Goal: Task Accomplishment & Management: Manage account settings

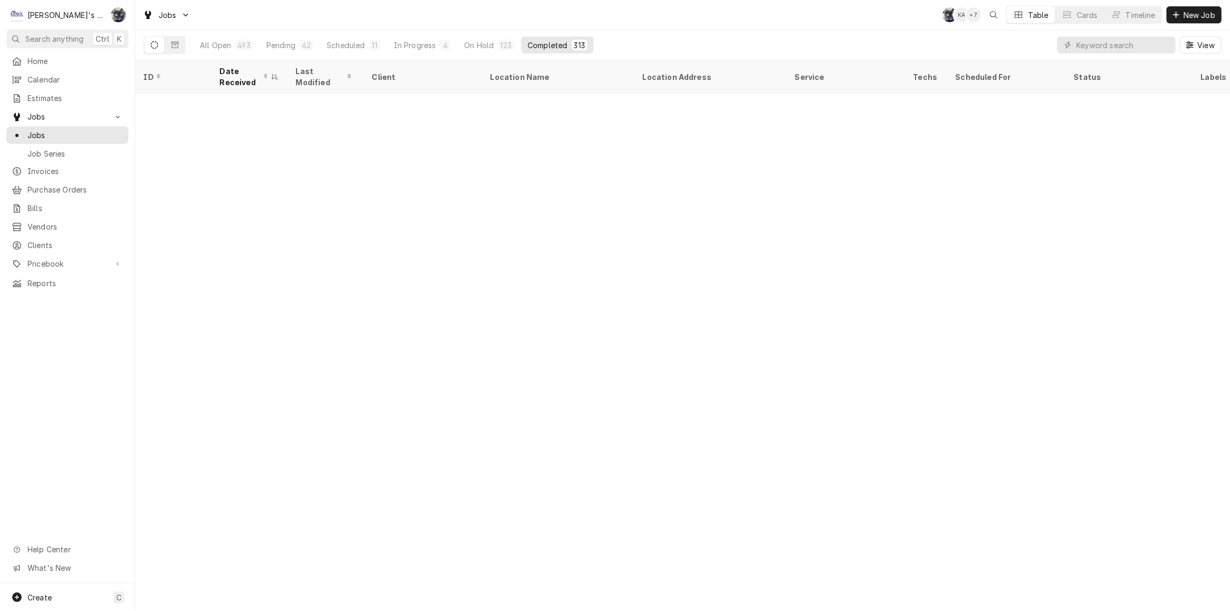
scroll to position [3569, 0]
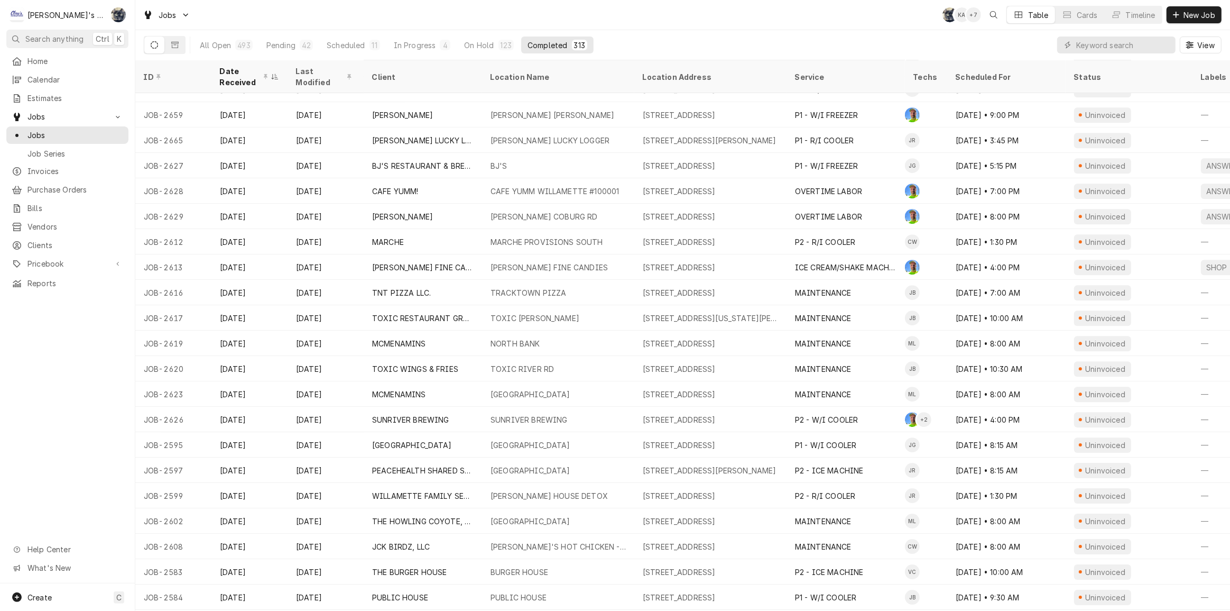
click at [624, 31] on div "All Open 493 Pending 42 Scheduled 11 In Progress 4 On Hold 123 Completed 313 Vi…" at bounding box center [683, 45] width 1078 height 30
click at [482, 10] on div "Jobs SB KA + 7 Table Cards Timeline New Job" at bounding box center [682, 15] width 1095 height 30
click at [1104, 45] on input "Dynamic Content Wrapper" at bounding box center [1123, 44] width 94 height 17
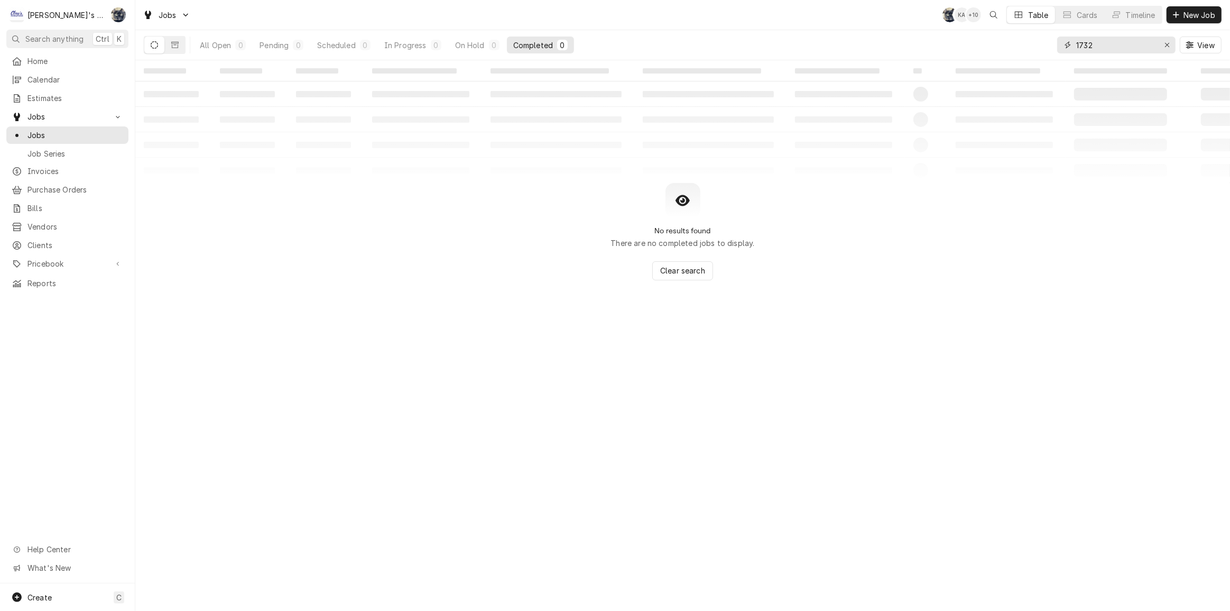
type input "1732"
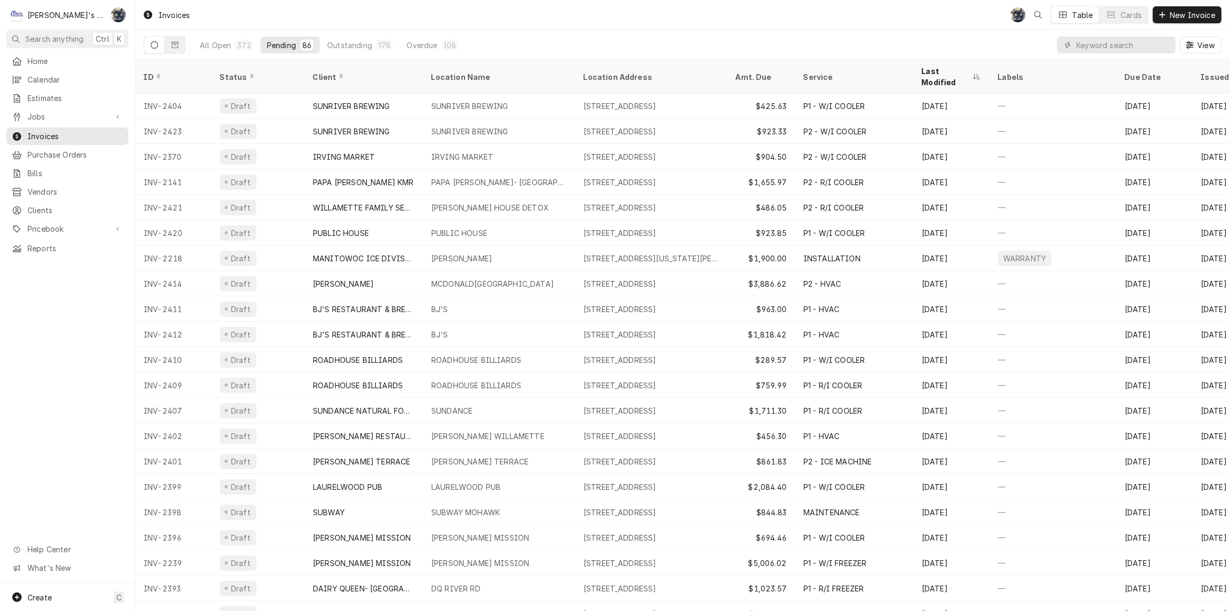
click at [1099, 54] on div "View" at bounding box center [1139, 45] width 164 height 30
click at [1099, 48] on input "Dynamic Content Wrapper" at bounding box center [1123, 44] width 94 height 17
type input "1732"
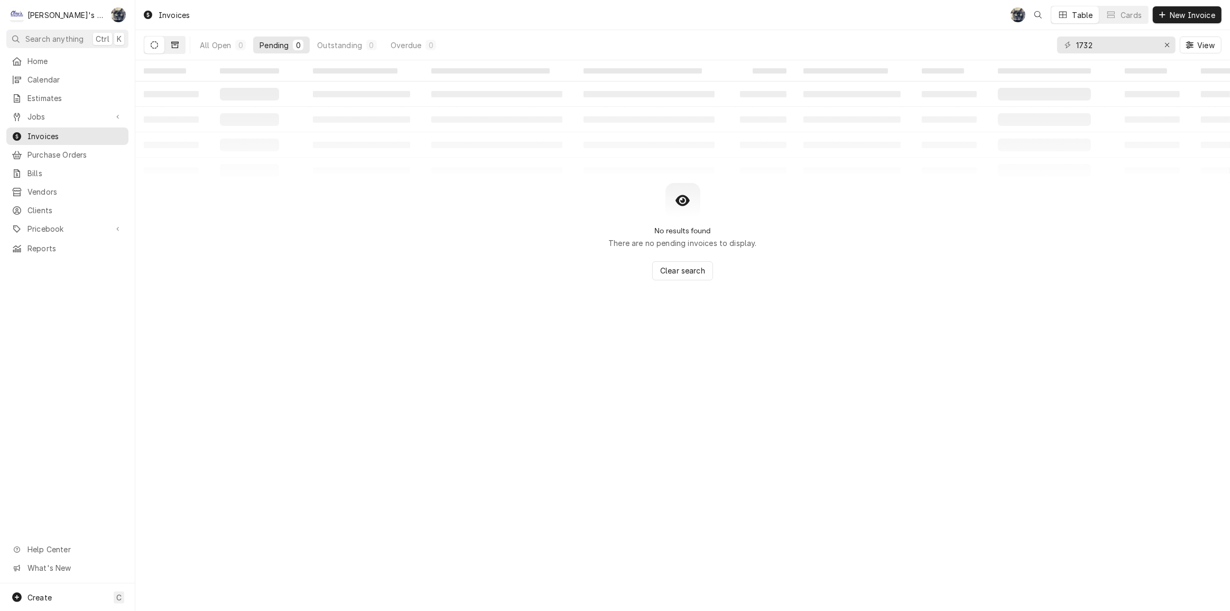
click at [180, 48] on button "Dynamic Content Wrapper" at bounding box center [175, 44] width 20 height 17
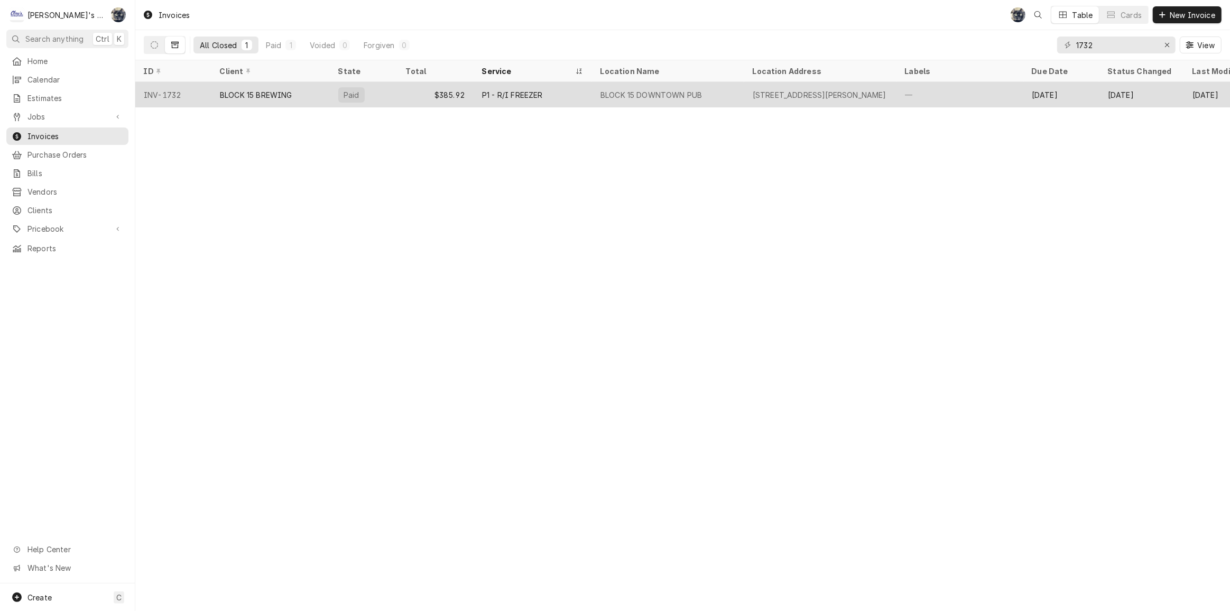
click at [550, 100] on div "P1 - R/I FREEZER" at bounding box center [533, 94] width 118 height 25
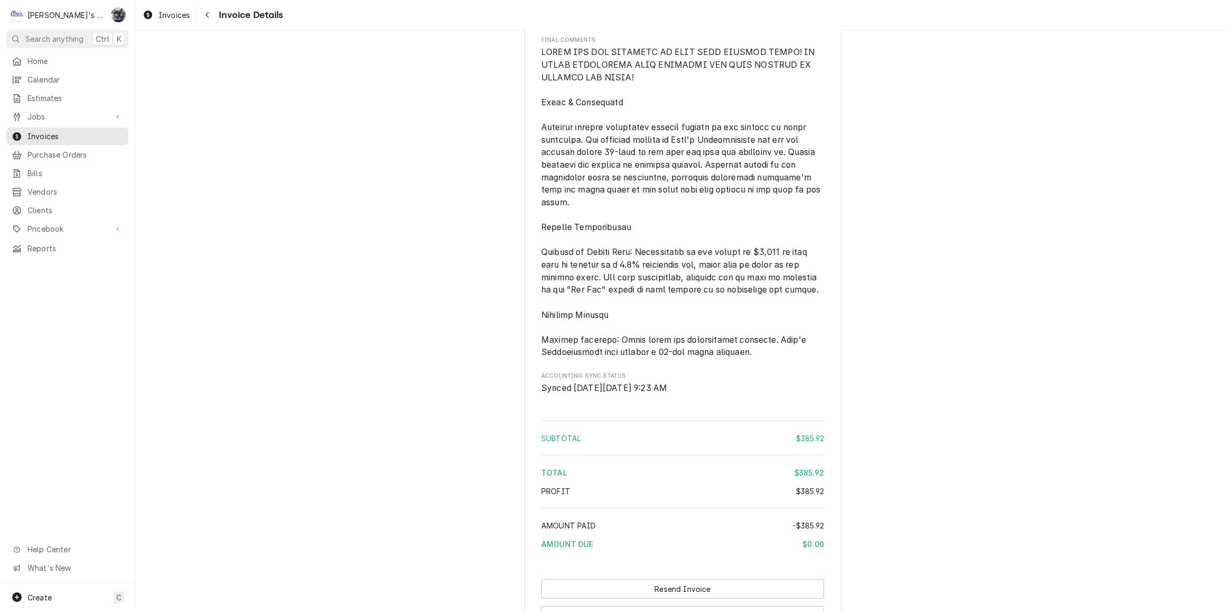
scroll to position [996, 0]
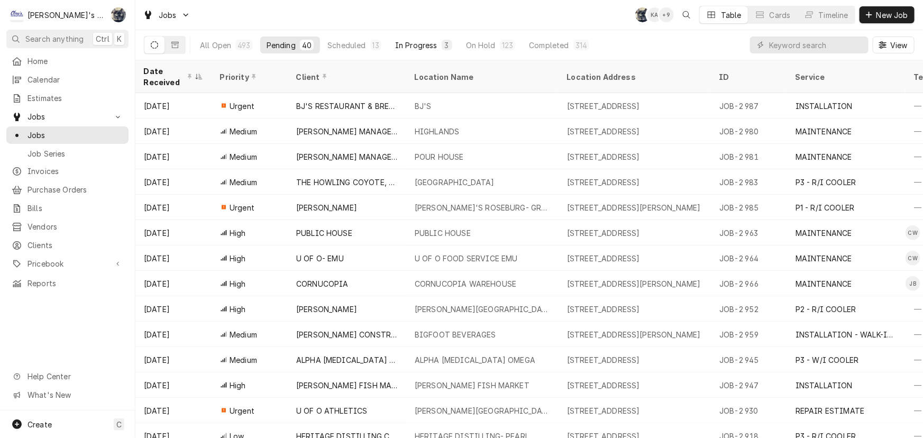
click at [423, 48] on div "In Progress" at bounding box center [416, 45] width 42 height 11
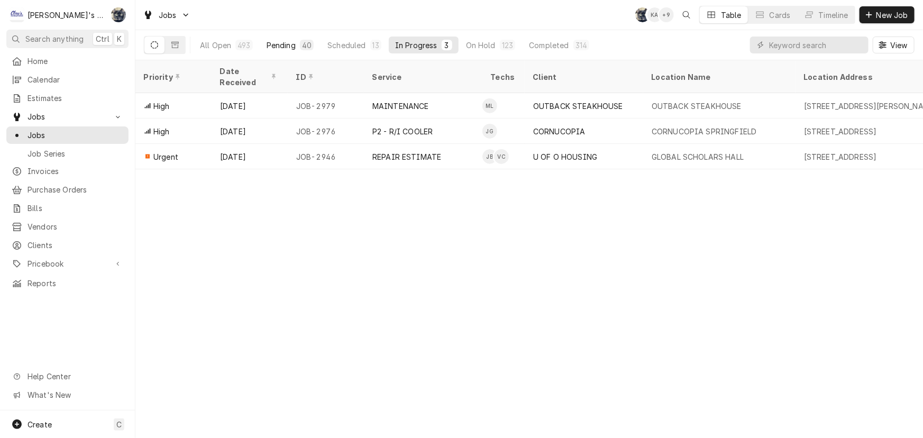
click at [296, 50] on button "Pending 40" at bounding box center [290, 44] width 60 height 17
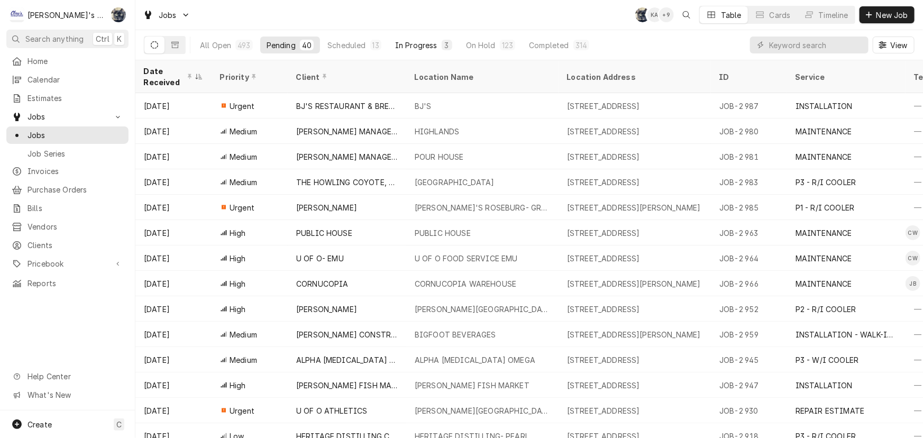
click at [435, 47] on button "In Progress 3" at bounding box center [424, 44] width 70 height 17
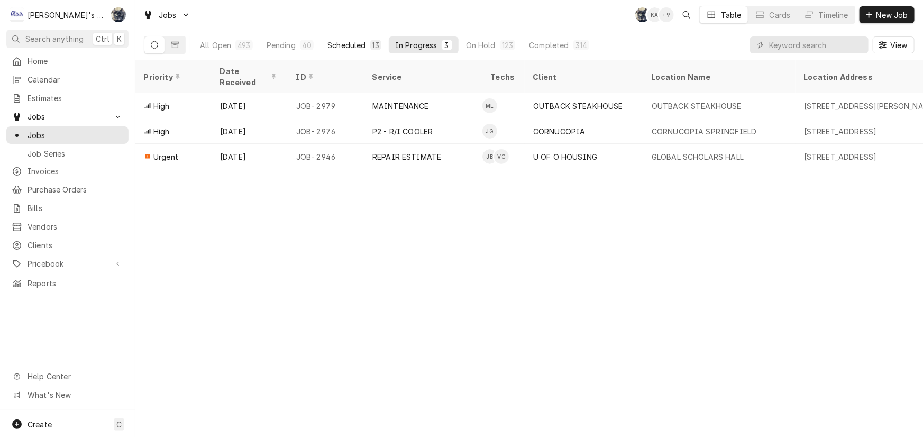
click at [357, 49] on div "Scheduled" at bounding box center [346, 45] width 38 height 11
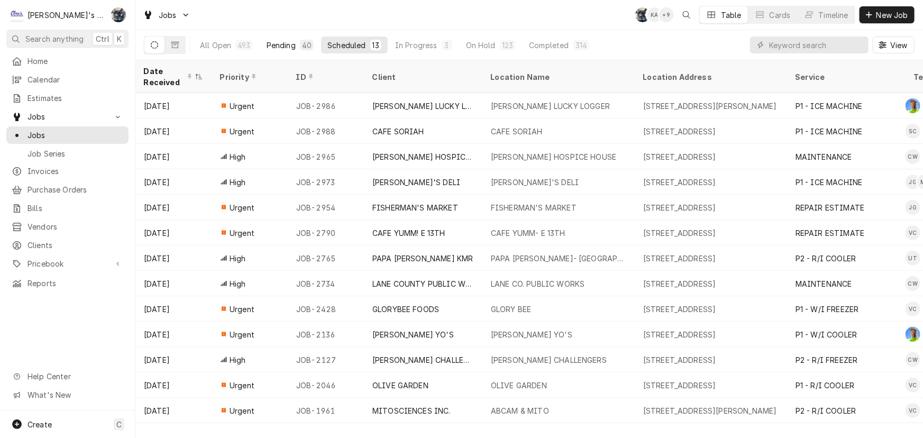
click at [266, 49] on div "Pending" at bounding box center [280, 45] width 29 height 11
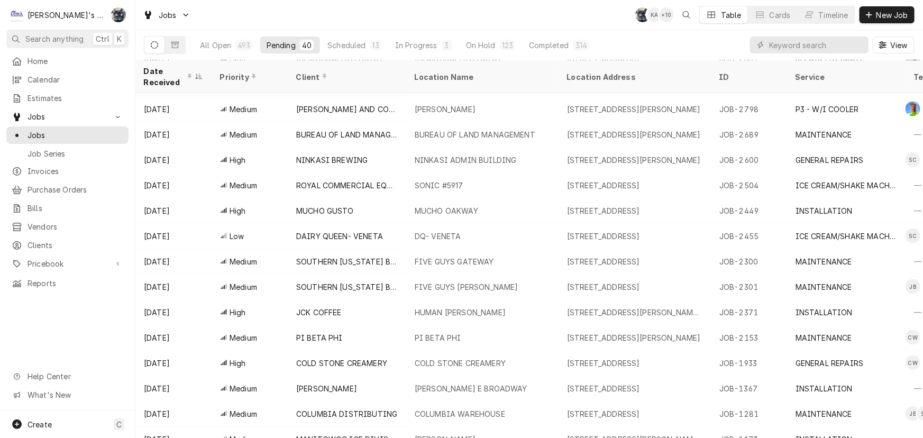
scroll to position [576, 0]
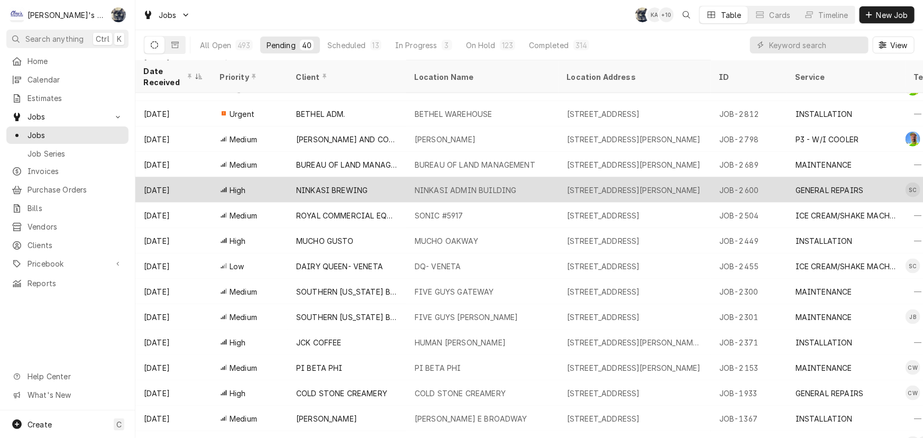
click at [307, 185] on div "NINKASI BREWING" at bounding box center [331, 190] width 71 height 11
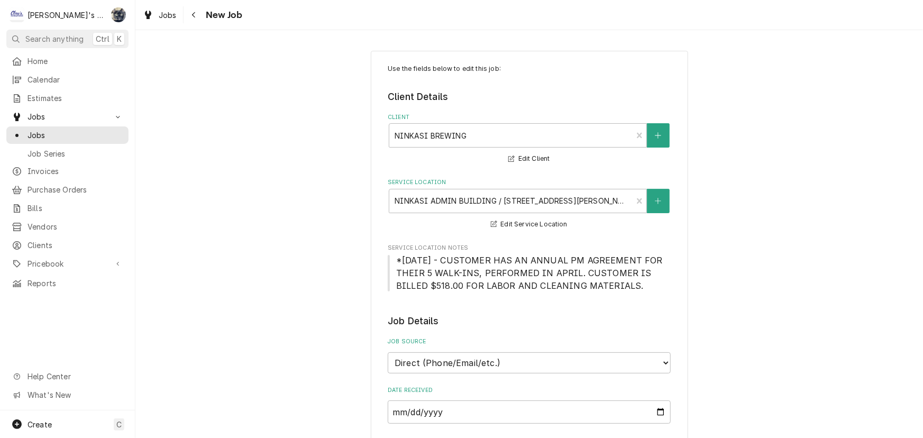
scroll to position [336, 0]
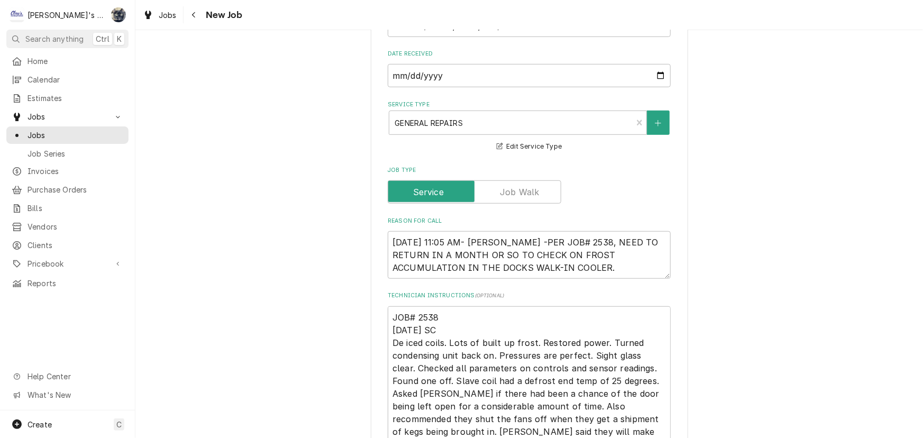
type textarea "x"
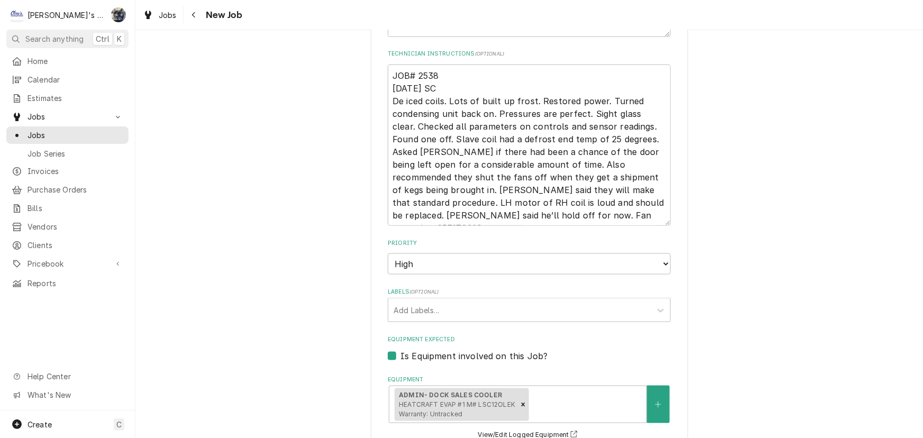
scroll to position [721, 0]
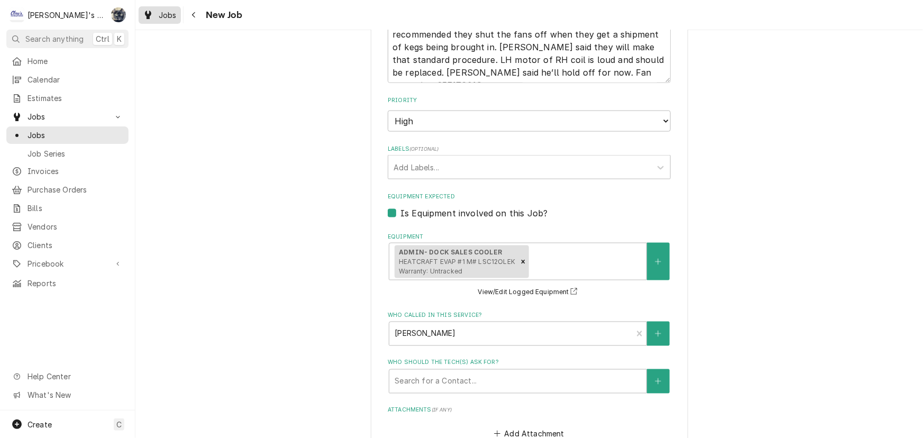
click at [171, 15] on span "Jobs" at bounding box center [168, 15] width 18 height 11
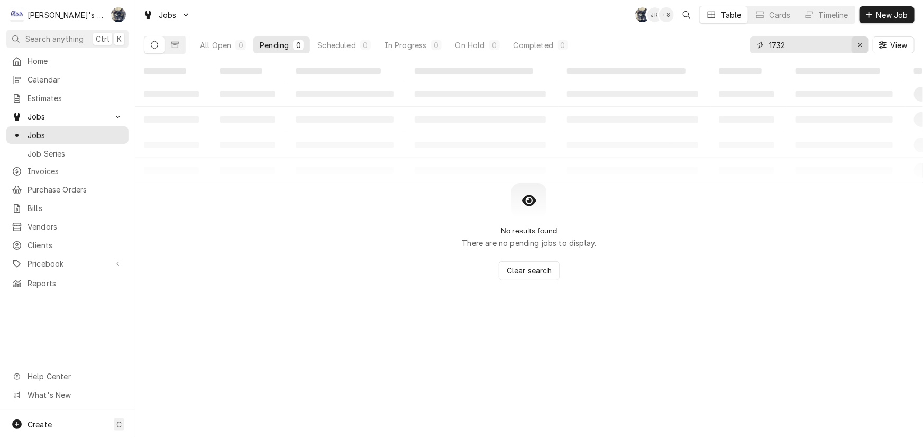
click at [862, 43] on icon "Erase input" at bounding box center [860, 44] width 6 height 7
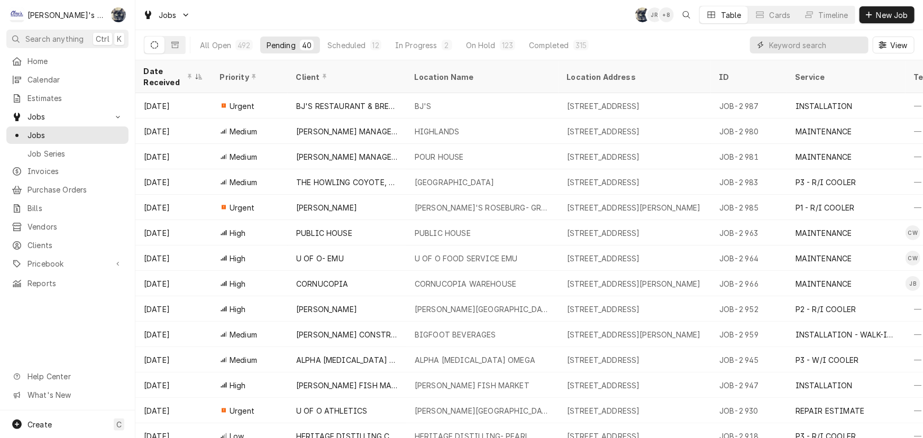
click at [784, 49] on input "Dynamic Content Wrapper" at bounding box center [816, 44] width 94 height 17
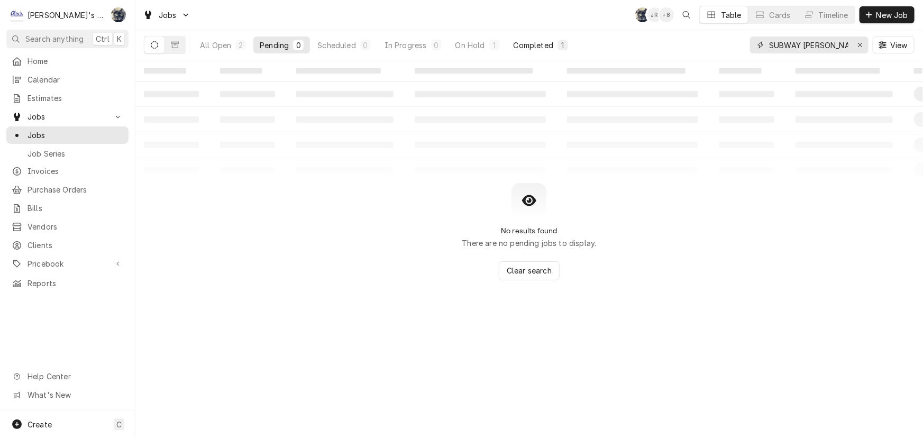
type input "SUBWAY HARRIS"
click at [536, 48] on div "Completed" at bounding box center [533, 45] width 40 height 11
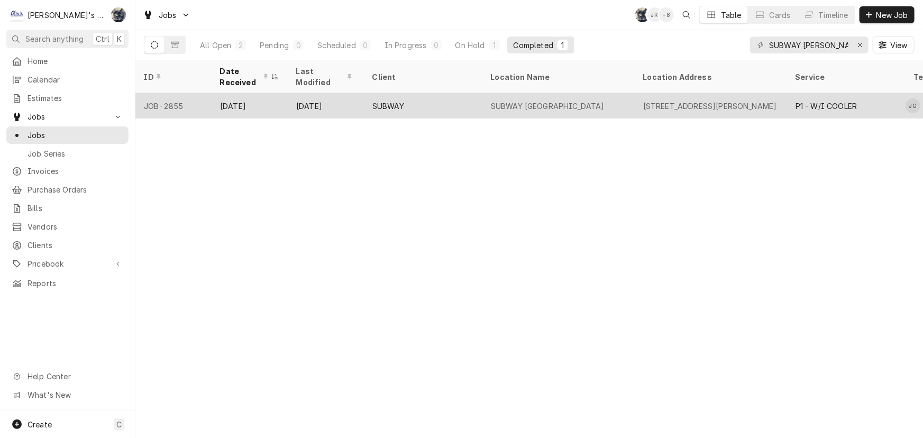
click at [587, 100] on div "SUBWAY [GEOGRAPHIC_DATA]" at bounding box center [558, 105] width 152 height 25
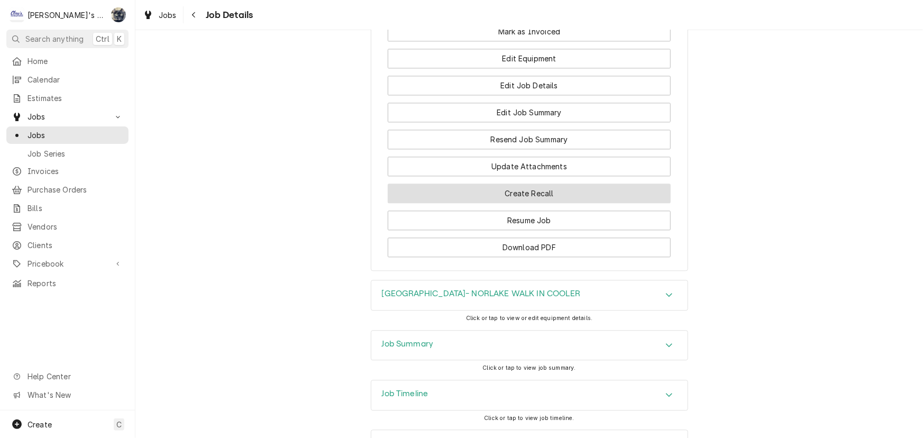
scroll to position [1244, 0]
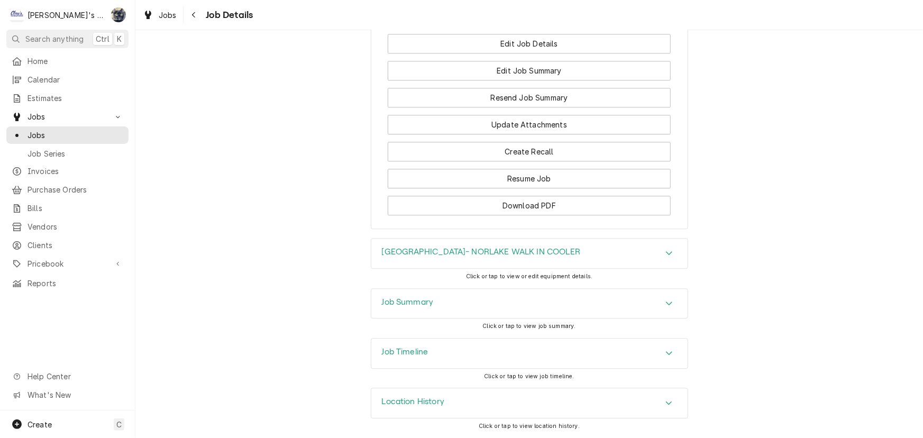
click at [465, 314] on div "Job Summary" at bounding box center [529, 304] width 316 height 30
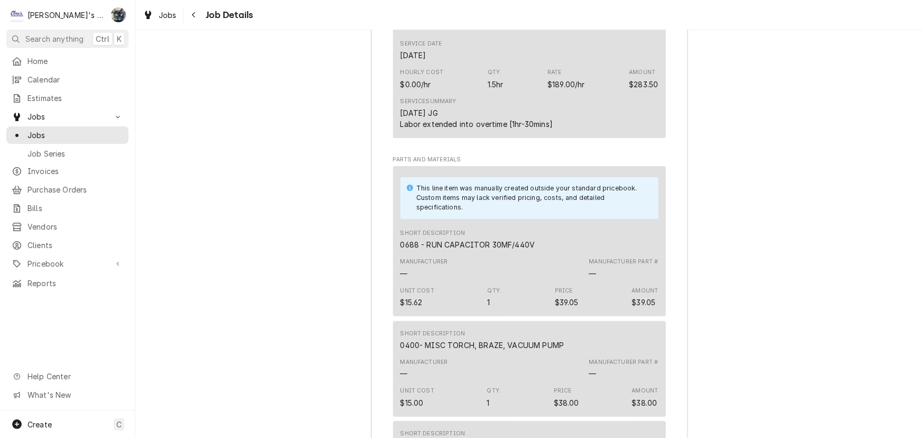
scroll to position [1821, 0]
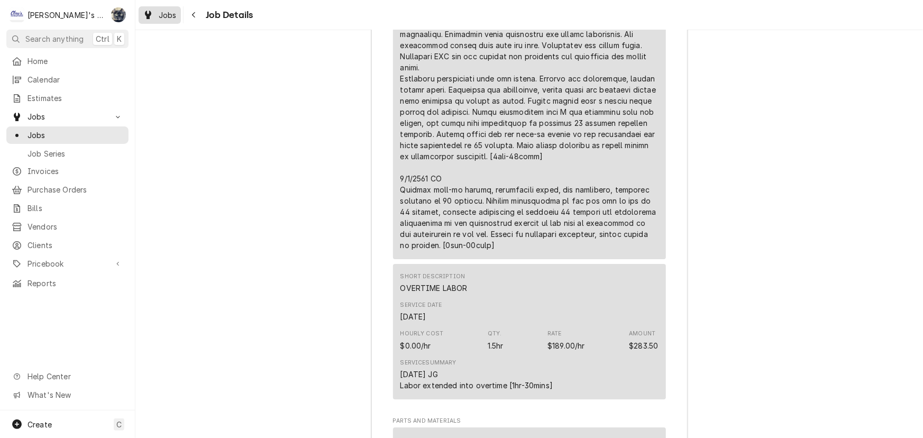
click at [166, 17] on span "Jobs" at bounding box center [168, 15] width 18 height 11
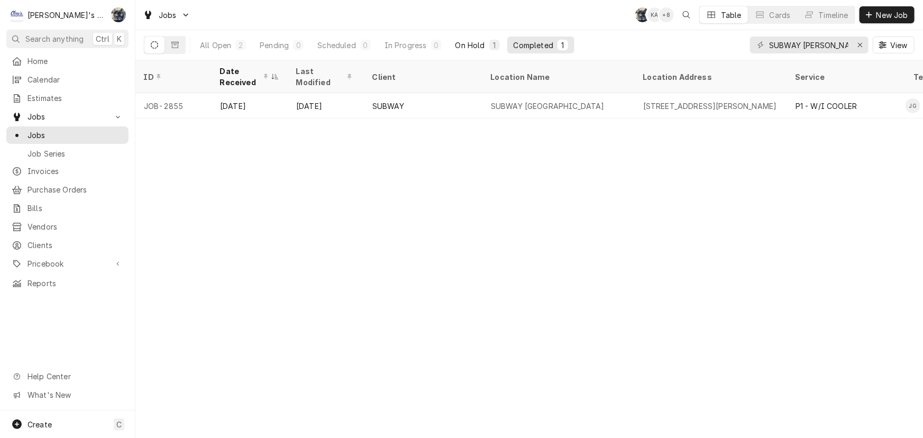
click at [459, 45] on div "On Hold" at bounding box center [470, 45] width 30 height 11
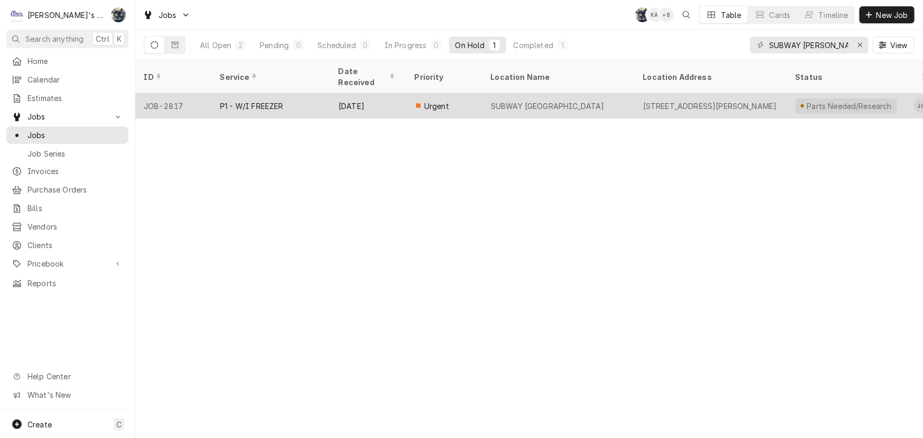
click at [494, 100] on div "SUBWAY [GEOGRAPHIC_DATA]" at bounding box center [548, 105] width 114 height 11
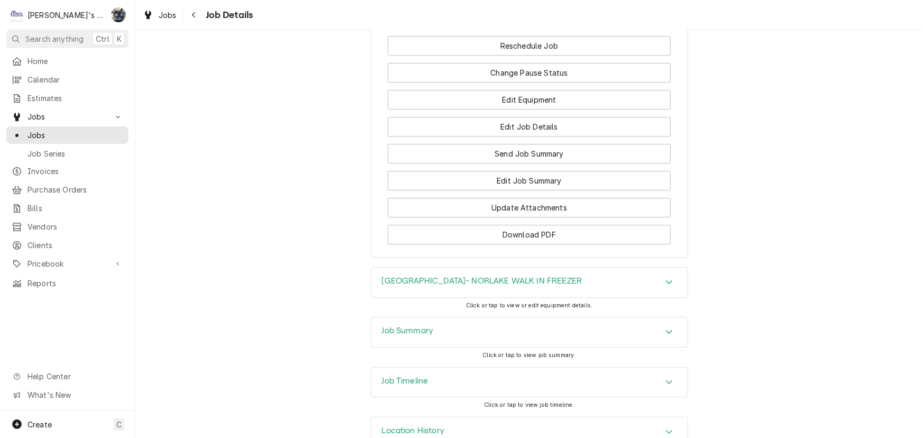
scroll to position [1542, 0]
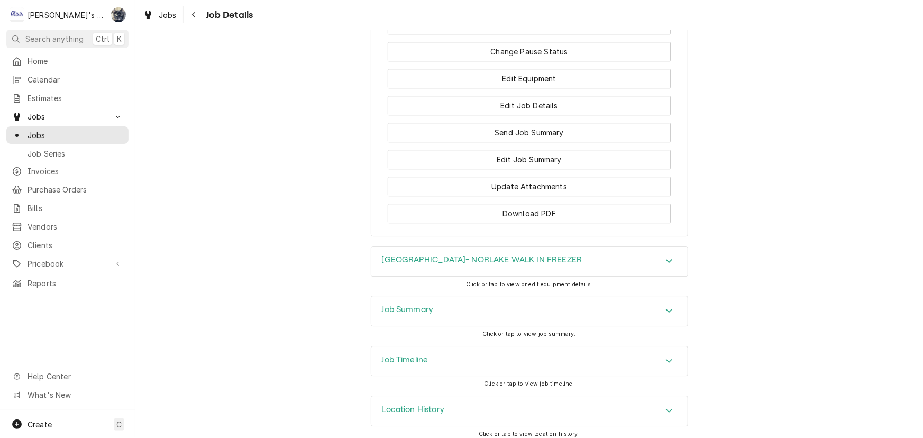
click at [456, 306] on div "Job Summary" at bounding box center [529, 311] width 316 height 30
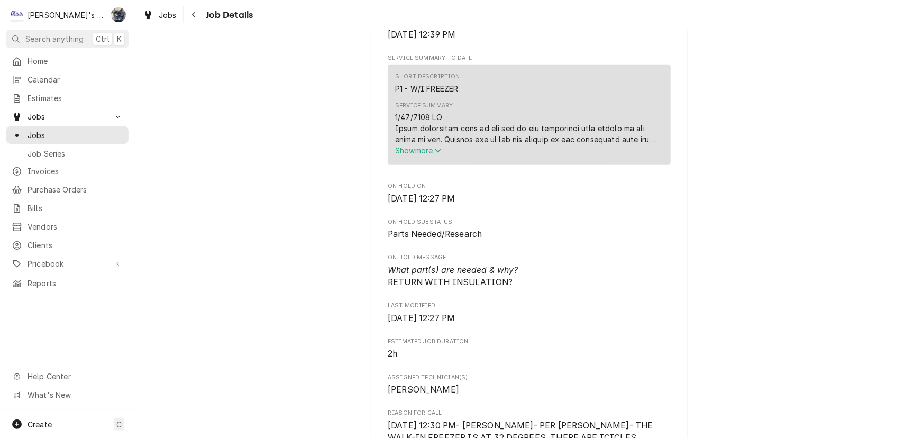
scroll to position [529, 0]
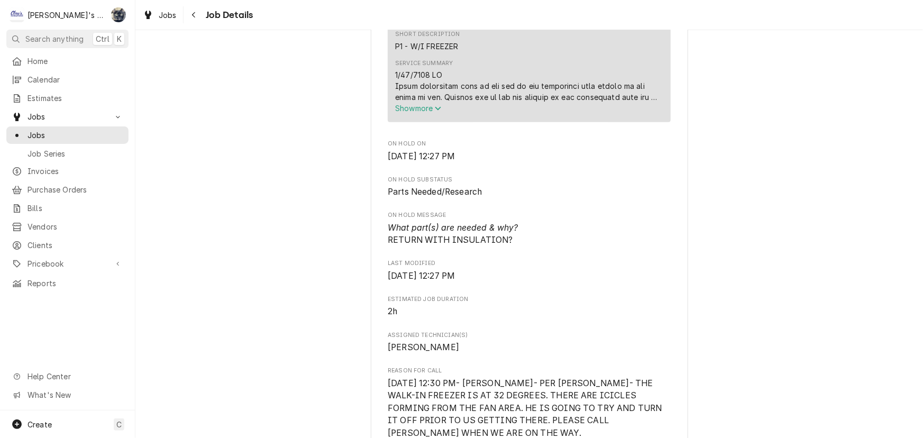
drag, startPoint x: 154, startPoint y: 13, endPoint x: 226, endPoint y: 13, distance: 71.4
click at [154, 13] on div "Jobs" at bounding box center [160, 14] width 38 height 13
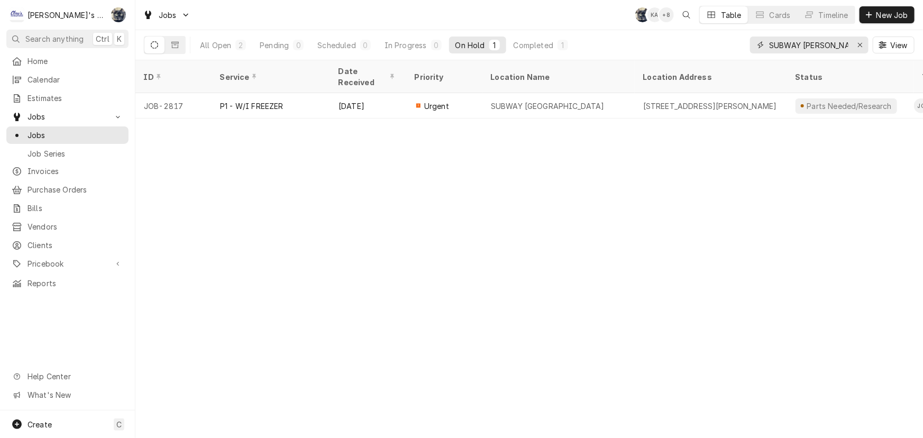
drag, startPoint x: 841, startPoint y: 43, endPoint x: 656, endPoint y: 43, distance: 185.0
click at [661, 45] on div "All Open 2 Pending 0 Scheduled 0 In Progress 0 On Hold 1 Completed 1 SUBWAY [PE…" at bounding box center [529, 45] width 770 height 30
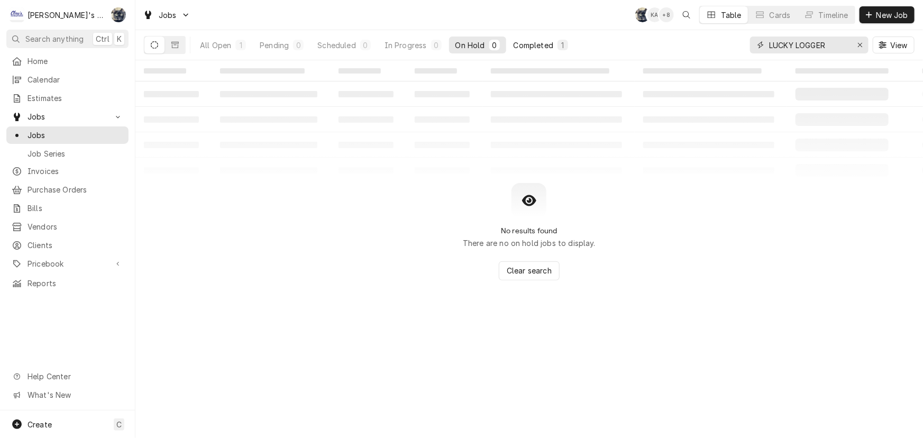
type input "LUCKY LOGGER"
click at [533, 44] on div "Completed" at bounding box center [533, 45] width 40 height 11
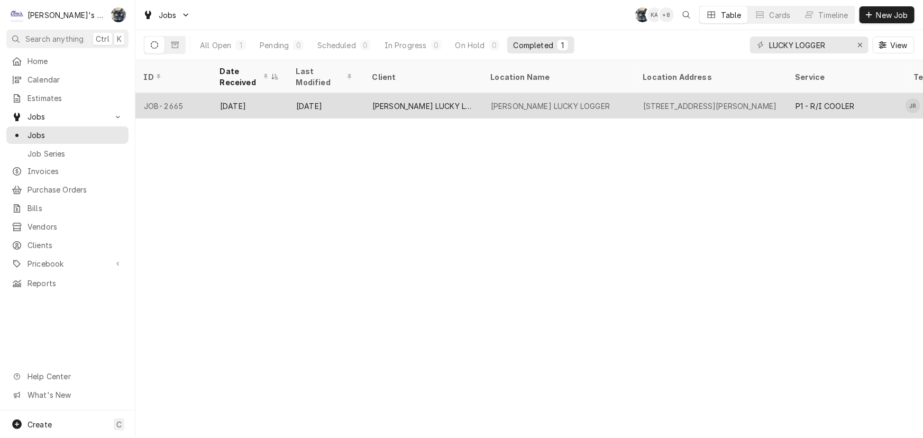
click at [512, 100] on div "[PERSON_NAME] LUCKY LOGGER" at bounding box center [550, 105] width 119 height 11
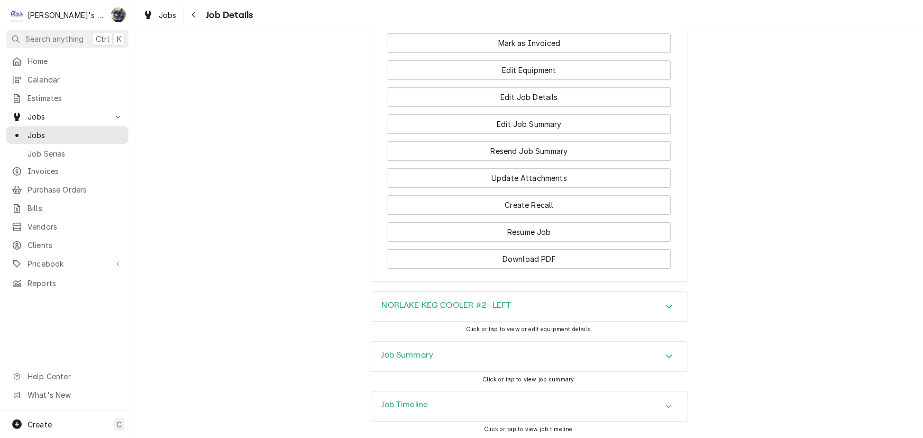
click at [480, 342] on div "Job Summary" at bounding box center [529, 357] width 316 height 30
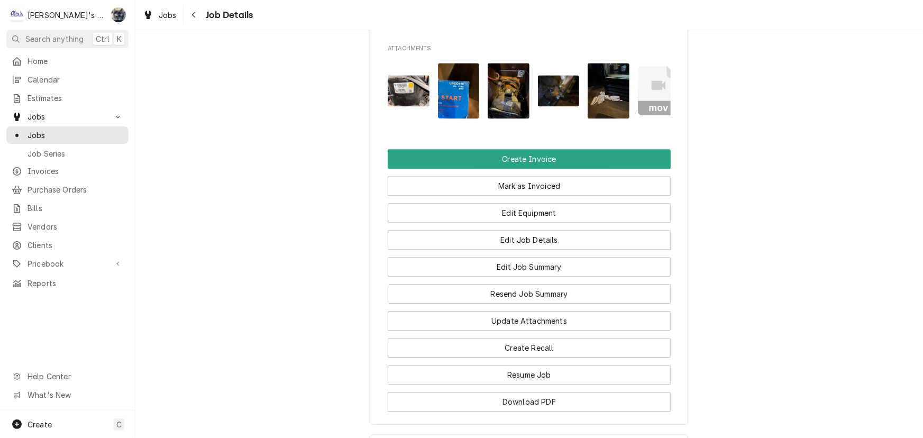
scroll to position [1198, 0]
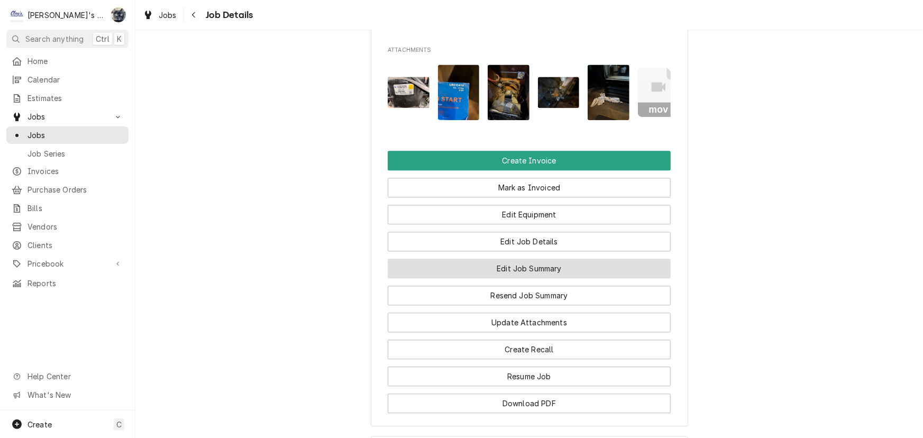
click at [511, 259] on button "Edit Job Summary" at bounding box center [529, 269] width 283 height 20
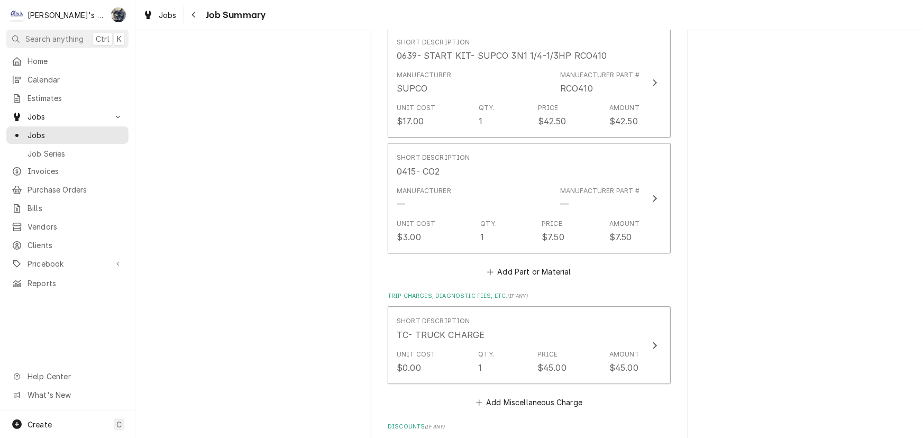
scroll to position [1055, 0]
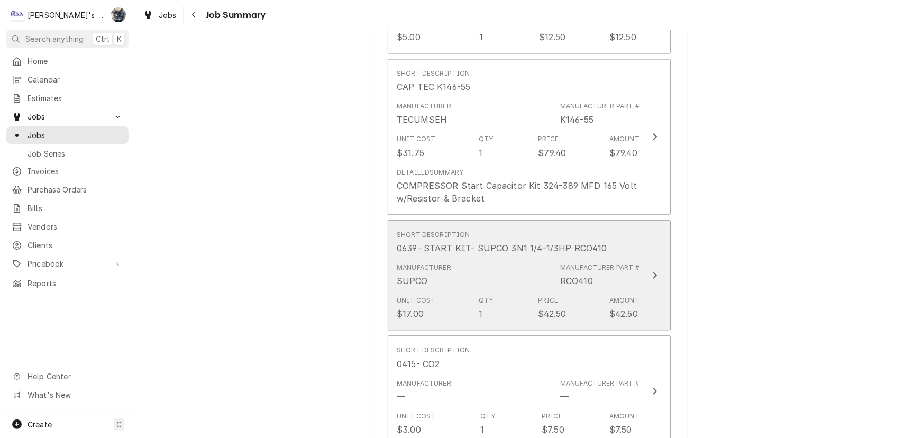
click at [509, 235] on div "Short Description 0639- START KIT- SUPCO 3N1 1/4-1/3HP RCO410" at bounding box center [502, 242] width 210 height 24
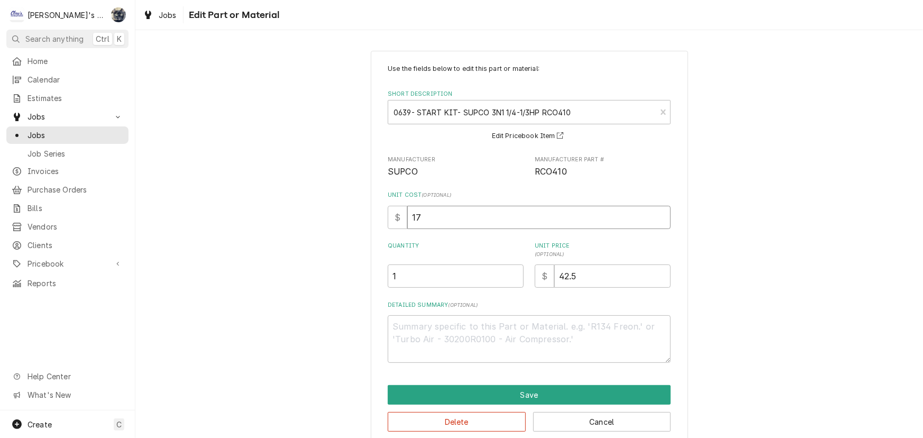
drag, startPoint x: 433, startPoint y: 217, endPoint x: 382, endPoint y: 219, distance: 50.8
click at [382, 219] on div "Use the fields below to edit this part or material: Short Description 0639- STA…" at bounding box center [529, 248] width 317 height 394
type textarea "x"
type input "1"
type textarea "x"
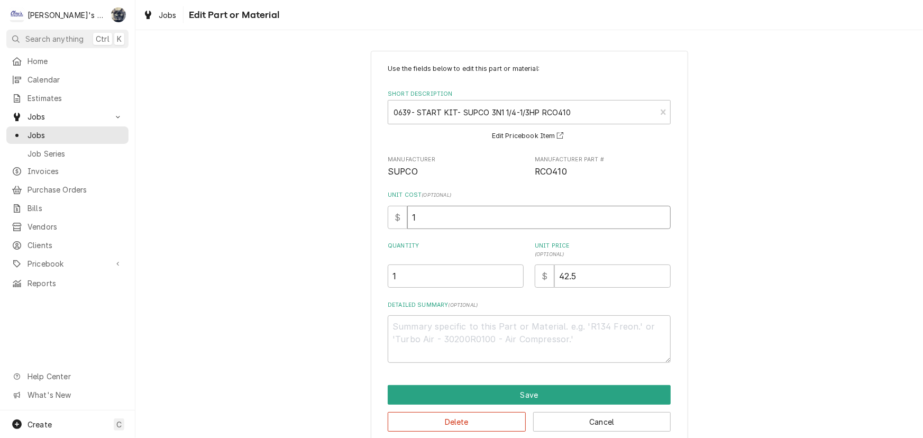
type input "19"
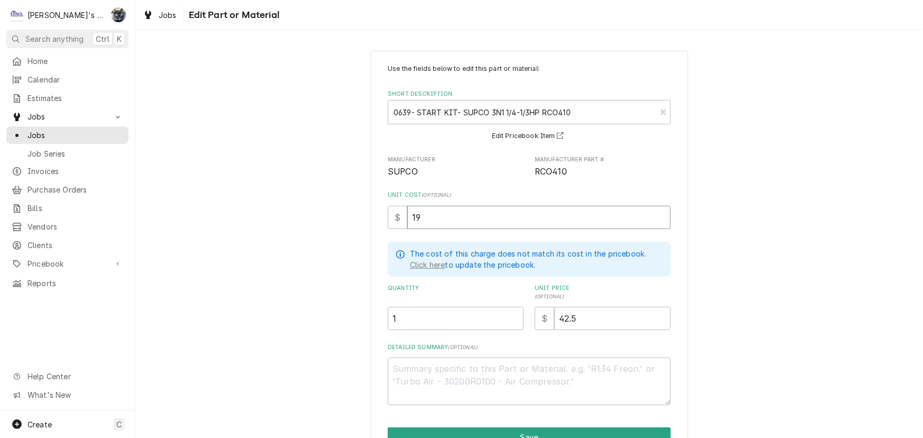
type textarea "x"
type input "19.5"
type textarea "x"
type input "19.59"
drag, startPoint x: 593, startPoint y: 316, endPoint x: 502, endPoint y: 310, distance: 91.6
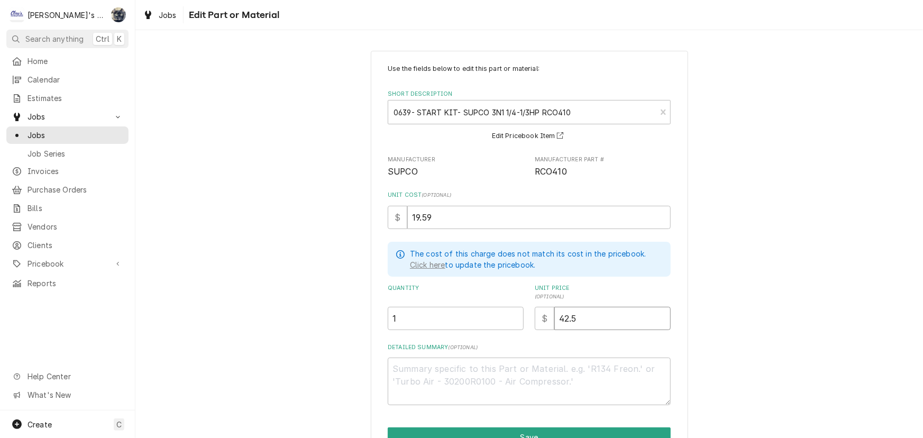
click at [502, 310] on div "Quantity 1 Unit Price ( optional ) $ 42.5" at bounding box center [529, 307] width 283 height 46
type textarea "x"
type input "4"
type textarea "x"
type input "48"
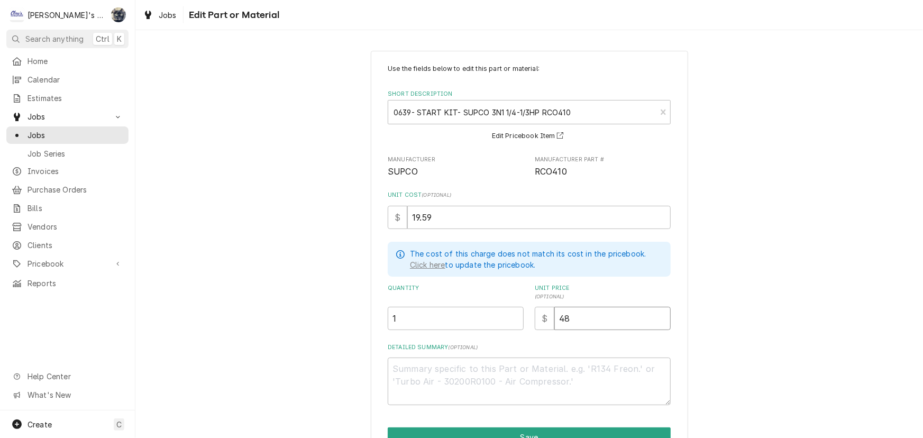
type textarea "x"
type input "48.9"
type textarea "x"
type input "48.98"
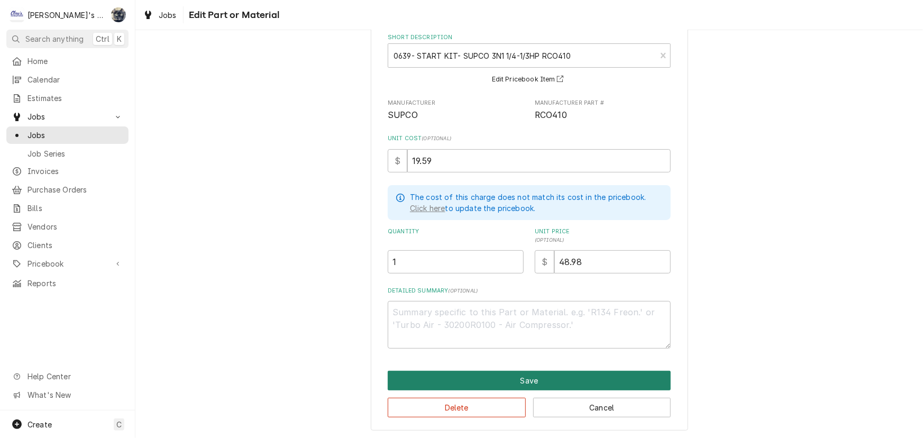
click at [512, 377] on button "Save" at bounding box center [529, 381] width 283 height 20
type textarea "x"
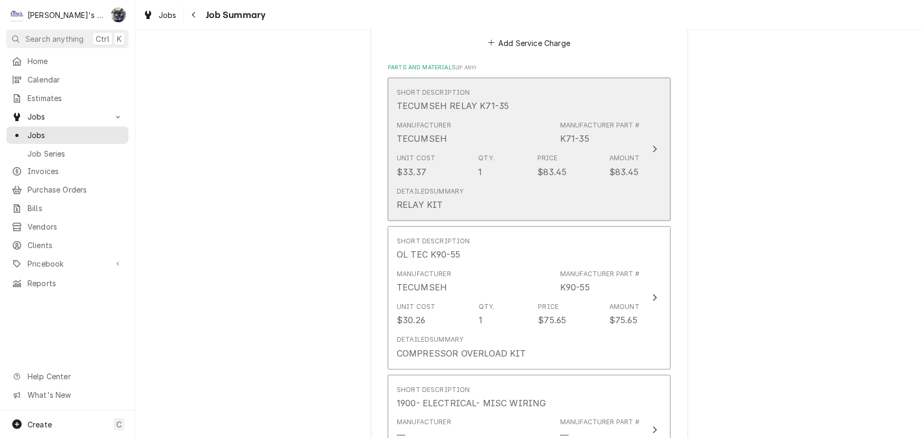
scroll to position [623, 0]
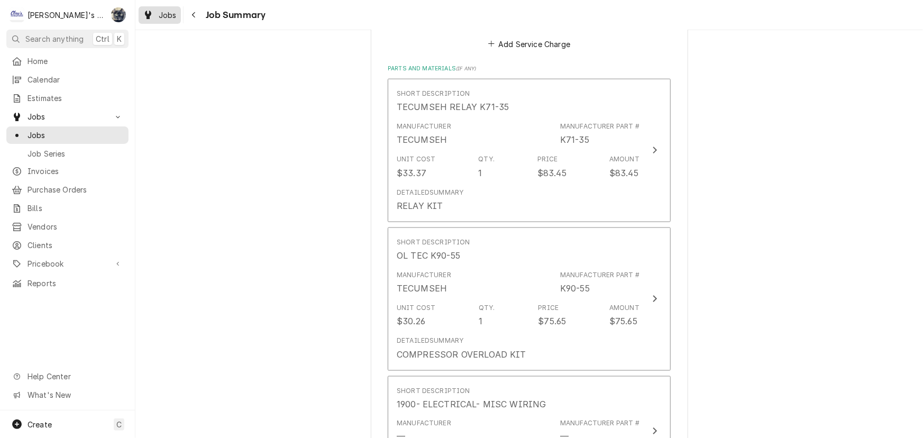
click at [143, 13] on div "Dynamic Content Wrapper" at bounding box center [148, 14] width 11 height 13
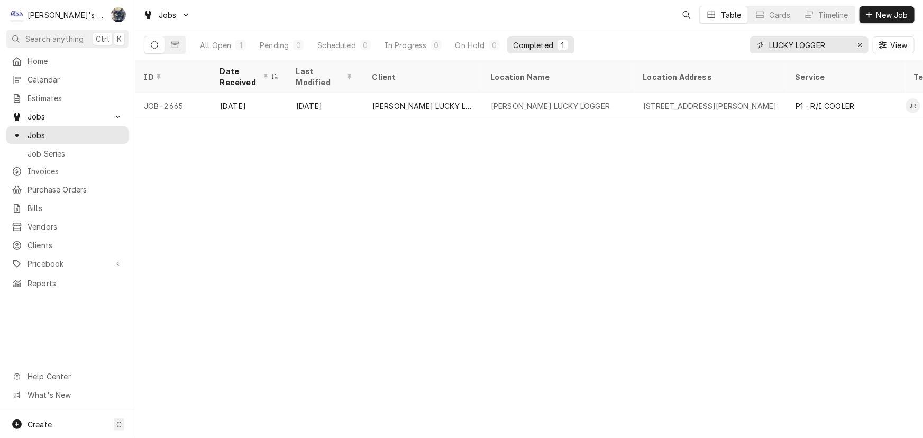
drag, startPoint x: 799, startPoint y: 49, endPoint x: 687, endPoint y: 49, distance: 112.6
click at [687, 49] on div "All Open 1 Pending 0 Scheduled 0 In Progress 0 On Hold 0 Completed 1 LUCKY LOGG…" at bounding box center [529, 45] width 770 height 30
type input "9"
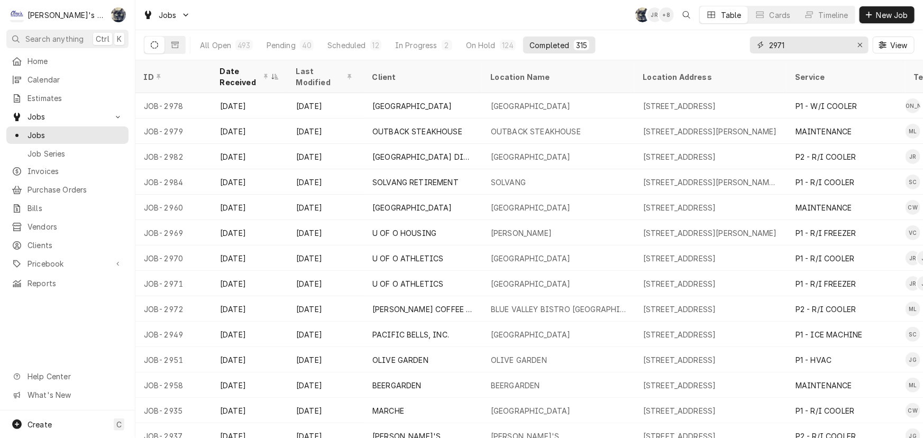
type input "2971"
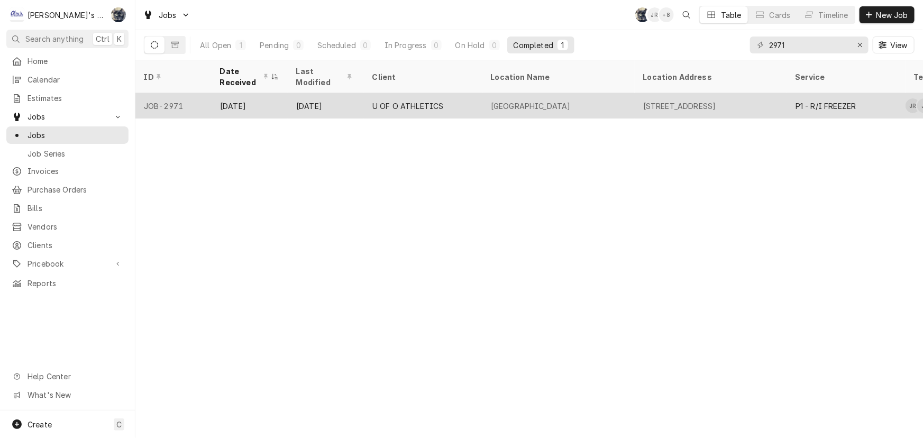
click at [561, 95] on div "AUTZEN STADIUM" at bounding box center [558, 105] width 152 height 25
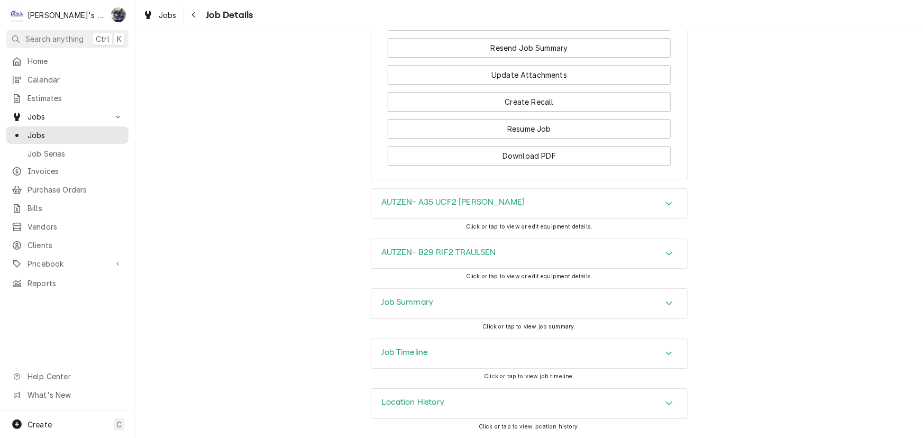
click at [486, 303] on div "Job Summary" at bounding box center [529, 304] width 316 height 30
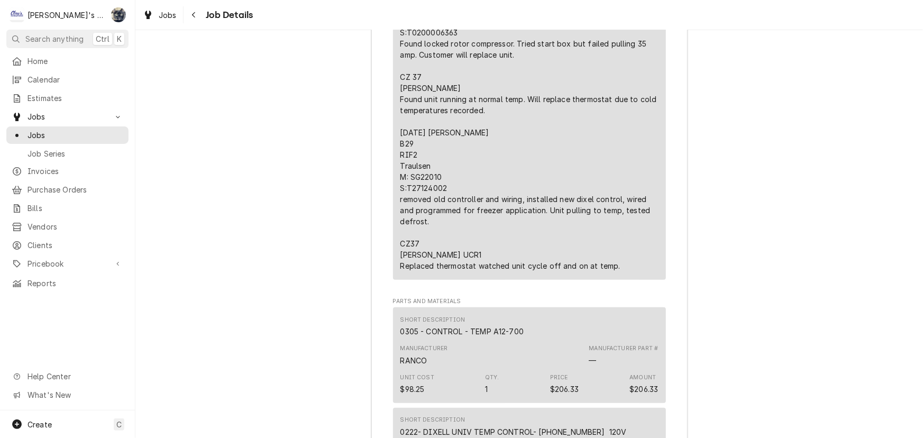
scroll to position [2560, 0]
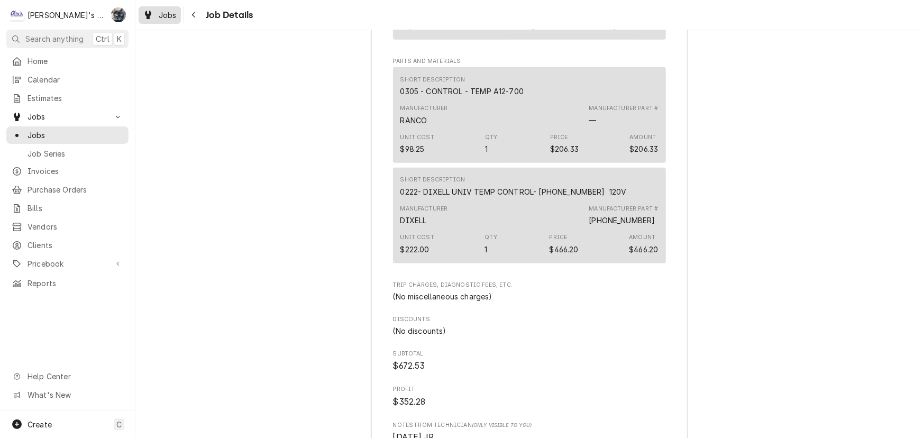
click at [172, 13] on span "Jobs" at bounding box center [168, 15] width 18 height 11
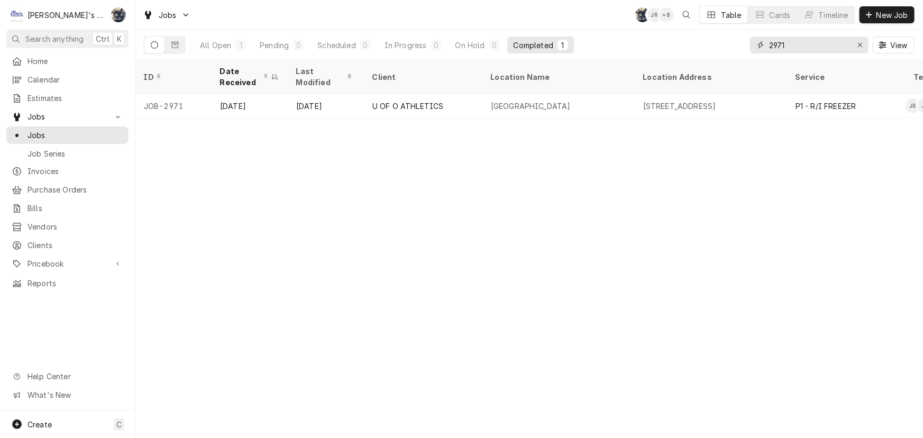
drag, startPoint x: 793, startPoint y: 48, endPoint x: 722, endPoint y: 53, distance: 71.6
click at [724, 53] on div "All Open 1 Pending 0 Scheduled 0 In Progress 0 On Hold 0 Completed 1 2971 View" at bounding box center [529, 45] width 770 height 30
type input "2518"
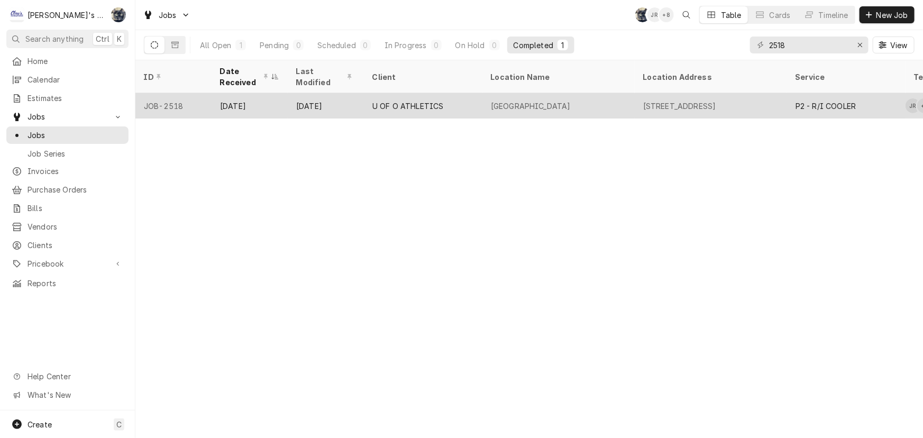
click at [651, 93] on div "[STREET_ADDRESS]" at bounding box center [710, 105] width 152 height 25
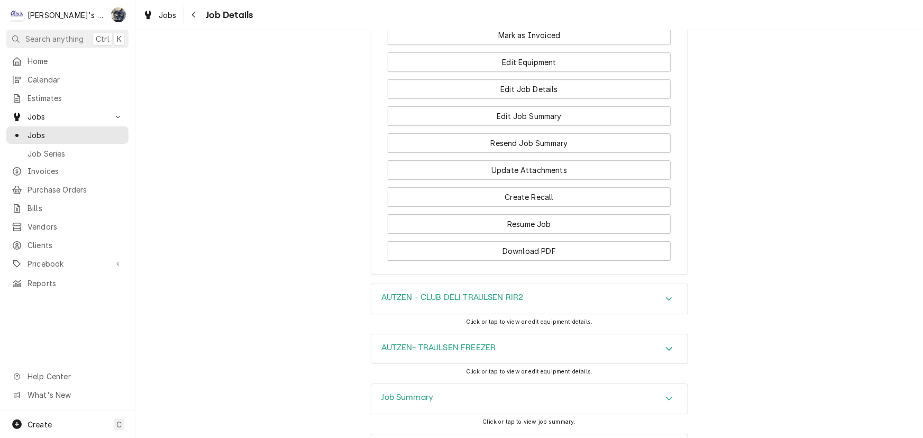
scroll to position [1579, 0]
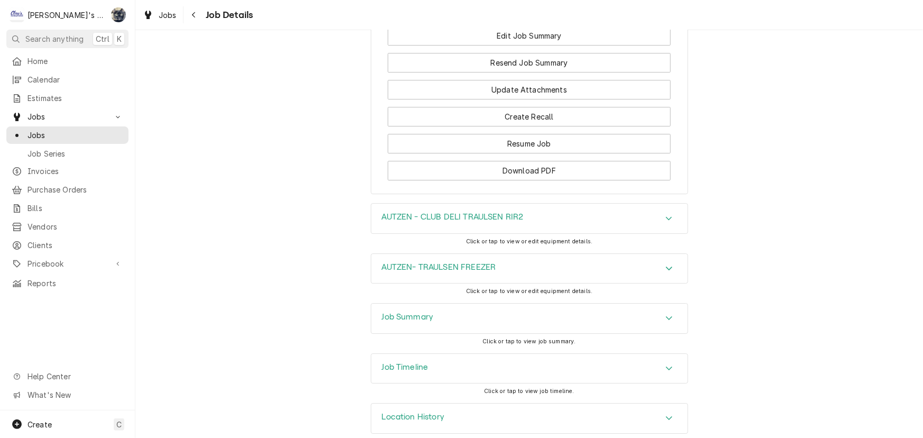
click at [465, 303] on div "Job Summary" at bounding box center [529, 318] width 316 height 30
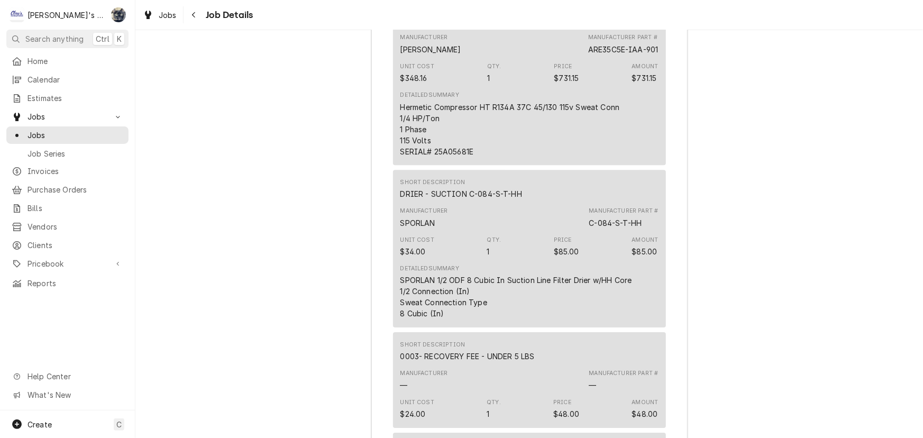
scroll to position [3550, 0]
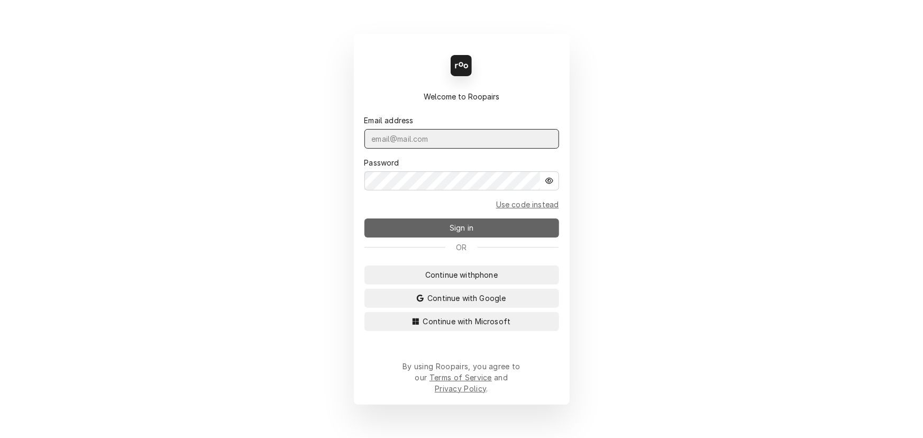
type input "sarah@claysrefrig.com"
click at [468, 230] on span "Sign in" at bounding box center [461, 227] width 28 height 11
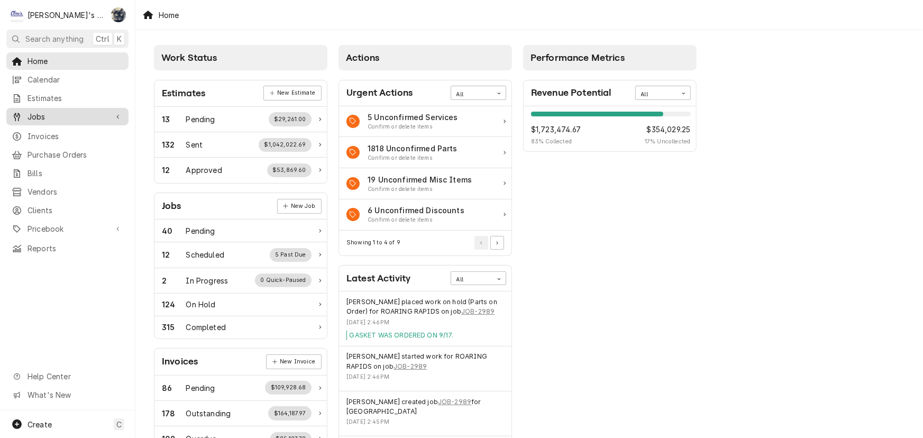
click at [28, 114] on span "Jobs" at bounding box center [67, 116] width 80 height 11
click at [31, 130] on span "Jobs" at bounding box center [75, 135] width 96 height 11
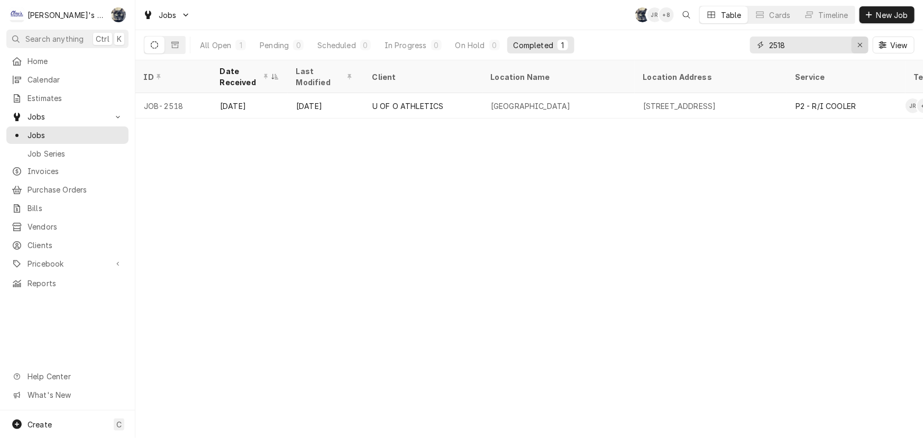
click at [860, 44] on icon "Erase input" at bounding box center [860, 44] width 6 height 7
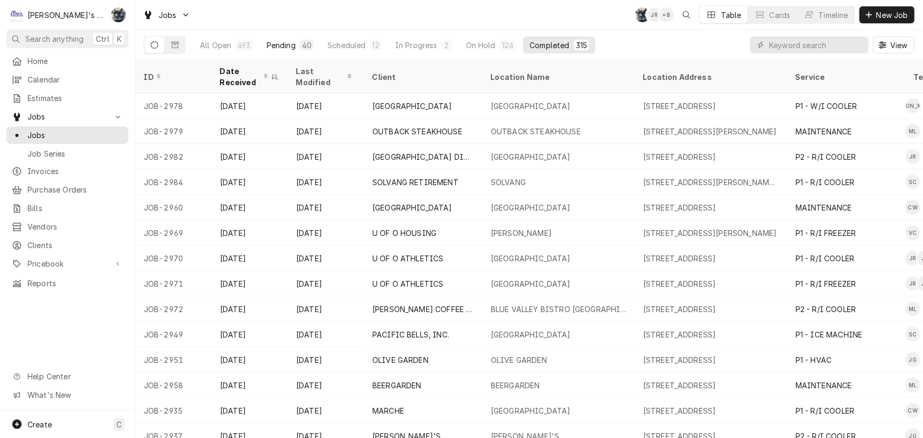
click at [295, 47] on button "Pending 40" at bounding box center [290, 44] width 60 height 17
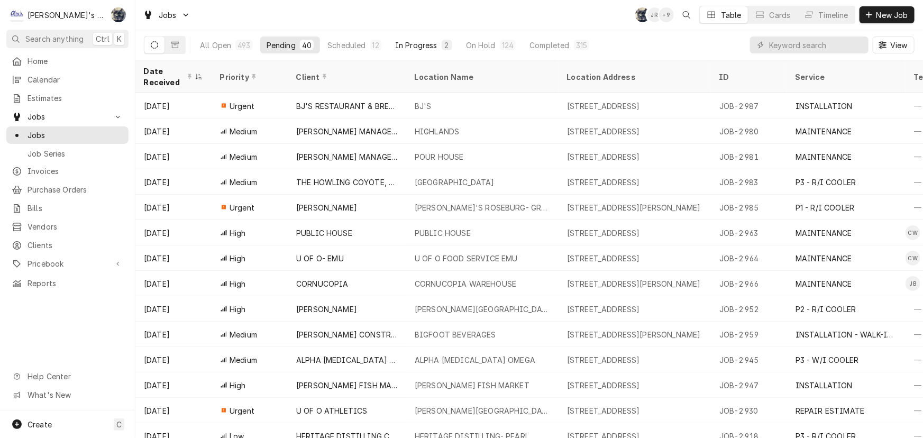
click at [420, 37] on button "In Progress 2" at bounding box center [424, 44] width 70 height 17
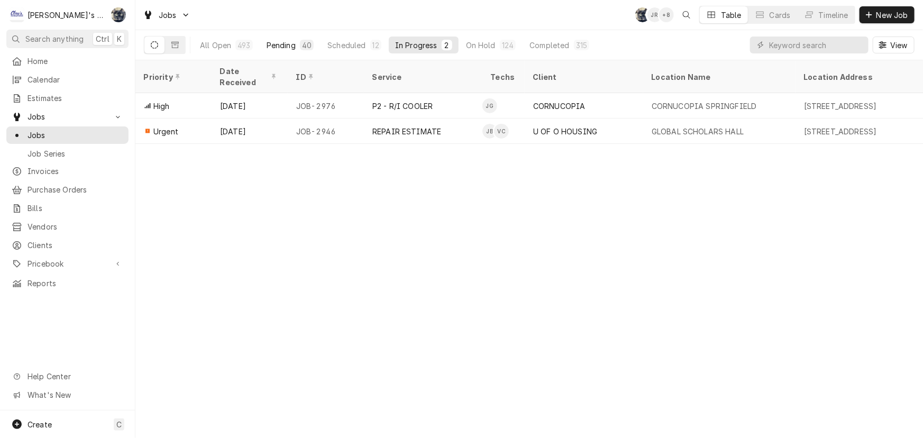
click at [298, 40] on button "Pending 40" at bounding box center [290, 44] width 60 height 17
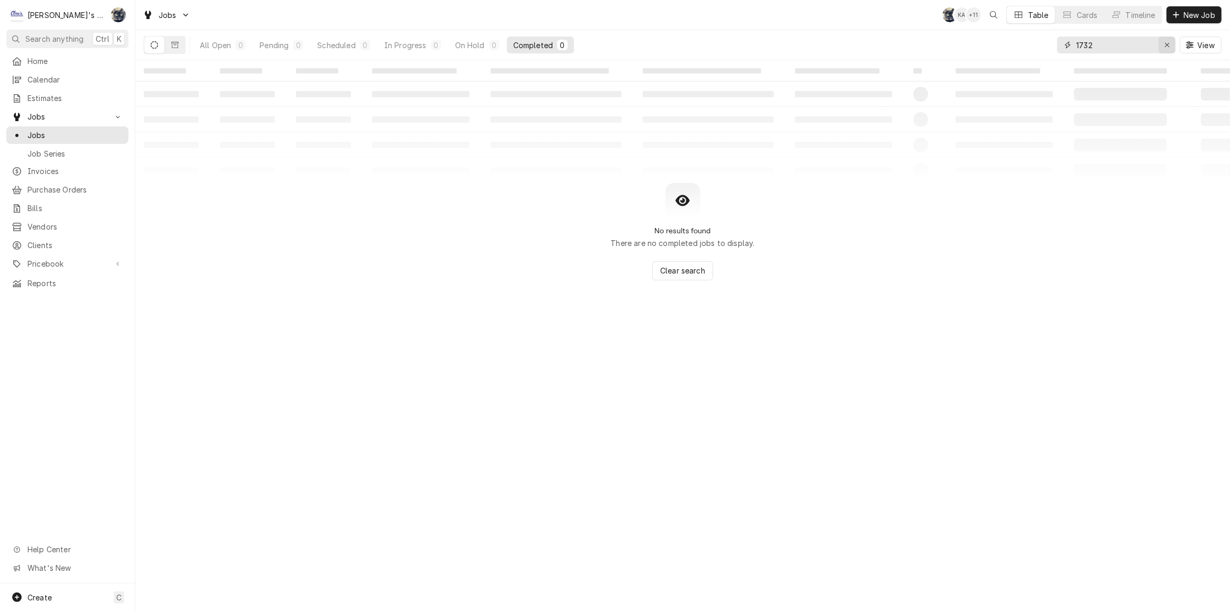
click at [1168, 45] on icon "Erase input" at bounding box center [1168, 44] width 6 height 7
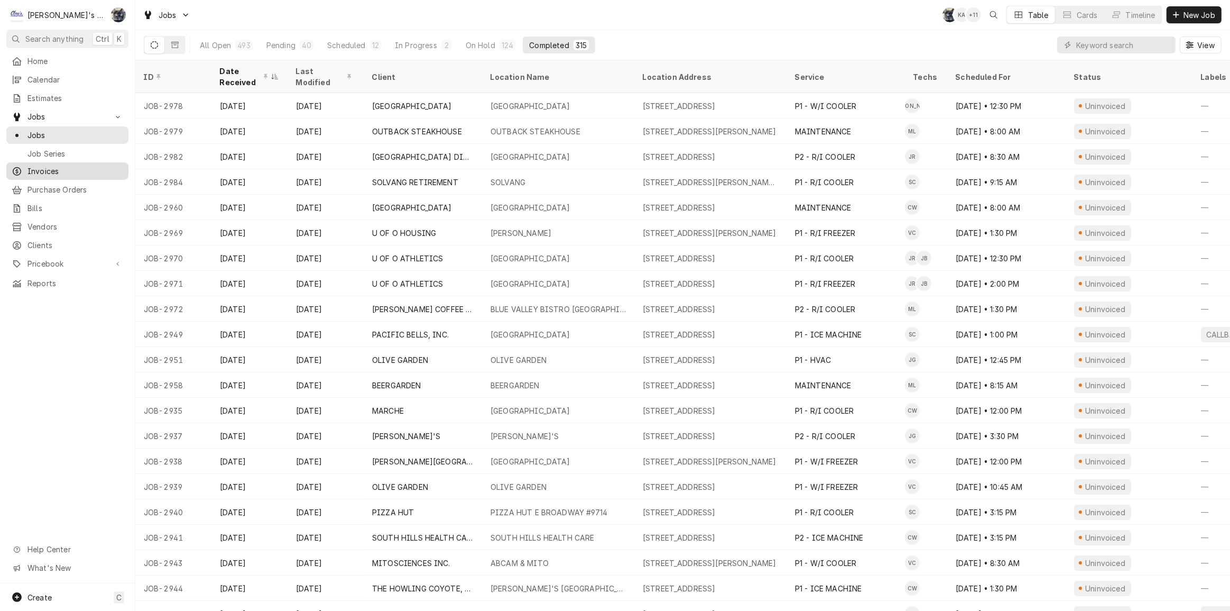
click at [52, 167] on span "Invoices" at bounding box center [75, 170] width 96 height 11
click at [1105, 46] on input "Dynamic Content Wrapper" at bounding box center [1123, 44] width 94 height 17
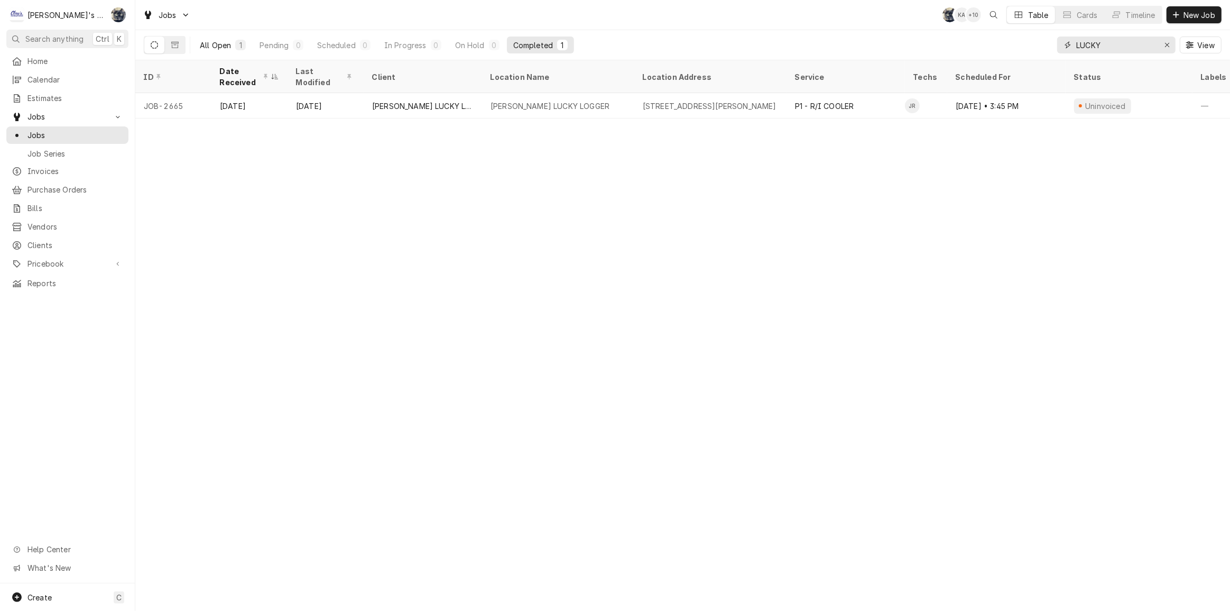
type input "LUCKY"
click at [238, 43] on div "1" at bounding box center [240, 45] width 6 height 11
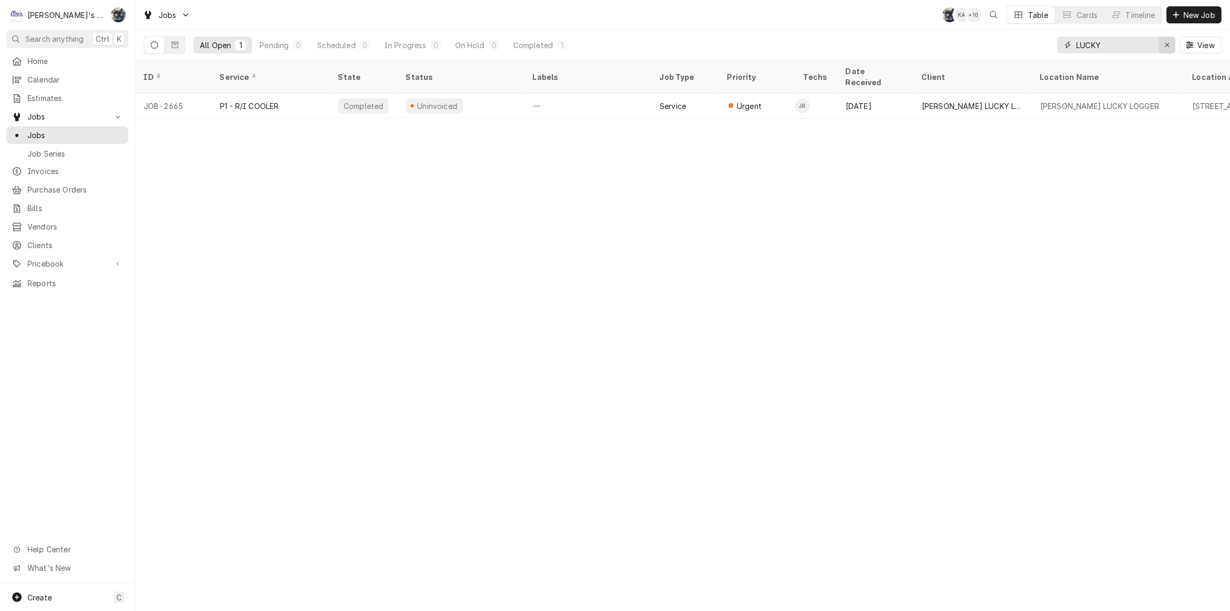
click at [1165, 42] on icon "Erase input" at bounding box center [1168, 44] width 6 height 7
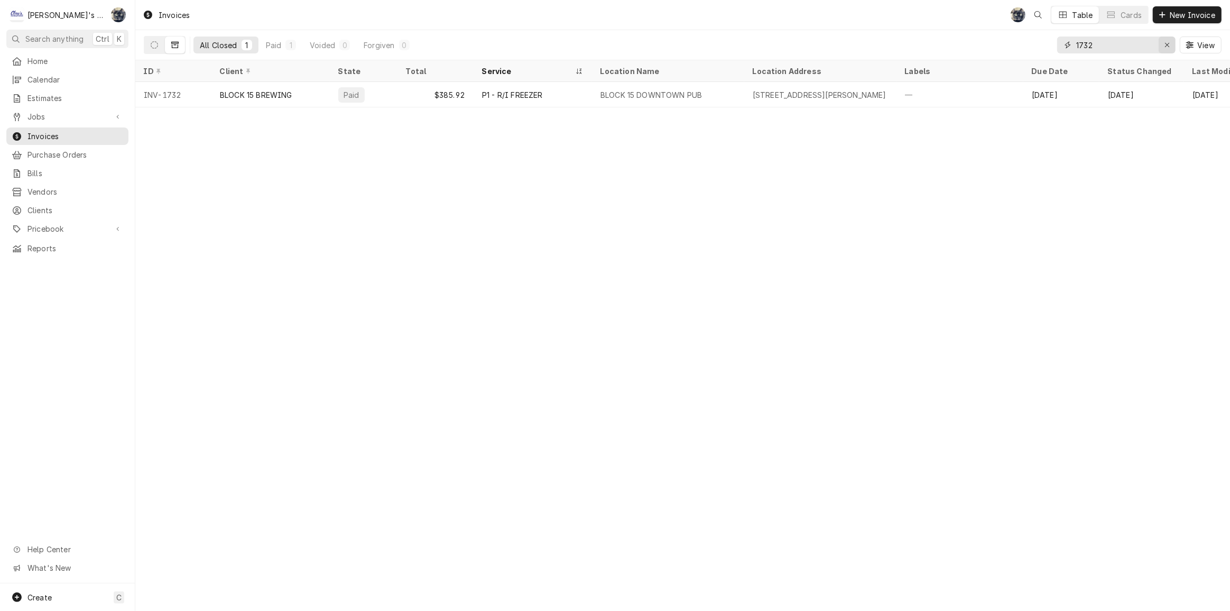
click at [1169, 43] on icon "Erase input" at bounding box center [1168, 44] width 6 height 7
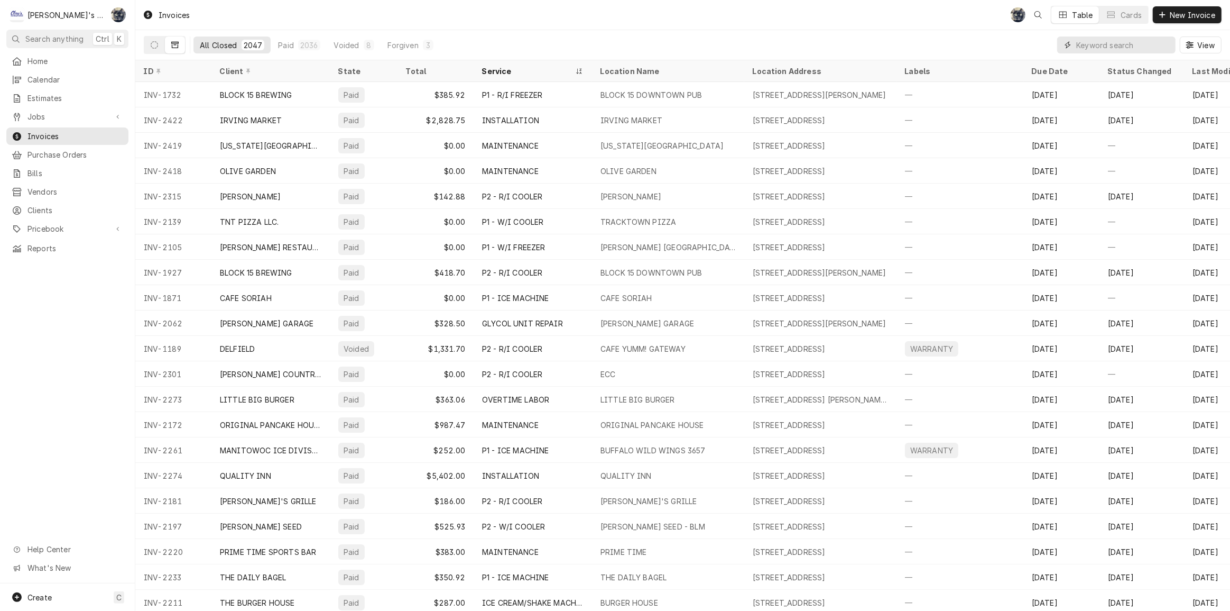
click at [1130, 42] on input "Dynamic Content Wrapper" at bounding box center [1123, 44] width 94 height 17
type input "2392"
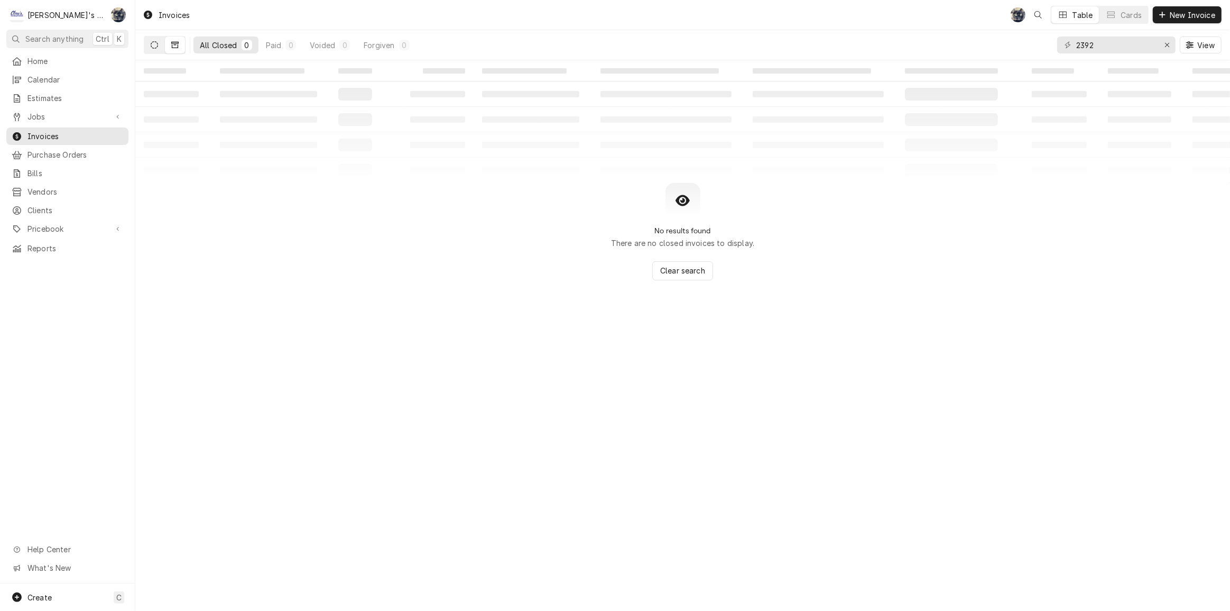
click at [152, 45] on icon "Dynamic Content Wrapper" at bounding box center [154, 44] width 7 height 7
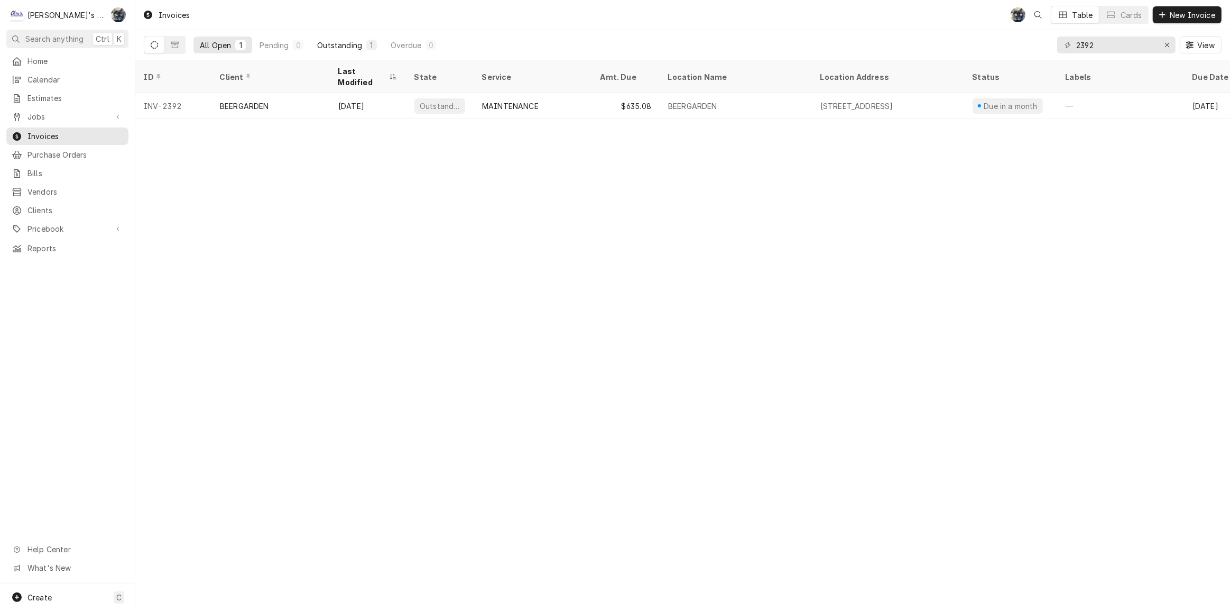
click at [370, 48] on div "1" at bounding box center [371, 45] width 6 height 11
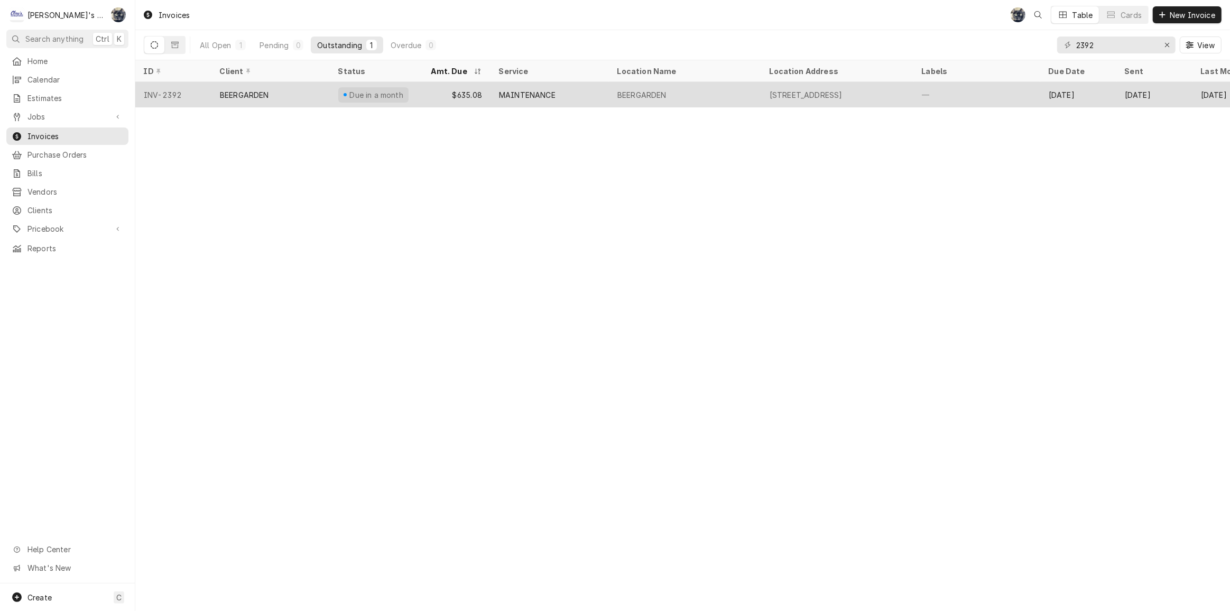
click at [430, 92] on div "$635.08" at bounding box center [457, 94] width 68 height 25
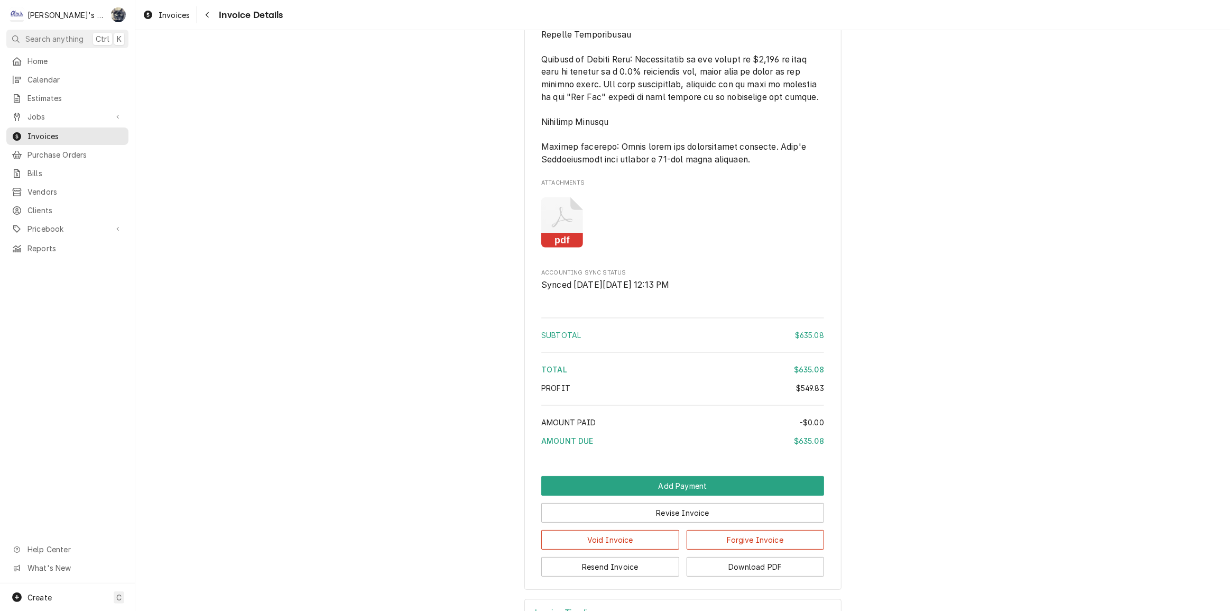
scroll to position [2351, 0]
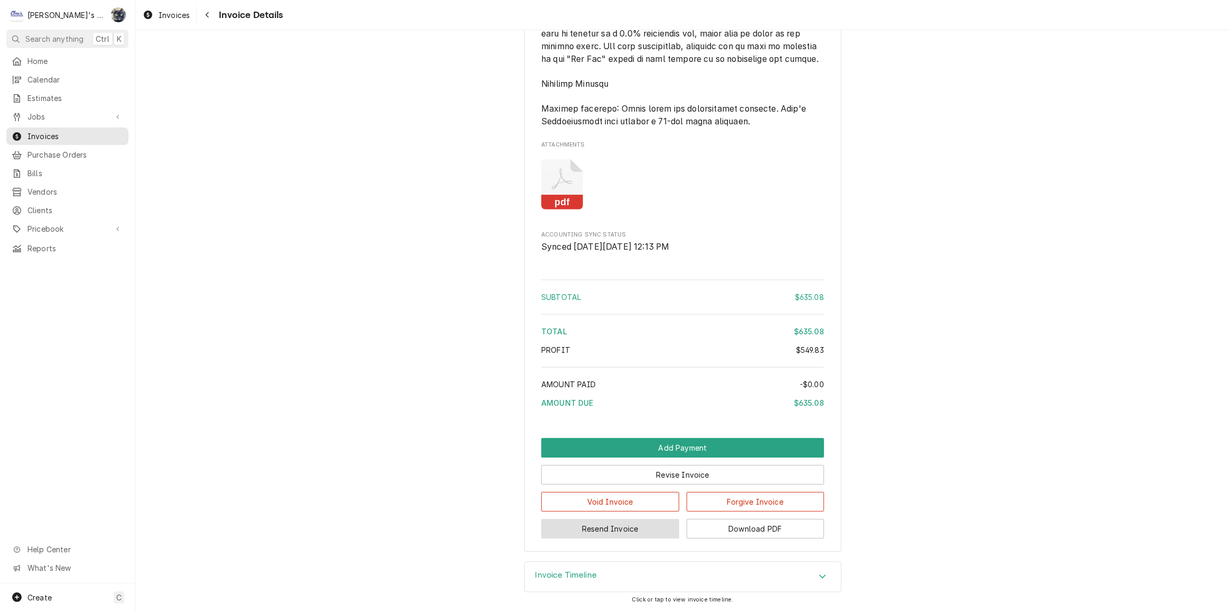
click at [645, 528] on button "Resend Invoice" at bounding box center [610, 529] width 138 height 20
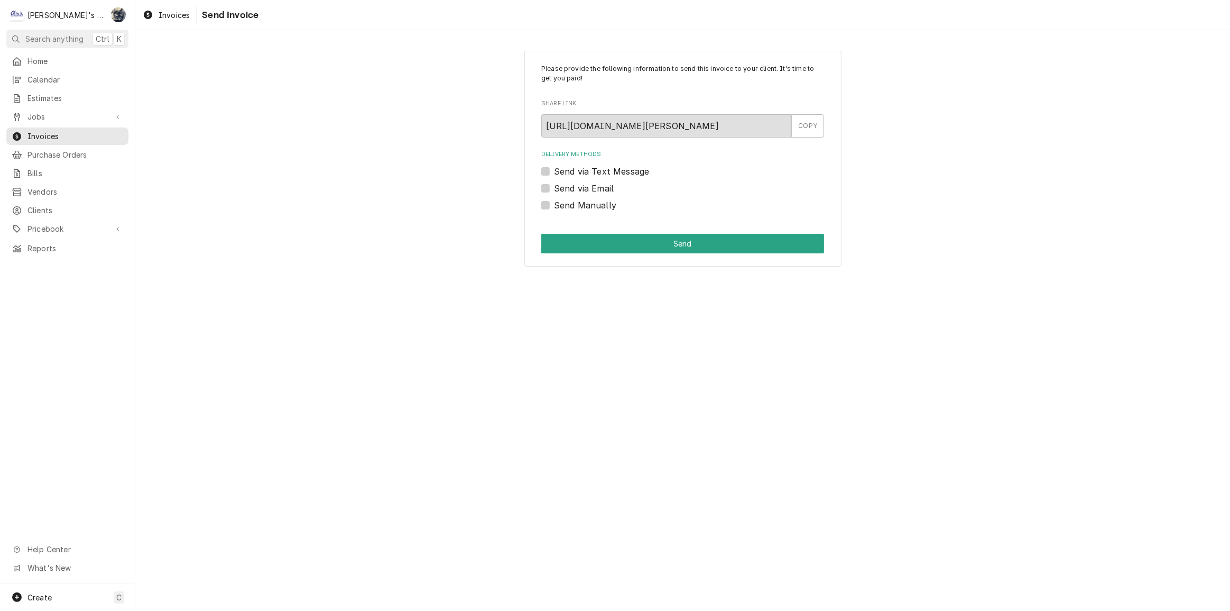
click at [554, 187] on label "Send via Email" at bounding box center [584, 188] width 60 height 13
click at [554, 187] on input "Send via Email" at bounding box center [695, 193] width 283 height 23
checkbox input "true"
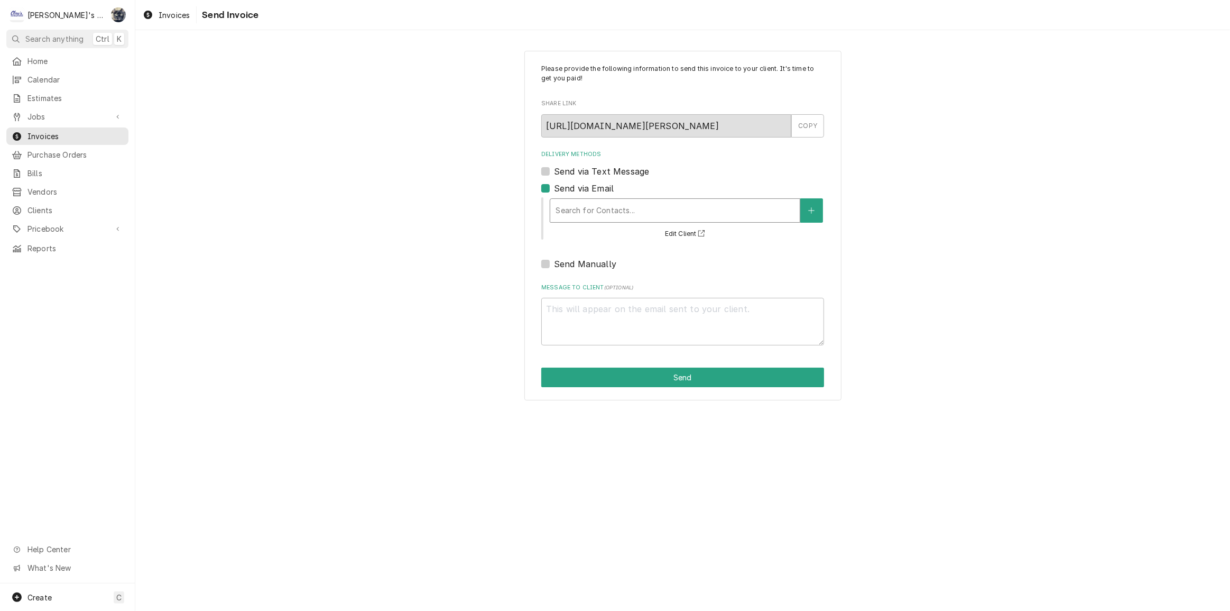
click at [595, 217] on div "Delivery Methods" at bounding box center [675, 210] width 239 height 19
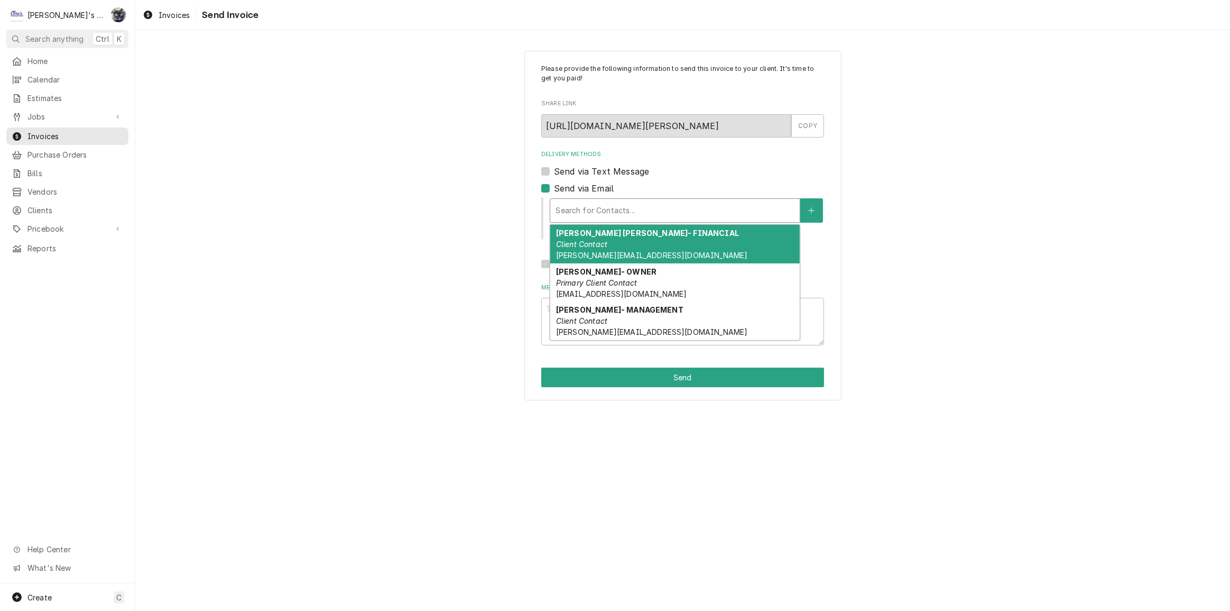
click at [593, 256] on span "CHRISTINE@PORTERPUBS.COM" at bounding box center [652, 255] width 192 height 9
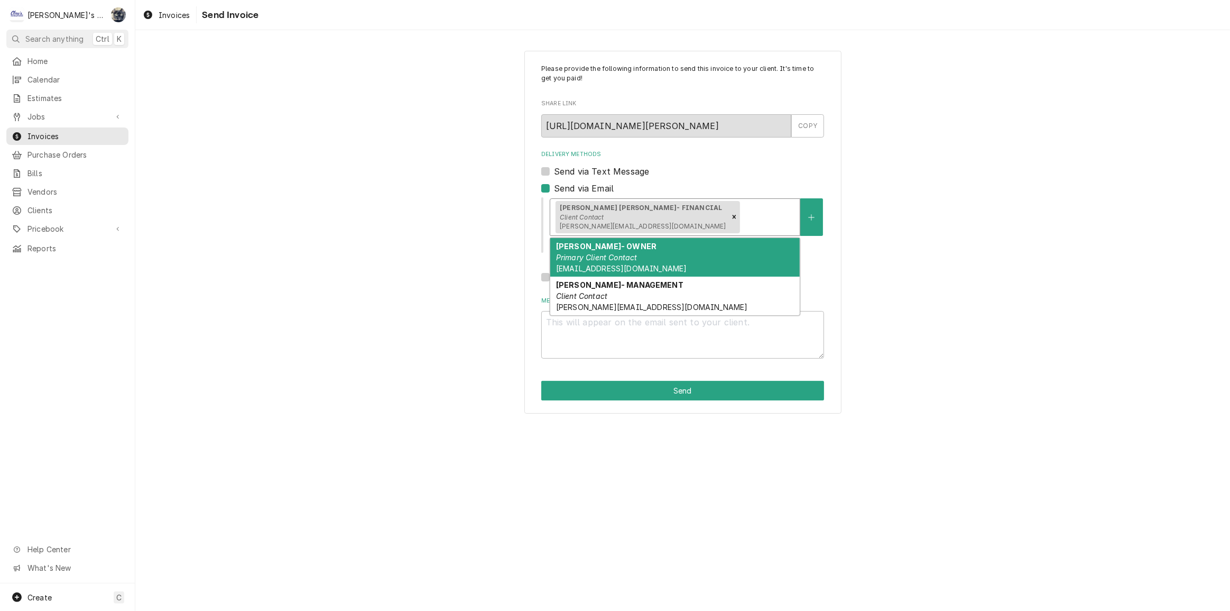
click at [742, 222] on div "Delivery Methods" at bounding box center [768, 216] width 53 height 19
click at [665, 264] on div "COLBY PHILLIPS- OWNER Primary Client Contact COLBY@PORTERPUBS.COM" at bounding box center [675, 257] width 250 height 39
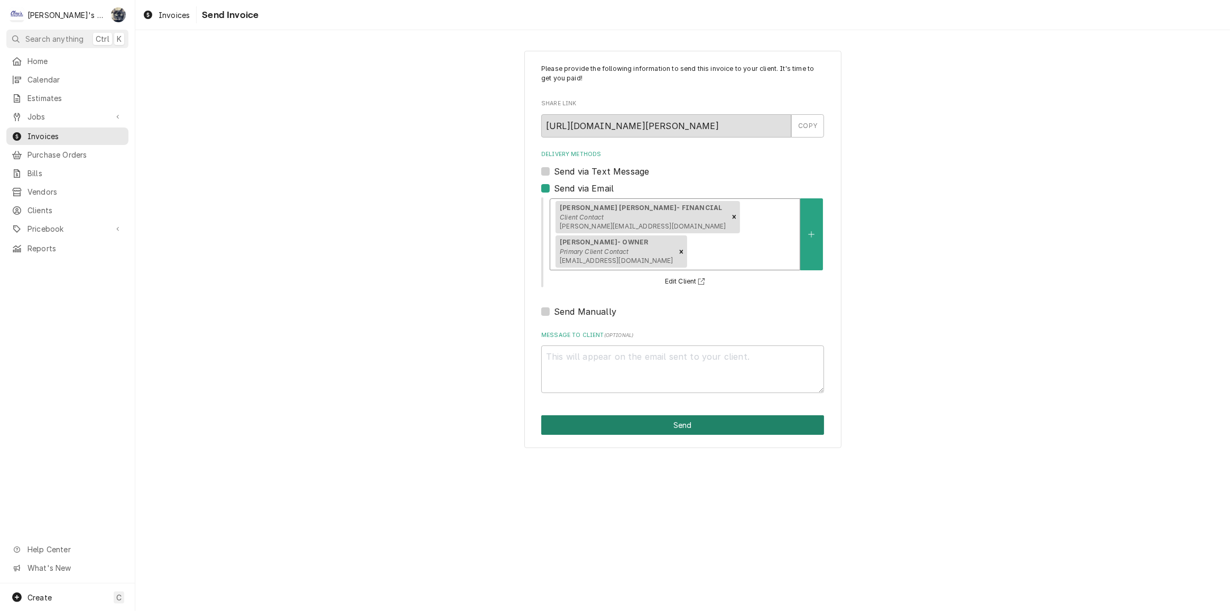
click at [674, 415] on button "Send" at bounding box center [682, 425] width 283 height 20
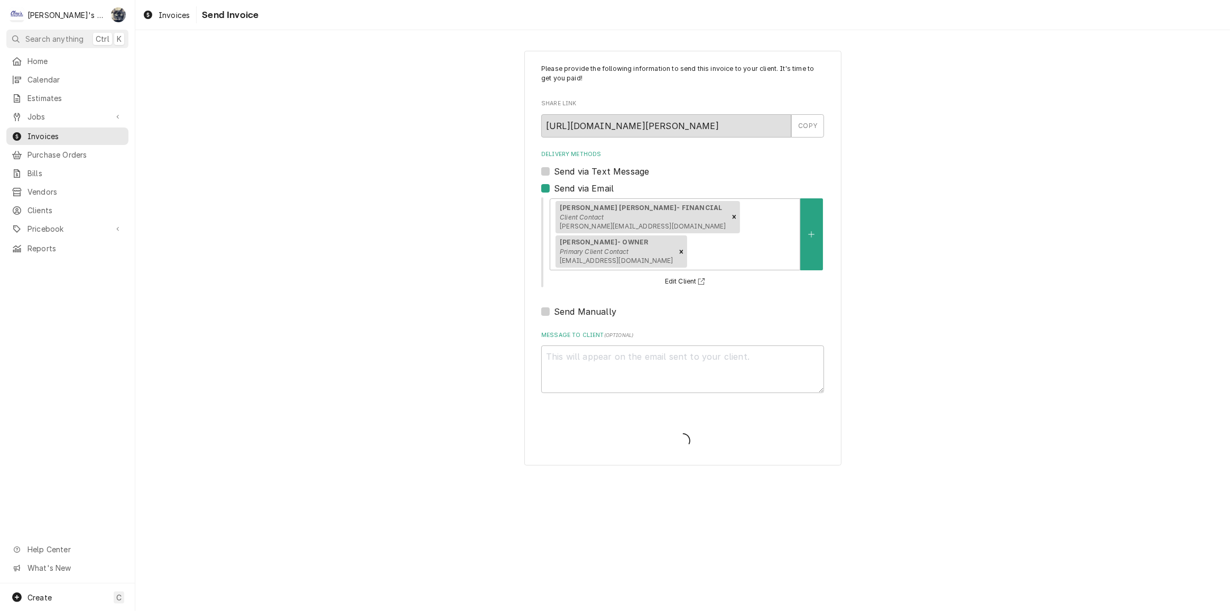
type textarea "x"
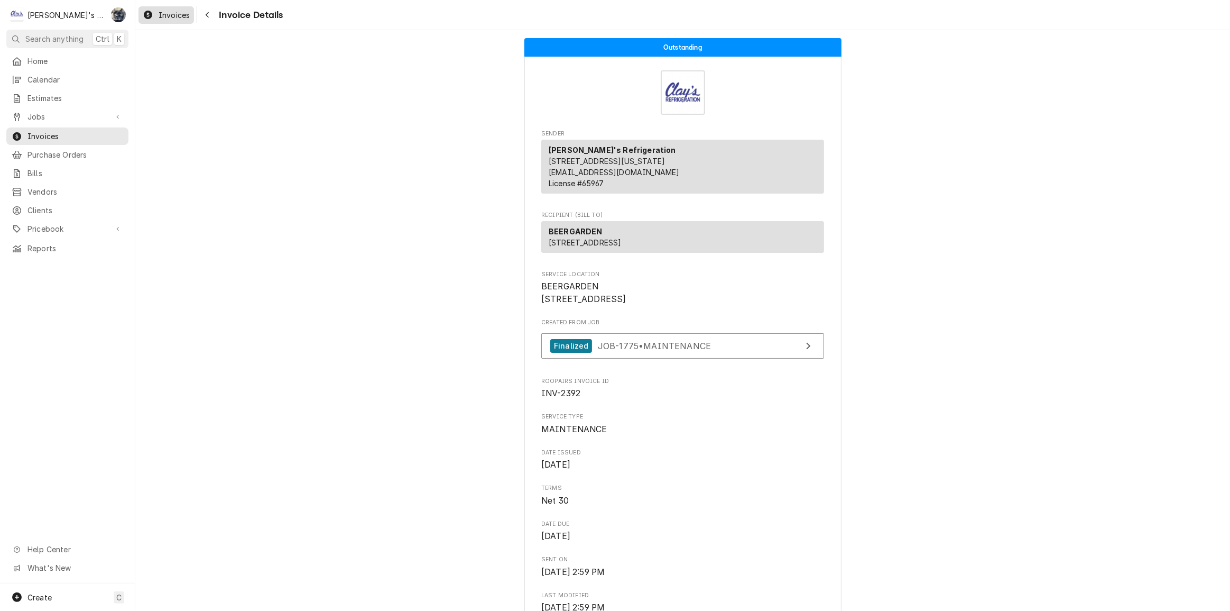
click at [162, 10] on span "Invoices" at bounding box center [174, 15] width 31 height 11
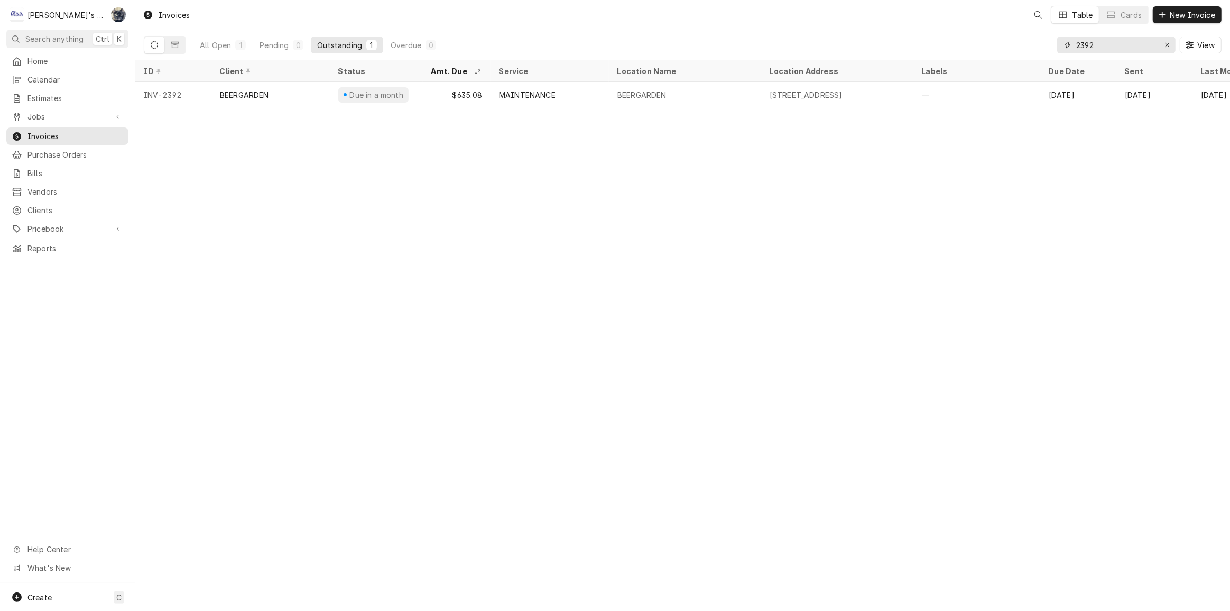
drag, startPoint x: 1094, startPoint y: 45, endPoint x: 1048, endPoint y: 47, distance: 46.0
click at [1049, 47] on div "All Open 1 Pending 0 Outstanding 1 Overdue 0 2392 View" at bounding box center [683, 45] width 1078 height 30
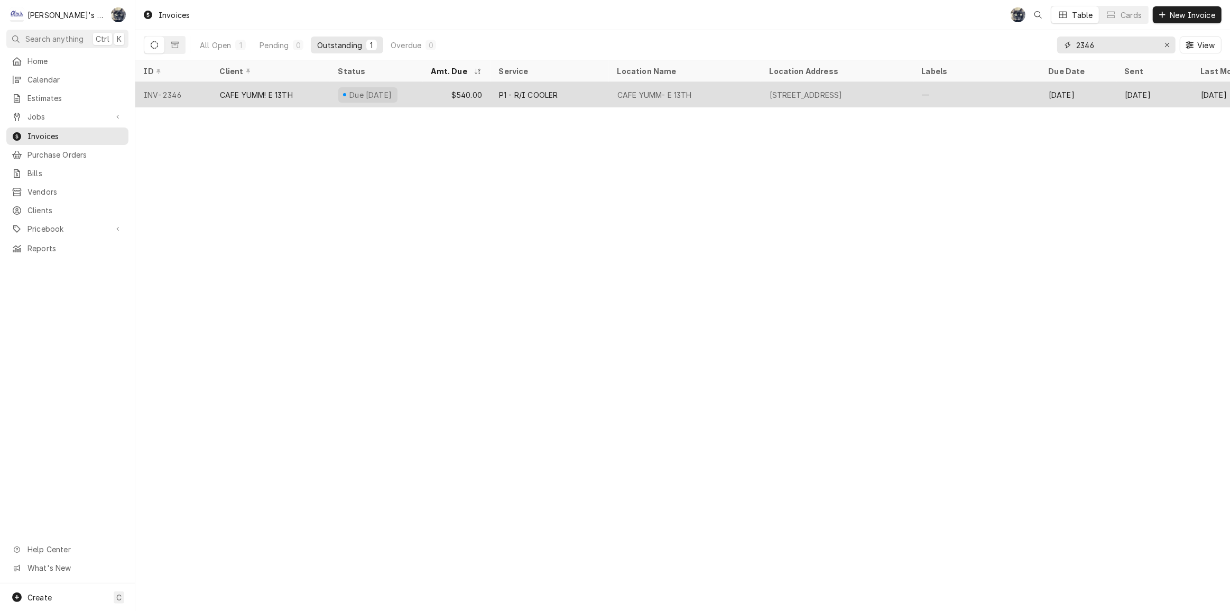
type input "2346"
click at [655, 99] on div "CAFE YUMM- E 13TH" at bounding box center [685, 94] width 152 height 25
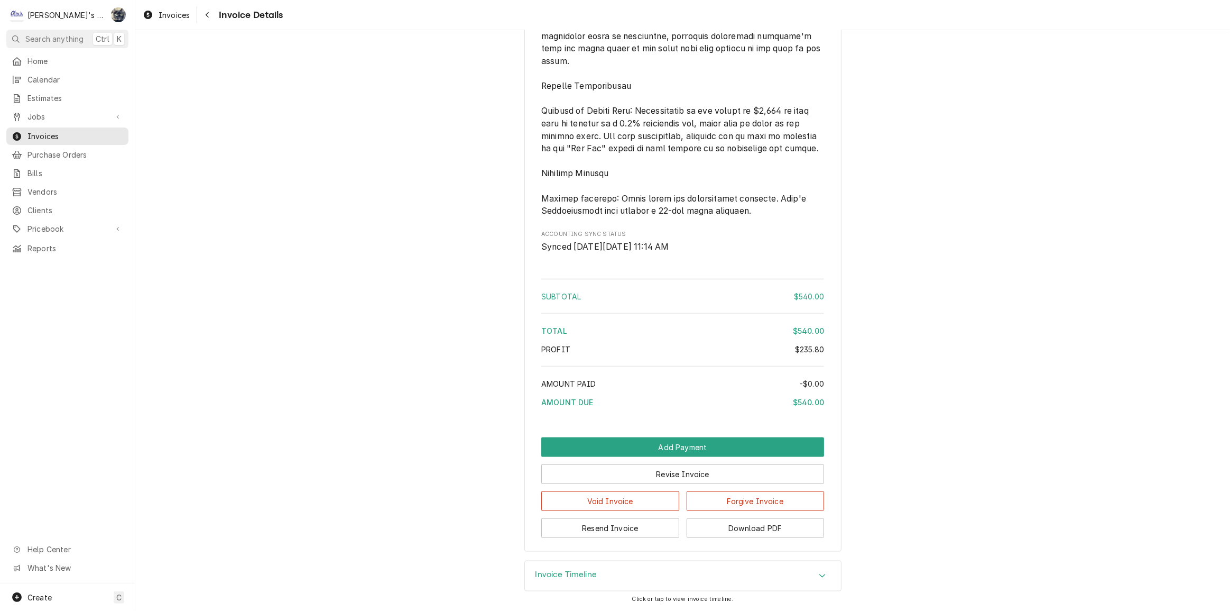
scroll to position [1665, 0]
click at [627, 529] on button "Resend Invoice" at bounding box center [610, 528] width 138 height 20
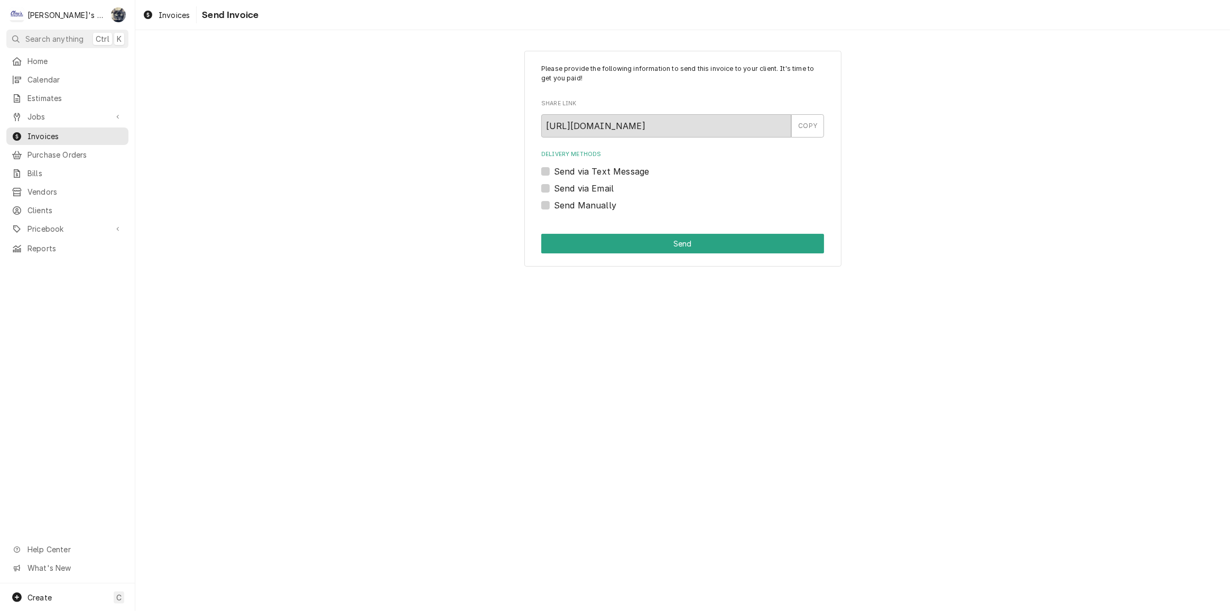
click at [554, 186] on label "Send via Email" at bounding box center [584, 188] width 60 height 13
click at [554, 186] on input "Send via Email" at bounding box center [695, 193] width 283 height 23
checkbox input "true"
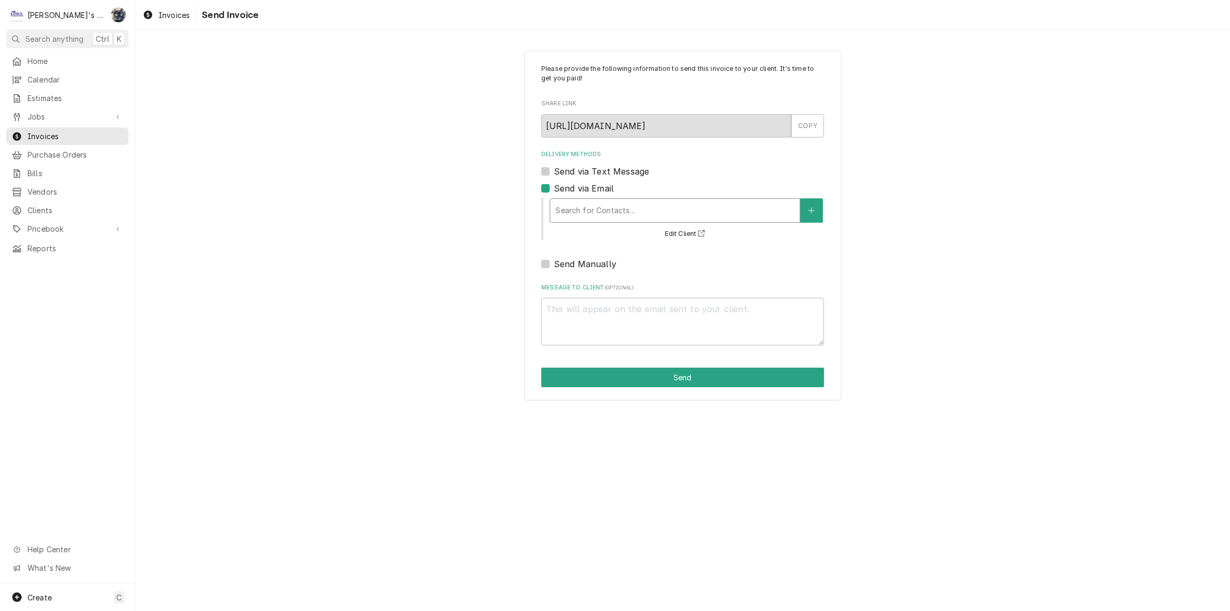
click at [566, 207] on div "Delivery Methods" at bounding box center [675, 210] width 239 height 19
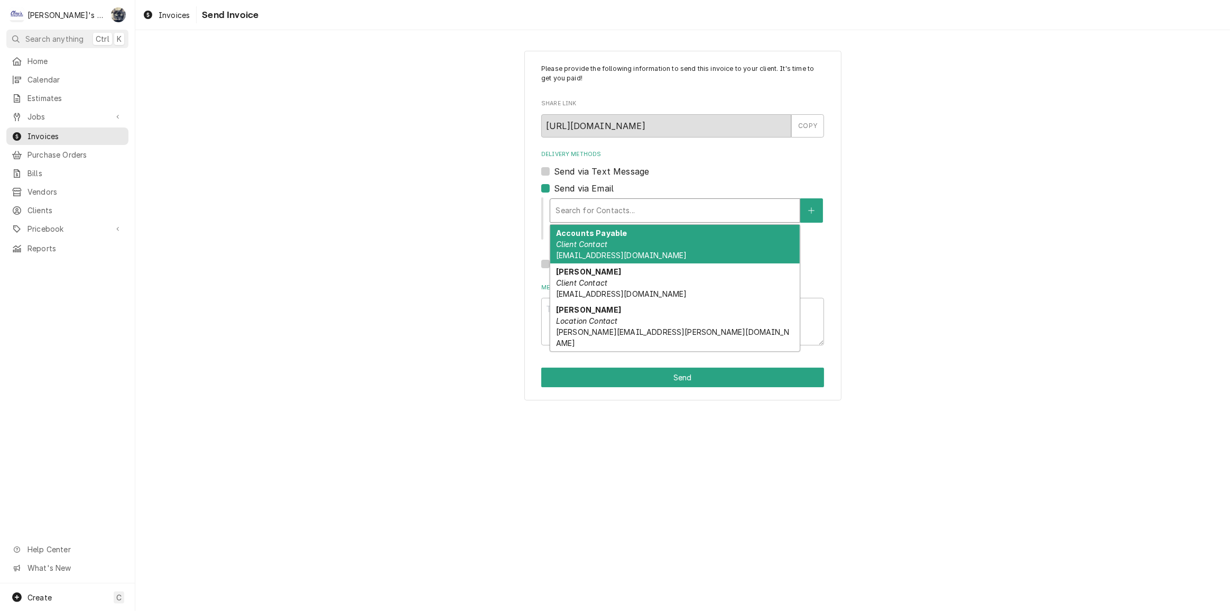
click at [576, 239] on em "Client Contact" at bounding box center [581, 243] width 51 height 9
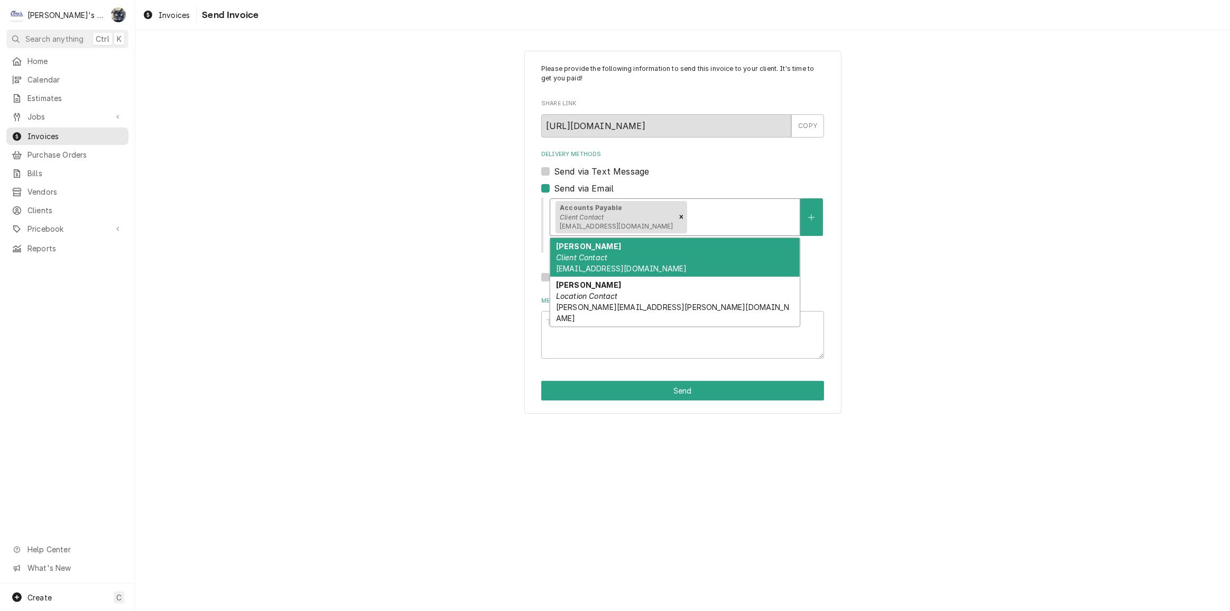
click at [689, 214] on div "Delivery Methods" at bounding box center [742, 216] width 106 height 19
click at [665, 260] on div "LALIDA ZYGMANT Client Contact Lalida.Zygmant@cafeyumm.com" at bounding box center [675, 257] width 250 height 39
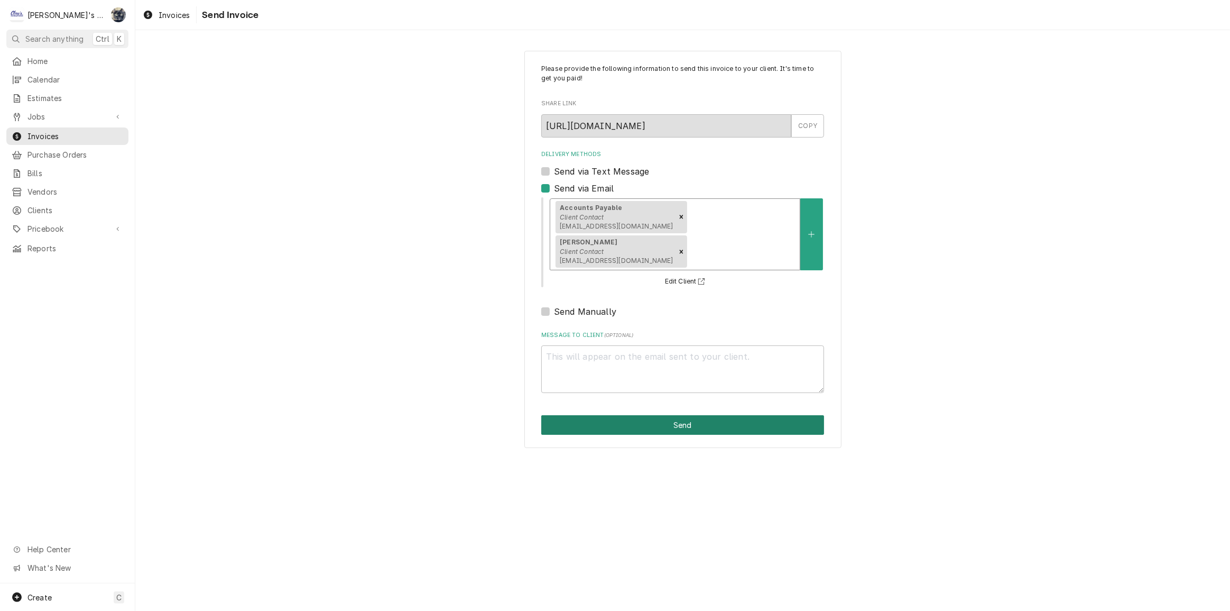
click at [669, 415] on button "Send" at bounding box center [682, 425] width 283 height 20
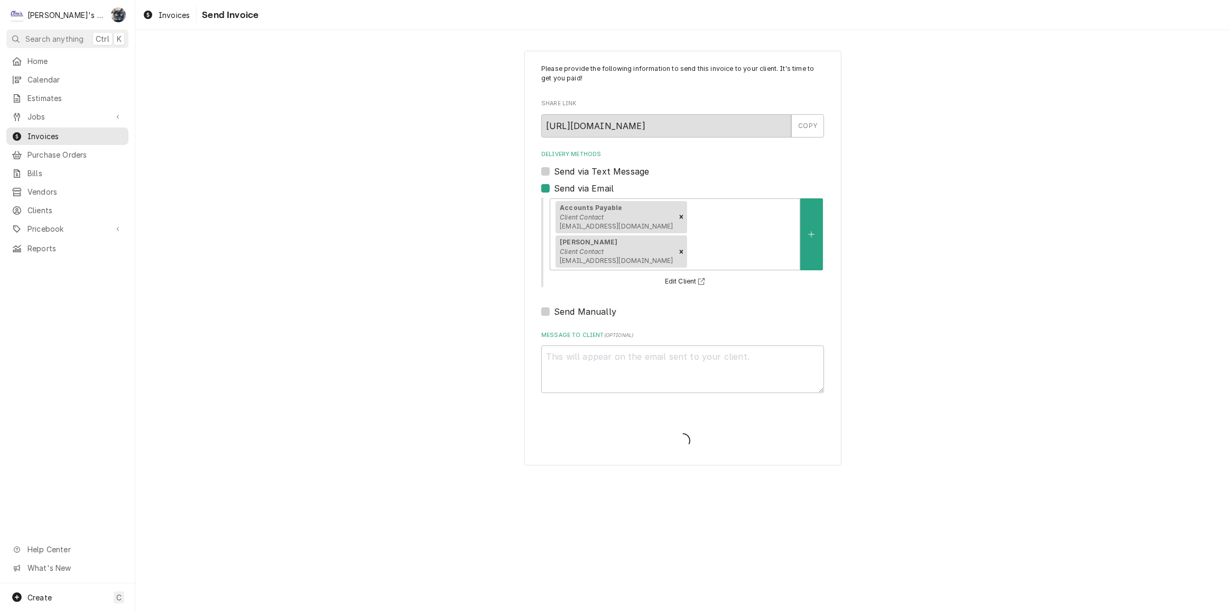
type textarea "x"
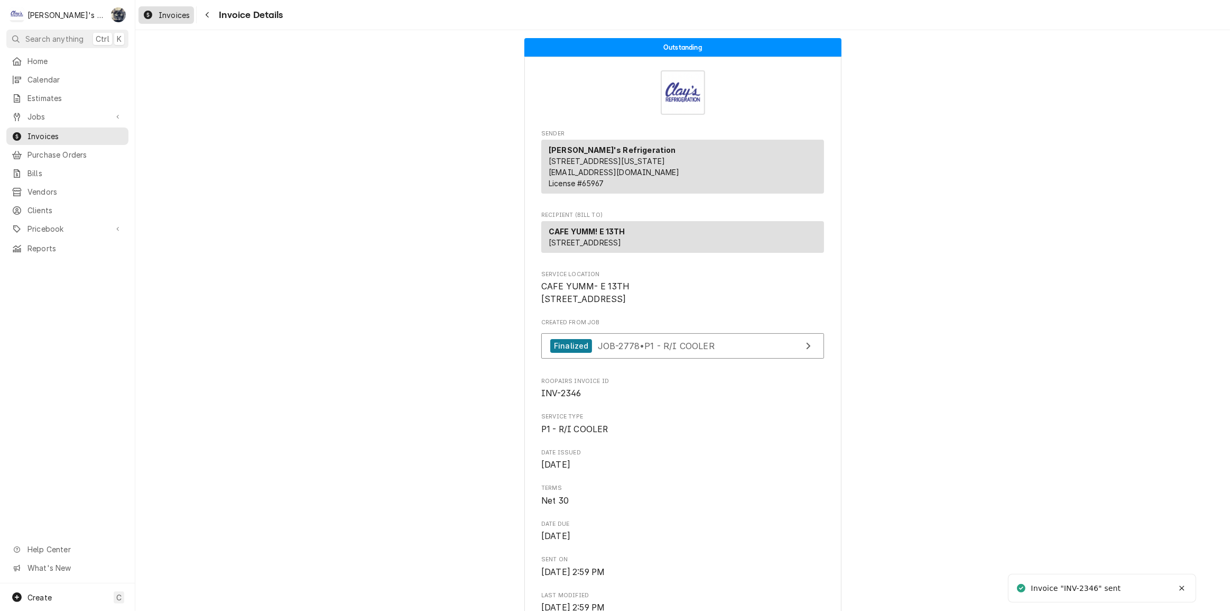
click at [174, 13] on span "Invoices" at bounding box center [174, 15] width 31 height 11
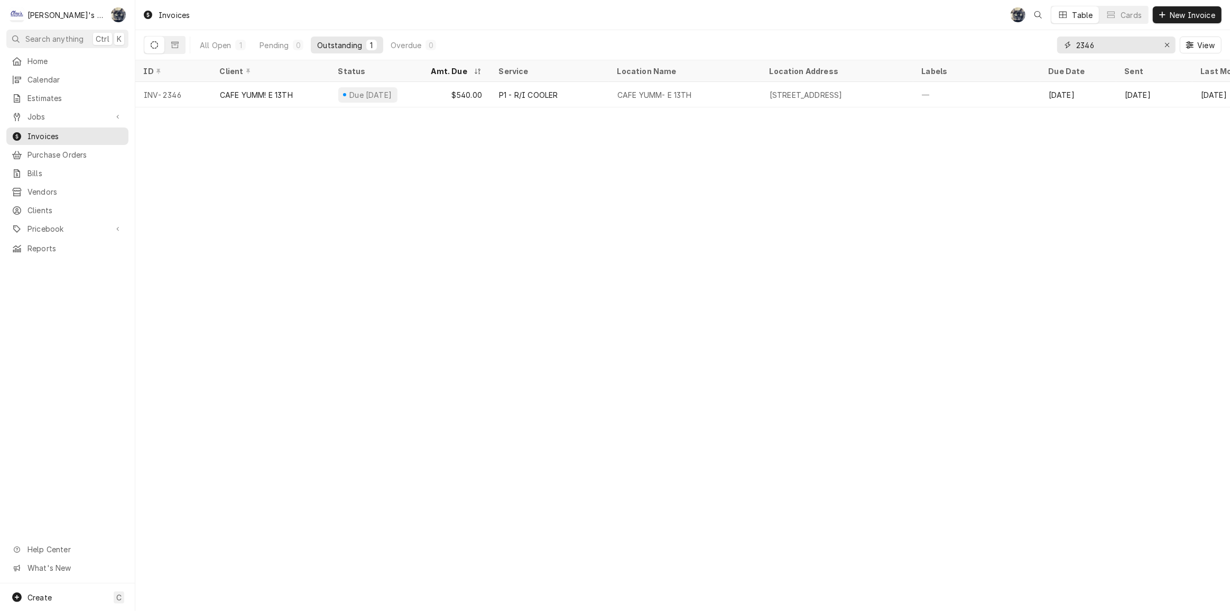
drag, startPoint x: 1107, startPoint y: 42, endPoint x: 1067, endPoint y: 43, distance: 39.1
click at [1067, 43] on div "2346" at bounding box center [1116, 44] width 118 height 17
type input "2329"
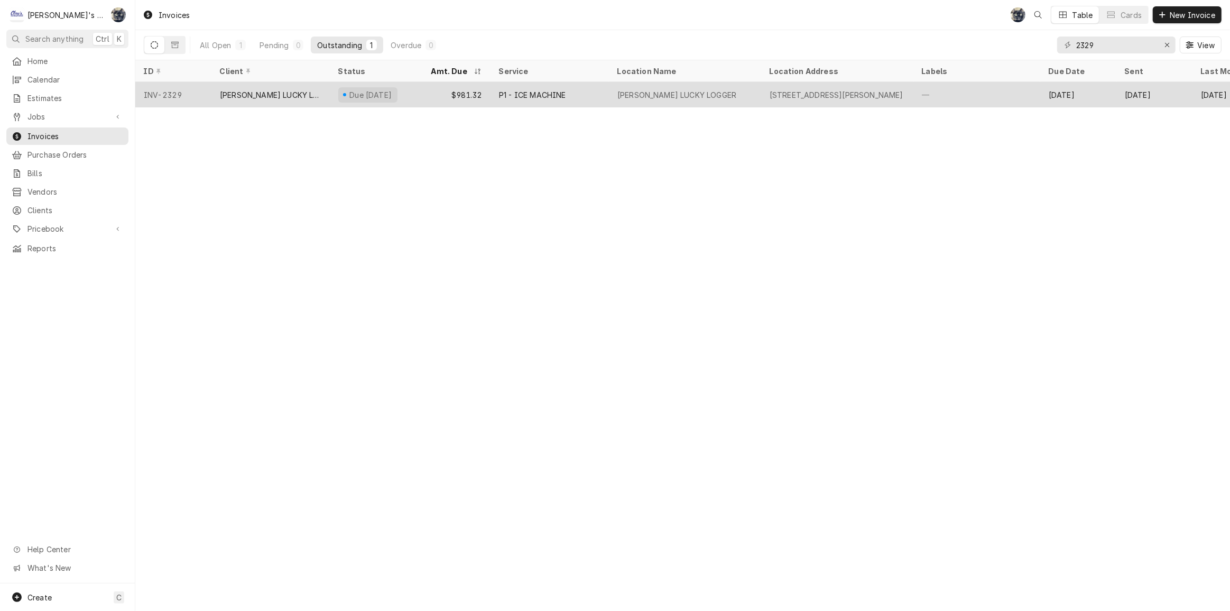
click at [558, 95] on div "P1 - ICE MACHINE" at bounding box center [532, 94] width 67 height 11
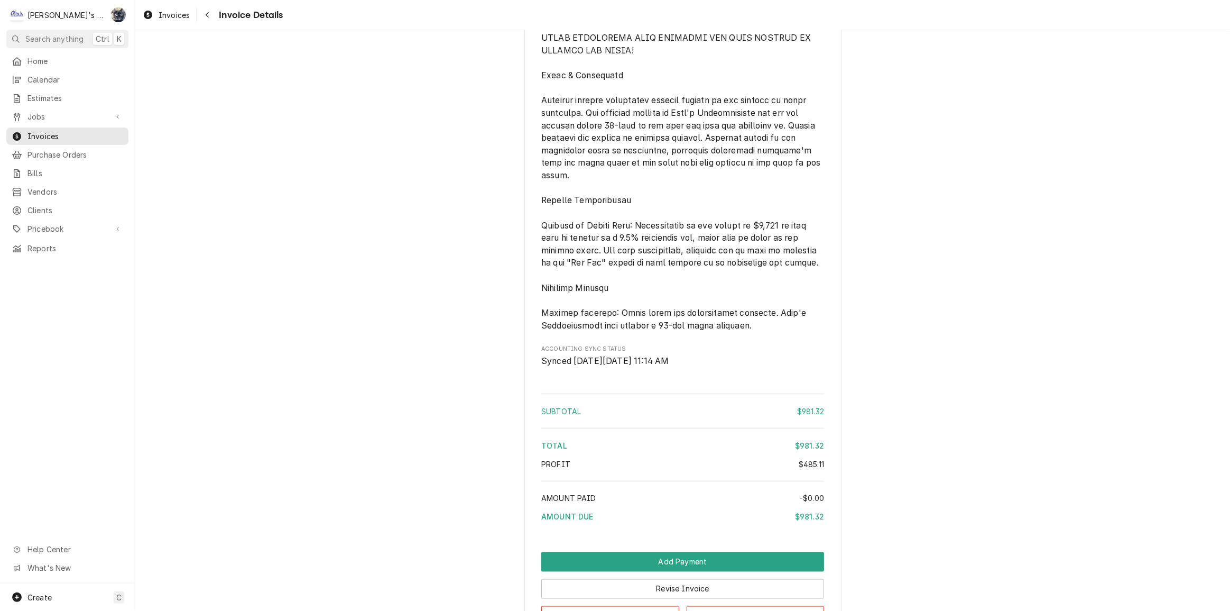
scroll to position [1928, 0]
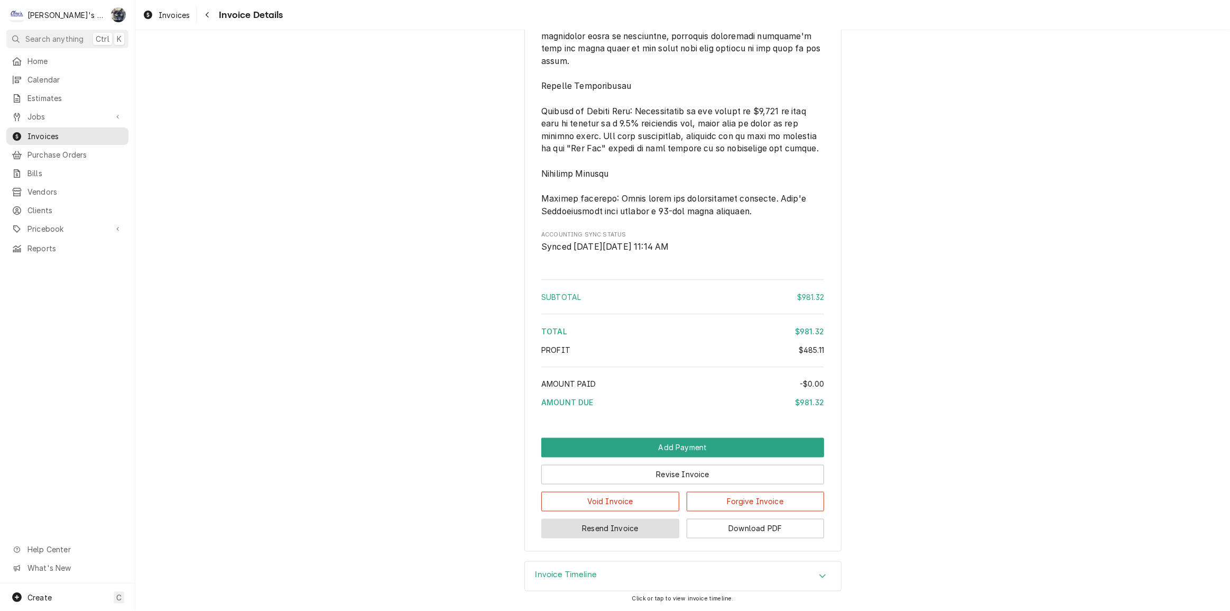
click at [618, 531] on button "Resend Invoice" at bounding box center [610, 529] width 138 height 20
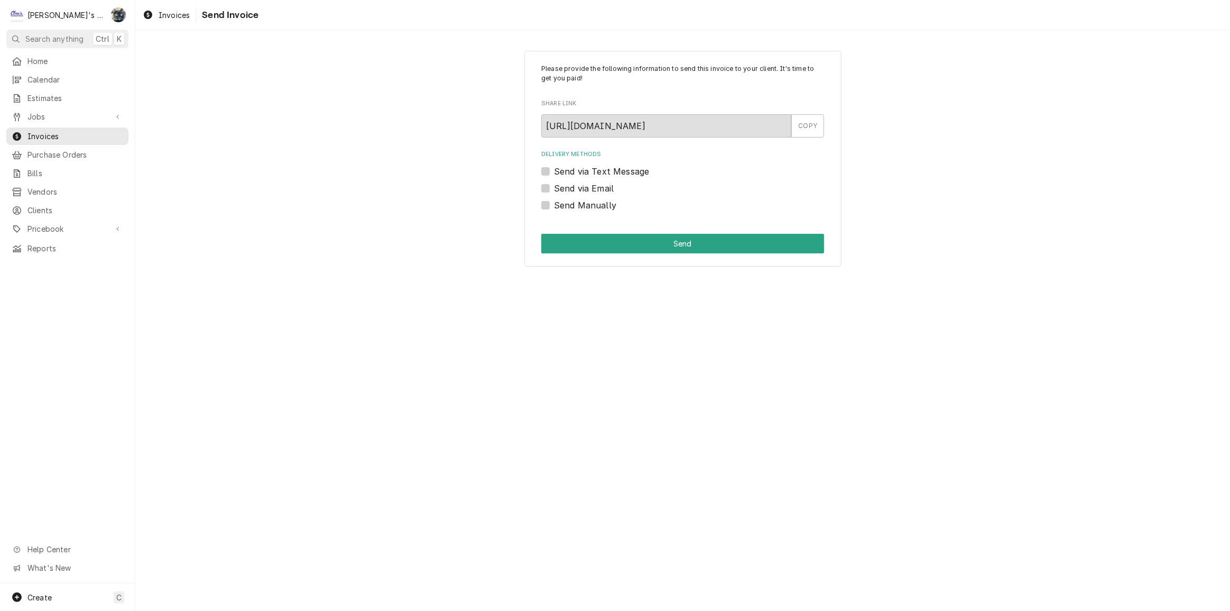
click at [554, 187] on label "Send via Email" at bounding box center [584, 188] width 60 height 13
click at [554, 187] on input "Send via Email" at bounding box center [695, 193] width 283 height 23
checkbox input "true"
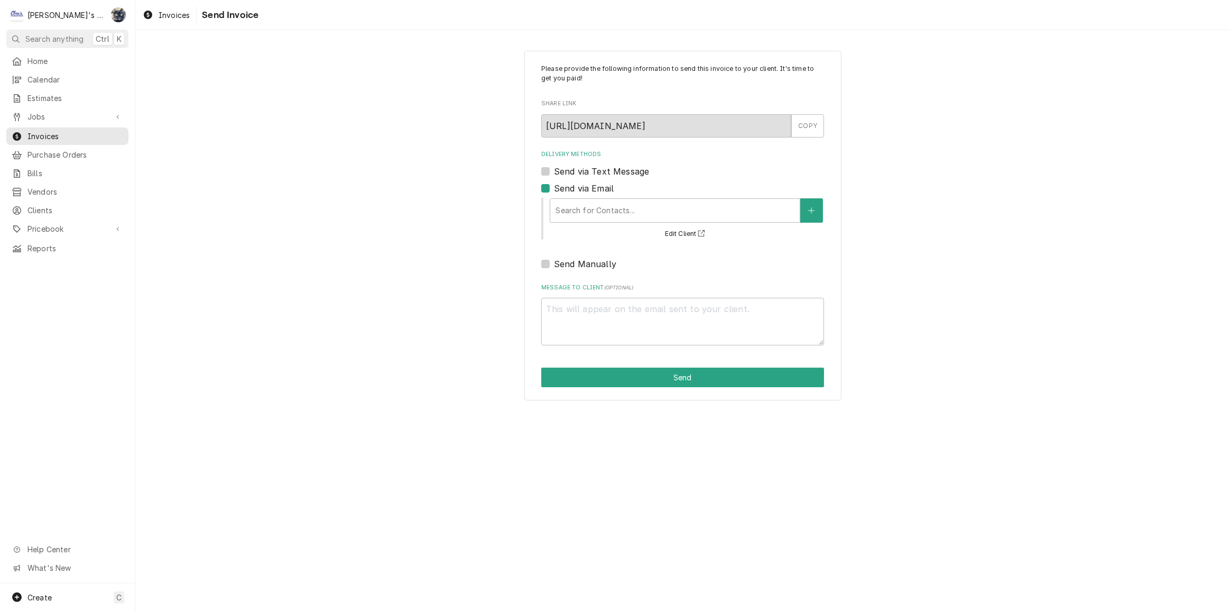
click at [549, 207] on div "Search for Contacts..." at bounding box center [686, 210] width 275 height 24
click at [558, 210] on div "Delivery Methods" at bounding box center [675, 210] width 239 height 19
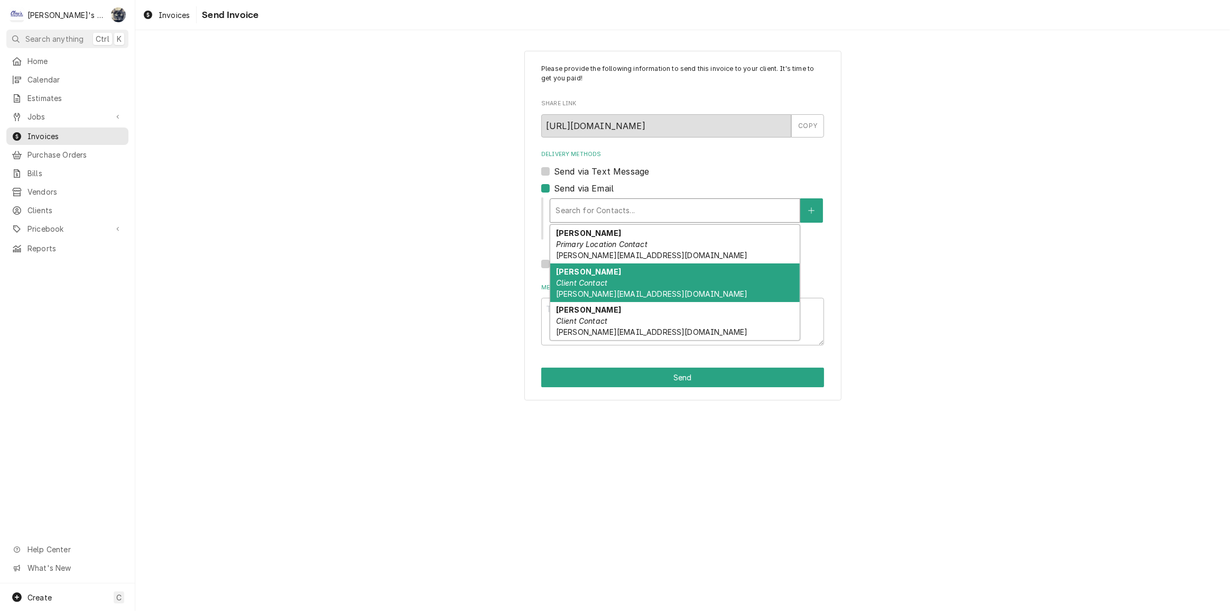
click at [579, 287] on div "MEGAN Client Contact megan@craigenterprises.co" at bounding box center [675, 282] width 250 height 39
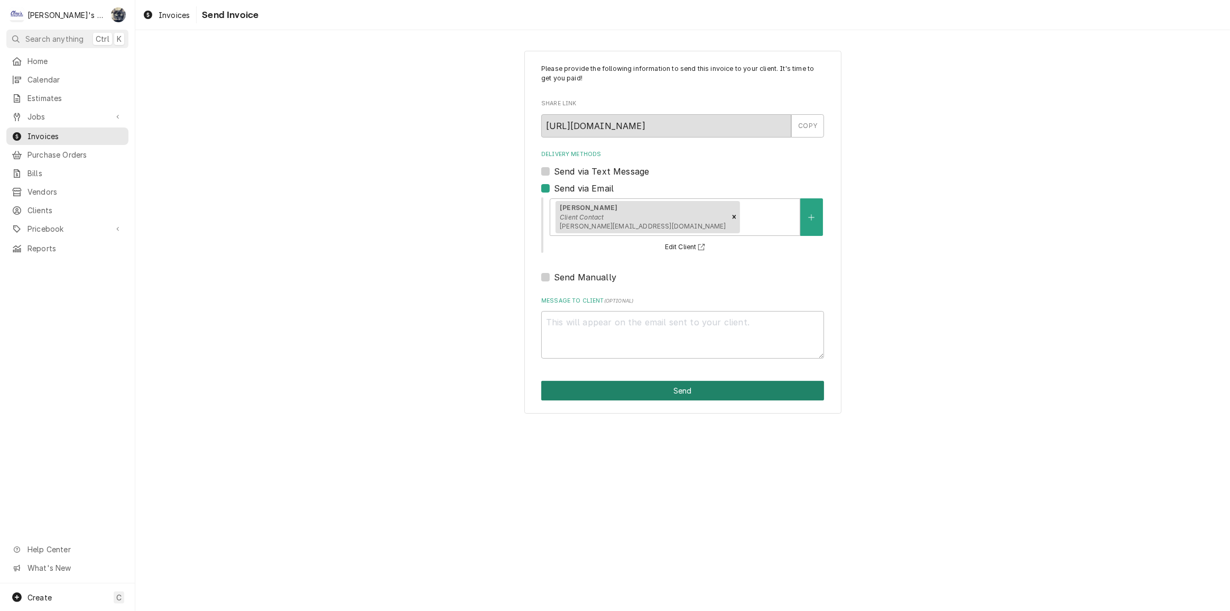
click at [624, 391] on button "Send" at bounding box center [682, 391] width 283 height 20
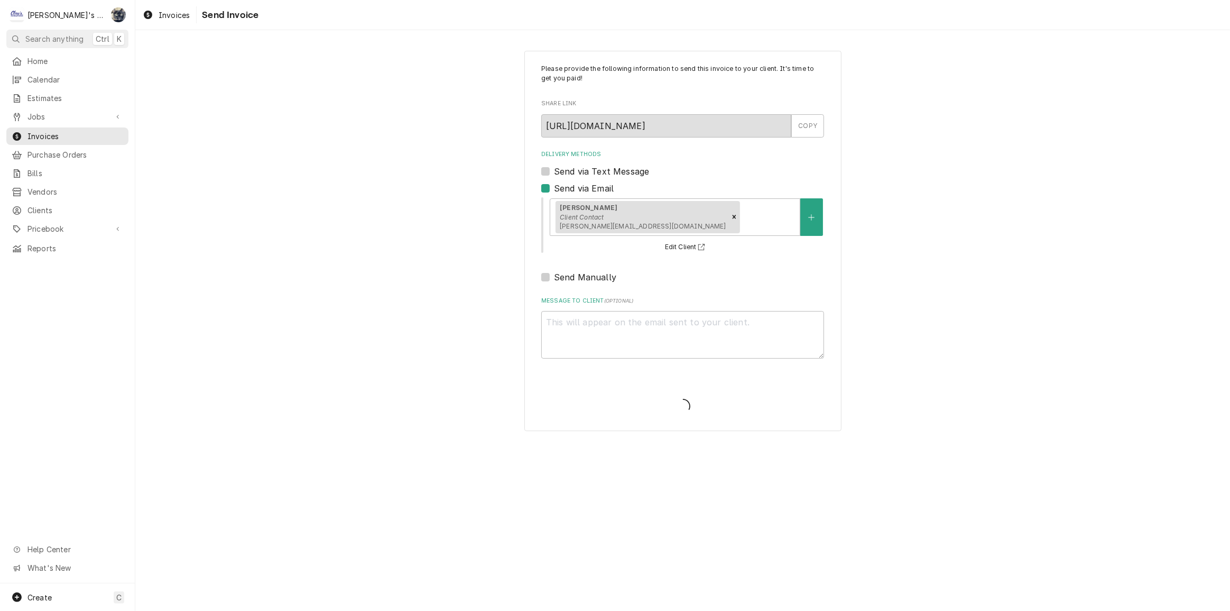
type textarea "x"
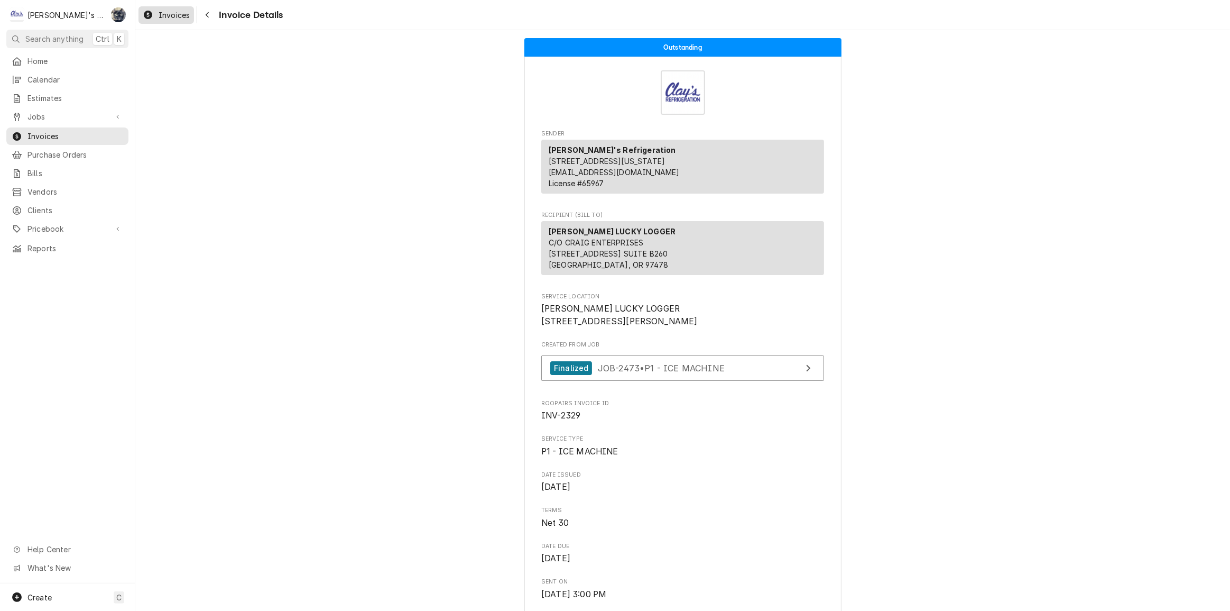
click at [178, 16] on span "Invoices" at bounding box center [174, 15] width 31 height 11
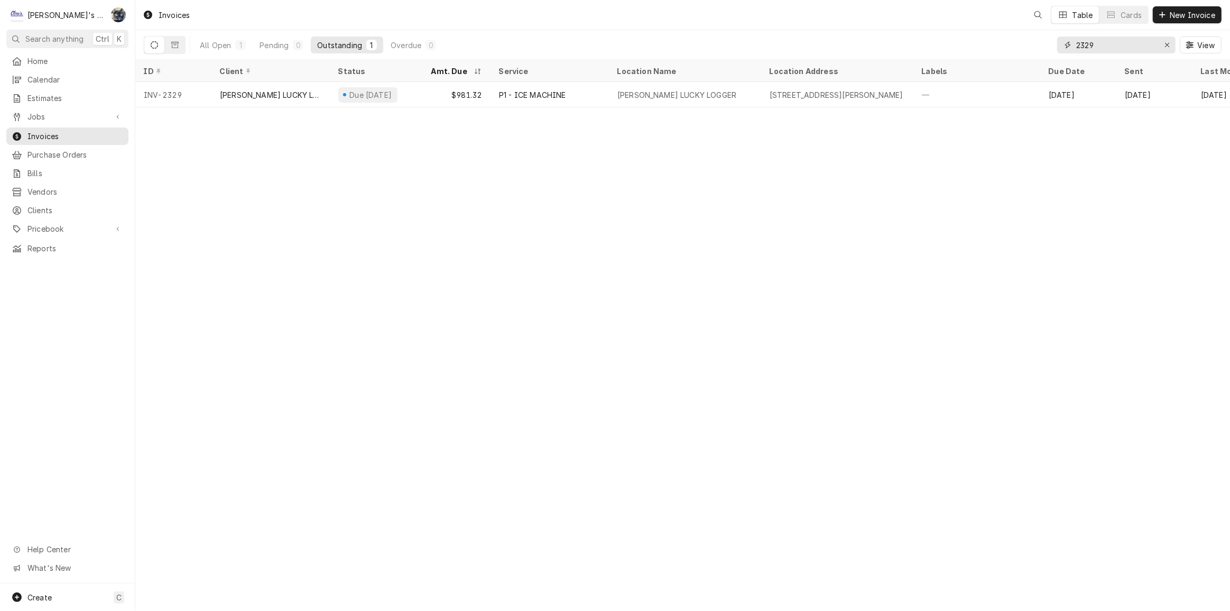
drag, startPoint x: 1101, startPoint y: 47, endPoint x: 1035, endPoint y: 48, distance: 65.6
click at [1036, 47] on div "All Open 1 Pending 0 Outstanding 1 Overdue 0 2329 View" at bounding box center [683, 45] width 1078 height 30
type input "2394"
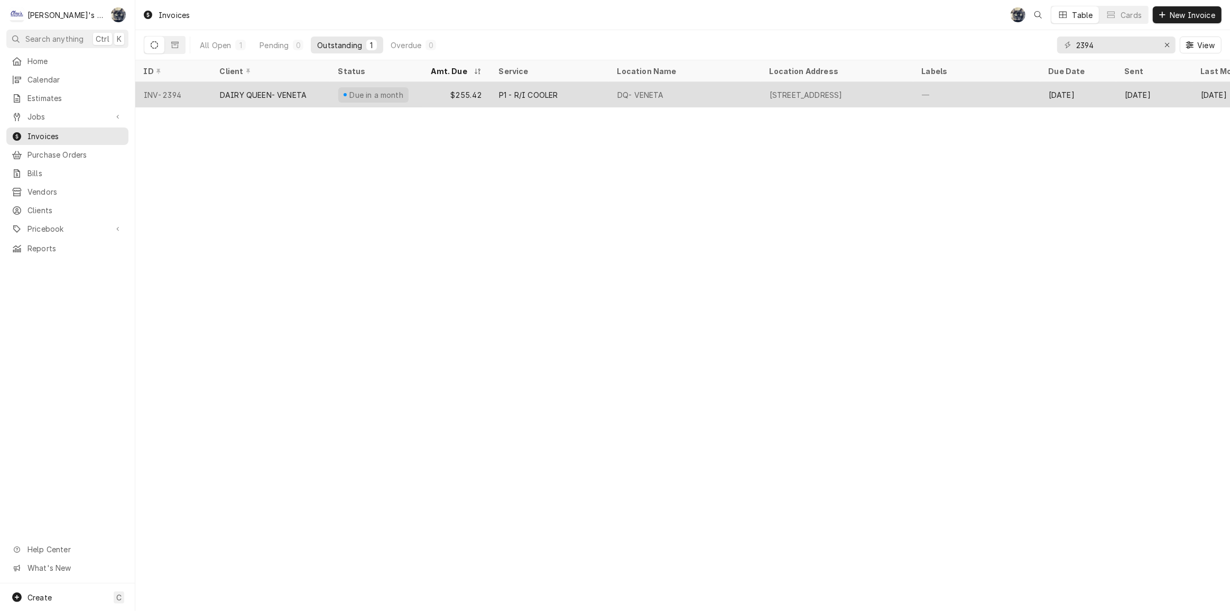
click at [601, 91] on div "P1 - R/I COOLER" at bounding box center [550, 94] width 118 height 25
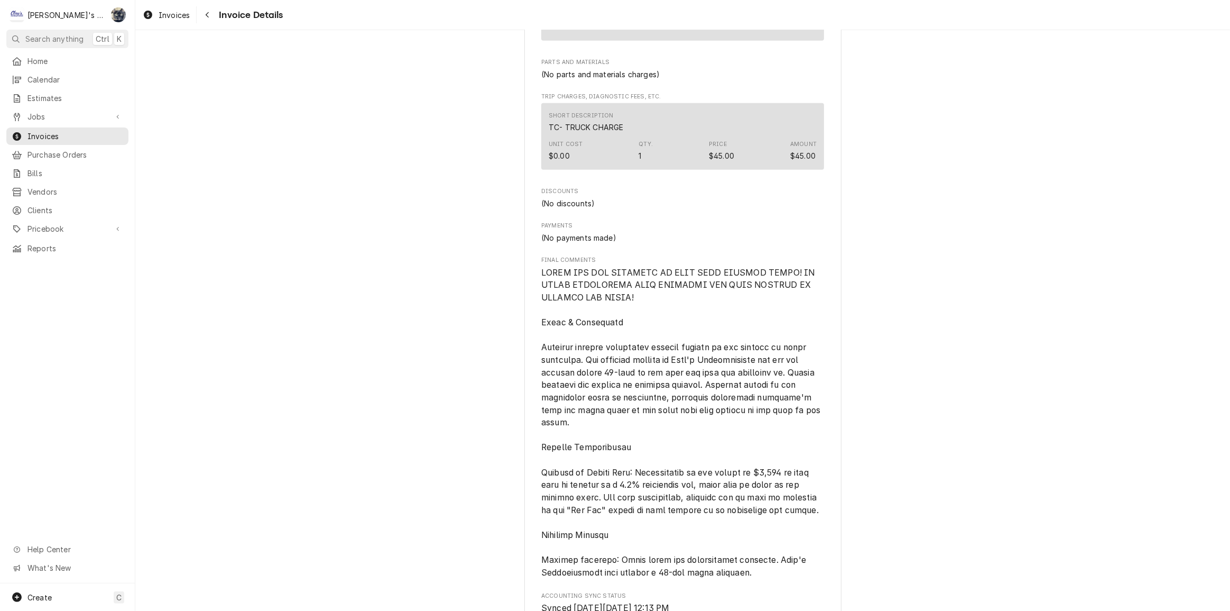
scroll to position [1201, 0]
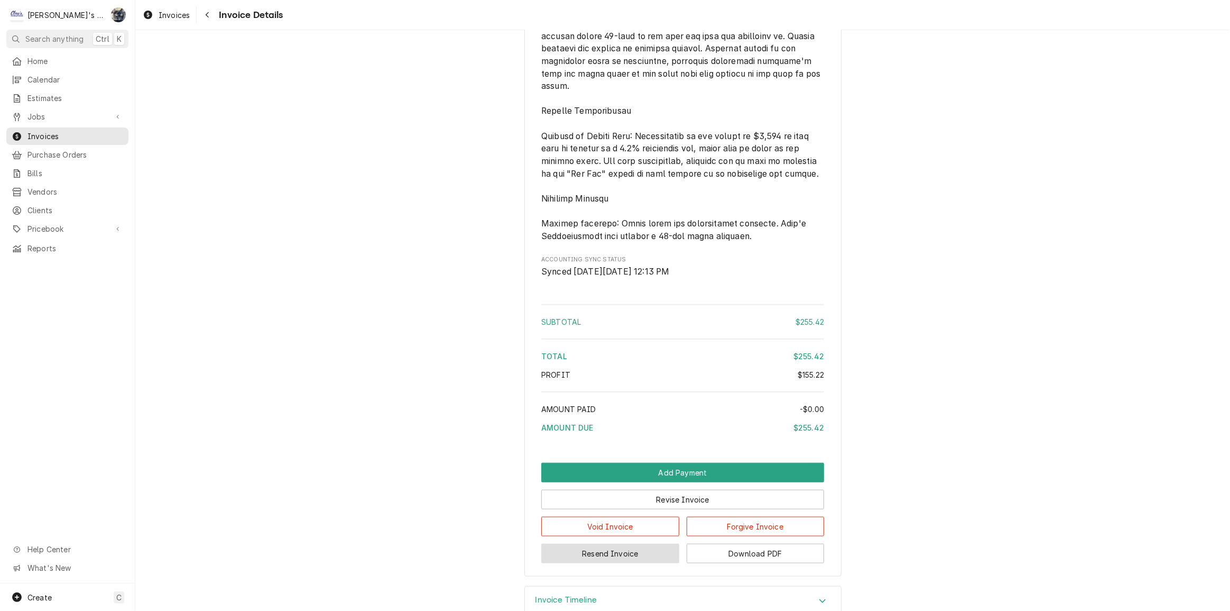
click at [619, 563] on button "Resend Invoice" at bounding box center [610, 553] width 138 height 20
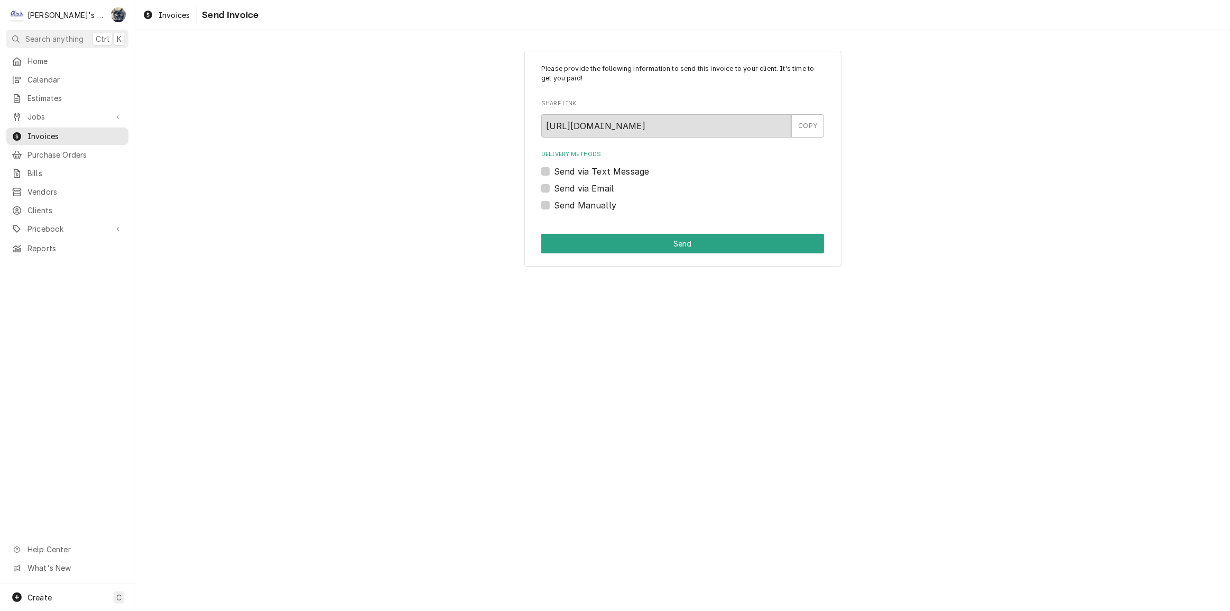
click at [554, 187] on label "Send via Email" at bounding box center [584, 188] width 60 height 13
click at [554, 187] on input "Send via Email" at bounding box center [695, 193] width 283 height 23
checkbox input "true"
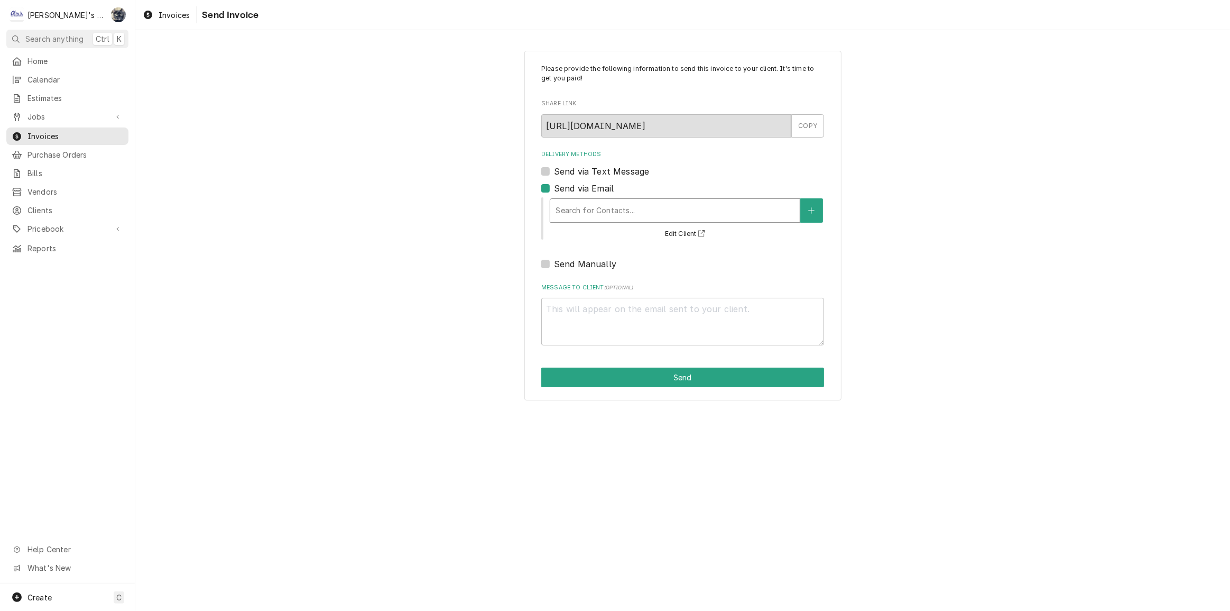
click at [568, 217] on div "Delivery Methods" at bounding box center [675, 210] width 239 height 19
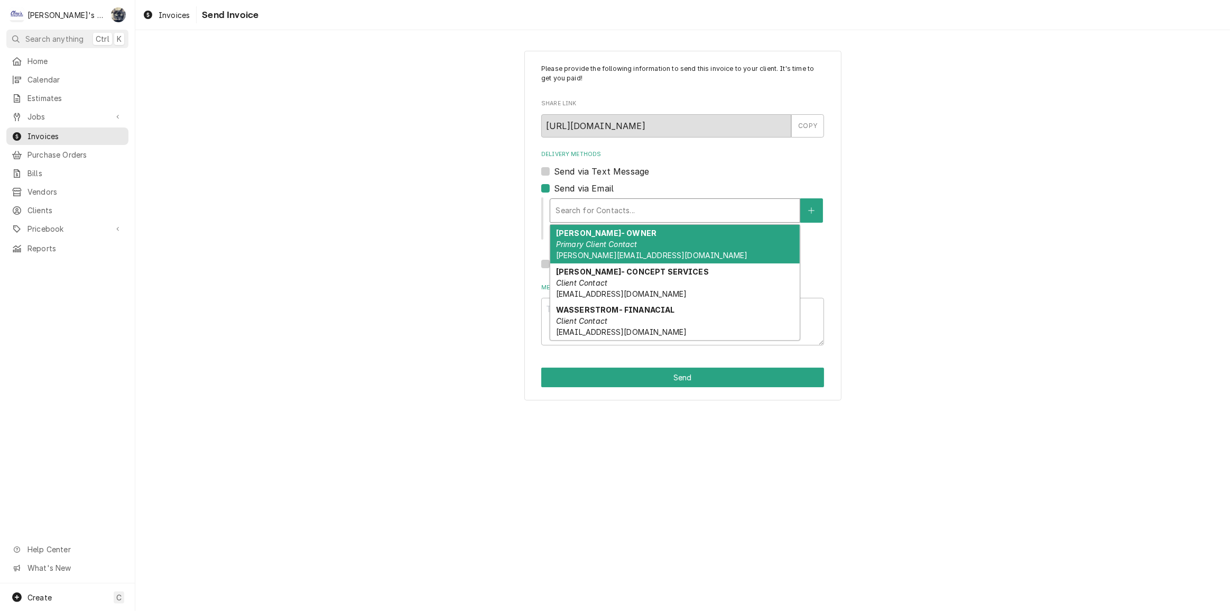
click at [589, 249] on div "DUSTIN- OWNER Primary Client Contact DUSTIN.VENETADQ@GMAIL.COM" at bounding box center [675, 244] width 250 height 39
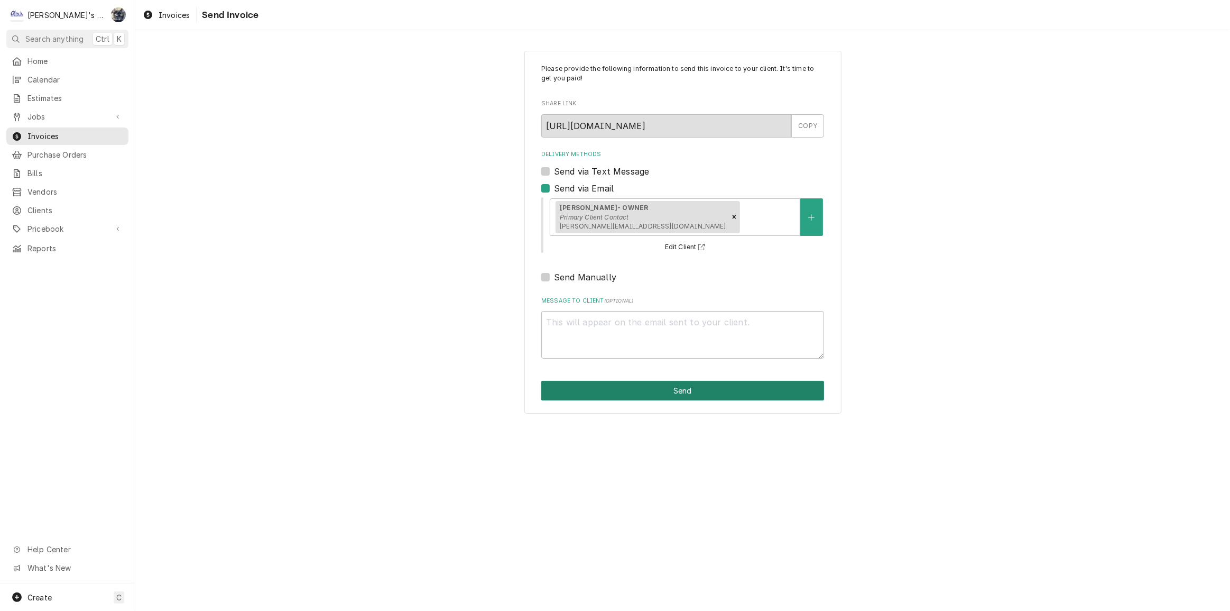
click at [710, 397] on button "Send" at bounding box center [682, 391] width 283 height 20
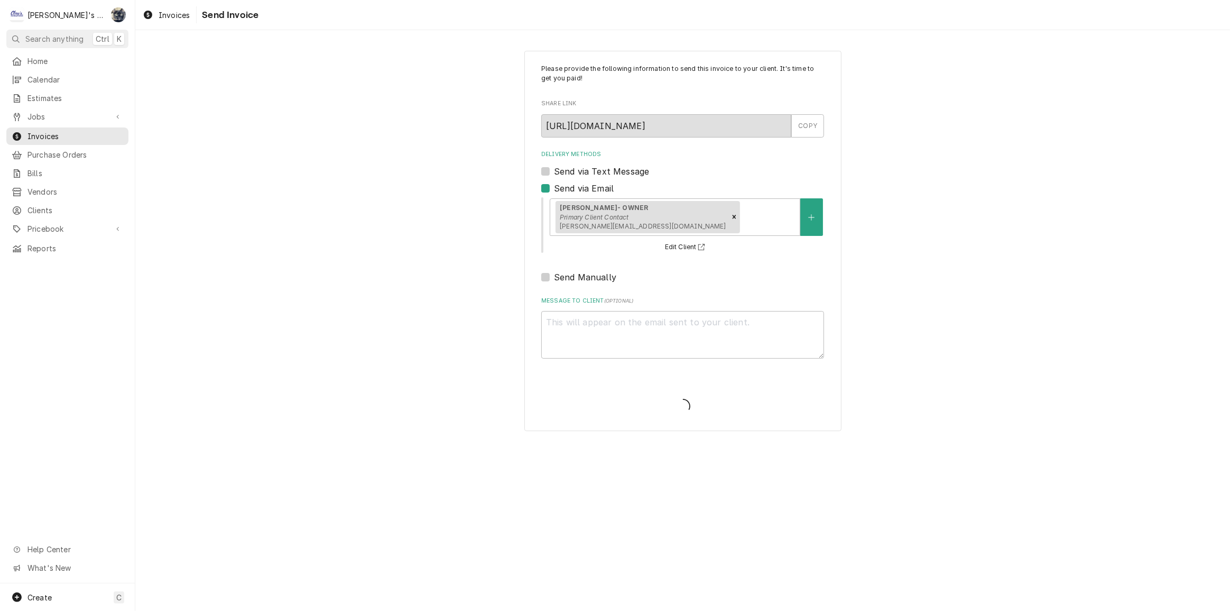
type textarea "x"
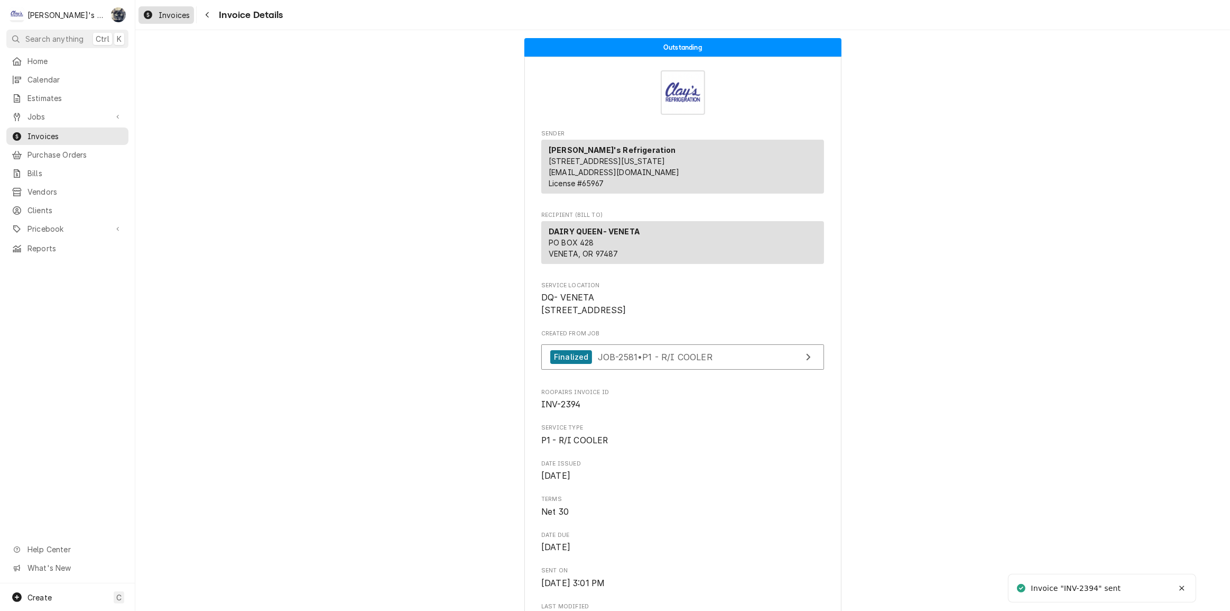
click at [156, 13] on div "Invoices" at bounding box center [166, 14] width 51 height 13
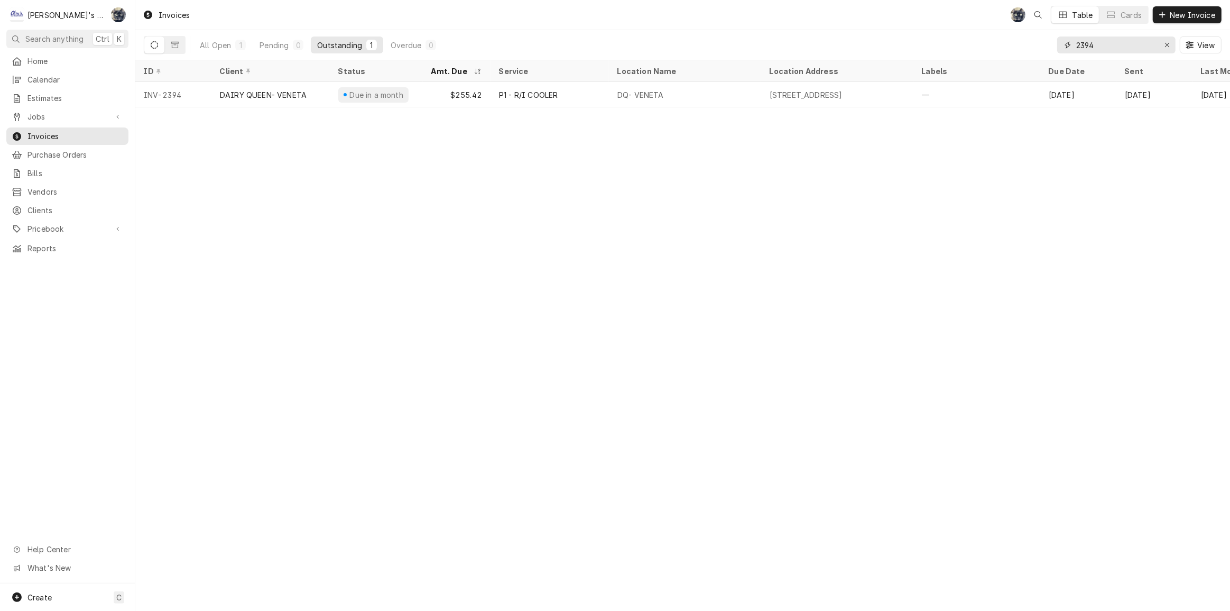
drag, startPoint x: 1110, startPoint y: 41, endPoint x: 1063, endPoint y: 44, distance: 46.6
click at [1067, 44] on div "2394" at bounding box center [1116, 44] width 118 height 17
type input "2395"
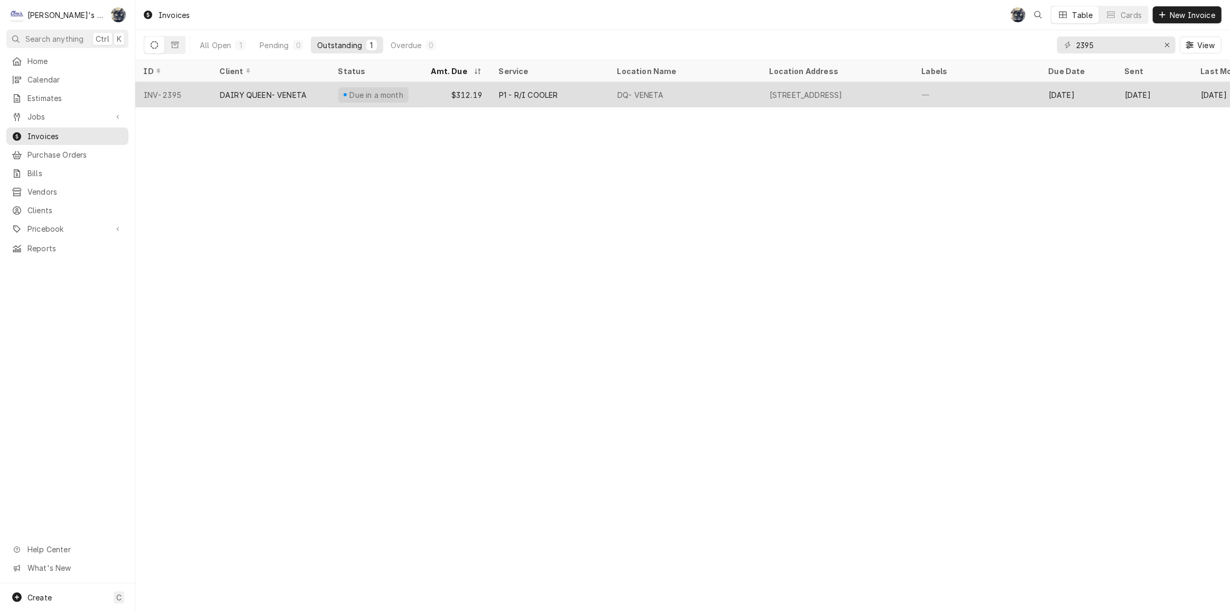
click at [606, 98] on div "P1 - R/I COOLER" at bounding box center [550, 94] width 118 height 25
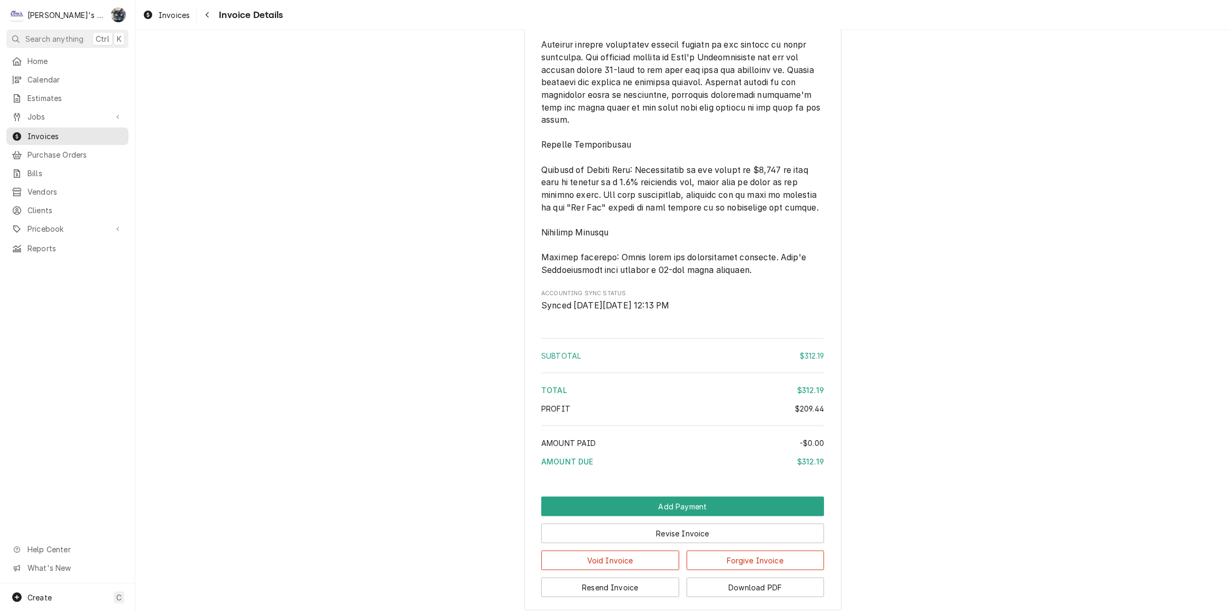
scroll to position [1394, 0]
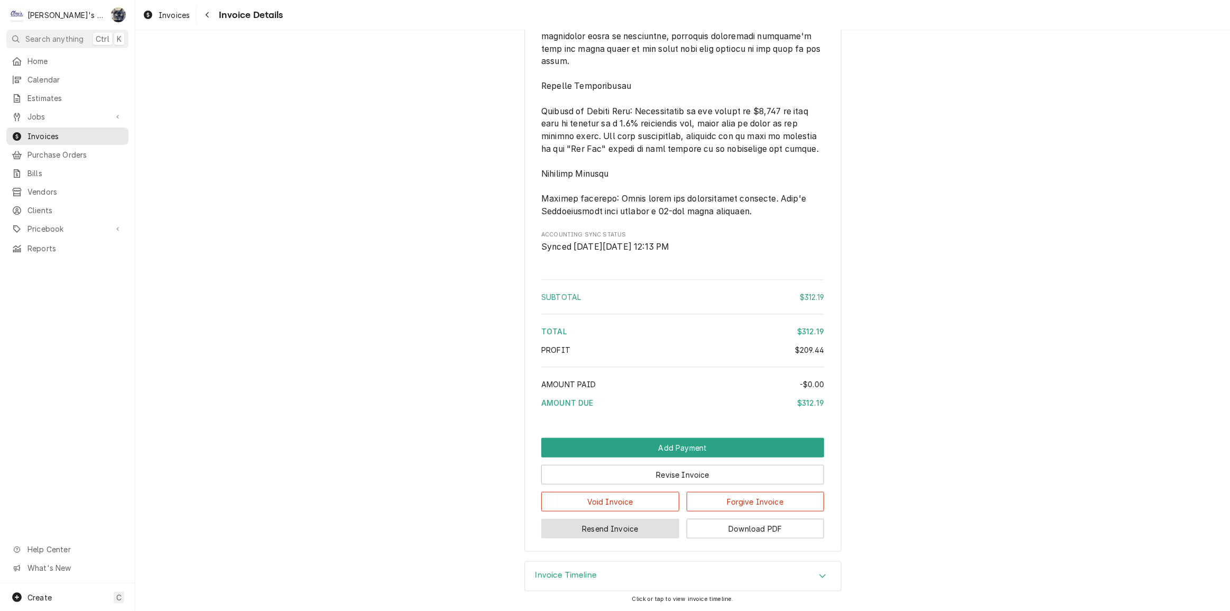
click at [643, 528] on button "Resend Invoice" at bounding box center [610, 529] width 138 height 20
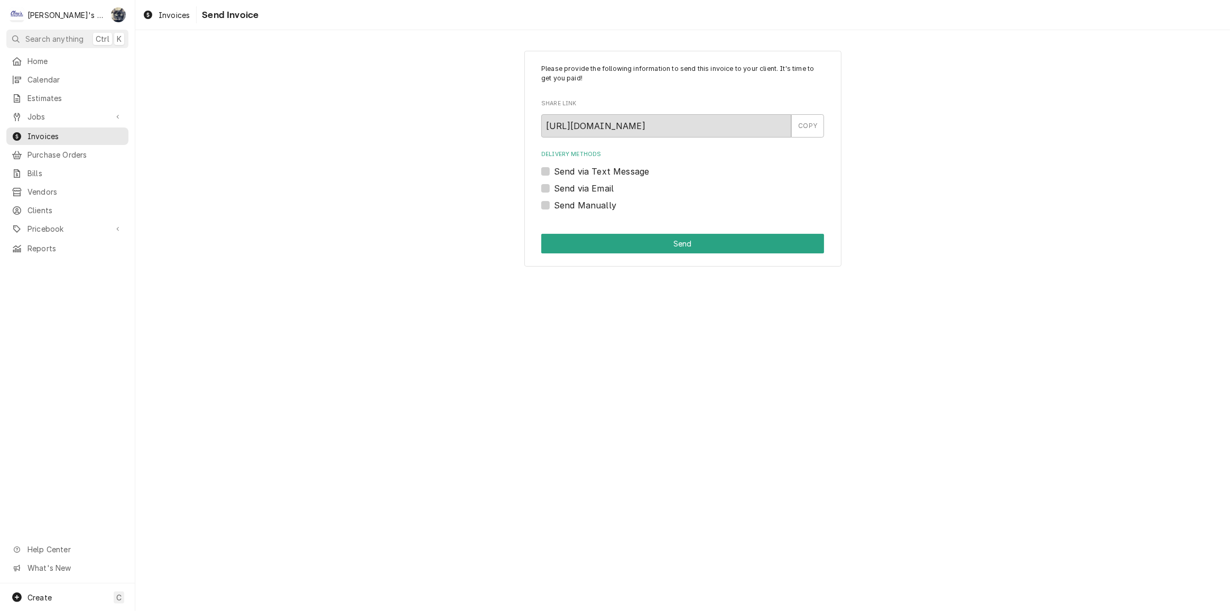
click at [554, 188] on label "Send via Email" at bounding box center [584, 188] width 60 height 13
click at [554, 188] on input "Send via Email" at bounding box center [695, 193] width 283 height 23
checkbox input "true"
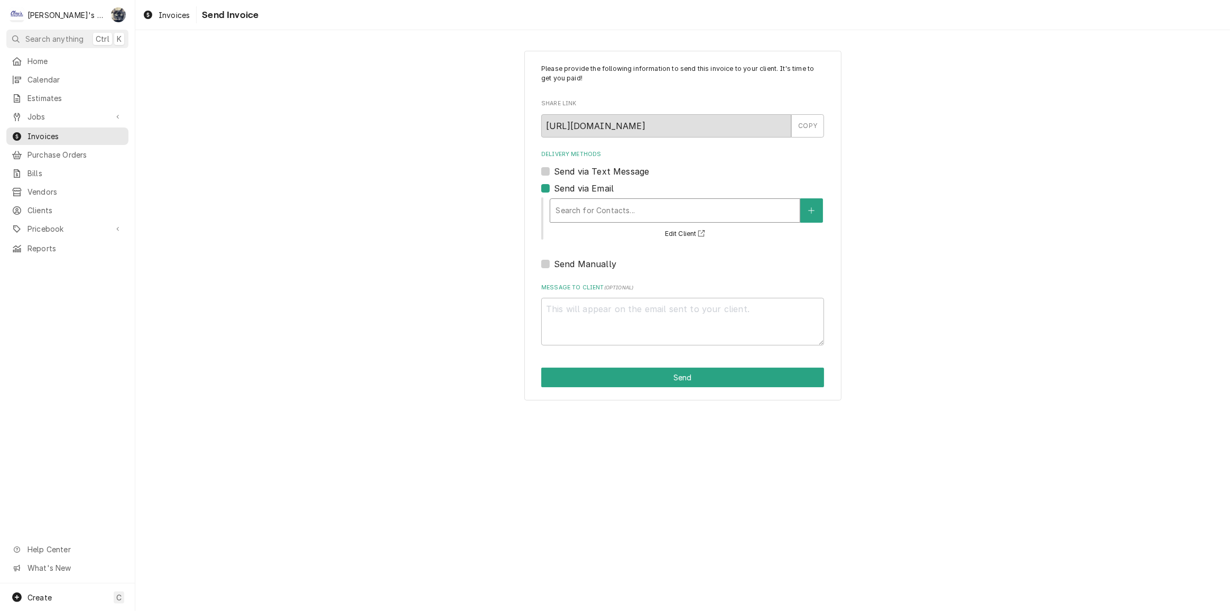
click at [579, 206] on div "Delivery Methods" at bounding box center [675, 210] width 239 height 19
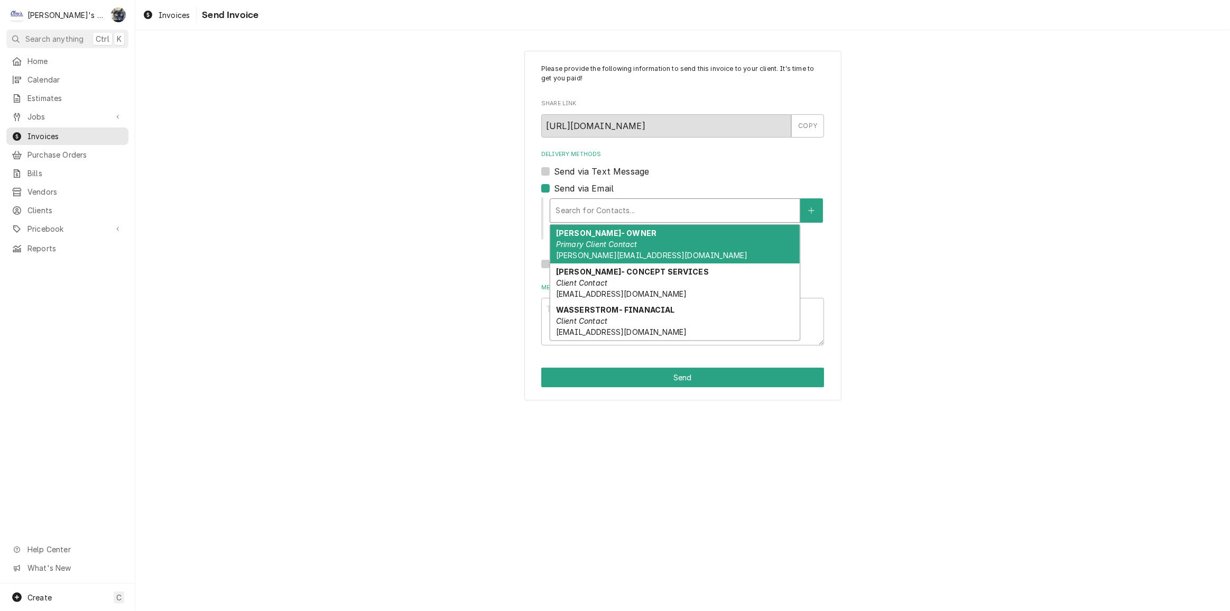
click at [591, 252] on span "DUSTIN.VENETADQ@GMAIL.COM" at bounding box center [652, 255] width 192 height 9
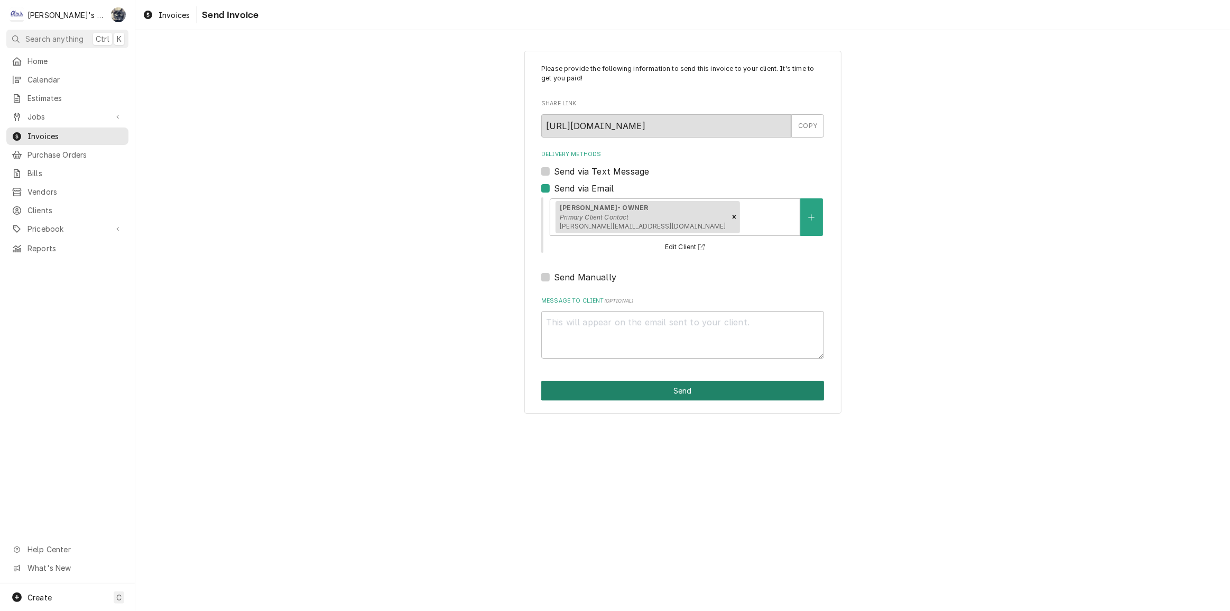
click at [652, 384] on button "Send" at bounding box center [682, 391] width 283 height 20
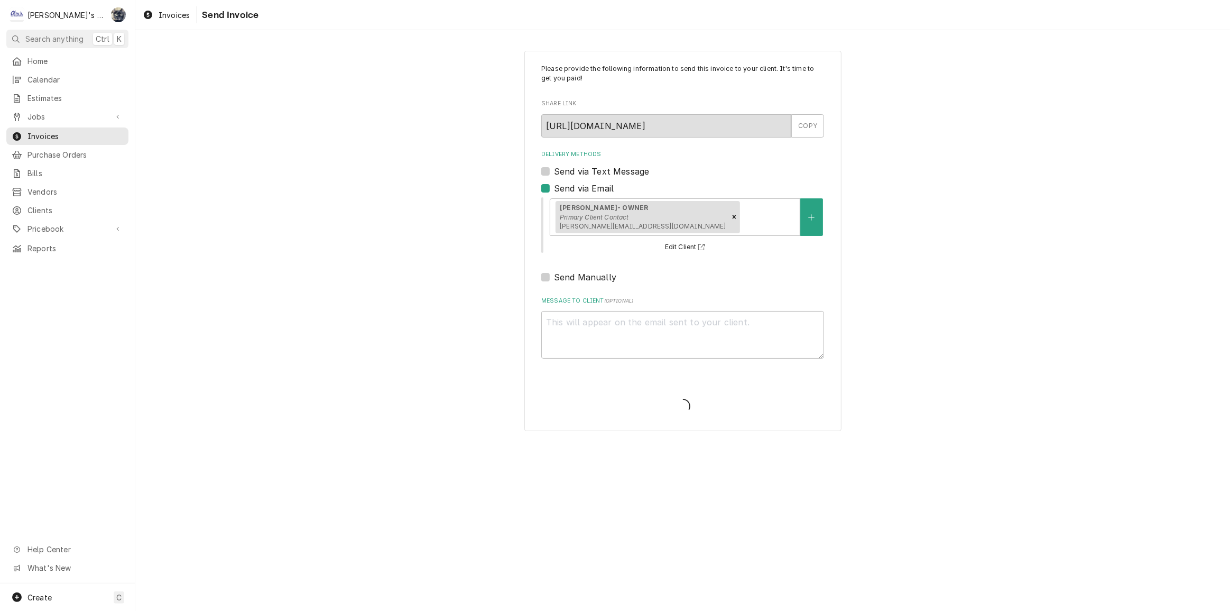
type textarea "x"
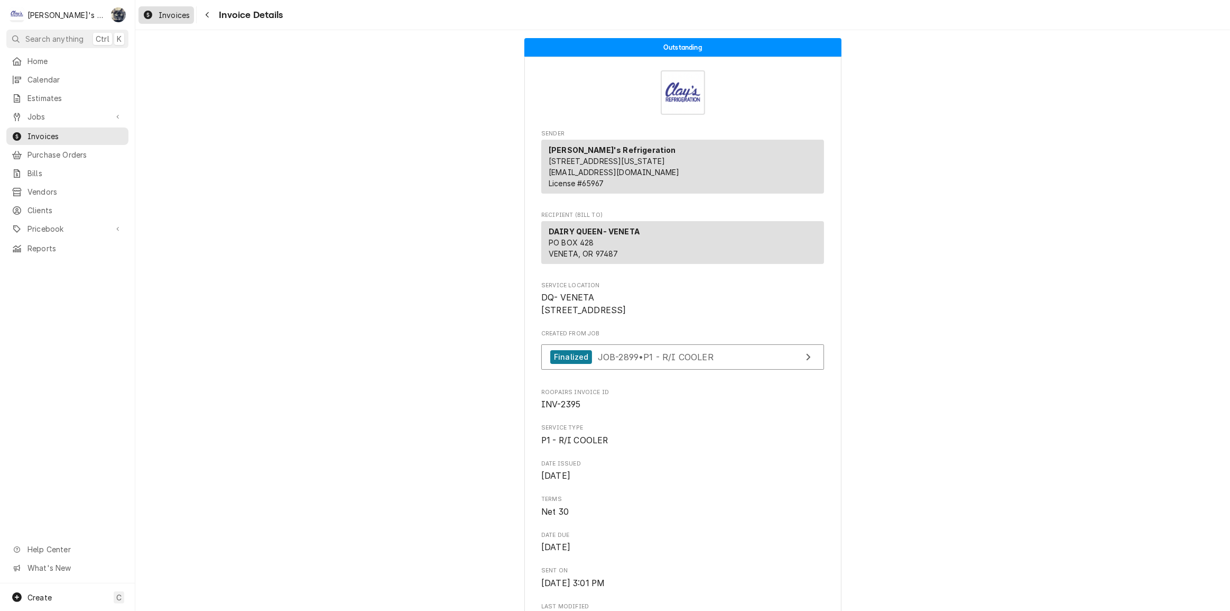
drag, startPoint x: 168, startPoint y: 17, endPoint x: 162, endPoint y: 21, distance: 6.9
click at [168, 17] on span "Invoices" at bounding box center [174, 15] width 31 height 11
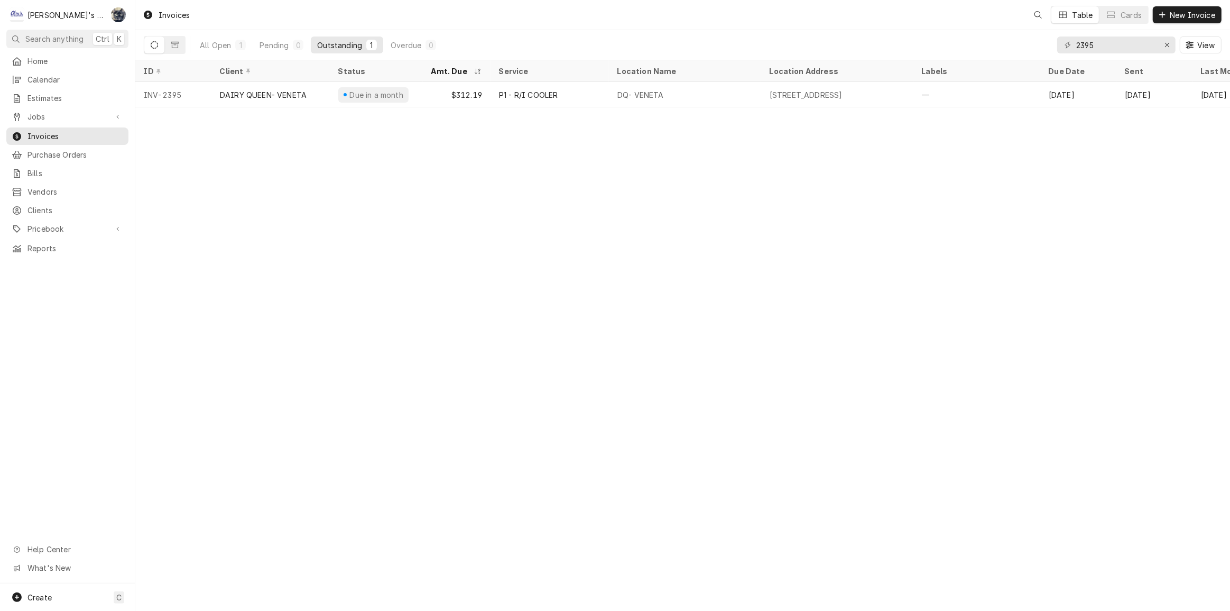
drag, startPoint x: 1117, startPoint y: 39, endPoint x: 1083, endPoint y: 44, distance: 34.3
click at [1083, 44] on div "2395 View" at bounding box center [1139, 45] width 164 height 30
drag, startPoint x: 1101, startPoint y: 47, endPoint x: 1075, endPoint y: 48, distance: 25.4
click at [1077, 48] on input "2395" at bounding box center [1115, 44] width 79 height 17
type input "2"
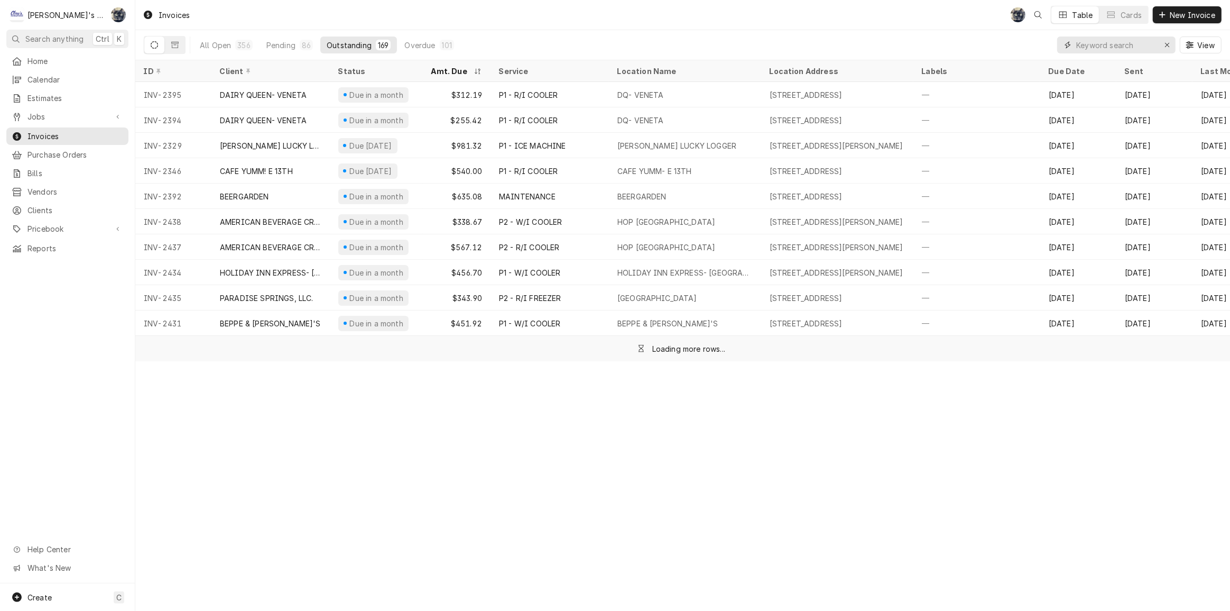
type input "3"
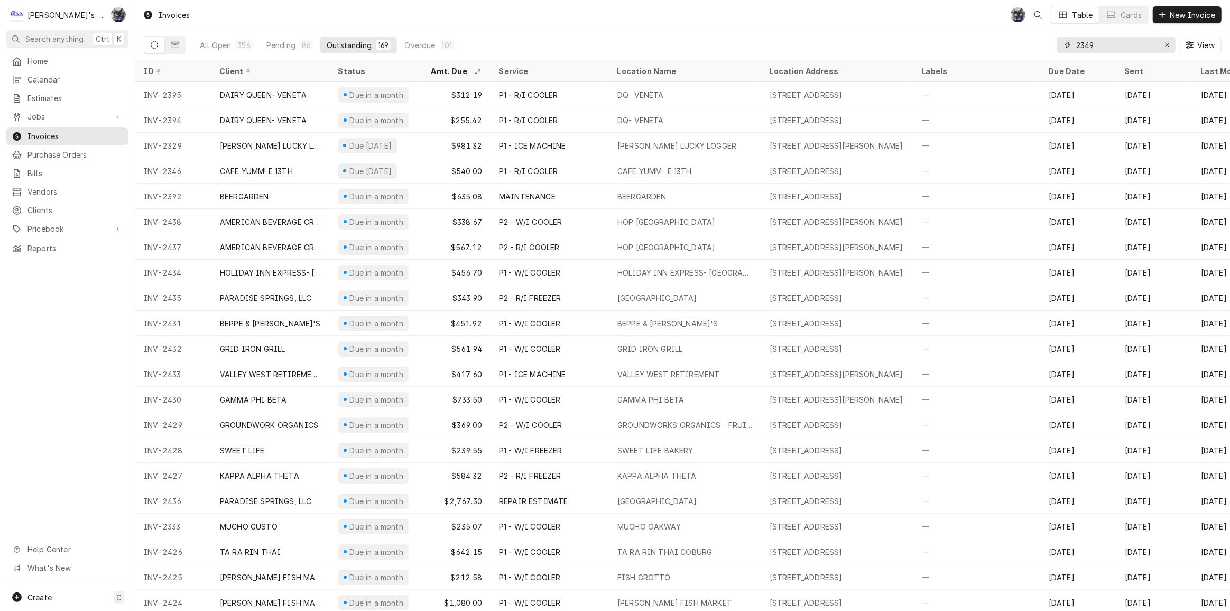
type input "2349"
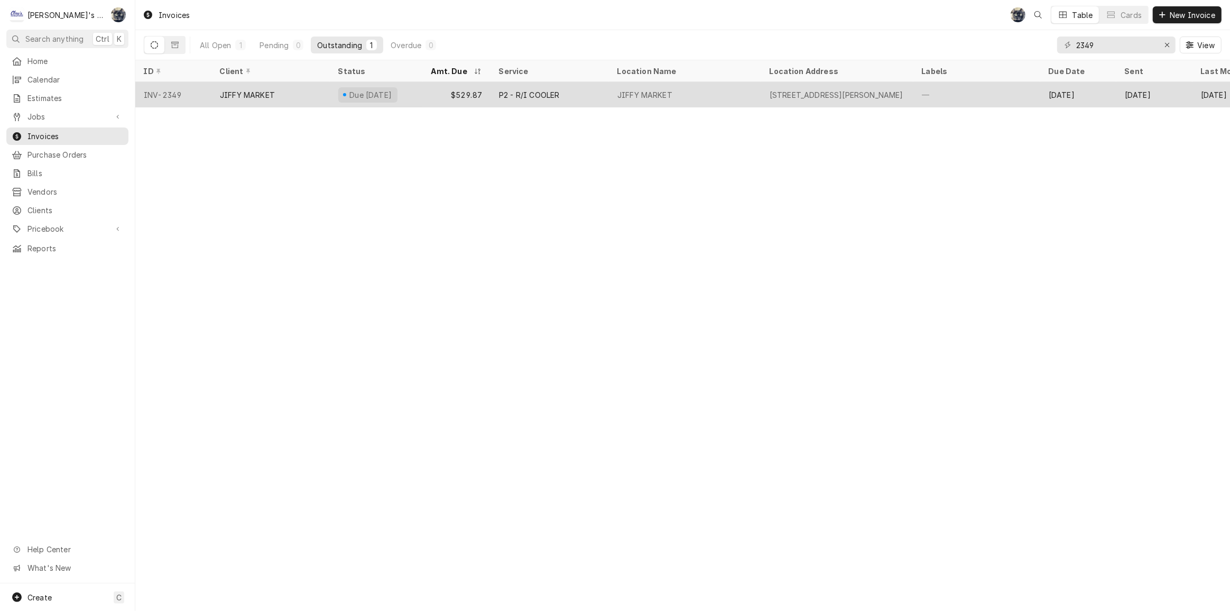
click at [595, 90] on div "P2 - R/I COOLER" at bounding box center [550, 94] width 118 height 25
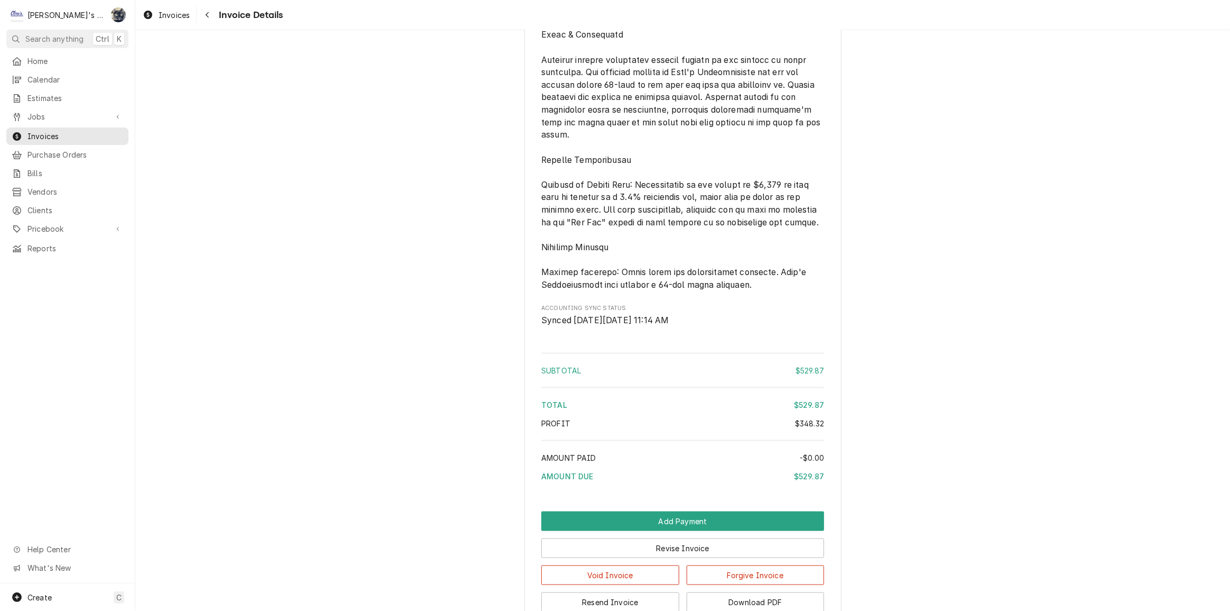
scroll to position [1592, 0]
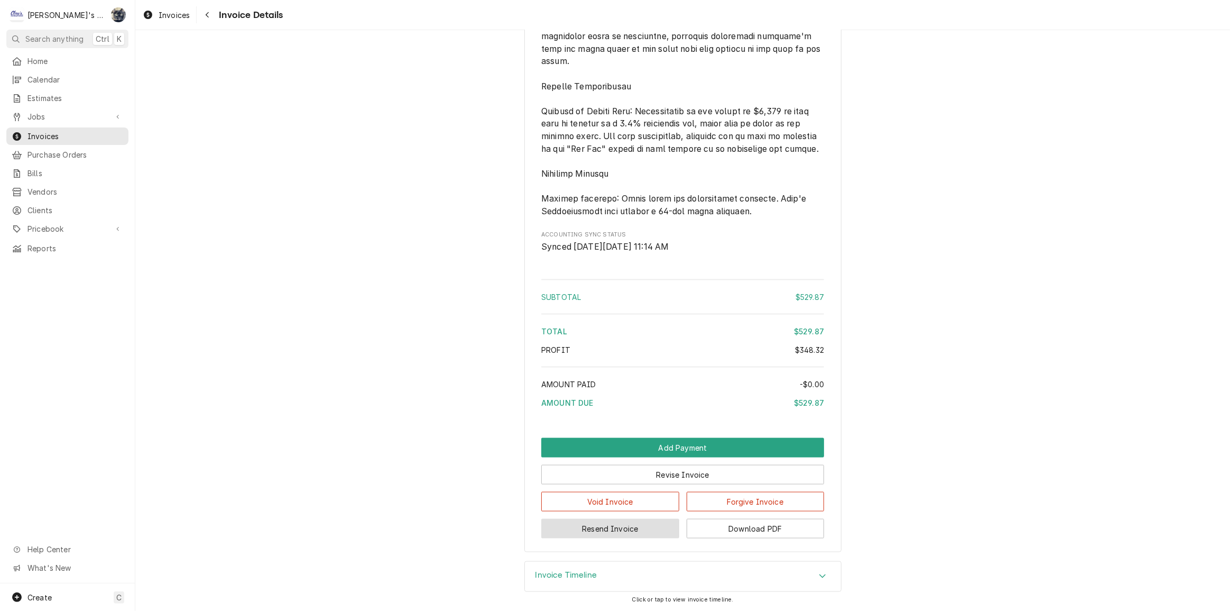
click at [626, 525] on button "Resend Invoice" at bounding box center [610, 529] width 138 height 20
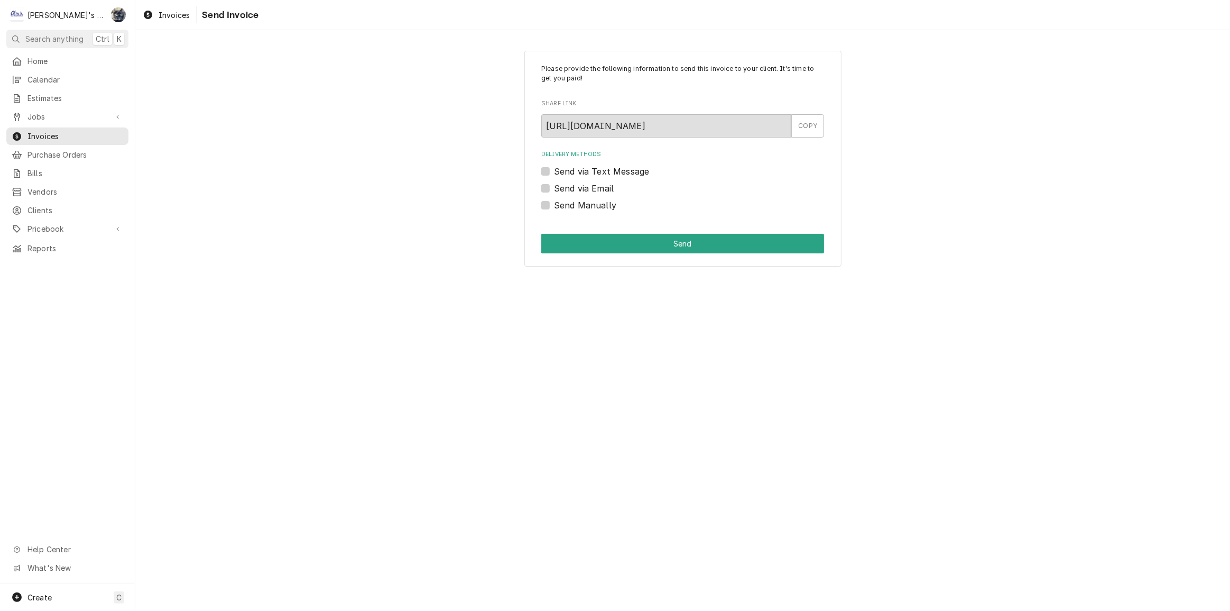
click at [554, 187] on label "Send via Email" at bounding box center [584, 188] width 60 height 13
click at [554, 187] on input "Send via Email" at bounding box center [695, 193] width 283 height 23
checkbox input "true"
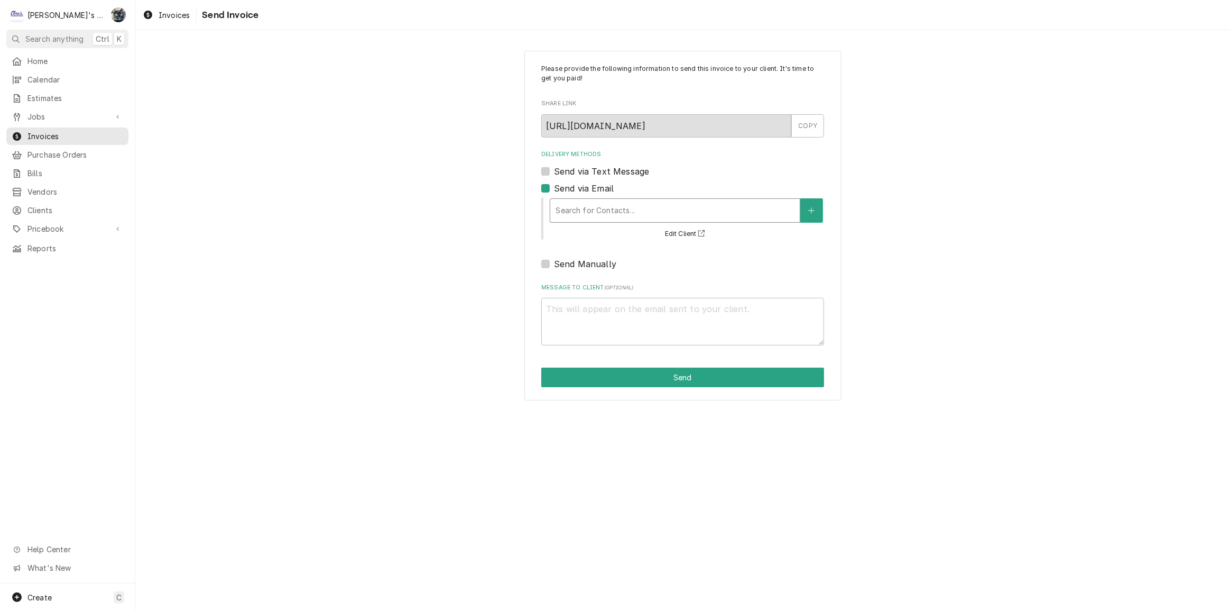
click at [571, 207] on div "Delivery Methods" at bounding box center [675, 210] width 239 height 19
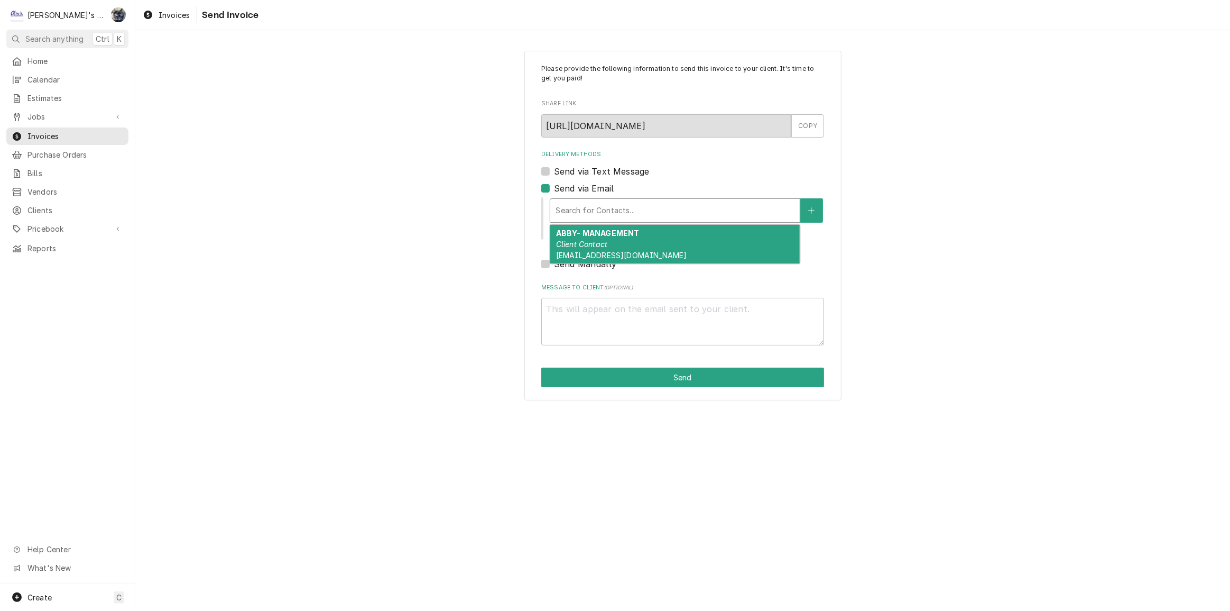
click at [608, 249] on div "ABBY- MANAGEMENT Client Contact TRADEWINDSCATERINGCO@GMAIL.COM" at bounding box center [675, 244] width 250 height 39
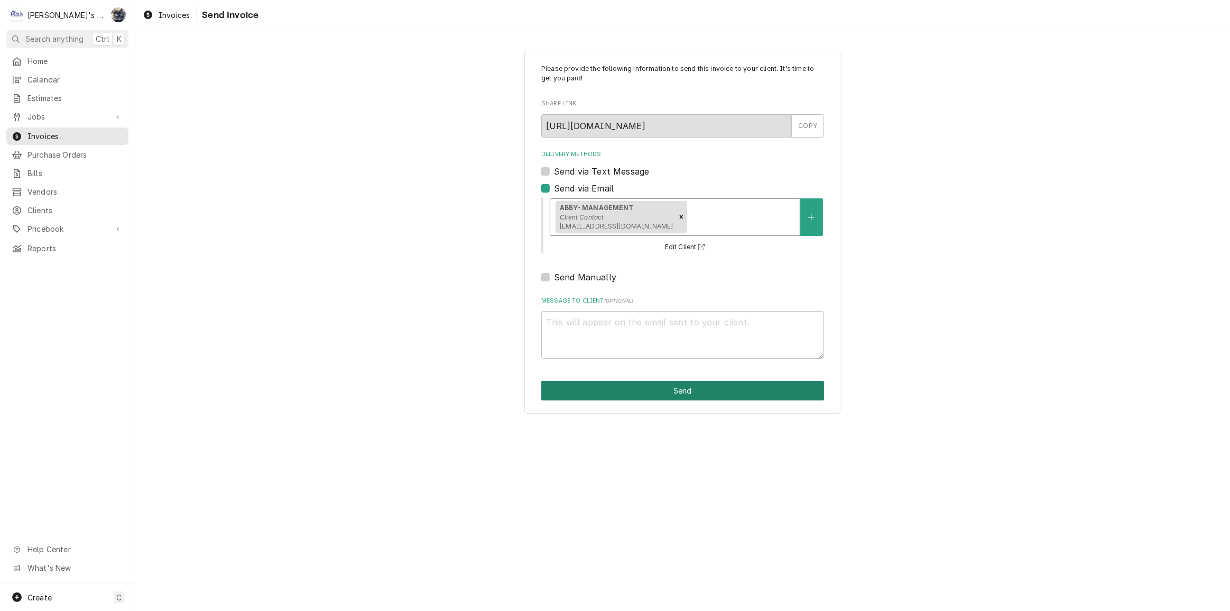
click at [636, 391] on button "Send" at bounding box center [682, 391] width 283 height 20
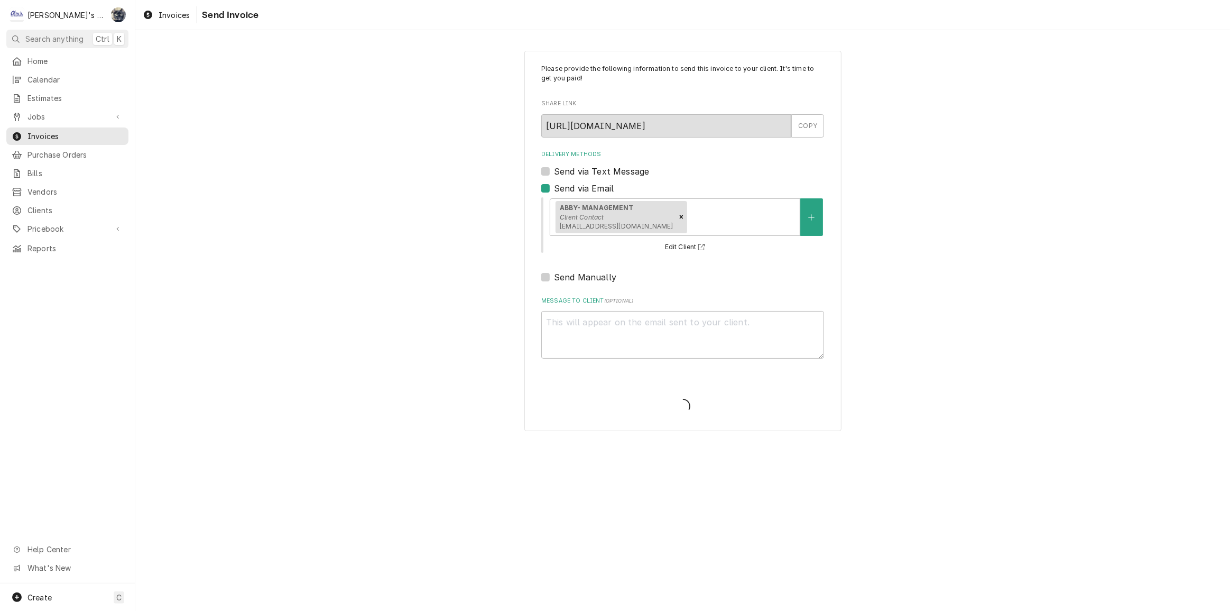
type textarea "x"
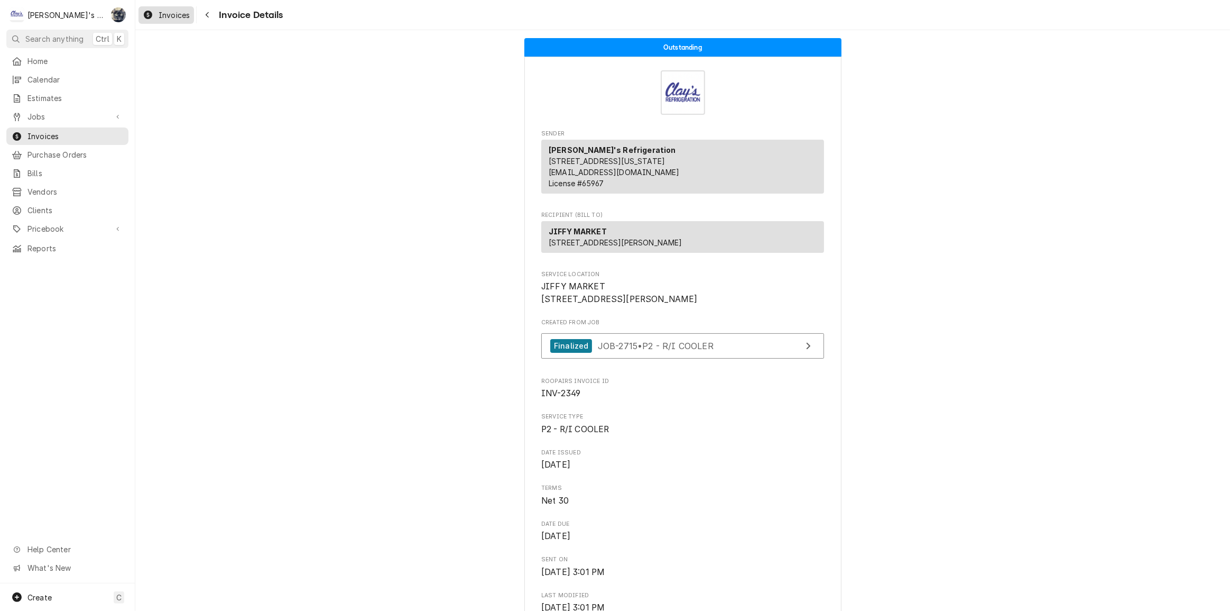
click at [160, 10] on span "Invoices" at bounding box center [174, 15] width 31 height 11
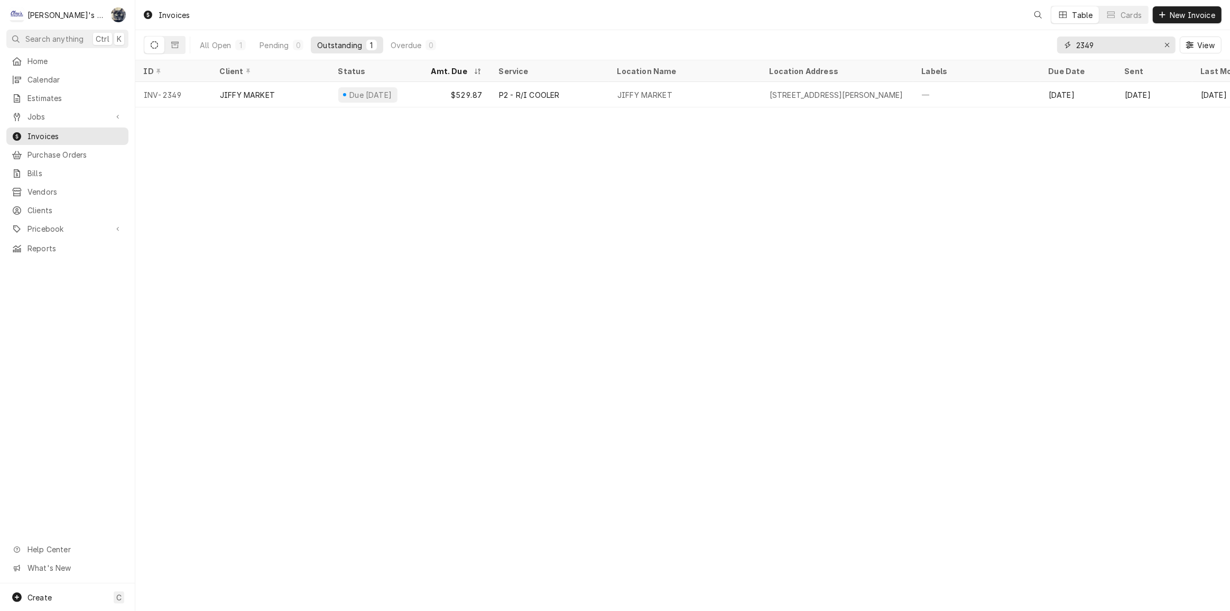
drag, startPoint x: 1129, startPoint y: 48, endPoint x: 1041, endPoint y: 48, distance: 87.8
click at [1041, 48] on div "All Open 1 Pending 0 Outstanding 1 Overdue 0 2349 View" at bounding box center [683, 45] width 1078 height 30
type input "2127"
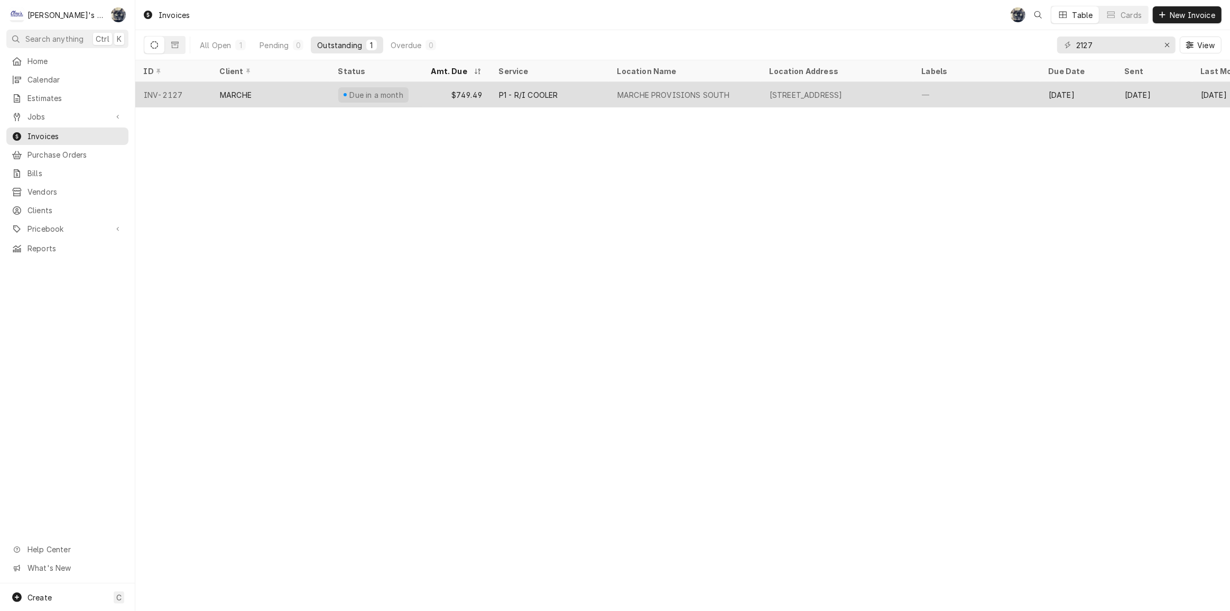
click at [593, 90] on div "P1 - R/I COOLER" at bounding box center [550, 94] width 118 height 25
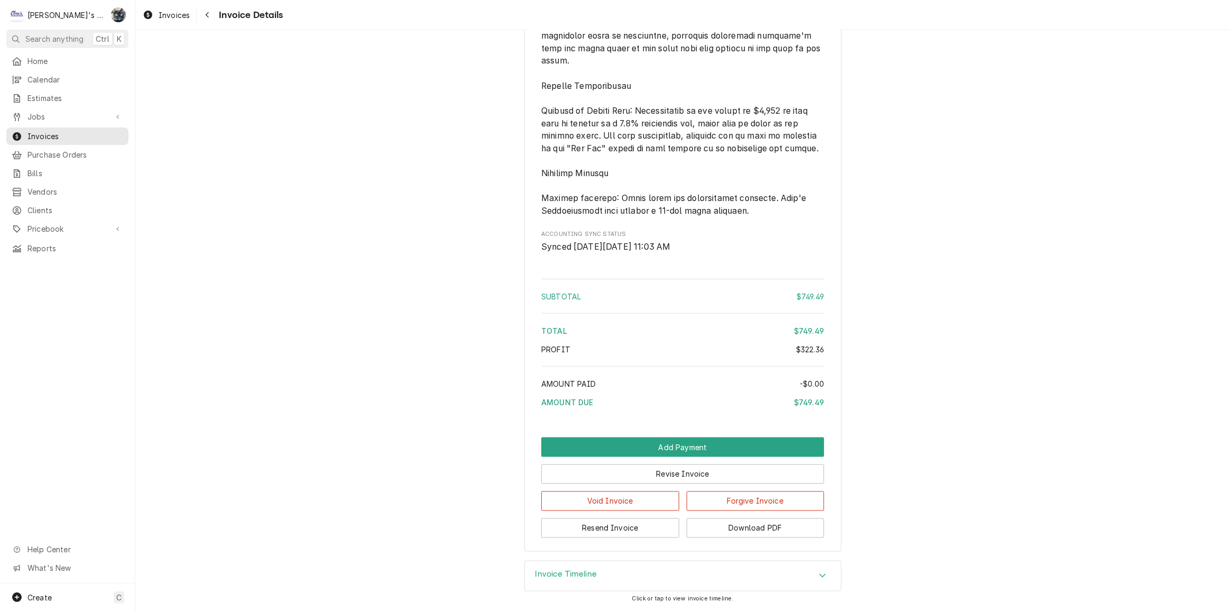
scroll to position [1865, 0]
click at [618, 523] on button "Resend Invoice" at bounding box center [610, 528] width 138 height 20
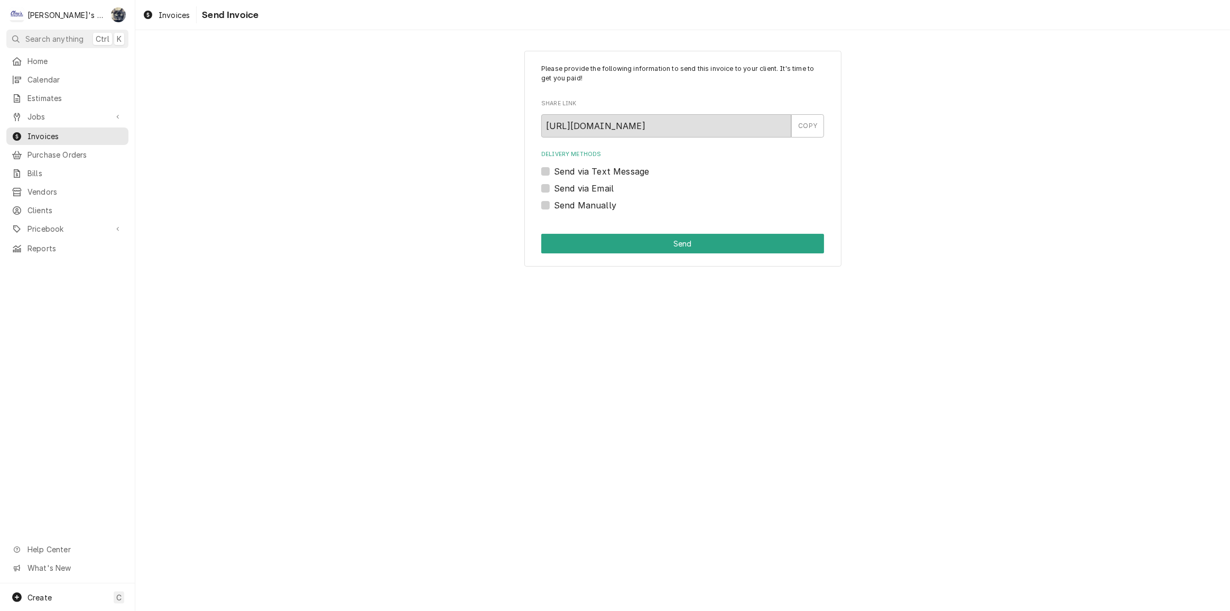
click at [554, 190] on label "Send via Email" at bounding box center [584, 188] width 60 height 13
click at [554, 190] on input "Send via Email" at bounding box center [695, 193] width 283 height 23
checkbox input "true"
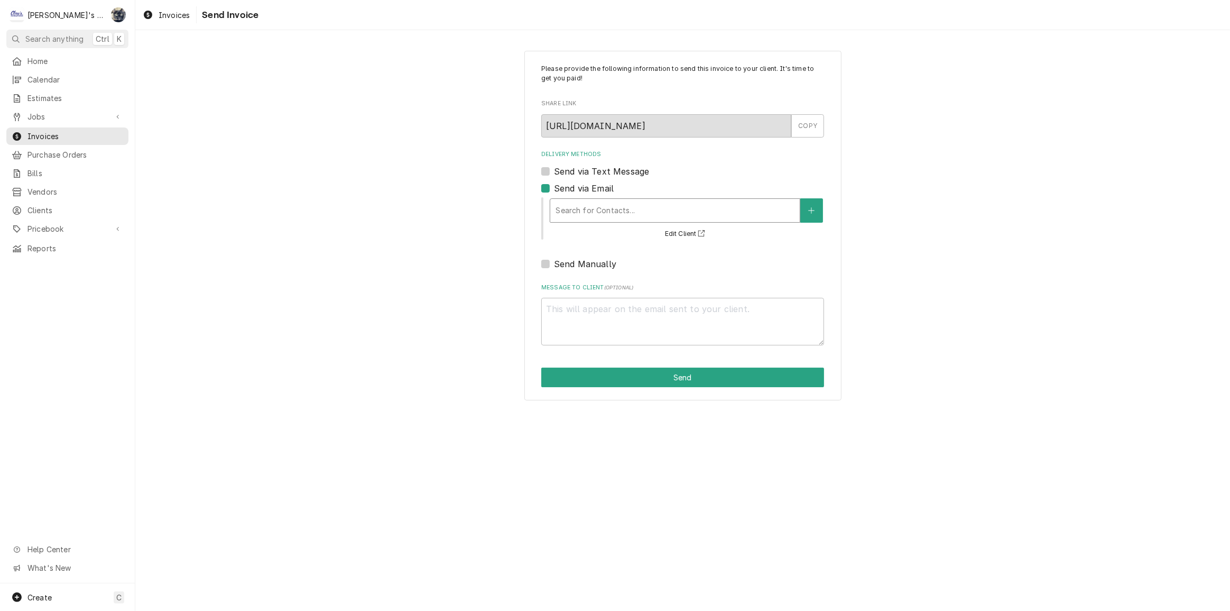
click at [558, 215] on input "Delivery Methods" at bounding box center [557, 210] width 2 height 17
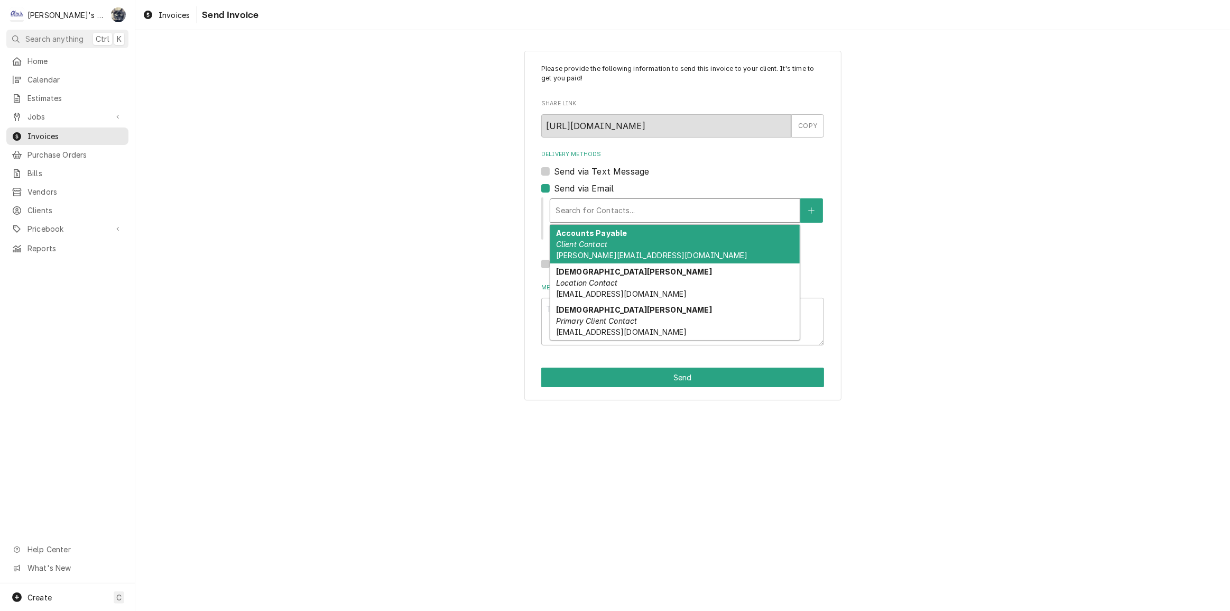
click at [579, 256] on span "gina@marcheprovisions.com" at bounding box center [652, 255] width 192 height 9
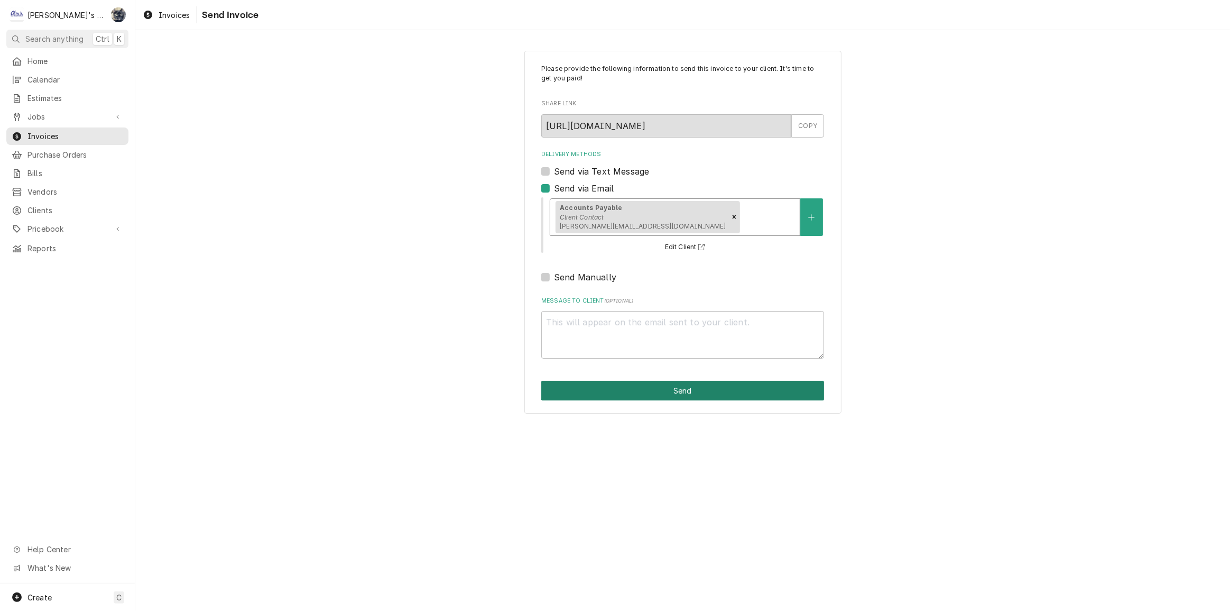
click at [625, 391] on button "Send" at bounding box center [682, 391] width 283 height 20
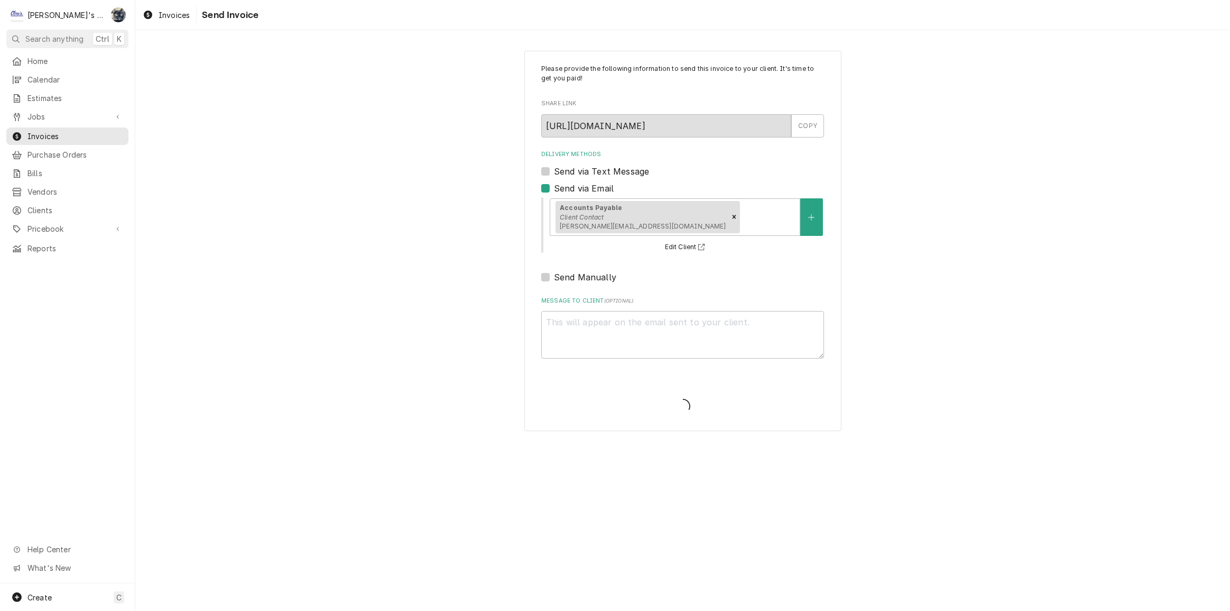
type textarea "x"
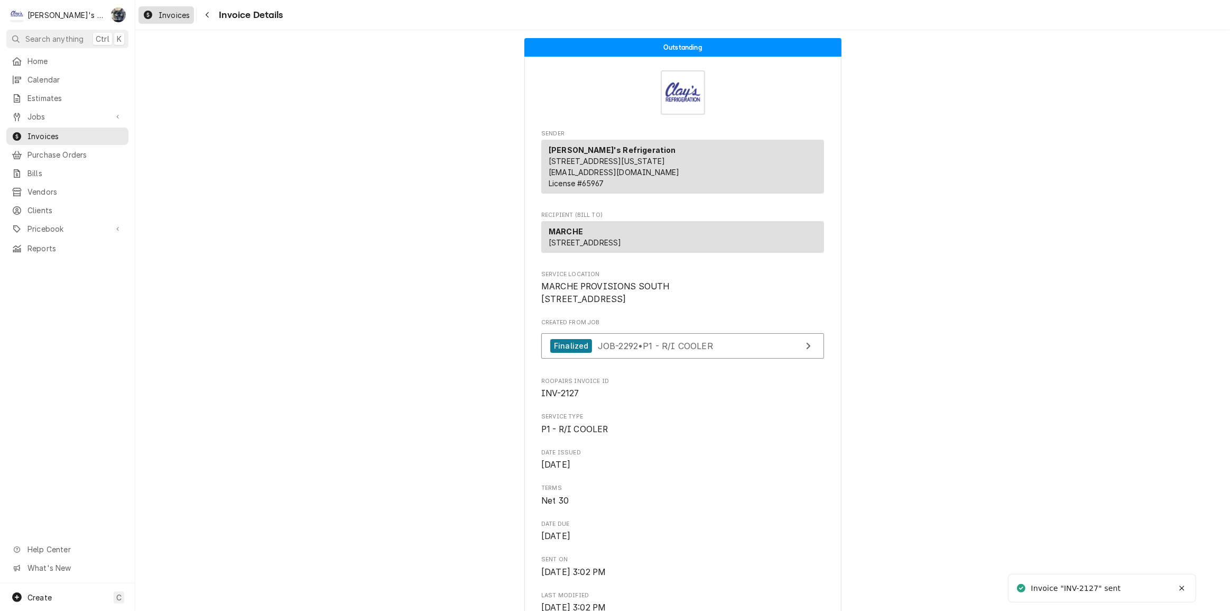
click at [189, 19] on span "Invoices" at bounding box center [174, 15] width 31 height 11
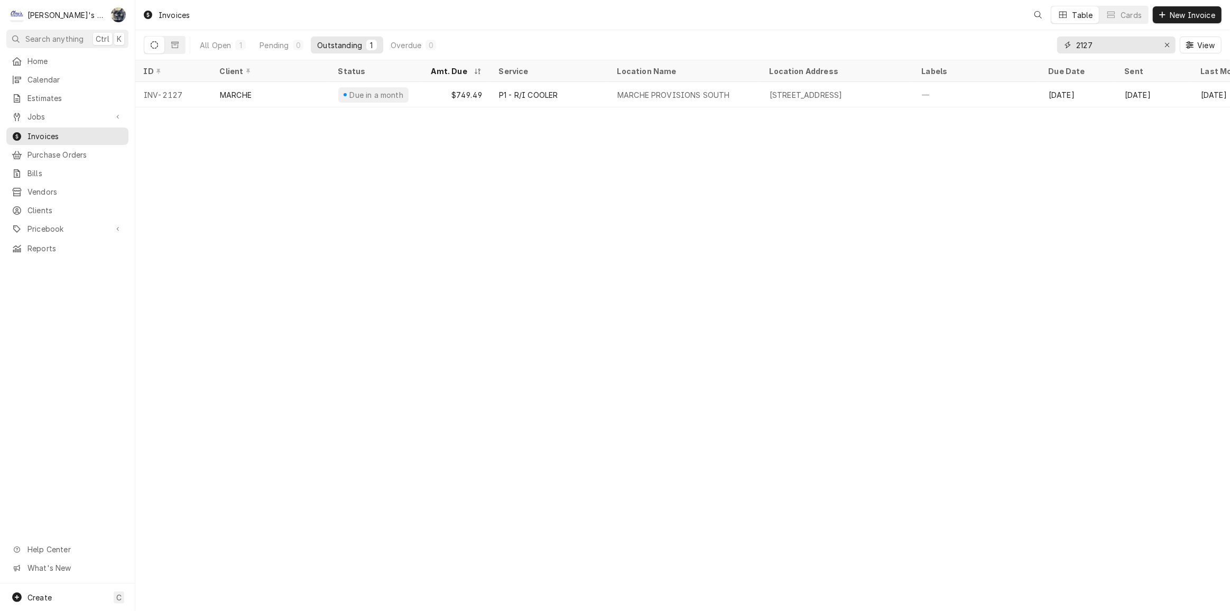
drag, startPoint x: 1105, startPoint y: 49, endPoint x: 1052, endPoint y: 53, distance: 53.6
click at [1053, 53] on div "All Open 1 Pending 0 Outstanding 1 Overdue 0 2127 View" at bounding box center [683, 45] width 1078 height 30
type input "2169"
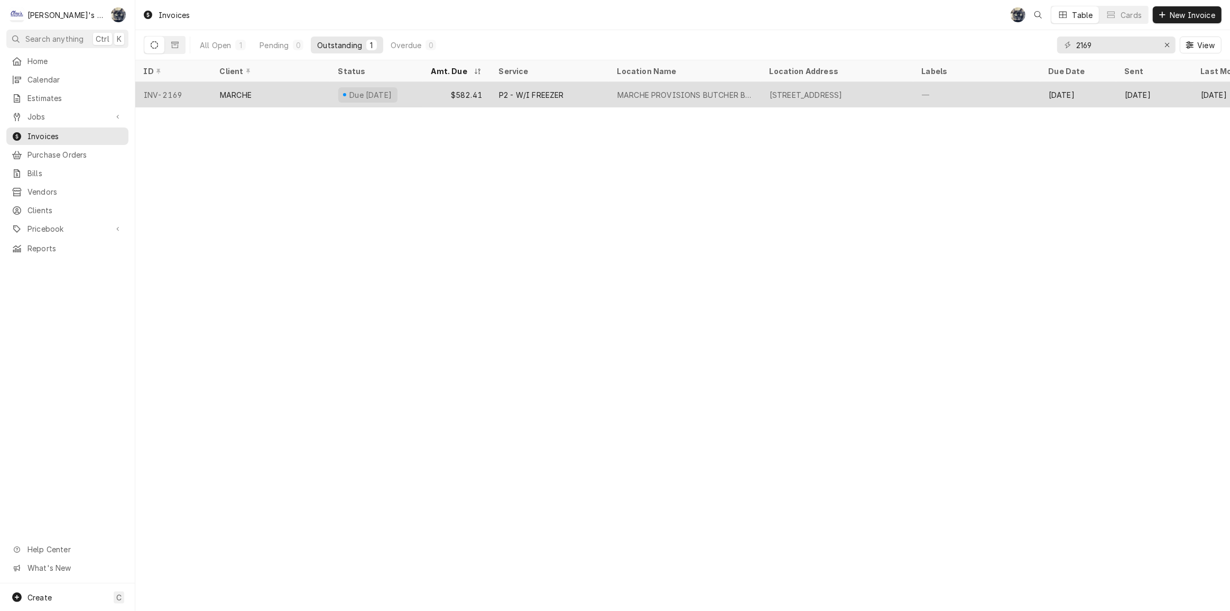
click at [717, 98] on div "MARCHE PROVISIONS BUTCHER BLOCK" at bounding box center [685, 94] width 135 height 11
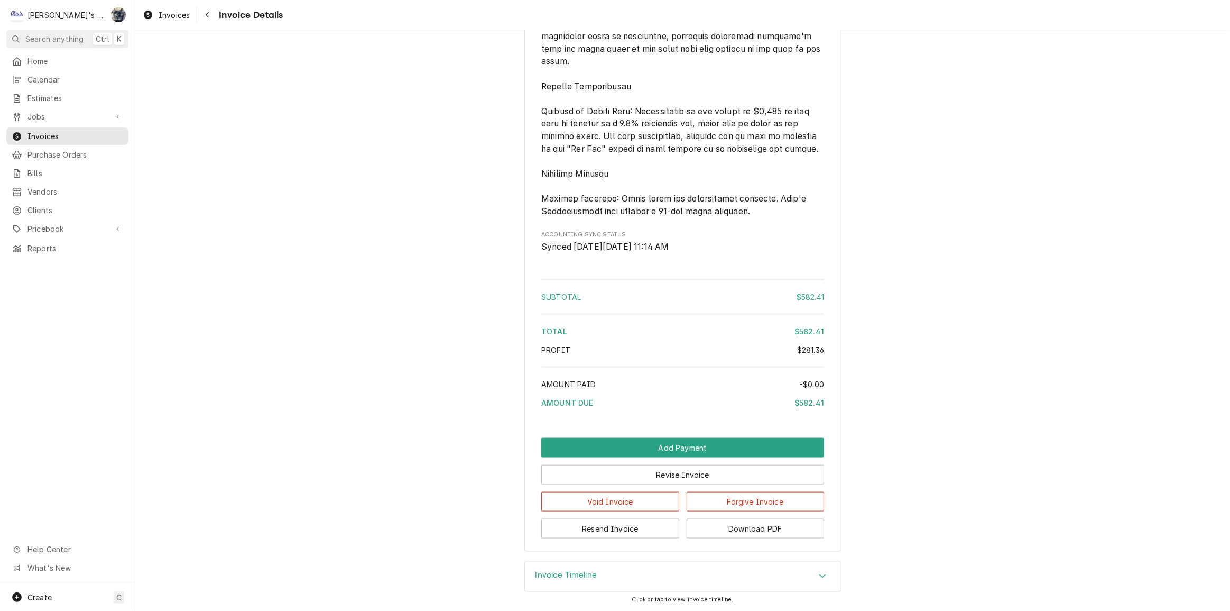
scroll to position [1499, 0]
click at [635, 524] on button "Resend Invoice" at bounding box center [610, 529] width 138 height 20
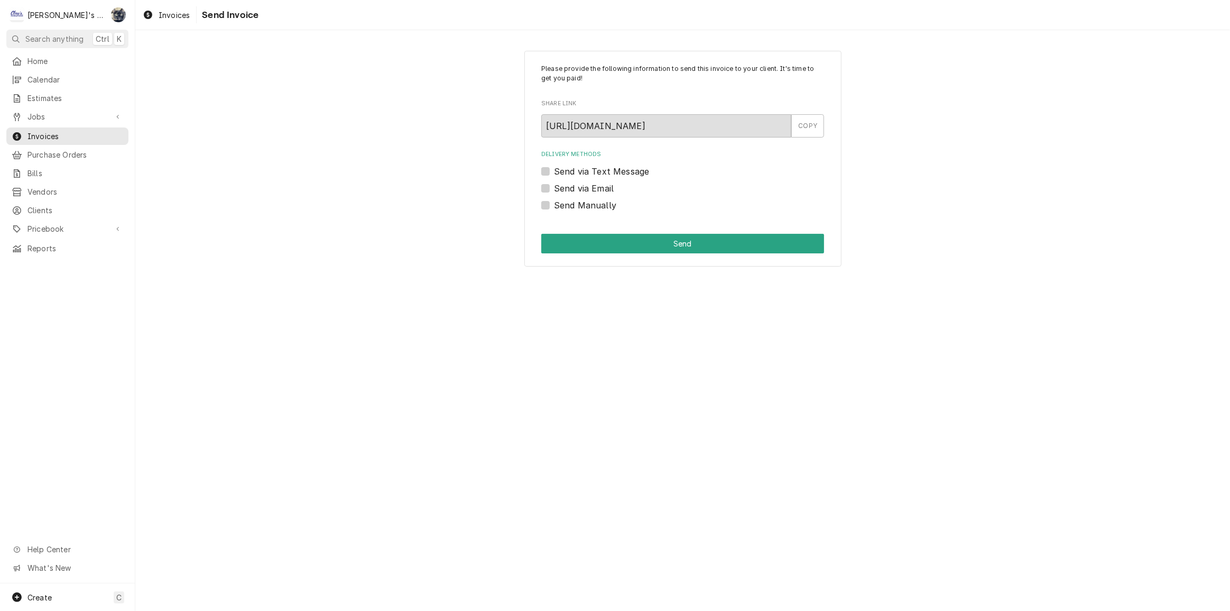
click at [554, 186] on label "Send via Email" at bounding box center [584, 188] width 60 height 13
click at [554, 186] on input "Send via Email" at bounding box center [695, 193] width 283 height 23
checkbox input "true"
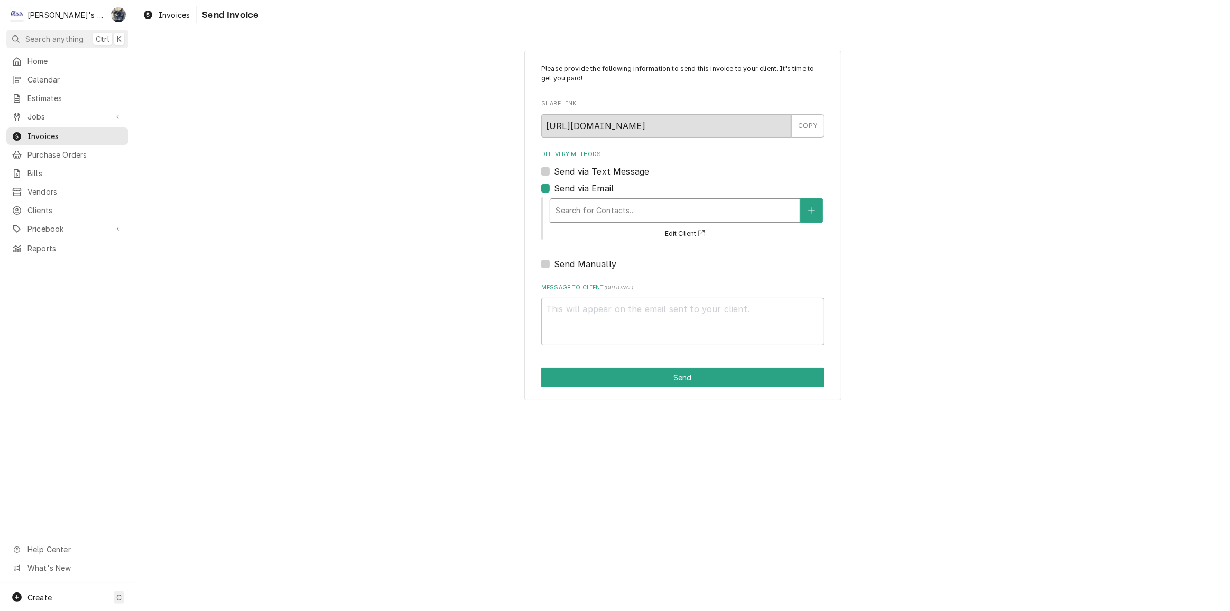
click at [606, 208] on div "Delivery Methods" at bounding box center [675, 210] width 239 height 19
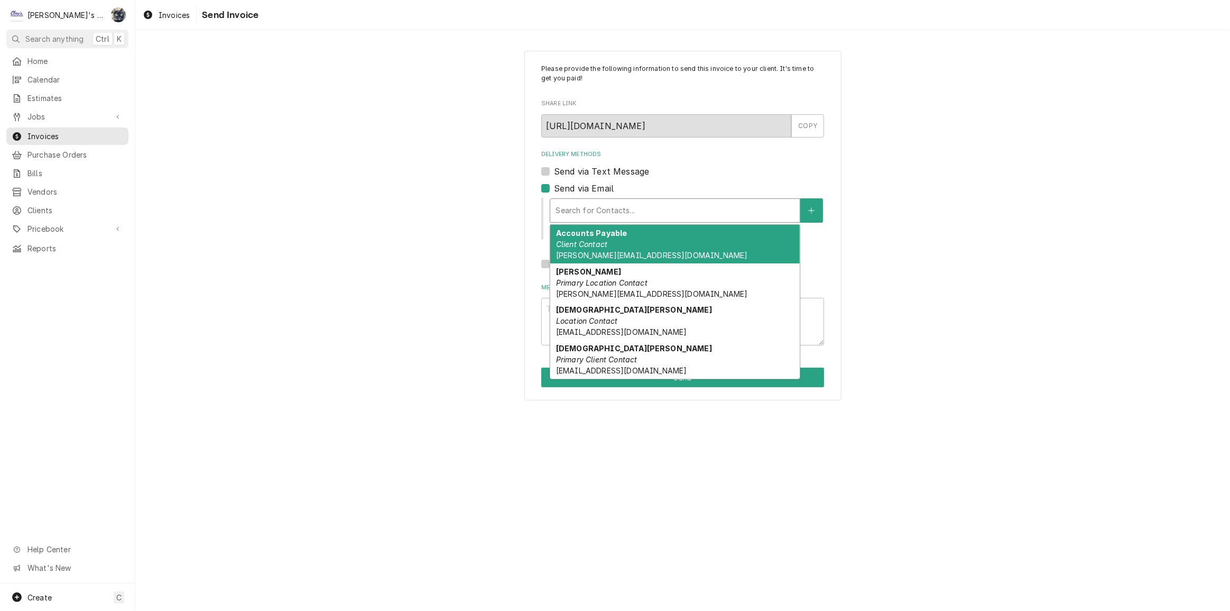
click at [608, 239] on div "Accounts Payable Client Contact [PERSON_NAME][EMAIL_ADDRESS][DOMAIN_NAME]" at bounding box center [675, 244] width 250 height 39
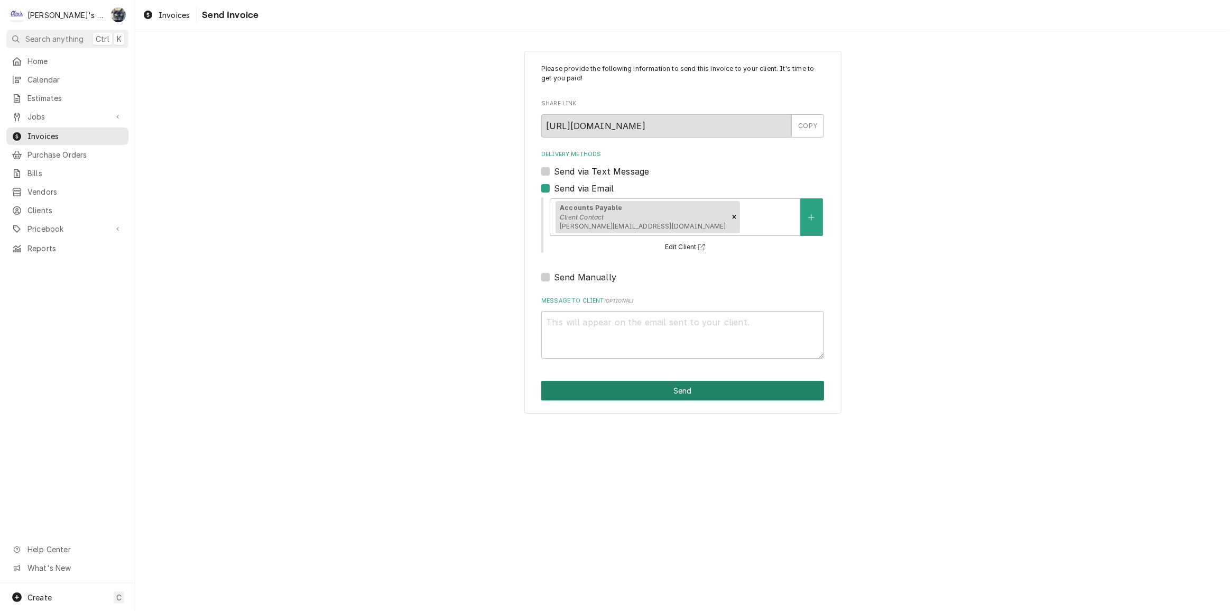
click at [651, 384] on button "Send" at bounding box center [682, 391] width 283 height 20
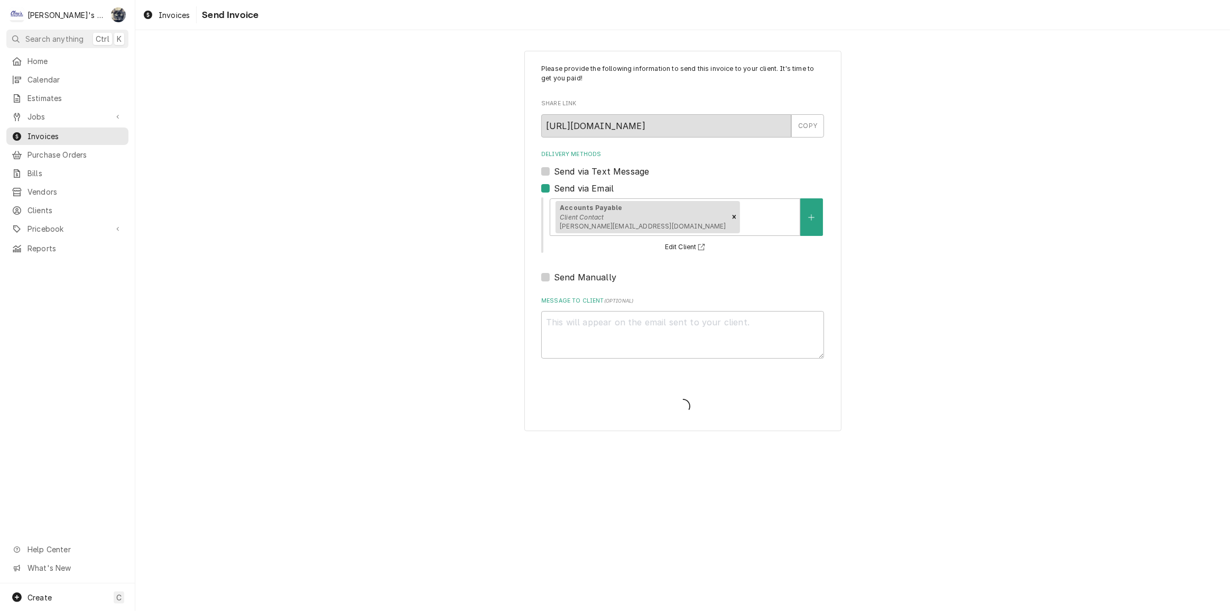
type textarea "x"
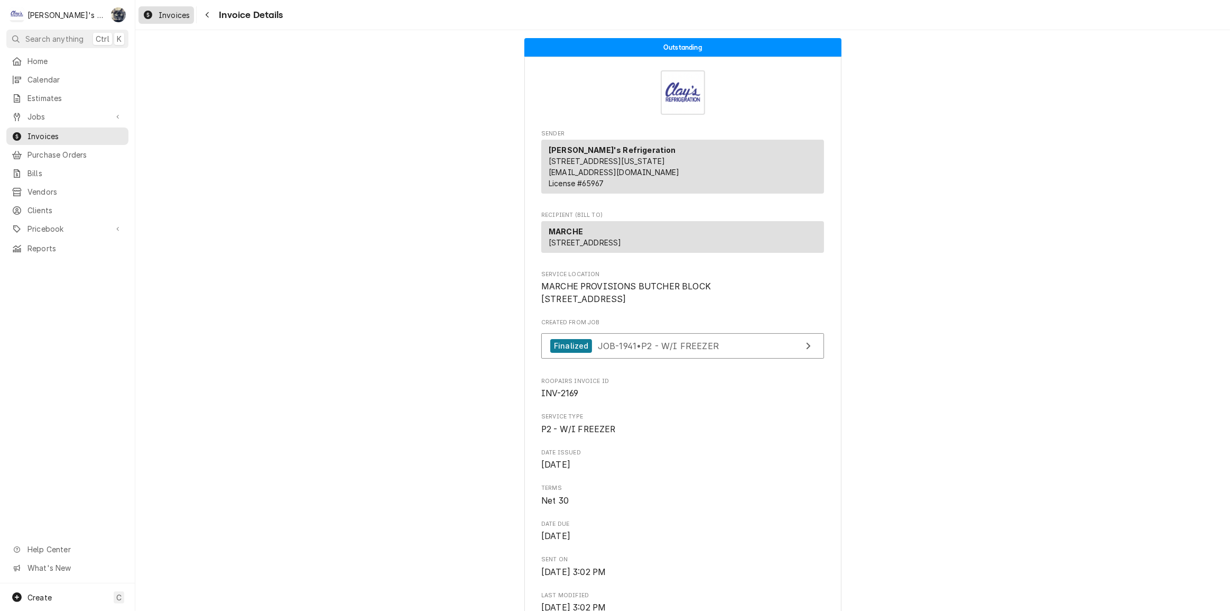
click at [165, 15] on span "Invoices" at bounding box center [174, 15] width 31 height 11
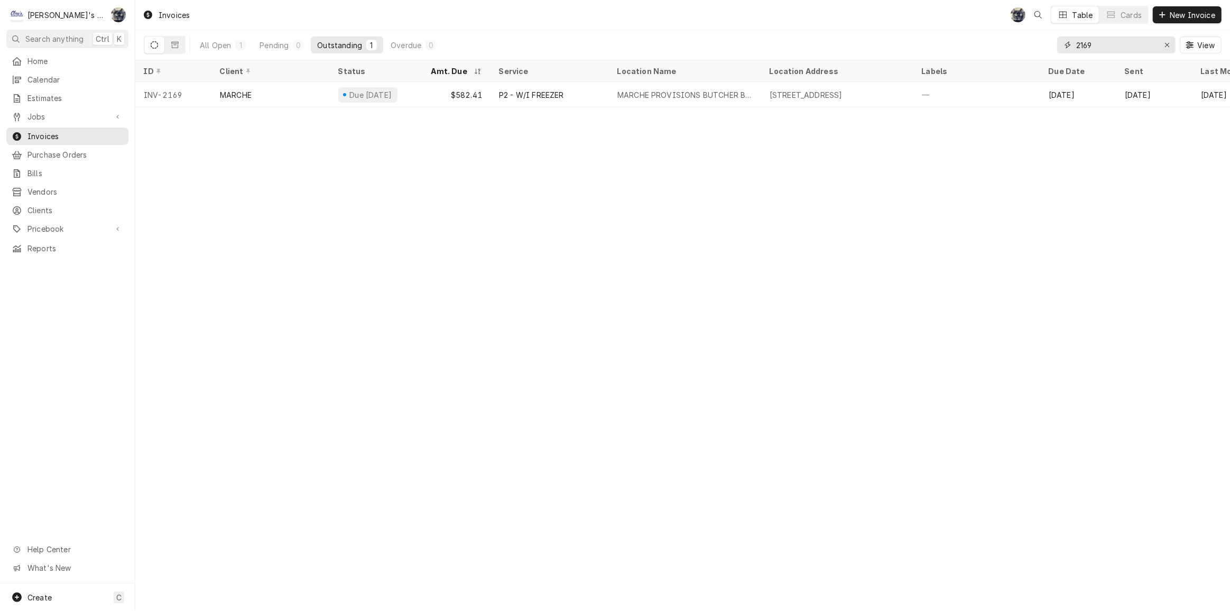
drag, startPoint x: 1100, startPoint y: 48, endPoint x: 1056, endPoint y: 49, distance: 43.4
click at [1056, 49] on div "All Open 1 Pending 0 Outstanding 1 Overdue 0 2169 View" at bounding box center [683, 45] width 1078 height 30
type input "2365"
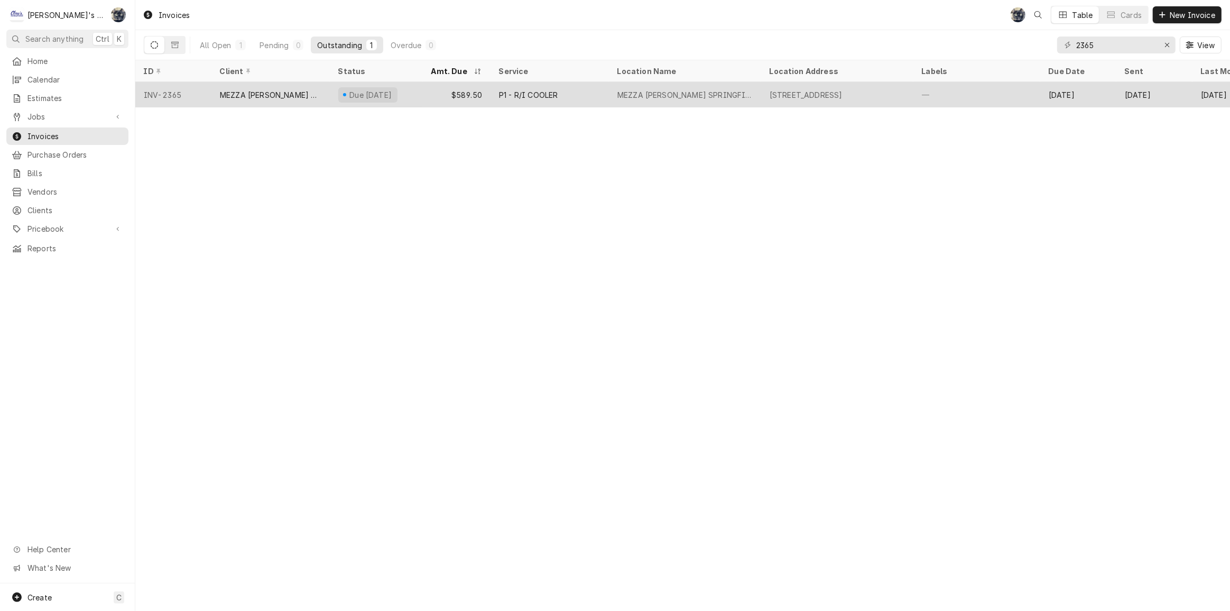
click at [549, 90] on div "P1 - R/I COOLER" at bounding box center [528, 94] width 59 height 11
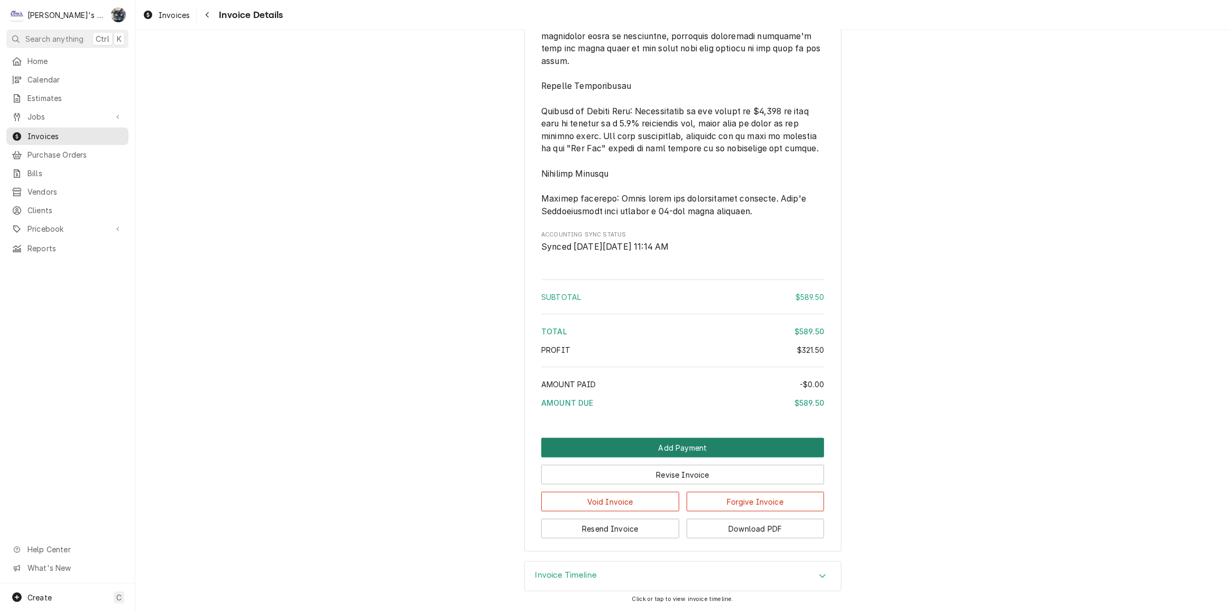
scroll to position [1631, 0]
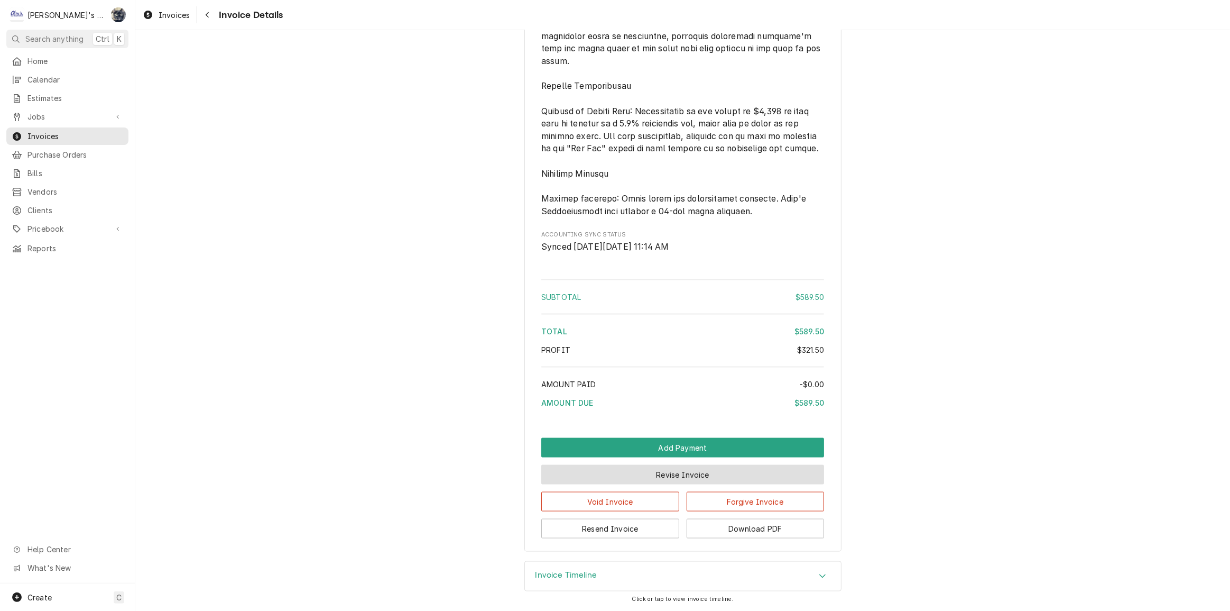
click at [670, 486] on div "Void Invoice Forgive Invoice" at bounding box center [682, 497] width 283 height 27
click at [668, 476] on button "Revise Invoice" at bounding box center [682, 475] width 283 height 20
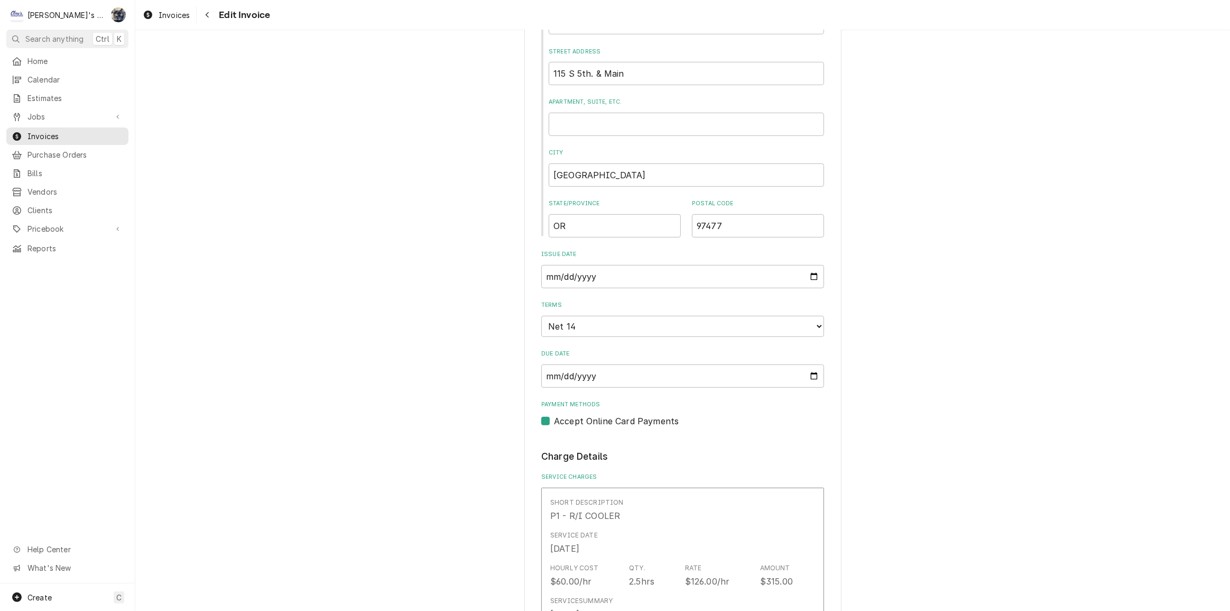
scroll to position [529, 0]
click at [812, 274] on input "2025-09-14" at bounding box center [682, 273] width 283 height 23
type input "2025-09-19"
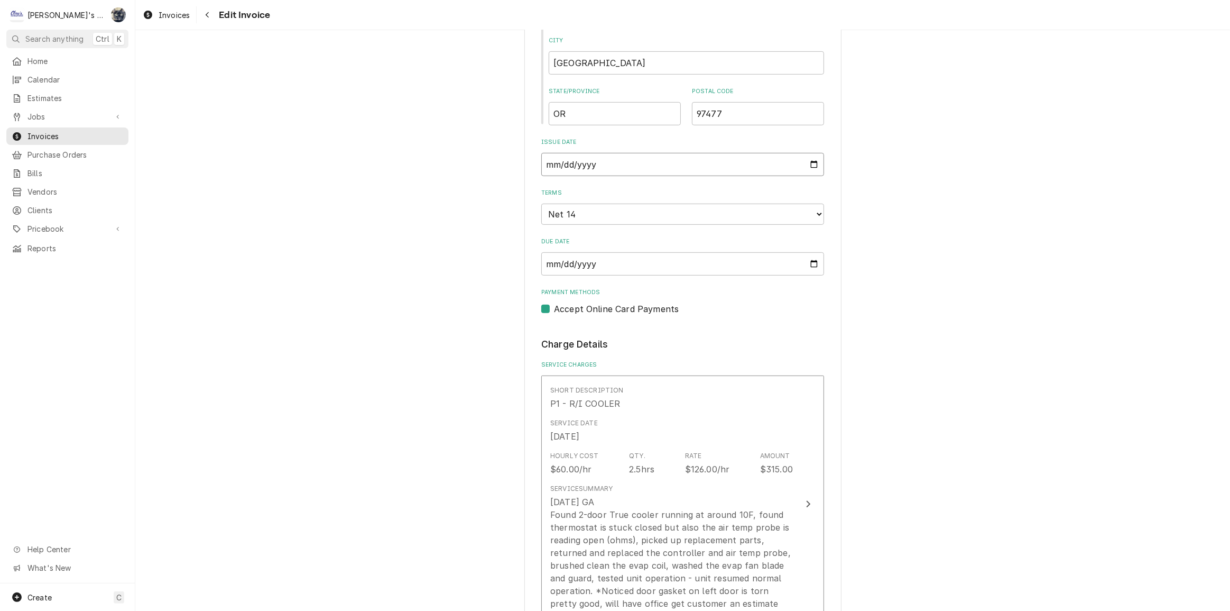
scroll to position [624, 0]
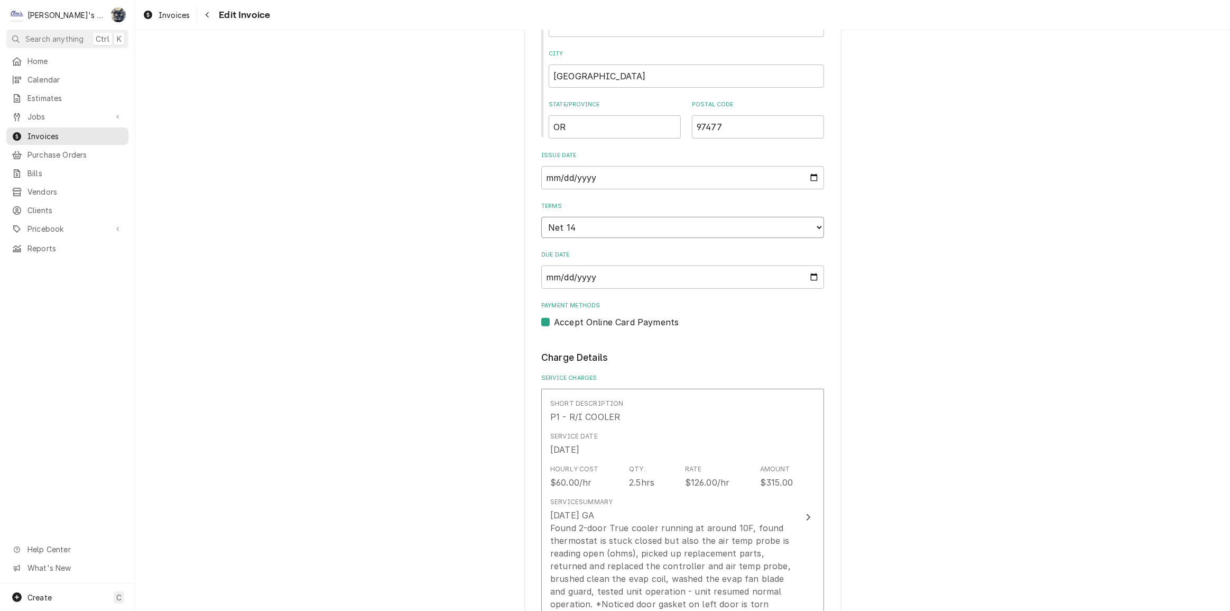
click at [650, 227] on select "Choose payment terms... Same Day Net 7 Net 14 Net 21 Net 30 Net 45 Net 60 Net 90" at bounding box center [682, 227] width 283 height 21
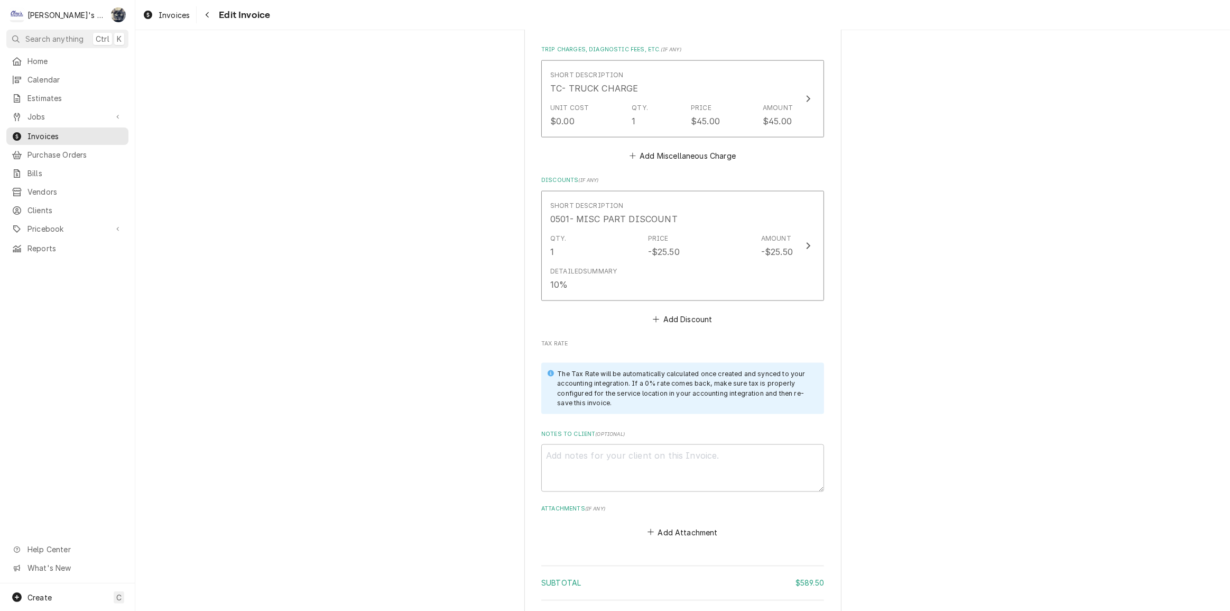
scroll to position [1895, 0]
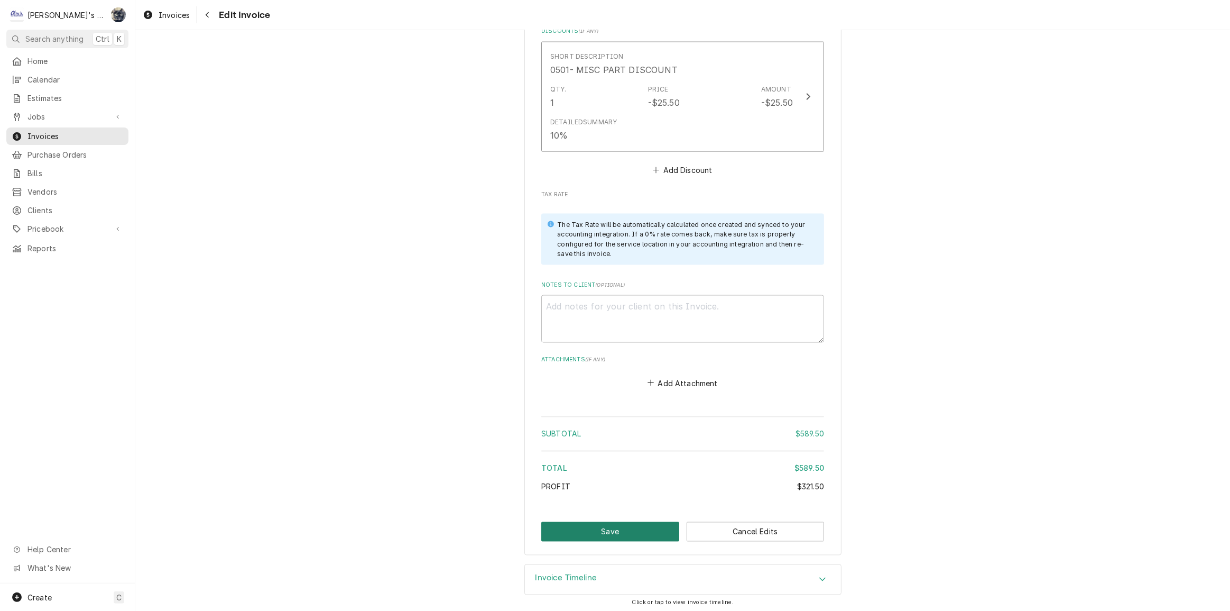
click at [605, 534] on button "Save" at bounding box center [610, 532] width 138 height 20
type textarea "x"
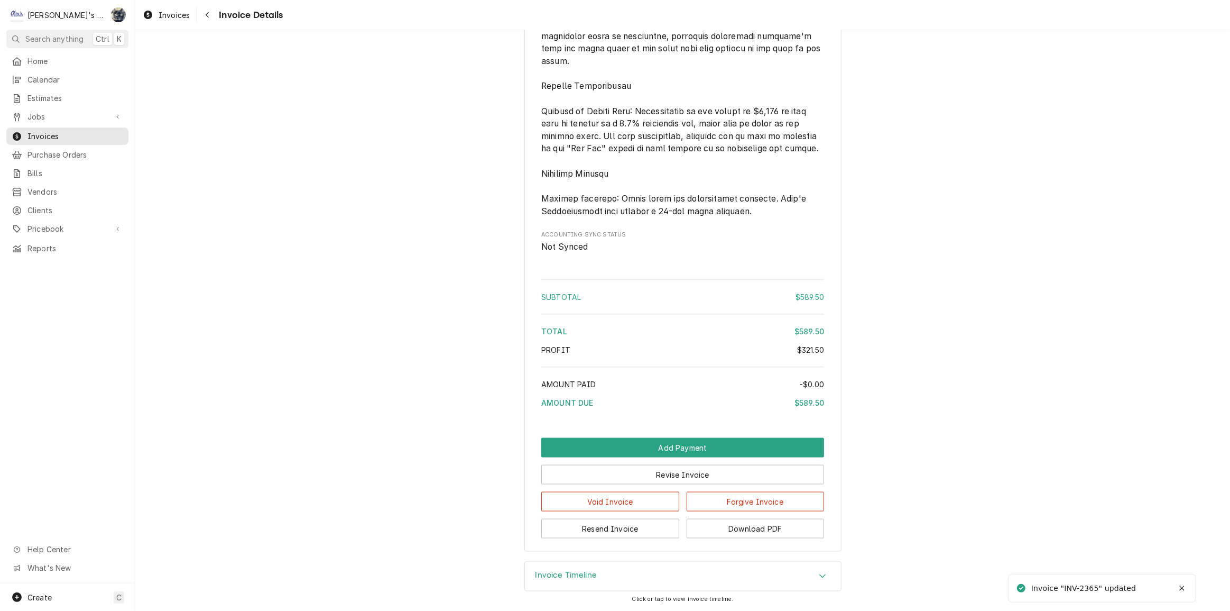
scroll to position [1631, 0]
click at [609, 528] on button "Resend Invoice" at bounding box center [610, 529] width 138 height 20
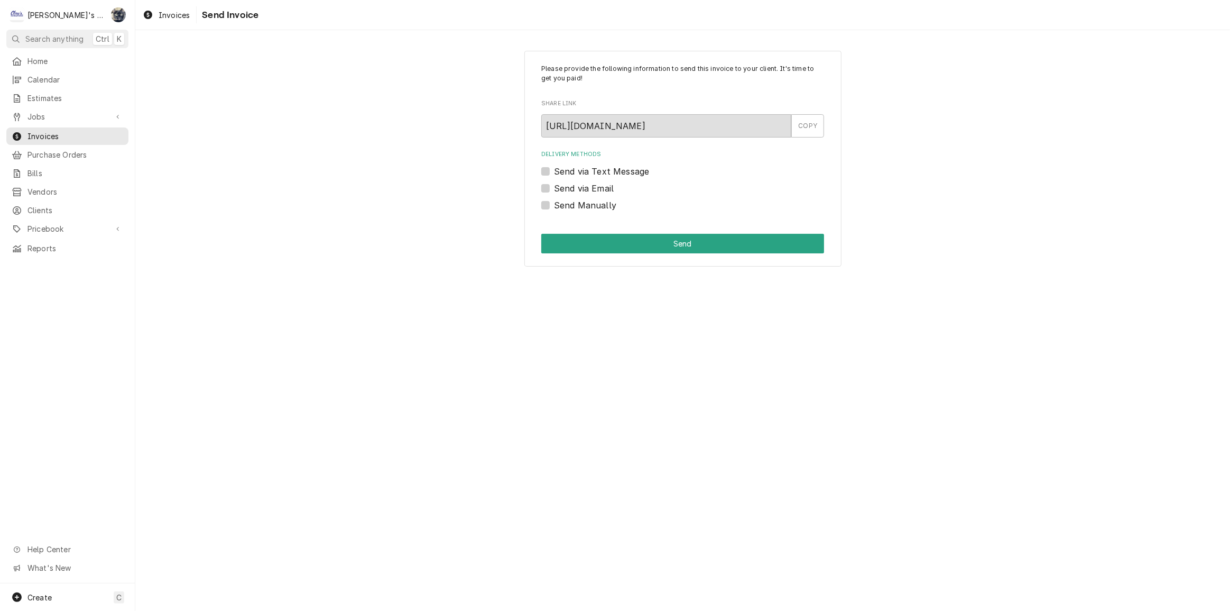
click at [554, 188] on label "Send via Email" at bounding box center [584, 188] width 60 height 13
click at [554, 188] on input "Send via Email" at bounding box center [695, 193] width 283 height 23
checkbox input "true"
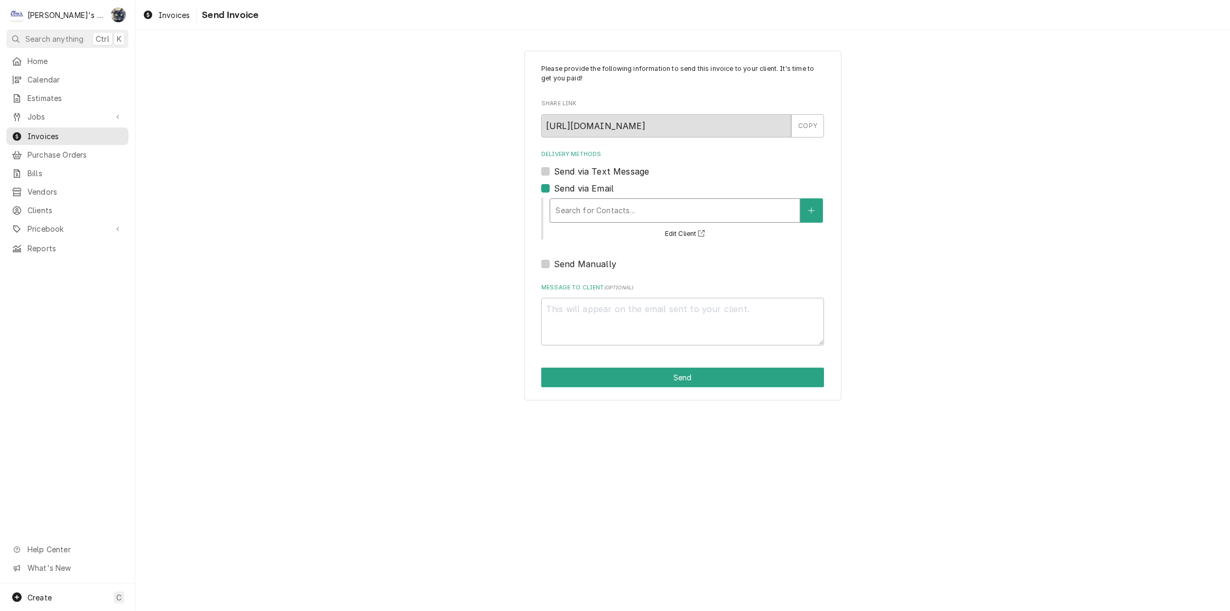
click at [588, 215] on div "Delivery Methods" at bounding box center [675, 210] width 239 height 19
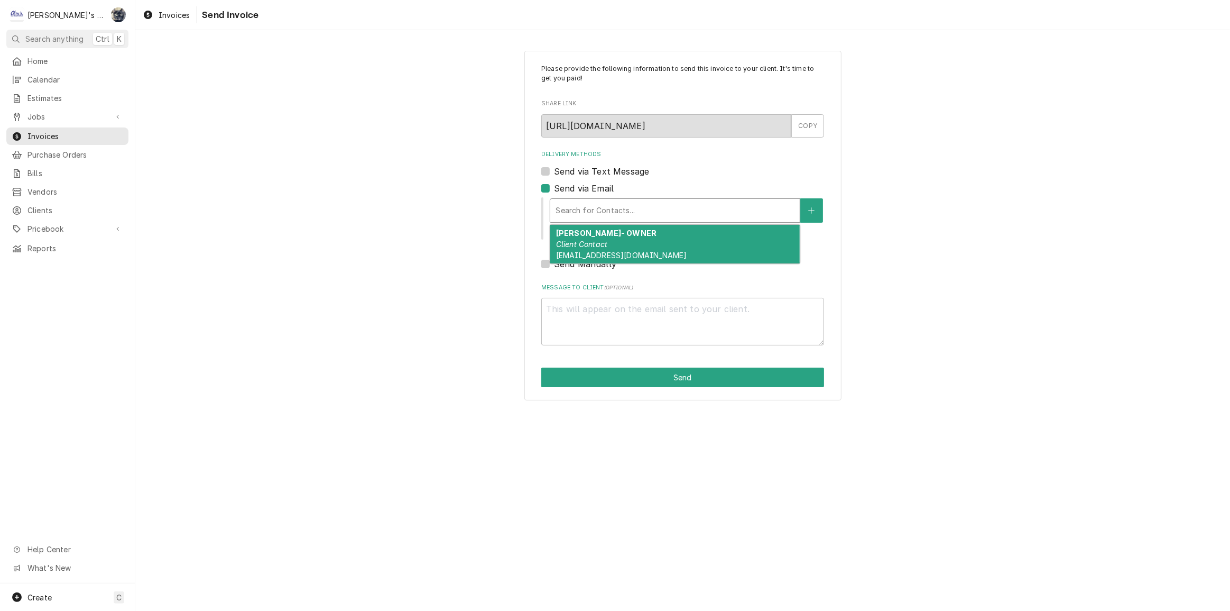
click at [598, 243] on em "Client Contact" at bounding box center [581, 243] width 51 height 9
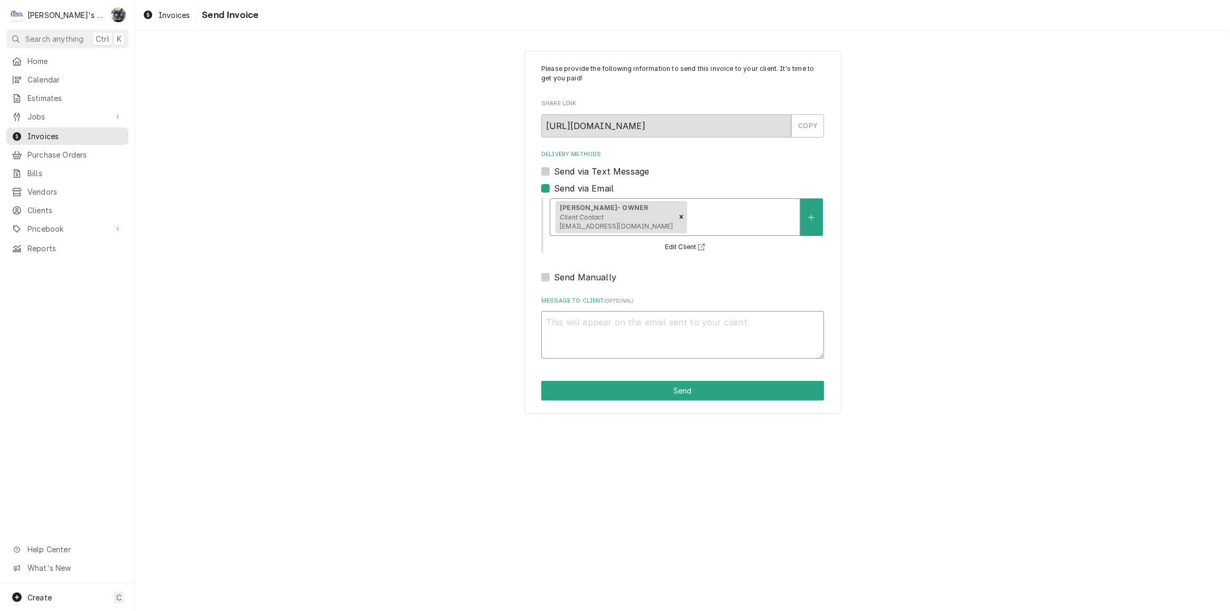
click at [646, 316] on textarea "Message to Client ( optional )" at bounding box center [682, 335] width 283 height 48
type textarea "x"
type textarea "o"
type textarea "x"
type textarea "oU"
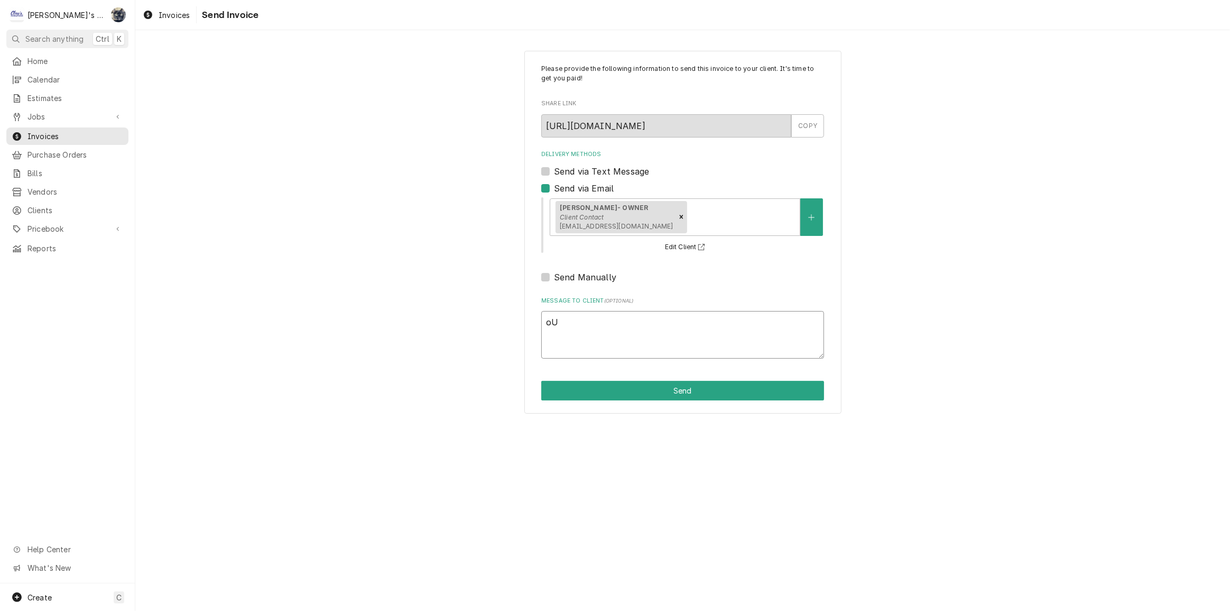
type textarea "x"
type textarea "oUR"
type textarea "x"
type textarea "oU"
type textarea "x"
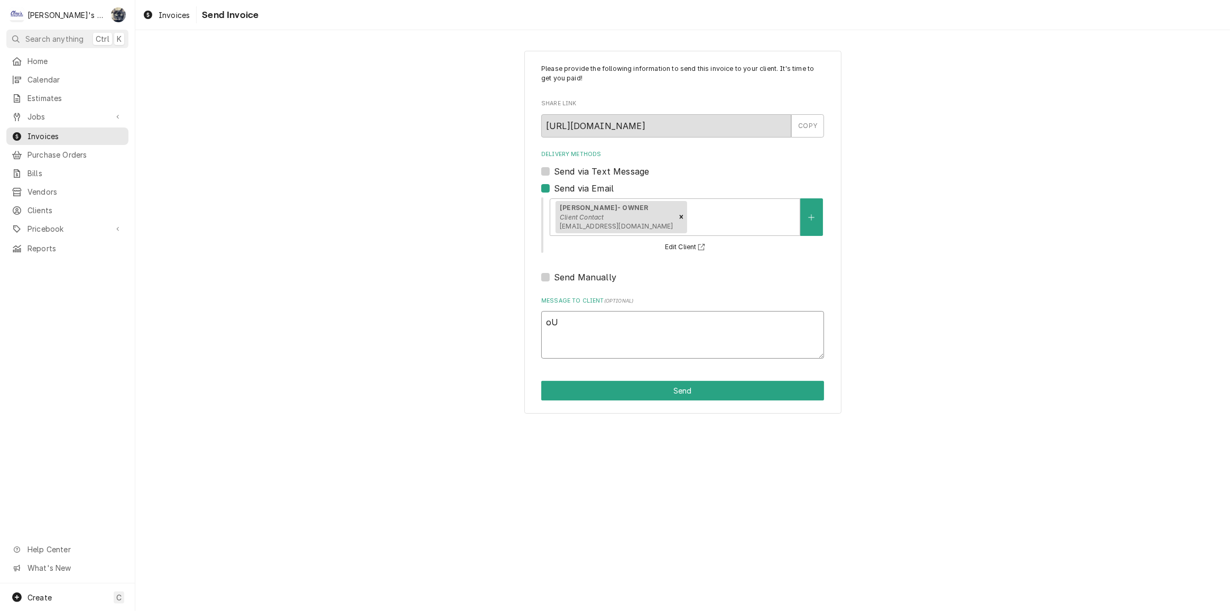
type textarea "o"
type textarea "x"
type textarea "O"
type textarea "x"
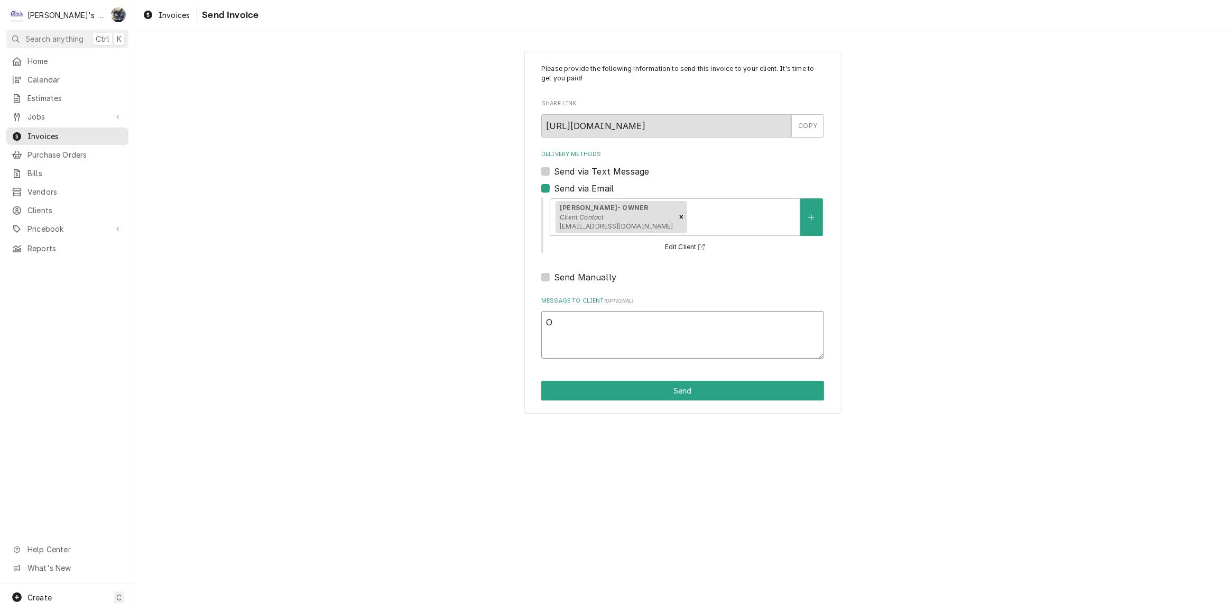
type textarea "Ou"
type textarea "x"
type textarea "Our"
type textarea "x"
type textarea "Our"
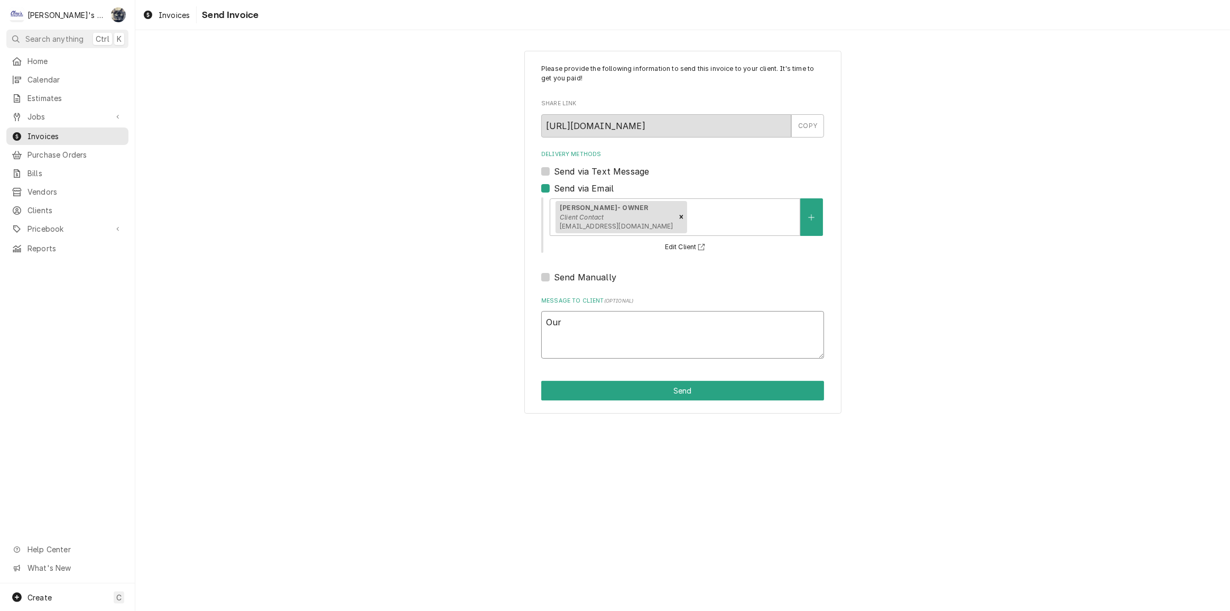
type textarea "x"
type textarea "Our a"
type textarea "x"
type textarea "Our ap"
type textarea "x"
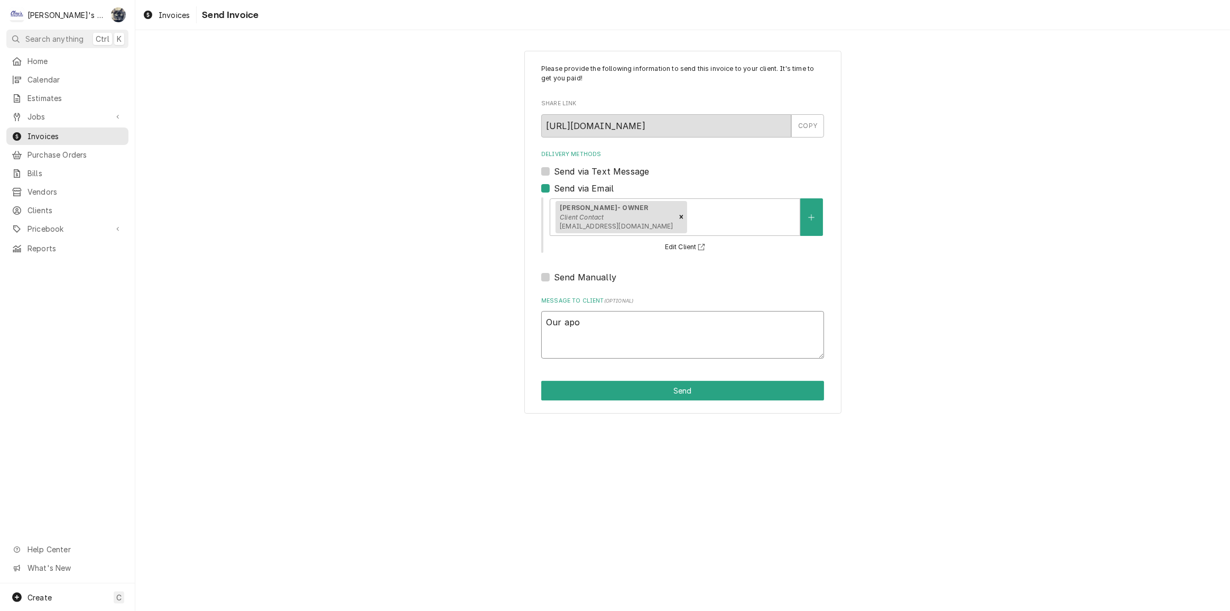
type textarea "Our apok"
type textarea "x"
type textarea "Our apokl"
type textarea "x"
type textarea "Our apoklo"
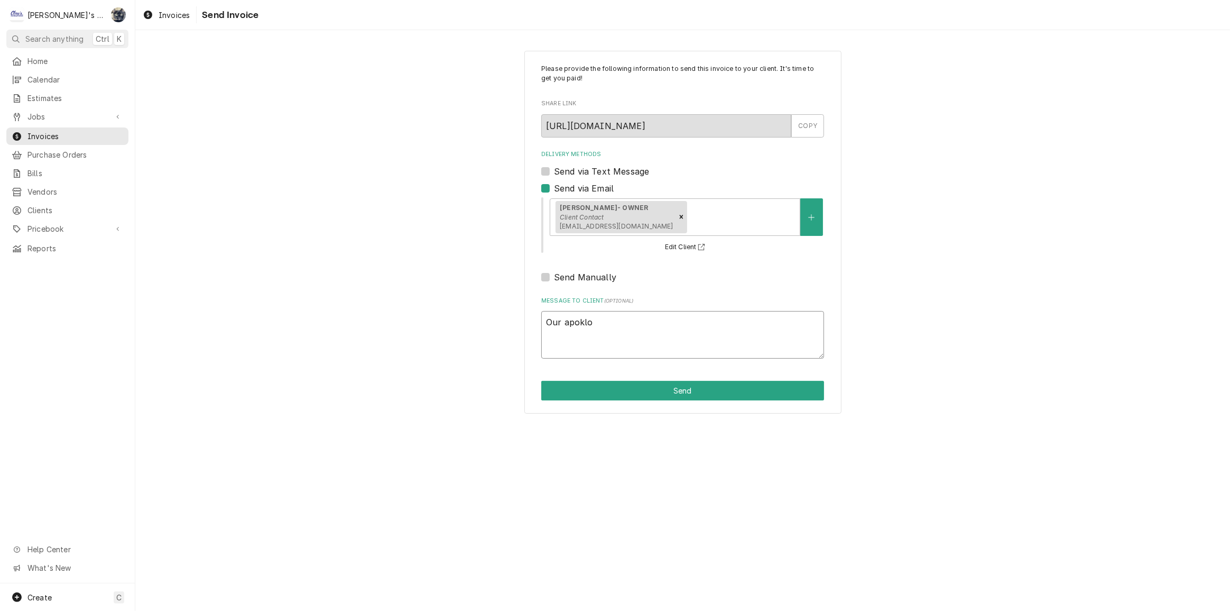
type textarea "x"
type textarea "Our apoklog"
type textarea "x"
type textarea "Our apoklogi"
type textarea "x"
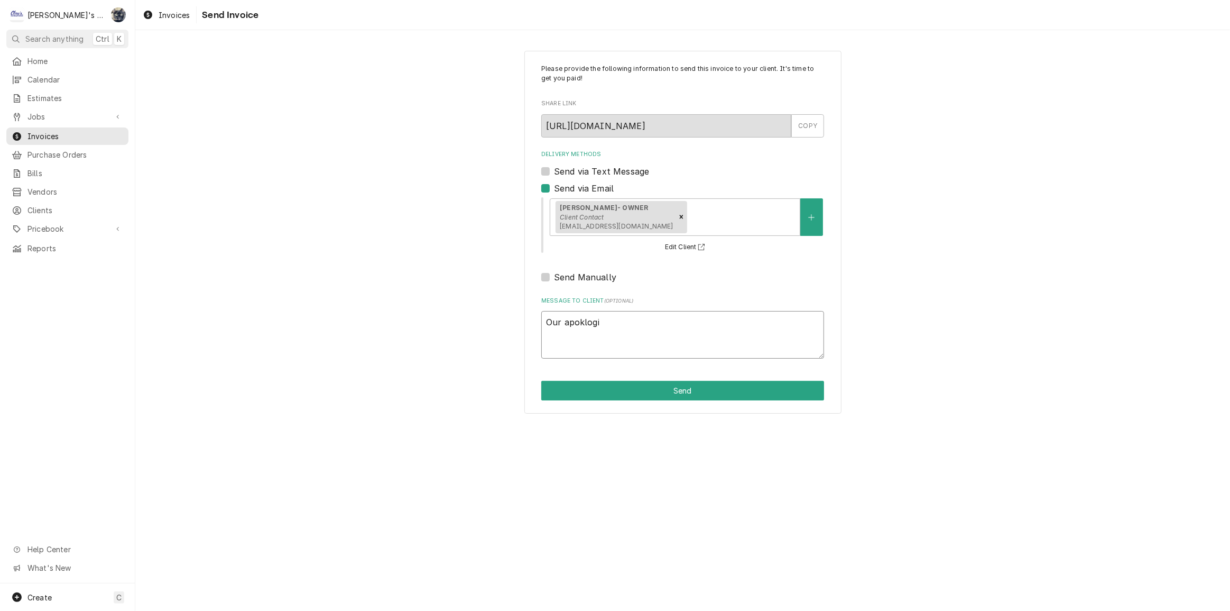
type textarea "Our apoklog"
type textarea "x"
type textarea "Our apoklo"
type textarea "x"
type textarea "Our apokl"
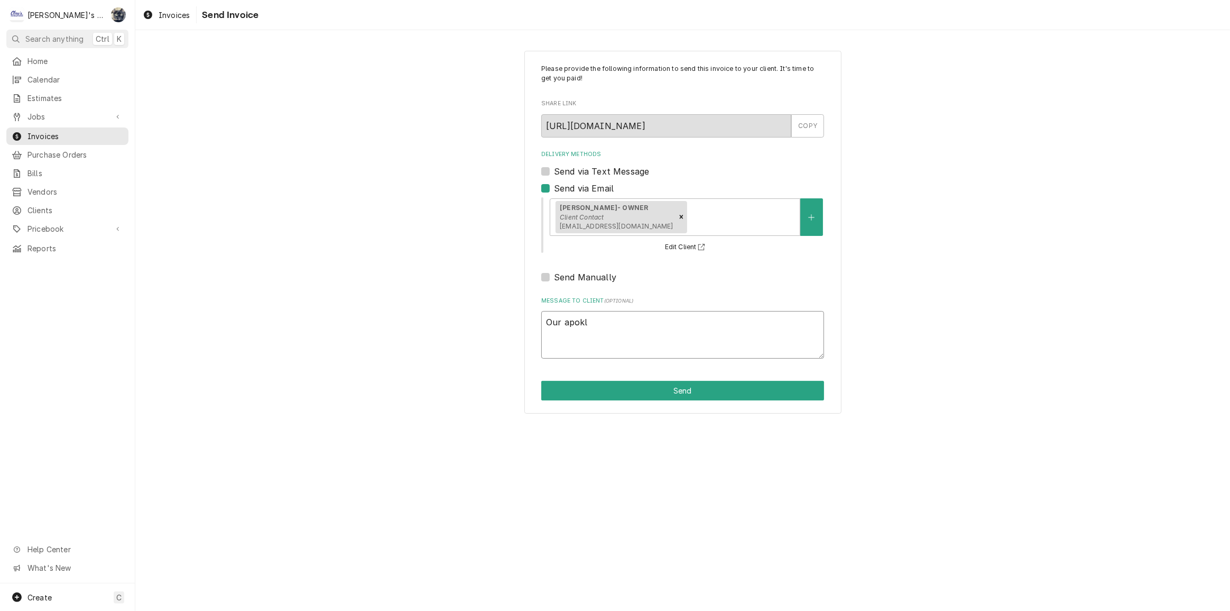
type textarea "x"
type textarea "Our apok"
type textarea "x"
type textarea "Our apo"
type textarea "x"
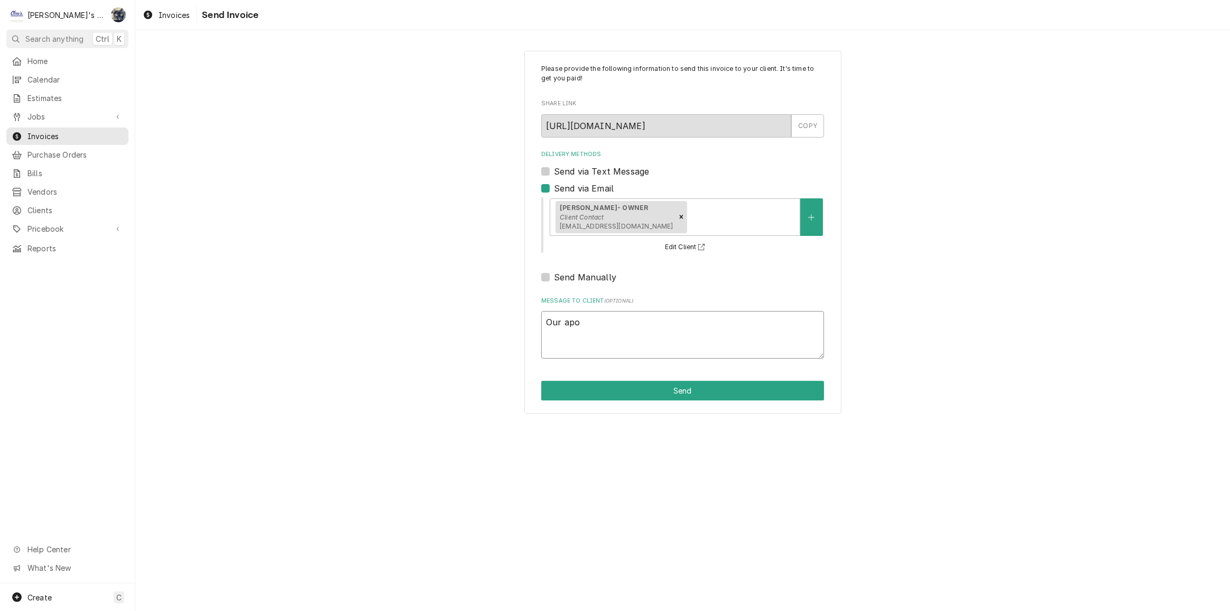
type textarea "Our apol"
type textarea "x"
type textarea "Our apolo"
type textarea "x"
type textarea "Our apolog"
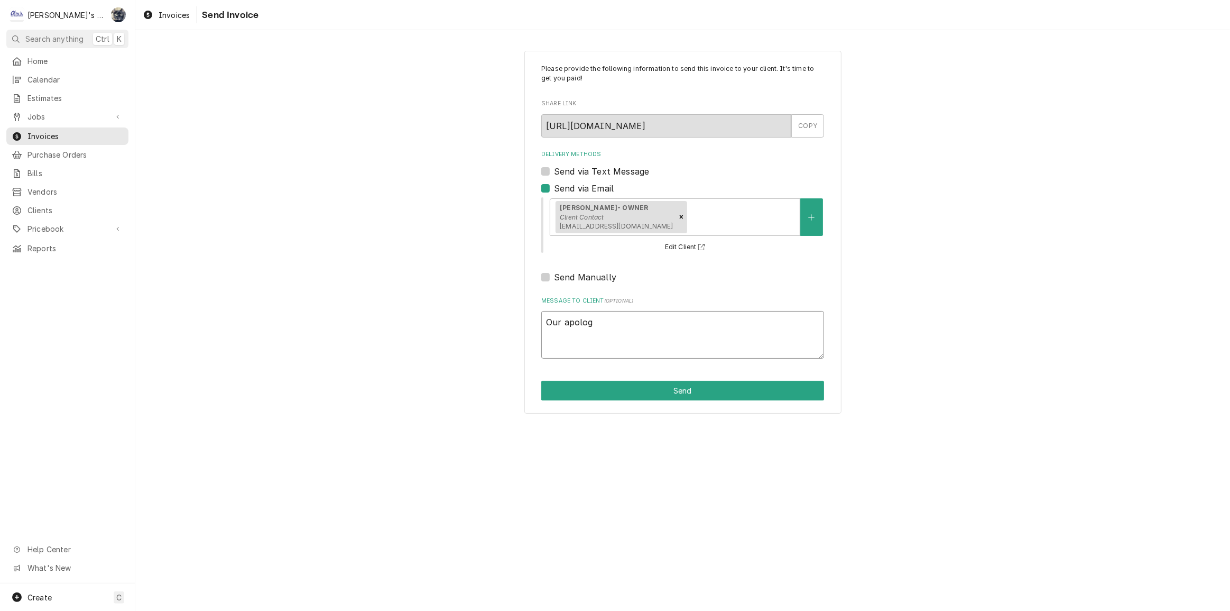
type textarea "x"
type textarea "Our apologi"
type textarea "x"
type textarea "Our apologie"
type textarea "x"
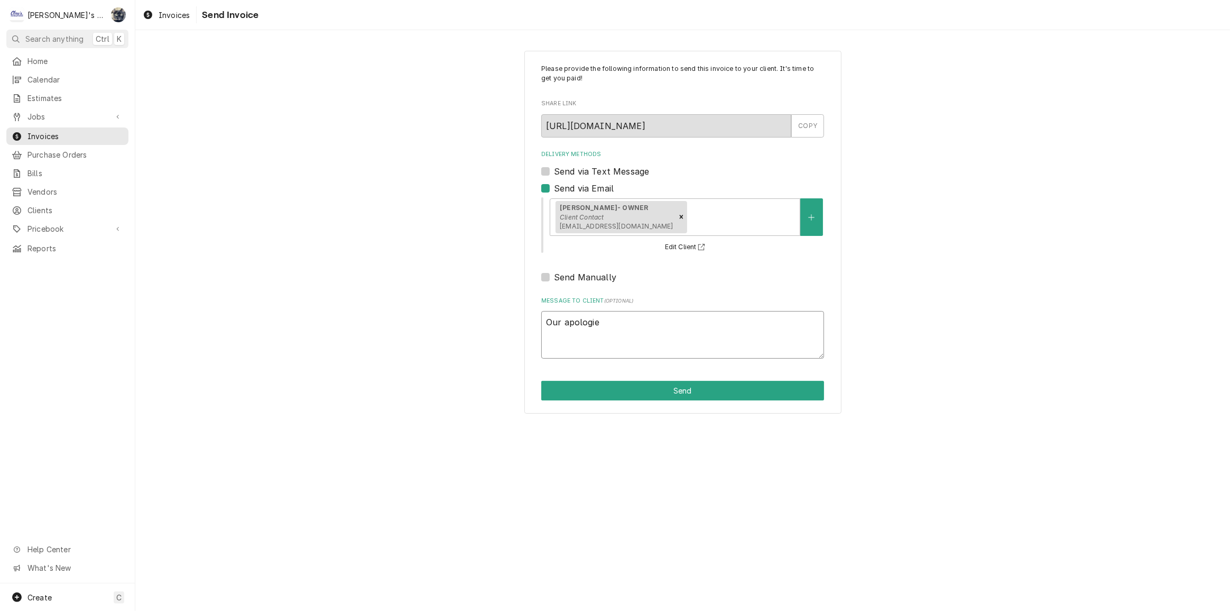
type textarea "Our apologies"
type textarea "x"
type textarea "Our apologies"
type textarea "x"
type textarea "Our apologies f"
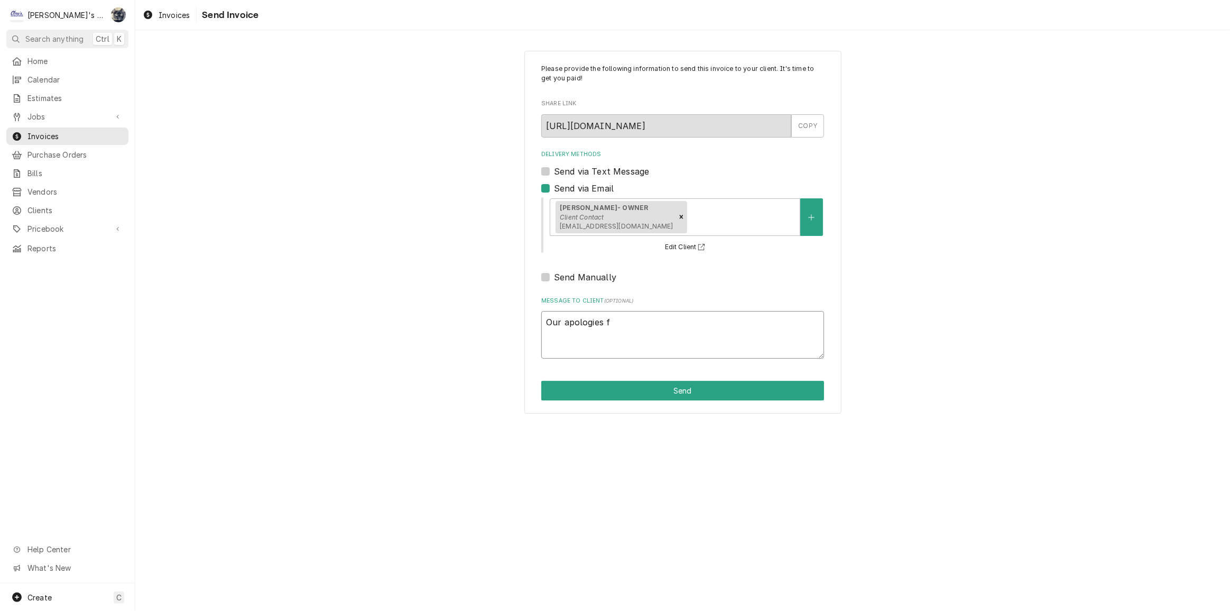
type textarea "x"
type textarea "Our apologies fo"
type textarea "x"
type textarea "Our apologies for"
type textarea "x"
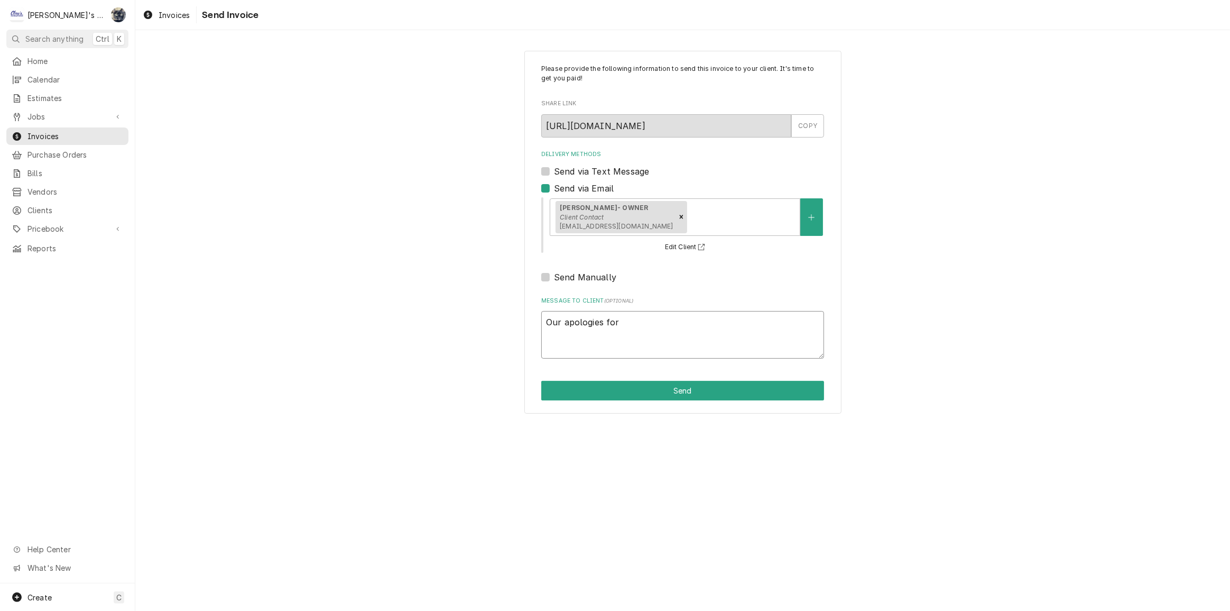
type textarea "Our apologies for"
type textarea "x"
type textarea "Our apologies for t"
type textarea "x"
type textarea "Our apologies for th"
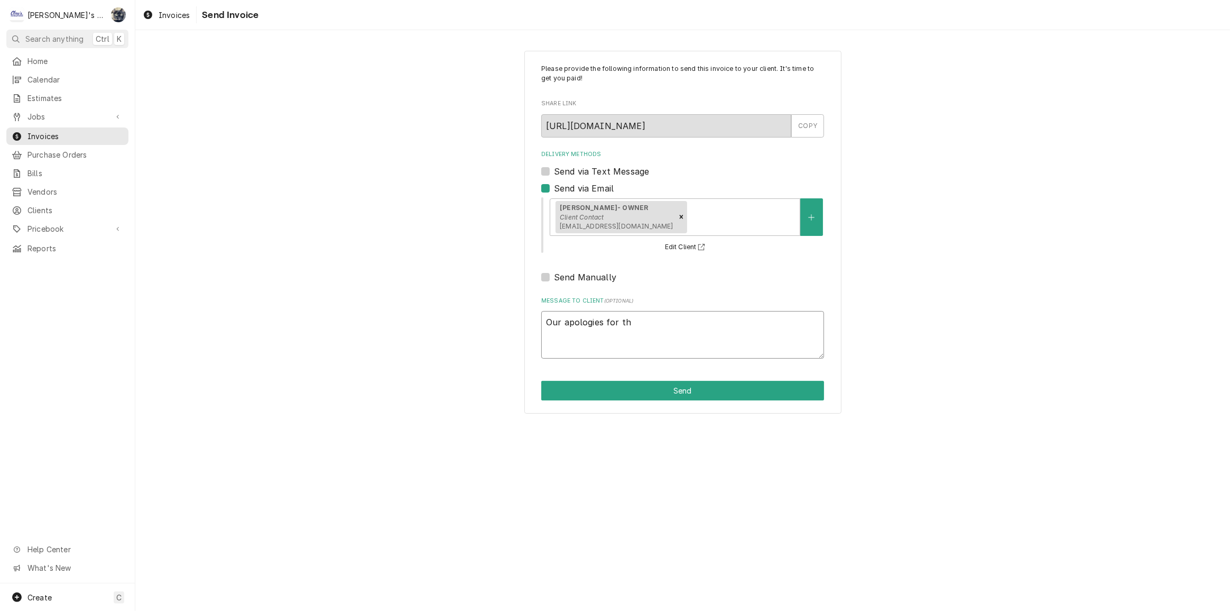
type textarea "x"
type textarea "Our apologies for the"
type textarea "x"
type textarea "Our apologies for the"
type textarea "x"
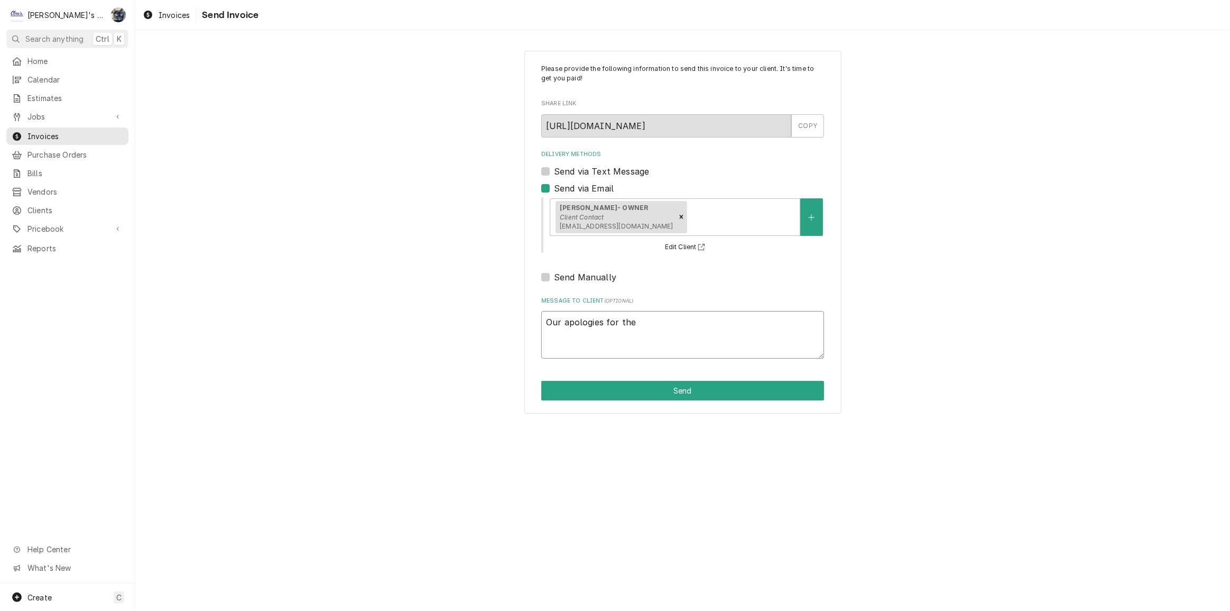
type textarea "Our apologies for the d"
type textarea "x"
type textarea "Our apologies for the de"
type textarea "x"
type textarea "Our apologies for the del"
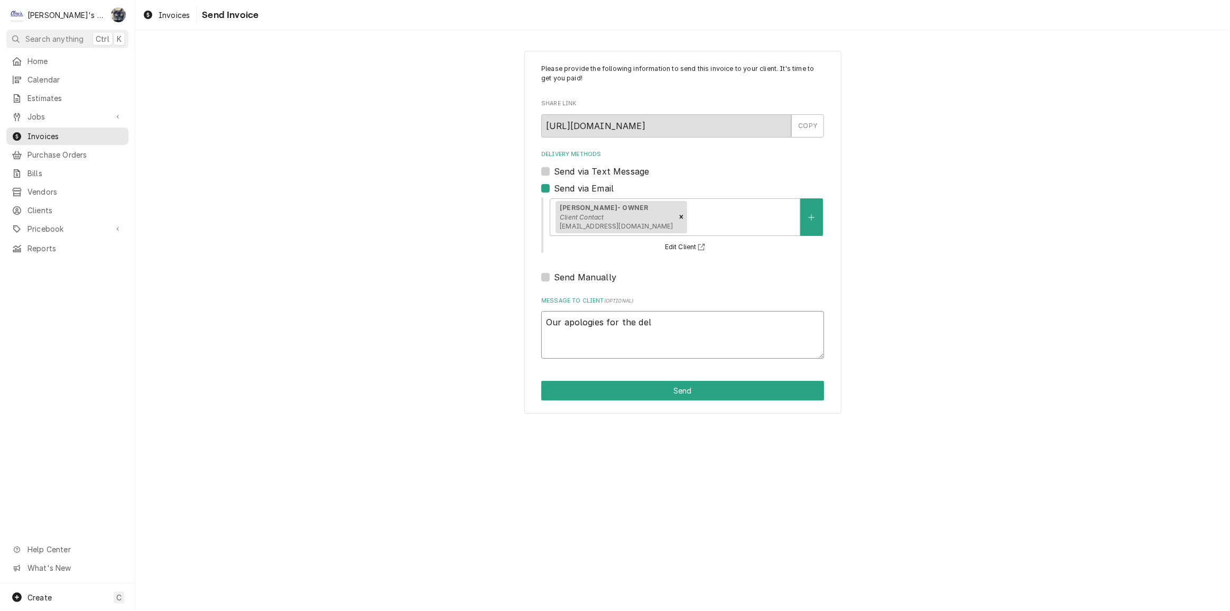
type textarea "x"
type textarea "Our apologies for the dela"
type textarea "x"
type textarea "Our apologies for the delay"
type textarea "x"
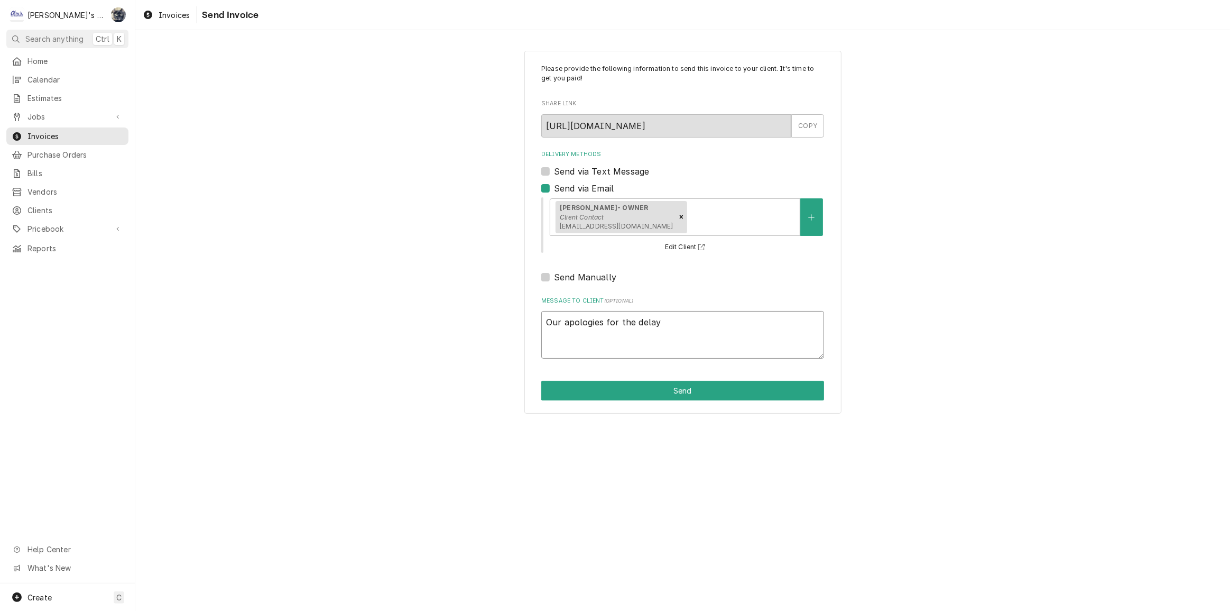
type textarea "Our apologies for the delay"
type textarea "x"
type textarea "Our apologies for the delay i"
type textarea "x"
type textarea "Our apologies for the delay in"
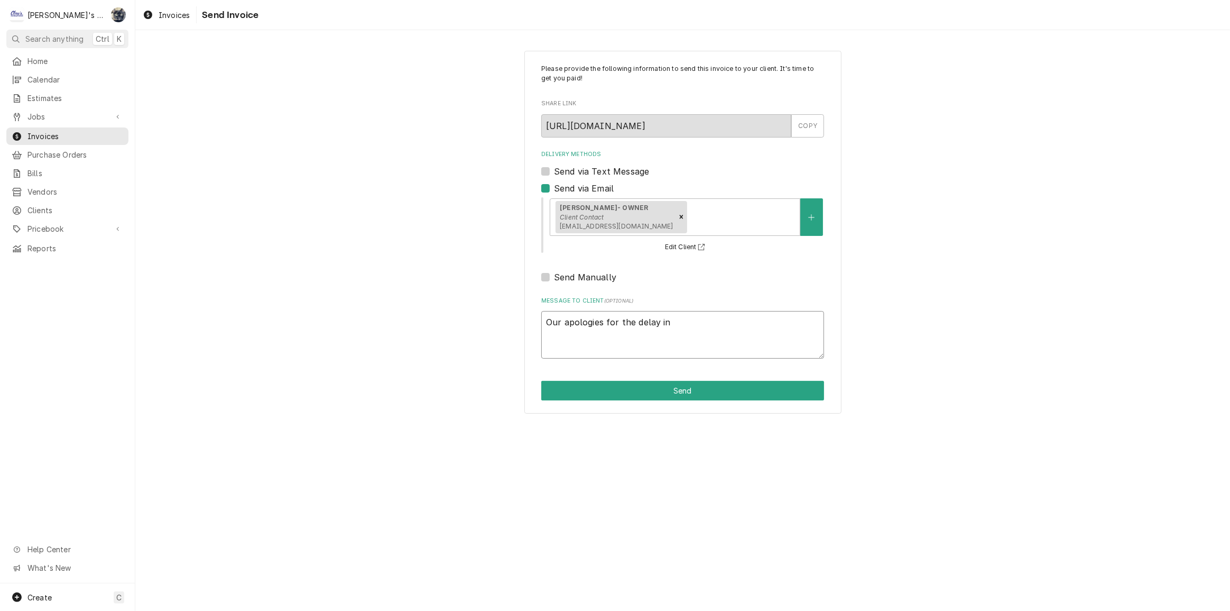
type textarea "x"
type textarea "Our apologies for the delay in"
type textarea "x"
type textarea "Our apologies for the delay in g"
type textarea "x"
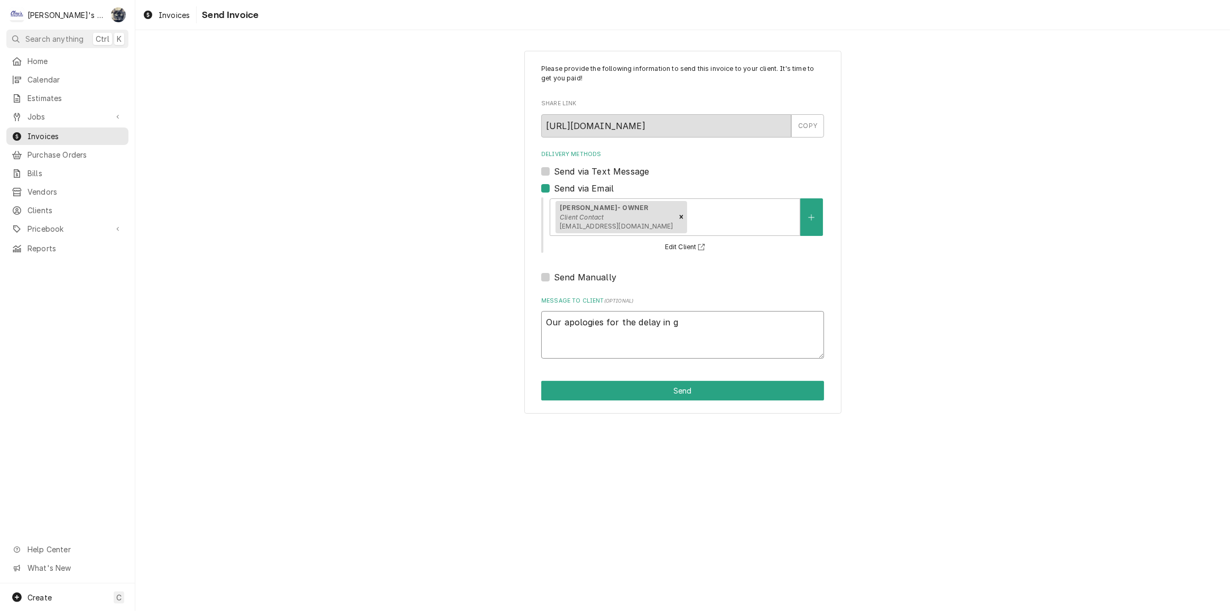
type textarea "Our apologies for the delay in ge"
type textarea "x"
type textarea "Our apologies for the delay in get"
type textarea "x"
type textarea "Our apologies for the delay in gett"
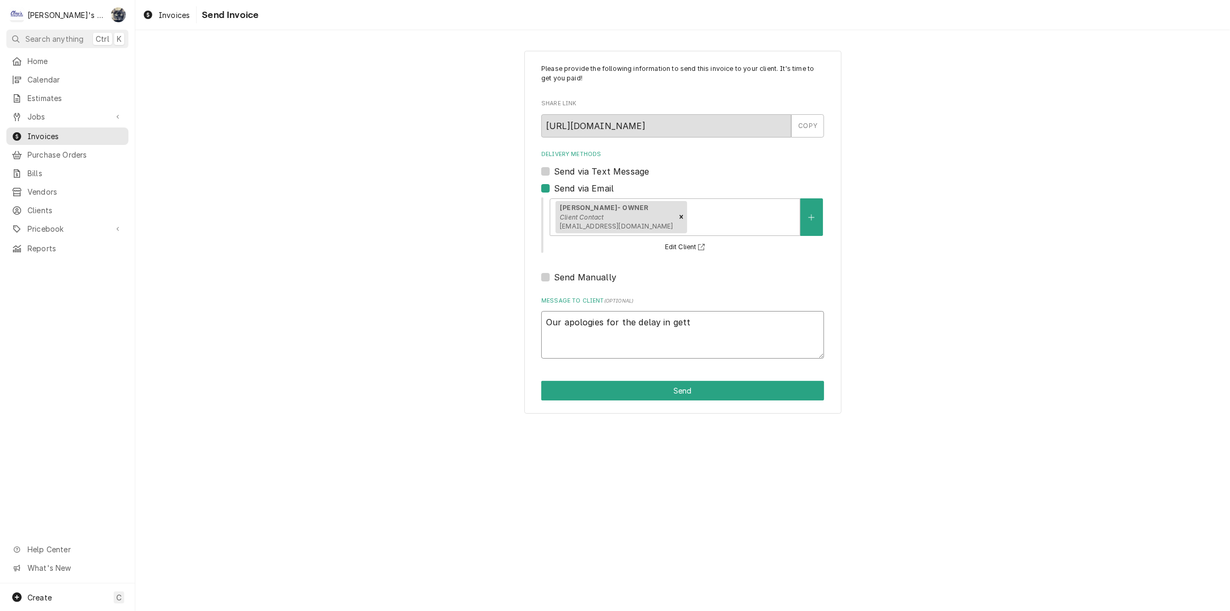
type textarea "x"
type textarea "Our apologies for the delay in getti"
type textarea "x"
type textarea "Our apologies for the delay in gettin"
type textarea "x"
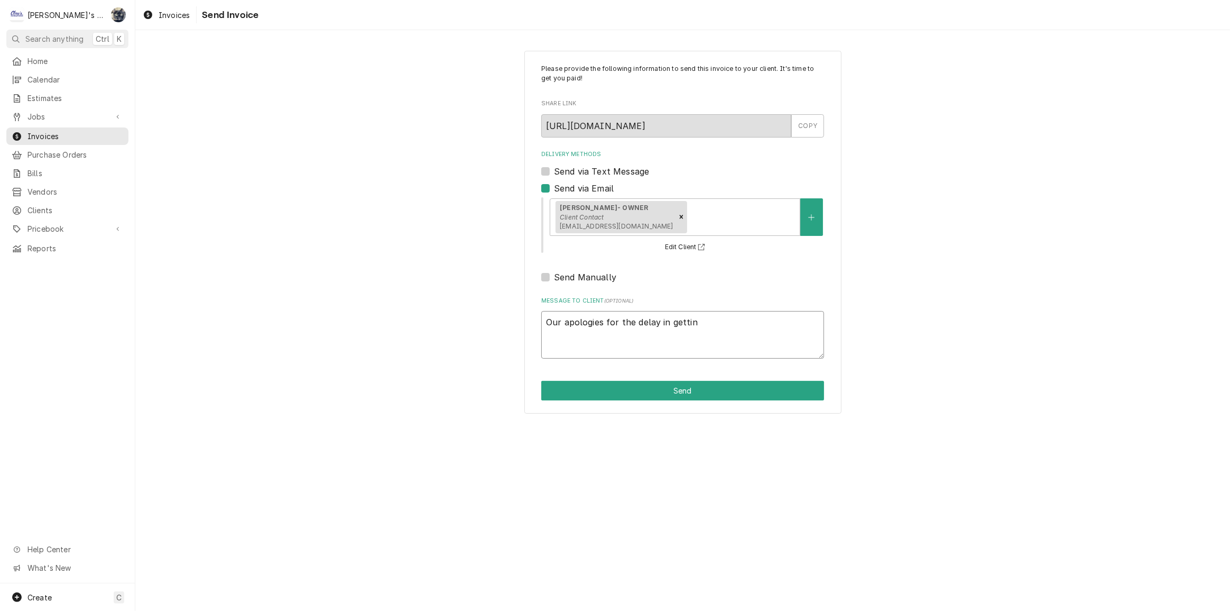
type textarea "Our apologies for the delay in getting"
type textarea "x"
type textarea "Our apologies for the delay in getting"
type textarea "x"
type textarea "Our apologies for the delay in getting t"
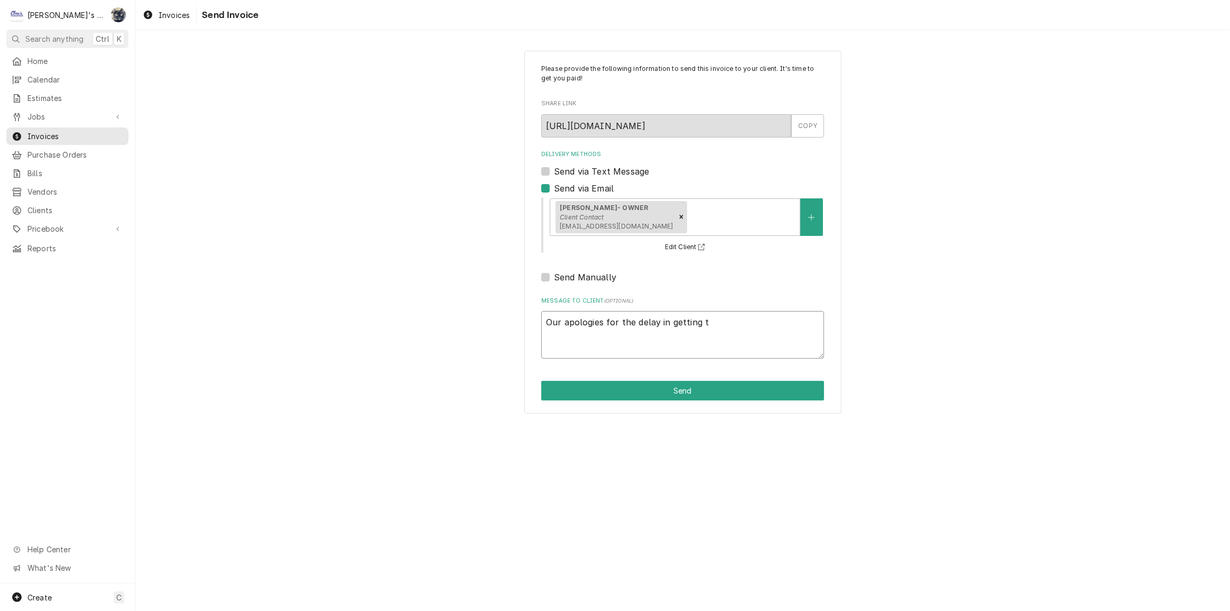
type textarea "x"
type textarea "Our apologies for the delay in getting th"
type textarea "x"
type textarea "Our apologies for the delay in getting thi"
type textarea "x"
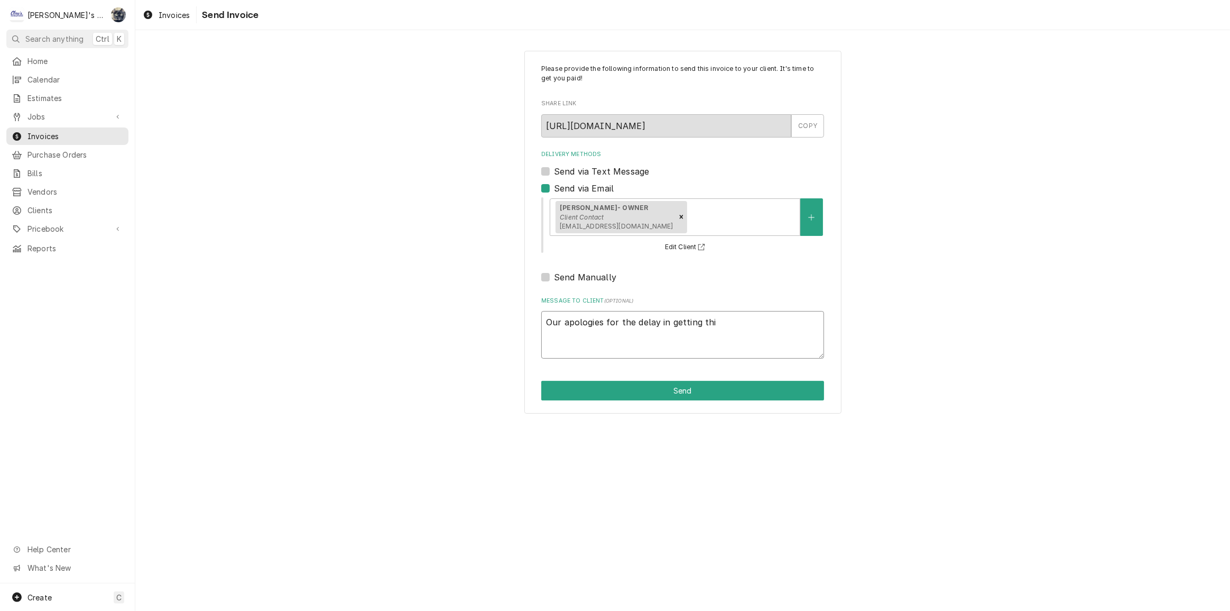
type textarea "Our apologies for the delay in getting this"
type textarea "x"
type textarea "Our apologies for the delay in getting this"
type textarea "x"
type textarea "Our apologies for the delay in getting this t"
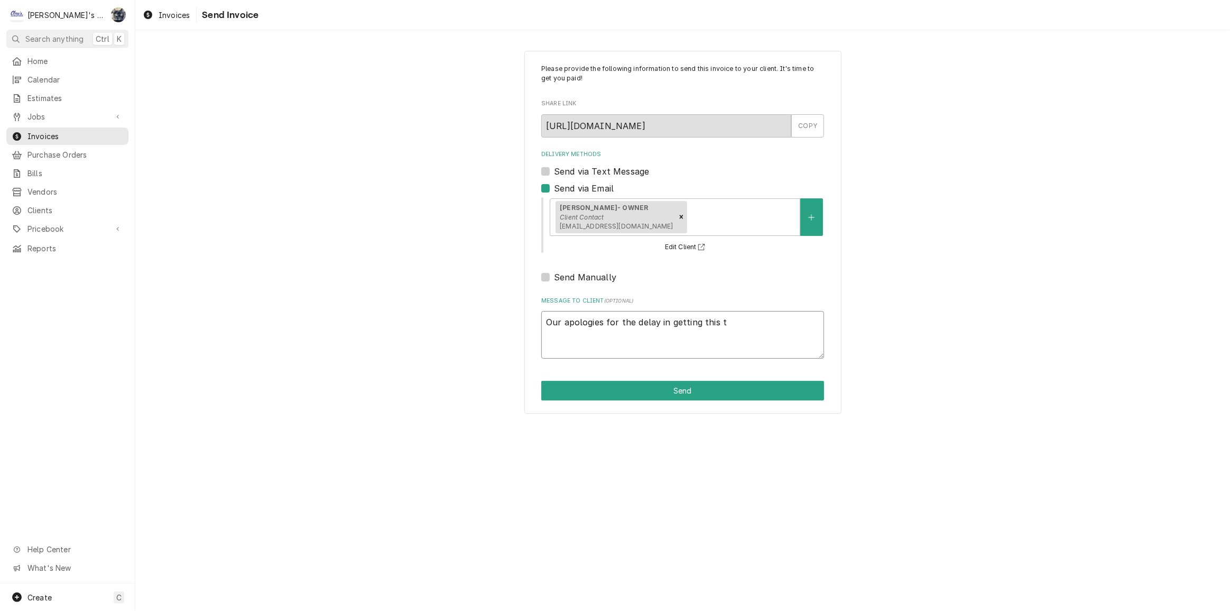
type textarea "x"
type textarea "Our apologies for the delay in getting this to"
type textarea "x"
type textarea "Our apologies for the delay in getting this to"
type textarea "x"
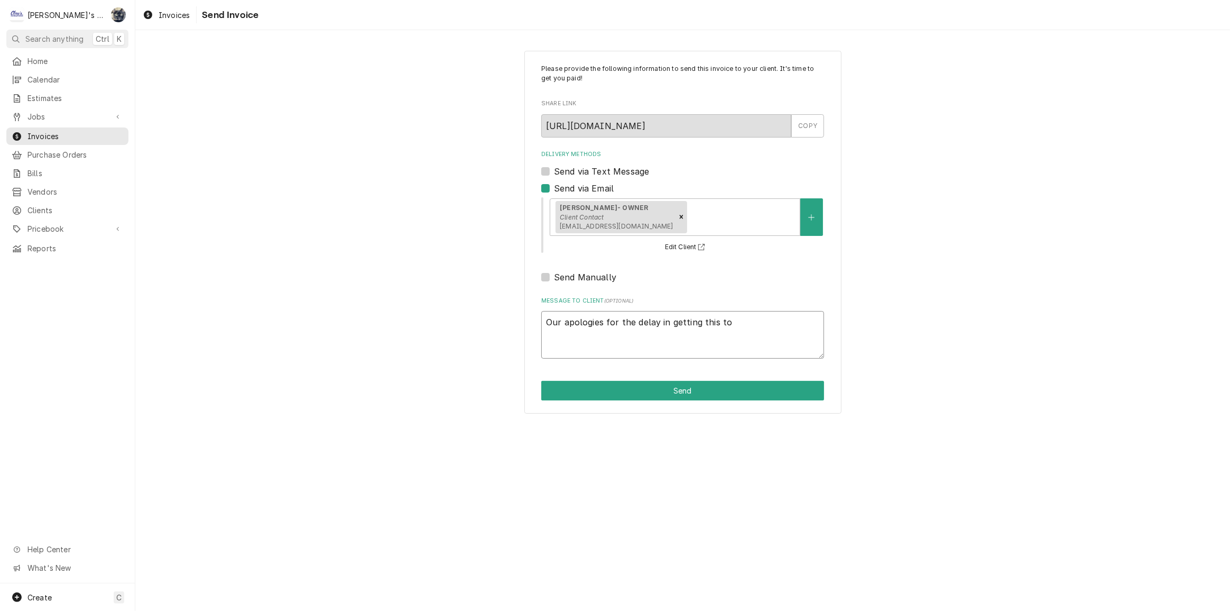
type textarea "Our apologies for the delay in getting this to y"
type textarea "x"
type textarea "Our apologies for the delay in getting this to you"
type textarea "x"
type textarea "Our apologies for the delay in getting this to you."
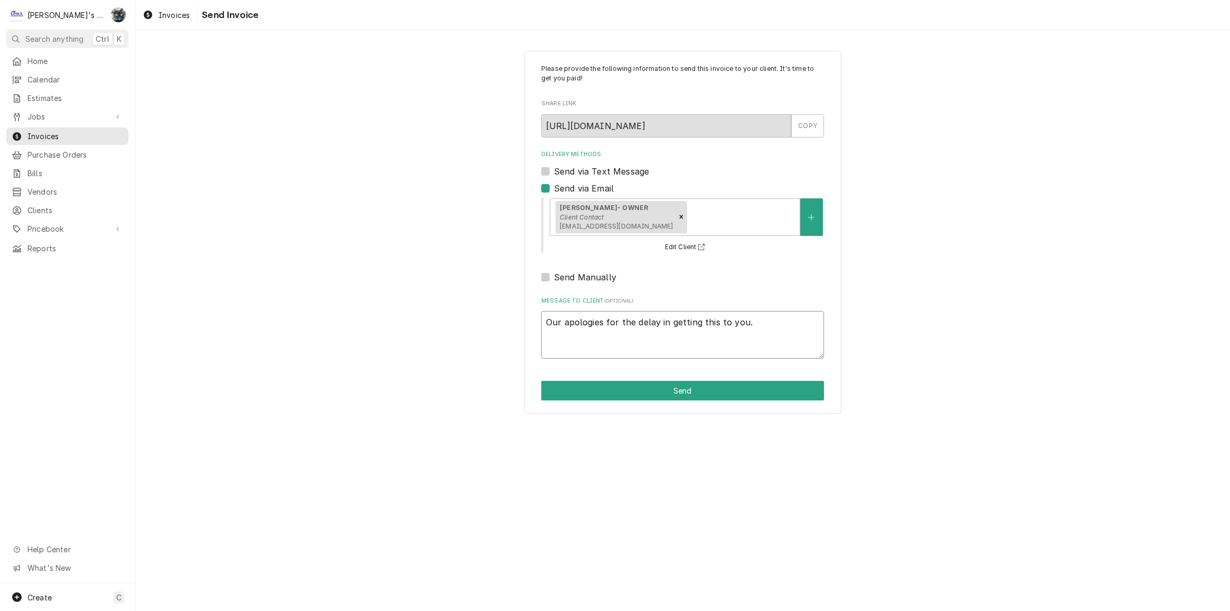
type textarea "x"
type textarea "Our apologies for the delay in getting this to you."
type textarea "x"
type textarea "Our apologies for the delay in getting this to you. P"
type textarea "x"
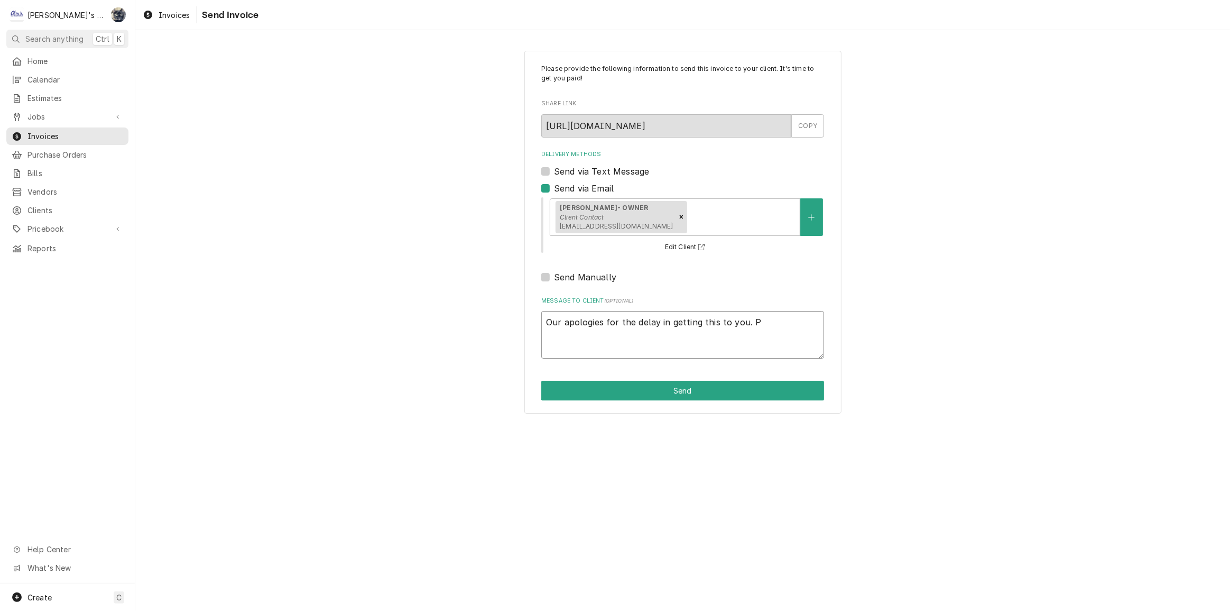
type textarea "Our apologies for the delay in getting this to you. Pl"
type textarea "x"
type textarea "Our apologies for the delay in getting this to you. Ple"
type textarea "x"
type textarea "Our apologies for the delay in getting this to you. Plea"
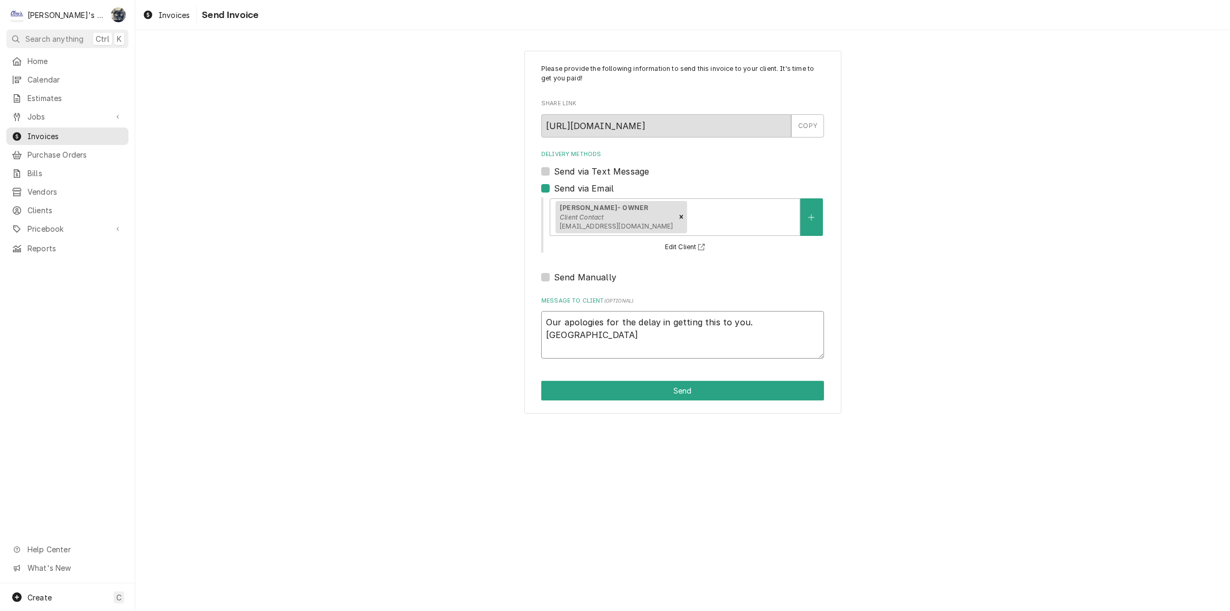
type textarea "x"
type textarea "Our apologies for the delay in getting this to you. Pleas"
type textarea "x"
type textarea "Our apologies for the delay in getting this to you. Please"
type textarea "x"
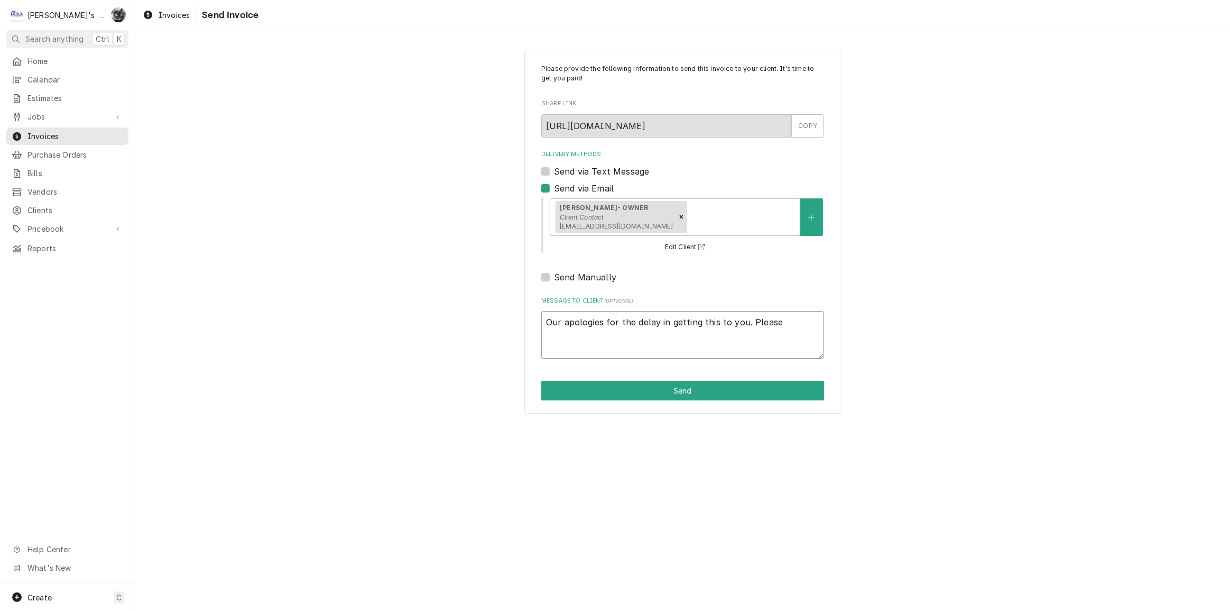
type textarea "Our apologies for the delay in getting this to you. Please"
type textarea "x"
type textarea "Our apologies for the delay in getting this to you. Please c"
type textarea "x"
type textarea "Our apologies for the delay in getting this to you. Please ca"
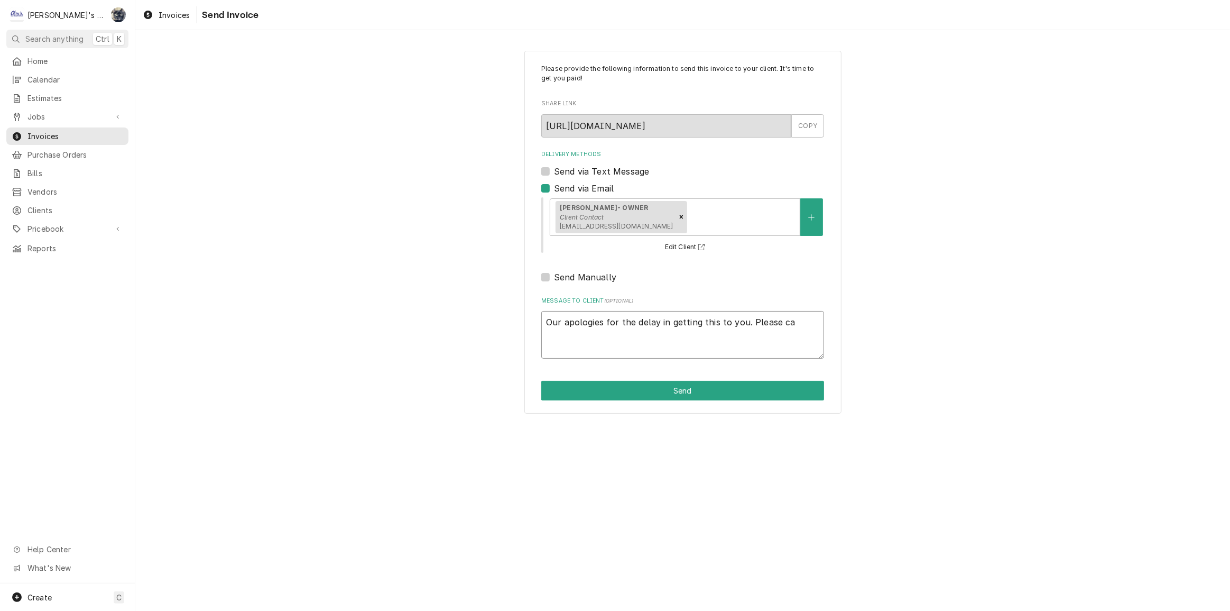
type textarea "x"
type textarea "Our apologies for the delay in getting this to you. Please cal"
type textarea "x"
type textarea "Our apologies for the delay in getting this to you. Please call"
type textarea "x"
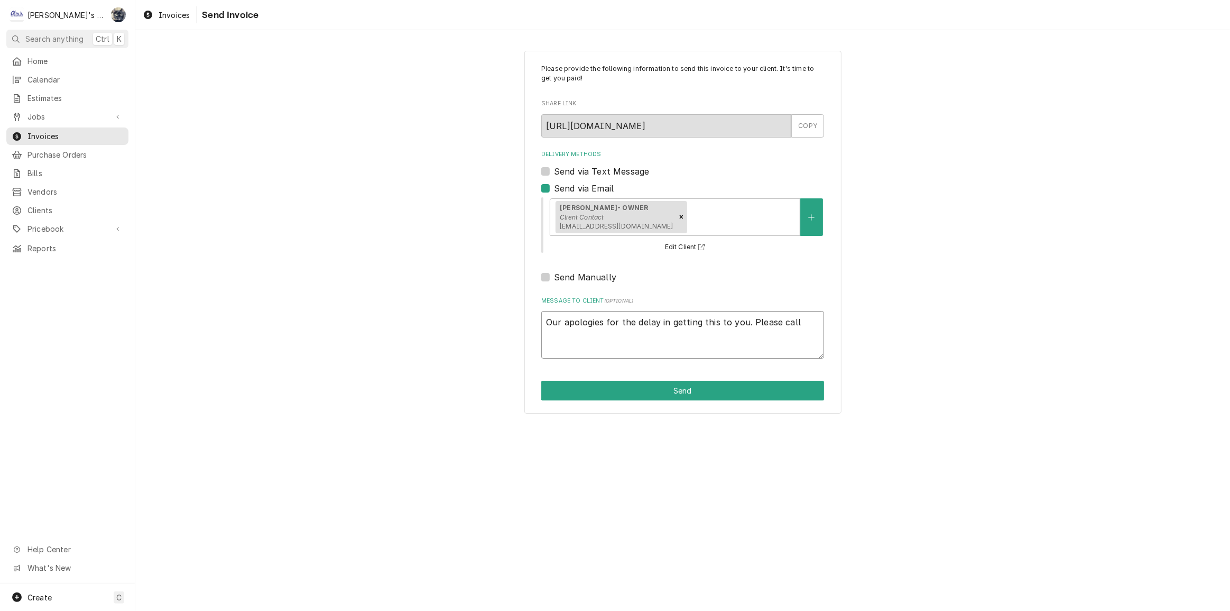
type textarea "Our apologies for the delay in getting this to you. Please call"
type textarea "x"
type textarea "Our apologies for the delay in getting this to you. Please call w"
type textarea "x"
type textarea "Our apologies for the delay in getting this to you. Please call wi"
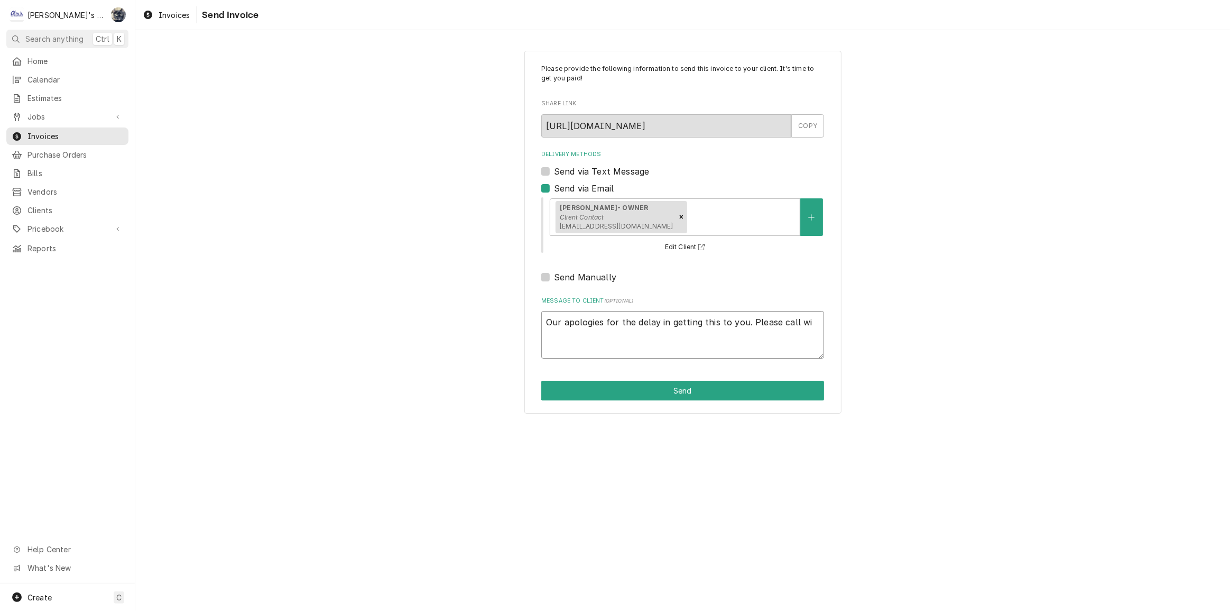
type textarea "x"
type textarea "Our apologies for the delay in getting this to you. Please call wit"
type textarea "x"
type textarea "Our apologies for the delay in getting this to you. Please call with"
type textarea "x"
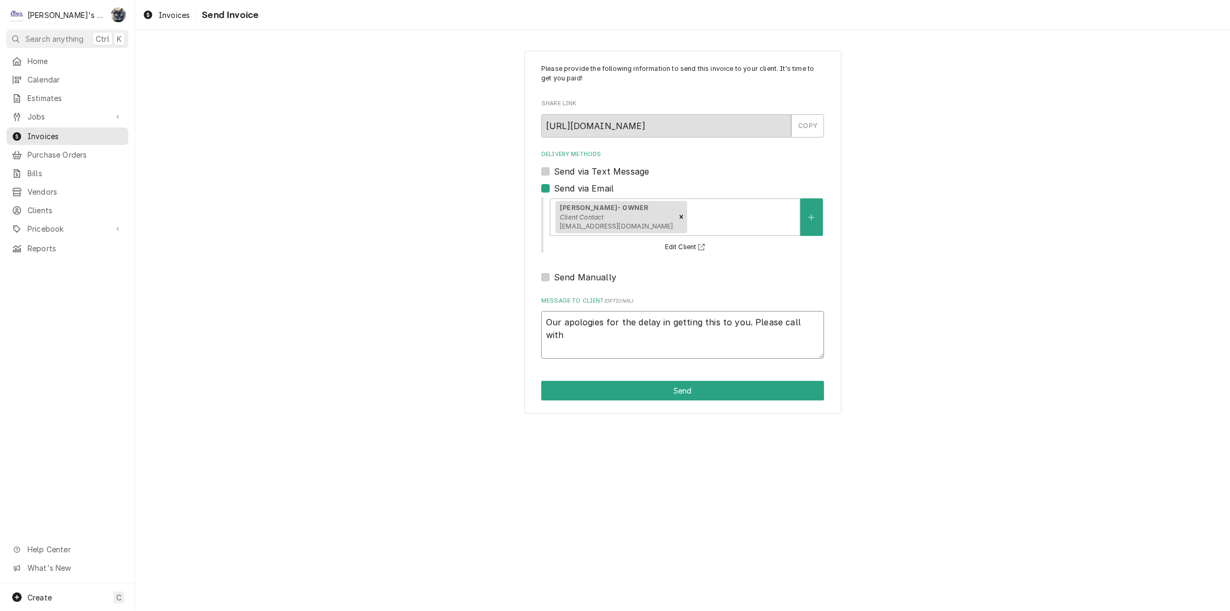
type textarea "Our apologies for the delay in getting this to you. Please call with"
type textarea "x"
type textarea "Our apologies for the delay in getting this to you. Please call with a"
type textarea "x"
type textarea "Our apologies for the delay in getting this to you. Please call with an"
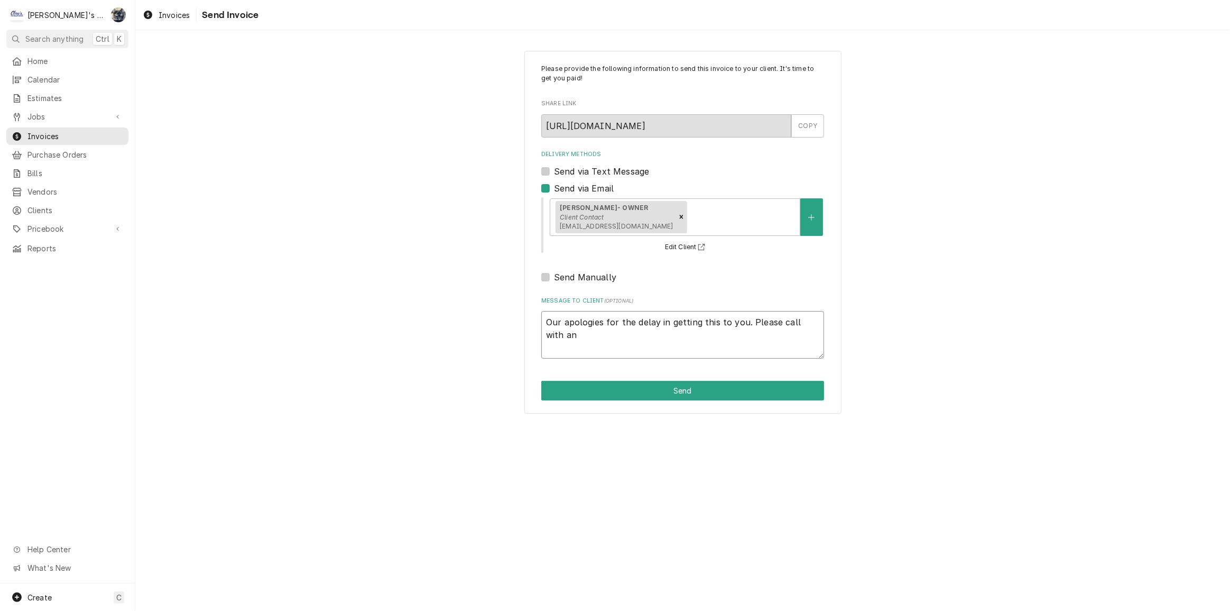
type textarea "x"
type textarea "Our apologies for the delay in getting this to you. Please call with any"
type textarea "x"
type textarea "Our apologies for the delay in getting this to you. Please call with any"
type textarea "x"
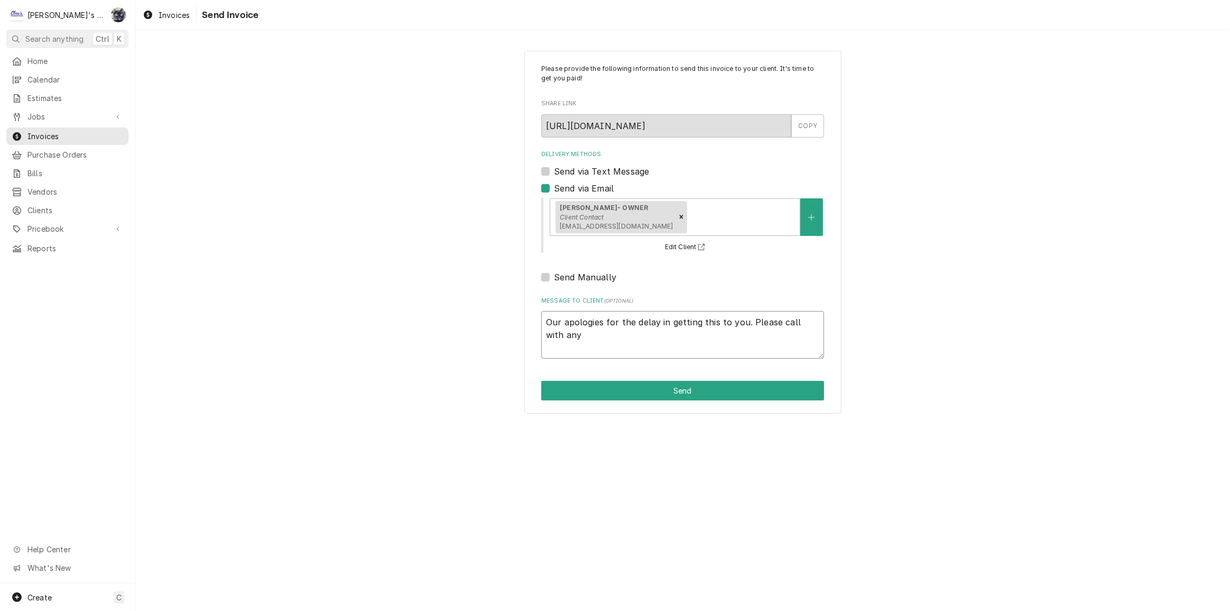
type textarea "Our apologies for the delay in getting this to you. Please call with any q"
type textarea "x"
type textarea "Our apologies for the delay in getting this to you. Please call with any qu"
type textarea "x"
type textarea "Our apologies for the delay in getting this to you. Please call with any que"
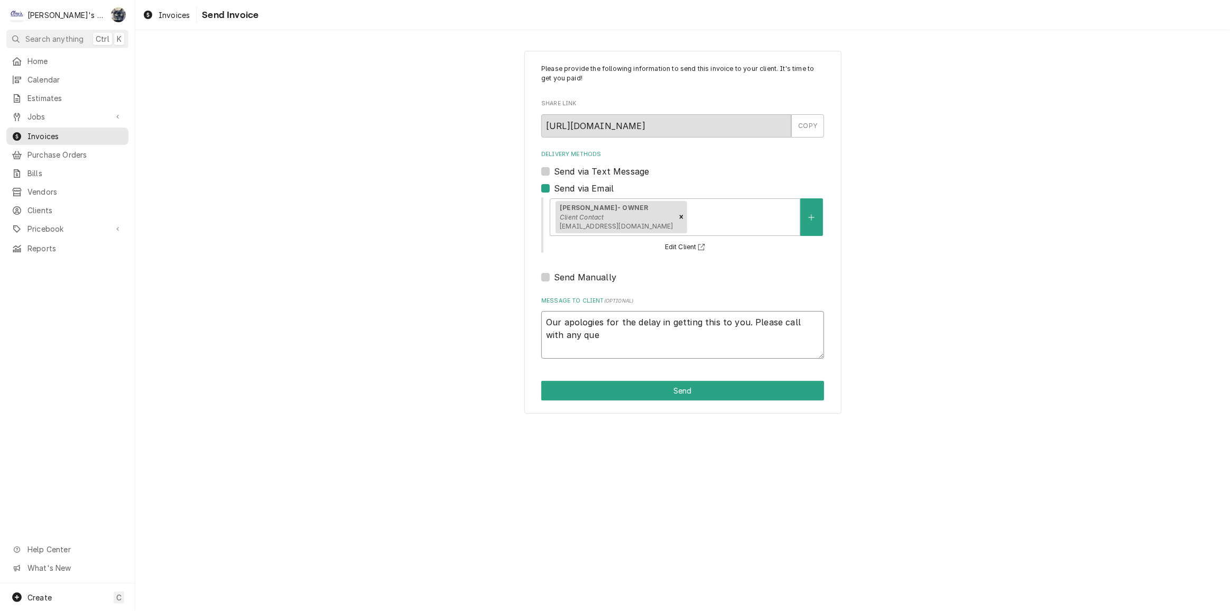
type textarea "x"
type textarea "Our apologies for the delay in getting this to you. Please call with any qu"
type textarea "x"
type textarea "Our apologies for the delay in getting this to you. Please call with any q"
type textarea "x"
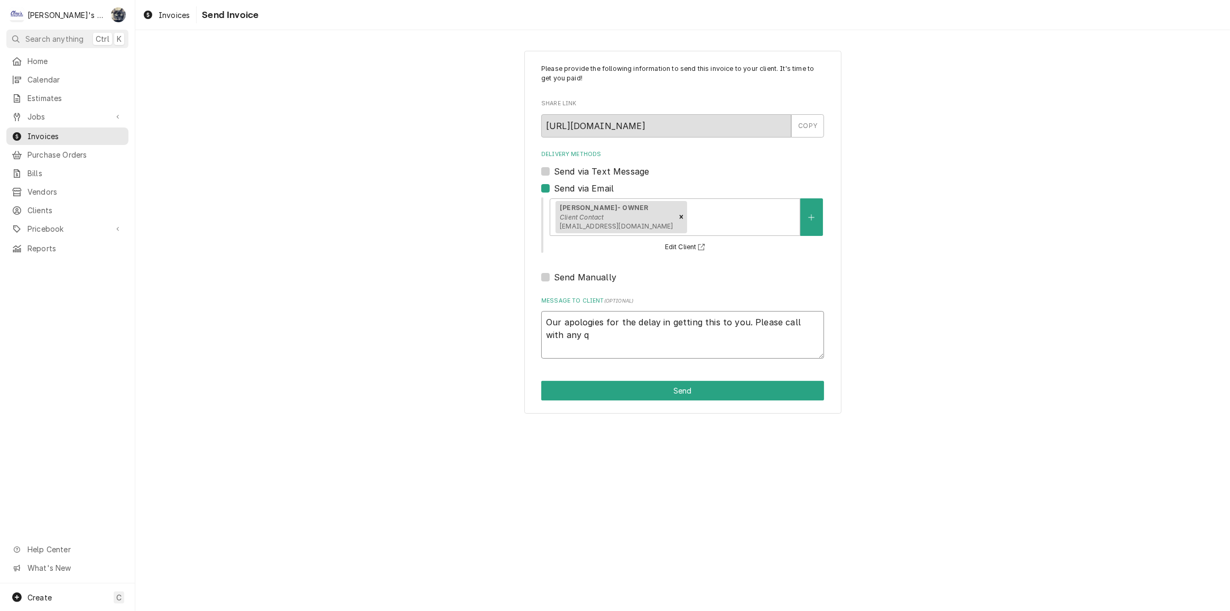
type textarea "Our apologies for the delay in getting this to you. Please call with any"
type textarea "x"
type textarea "Our apologies for the delay in getting this to you. Please call with any"
type textarea "x"
type textarea "Our apologies for the delay in getting this to you. Please call with an"
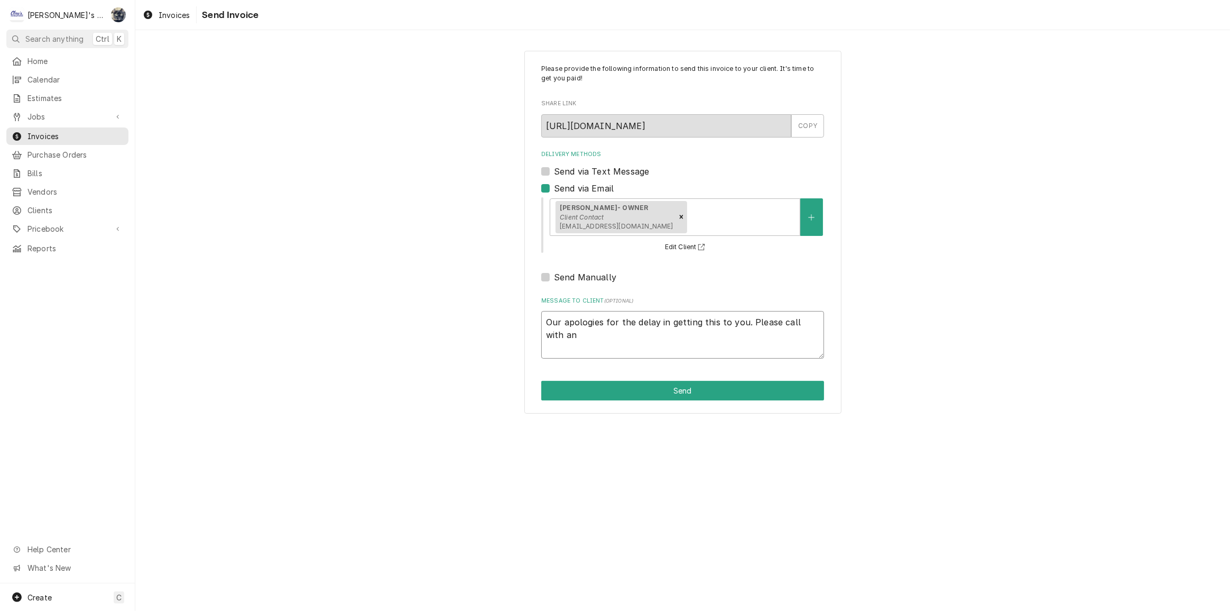
type textarea "x"
type textarea "Our apologies for the delay in getting this to you. Please call with a"
type textarea "x"
type textarea "Our apologies for the delay in getting this to you. Please call with"
type textarea "x"
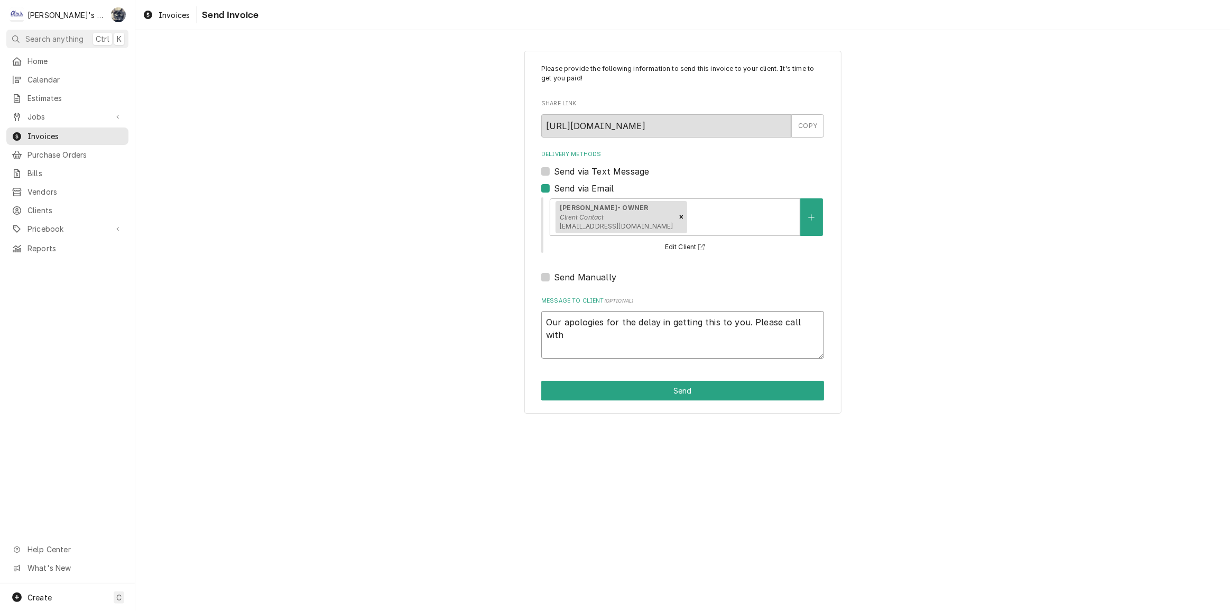
type textarea "Our apologies for the delay in getting this to you. Please call with"
type textarea "x"
type textarea "Our apologies for the delay in getting this to you. Please call wit"
type textarea "x"
click at [658, 391] on button "Send" at bounding box center [682, 391] width 283 height 20
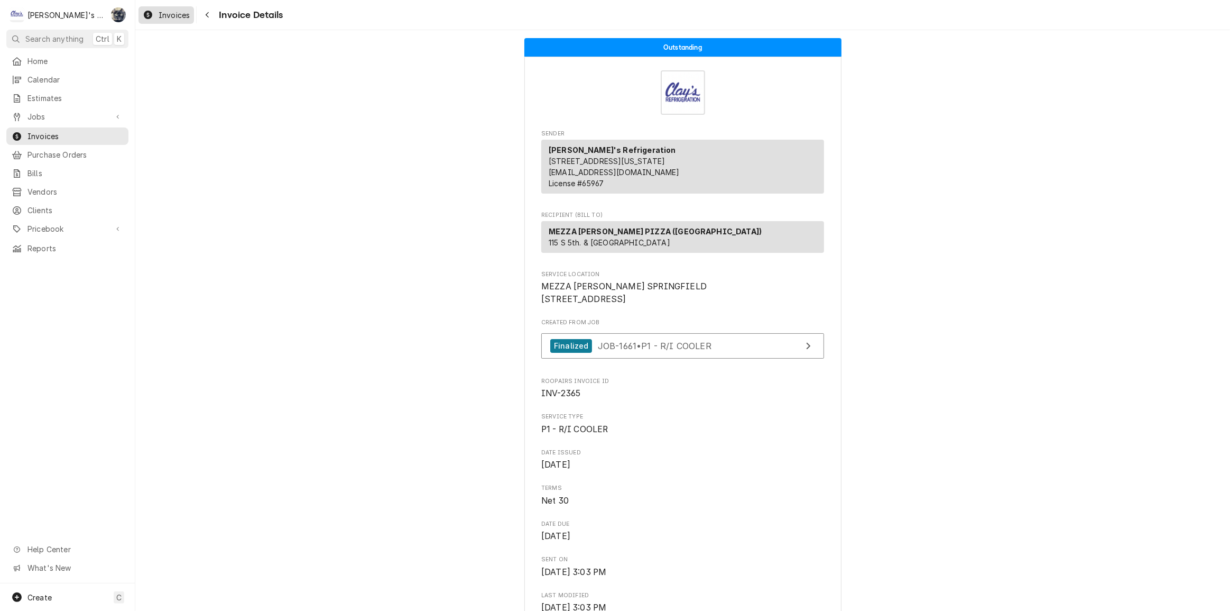
click at [188, 18] on span "Invoices" at bounding box center [174, 15] width 31 height 11
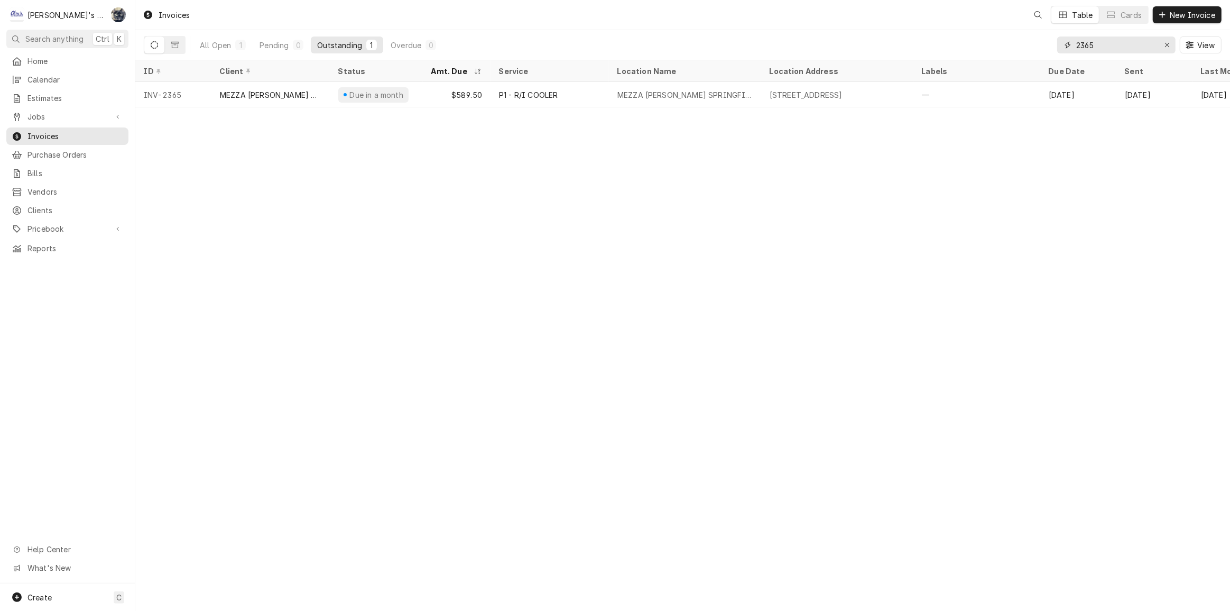
drag, startPoint x: 1111, startPoint y: 40, endPoint x: 1051, endPoint y: 44, distance: 60.4
click at [1051, 44] on div "All Open 1 Pending 0 Outstanding 1 Overdue 0 2365 View" at bounding box center [683, 45] width 1078 height 30
type input "2313"
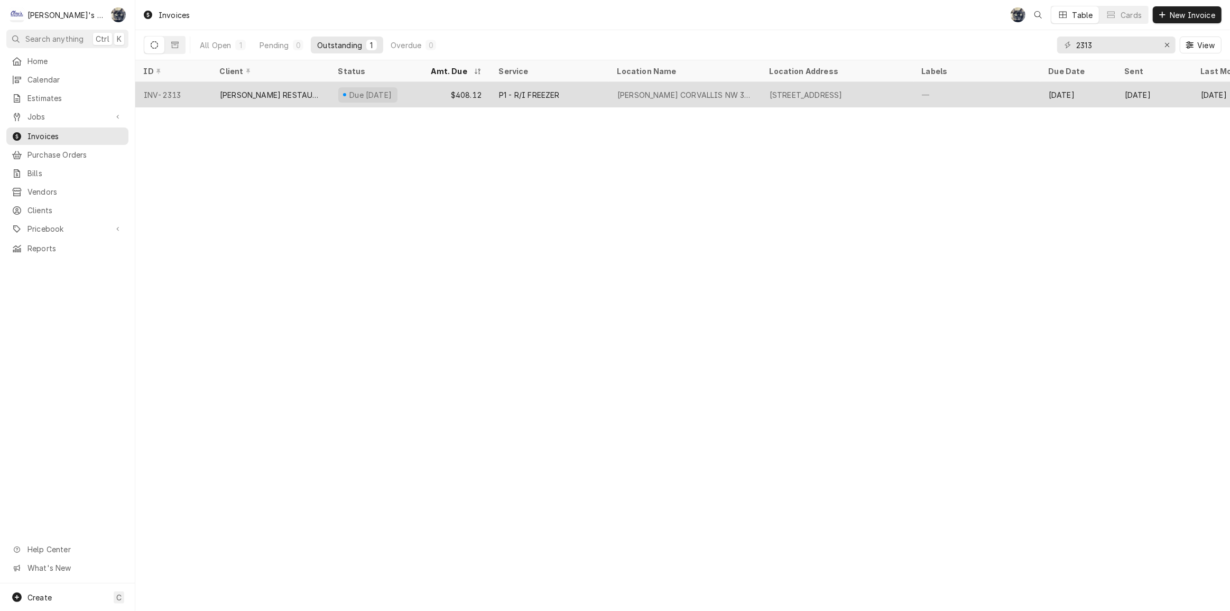
click at [624, 89] on div "[PERSON_NAME] CORVALLIS NW 3RD" at bounding box center [685, 94] width 135 height 11
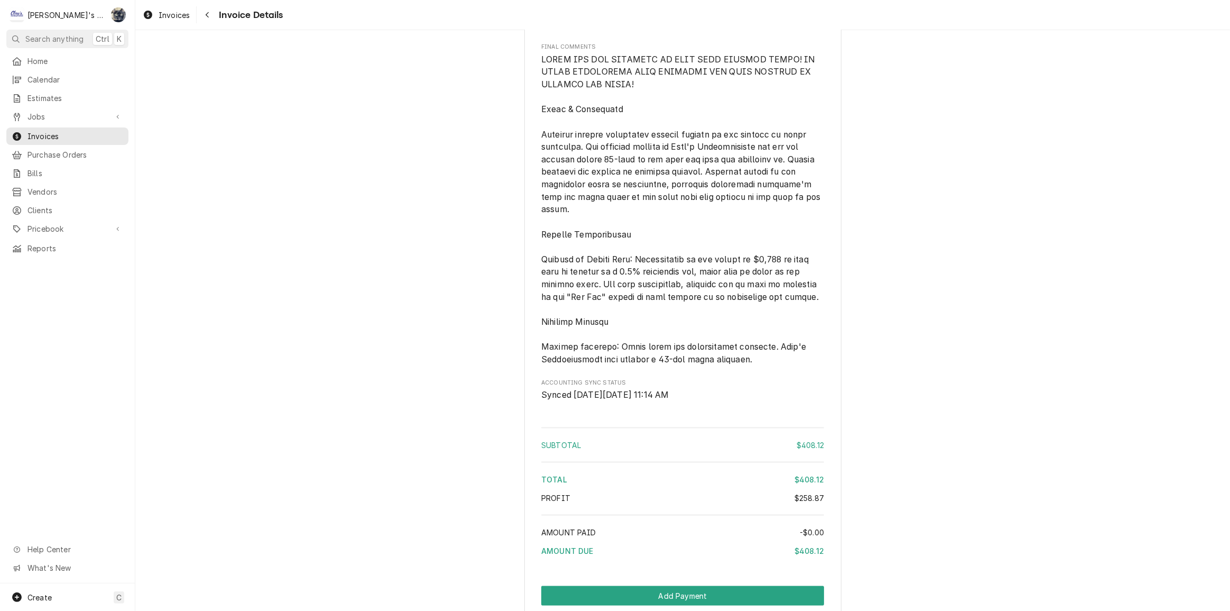
scroll to position [1565, 0]
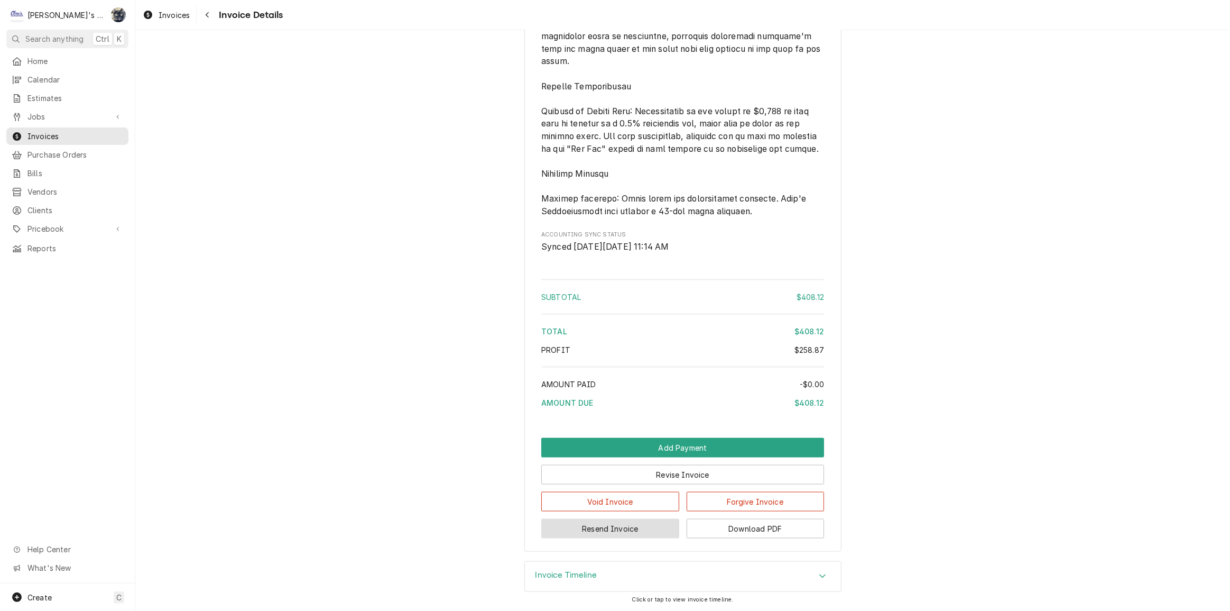
click at [633, 528] on button "Resend Invoice" at bounding box center [610, 529] width 138 height 20
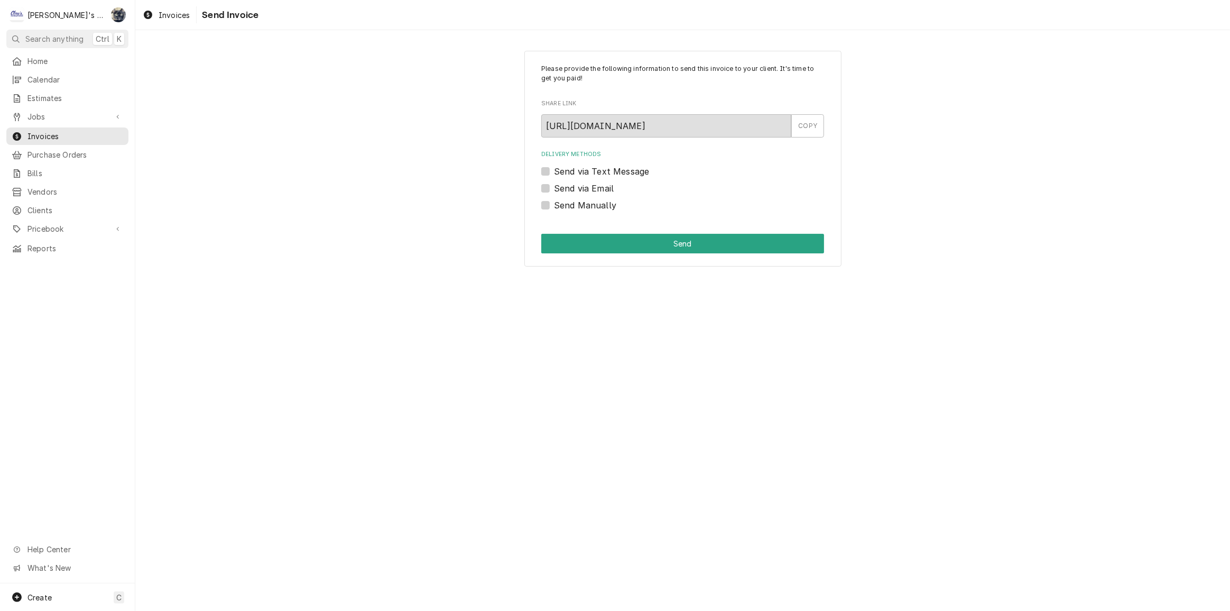
click at [554, 187] on label "Send via Email" at bounding box center [584, 188] width 60 height 13
click at [554, 187] on input "Send via Email" at bounding box center [695, 193] width 283 height 23
checkbox input "true"
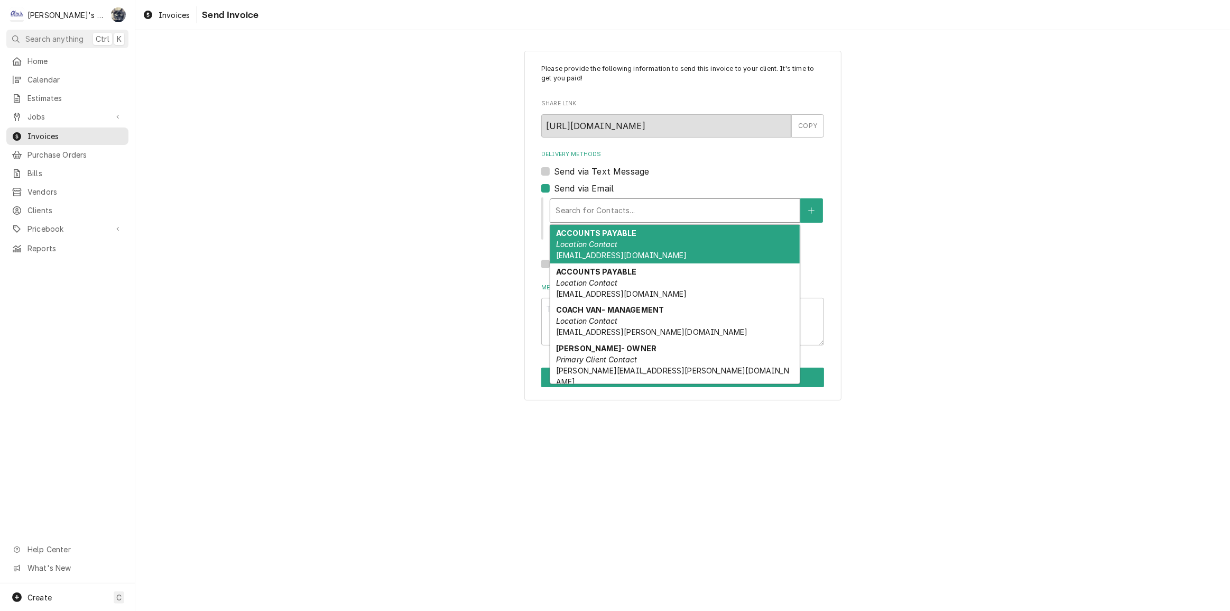
click at [604, 217] on div "Delivery Methods" at bounding box center [675, 210] width 239 height 19
click at [611, 246] on em "Location Contact" at bounding box center [587, 243] width 62 height 9
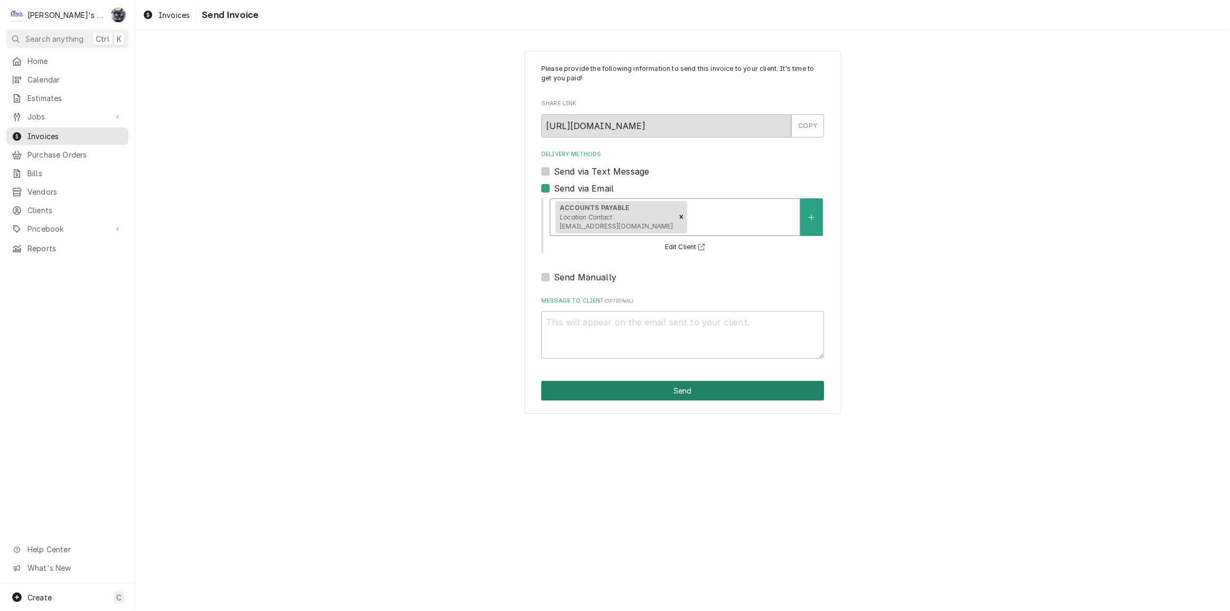
click at [639, 394] on button "Send" at bounding box center [682, 391] width 283 height 20
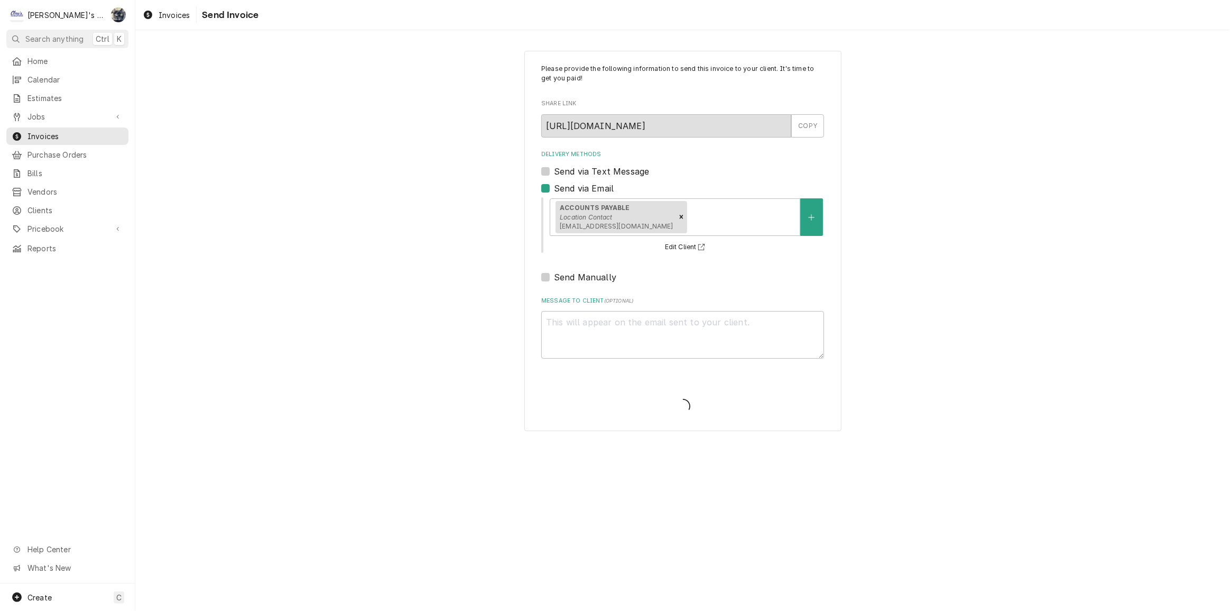
type textarea "x"
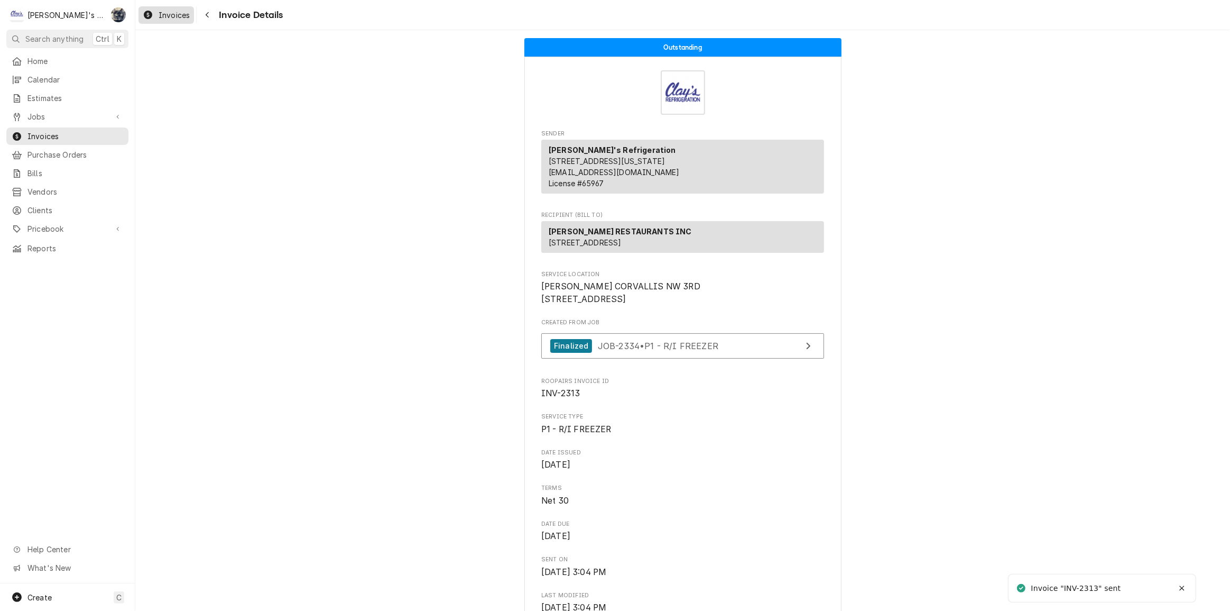
click at [148, 13] on icon "Dynamic Content Wrapper" at bounding box center [148, 15] width 8 height 8
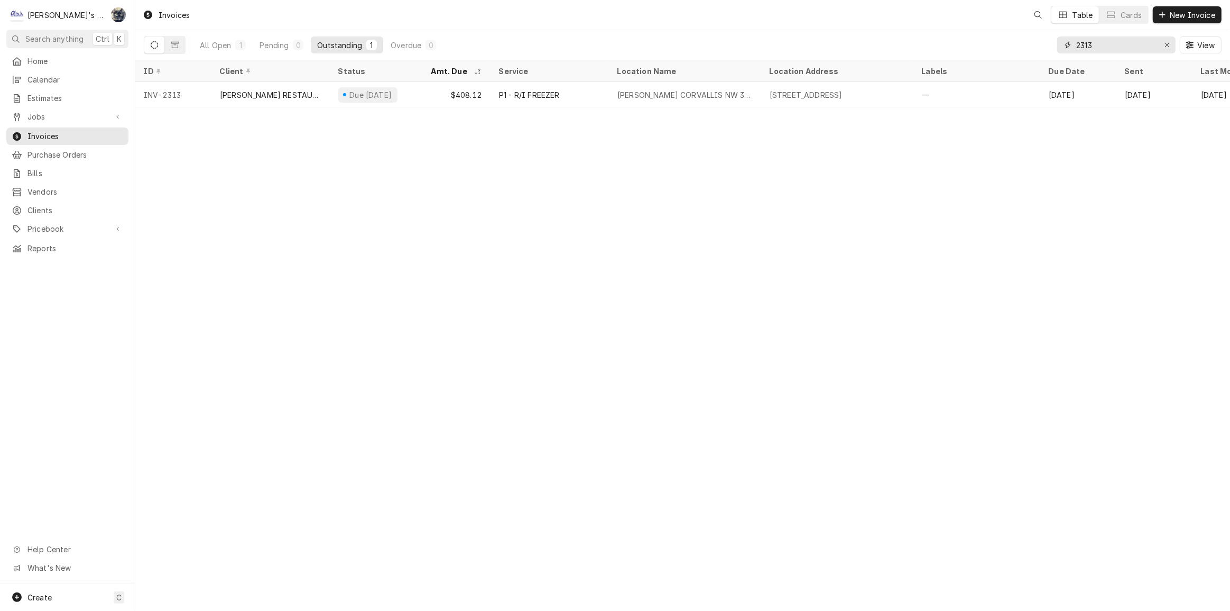
drag, startPoint x: 1095, startPoint y: 42, endPoint x: 1062, endPoint y: 45, distance: 32.9
click at [1064, 45] on div "2313" at bounding box center [1116, 44] width 118 height 17
type input "2312"
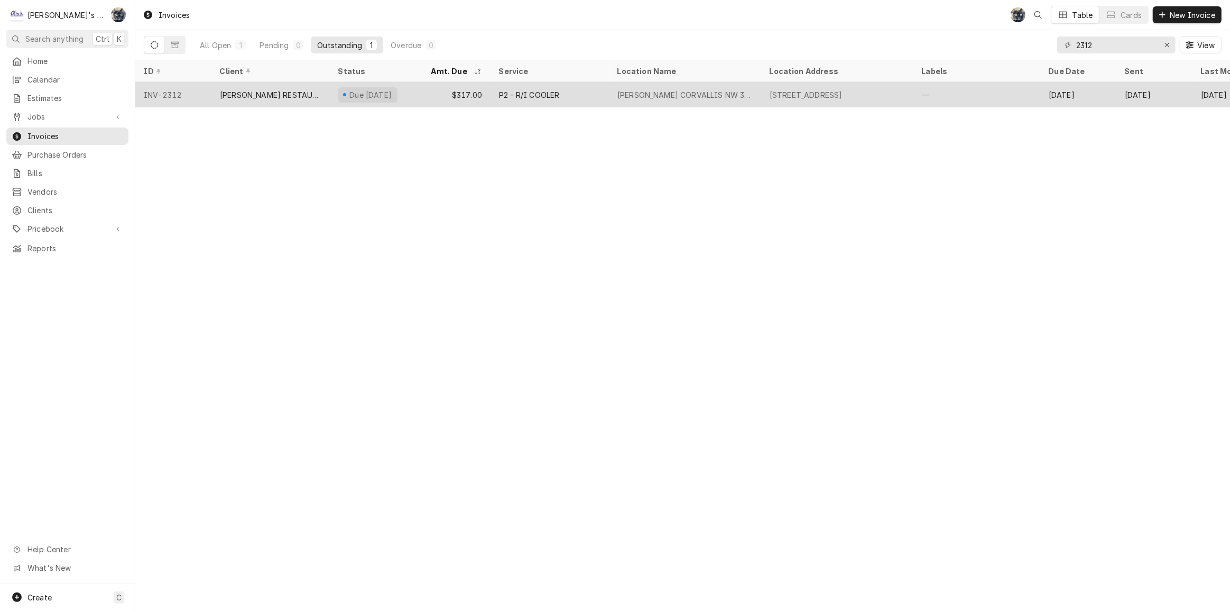
click at [715, 94] on div "[PERSON_NAME] CORVALLIS NW 3RD" at bounding box center [685, 94] width 135 height 11
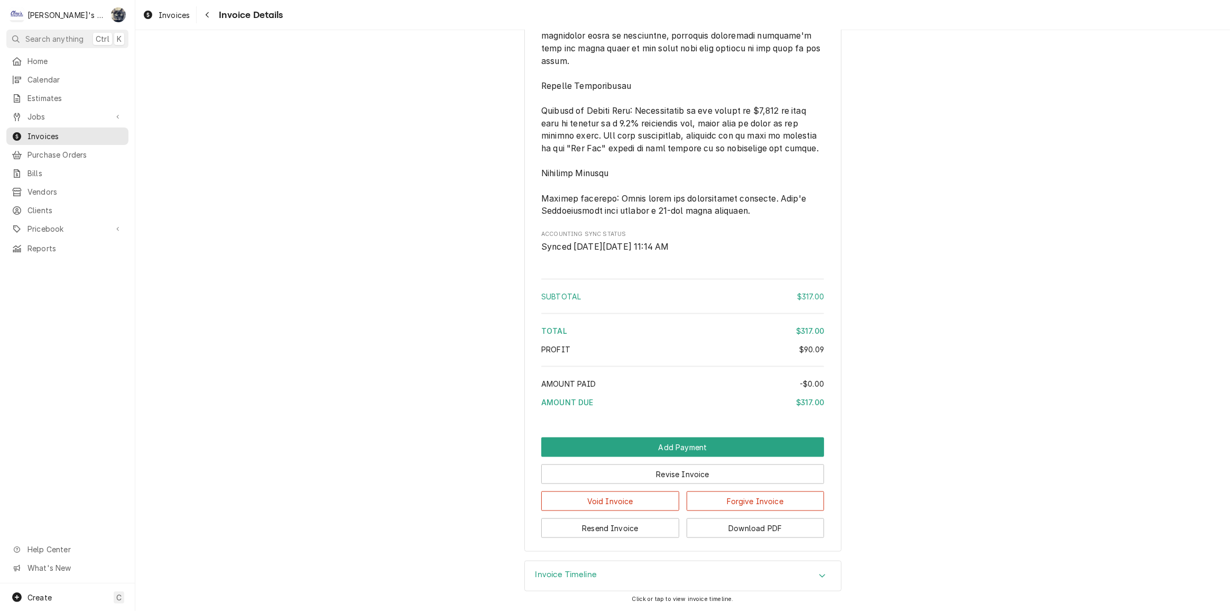
scroll to position [1639, 0]
click at [624, 532] on button "Resend Invoice" at bounding box center [610, 528] width 138 height 20
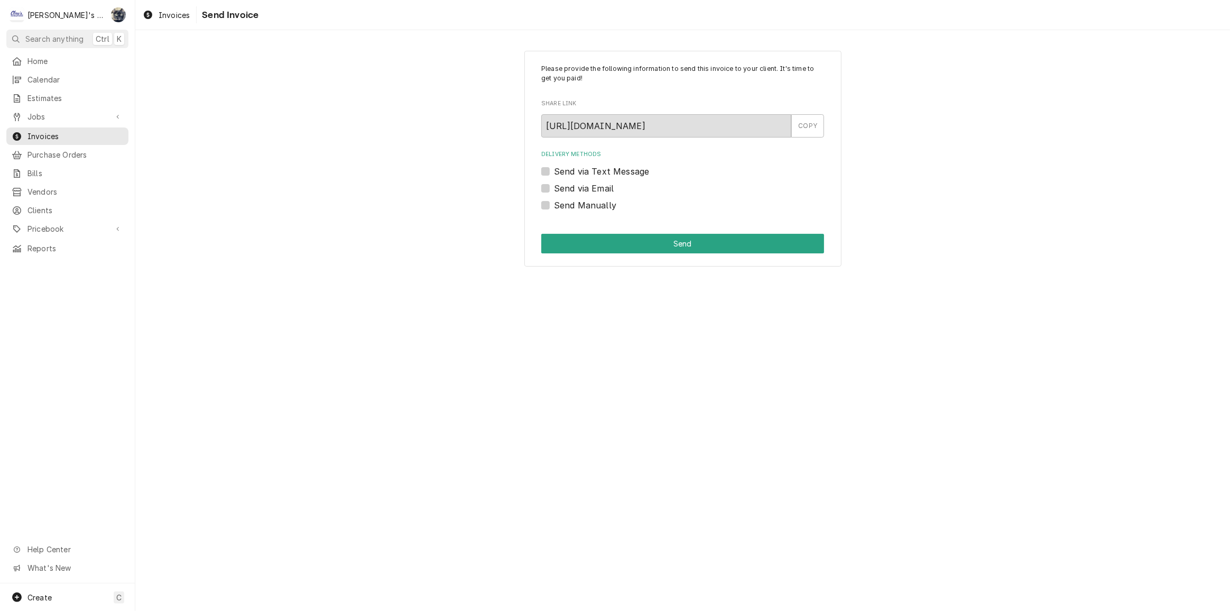
click at [554, 185] on label "Send via Email" at bounding box center [584, 188] width 60 height 13
click at [554, 185] on input "Send via Email" at bounding box center [695, 193] width 283 height 23
checkbox input "true"
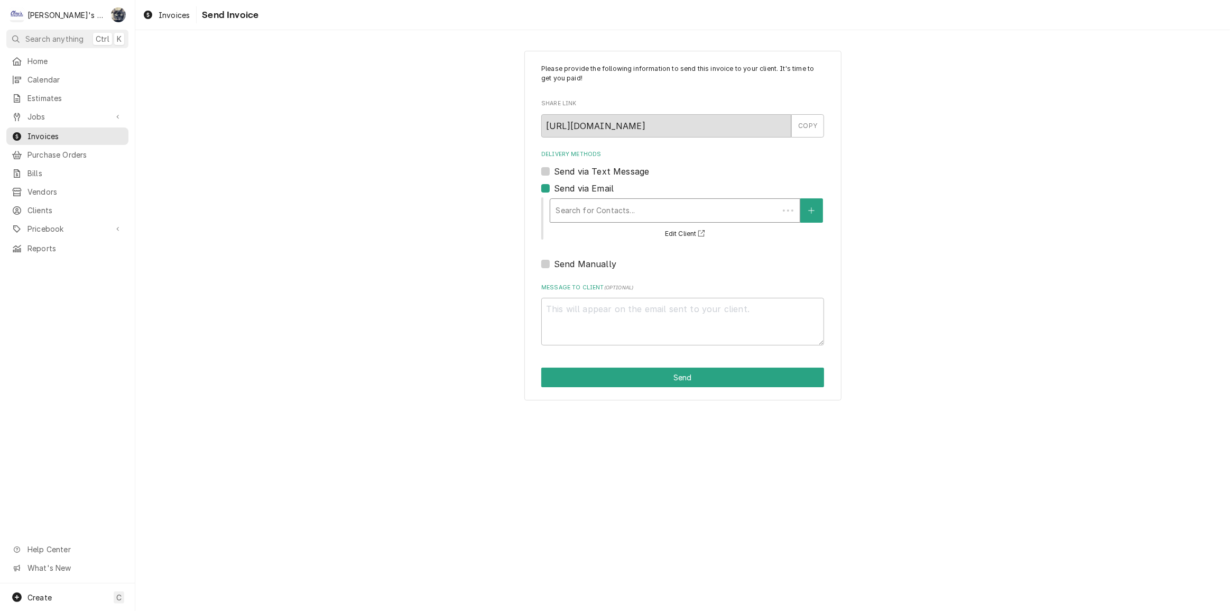
click at [585, 216] on div "Delivery Methods" at bounding box center [665, 210] width 218 height 19
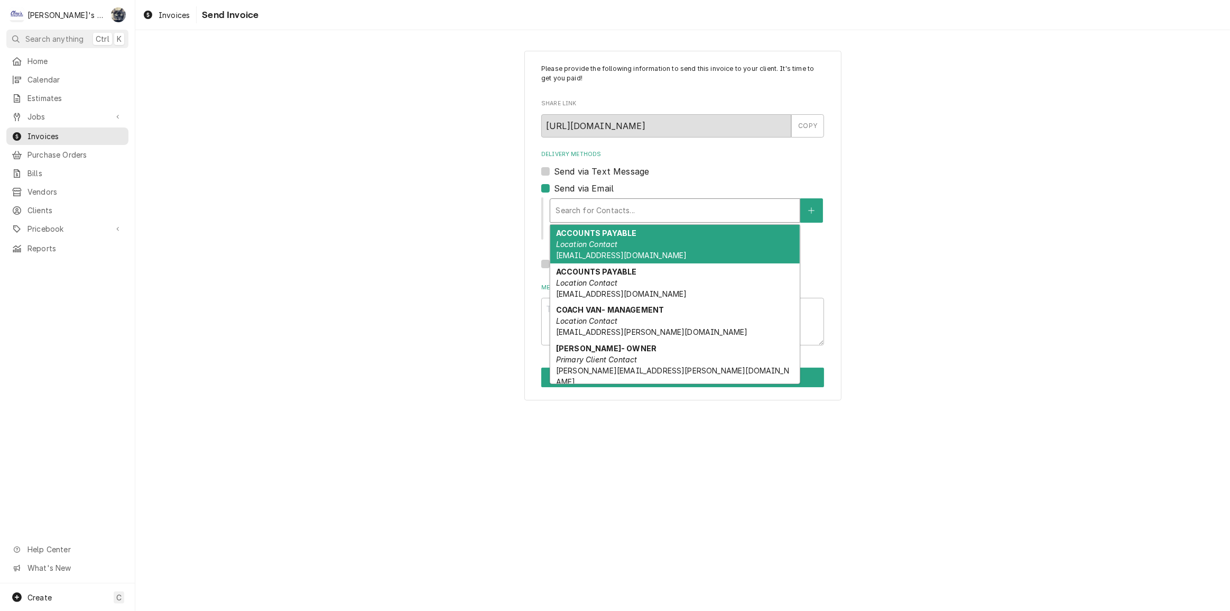
click at [587, 237] on div "ACCOUNTS PAYABLE Location Contact BILLING@PARRISHMCD.COM" at bounding box center [675, 244] width 250 height 39
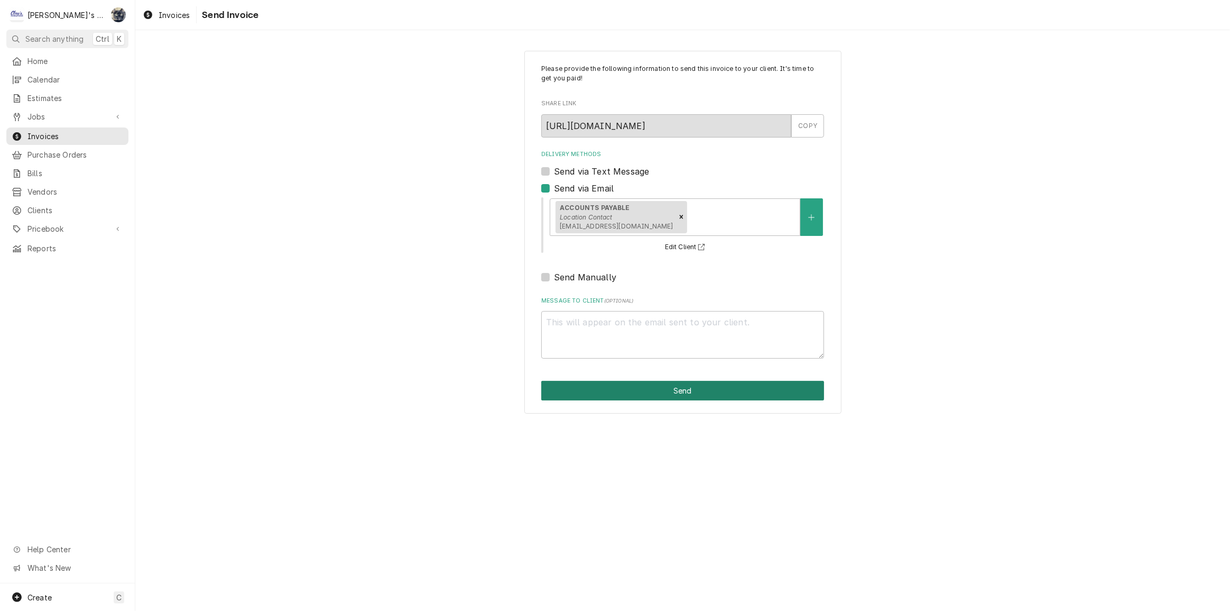
click at [658, 393] on button "Send" at bounding box center [682, 391] width 283 height 20
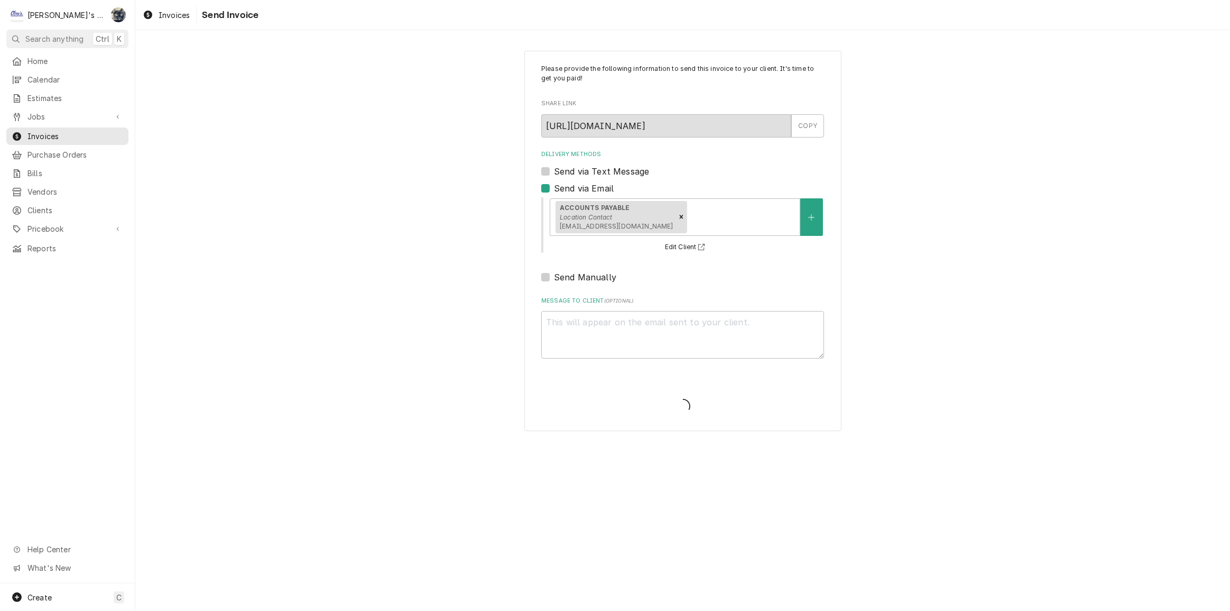
type textarea "x"
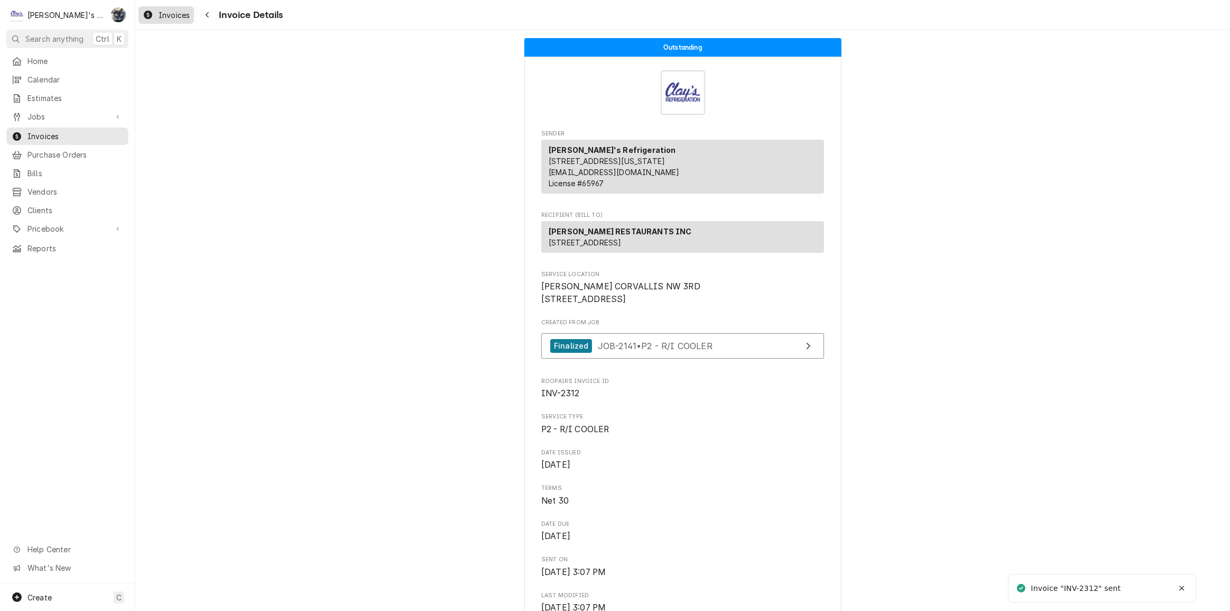
click at [168, 19] on span "Invoices" at bounding box center [174, 15] width 31 height 11
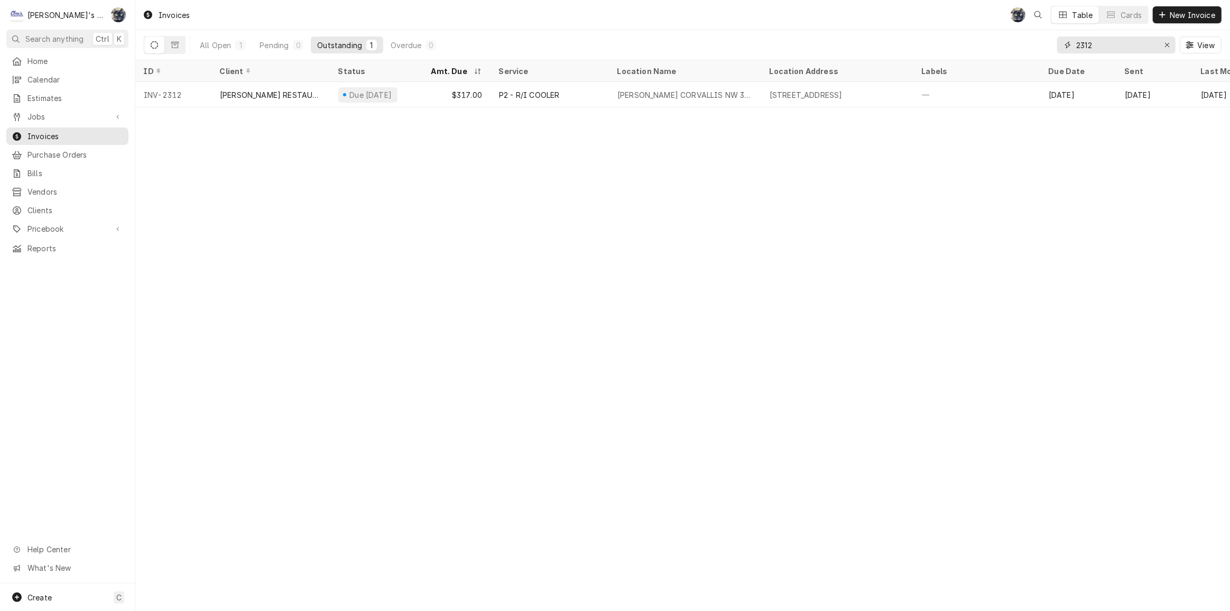
drag, startPoint x: 1105, startPoint y: 48, endPoint x: 1046, endPoint y: 50, distance: 58.7
click at [1046, 50] on div "All Open 1 Pending 0 Outstanding 1 Overdue 0 2312 View" at bounding box center [683, 45] width 1078 height 30
type input "2369"
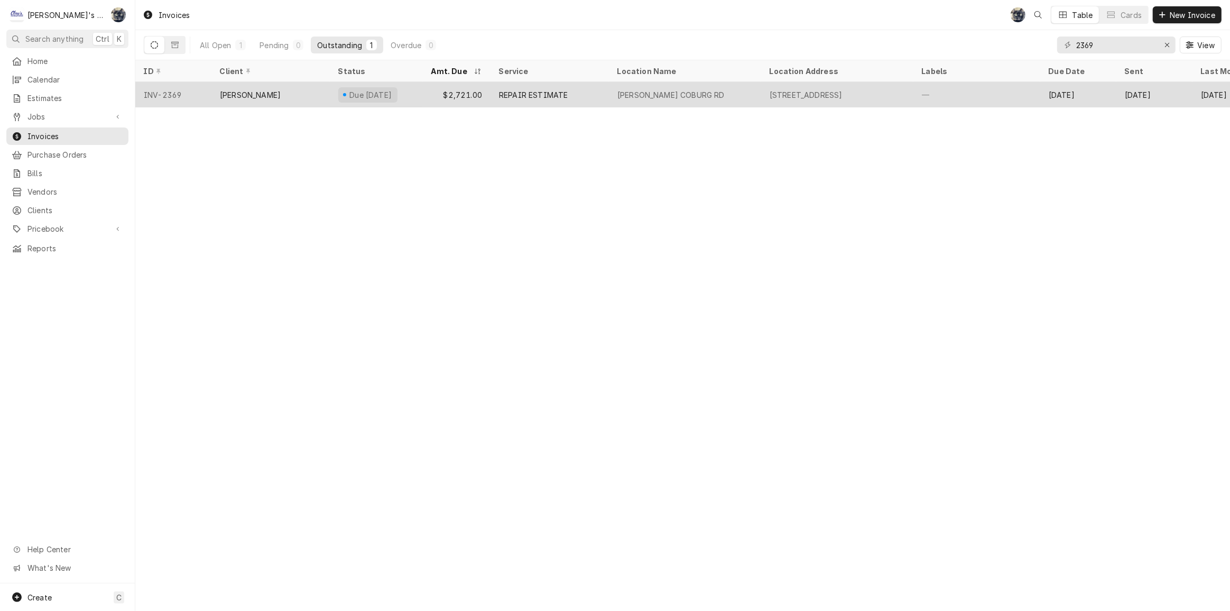
click at [843, 89] on div "1580 COBURG RD, EUGENE, OR 97401" at bounding box center [806, 94] width 73 height 11
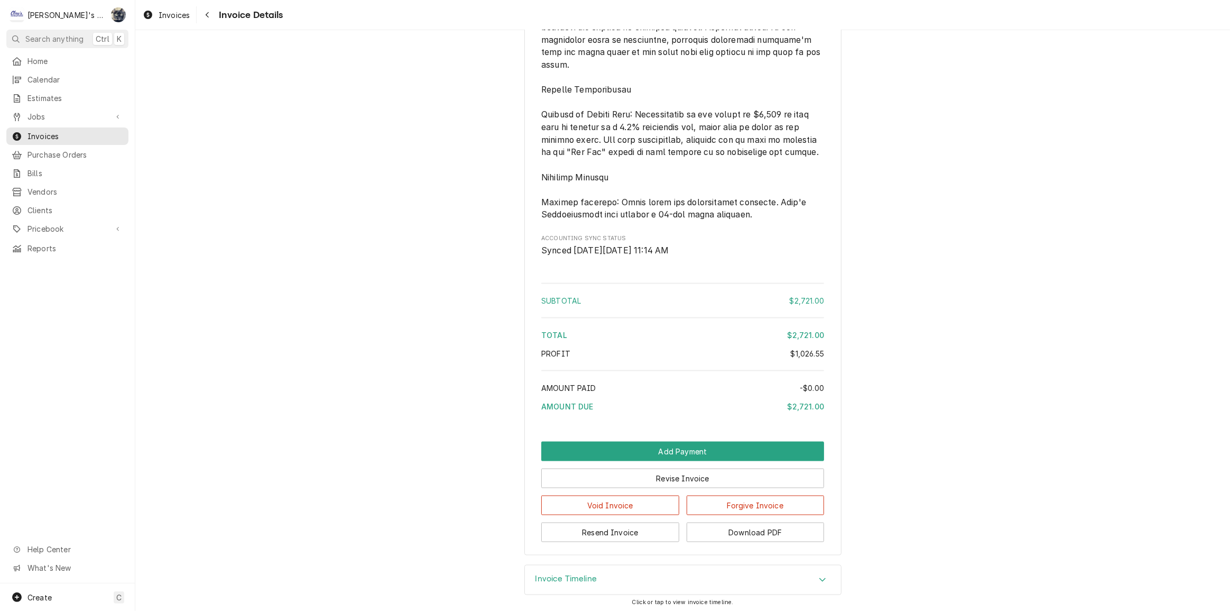
scroll to position [1753, 0]
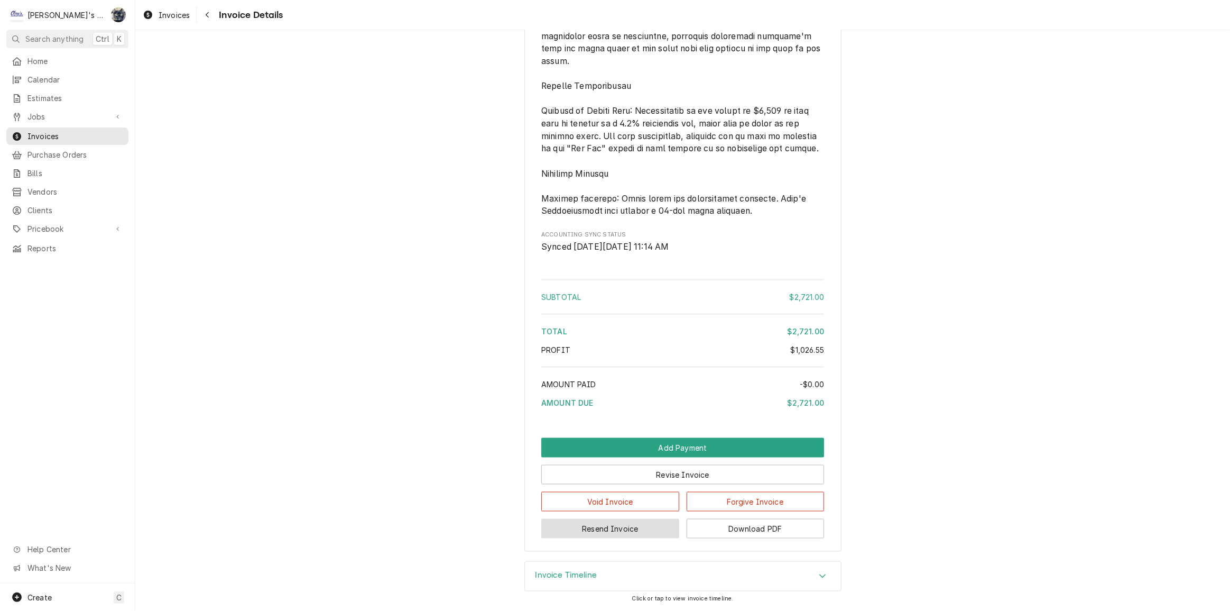
click at [618, 528] on button "Resend Invoice" at bounding box center [610, 529] width 138 height 20
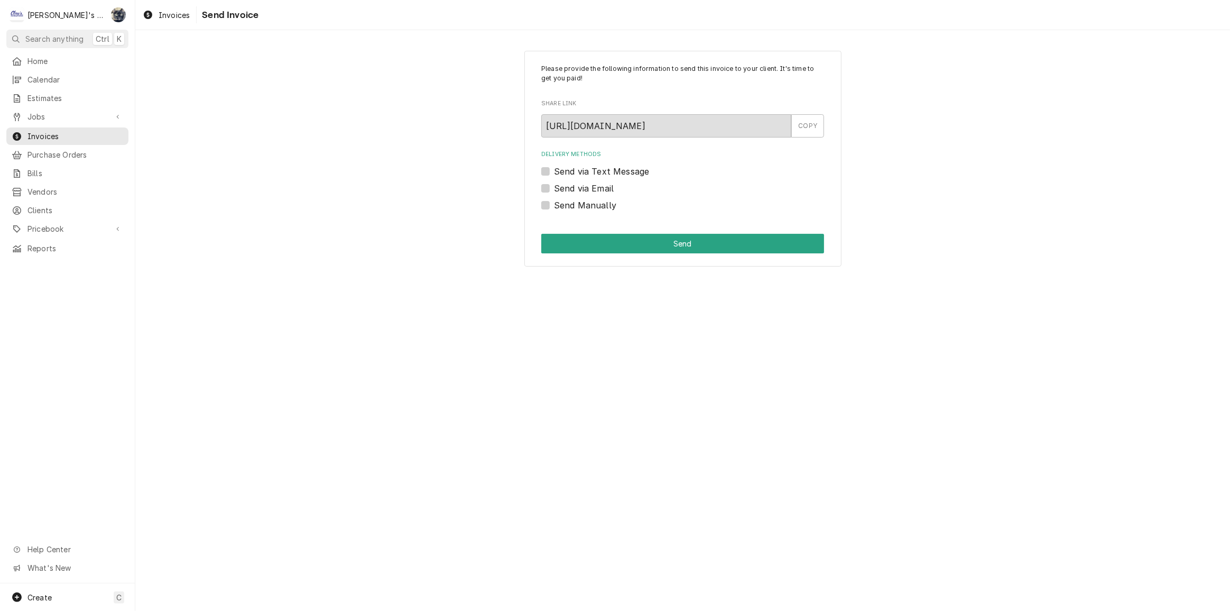
click at [554, 187] on label "Send via Email" at bounding box center [584, 188] width 60 height 13
click at [554, 187] on input "Send via Email" at bounding box center [695, 193] width 283 height 23
checkbox input "true"
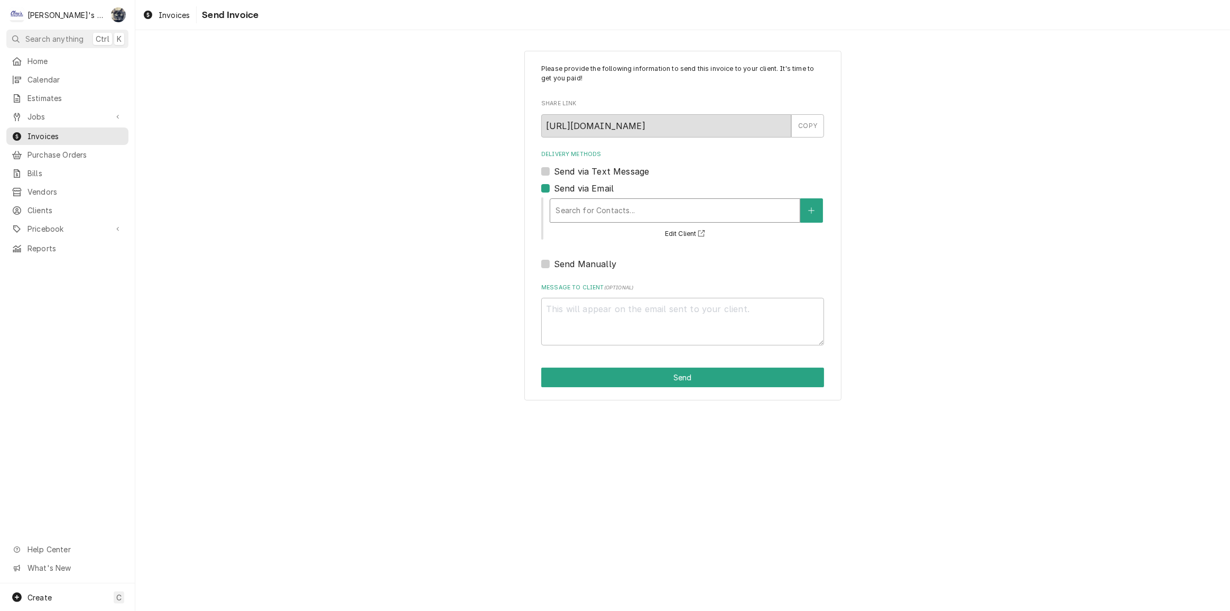
click at [581, 209] on div "Delivery Methods" at bounding box center [675, 210] width 239 height 19
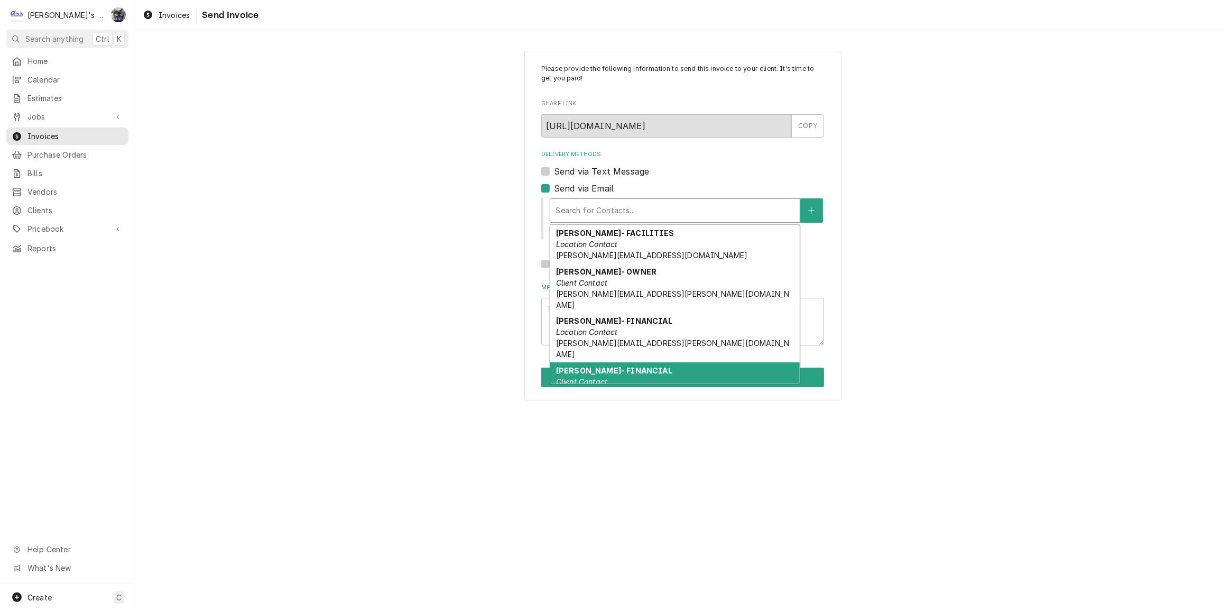
click at [598, 377] on em "Client Contact" at bounding box center [581, 381] width 51 height 9
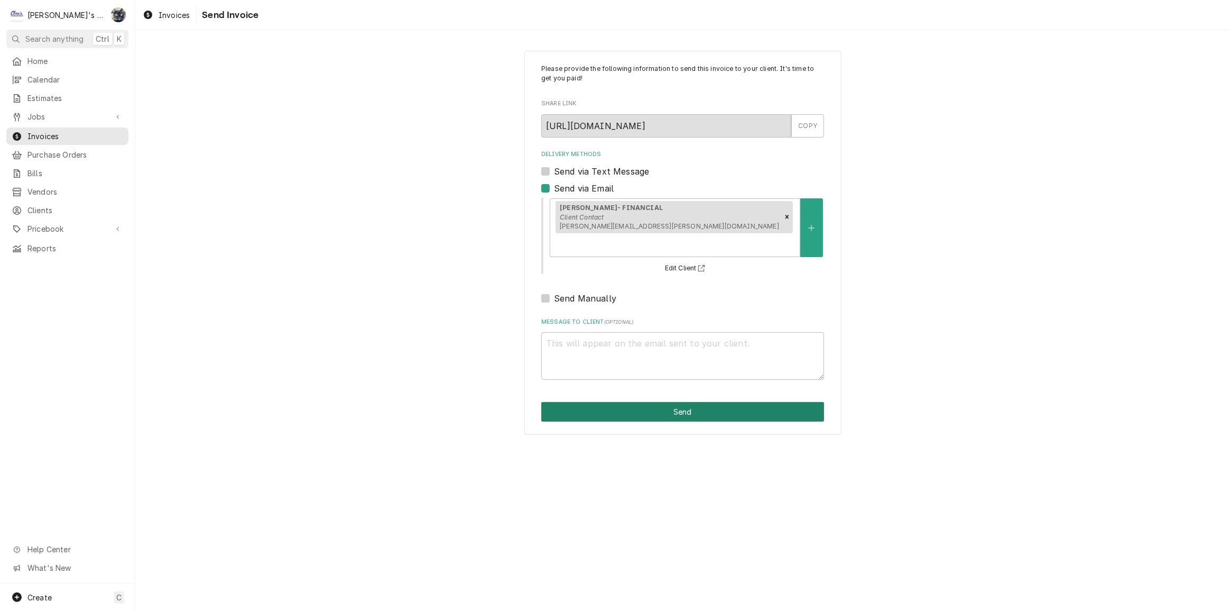
click at [602, 402] on button "Send" at bounding box center [682, 412] width 283 height 20
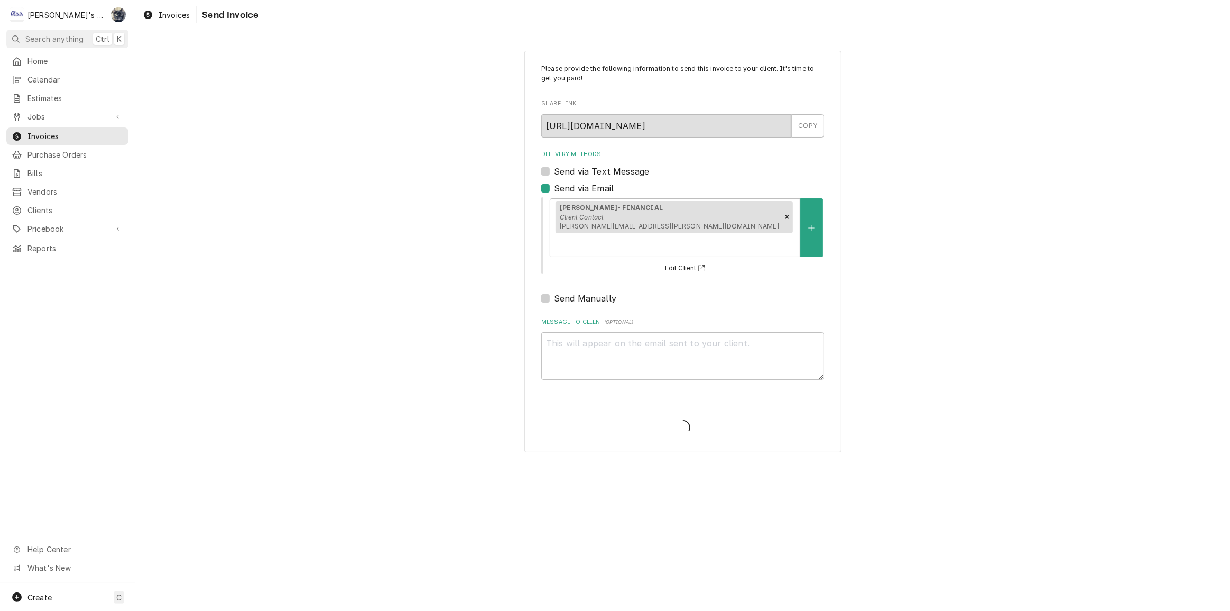
type textarea "x"
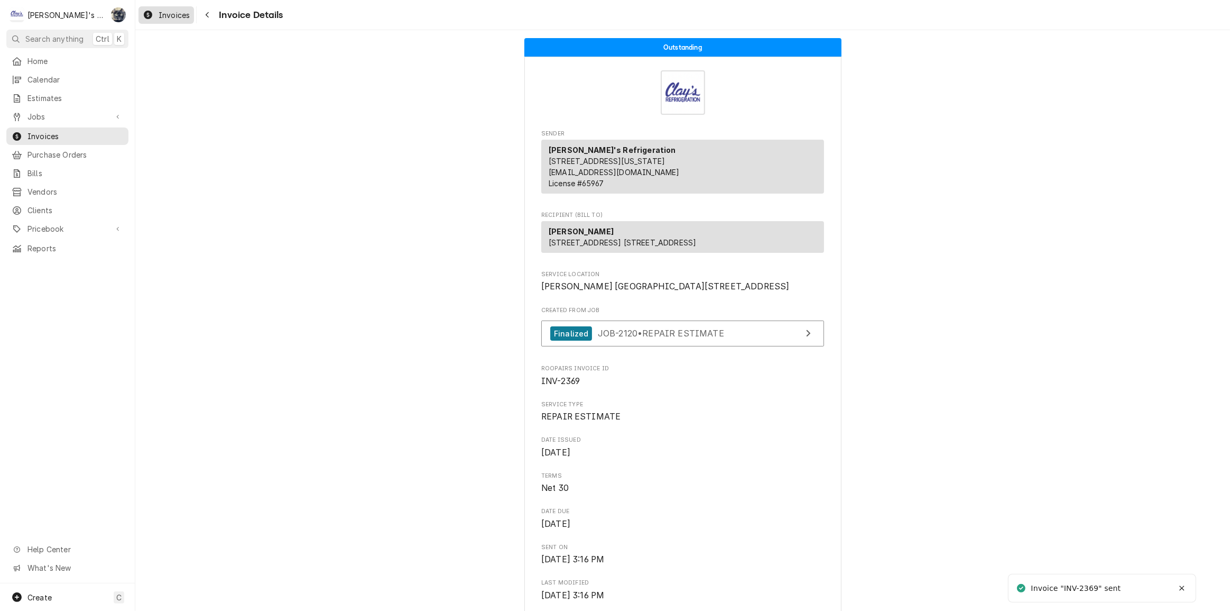
click at [163, 11] on span "Invoices" at bounding box center [174, 15] width 31 height 11
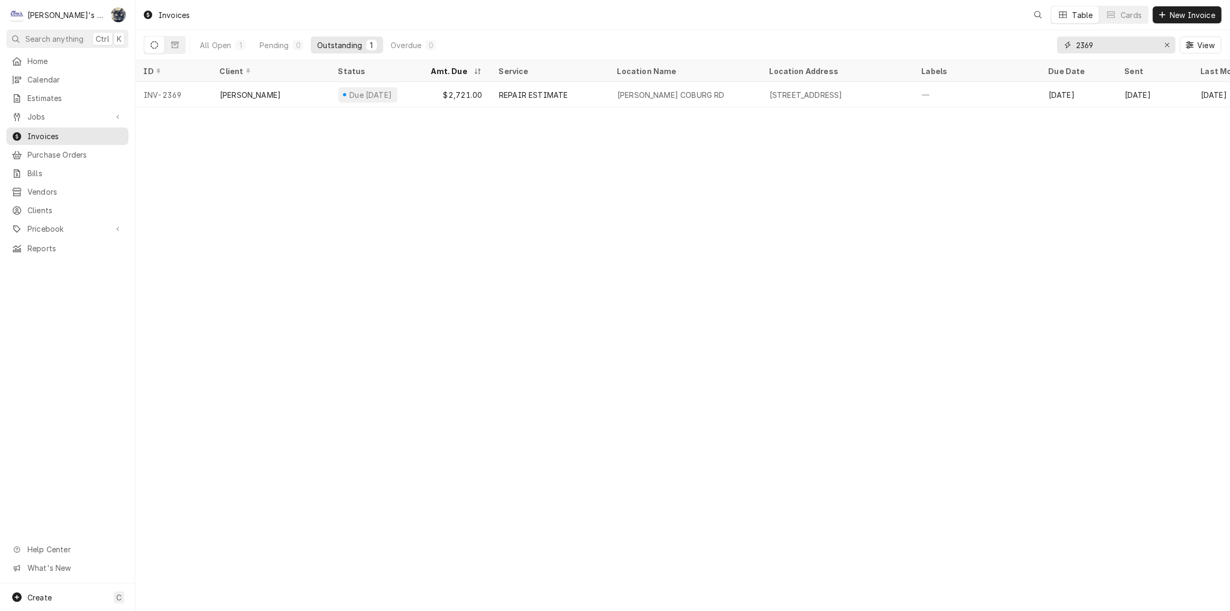
drag, startPoint x: 1105, startPoint y: 42, endPoint x: 1061, endPoint y: 48, distance: 44.7
click at [1065, 48] on div "2369" at bounding box center [1116, 44] width 118 height 17
type input "2416"
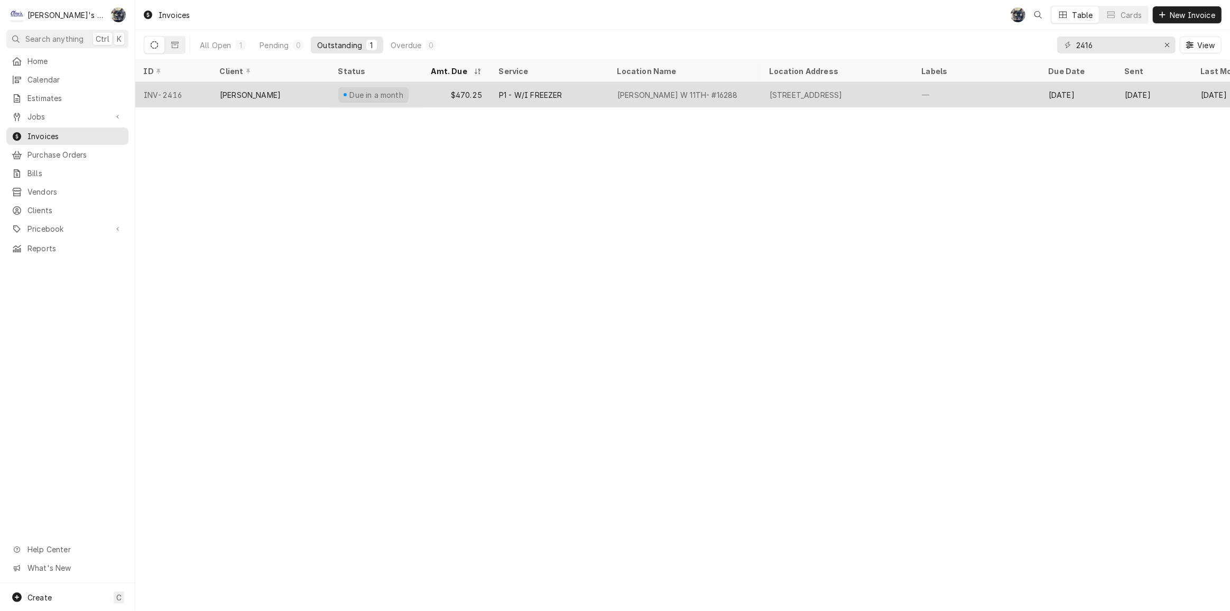
click at [724, 89] on div "MCDONALD'S W 11TH- #16288" at bounding box center [678, 94] width 120 height 11
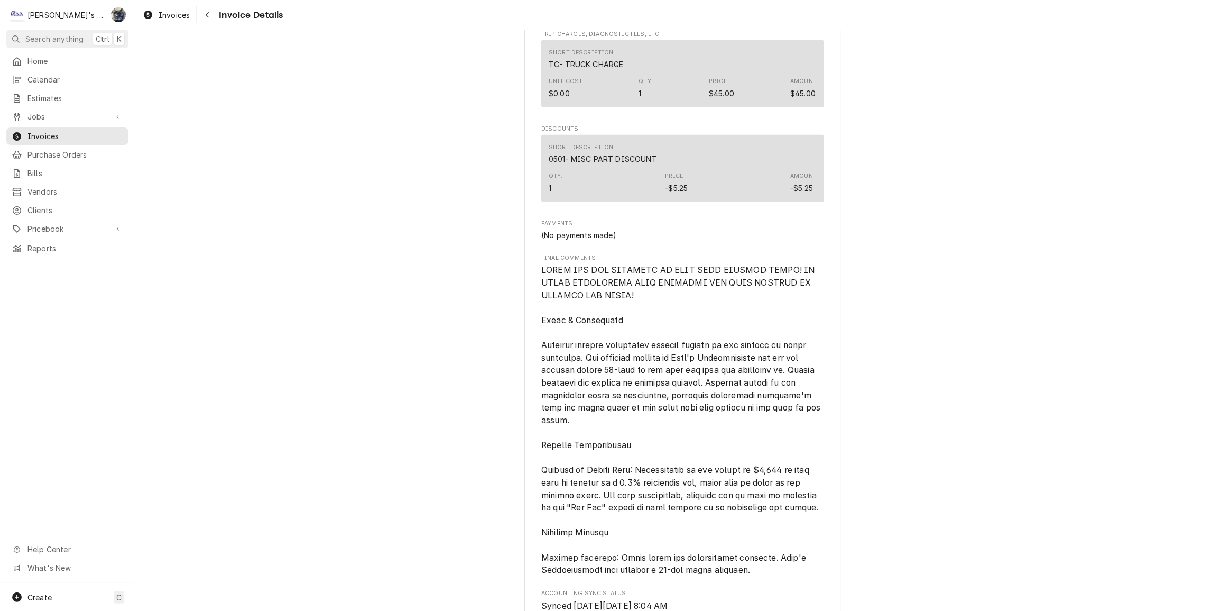
scroll to position [1365, 0]
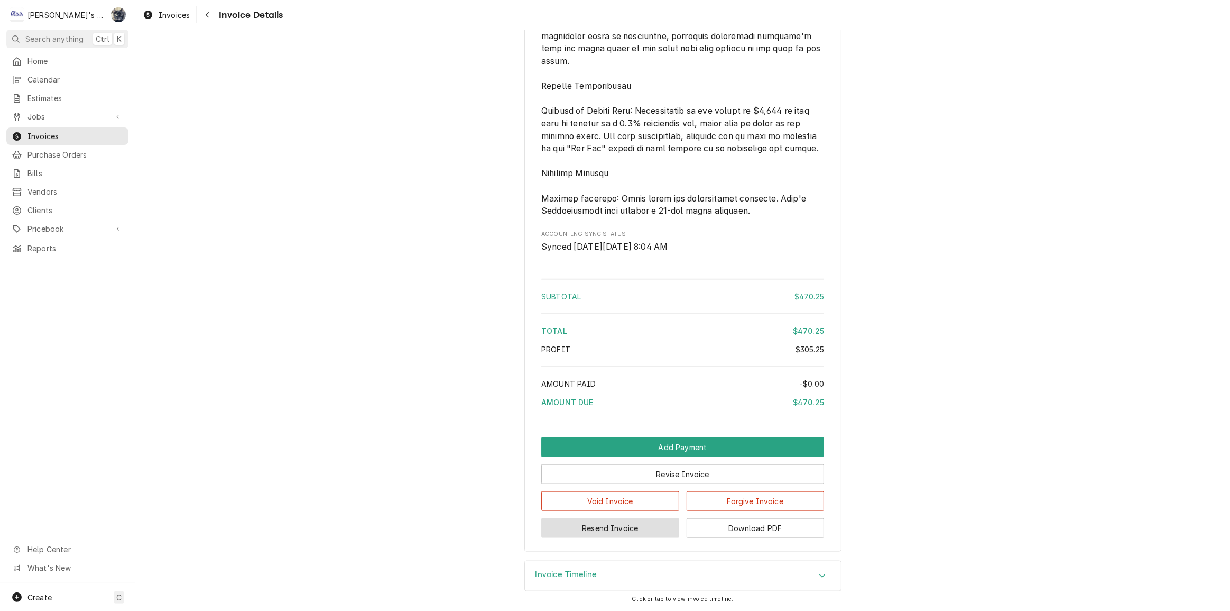
click at [628, 530] on button "Resend Invoice" at bounding box center [610, 528] width 138 height 20
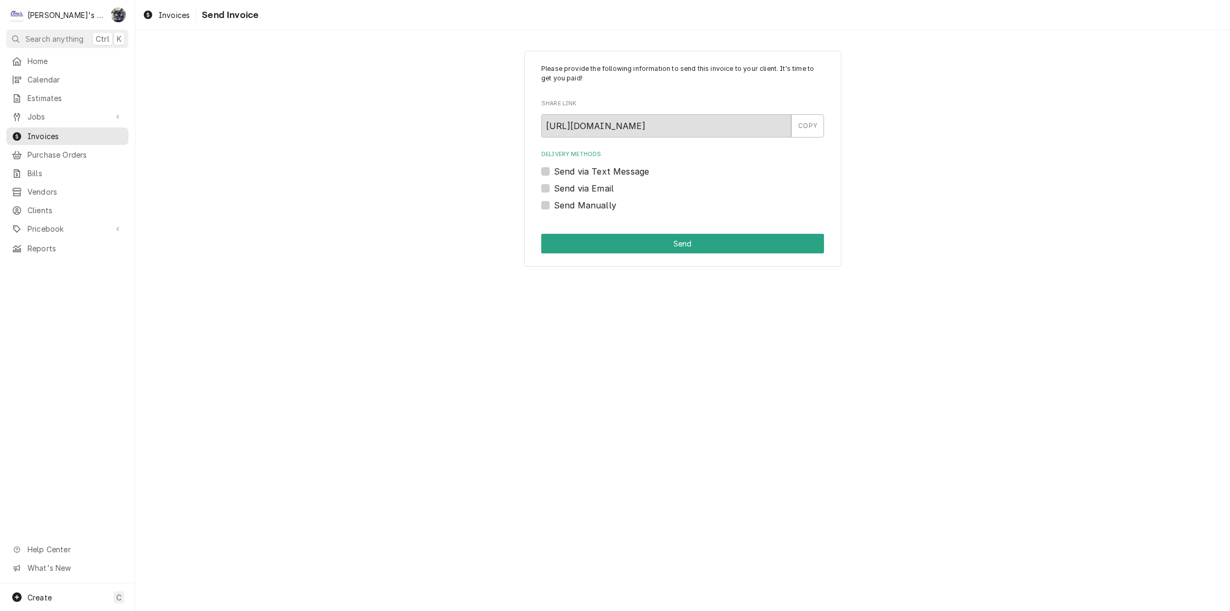
click at [554, 186] on label "Send via Email" at bounding box center [584, 188] width 60 height 13
click at [554, 186] on input "Send via Email" at bounding box center [695, 193] width 283 height 23
checkbox input "true"
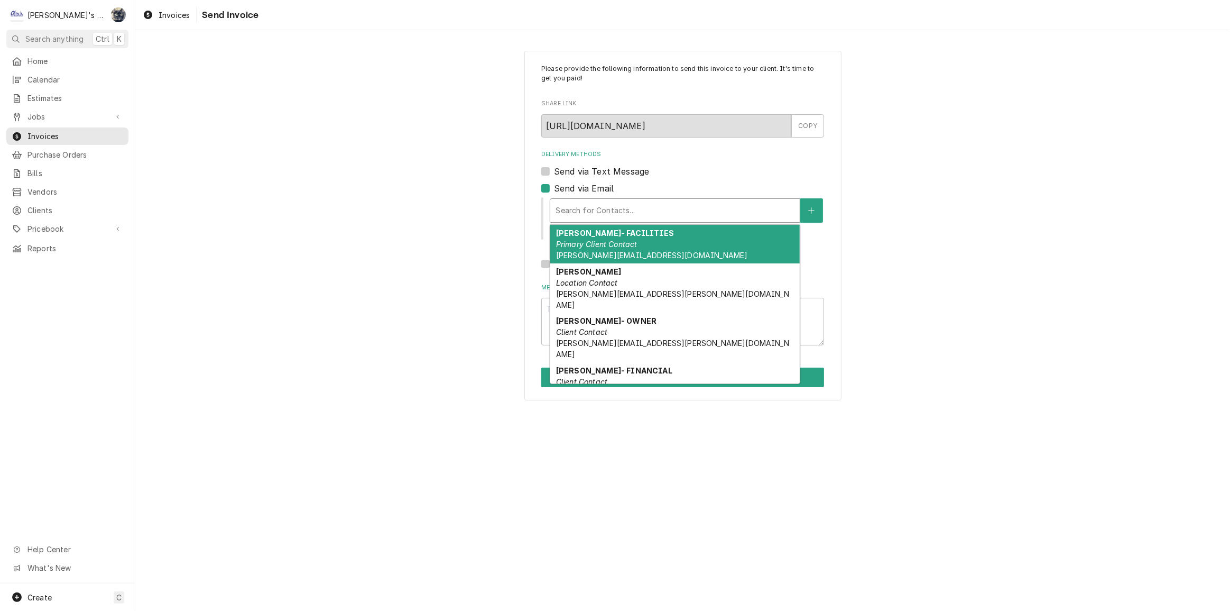
click at [578, 212] on div "Delivery Methods" at bounding box center [675, 210] width 239 height 19
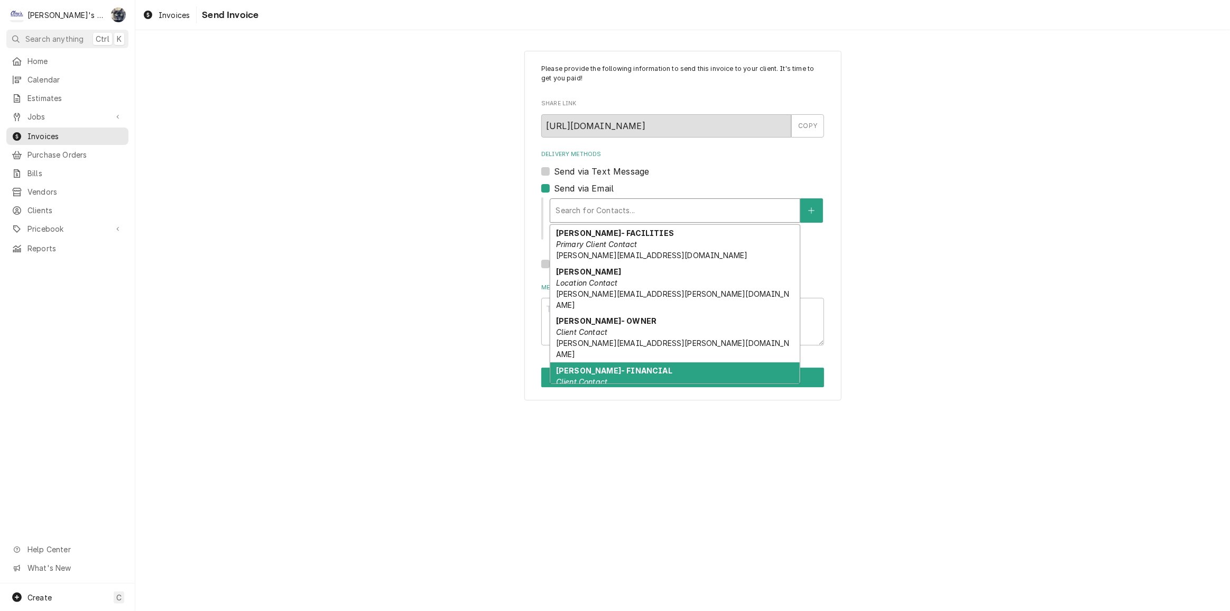
click at [591, 377] on em "Client Contact" at bounding box center [581, 381] width 51 height 9
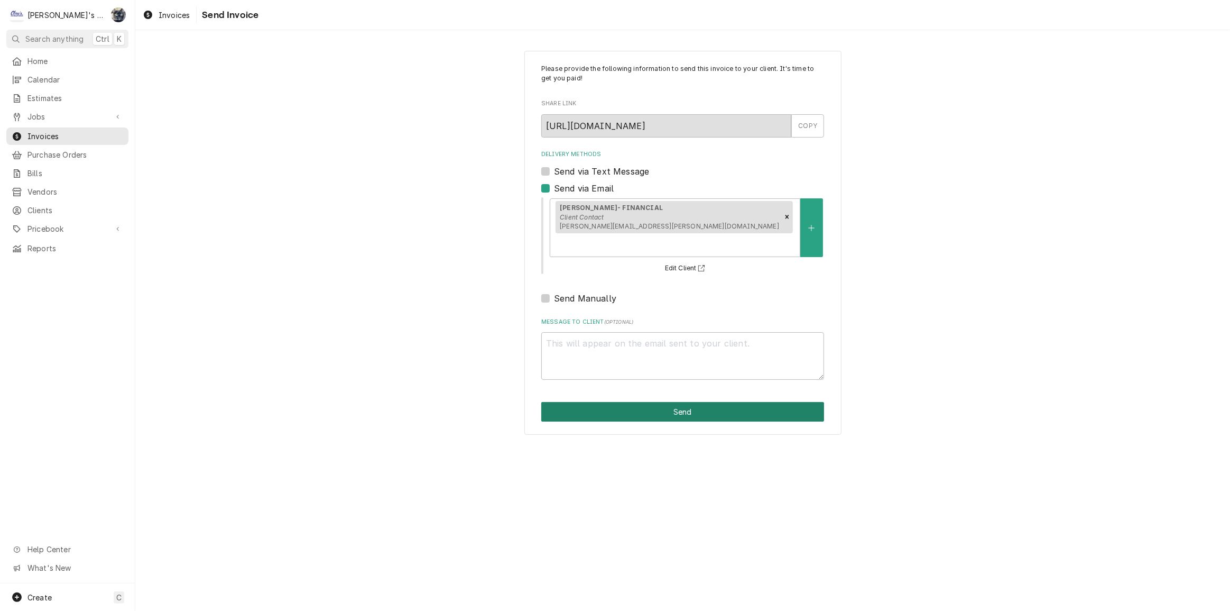
click at [659, 402] on button "Send" at bounding box center [682, 412] width 283 height 20
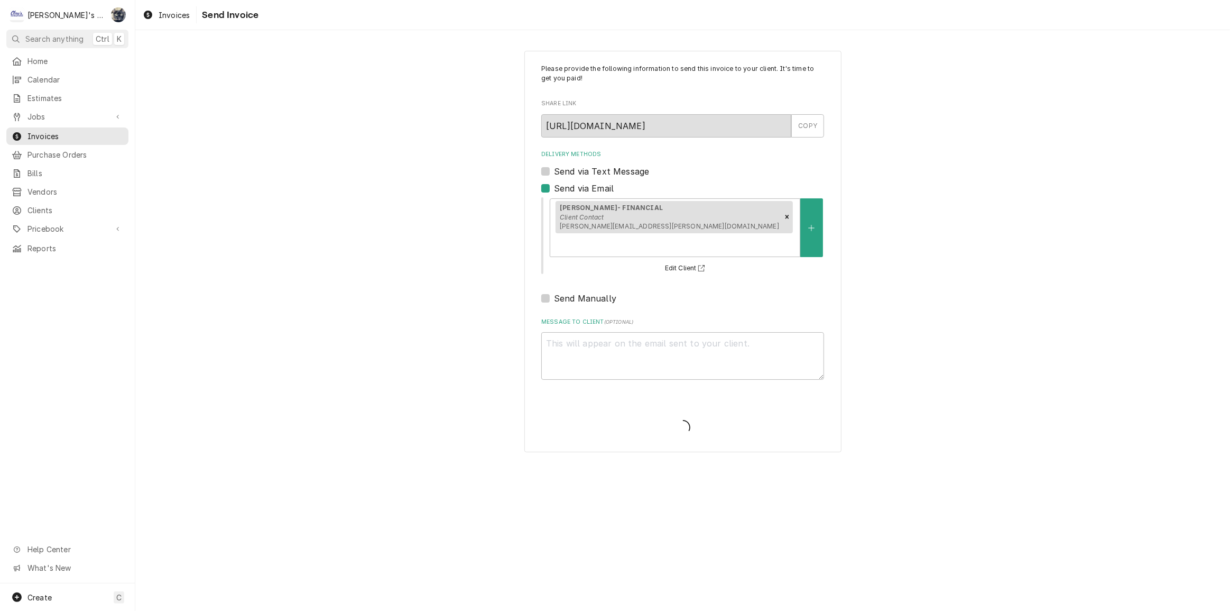
type textarea "x"
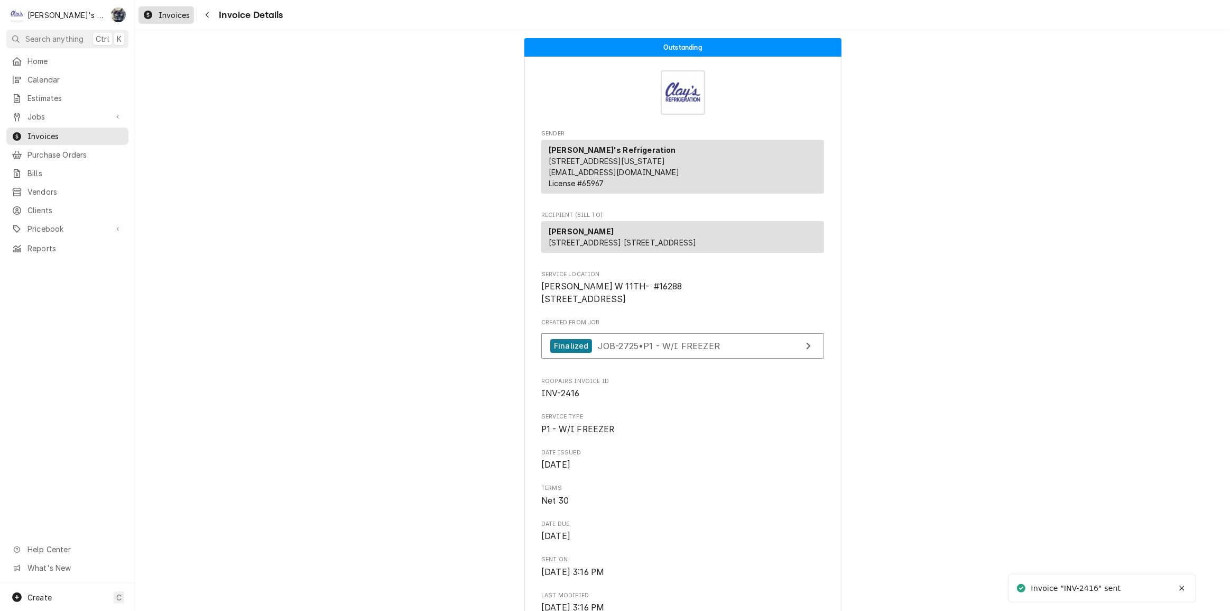
click at [179, 20] on div "Invoices" at bounding box center [166, 14] width 51 height 13
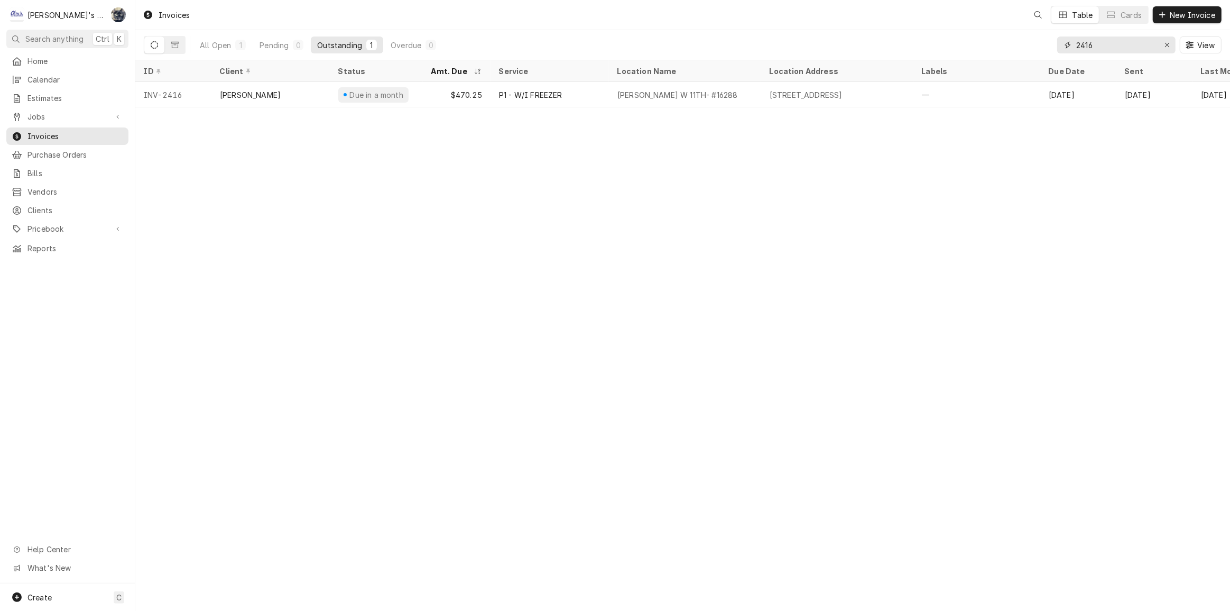
drag, startPoint x: 1101, startPoint y: 42, endPoint x: 1056, endPoint y: 42, distance: 44.4
click at [1056, 42] on div "All Open 1 Pending 0 Outstanding 1 Overdue 0 2416 View" at bounding box center [683, 45] width 1078 height 30
type input "2"
type input "4"
type input "2415"
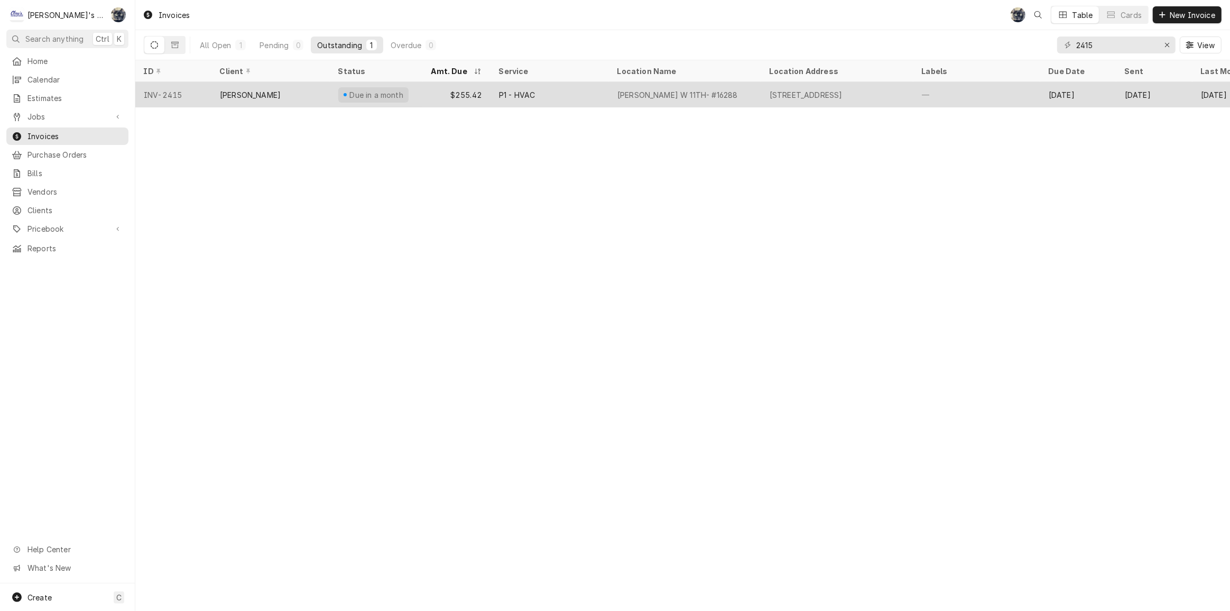
click at [531, 91] on div "P1 - HVAC" at bounding box center [517, 94] width 36 height 11
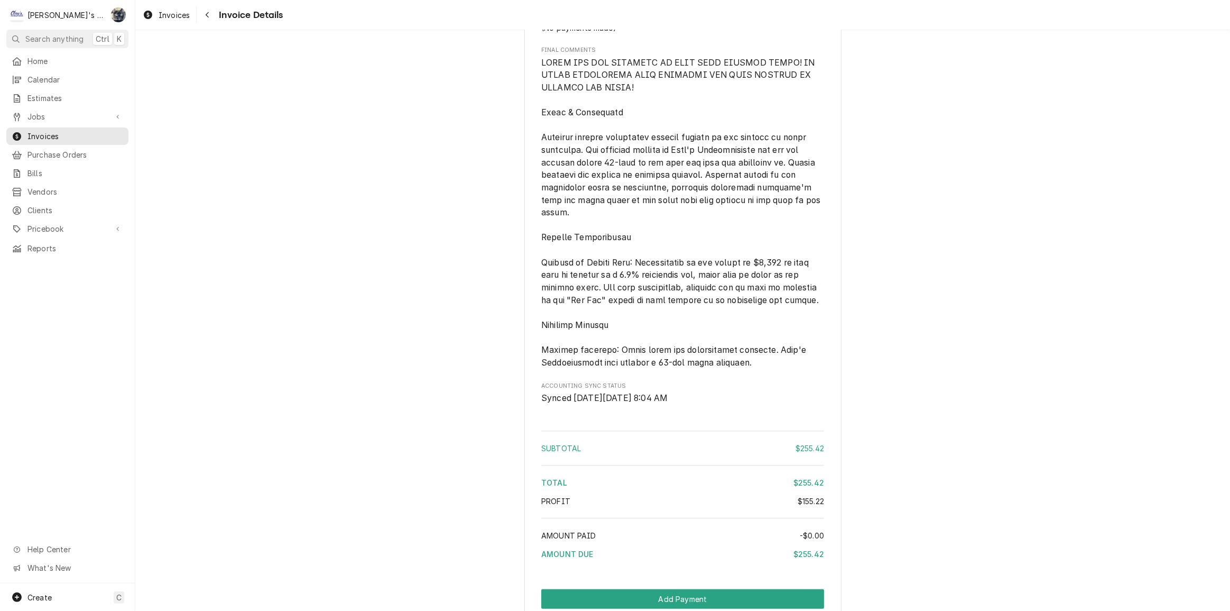
scroll to position [1205, 0]
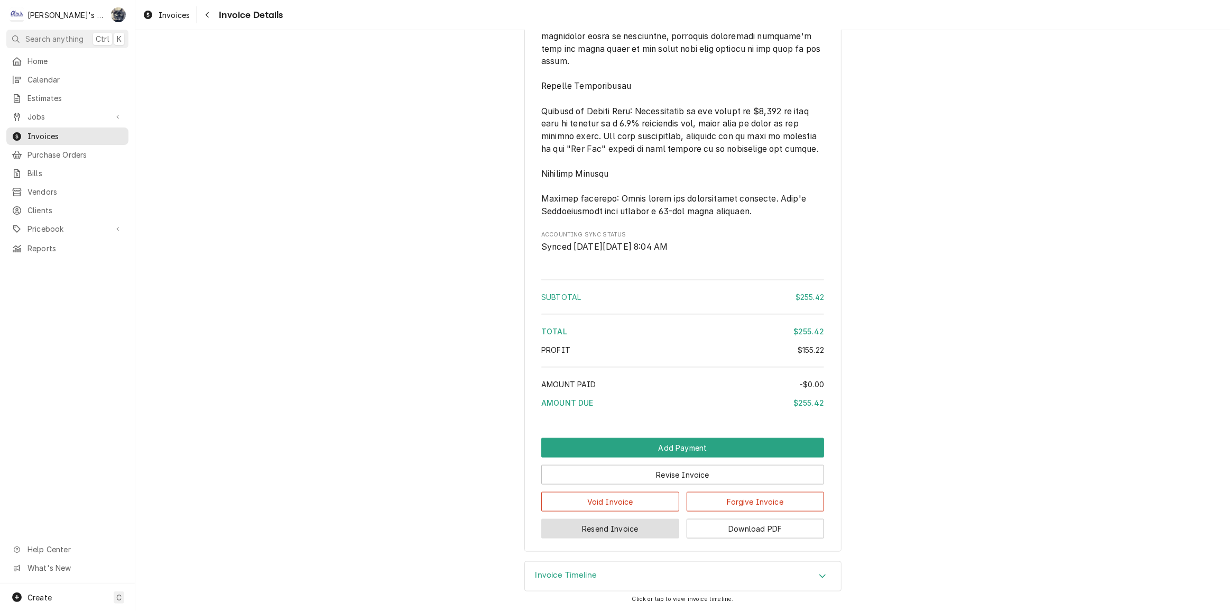
click at [605, 528] on button "Resend Invoice" at bounding box center [610, 529] width 138 height 20
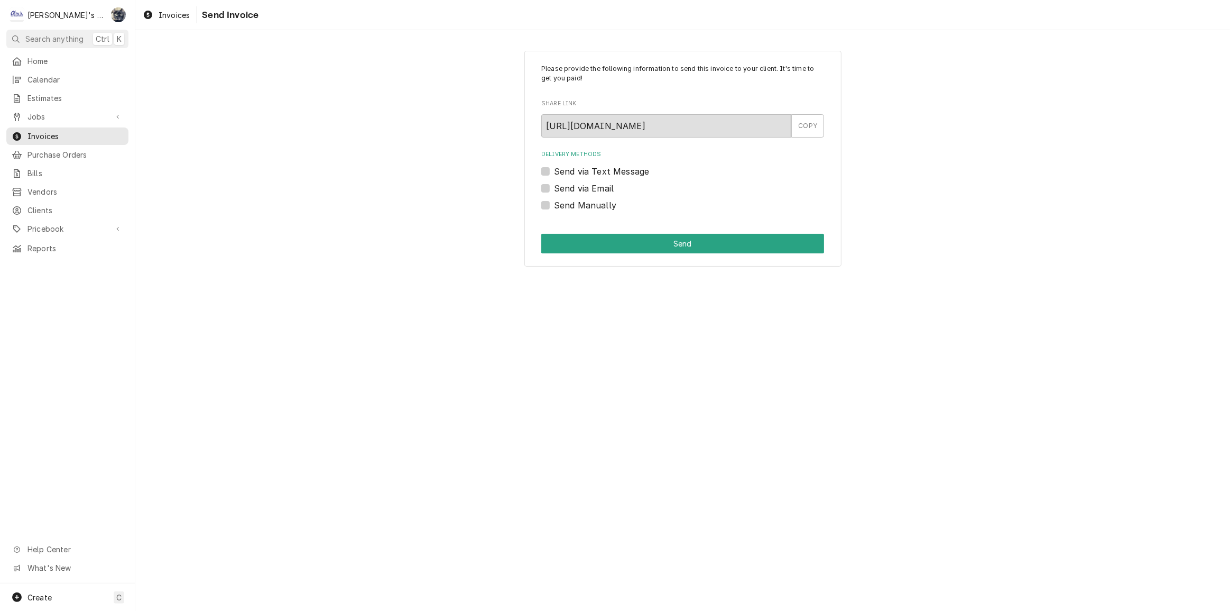
click at [554, 188] on label "Send via Email" at bounding box center [584, 188] width 60 height 13
click at [554, 188] on input "Send via Email" at bounding box center [695, 193] width 283 height 23
checkbox input "true"
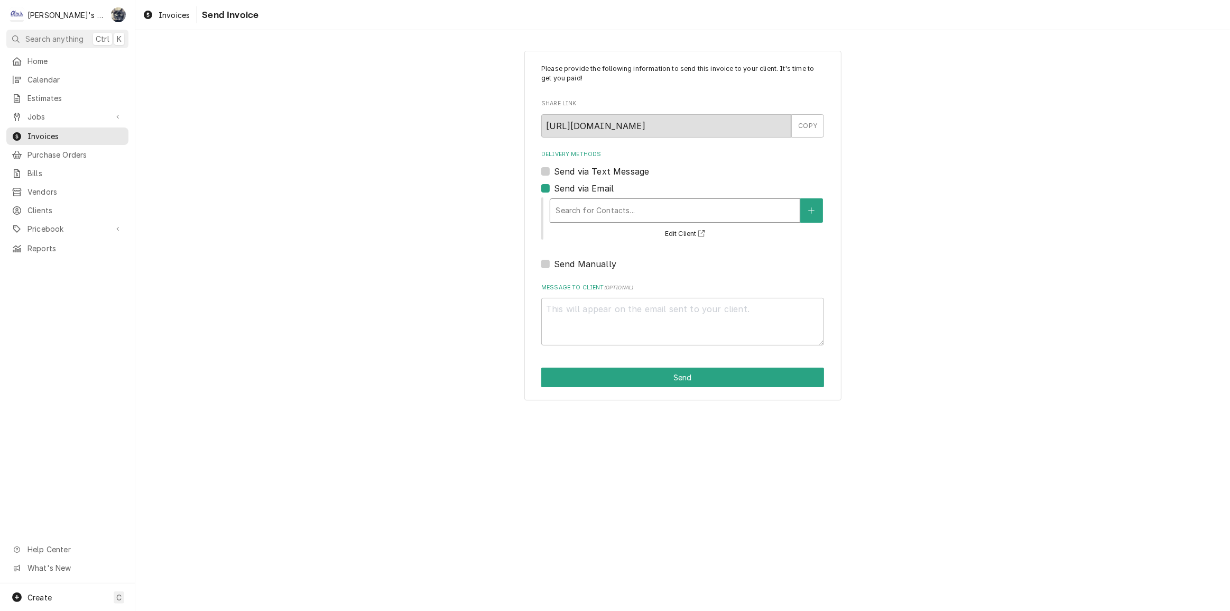
click at [575, 214] on div "Delivery Methods" at bounding box center [675, 210] width 239 height 19
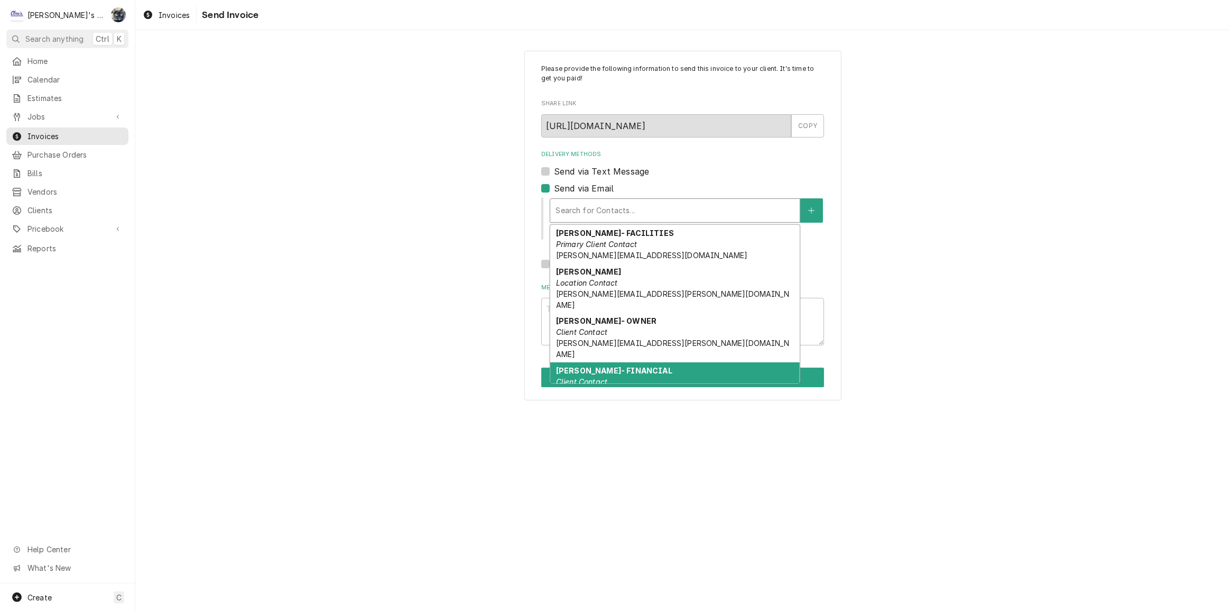
click at [585, 377] on em "Client Contact" at bounding box center [581, 381] width 51 height 9
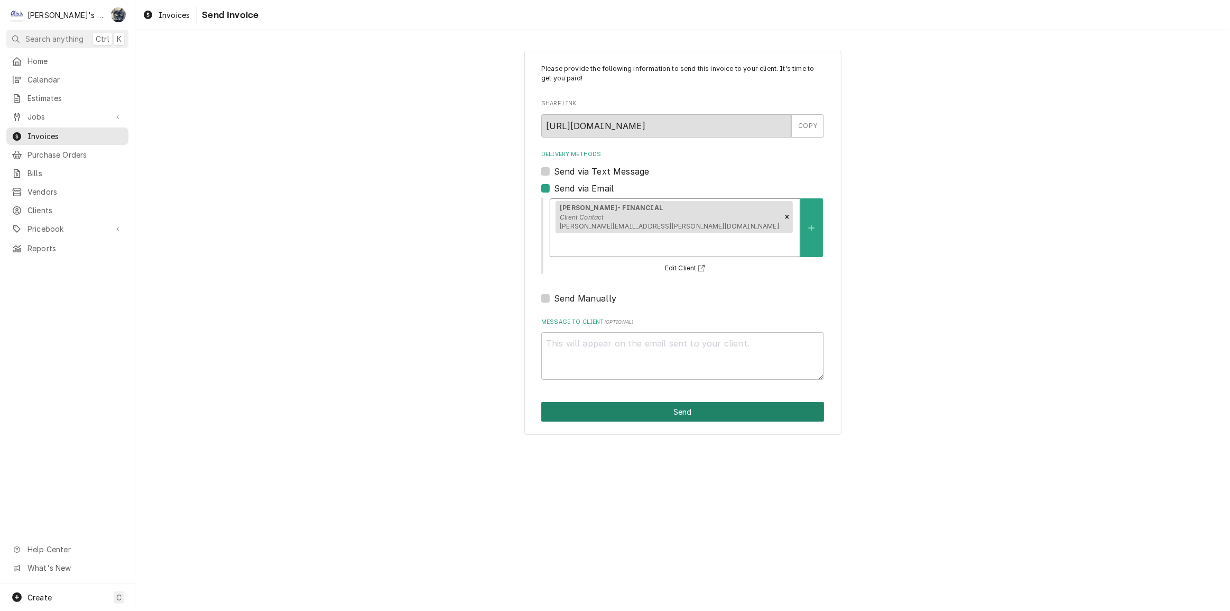
click at [699, 402] on button "Send" at bounding box center [682, 412] width 283 height 20
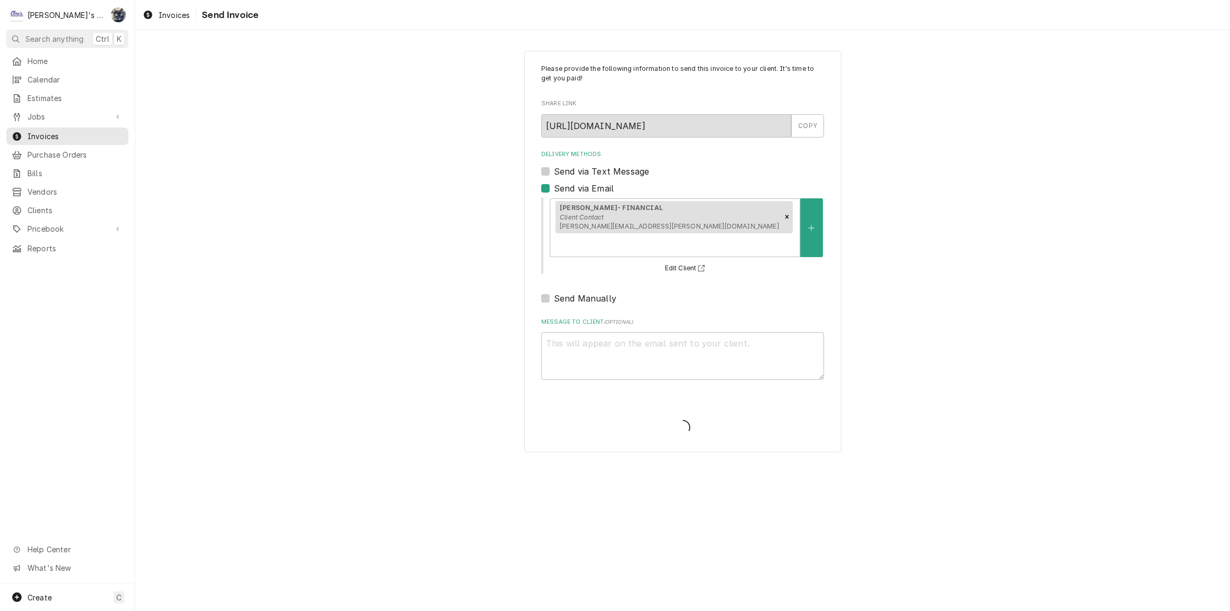
type textarea "x"
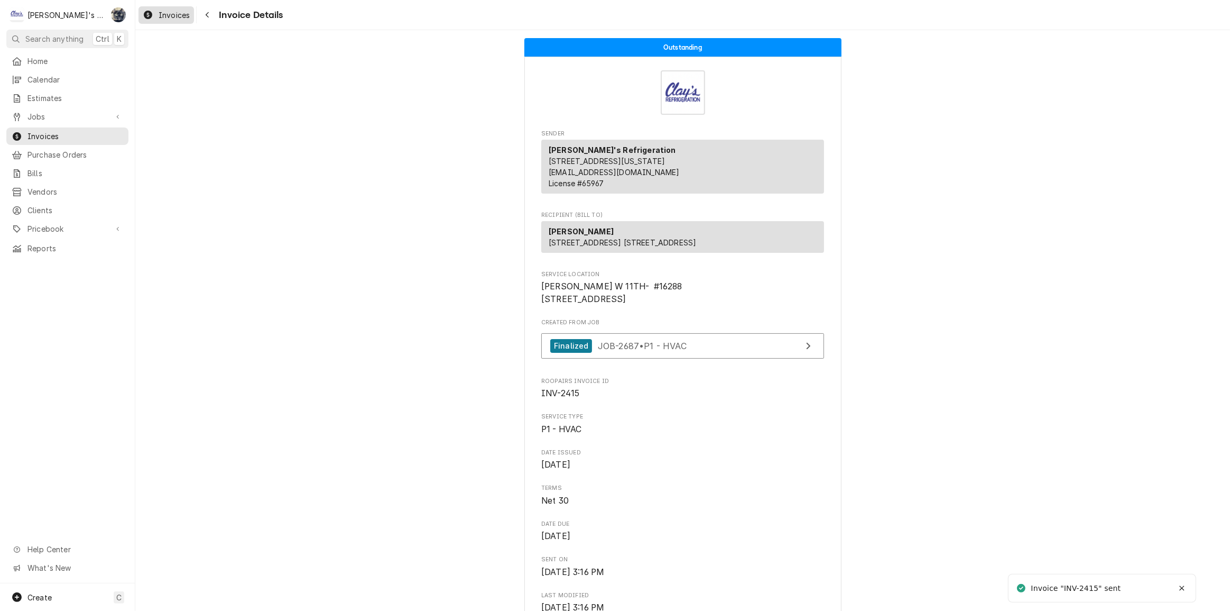
click at [171, 11] on span "Invoices" at bounding box center [174, 15] width 31 height 11
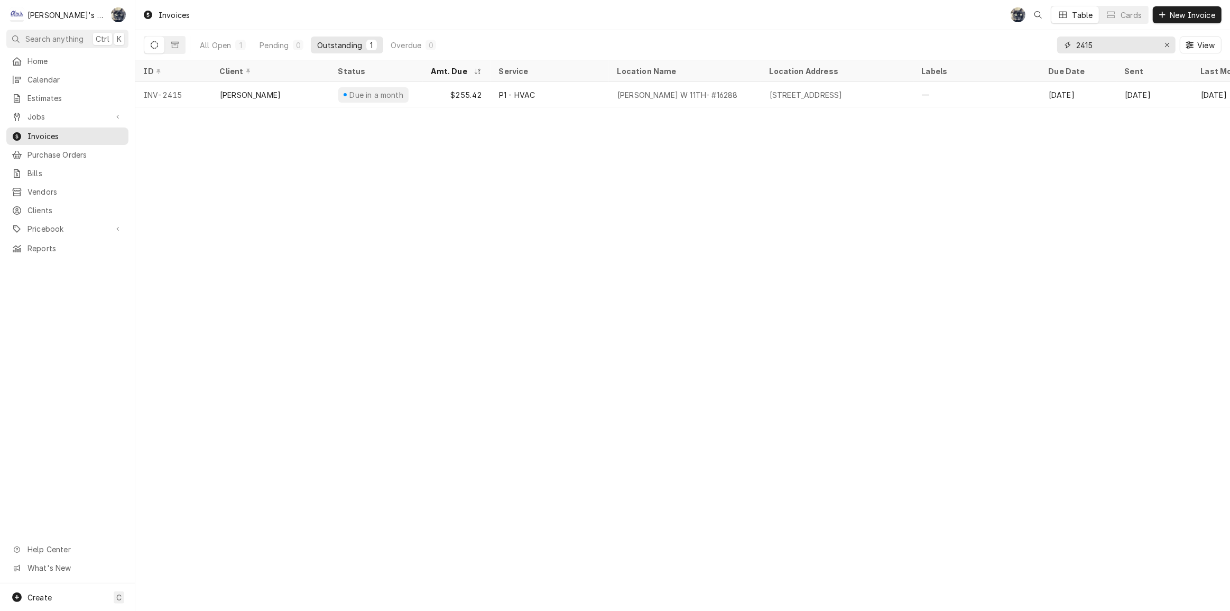
drag, startPoint x: 1107, startPoint y: 48, endPoint x: 1059, endPoint y: 48, distance: 47.6
click at [1061, 48] on div "2415" at bounding box center [1116, 44] width 118 height 17
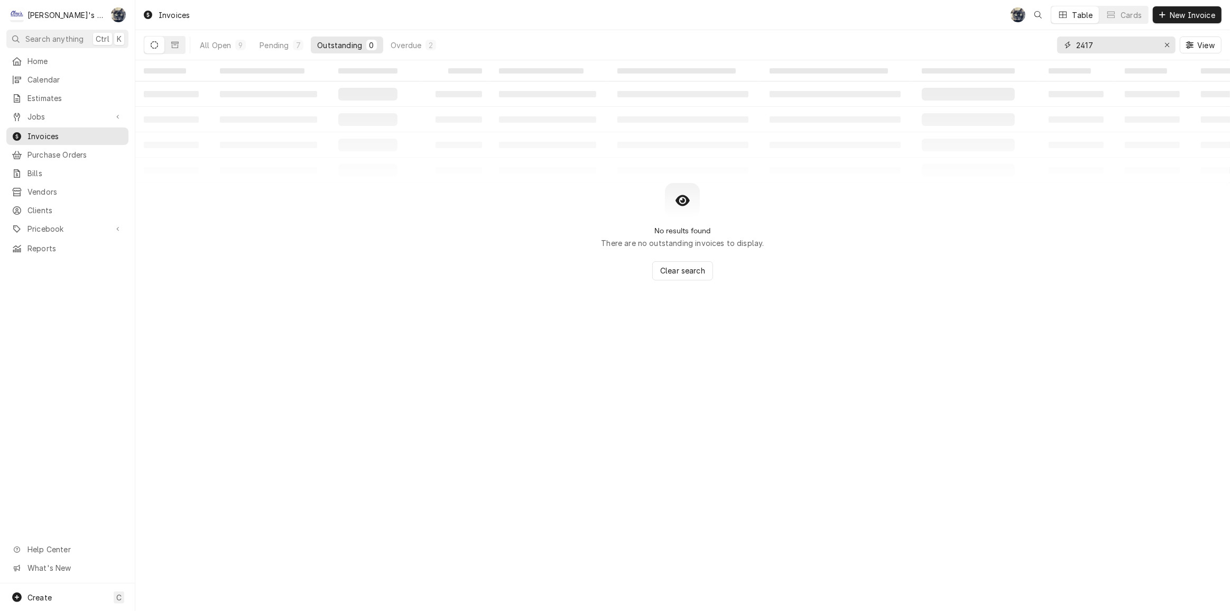
type input "2417"
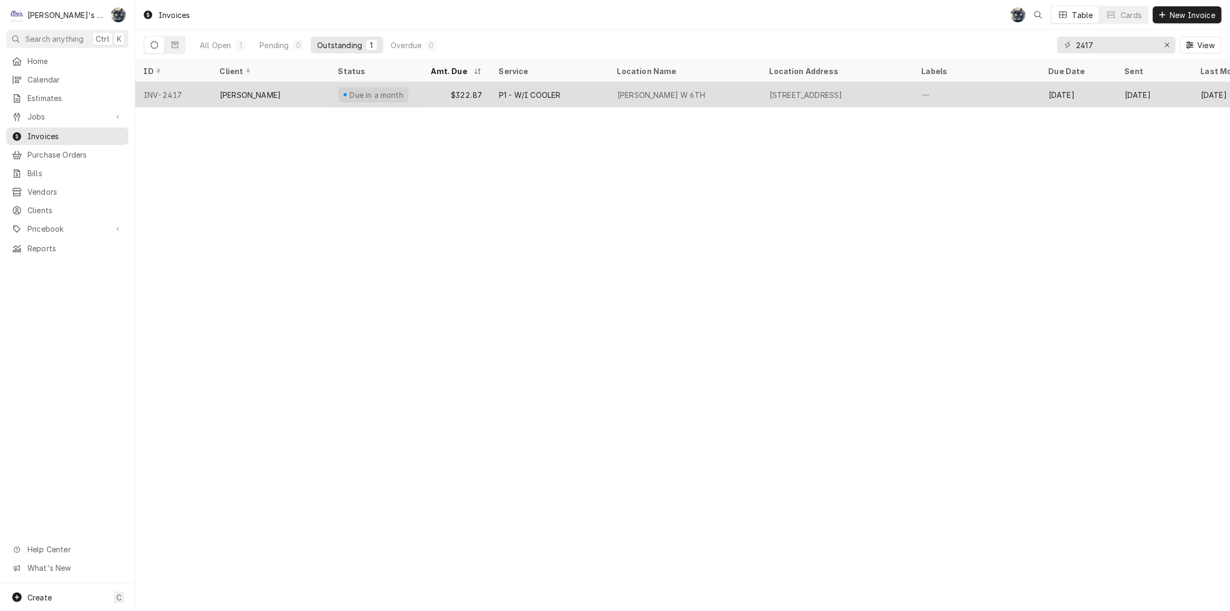
click at [619, 96] on div "[PERSON_NAME] W 6TH" at bounding box center [662, 94] width 88 height 11
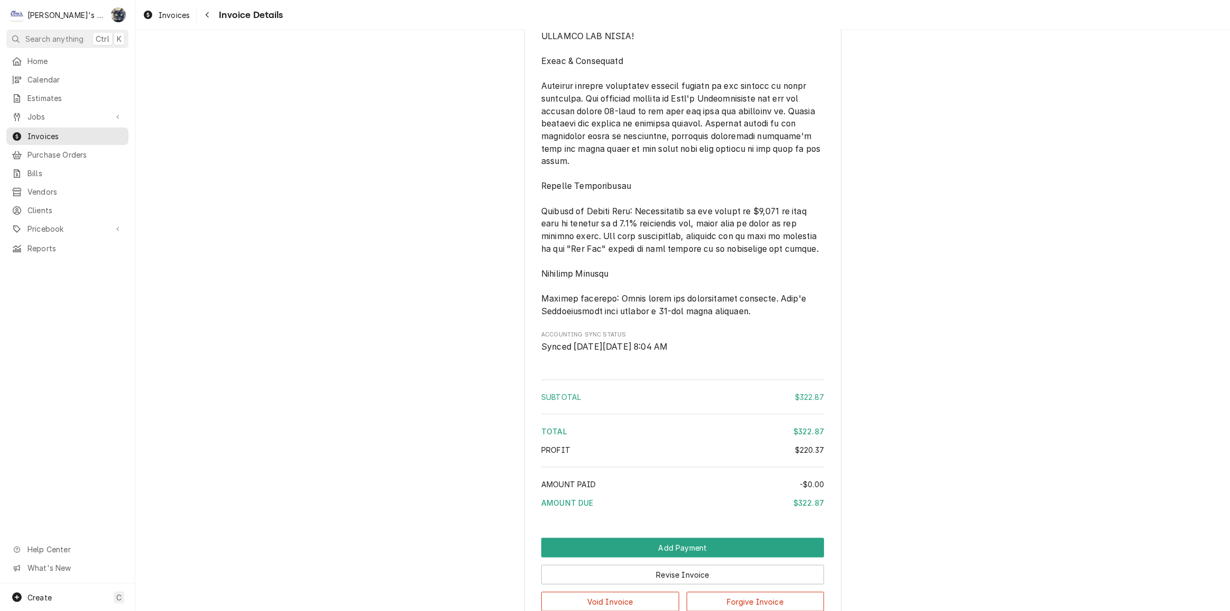
scroll to position [1372, 0]
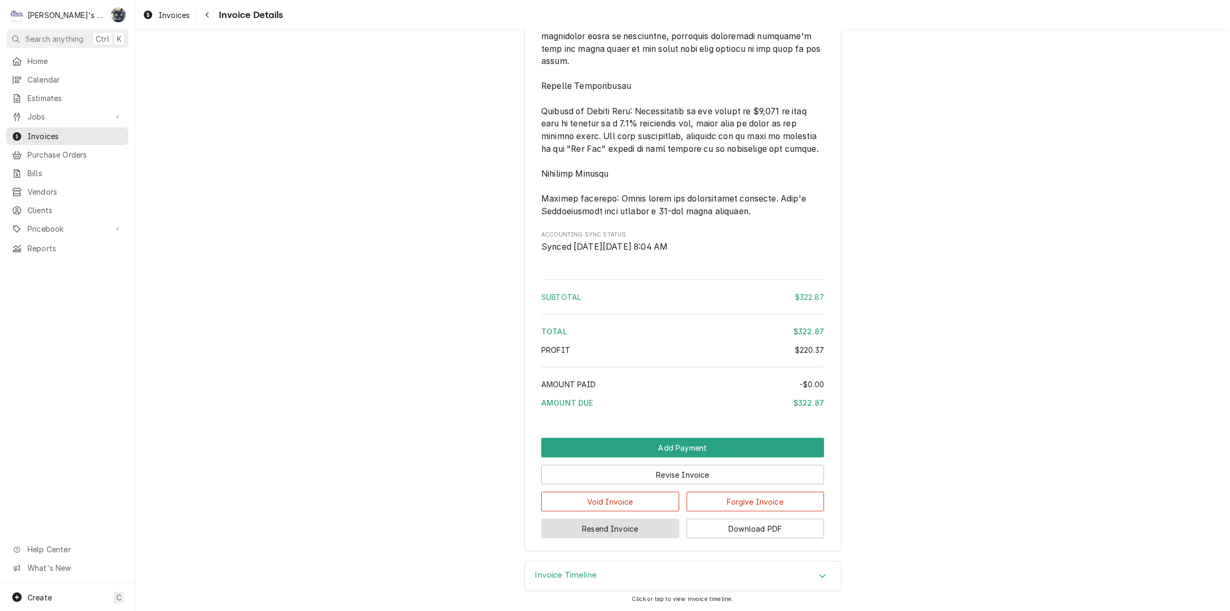
click at [610, 531] on button "Resend Invoice" at bounding box center [610, 529] width 138 height 20
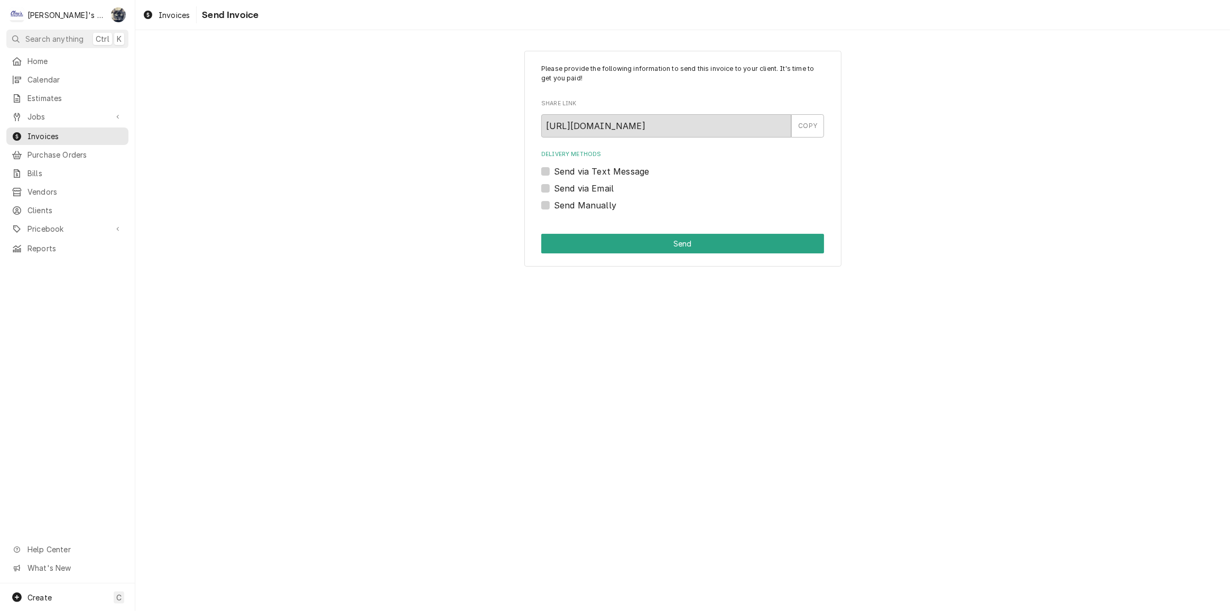
click at [554, 187] on label "Send via Email" at bounding box center [584, 188] width 60 height 13
click at [554, 187] on input "Send via Email" at bounding box center [695, 193] width 283 height 23
checkbox input "true"
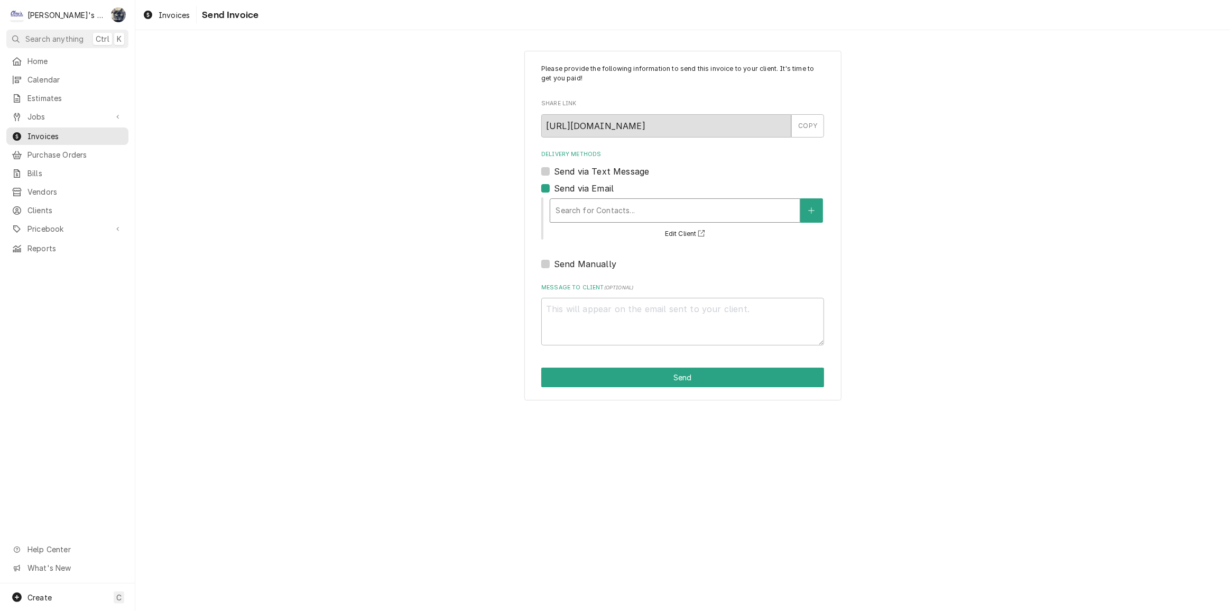
click at [568, 217] on div "Delivery Methods" at bounding box center [675, 210] width 239 height 19
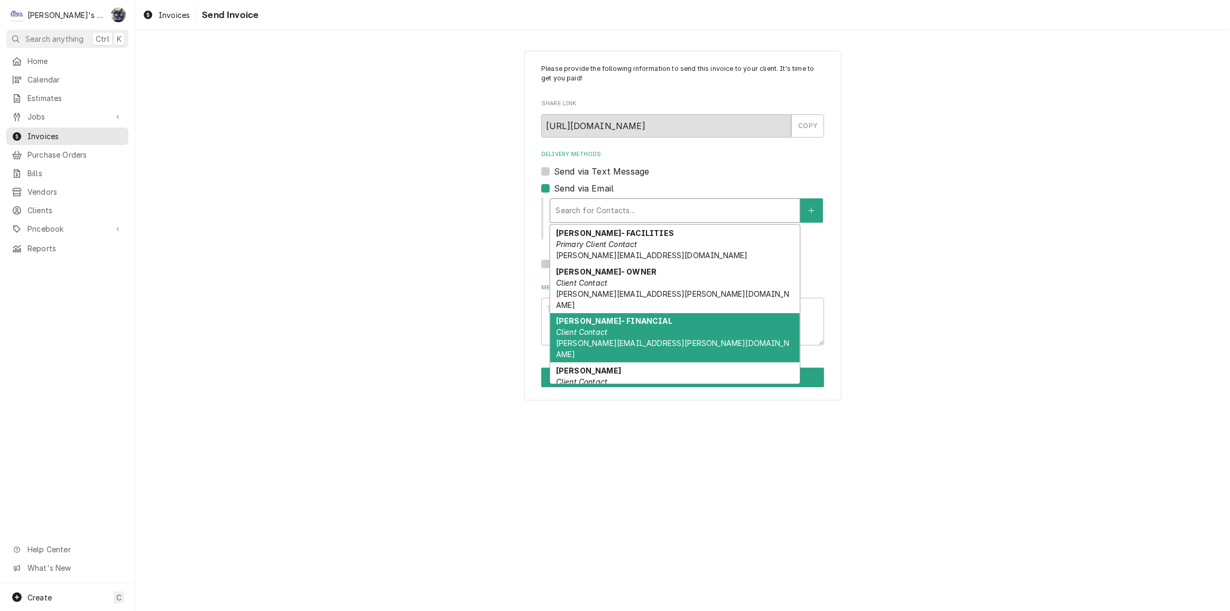
click at [589, 338] on span "SHELLY.PROCTOR@US.STORES.MCD.COM" at bounding box center [672, 348] width 233 height 20
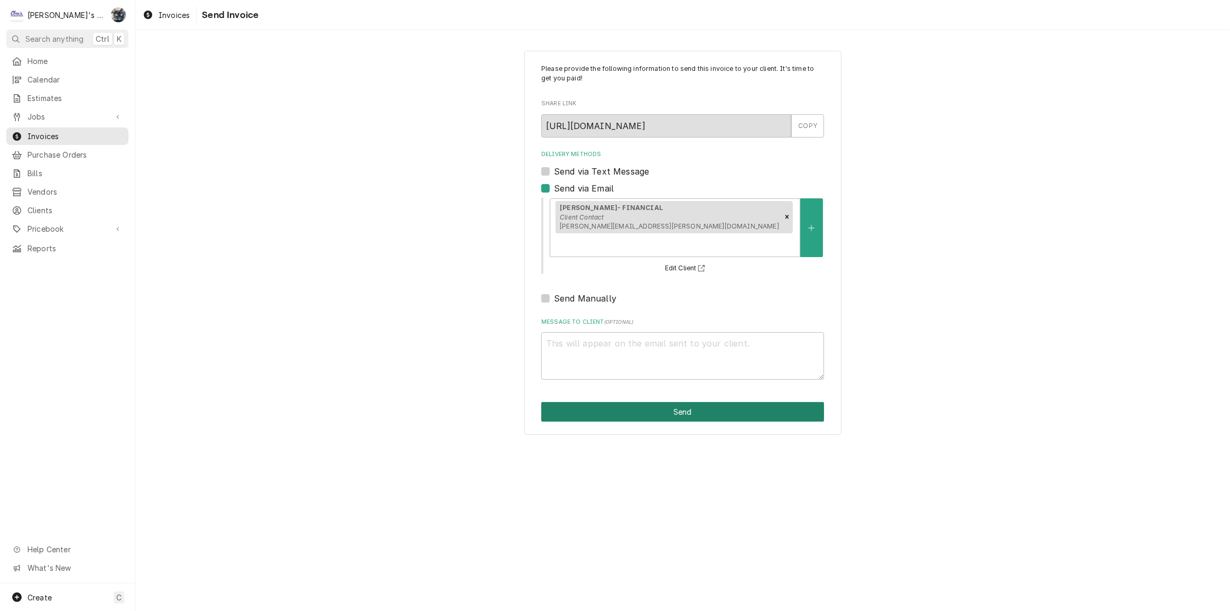
click at [643, 402] on button "Send" at bounding box center [682, 412] width 283 height 20
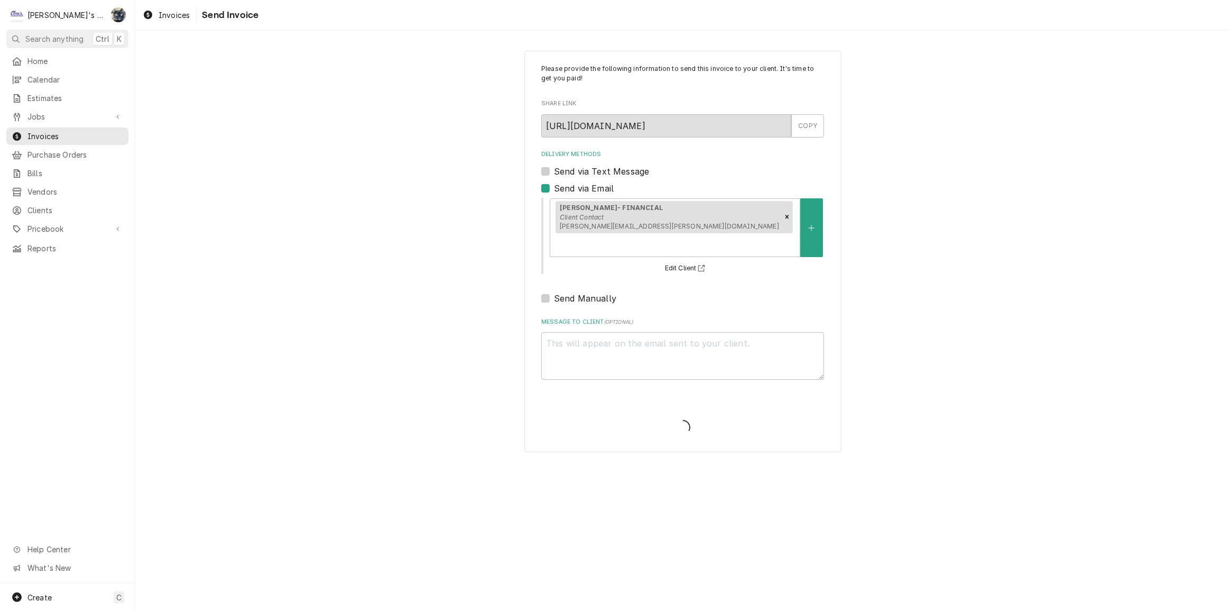
type textarea "x"
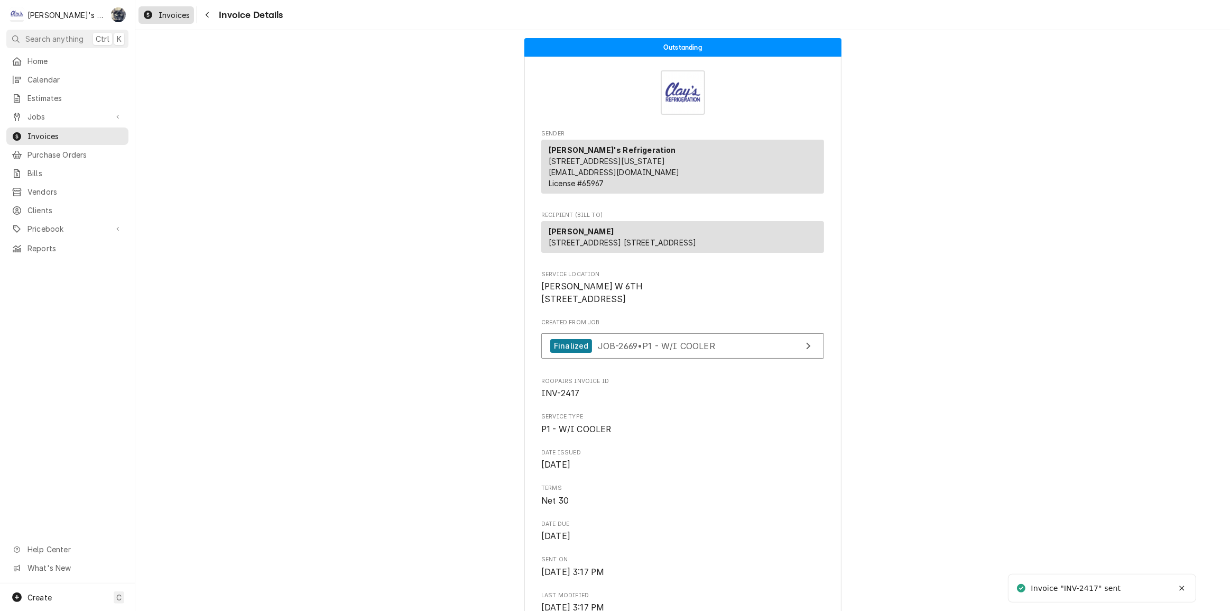
click at [177, 19] on span "Invoices" at bounding box center [174, 15] width 31 height 11
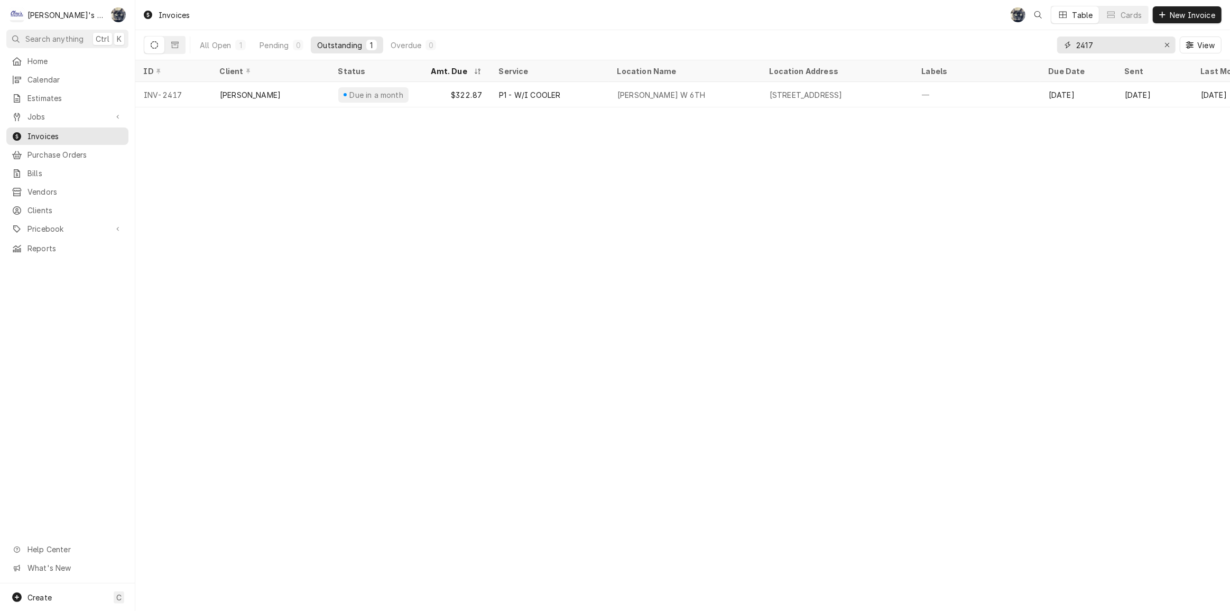
drag, startPoint x: 1099, startPoint y: 40, endPoint x: 1058, endPoint y: 42, distance: 40.2
click at [1059, 42] on div "2417" at bounding box center [1116, 44] width 118 height 17
type input "2413"
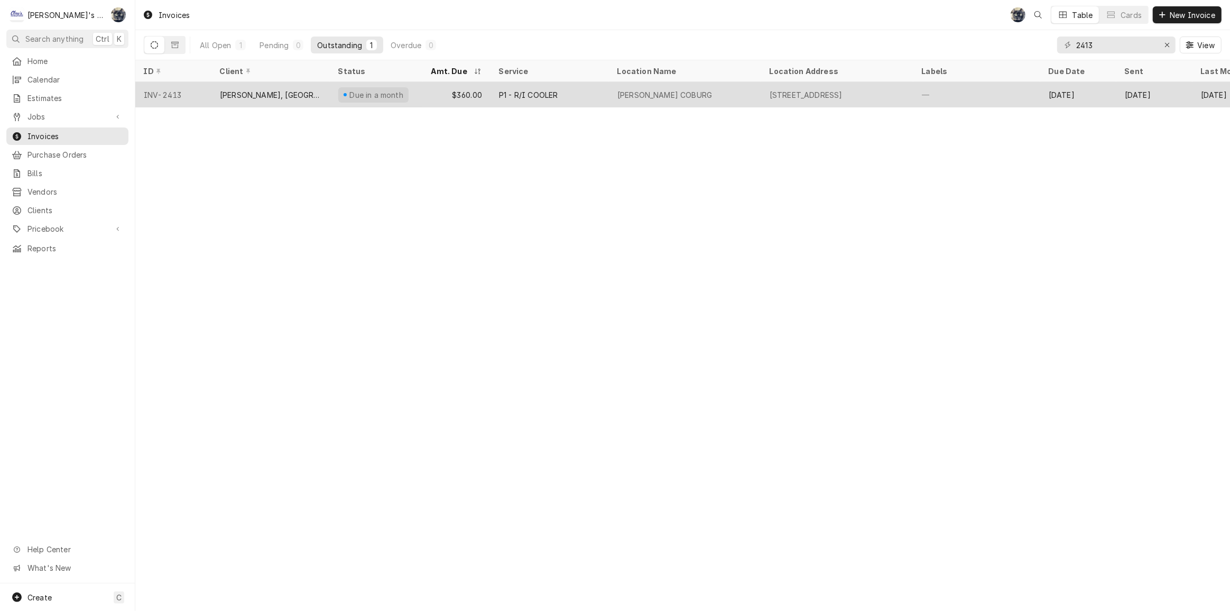
click at [660, 100] on div "[PERSON_NAME] COBURG" at bounding box center [685, 94] width 152 height 25
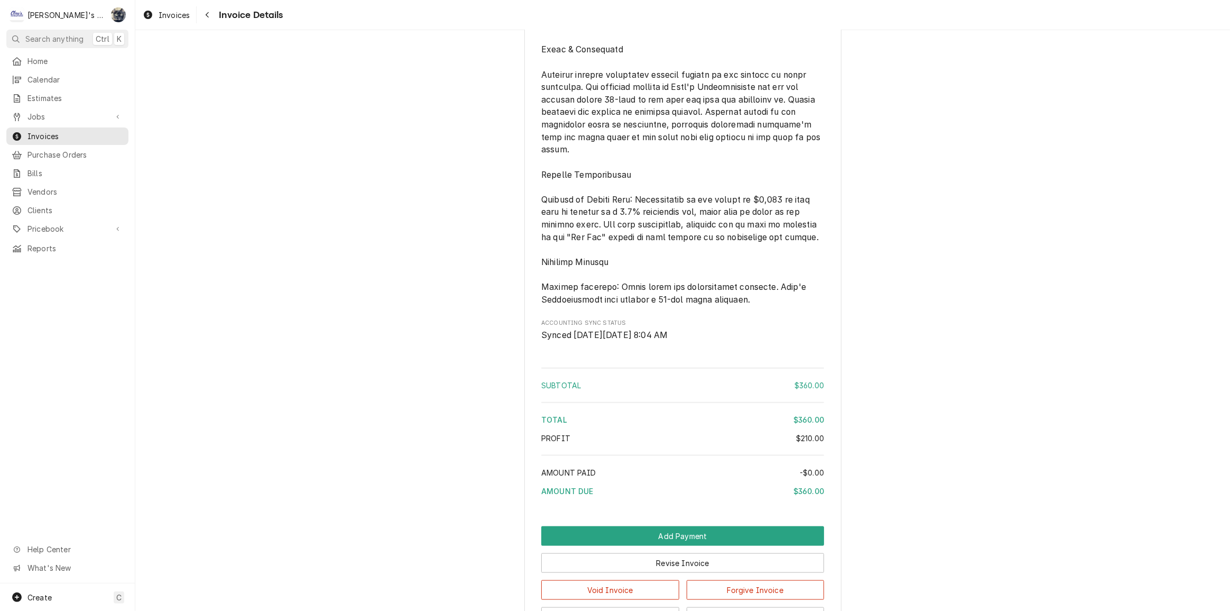
scroll to position [1434, 0]
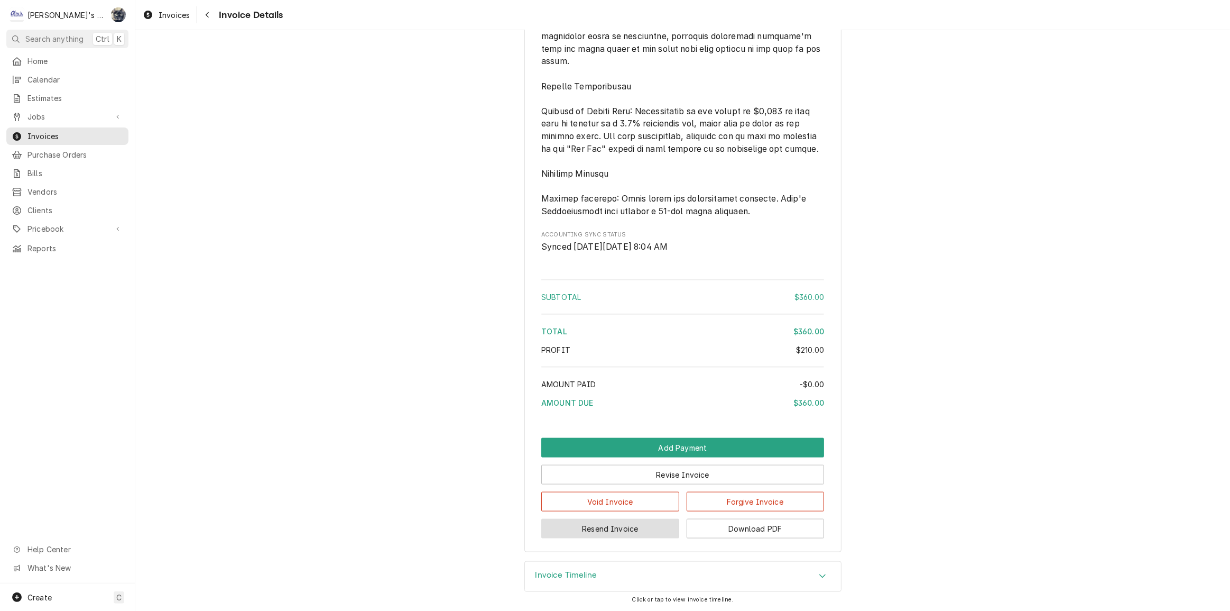
click at [629, 532] on button "Resend Invoice" at bounding box center [610, 529] width 138 height 20
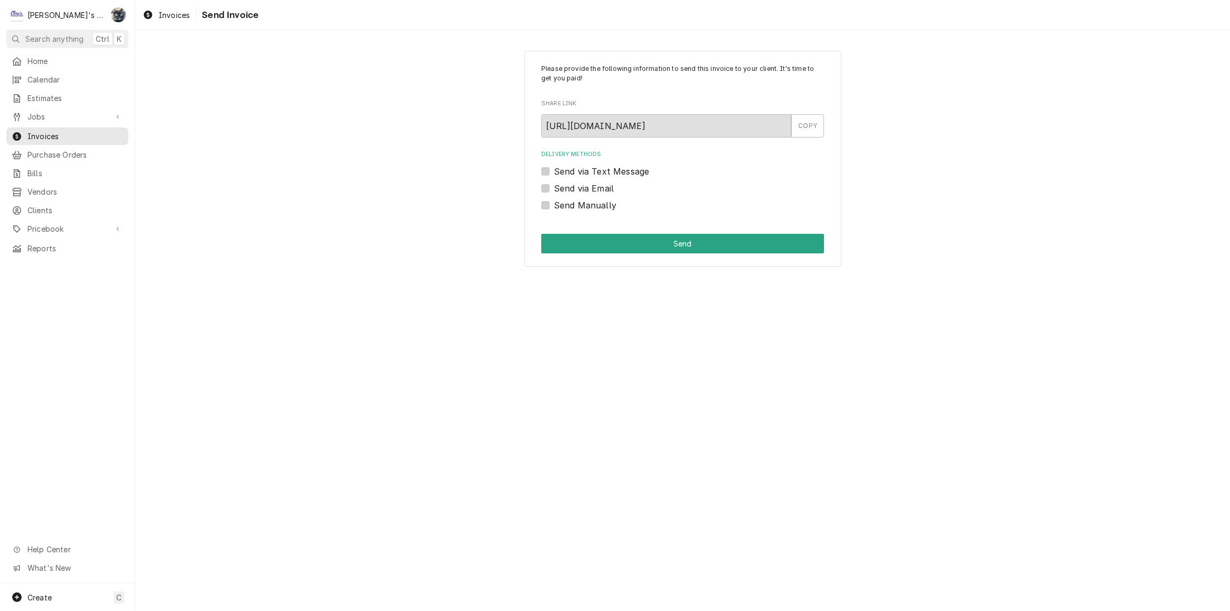
click at [554, 190] on label "Send via Email" at bounding box center [584, 188] width 60 height 13
click at [554, 190] on input "Send via Email" at bounding box center [695, 193] width 283 height 23
checkbox input "true"
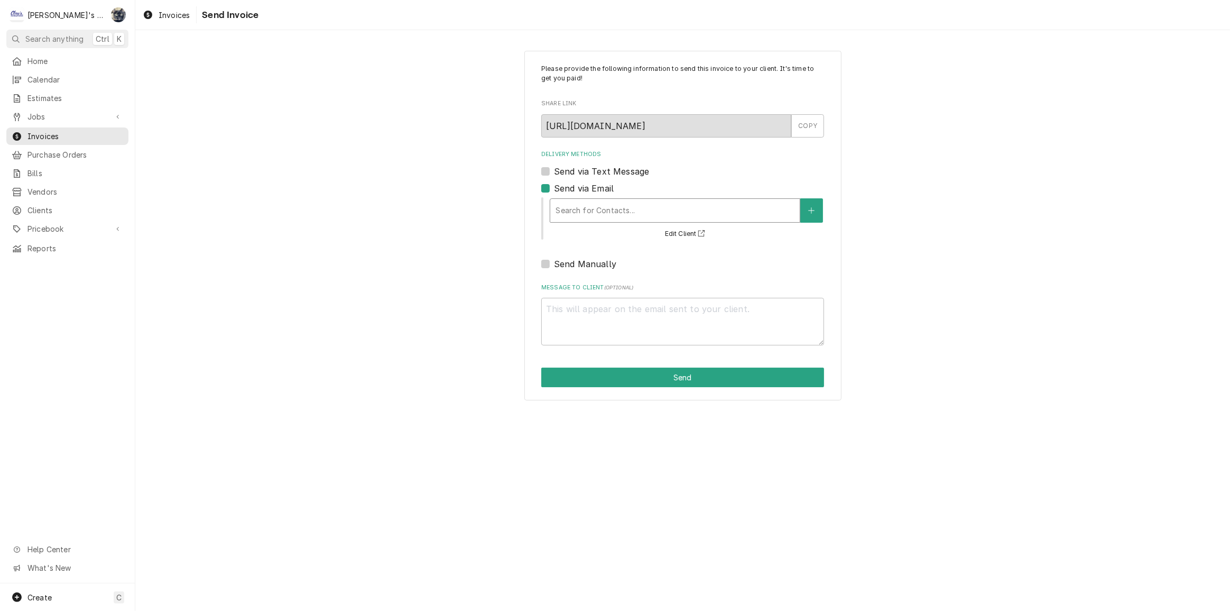
click at [607, 204] on div "Delivery Methods" at bounding box center [675, 210] width 239 height 19
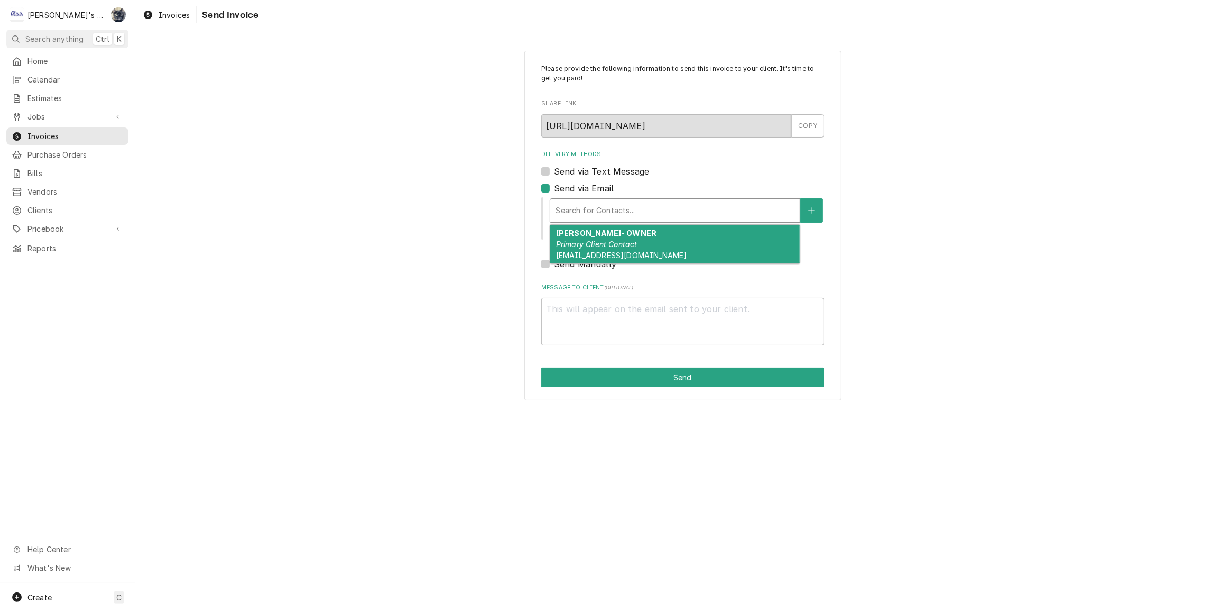
click at [612, 246] on em "Primary Client Contact" at bounding box center [596, 243] width 81 height 9
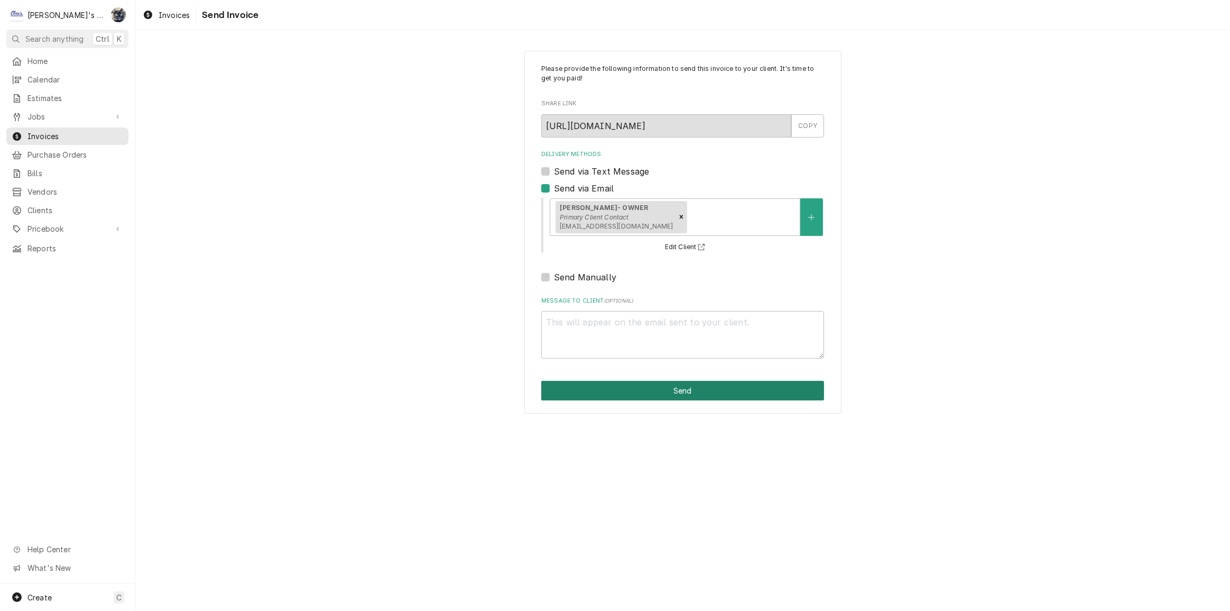
click at [619, 391] on button "Send" at bounding box center [682, 391] width 283 height 20
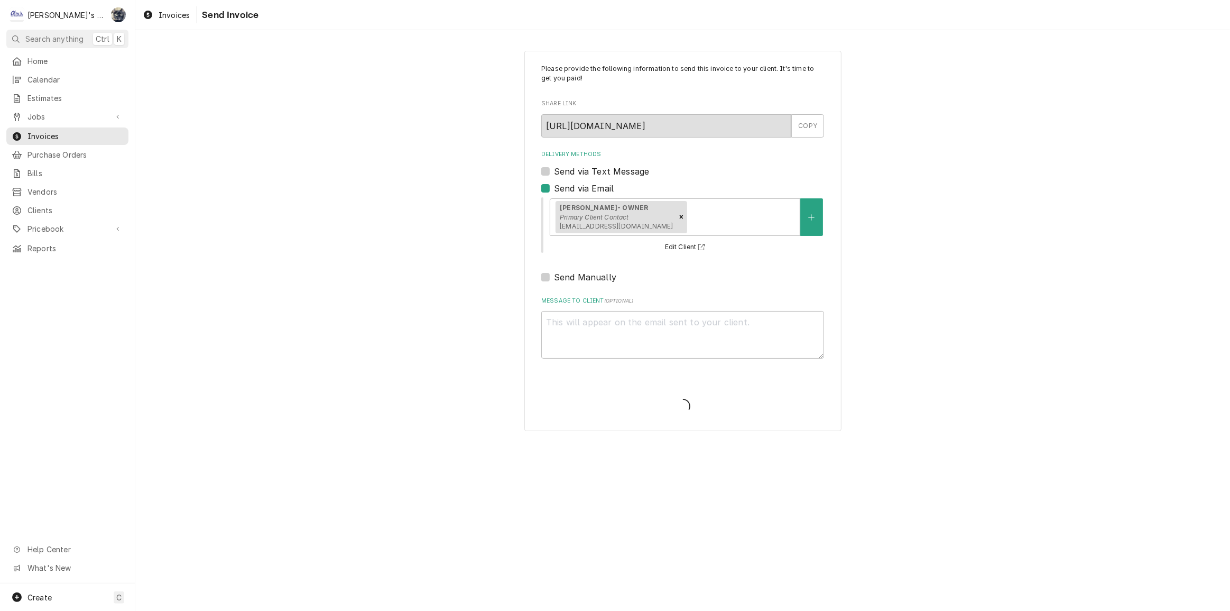
type textarea "x"
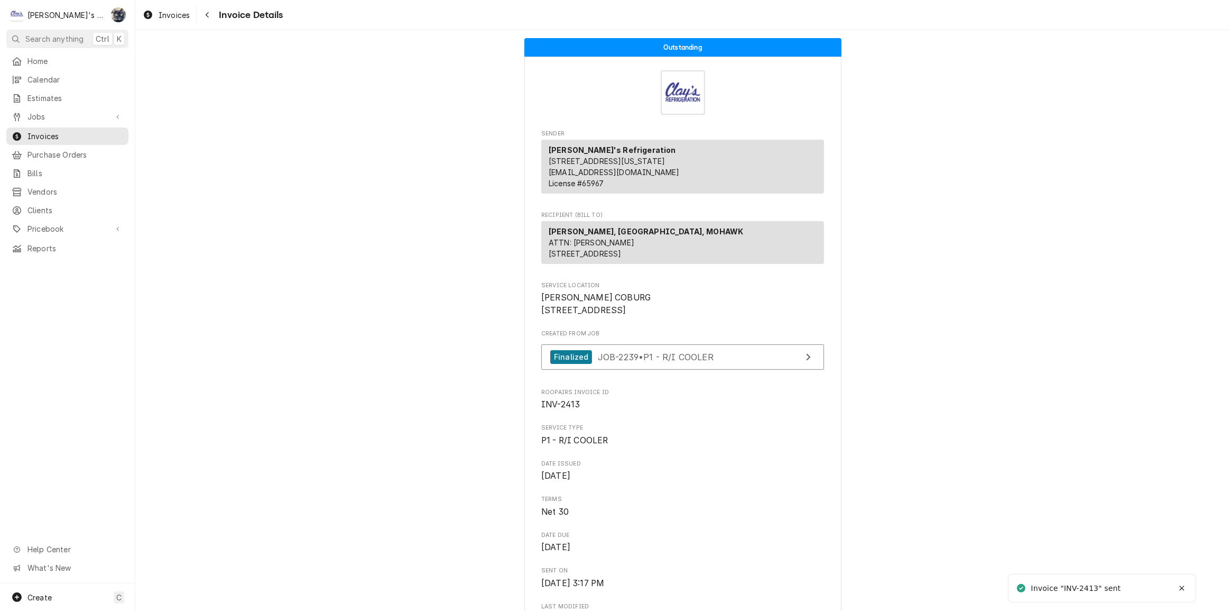
click at [177, 3] on div "Invoices Invoice Details" at bounding box center [682, 15] width 1095 height 30
click at [179, 13] on span "Invoices" at bounding box center [174, 15] width 31 height 11
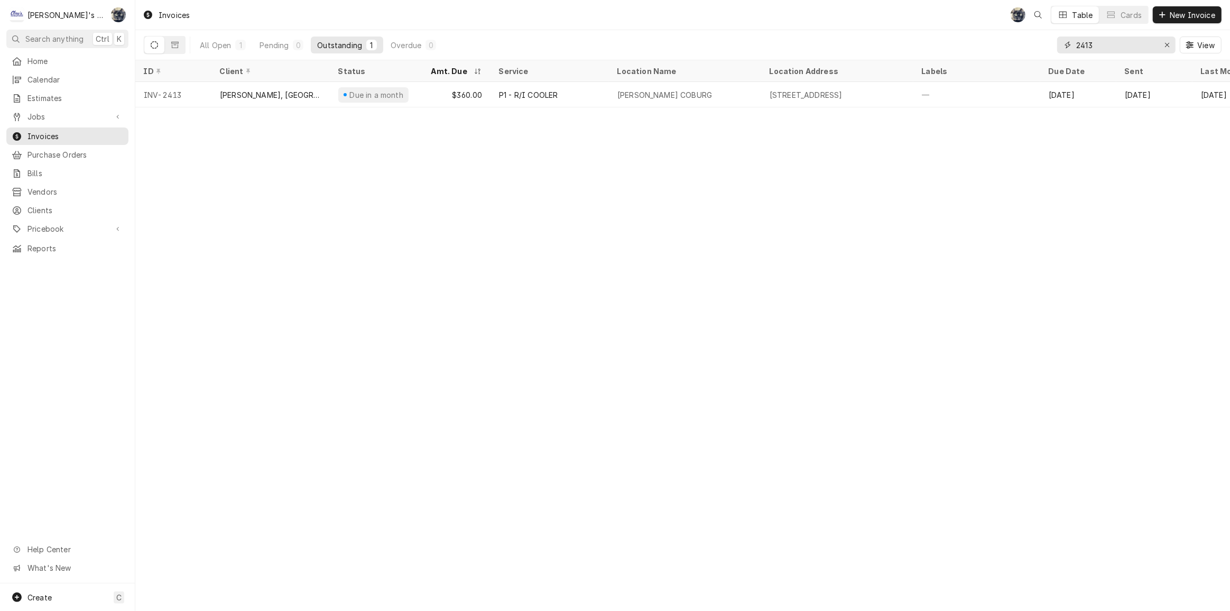
drag, startPoint x: 1107, startPoint y: 39, endPoint x: 1052, endPoint y: 44, distance: 55.2
click at [1052, 45] on div "All Open 1 Pending 0 Outstanding 1 Overdue 0 2413 View" at bounding box center [683, 45] width 1078 height 30
type input "2361"
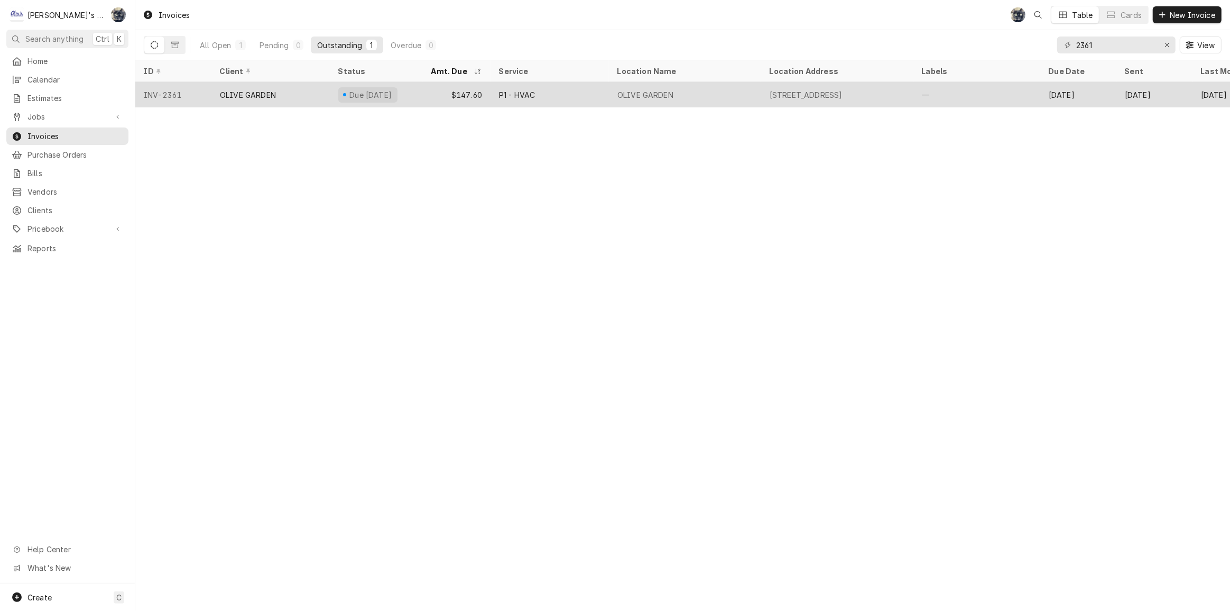
click at [698, 82] on div "OLIVE GARDEN" at bounding box center [685, 94] width 152 height 25
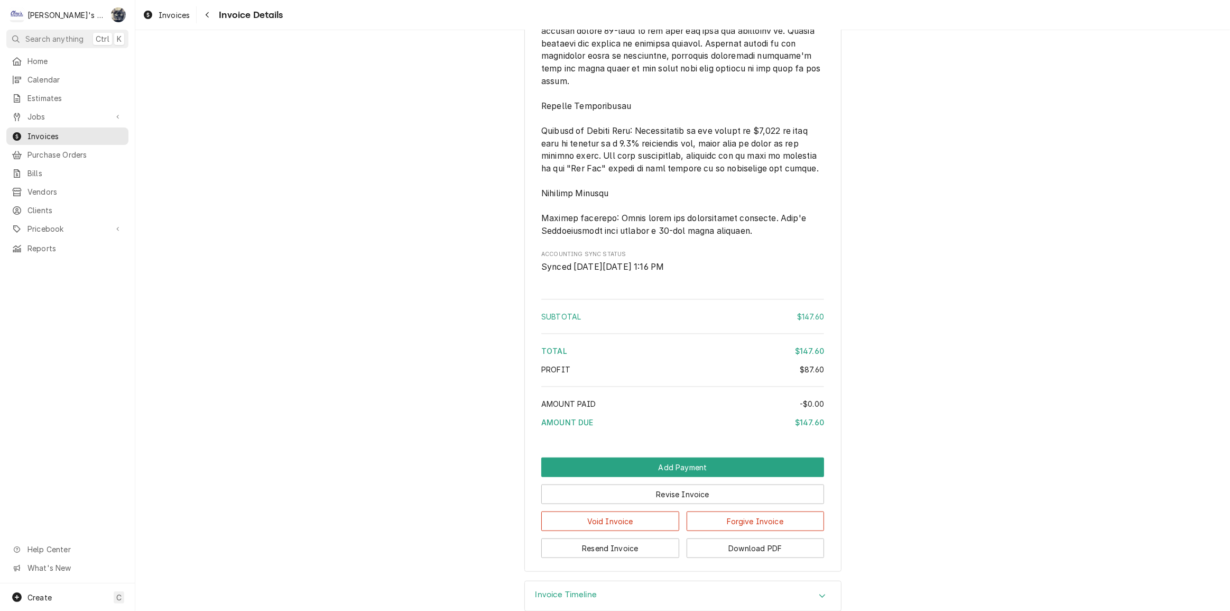
scroll to position [1254, 0]
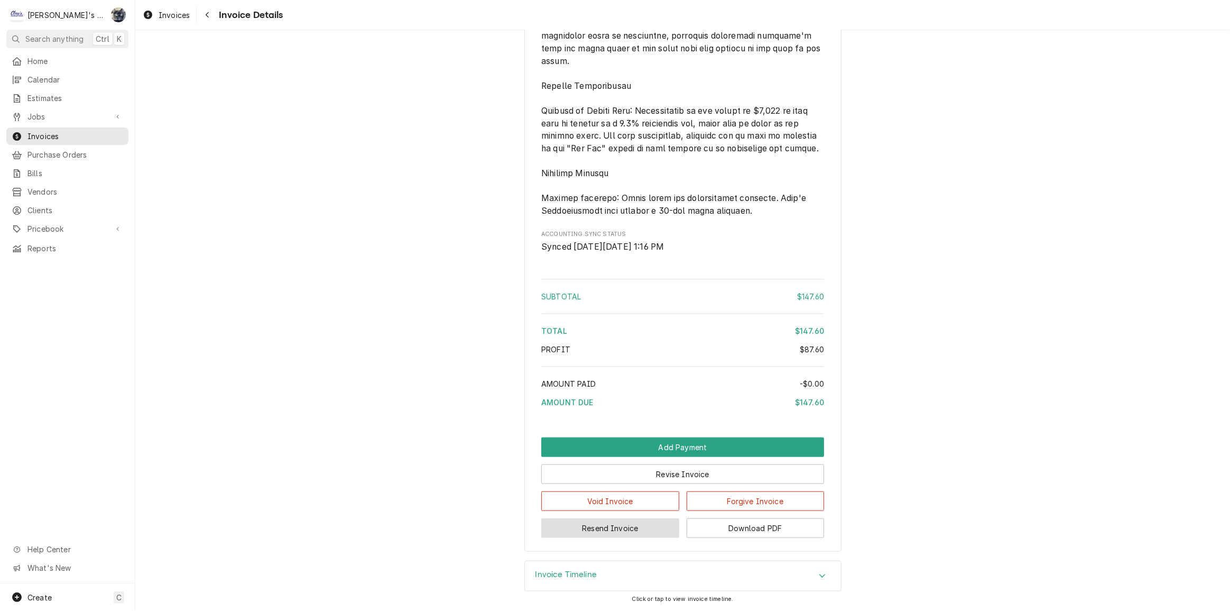
click at [605, 532] on button "Resend Invoice" at bounding box center [610, 528] width 138 height 20
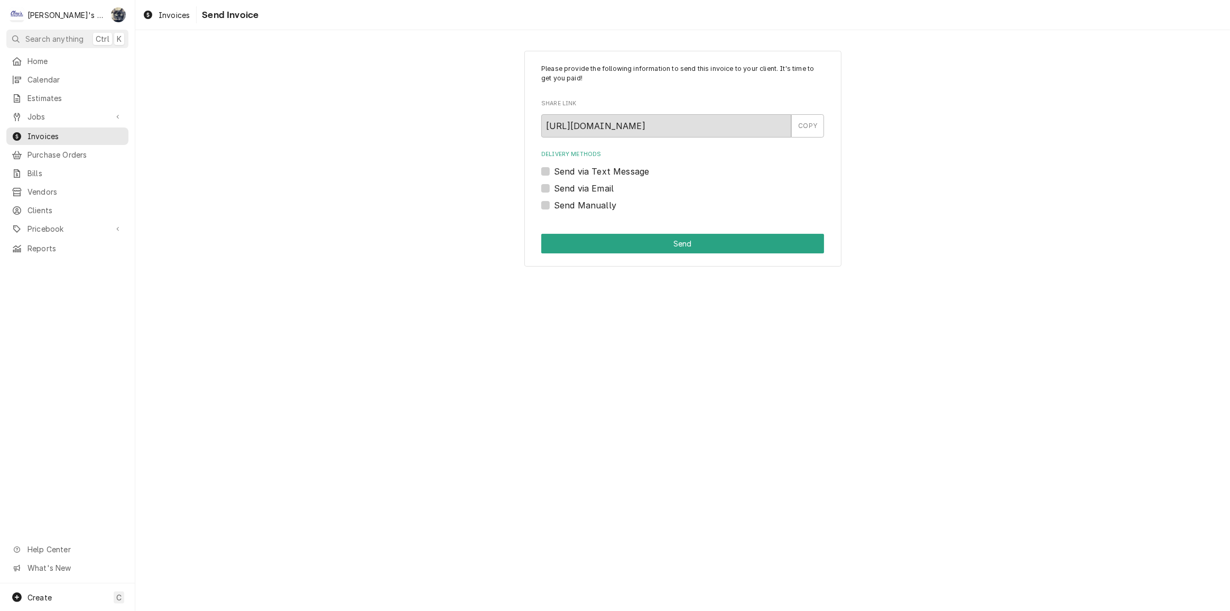
click at [554, 187] on label "Send via Email" at bounding box center [584, 188] width 60 height 13
click at [554, 187] on input "Send via Email" at bounding box center [695, 193] width 283 height 23
checkbox input "true"
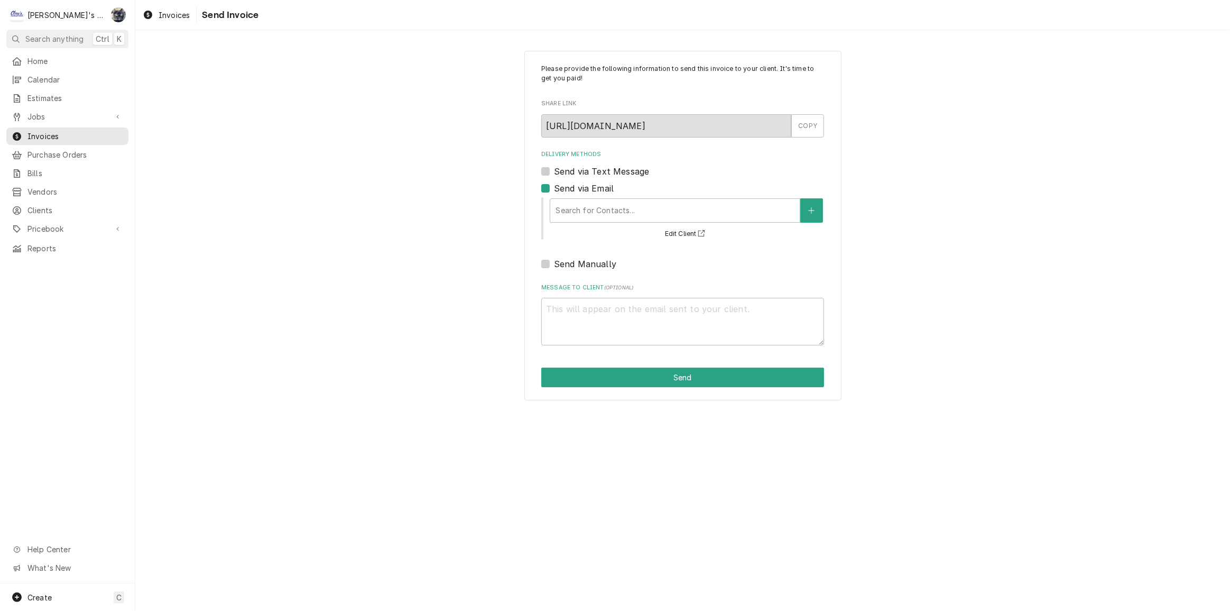
click at [619, 215] on div "Delivery Methods" at bounding box center [675, 210] width 239 height 19
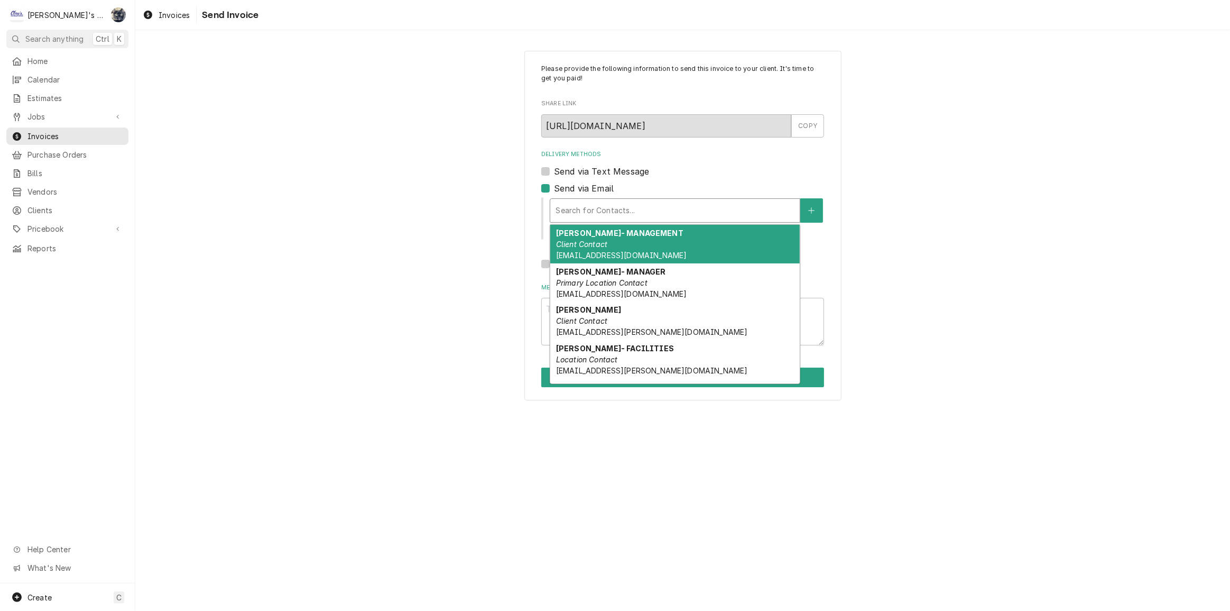
click at [619, 245] on div "CARISSA KOSTER- MANAGEMENT Client Contact CKOSTER@OLIVEGARDEN.COM" at bounding box center [675, 244] width 250 height 39
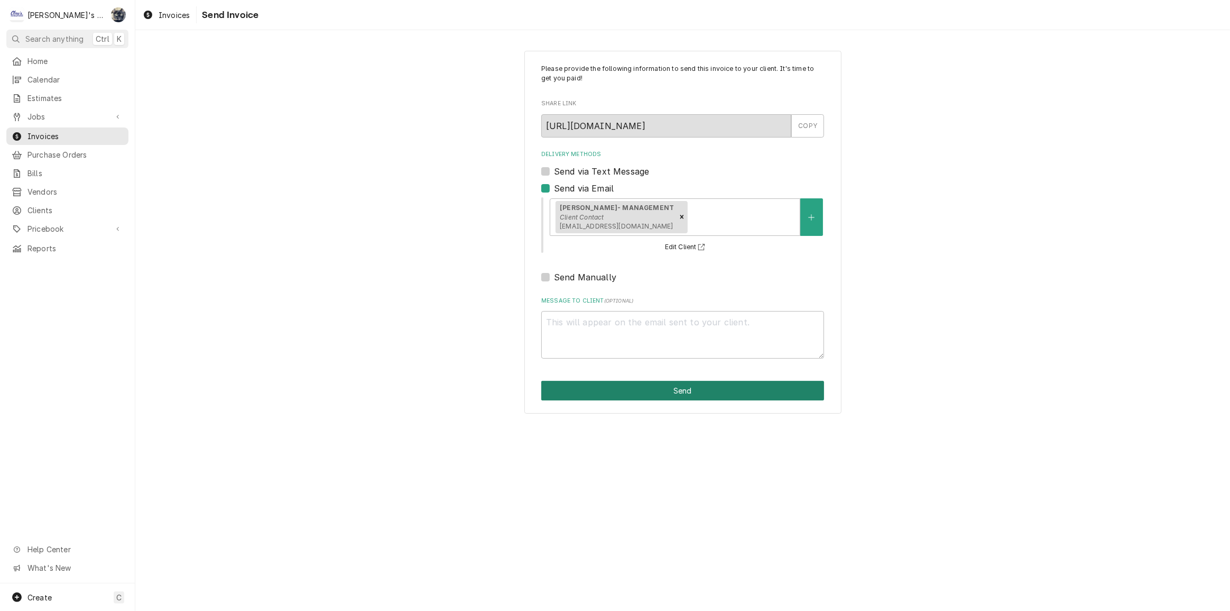
click at [641, 391] on button "Send" at bounding box center [682, 391] width 283 height 20
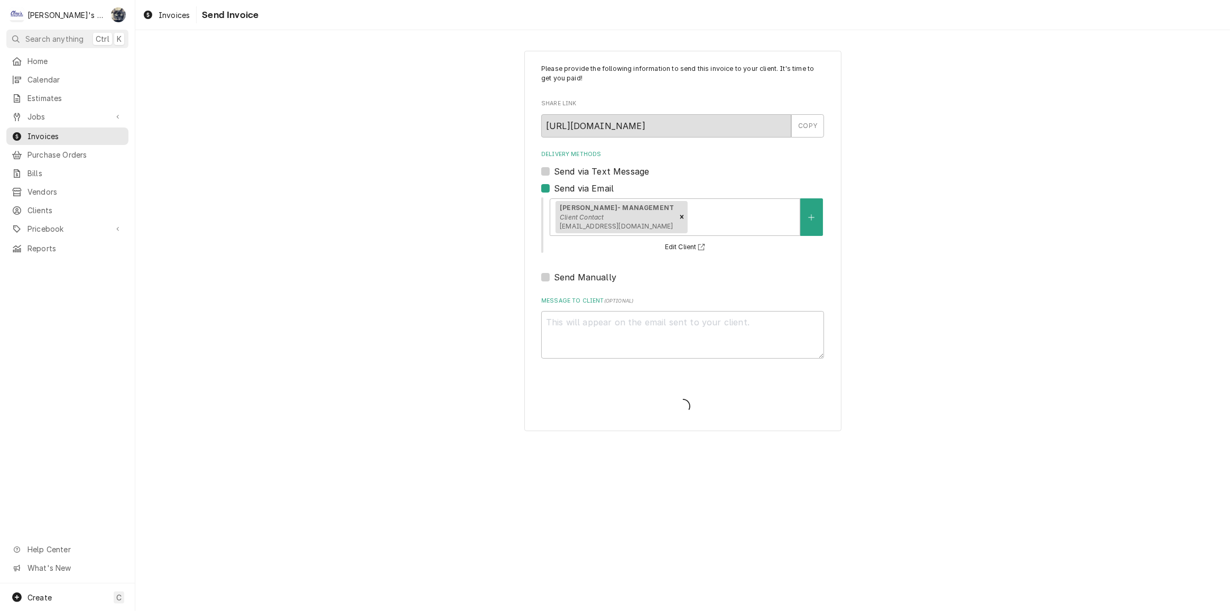
type textarea "x"
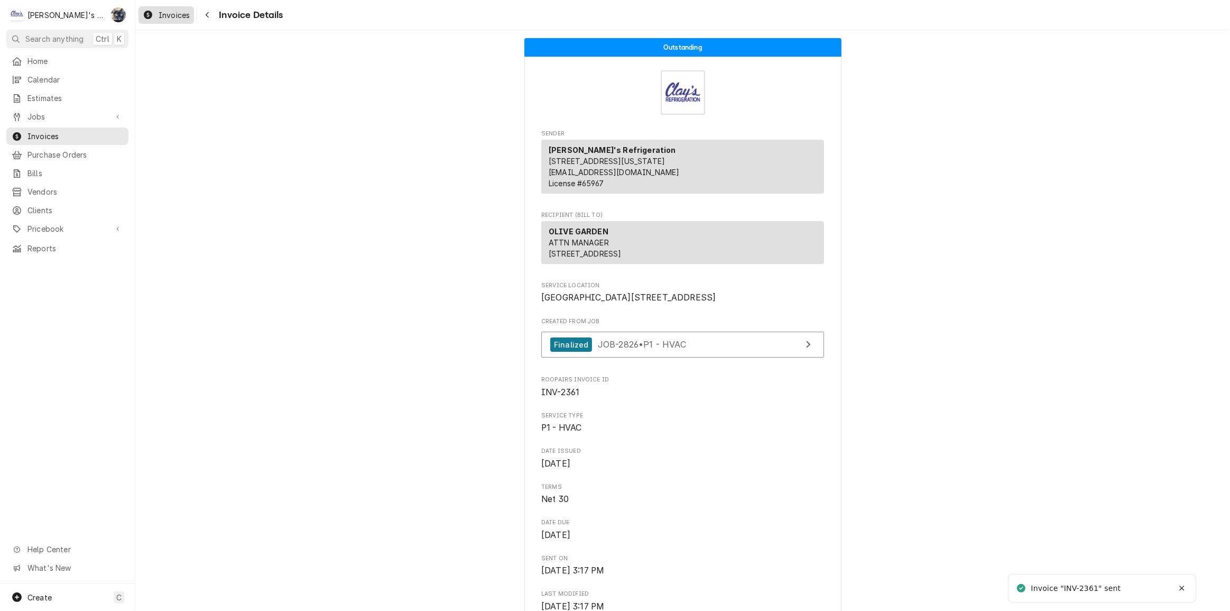
click at [183, 17] on span "Invoices" at bounding box center [174, 15] width 31 height 11
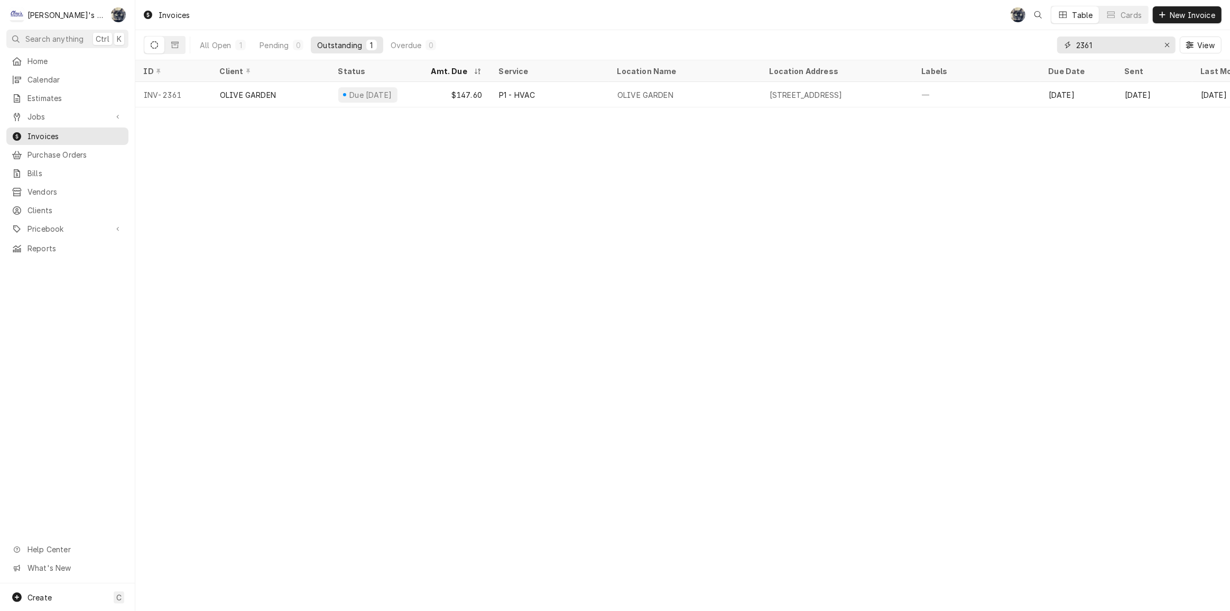
drag, startPoint x: 1125, startPoint y: 41, endPoint x: 1010, endPoint y: 47, distance: 115.4
click at [1012, 48] on div "All Open 1 Pending 0 Outstanding 1 Overdue 0 2361 View" at bounding box center [683, 45] width 1078 height 30
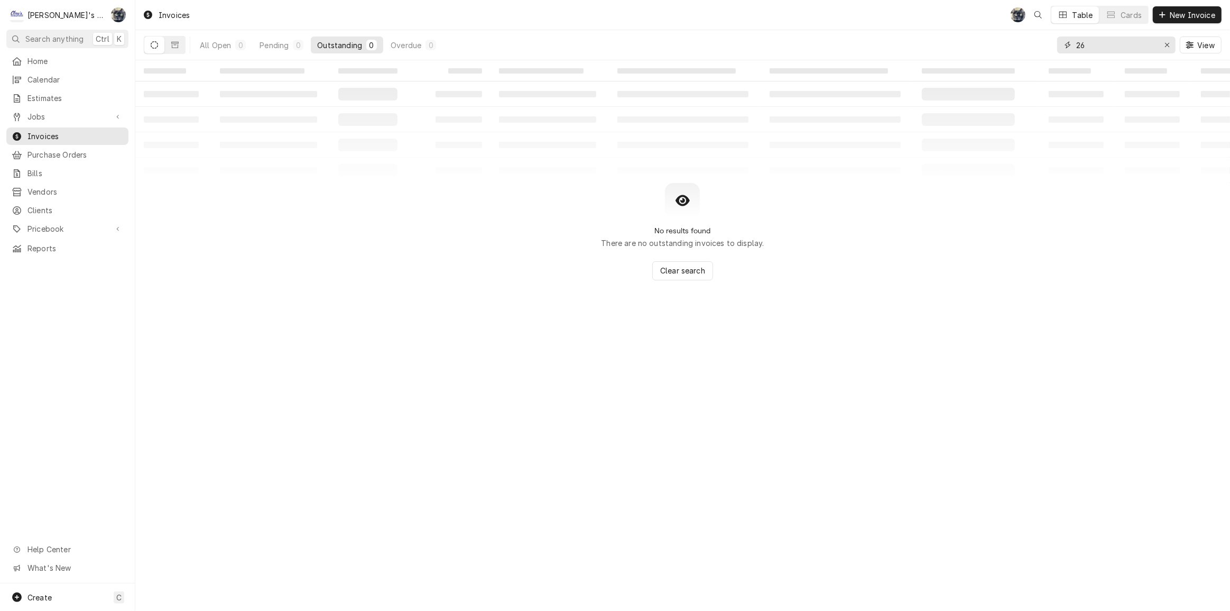
type input "2"
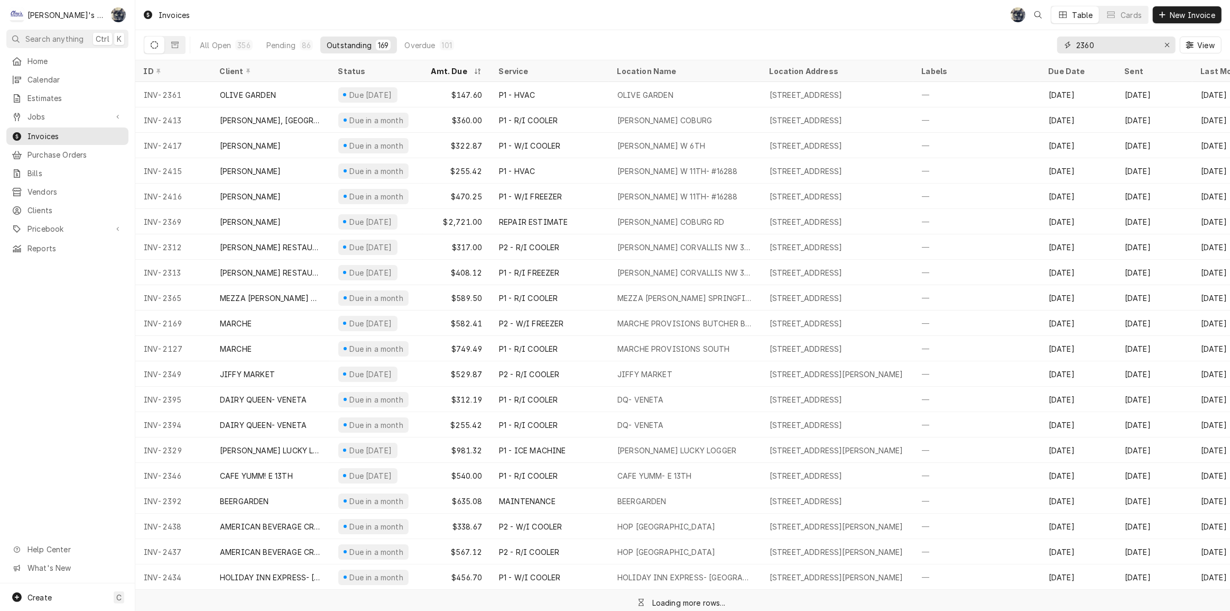
type input "2360"
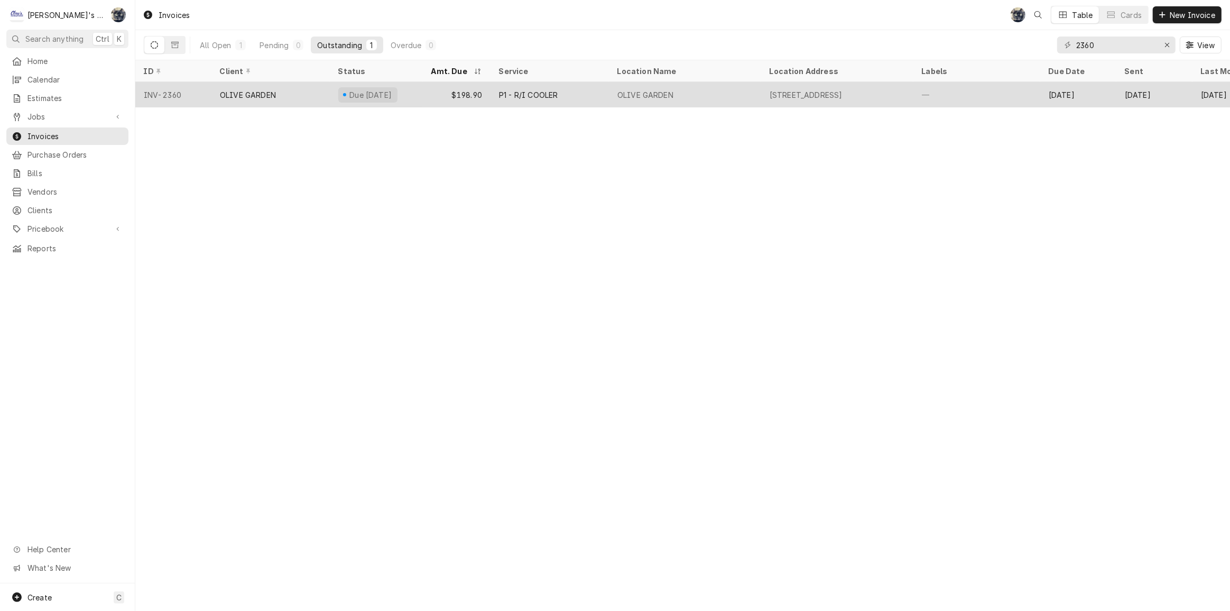
click at [731, 98] on div "OLIVE GARDEN" at bounding box center [685, 94] width 152 height 25
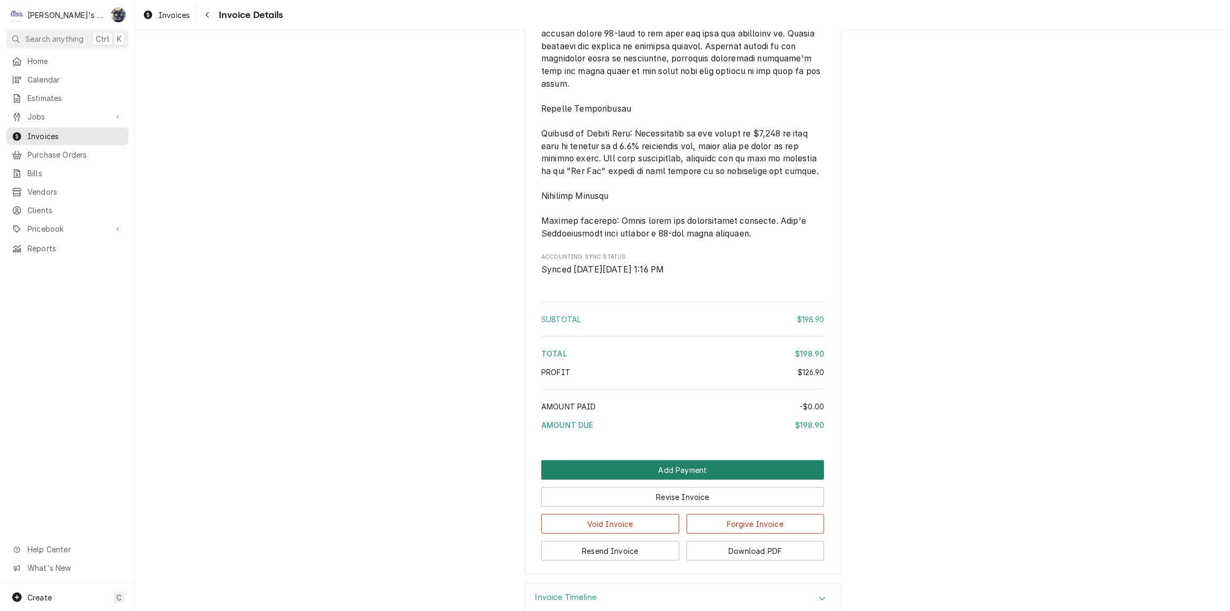
scroll to position [1254, 0]
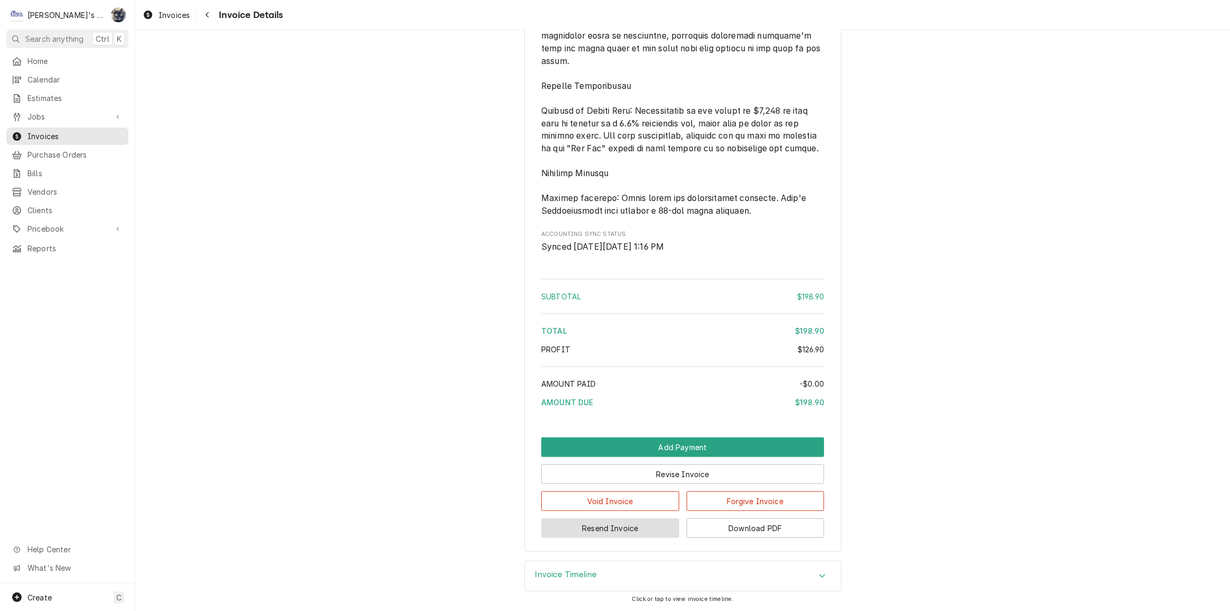
click at [615, 532] on button "Resend Invoice" at bounding box center [610, 528] width 138 height 20
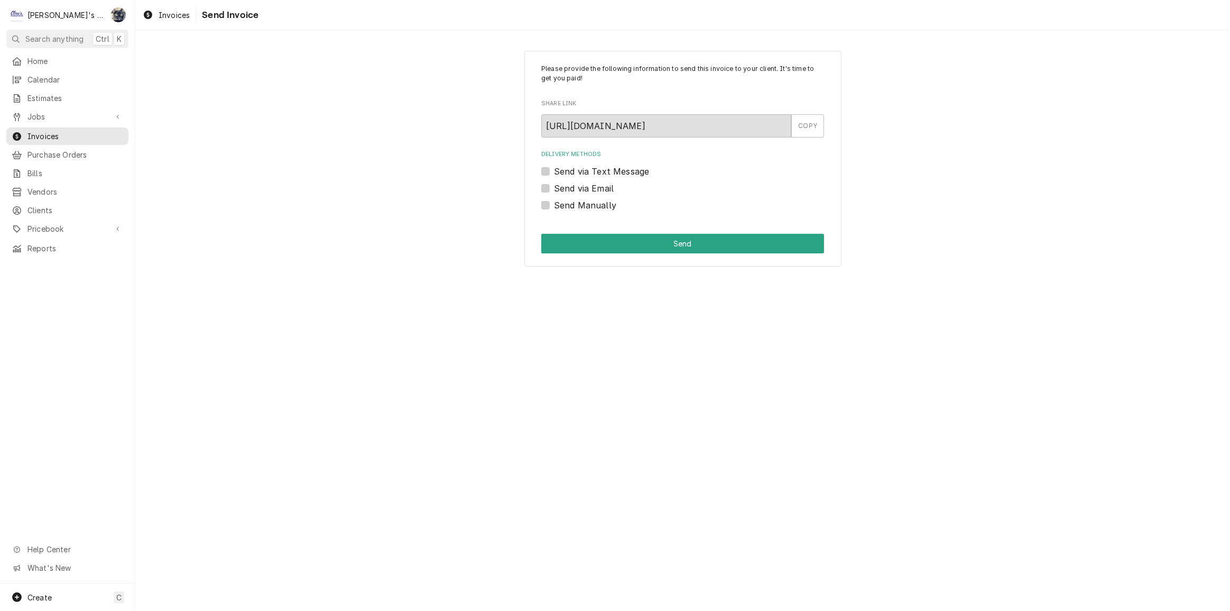
click at [554, 187] on label "Send via Email" at bounding box center [584, 188] width 60 height 13
click at [554, 187] on input "Send via Email" at bounding box center [695, 193] width 283 height 23
checkbox input "true"
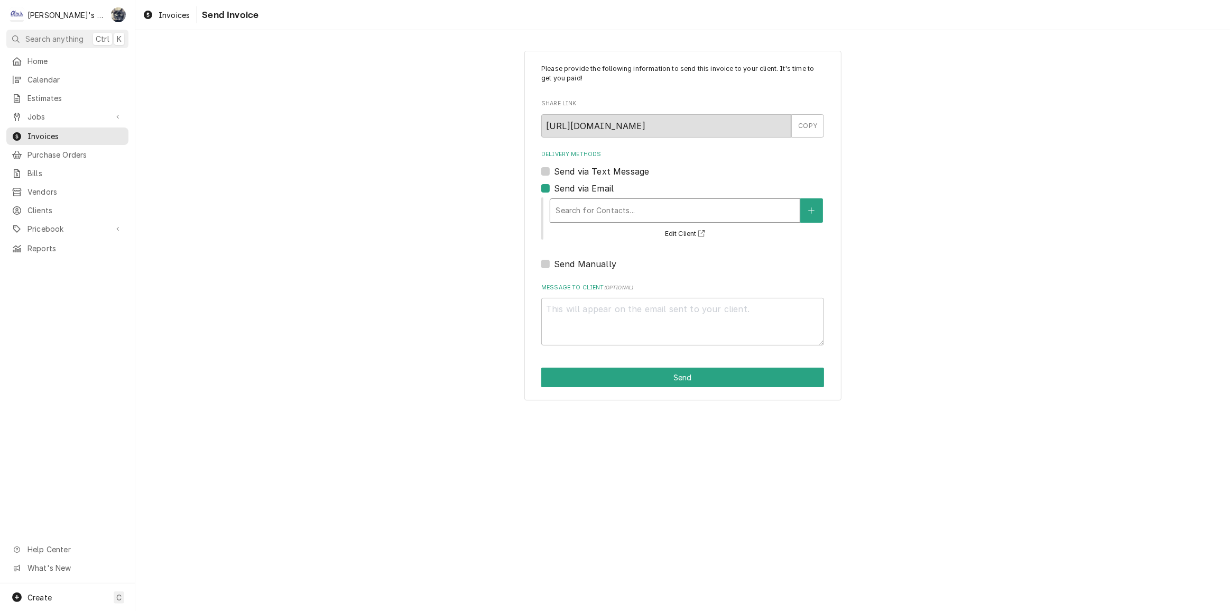
click at [578, 205] on div "Delivery Methods" at bounding box center [675, 210] width 239 height 19
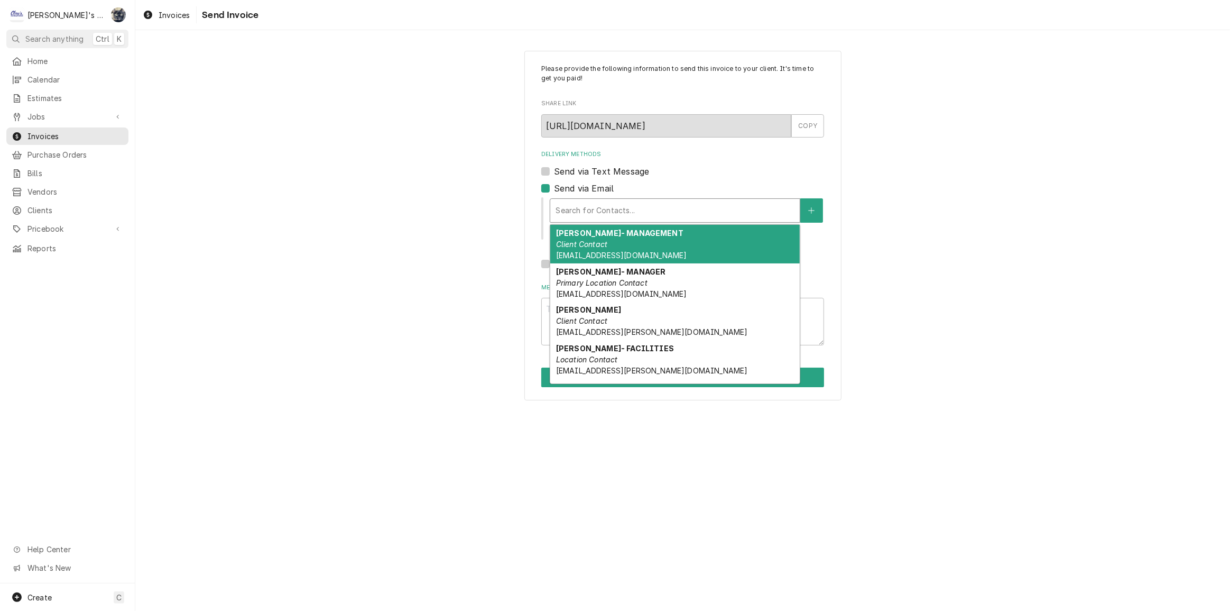
click at [581, 251] on span "CKOSTER@OLIVEGARDEN.COM" at bounding box center [621, 255] width 131 height 9
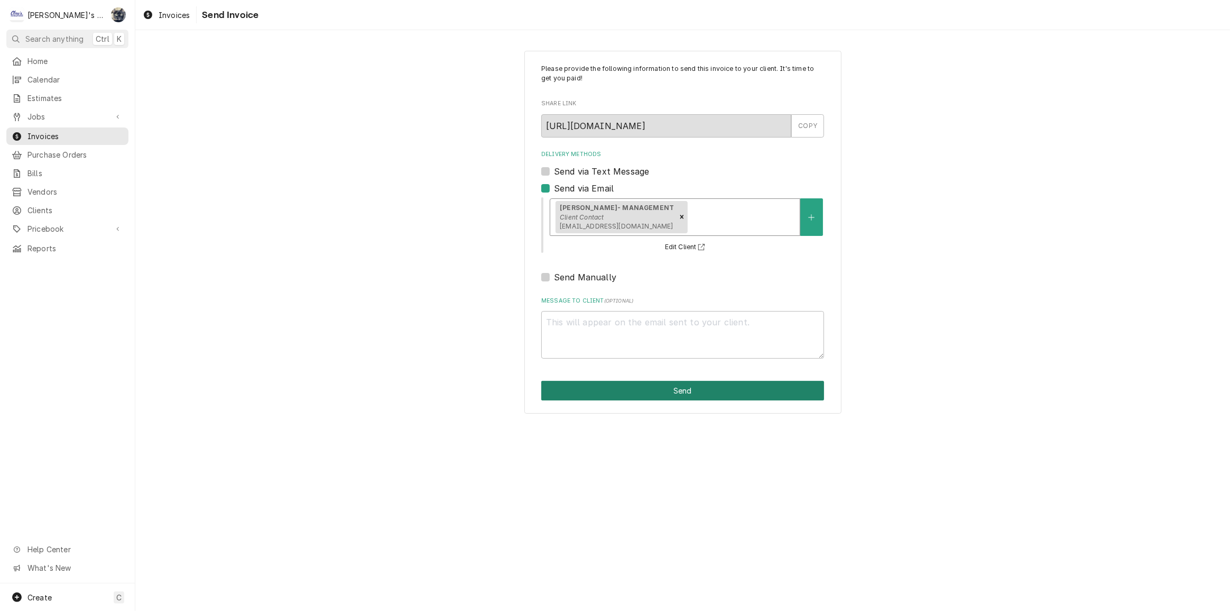
click at [644, 391] on button "Send" at bounding box center [682, 391] width 283 height 20
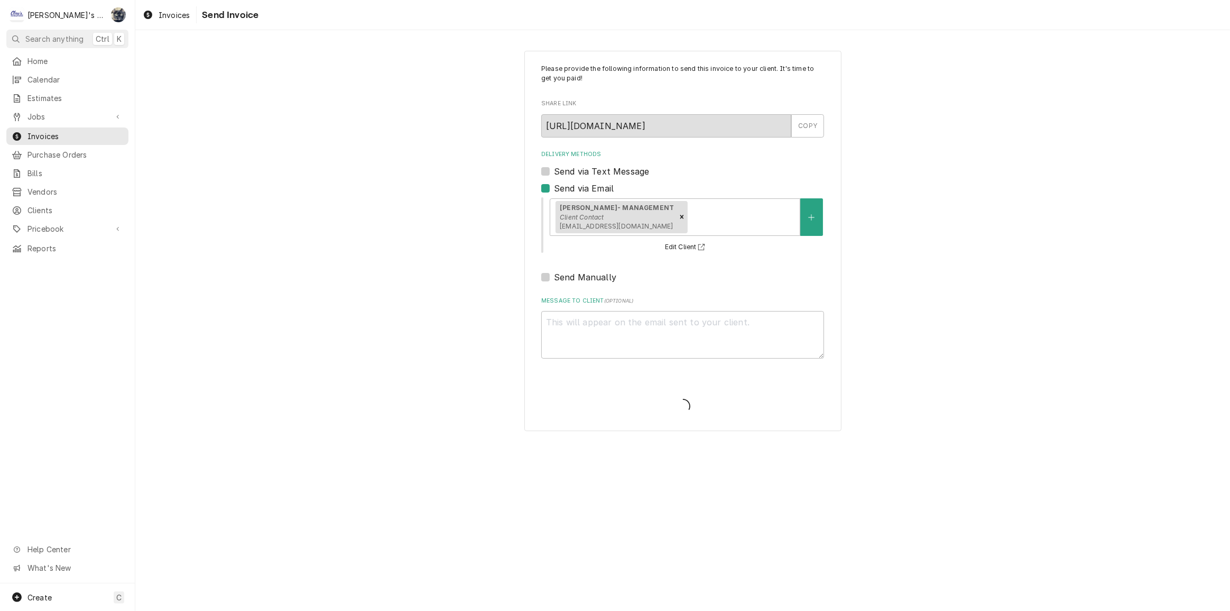
type textarea "x"
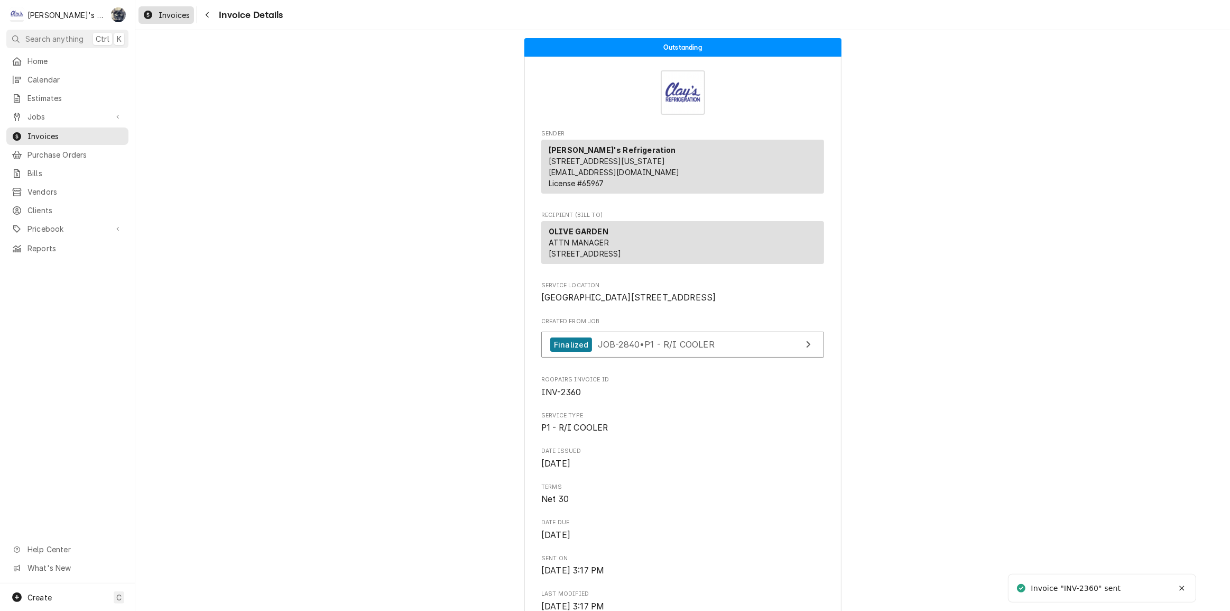
click at [164, 8] on div "Invoices" at bounding box center [166, 14] width 51 height 13
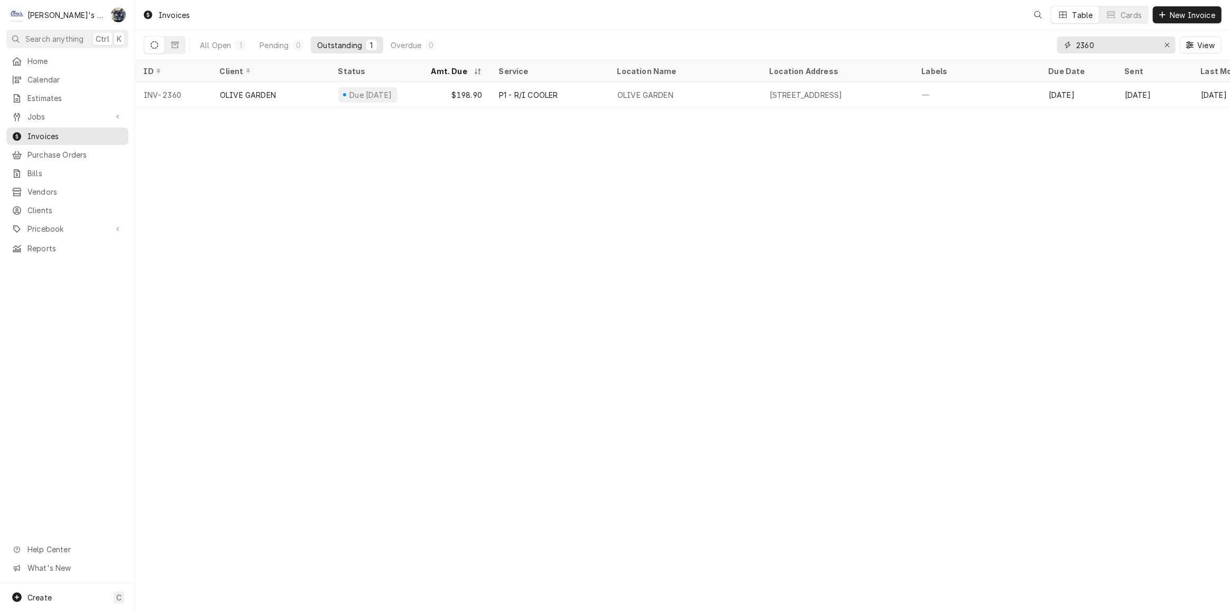
drag, startPoint x: 1107, startPoint y: 50, endPoint x: 1034, endPoint y: 53, distance: 73.6
click at [1034, 53] on div "All Open 1 Pending 0 Outstanding 1 Overdue 0 2360 View" at bounding box center [683, 45] width 1078 height 30
type input "2418"
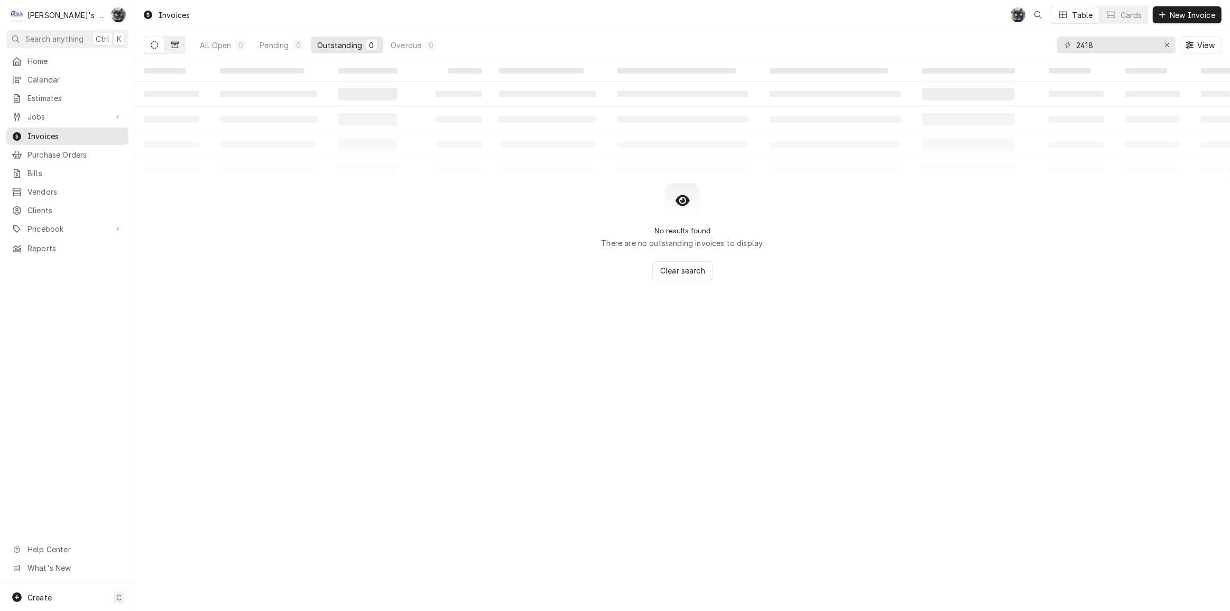
click at [174, 50] on button "Dynamic Content Wrapper" at bounding box center [175, 44] width 20 height 17
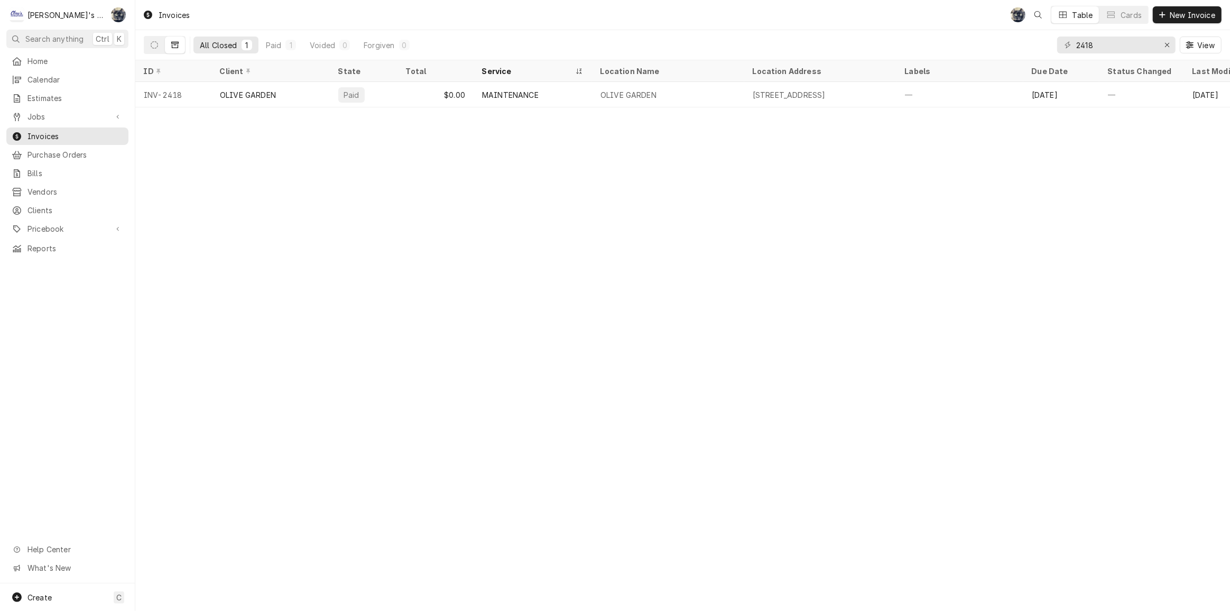
click at [578, 90] on div "MAINTENANCE" at bounding box center [533, 94] width 118 height 25
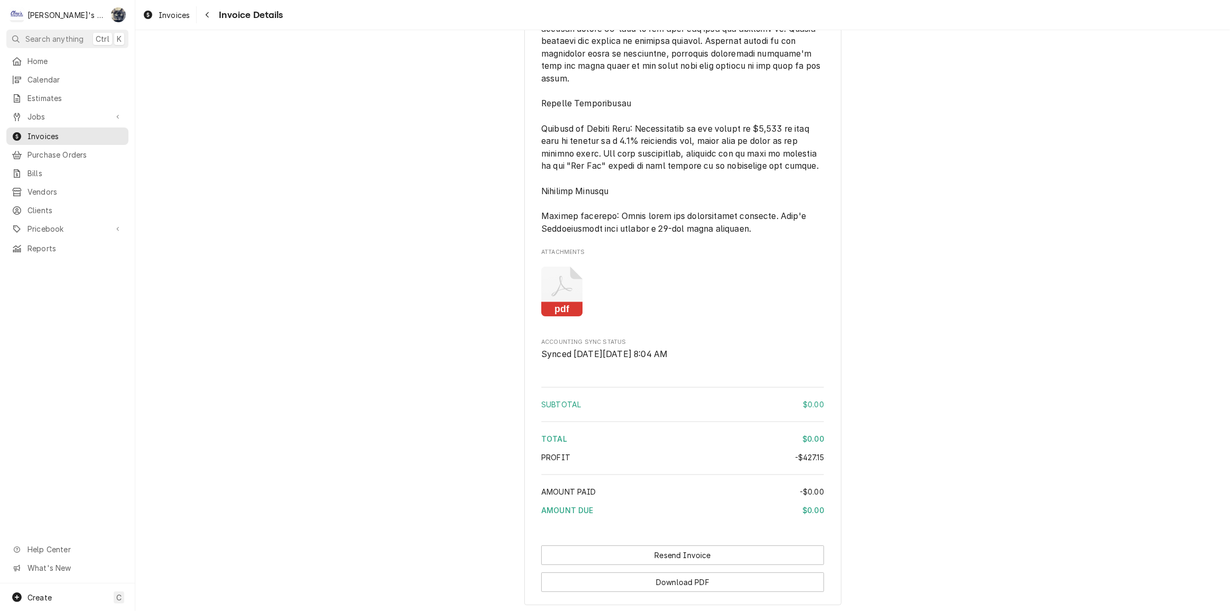
scroll to position [2369, 0]
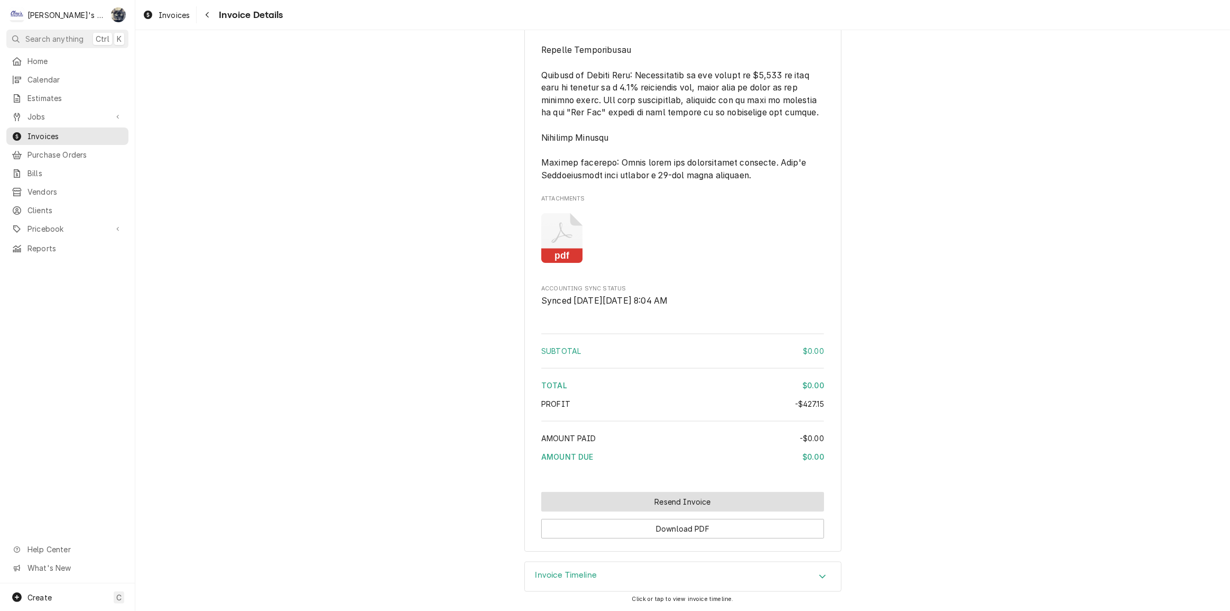
click at [589, 502] on button "Resend Invoice" at bounding box center [682, 502] width 283 height 20
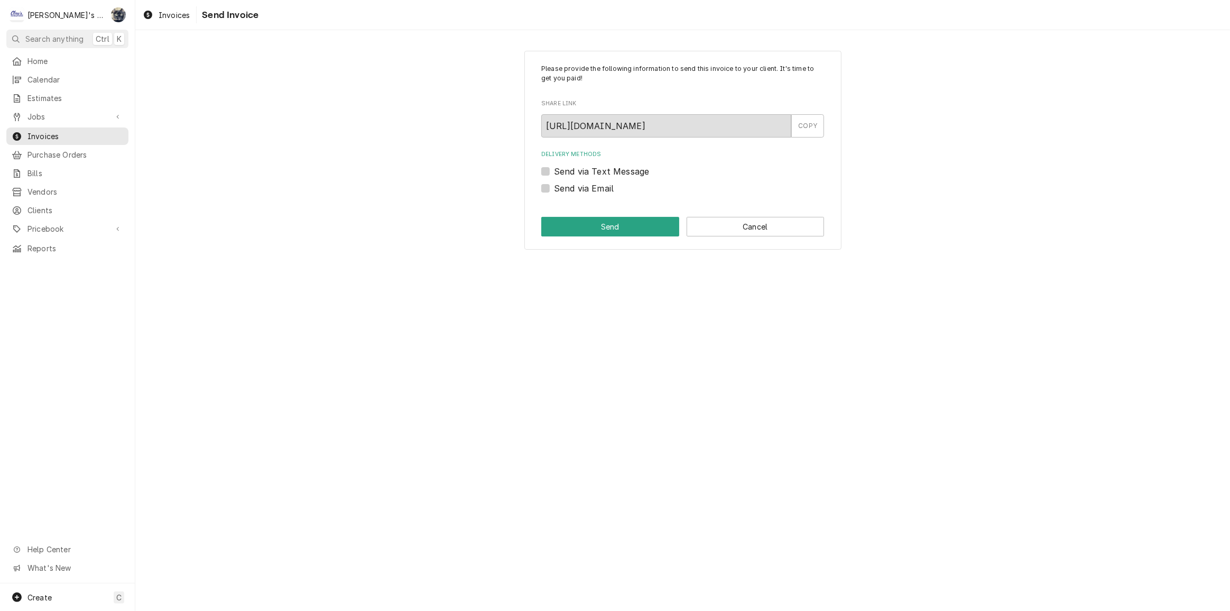
click at [554, 187] on label "Send via Email" at bounding box center [584, 188] width 60 height 13
click at [554, 187] on input "Send via Email" at bounding box center [695, 193] width 283 height 23
checkbox input "true"
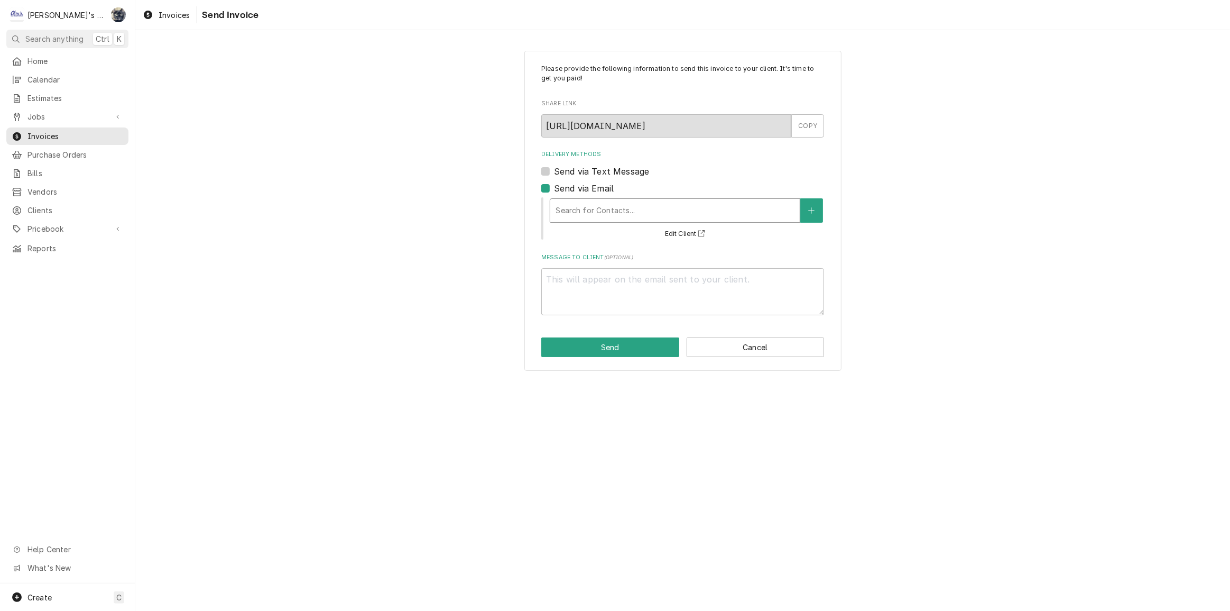
click at [573, 206] on div "Delivery Methods" at bounding box center [675, 210] width 239 height 19
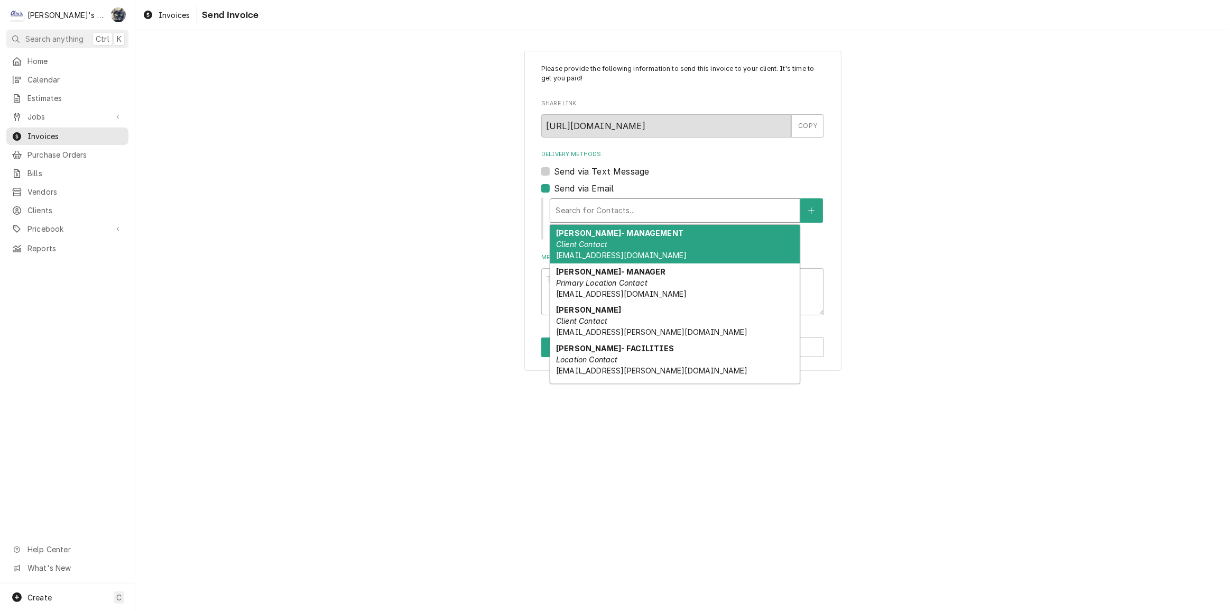
click at [579, 241] on em "Client Contact" at bounding box center [581, 243] width 51 height 9
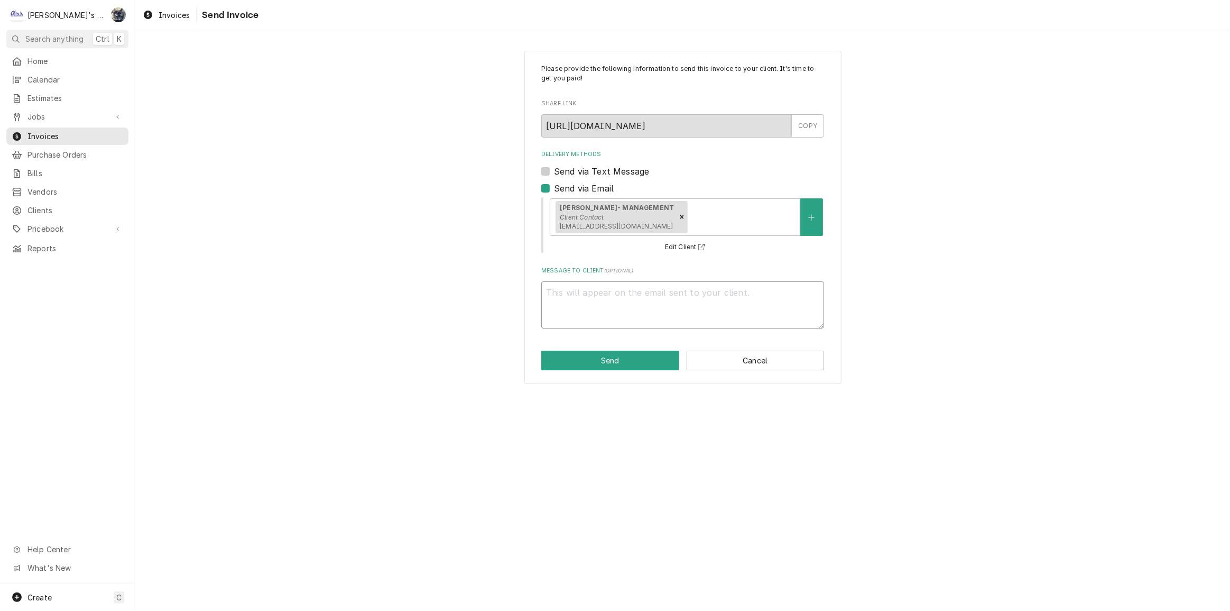
click at [594, 297] on textarea "Message to Client ( optional )" at bounding box center [682, 305] width 283 height 48
type textarea "x"
type textarea "F"
type textarea "x"
type textarea "Fo"
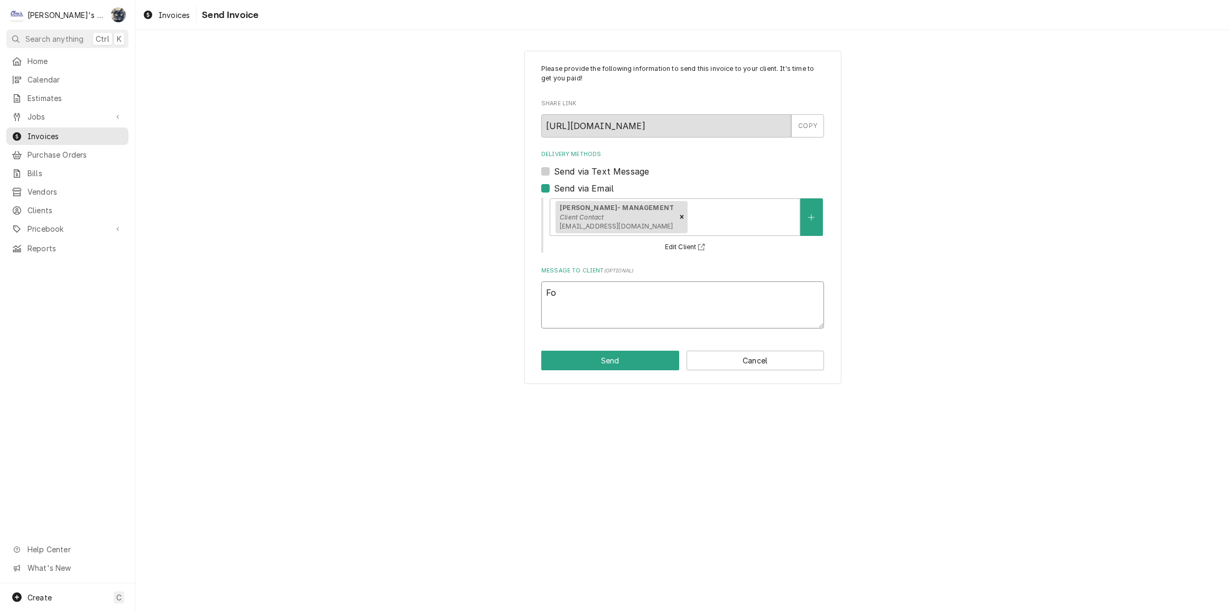
type textarea "x"
type textarea "For"
type textarea "x"
type textarea "For"
type textarea "x"
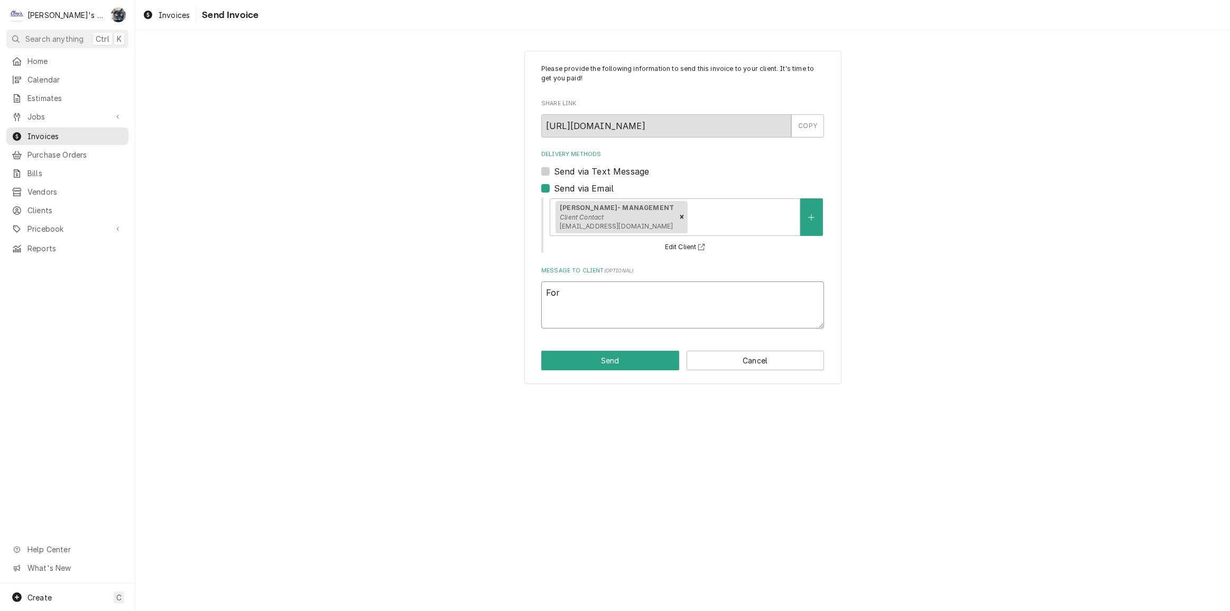
type textarea "For y"
type textarea "x"
type textarea "For yo"
type textarea "x"
type textarea "For you"
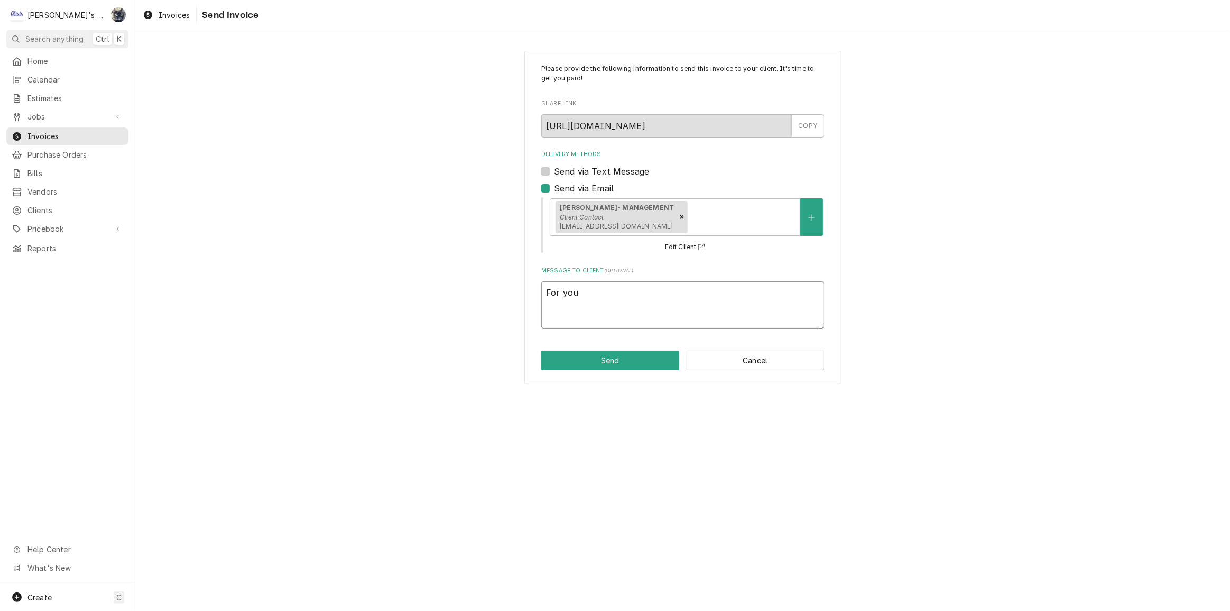
type textarea "x"
type textarea "For your"
type textarea "x"
type textarea "For your"
type textarea "x"
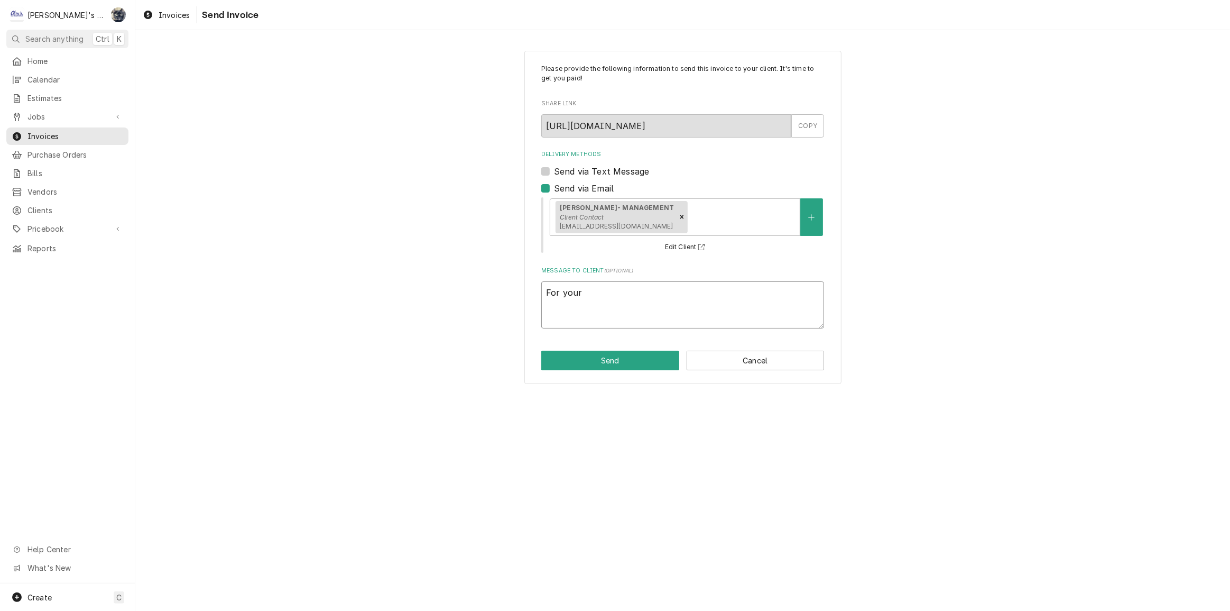
type textarea "For your r"
type textarea "x"
type textarea "For your re"
type textarea "x"
type textarea "For your rec"
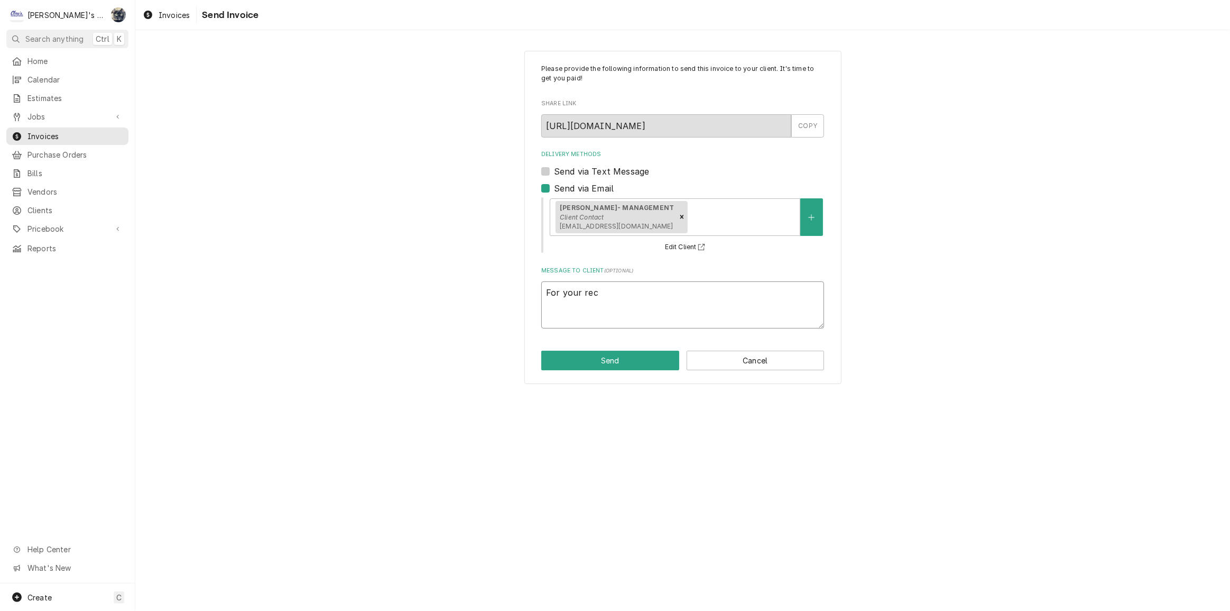
type textarea "x"
type textarea "For your reco"
type textarea "x"
type textarea "For your recor"
type textarea "x"
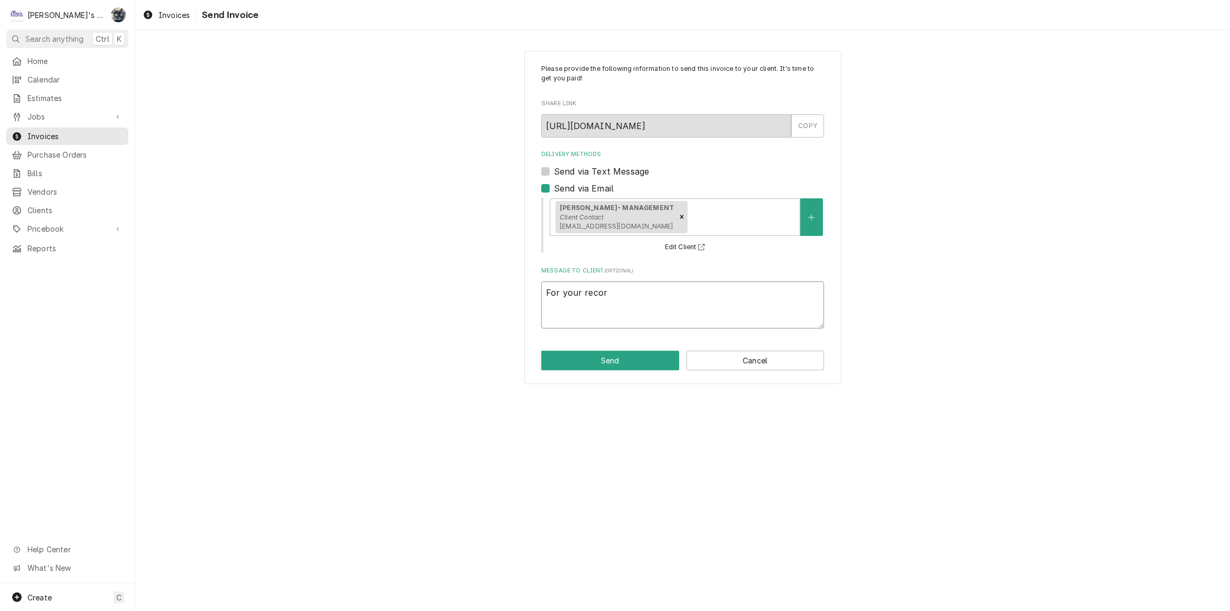
type textarea "For your record"
type textarea "x"
type textarea "For your recordd"
type textarea "x"
type textarea "For your record"
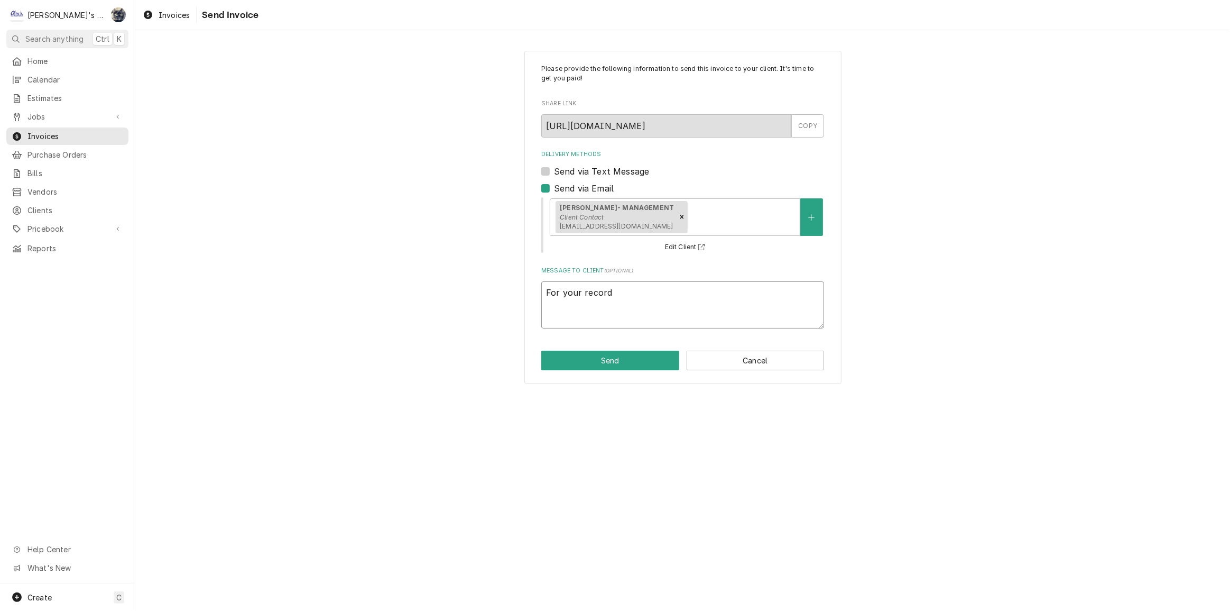
type textarea "x"
type textarea "For your records"
type textarea "x"
type textarea "For your records"
type textarea "x"
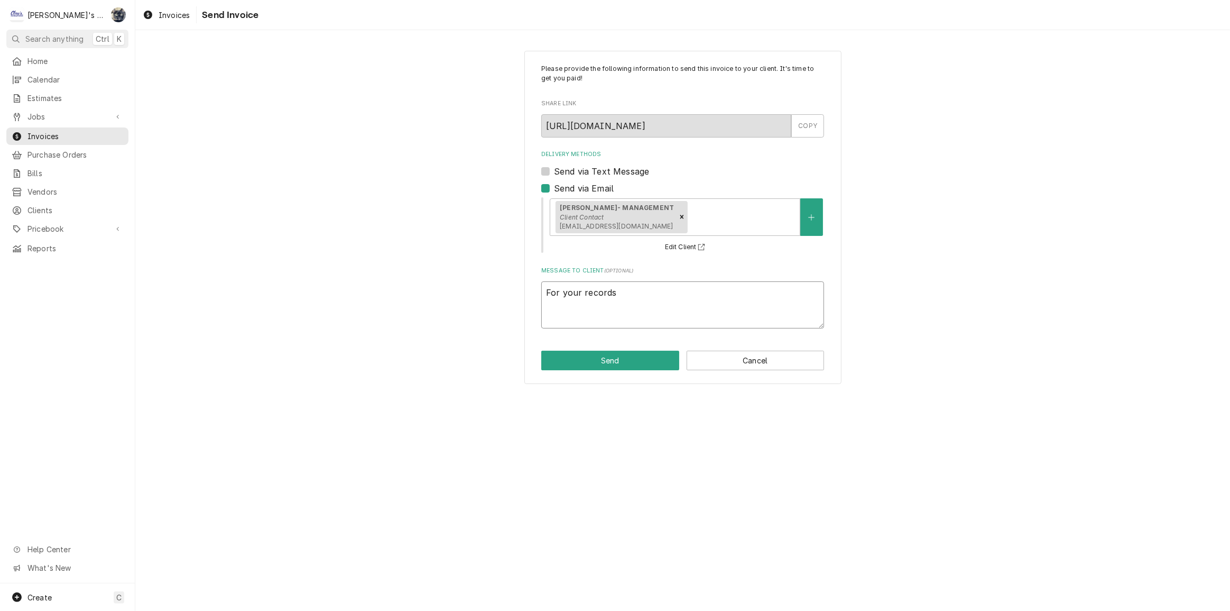
type textarea "For your records o"
type textarea "x"
type textarea "For your records on"
type textarea "x"
type textarea "For your records onl"
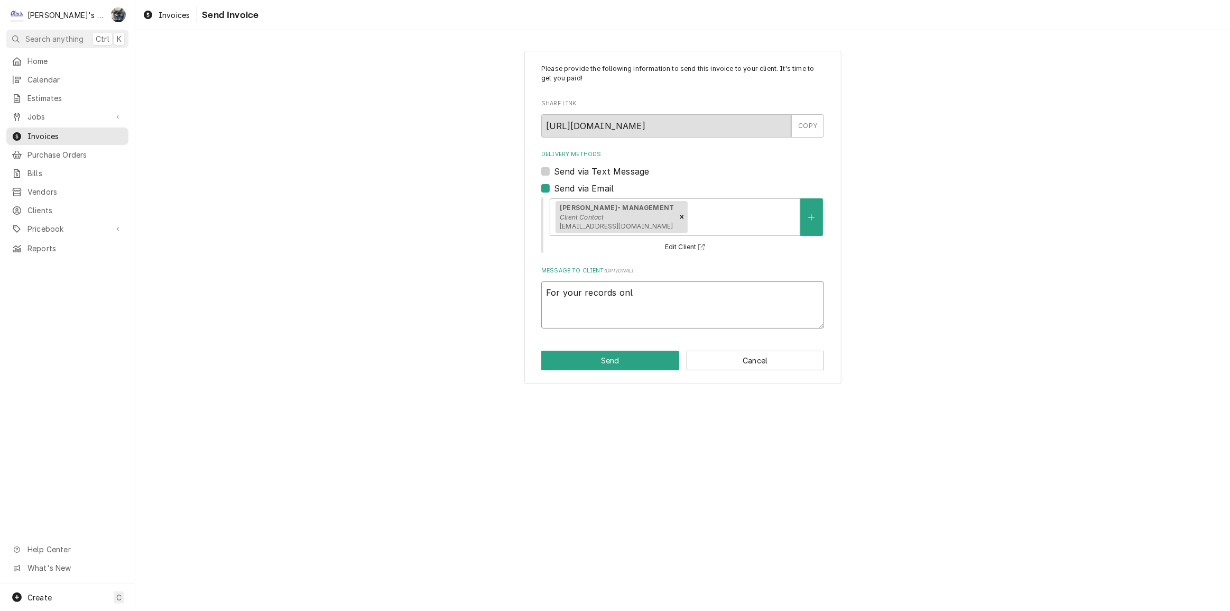
type textarea "x"
type textarea "For your records only"
type textarea "x"
type textarea "For your records only,"
type textarea "x"
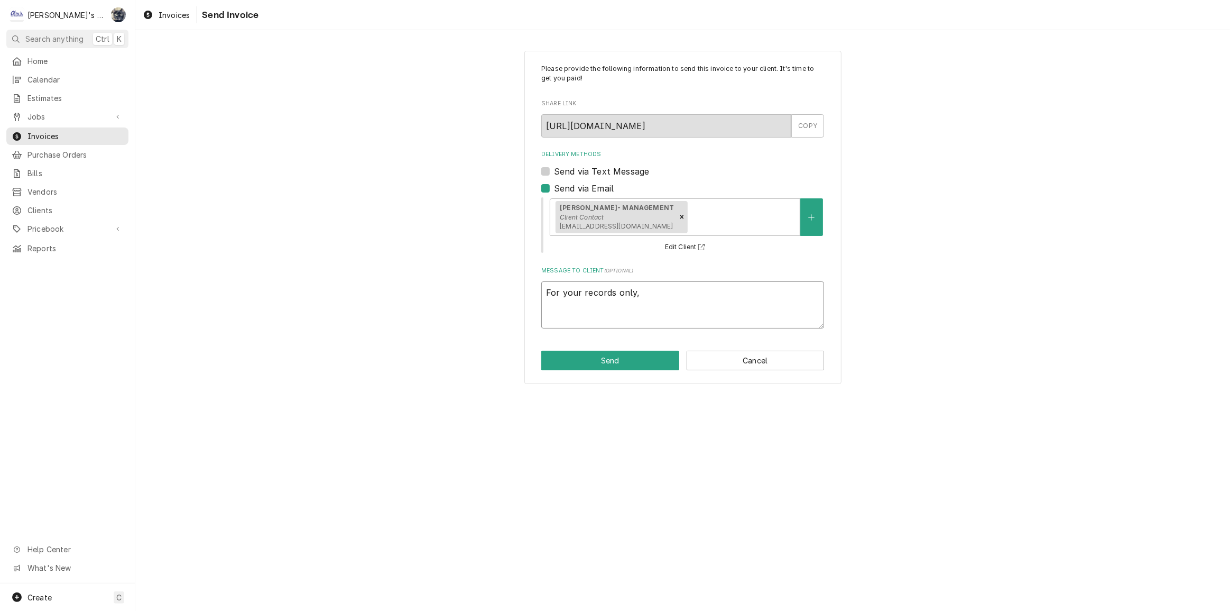
type textarea "For your records only,"
type textarea "x"
type textarea "For your records only, t"
type textarea "x"
type textarea "For your records only, th"
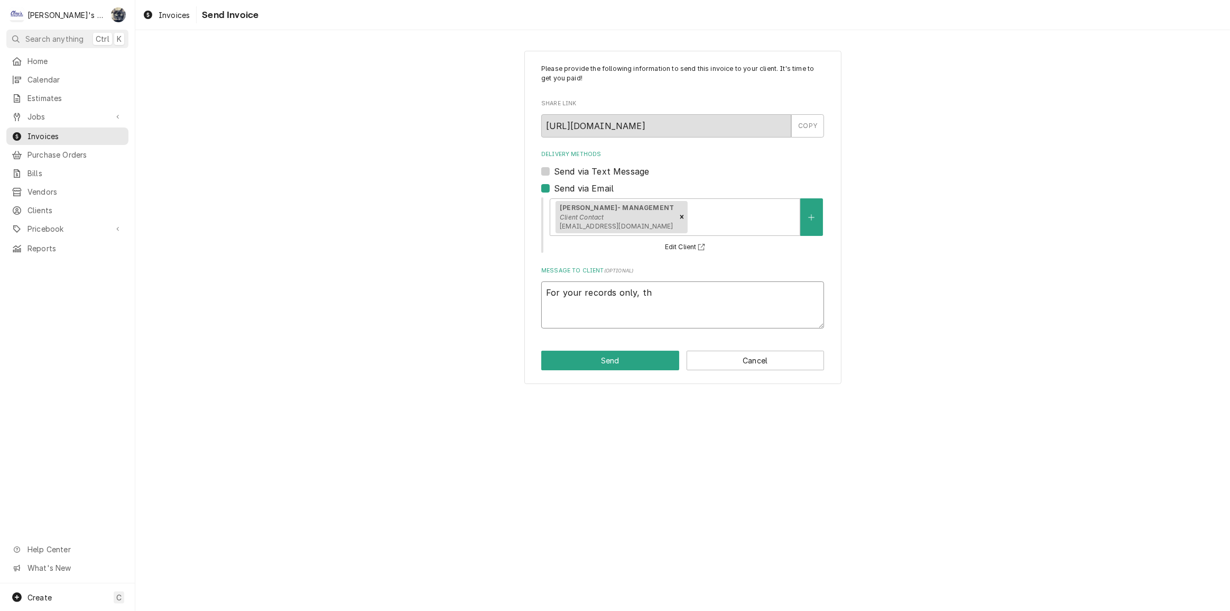
type textarea "x"
type textarea "For your records only, tha"
type textarea "x"
type textarea "For your records only, than"
type textarea "x"
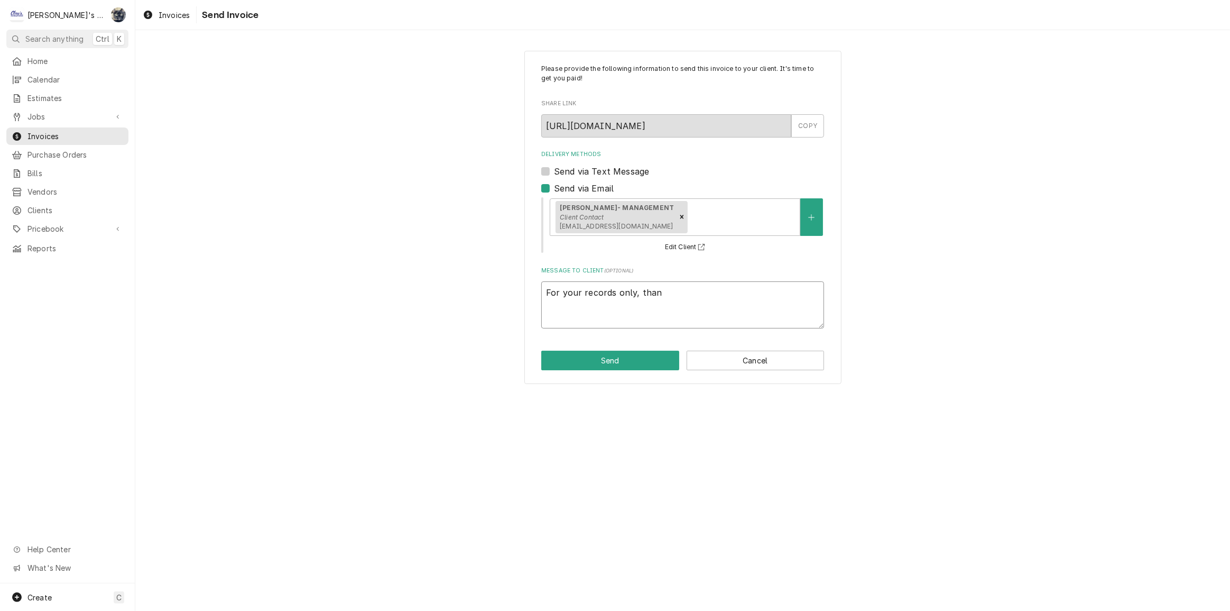
type textarea "For your records only, thank"
type textarea "x"
type textarea "For your records only, thank"
type textarea "x"
type textarea "For your records only, thank y"
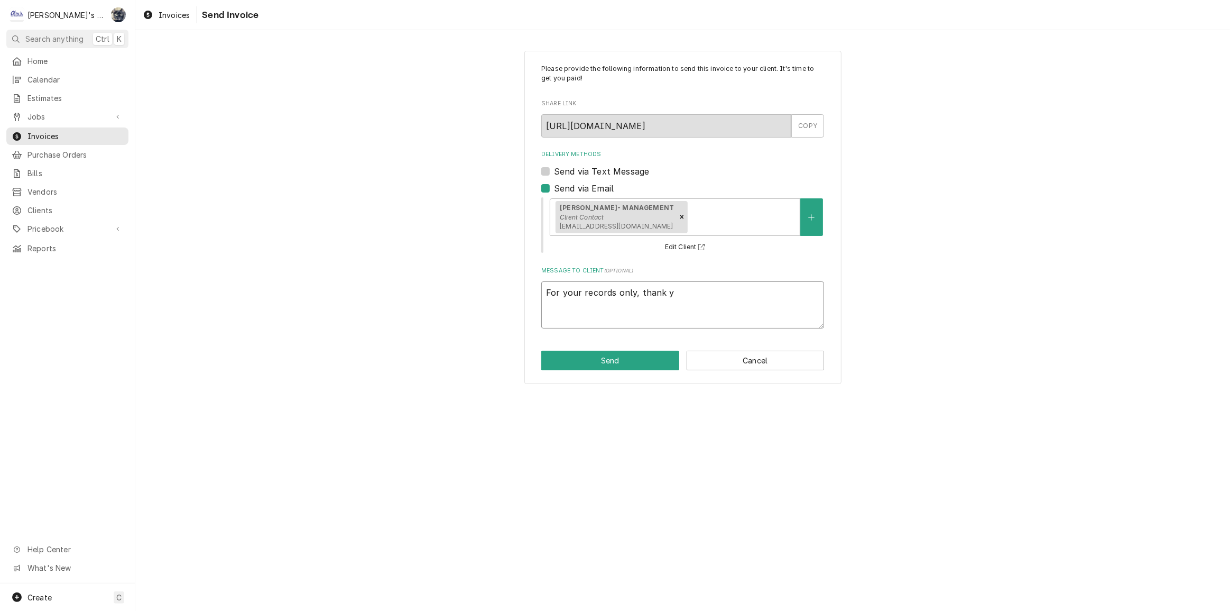
type textarea "x"
type textarea "For your records only, thank yo"
type textarea "x"
type textarea "For your records only, thank you"
type textarea "x"
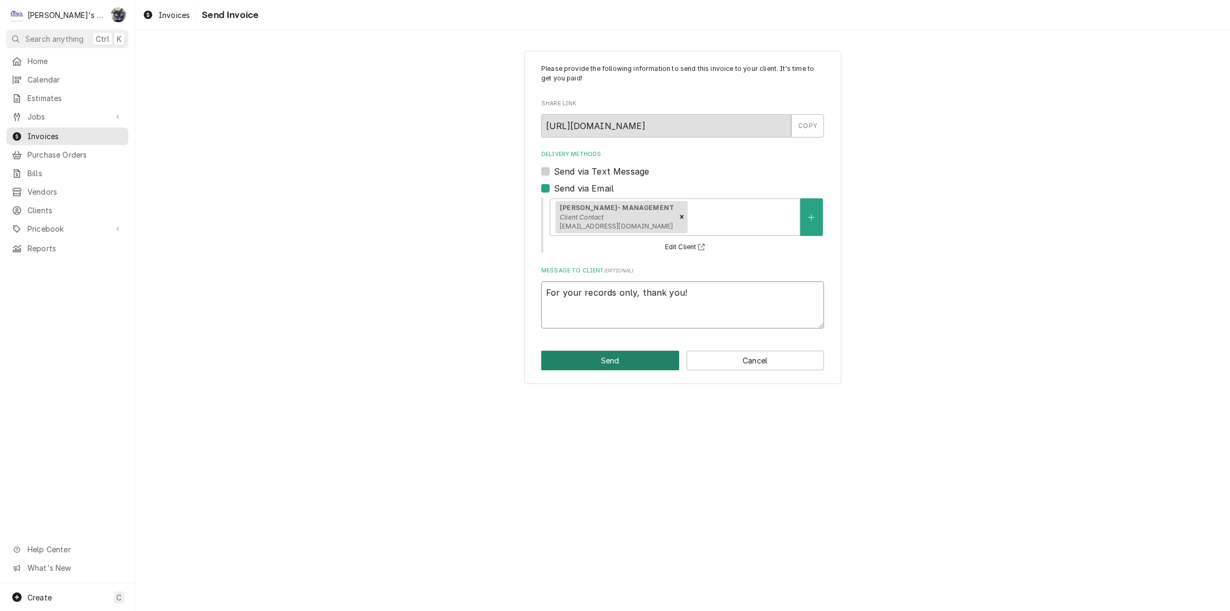
type textarea "For your records only, thank you!"
click at [575, 352] on button "Send" at bounding box center [610, 361] width 138 height 20
type textarea "x"
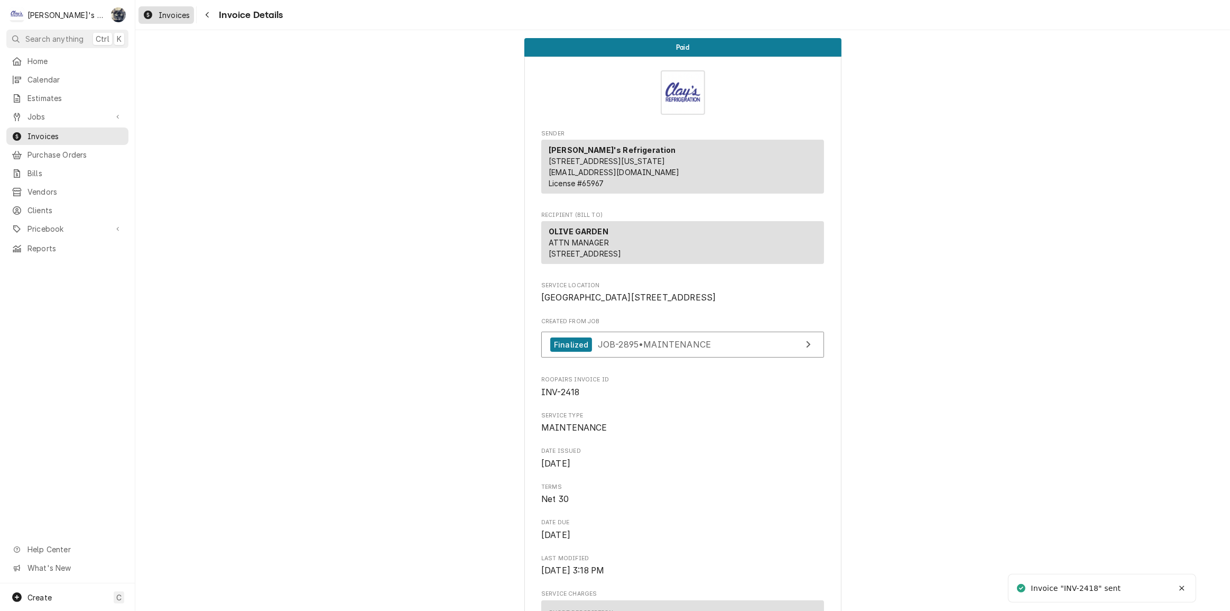
click at [171, 11] on span "Invoices" at bounding box center [174, 15] width 31 height 11
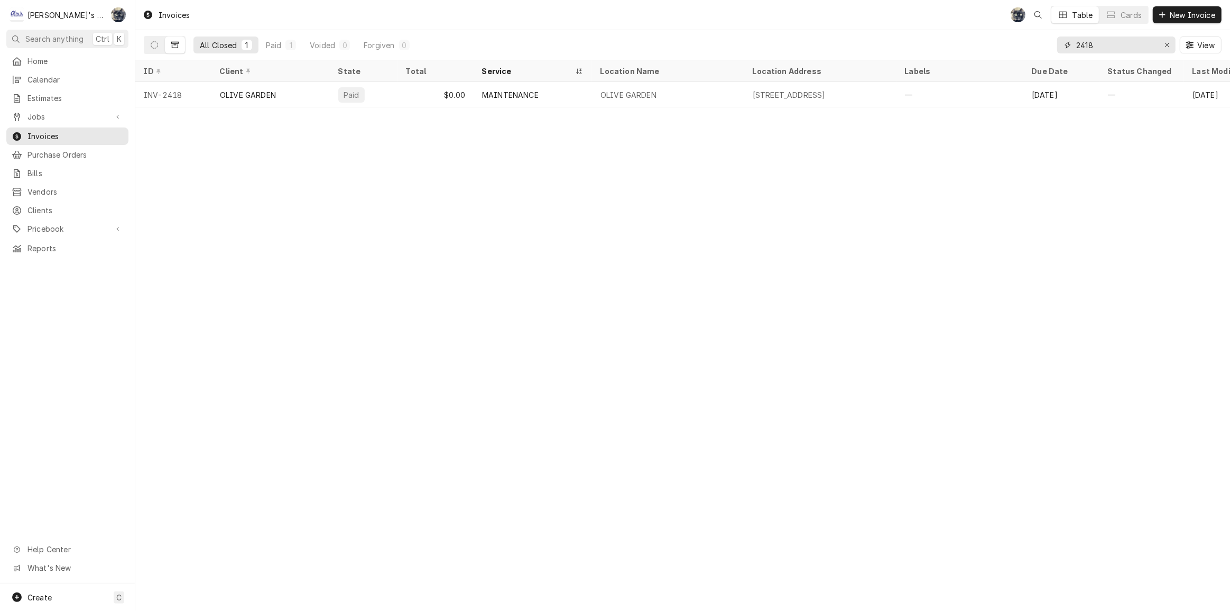
drag, startPoint x: 1112, startPoint y: 40, endPoint x: 1059, endPoint y: 38, distance: 52.9
click at [1059, 38] on div "2418" at bounding box center [1116, 44] width 118 height 17
type input "2381"
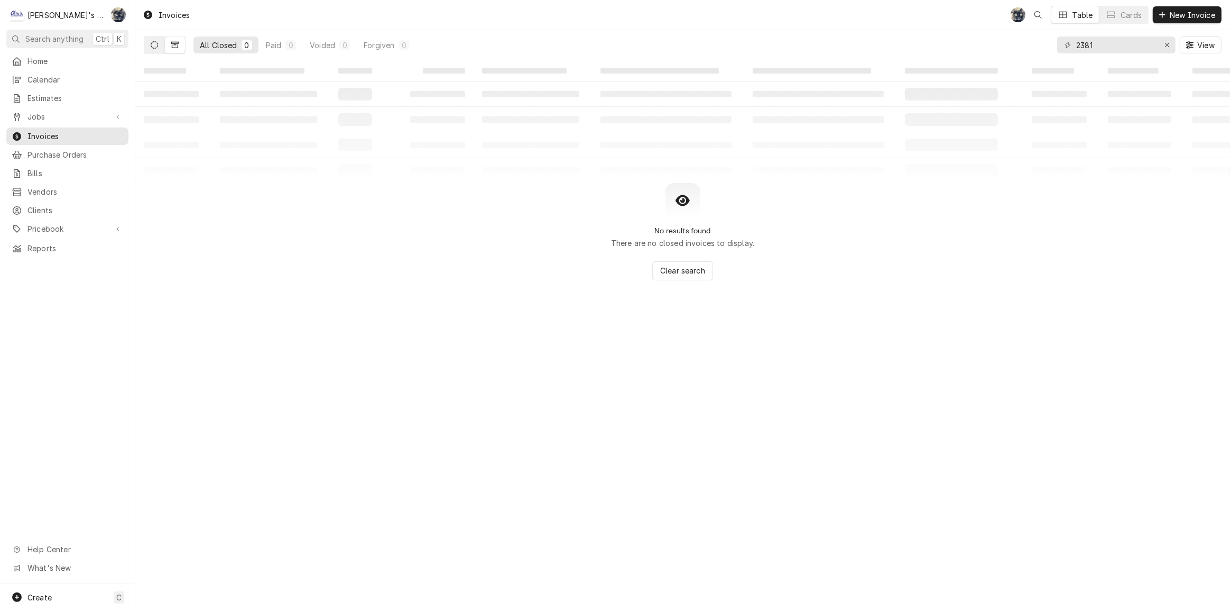
click at [158, 48] on button "Dynamic Content Wrapper" at bounding box center [154, 44] width 20 height 17
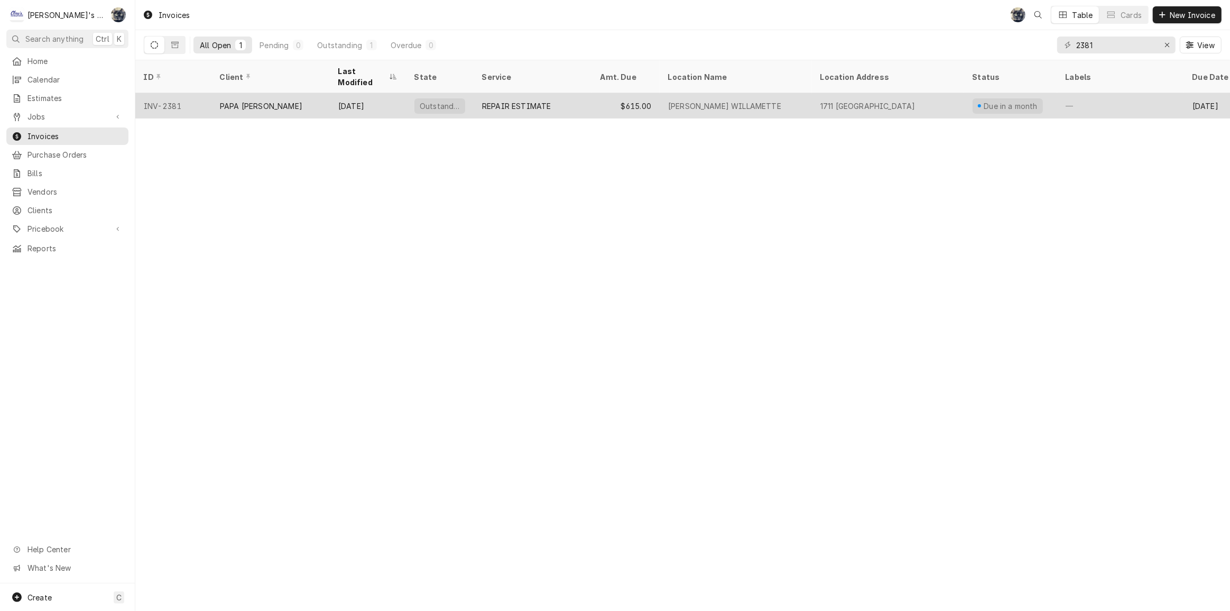
click at [462, 98] on div "Outstanding" at bounding box center [439, 105] width 51 height 15
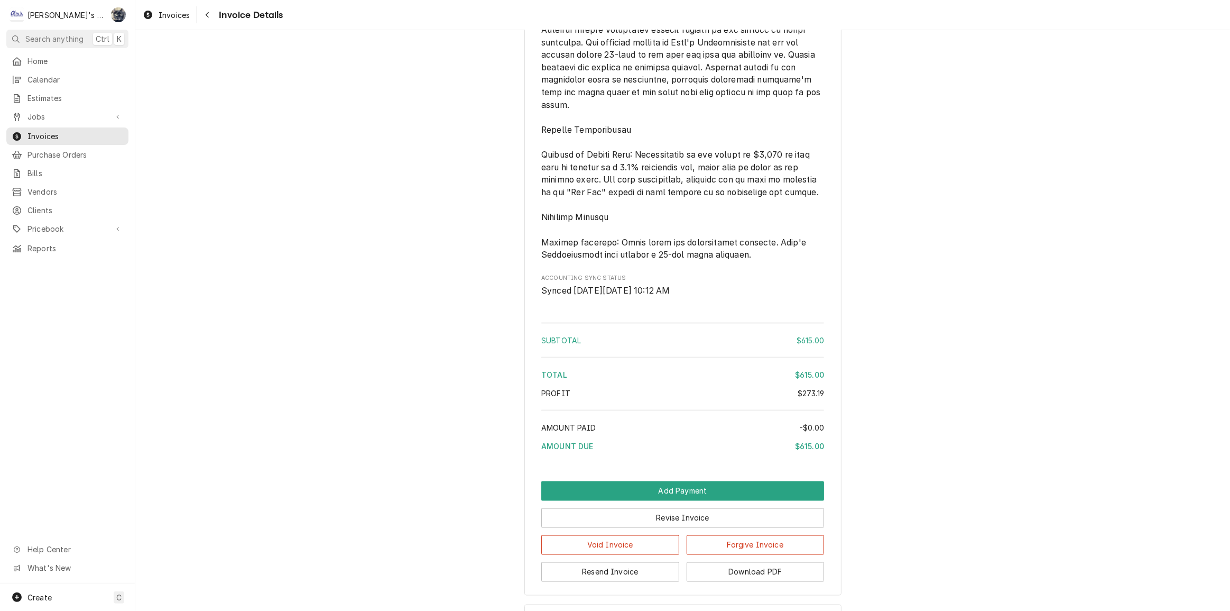
scroll to position [1905, 0]
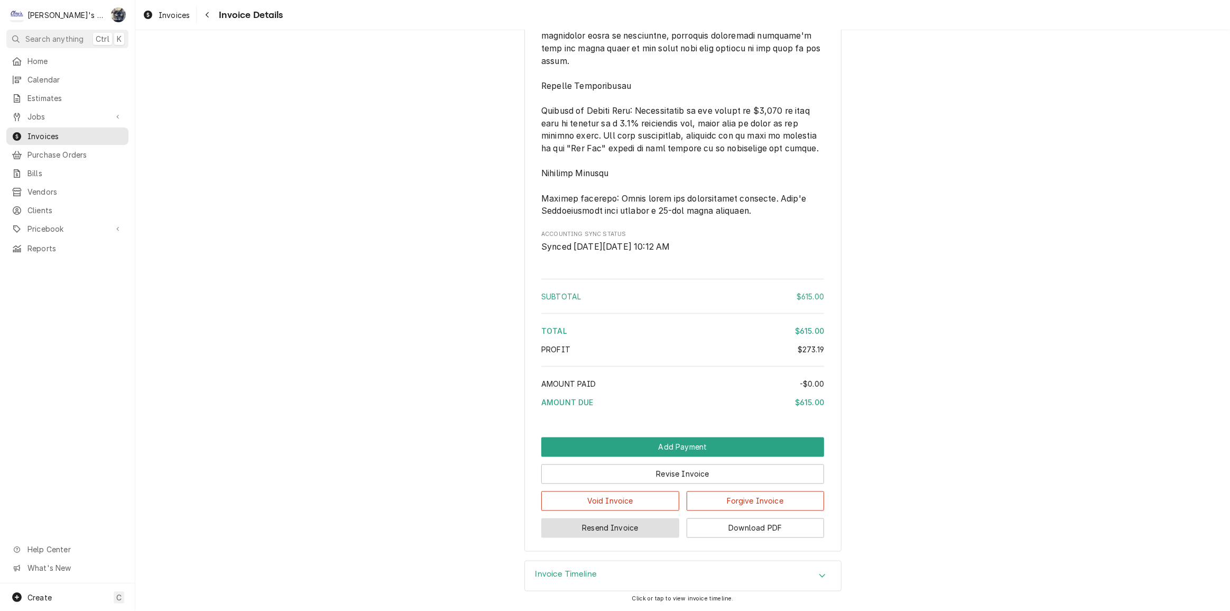
click at [628, 523] on button "Resend Invoice" at bounding box center [610, 528] width 138 height 20
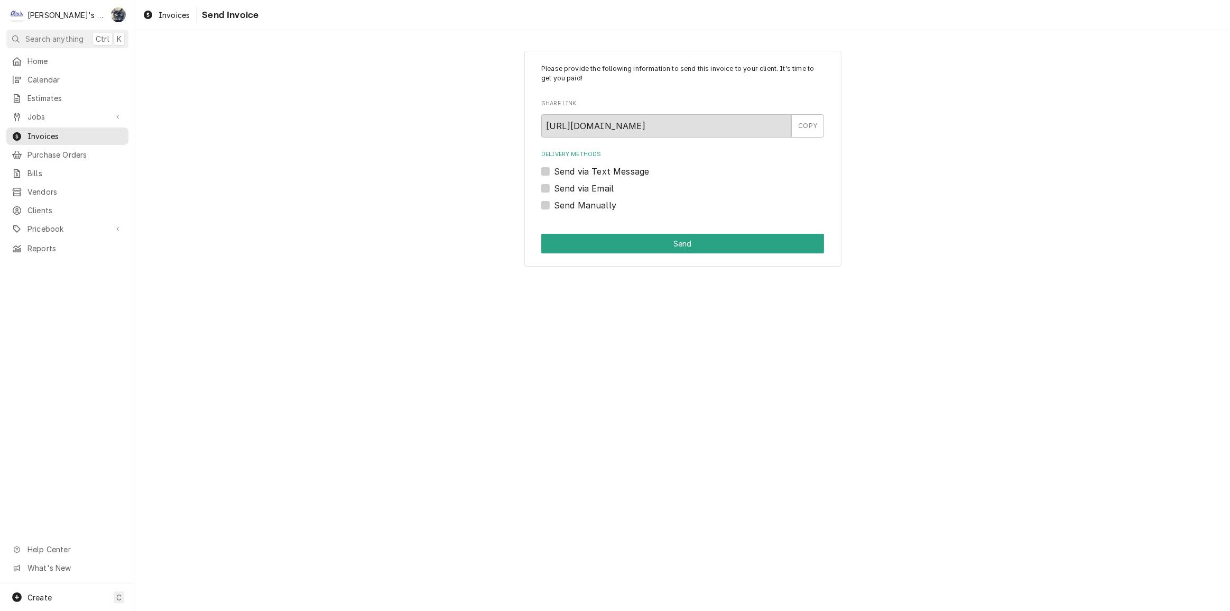
click at [554, 184] on label "Send via Email" at bounding box center [584, 188] width 60 height 13
click at [554, 184] on input "Send via Email" at bounding box center [695, 193] width 283 height 23
checkbox input "true"
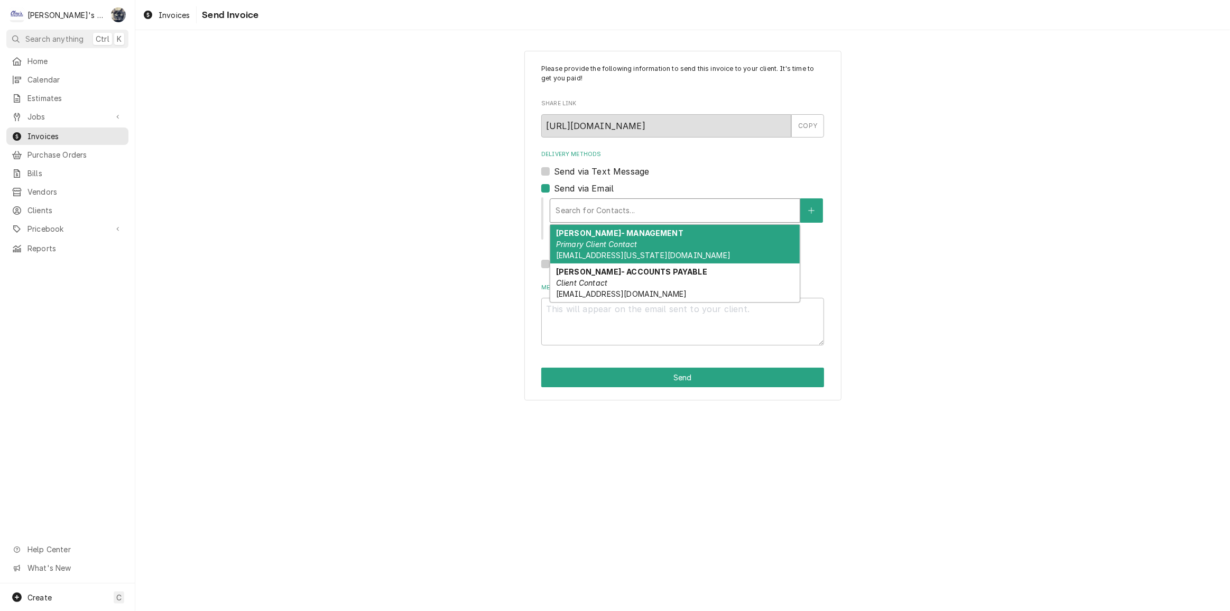
click at [568, 201] on div "Delivery Methods" at bounding box center [675, 210] width 239 height 19
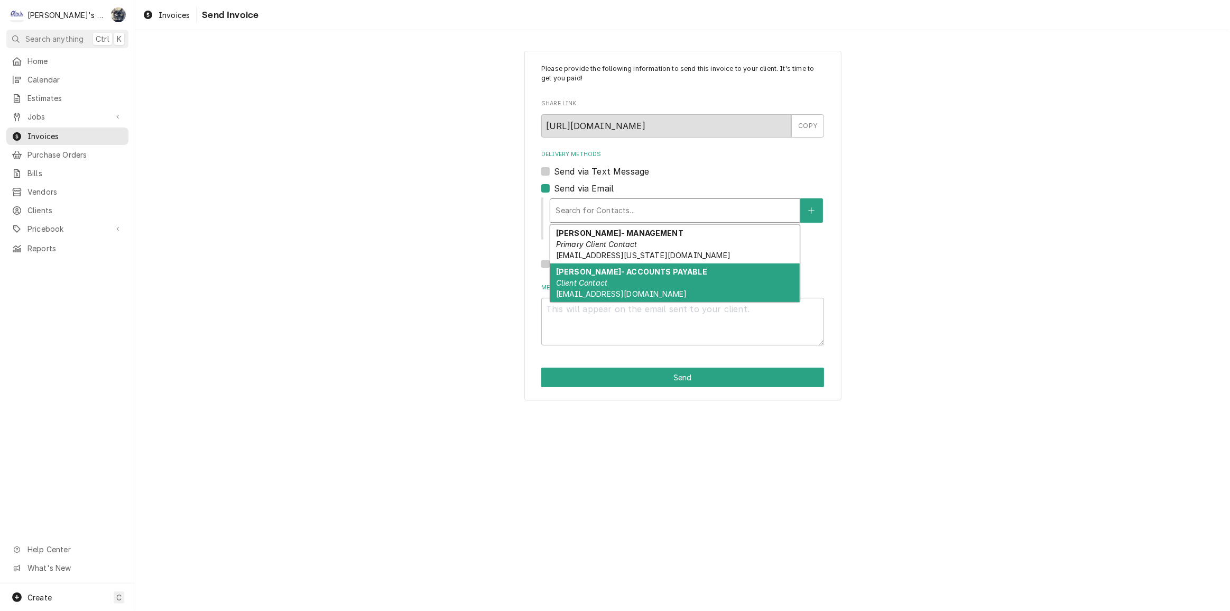
click at [587, 285] on em "Client Contact" at bounding box center [581, 282] width 51 height 9
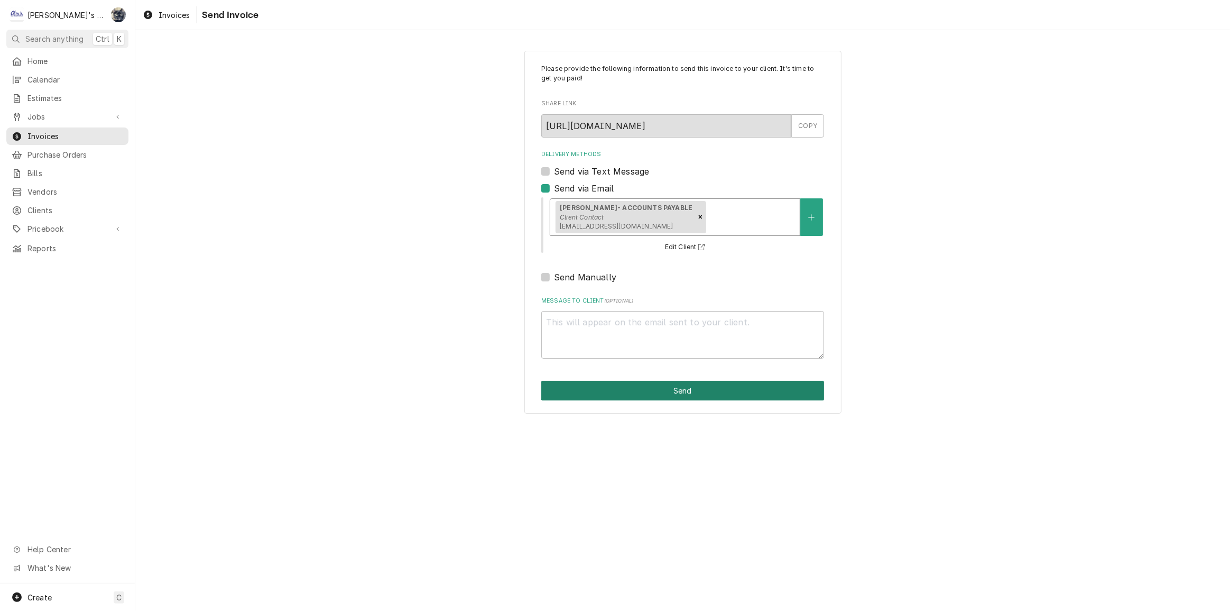
click at [639, 389] on button "Send" at bounding box center [682, 391] width 283 height 20
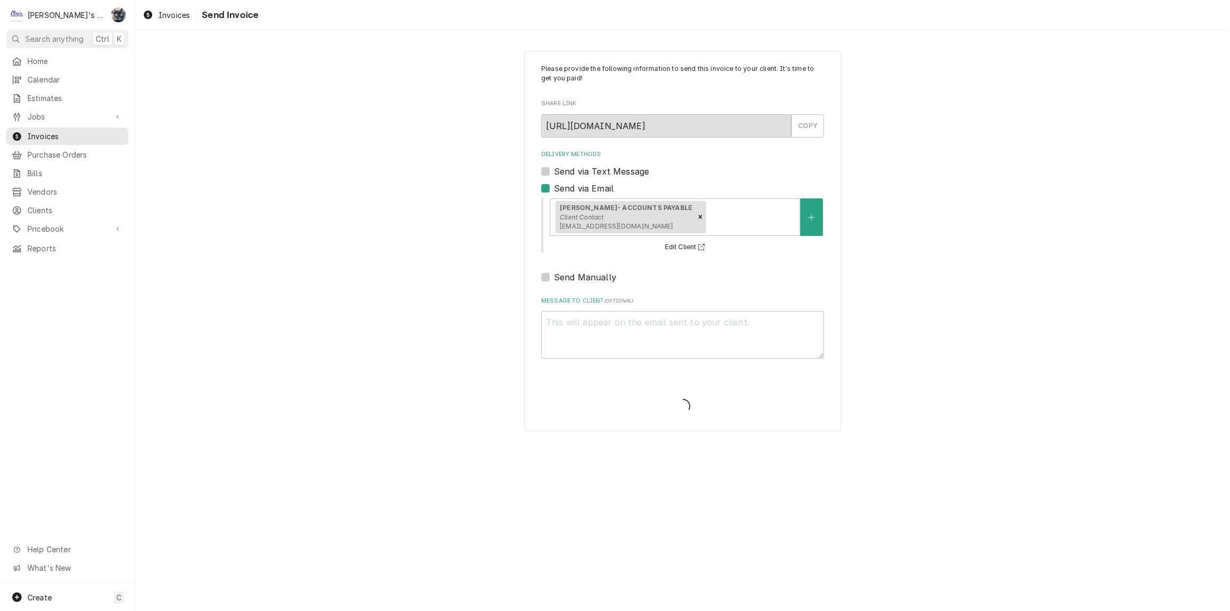
type textarea "x"
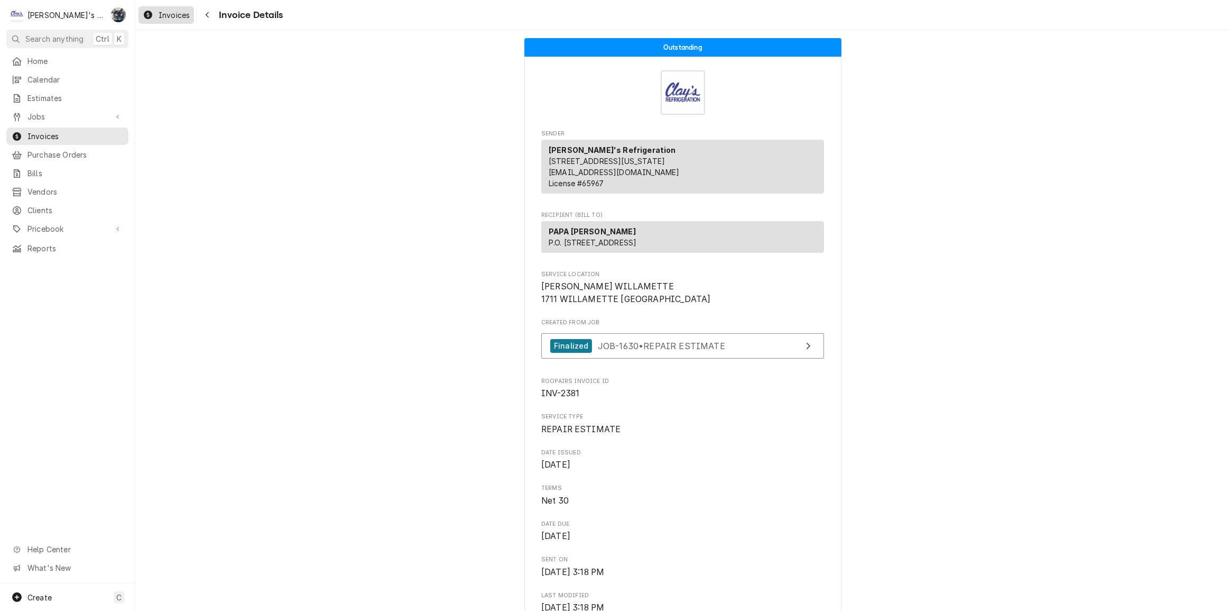
click at [180, 16] on span "Invoices" at bounding box center [174, 15] width 31 height 11
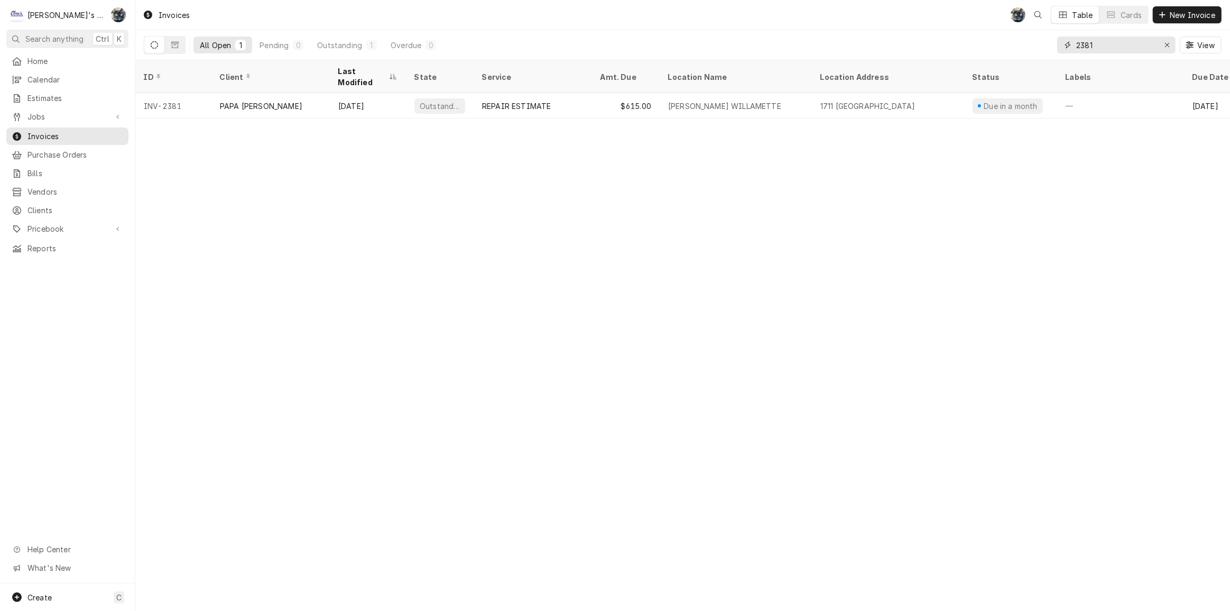
drag, startPoint x: 1100, startPoint y: 39, endPoint x: 1059, endPoint y: 42, distance: 40.3
click at [1059, 42] on div "2381" at bounding box center [1116, 44] width 118 height 17
type input "2336"
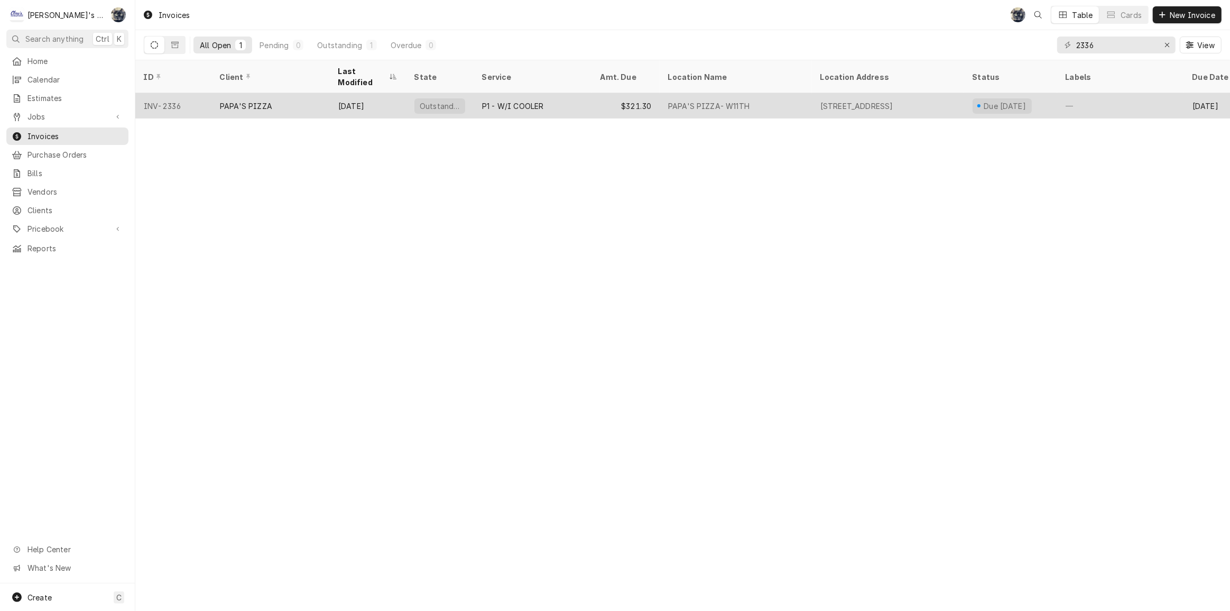
click at [577, 93] on div "P1 - W/I COOLER" at bounding box center [533, 105] width 118 height 25
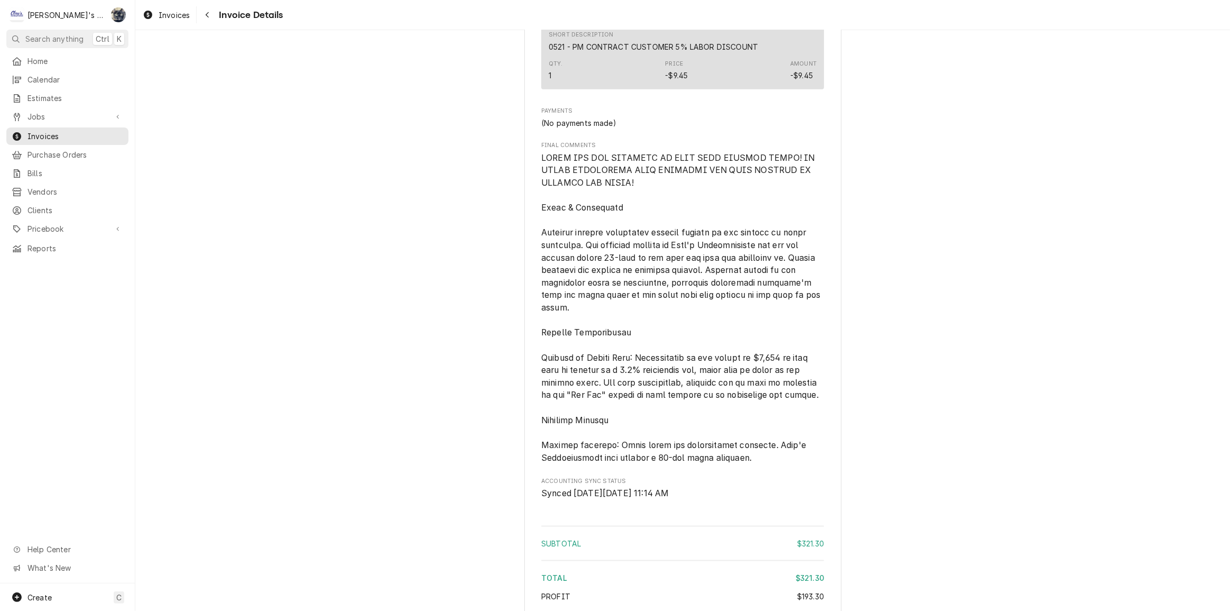
scroll to position [1493, 0]
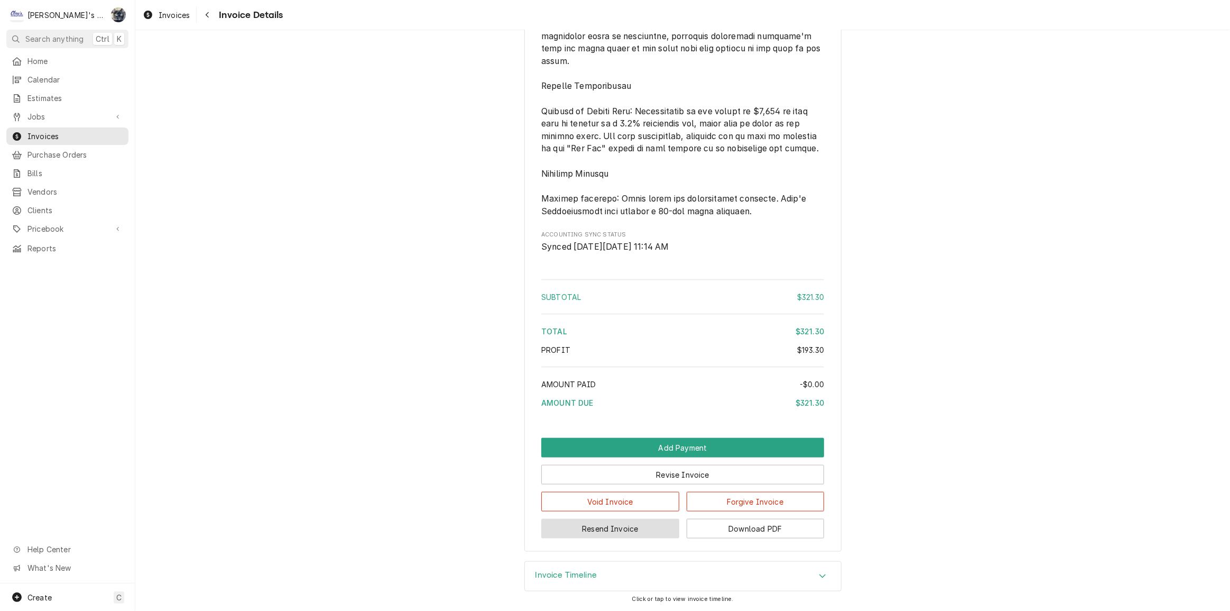
click at [592, 530] on button "Resend Invoice" at bounding box center [610, 529] width 138 height 20
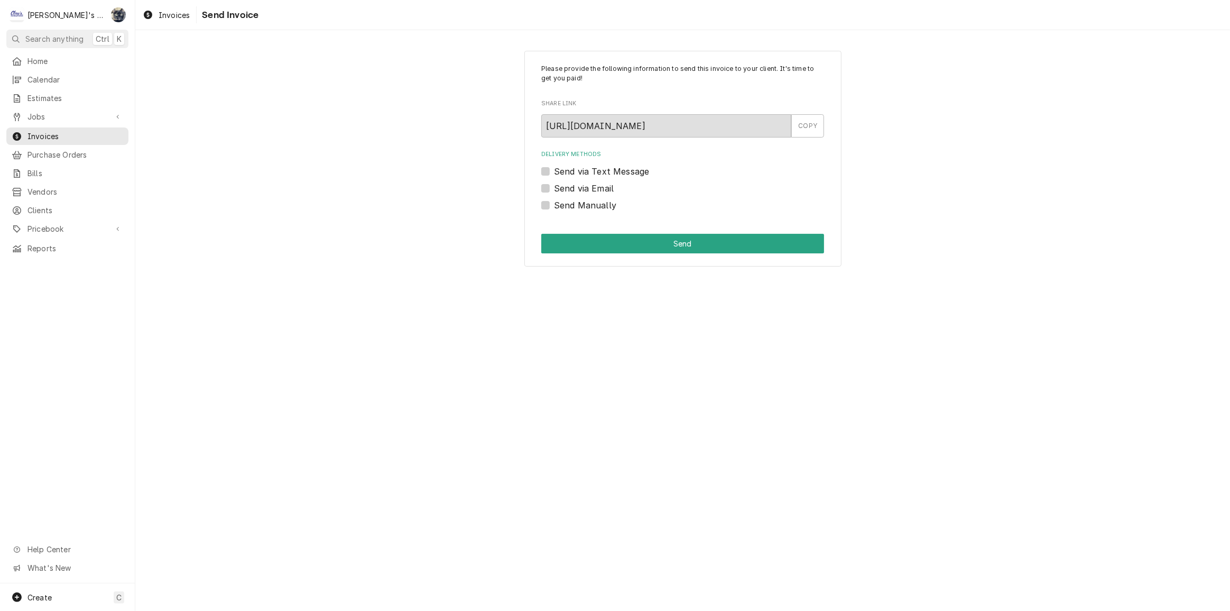
click at [554, 186] on label "Send via Email" at bounding box center [584, 188] width 60 height 13
click at [554, 186] on input "Send via Email" at bounding box center [695, 193] width 283 height 23
checkbox input "true"
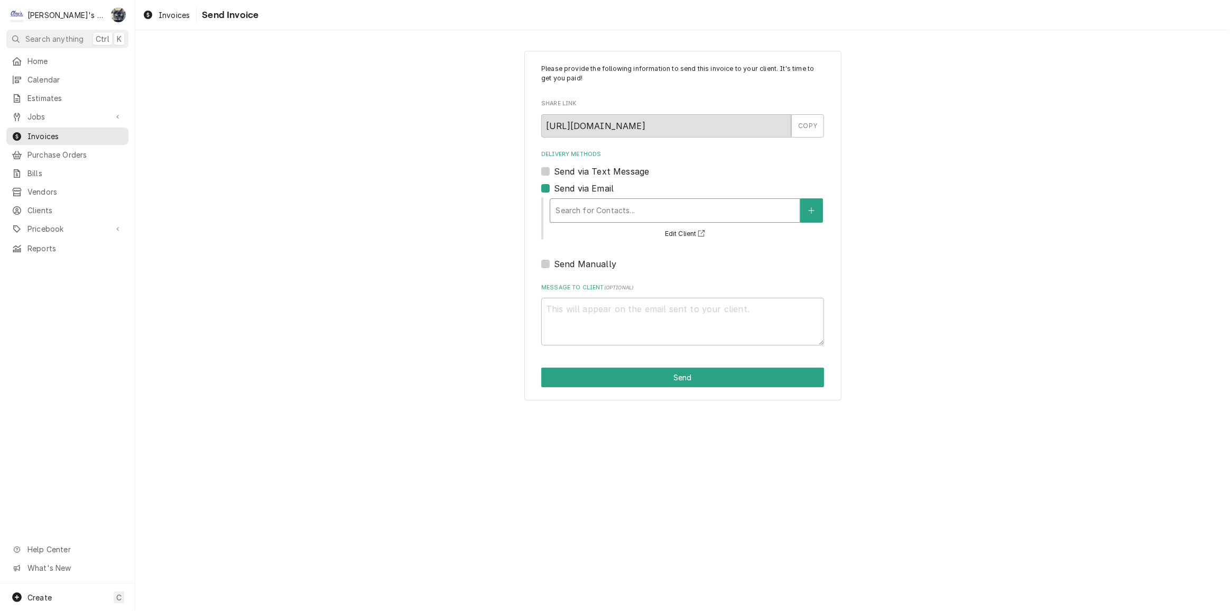
click at [571, 205] on div "Delivery Methods" at bounding box center [675, 210] width 239 height 19
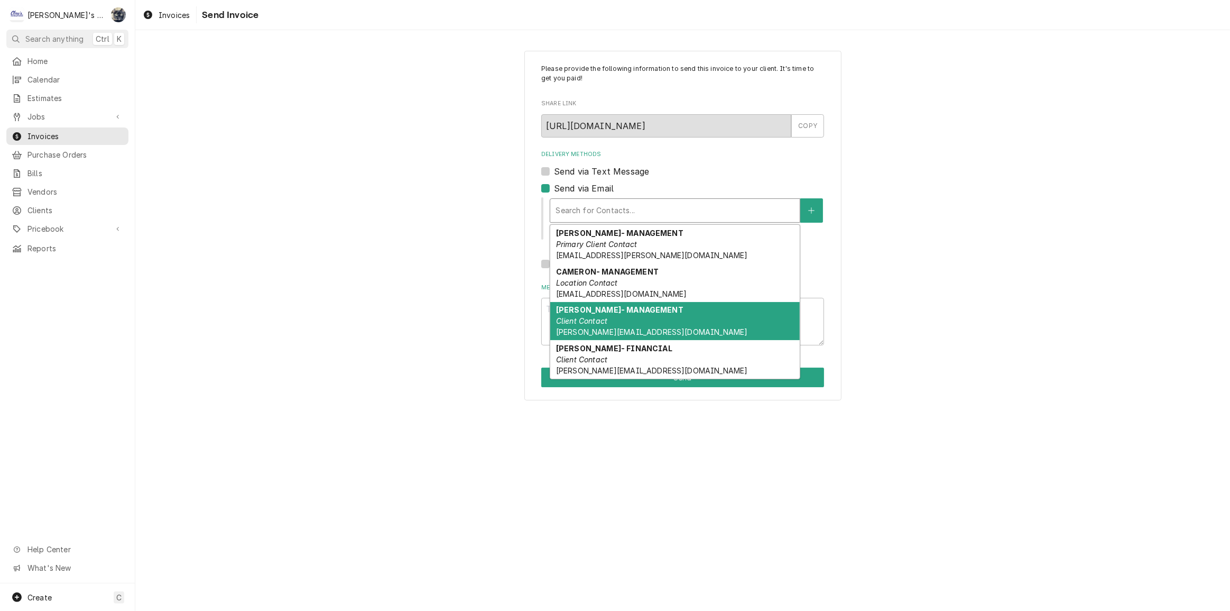
click at [587, 321] on em "Client Contact" at bounding box center [581, 320] width 51 height 9
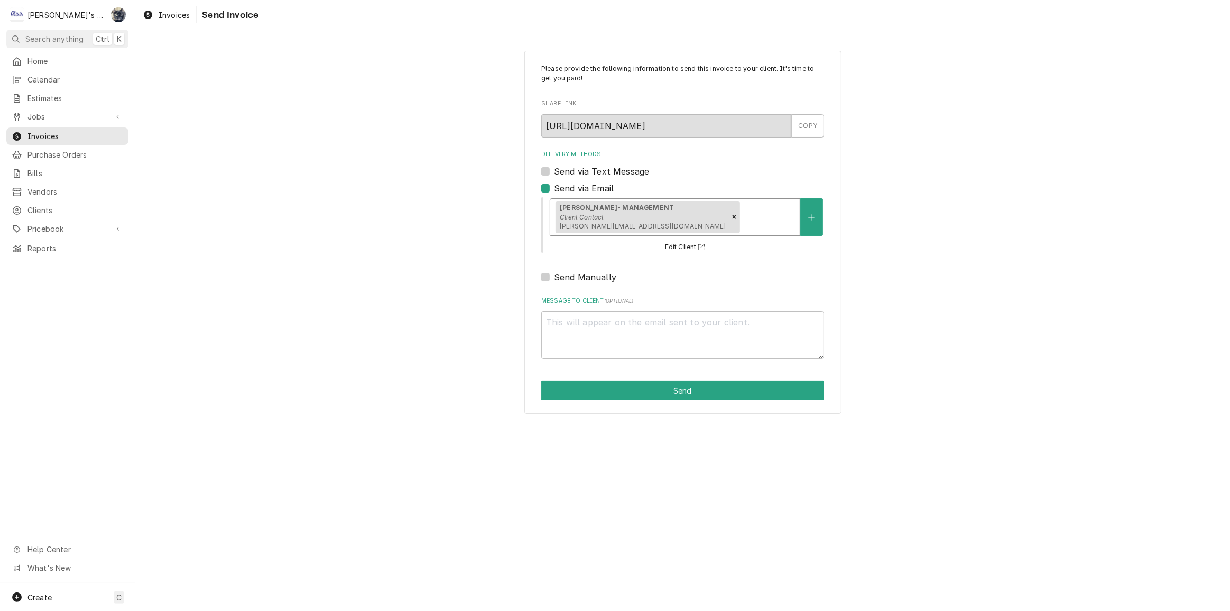
click at [742, 223] on div "Delivery Methods" at bounding box center [768, 216] width 53 height 19
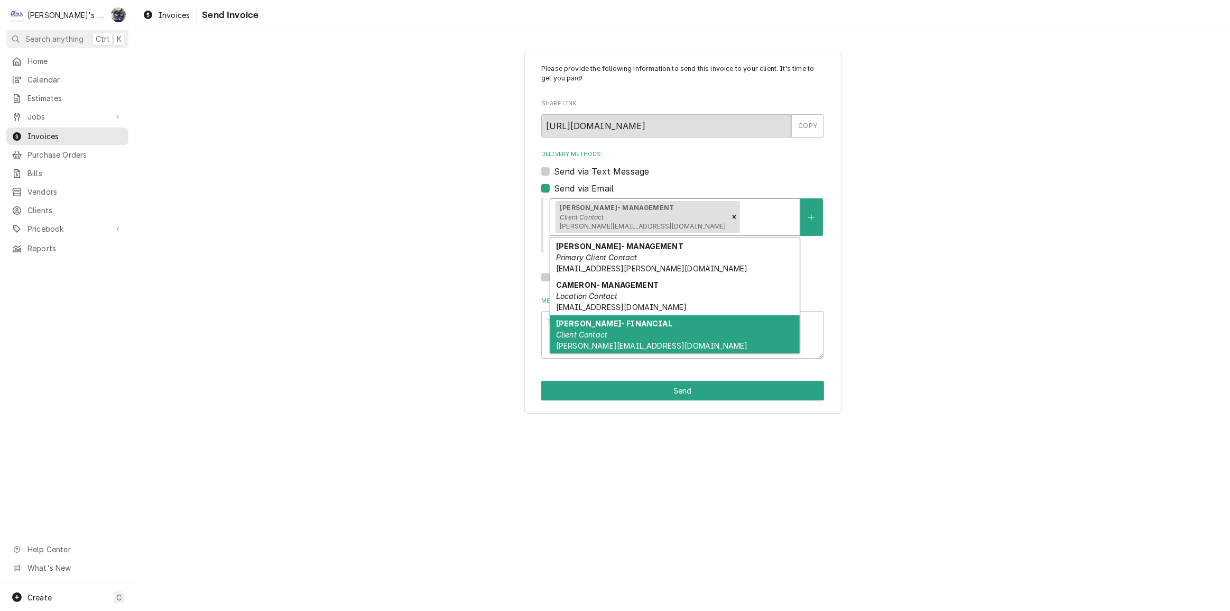
click at [679, 316] on div "MISTY MILLER- FINANCIAL Client Contact MISTY@PAPASPIZZA.NET" at bounding box center [675, 334] width 250 height 39
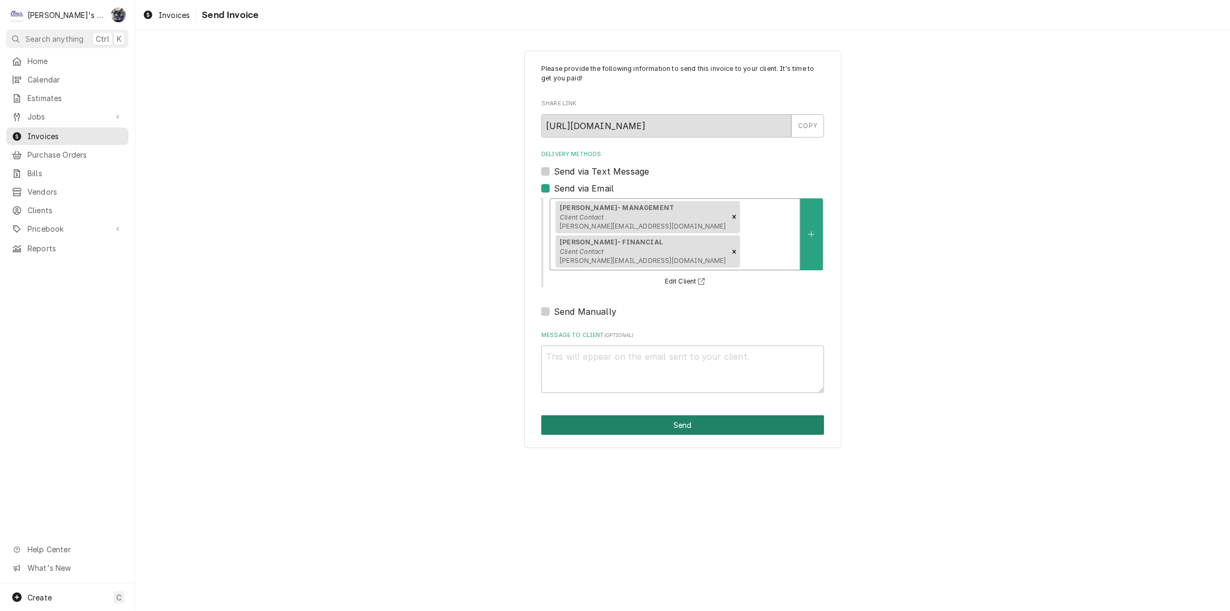
click at [686, 415] on button "Send" at bounding box center [682, 425] width 283 height 20
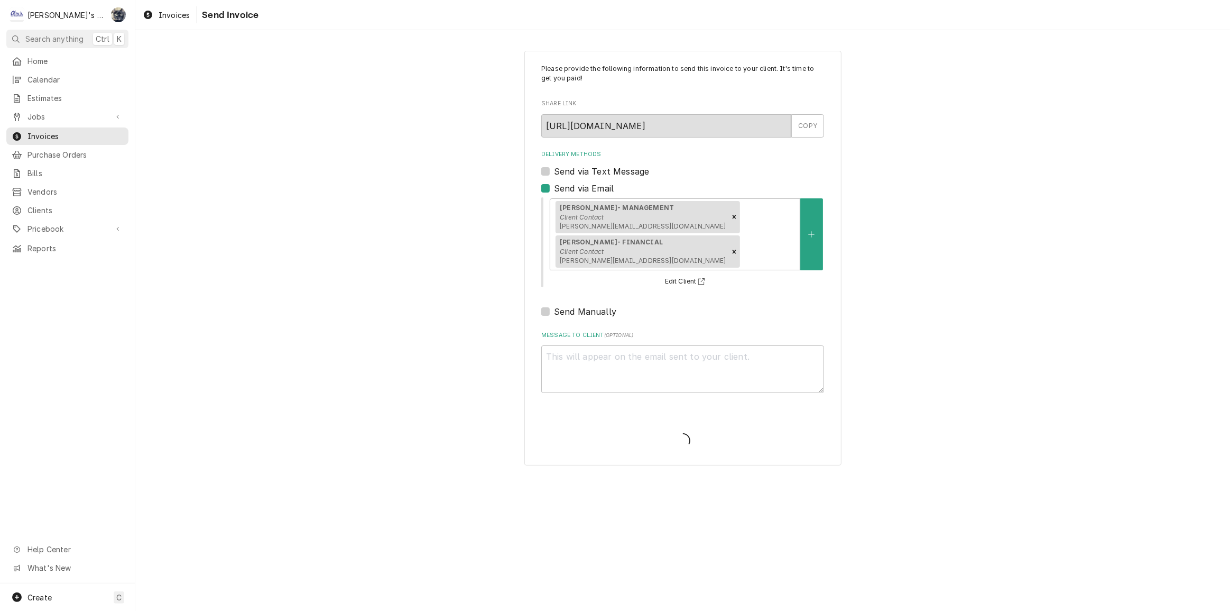
type textarea "x"
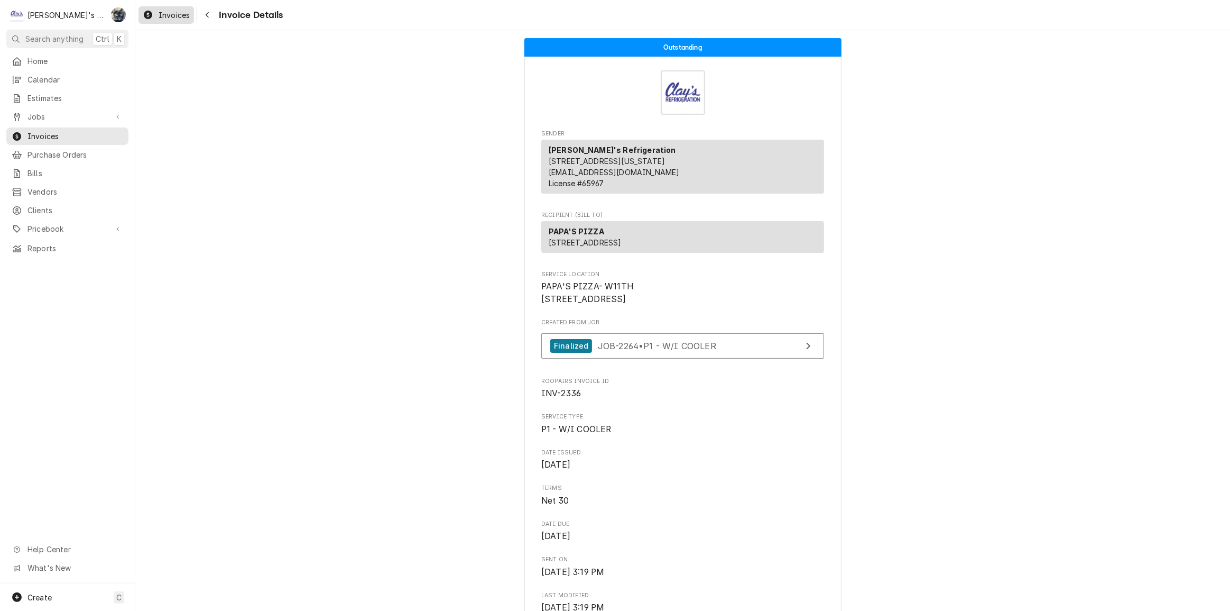
click at [162, 15] on span "Invoices" at bounding box center [174, 15] width 31 height 11
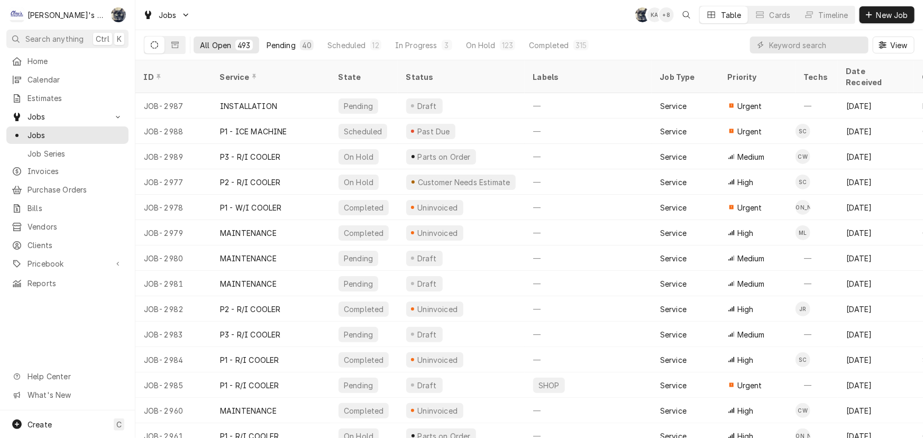
click at [302, 42] on div "40" at bounding box center [307, 45] width 10 height 11
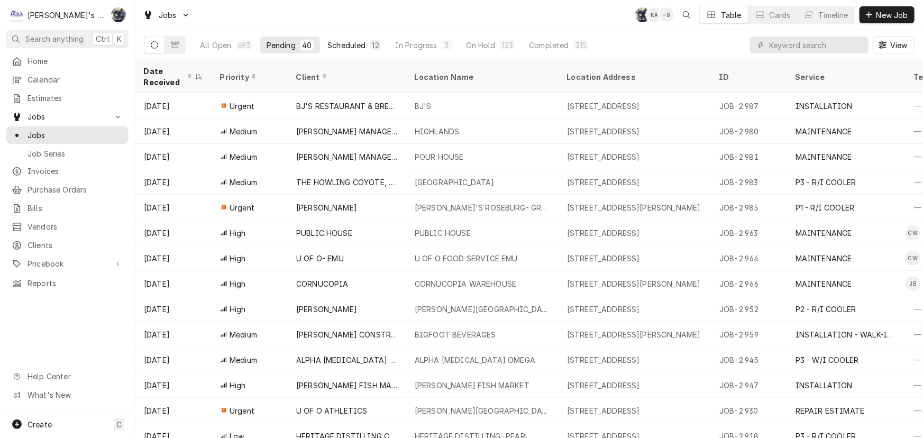
click at [371, 49] on div "12" at bounding box center [375, 45] width 11 height 11
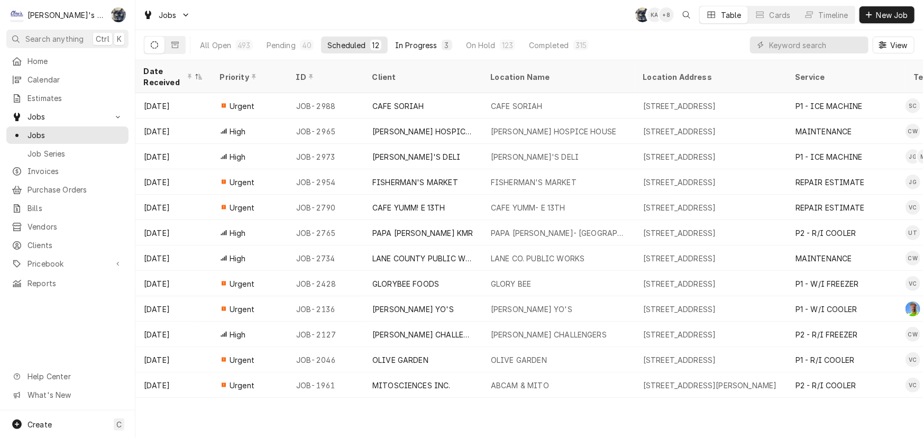
click at [418, 46] on div "In Progress" at bounding box center [416, 45] width 42 height 11
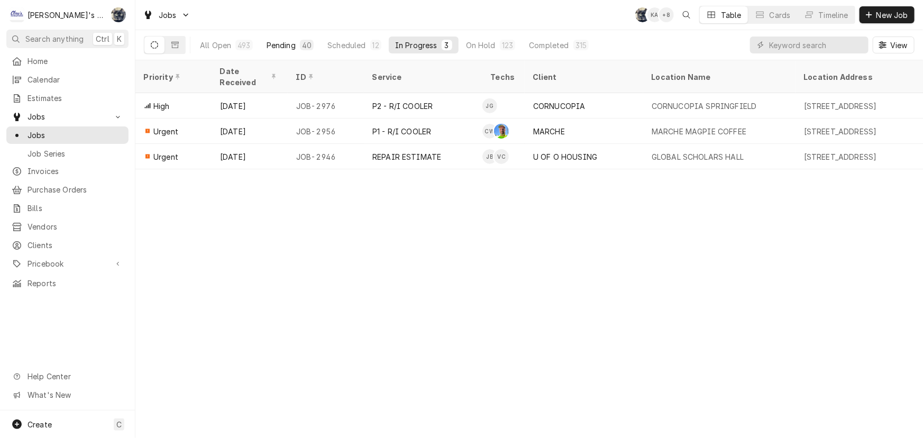
click at [308, 43] on div "40" at bounding box center [307, 45] width 10 height 11
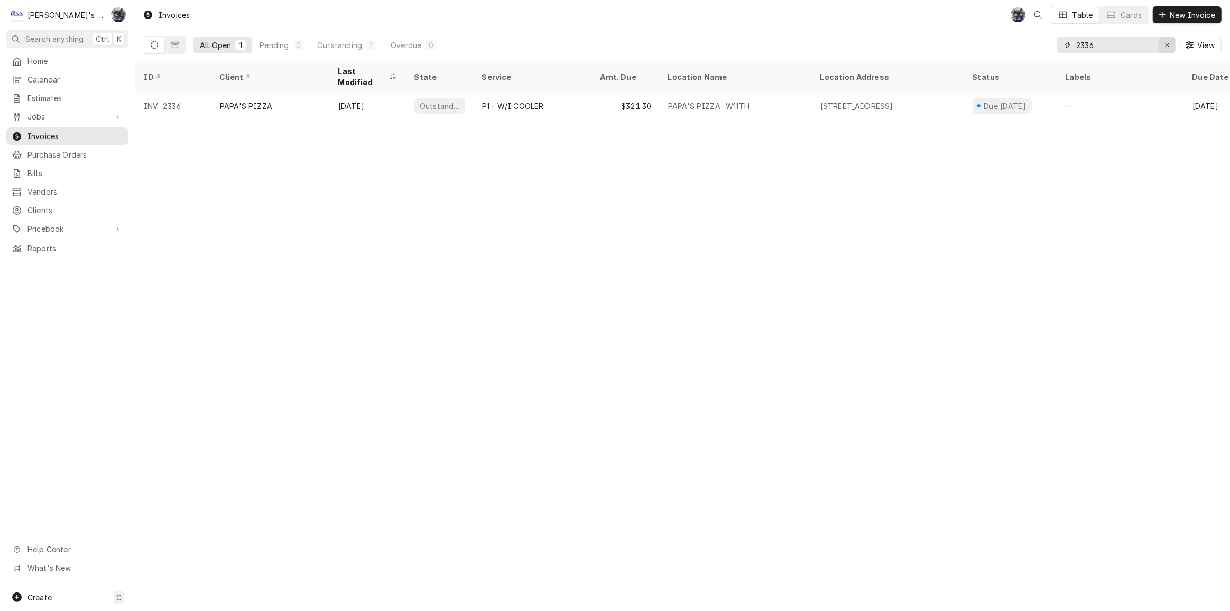
click at [1163, 48] on div "Erase input" at bounding box center [1167, 45] width 11 height 11
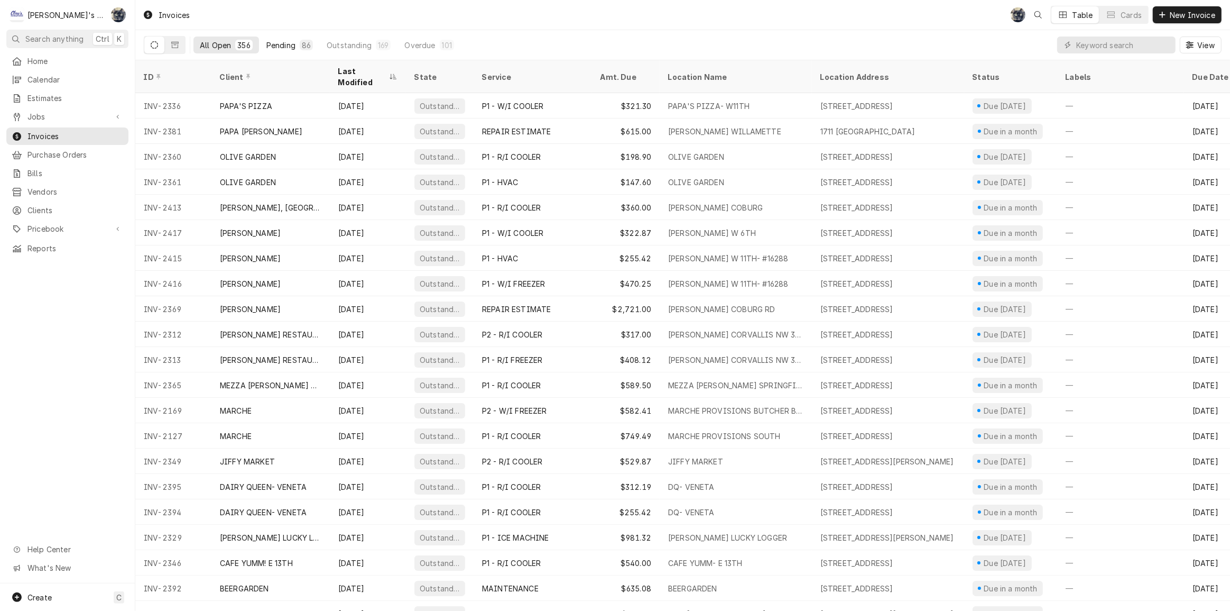
click at [282, 42] on div "Pending" at bounding box center [280, 45] width 29 height 11
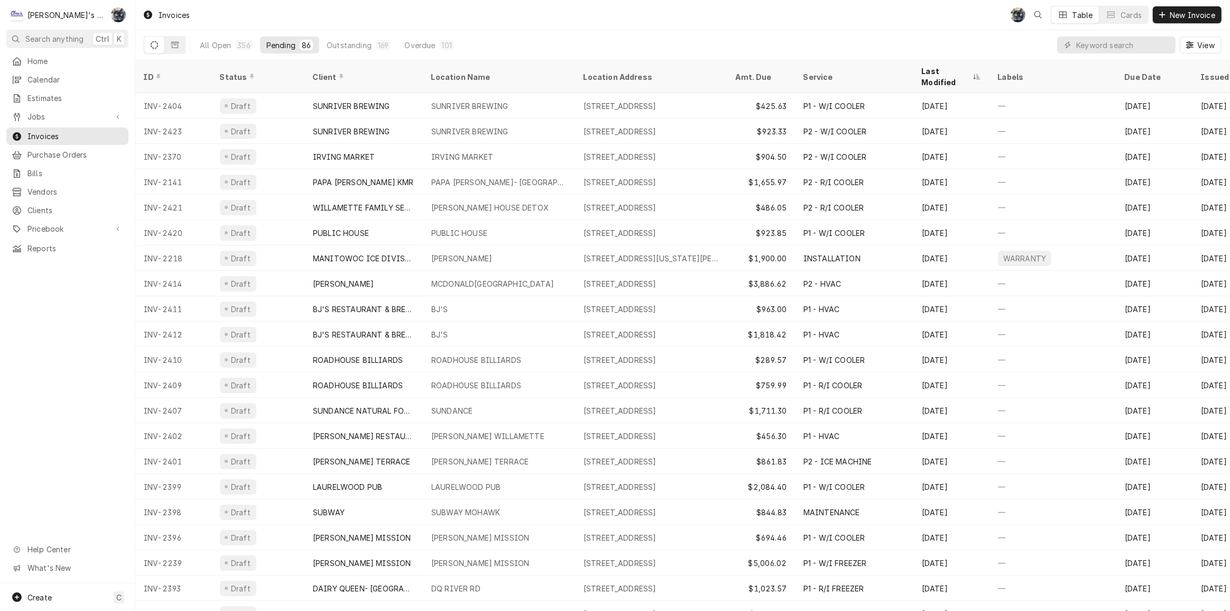
click at [499, 36] on div "All Open 356 Pending 86 Outstanding 169 Overdue 101 View" at bounding box center [683, 45] width 1078 height 30
click at [409, 14] on div "Invoices SB Table Cards New Invoice" at bounding box center [682, 15] width 1095 height 30
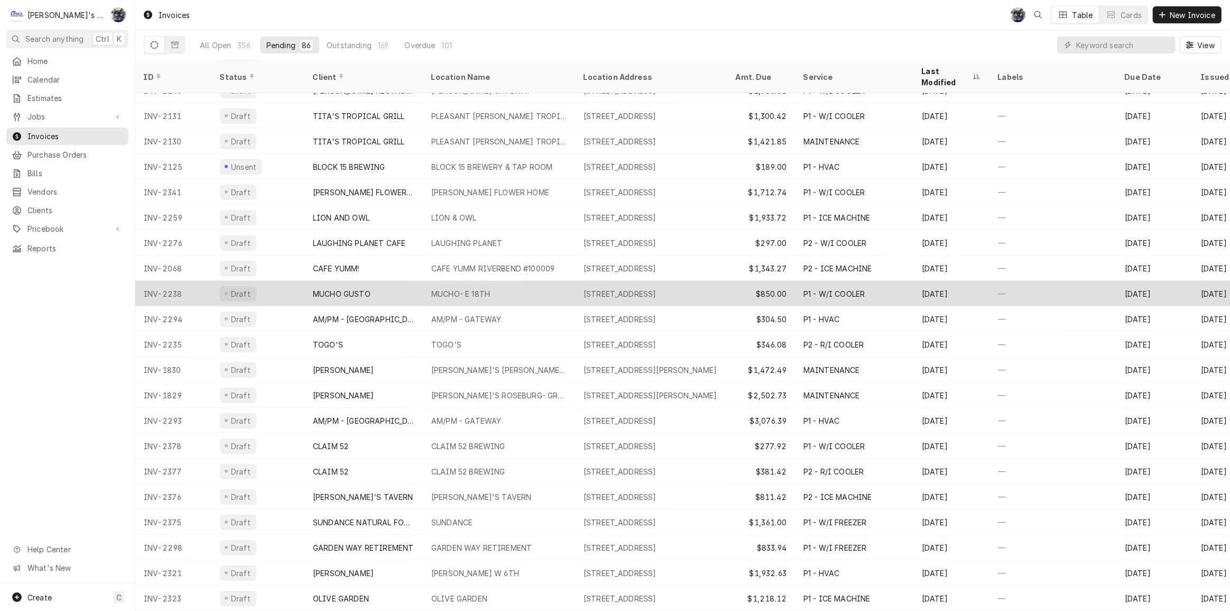
scroll to position [554, 0]
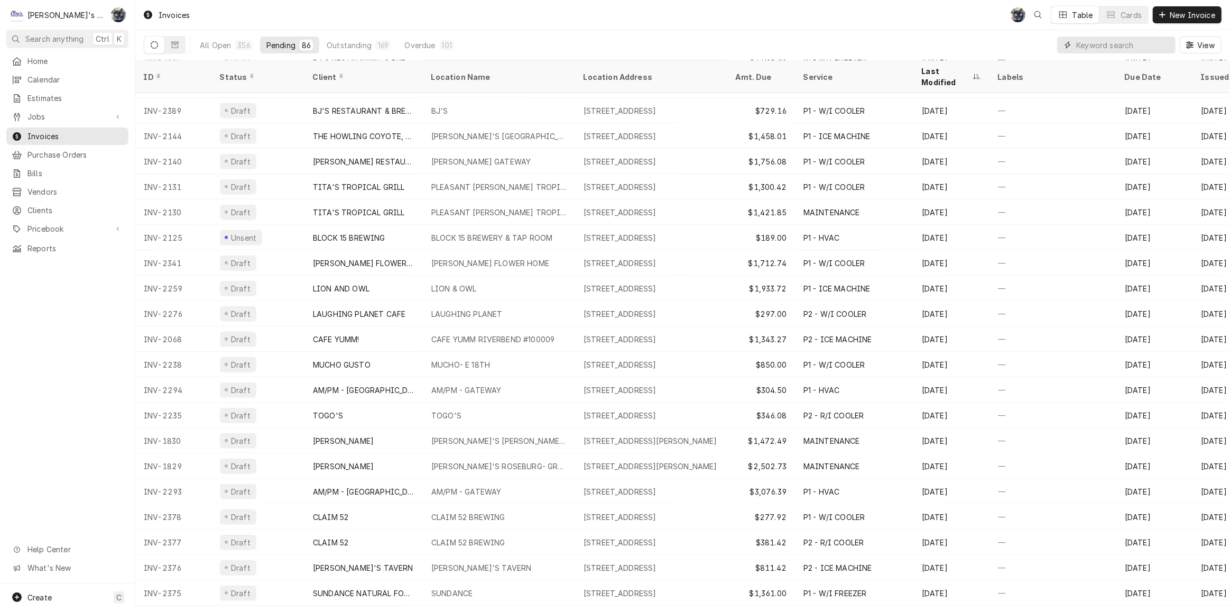
click at [1084, 41] on input "Dynamic Content Wrapper" at bounding box center [1123, 44] width 94 height 17
type input "2408"
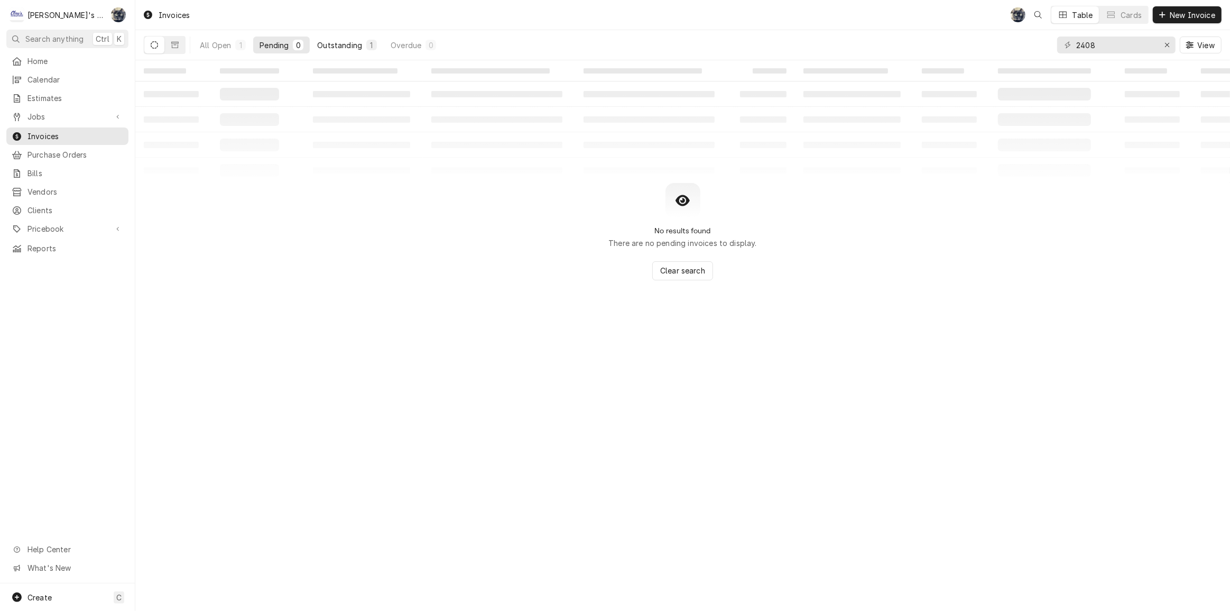
click at [354, 46] on div "Outstanding" at bounding box center [339, 45] width 45 height 11
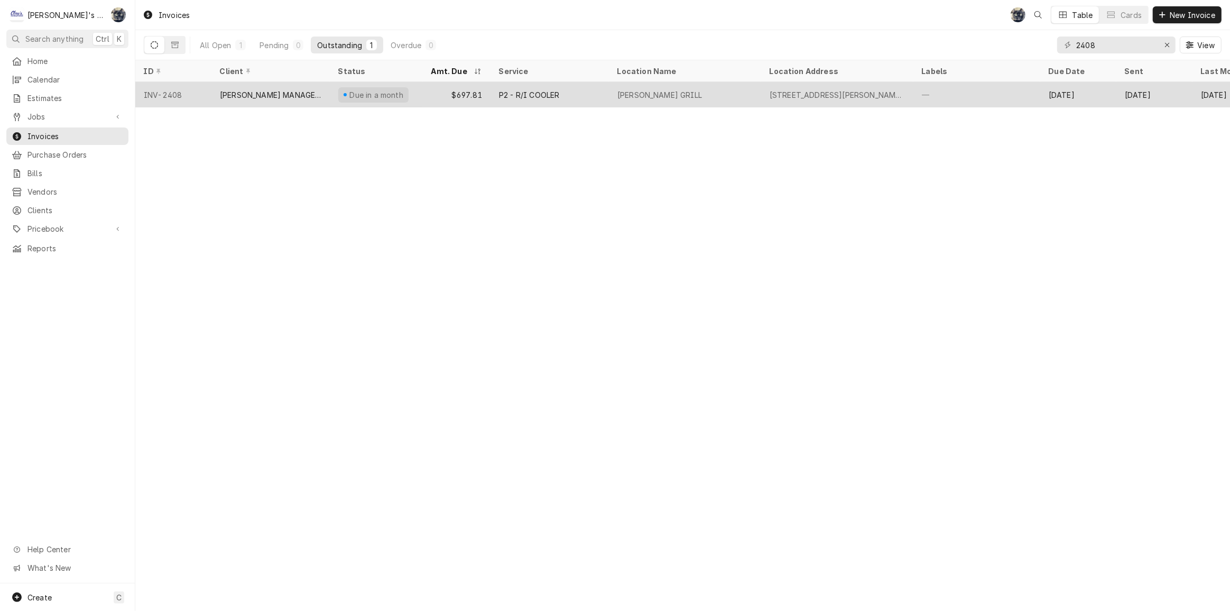
click at [448, 99] on div "$697.81" at bounding box center [457, 94] width 68 height 25
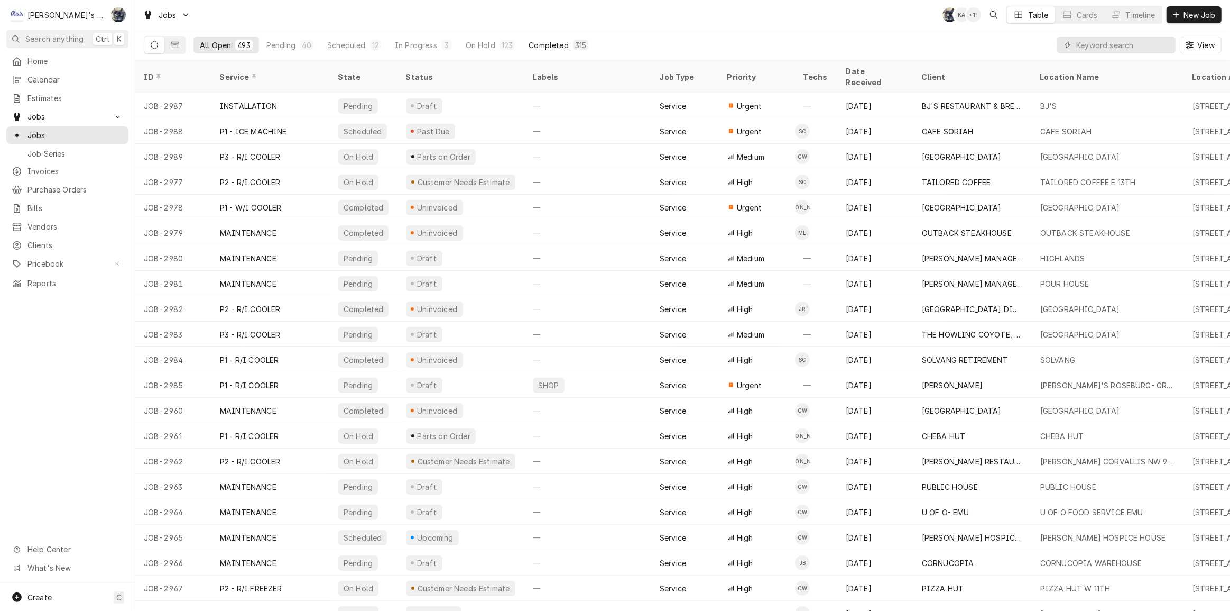
click at [535, 44] on div "Completed" at bounding box center [549, 45] width 40 height 11
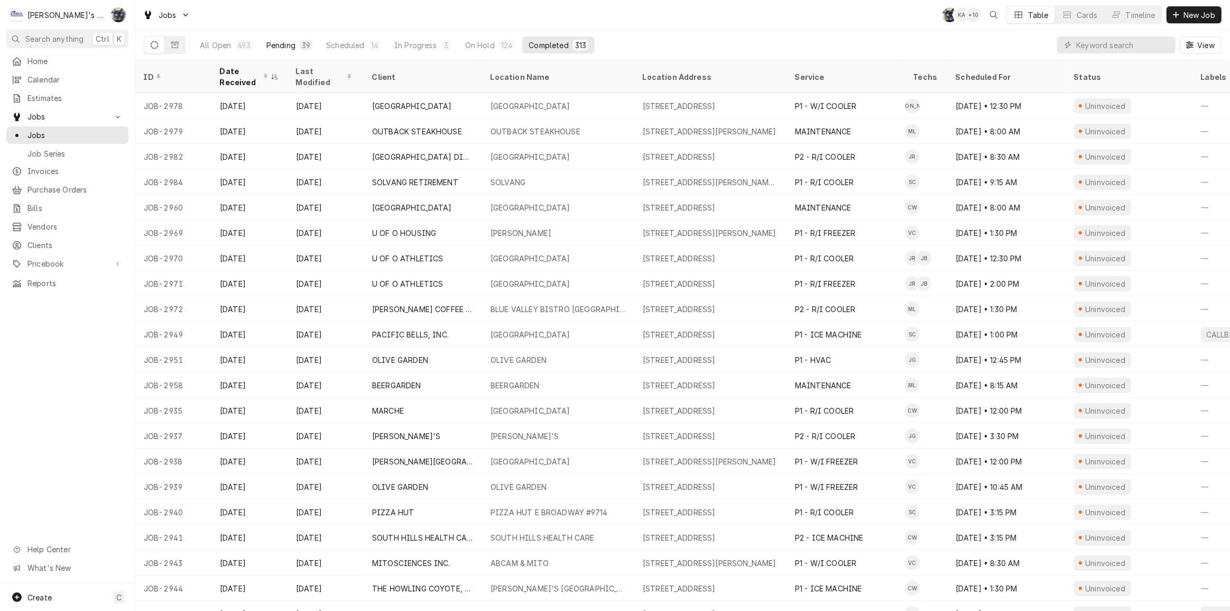
click at [281, 52] on button "Pending 39" at bounding box center [289, 44] width 59 height 17
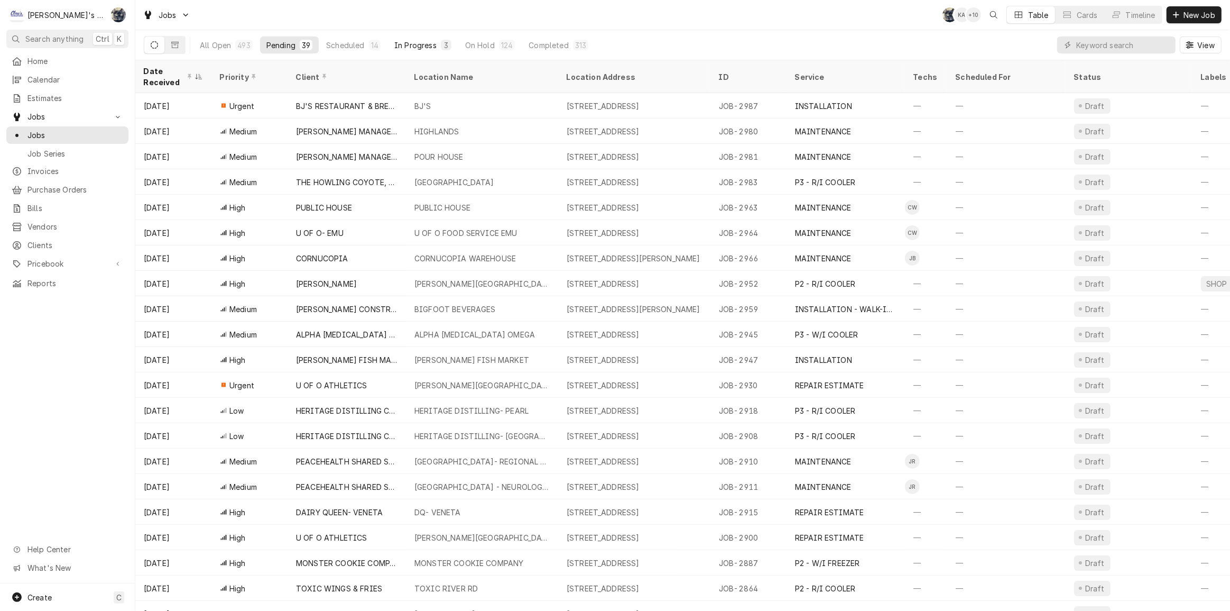
click at [419, 47] on div "In Progress" at bounding box center [415, 45] width 42 height 11
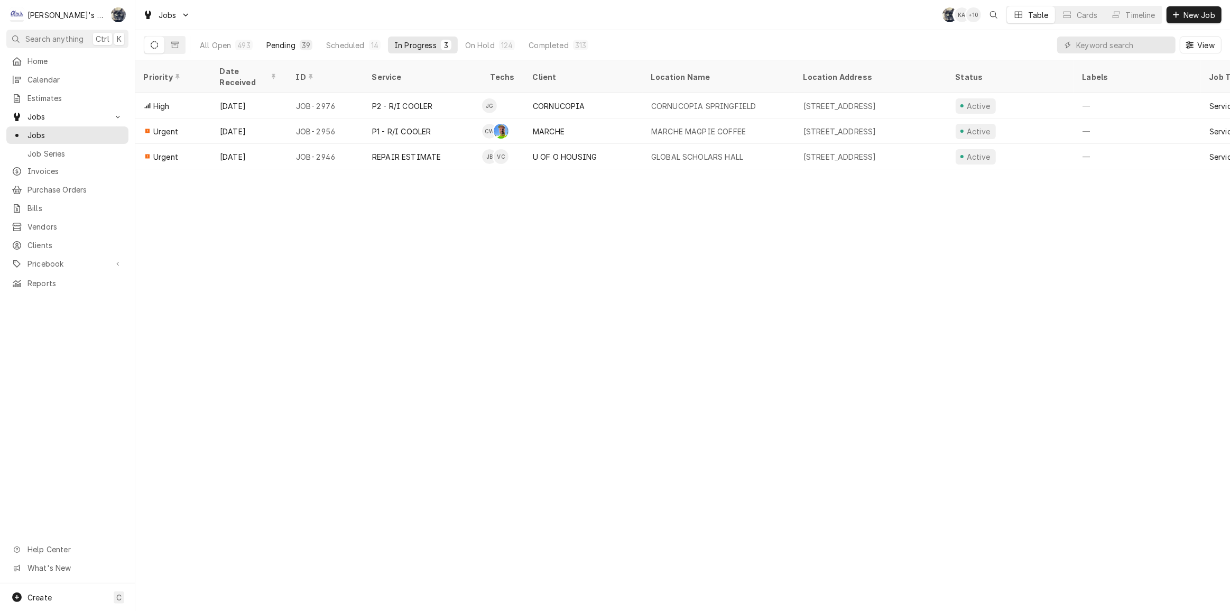
click at [292, 43] on div "Pending" at bounding box center [280, 45] width 29 height 11
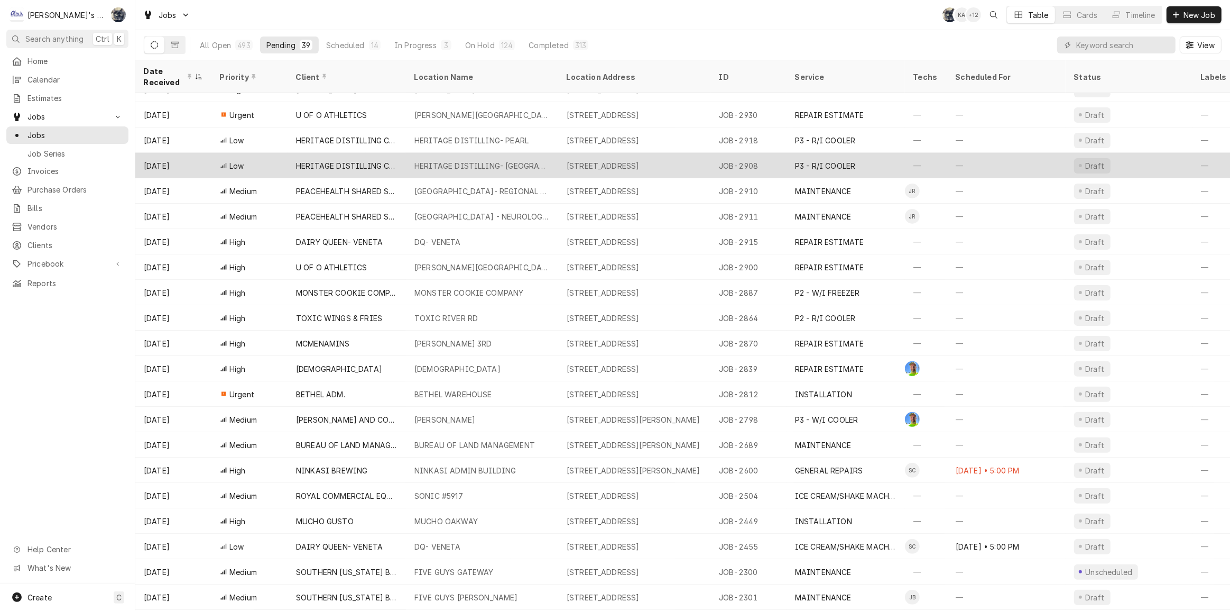
scroll to position [347, 0]
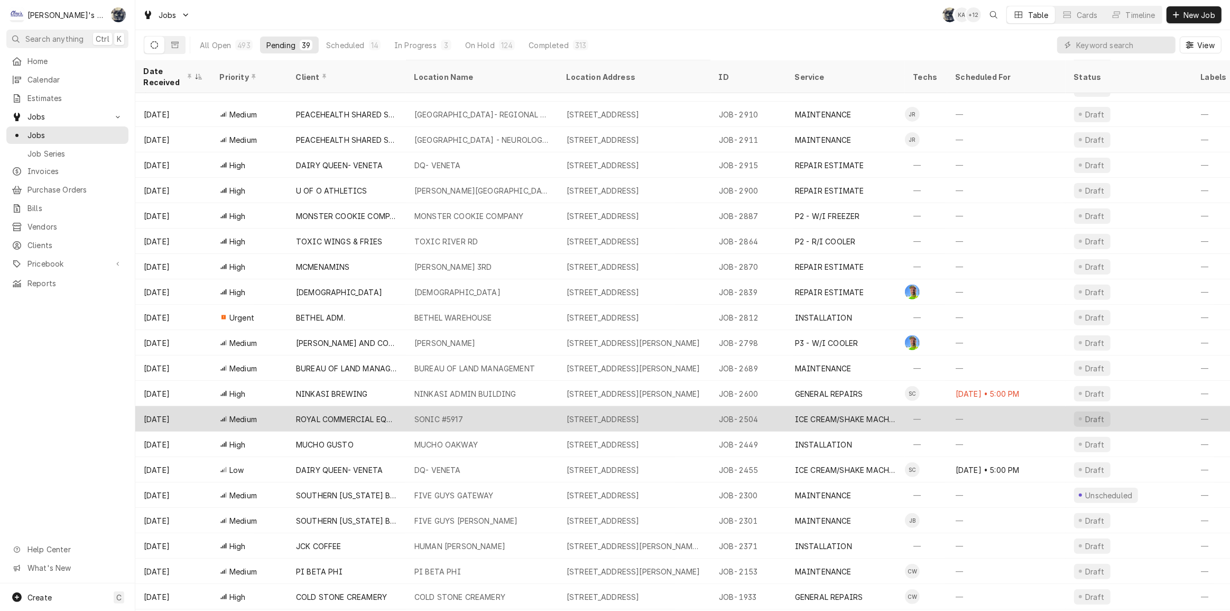
click at [336, 413] on div "ROYAL COMMERCIAL EQUIPMENT" at bounding box center [347, 418] width 102 height 11
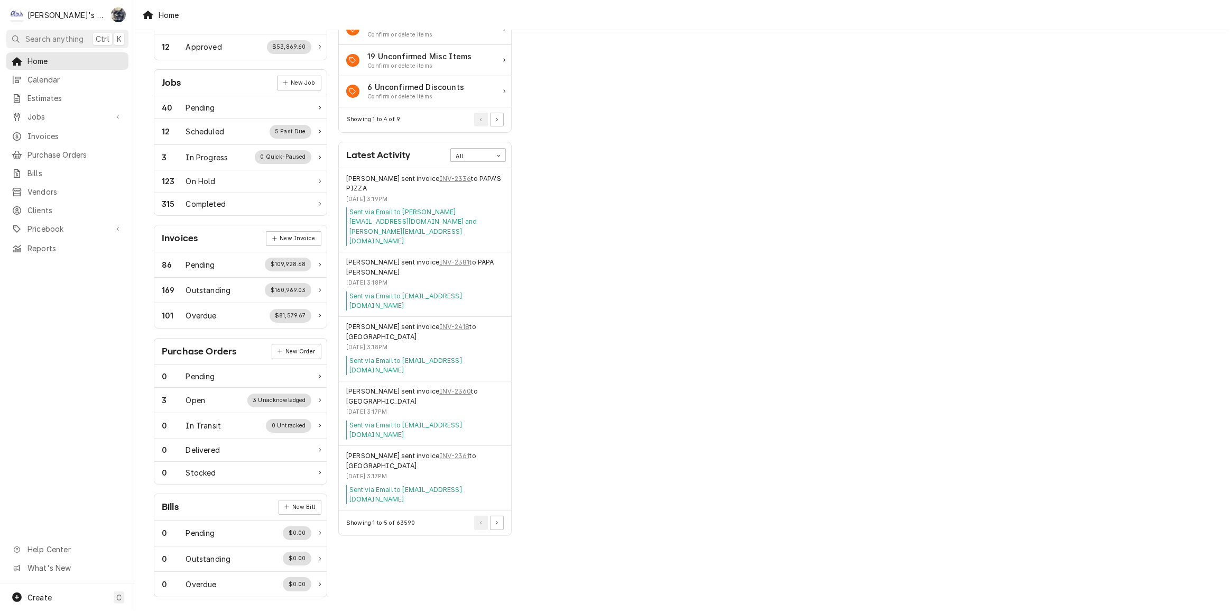
scroll to position [125, 0]
click at [499, 513] on button "Pagination Controls" at bounding box center [497, 520] width 14 height 14
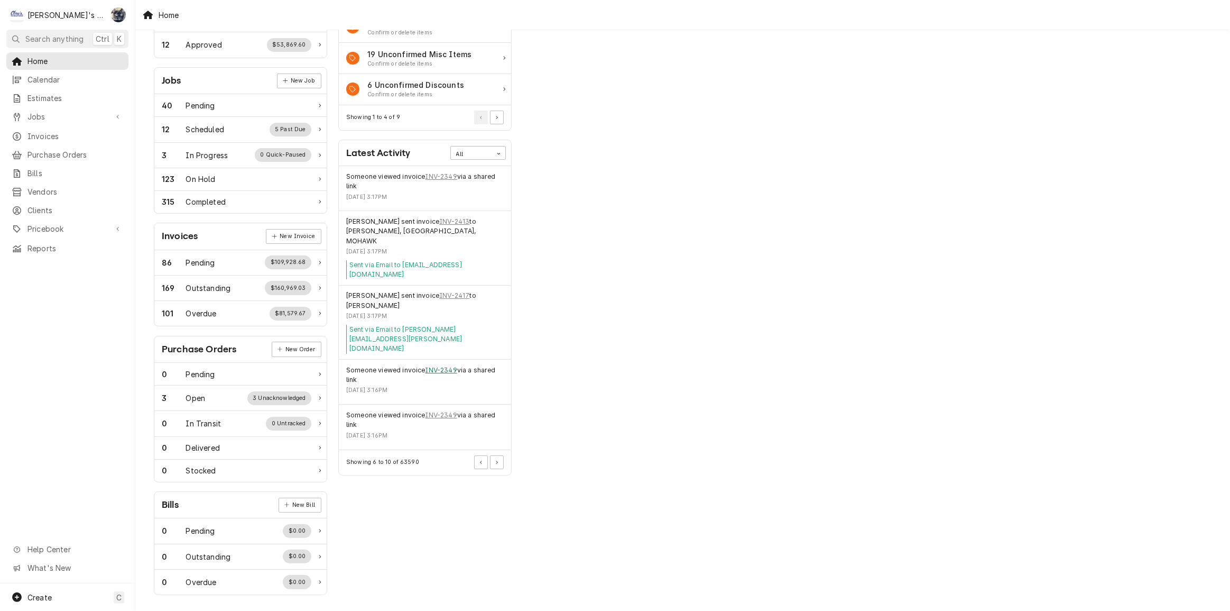
click at [449, 365] on link "INV-2349" at bounding box center [442, 370] width 32 height 10
click at [499, 455] on button "Pagination Controls" at bounding box center [497, 462] width 14 height 14
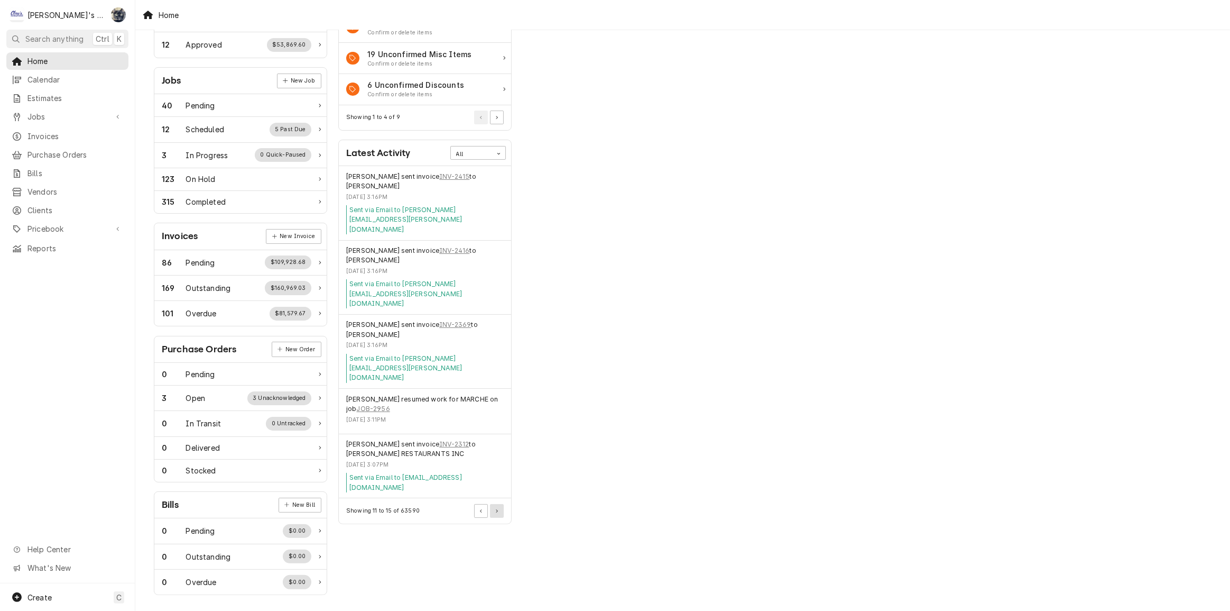
click at [499, 504] on button "Pagination Controls" at bounding box center [497, 511] width 14 height 14
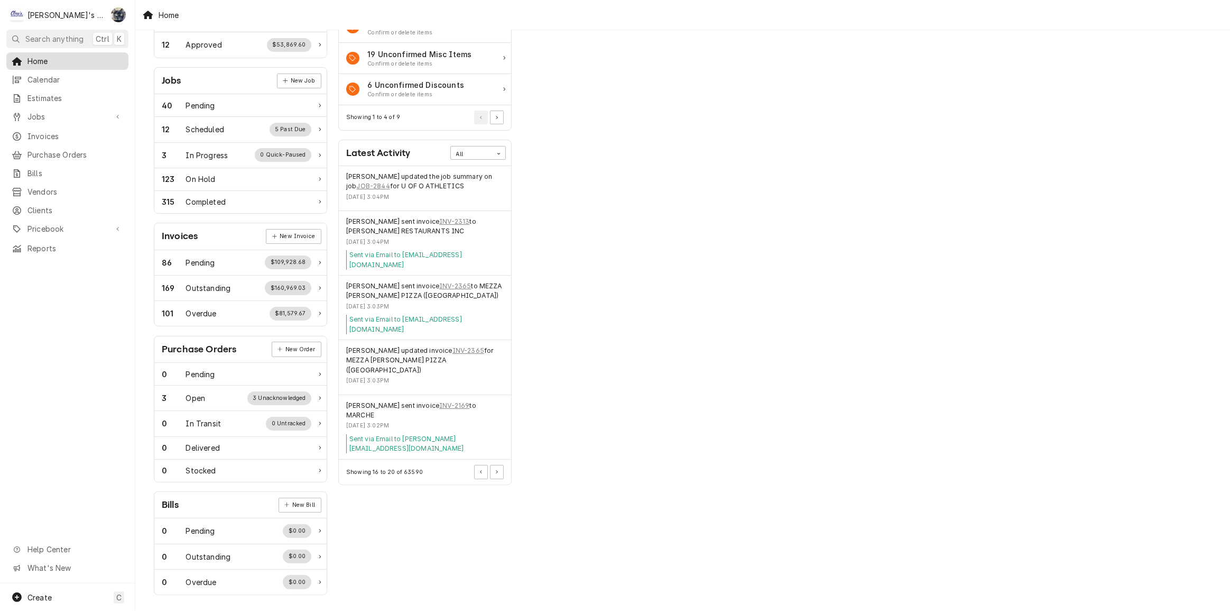
click at [44, 58] on span "Home" at bounding box center [75, 61] width 96 height 11
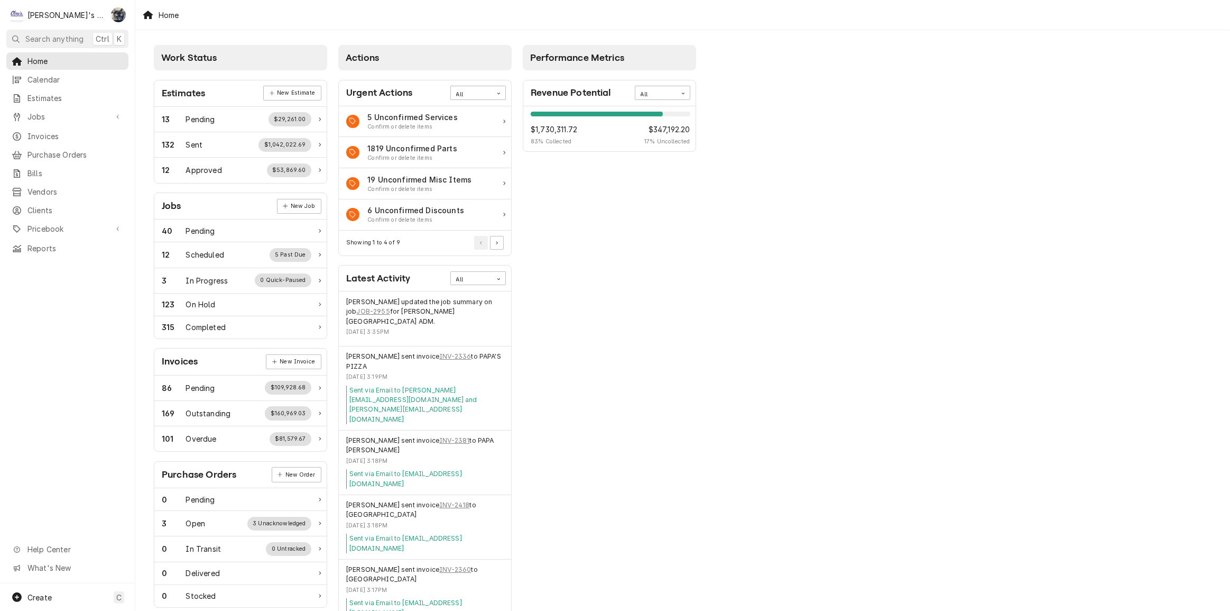
drag, startPoint x: 658, startPoint y: 512, endPoint x: 648, endPoint y: 497, distance: 18.3
click at [658, 512] on div "Performance Metrics Revenue Potential All 83% $1,730,311.72 83 % Collected $347…" at bounding box center [610, 383] width 185 height 686
click at [34, 131] on span "Invoices" at bounding box center [75, 136] width 96 height 11
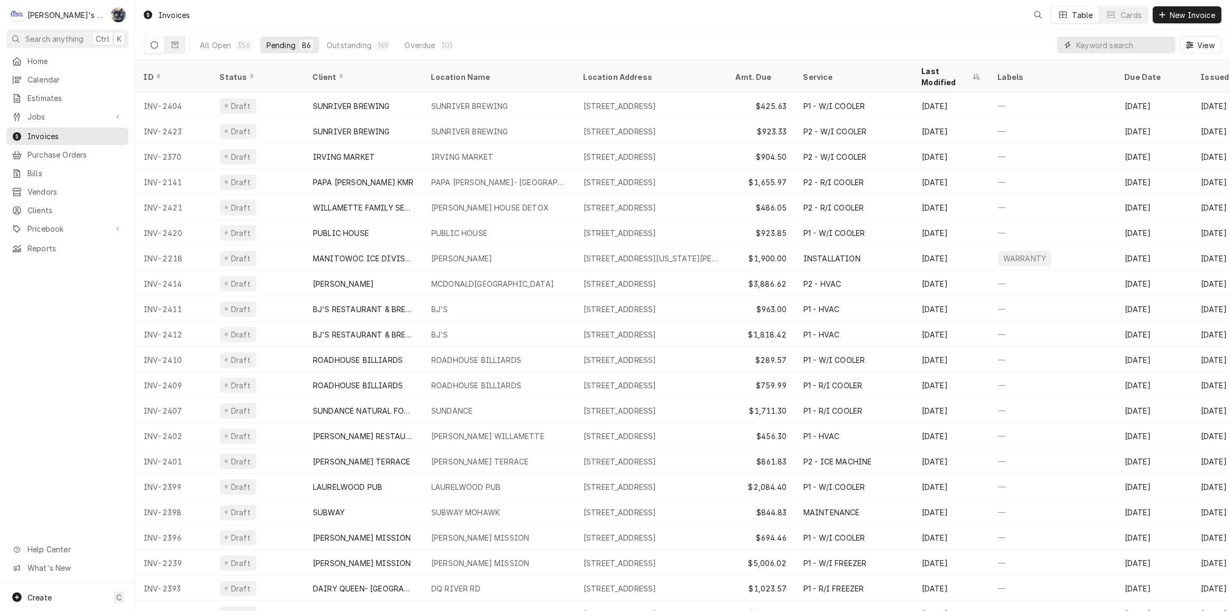
click at [1079, 47] on input "Dynamic Content Wrapper" at bounding box center [1123, 44] width 94 height 17
type input "2385"
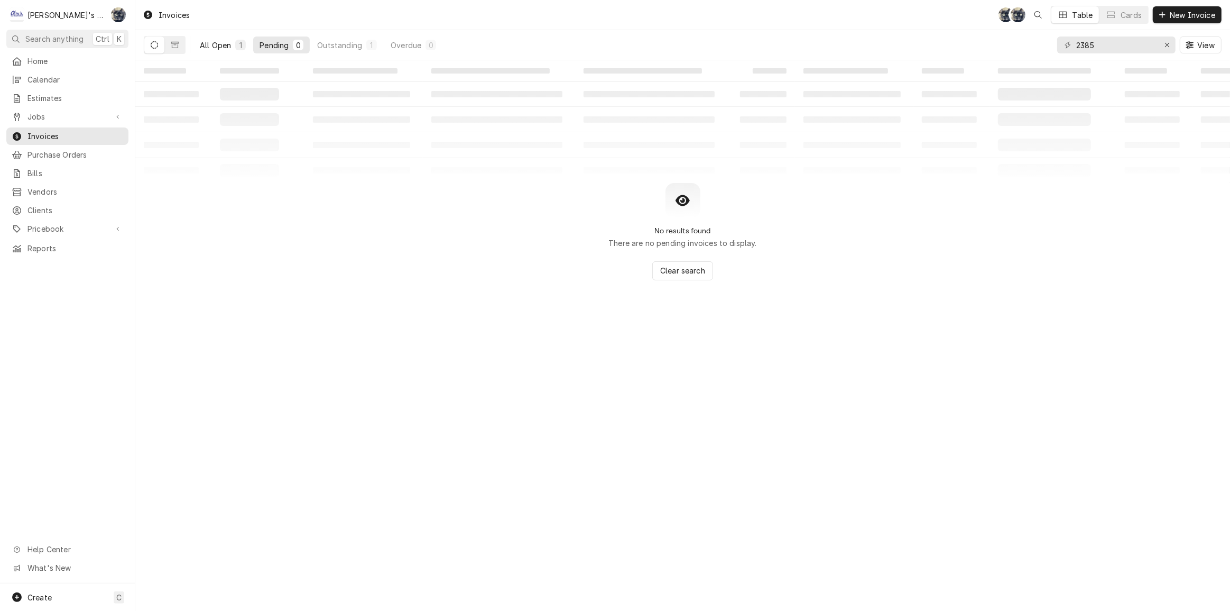
click at [239, 42] on div "1" at bounding box center [240, 45] width 6 height 11
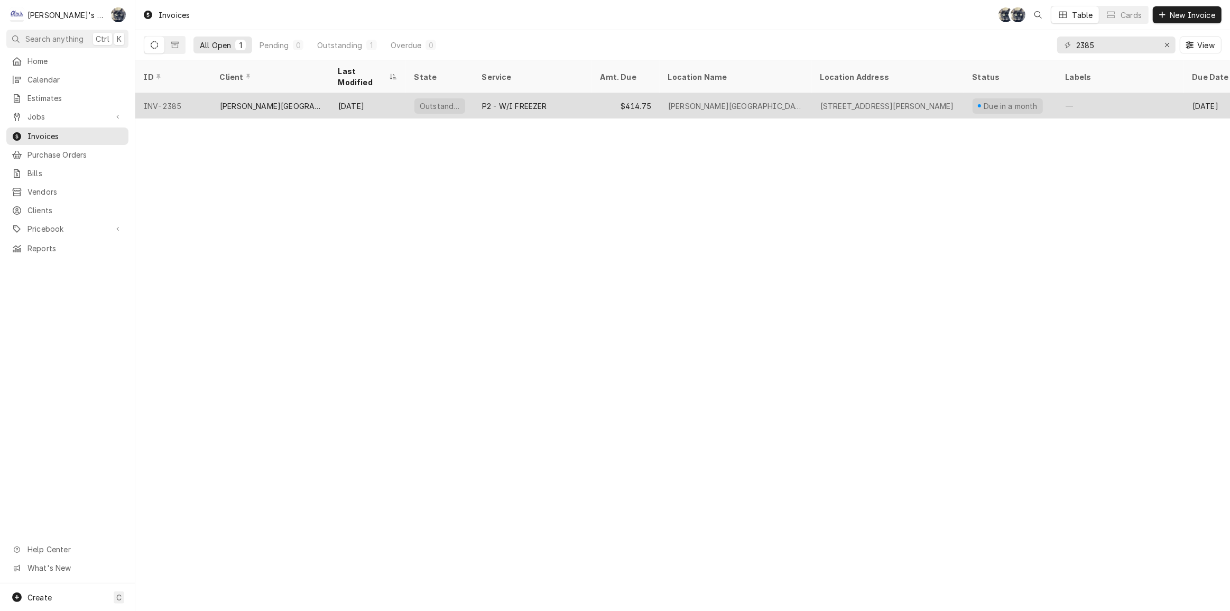
click at [353, 96] on div "Sep 17" at bounding box center [368, 105] width 76 height 25
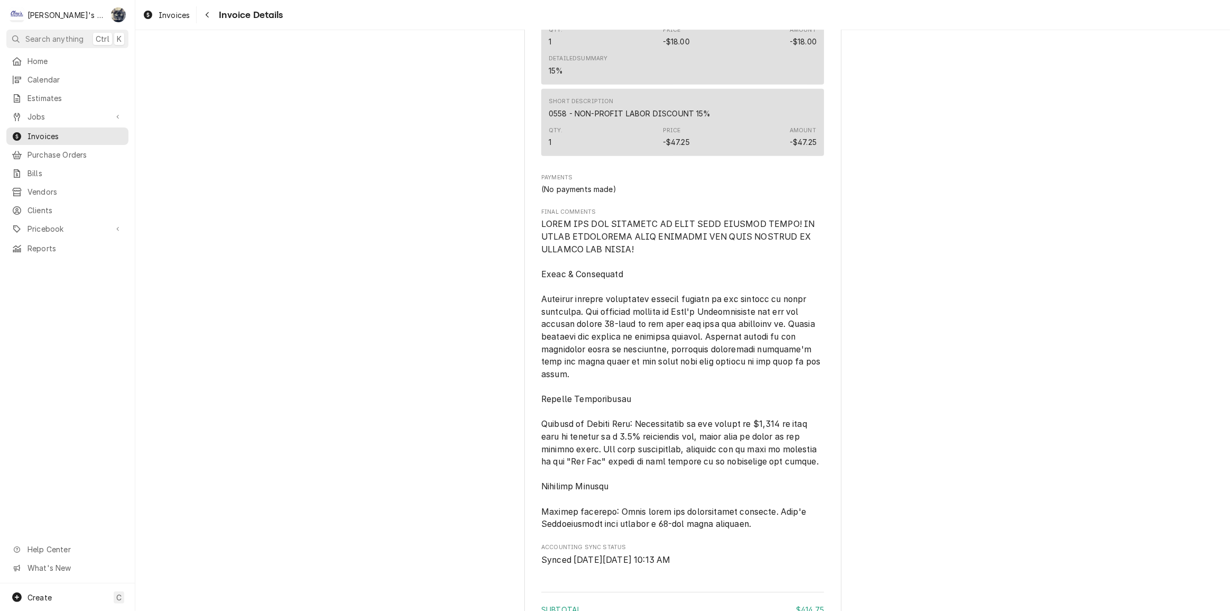
scroll to position [1522, 0]
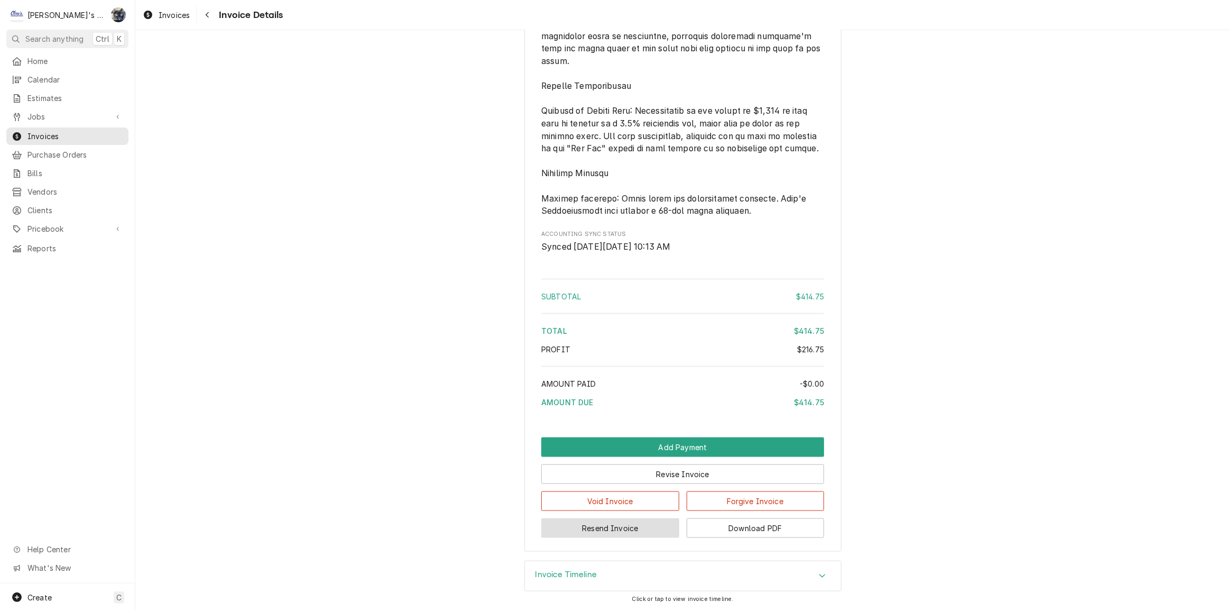
click at [607, 536] on button "Resend Invoice" at bounding box center [610, 528] width 138 height 20
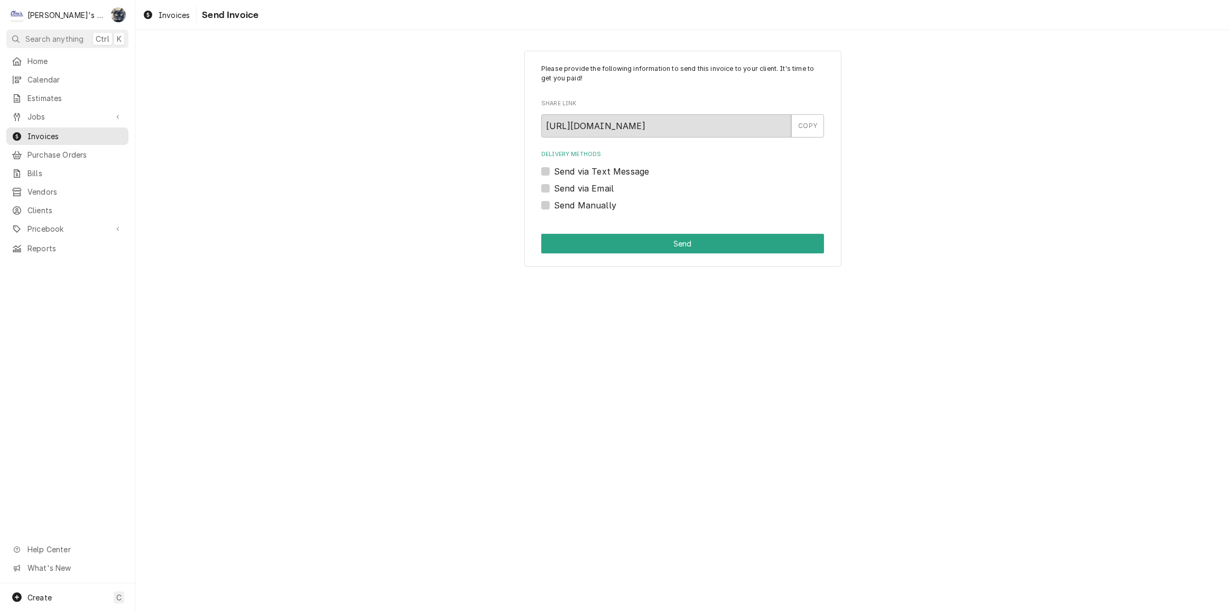
click at [546, 192] on div "Send via Email" at bounding box center [682, 188] width 283 height 13
click at [554, 190] on label "Send via Email" at bounding box center [584, 188] width 60 height 13
click at [554, 190] on input "Send via Email" at bounding box center [695, 193] width 283 height 23
checkbox input "true"
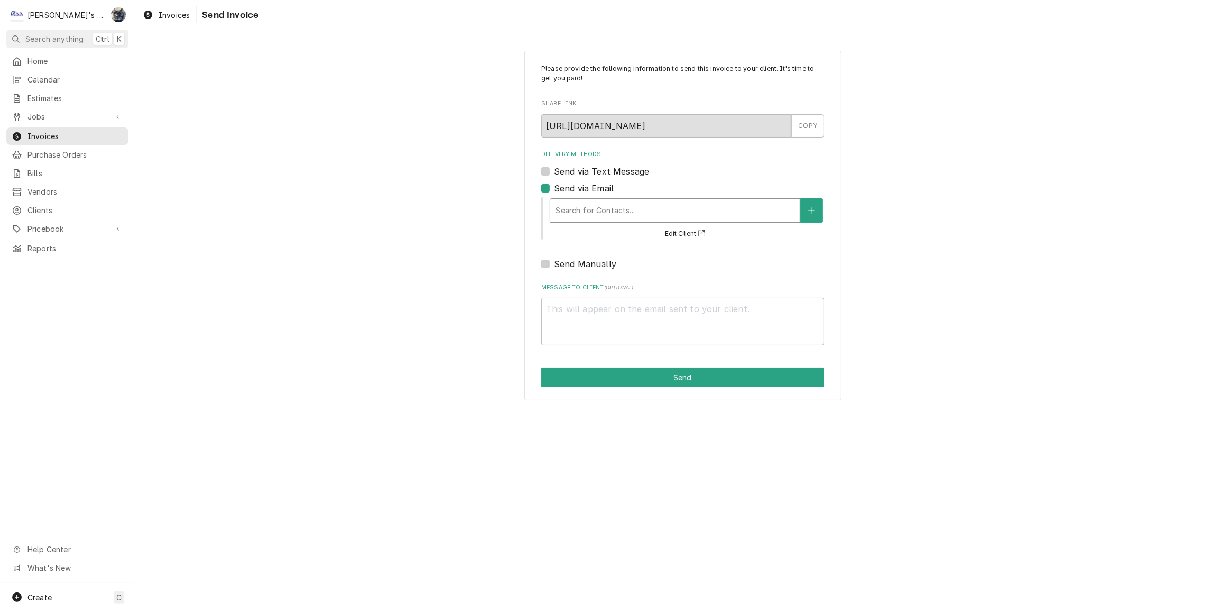
click at [585, 205] on div "Delivery Methods" at bounding box center [675, 210] width 239 height 19
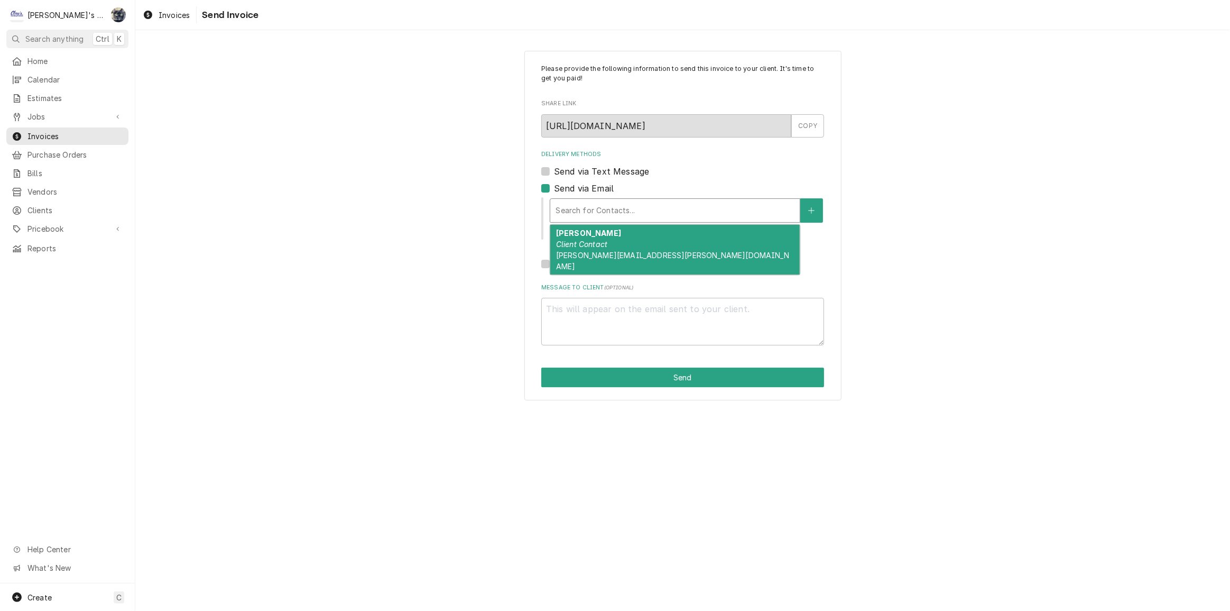
click at [938, 175] on div "Please provide the following information to send this invoice to your client. I…" at bounding box center [682, 225] width 1095 height 368
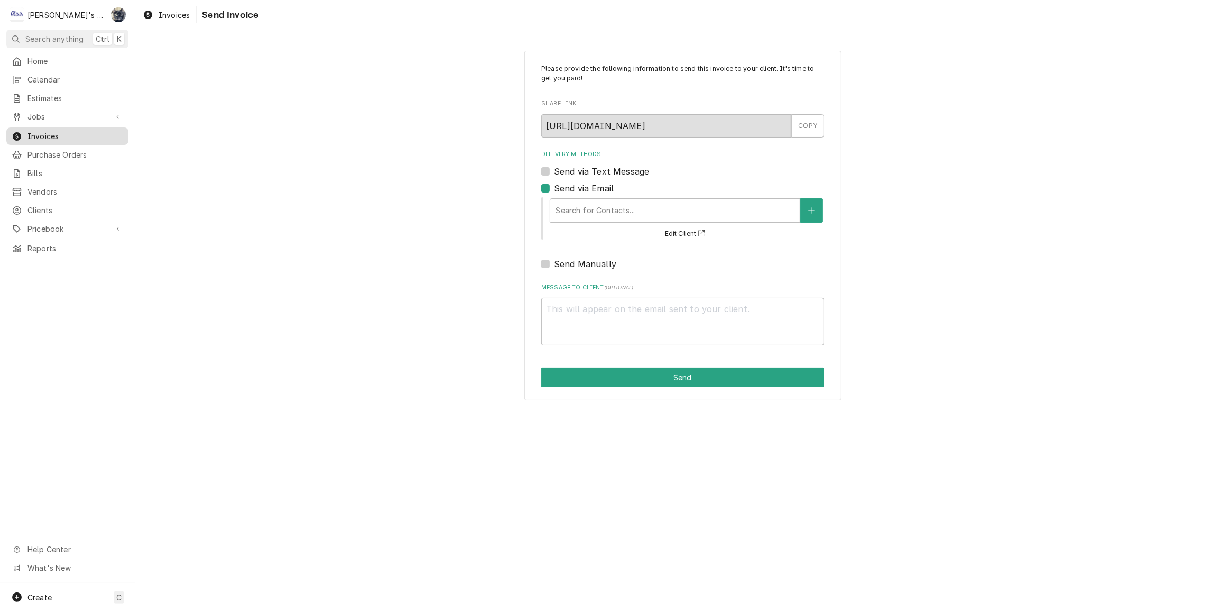
click at [57, 131] on span "Invoices" at bounding box center [75, 136] width 96 height 11
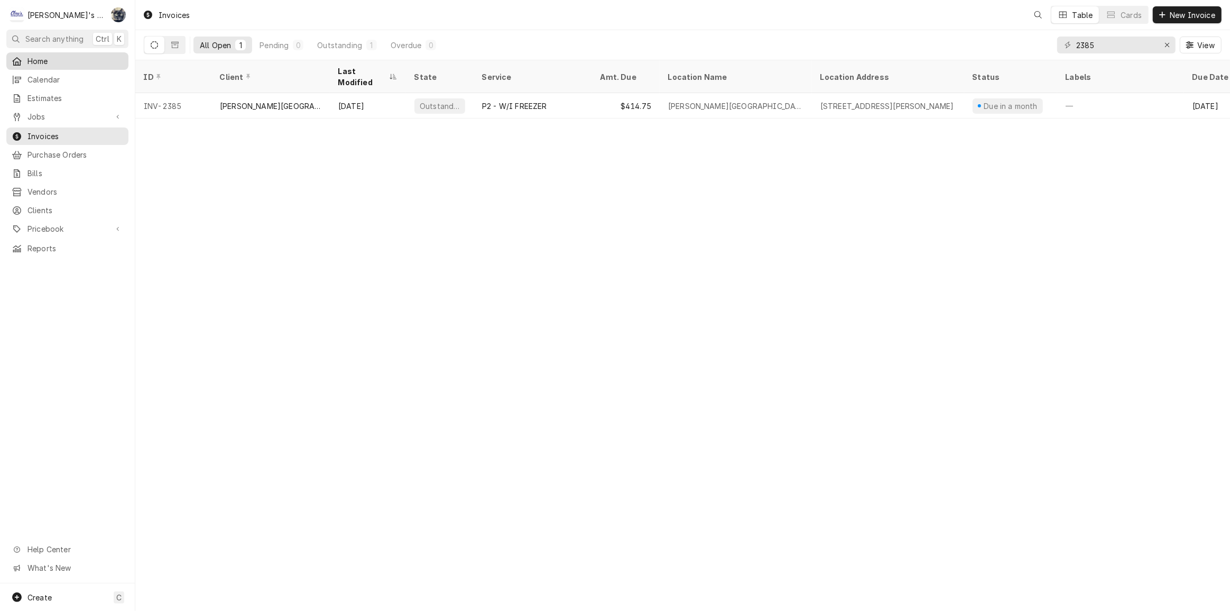
click at [58, 52] on link "Home" at bounding box center [67, 60] width 122 height 17
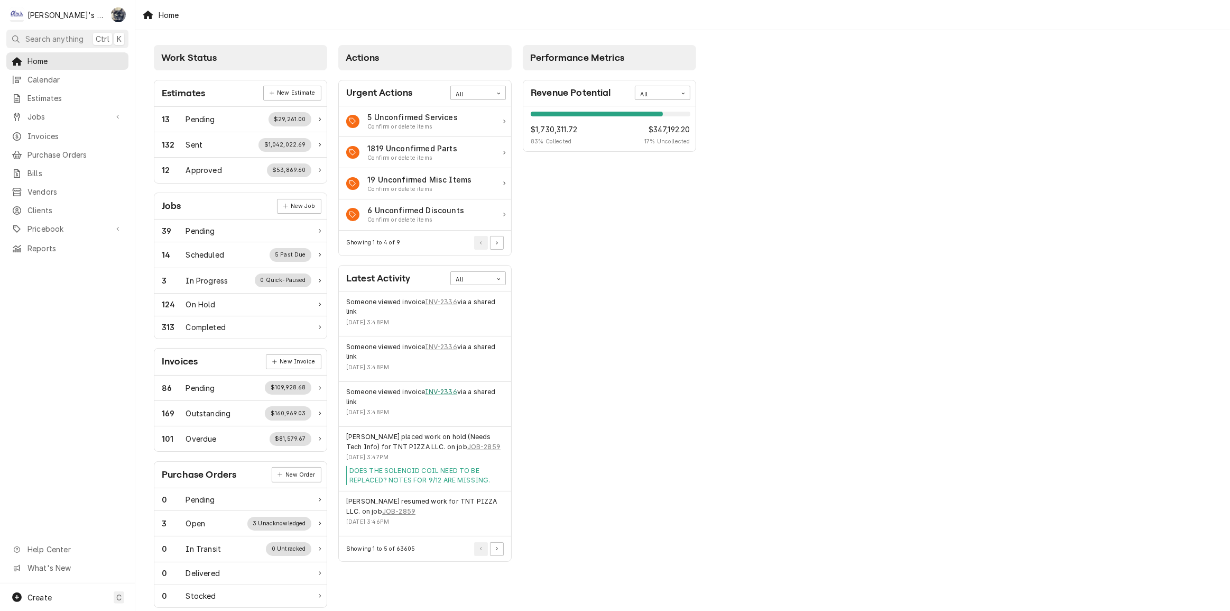
click at [441, 391] on link "INV-2336" at bounding box center [442, 392] width 32 height 10
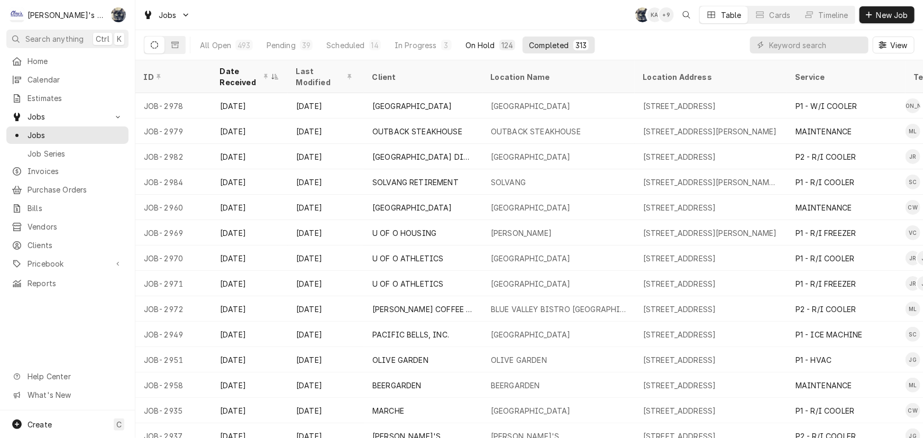
click at [501, 47] on div "124" at bounding box center [507, 45] width 12 height 11
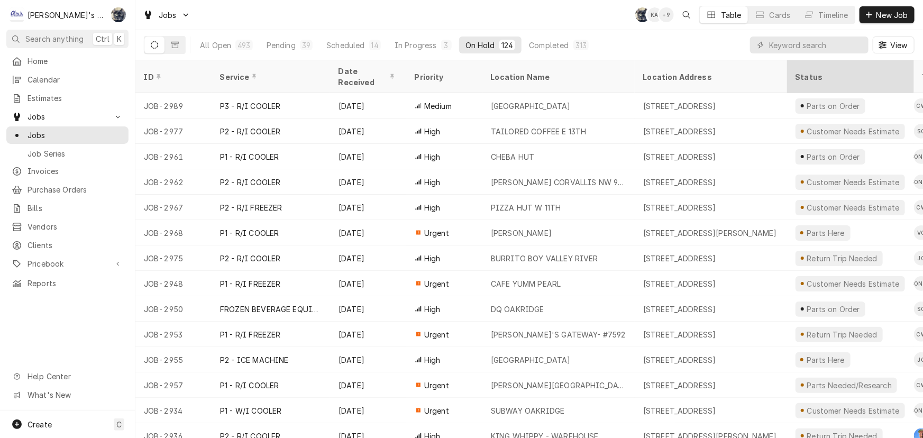
click at [810, 71] on div "Status" at bounding box center [849, 76] width 108 height 11
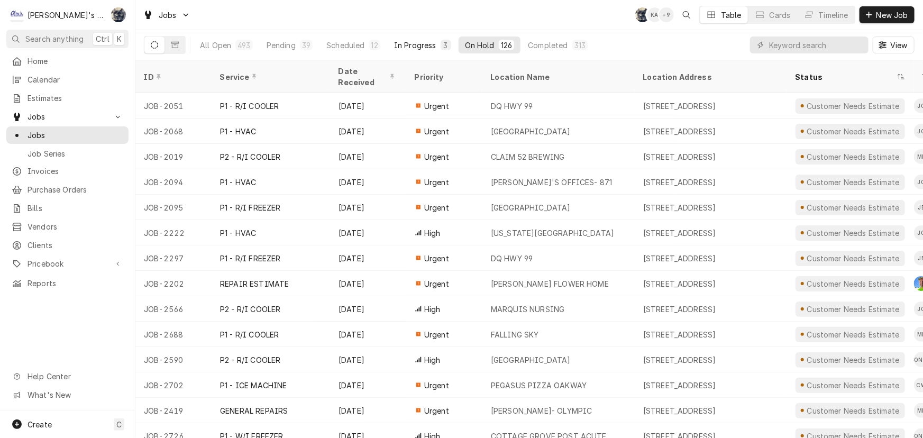
drag, startPoint x: 412, startPoint y: 28, endPoint x: 418, endPoint y: 42, distance: 14.7
click at [415, 33] on div "Jobs SB KA + 9 Table Cards Timeline New Job All Open 493 Pending 39 Scheduled 1…" at bounding box center [528, 30] width 787 height 60
click at [418, 42] on div "In Progress" at bounding box center [415, 45] width 42 height 11
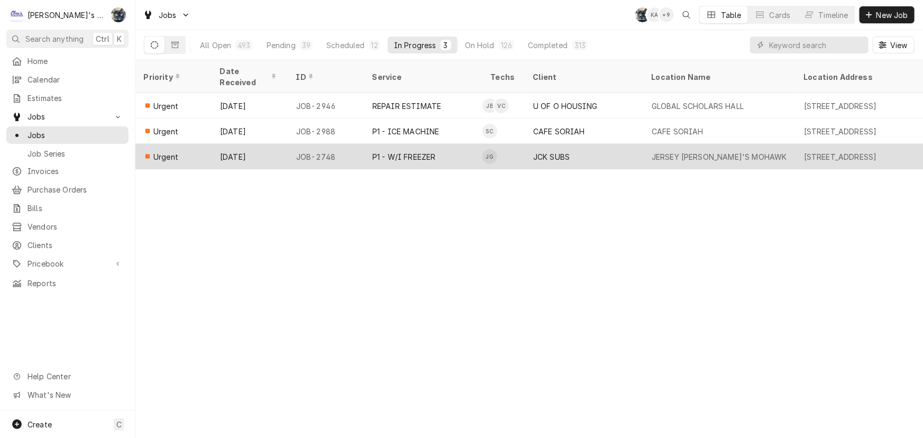
click at [414, 151] on div "P1 - W/I FREEZER" at bounding box center [403, 156] width 63 height 11
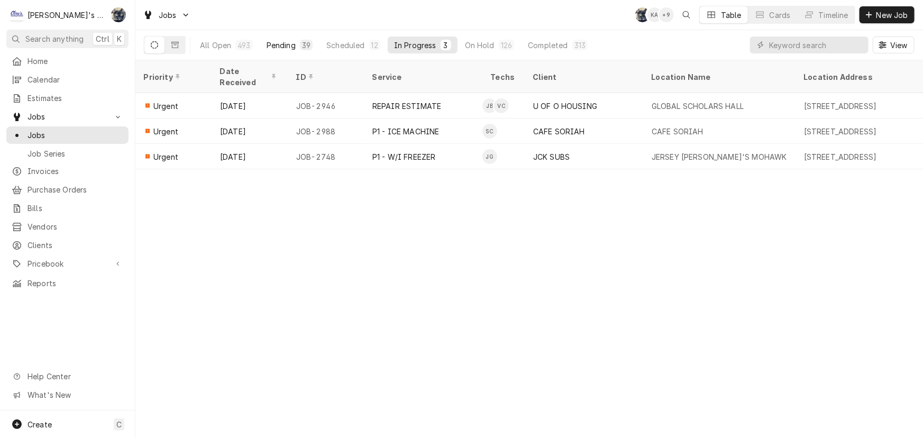
click at [303, 41] on div "39" at bounding box center [306, 45] width 8 height 11
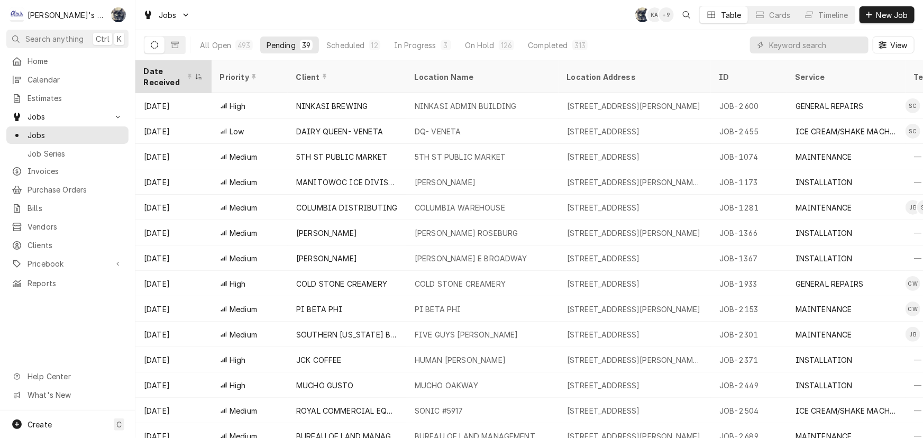
click at [170, 70] on div "Date Received" at bounding box center [168, 77] width 49 height 22
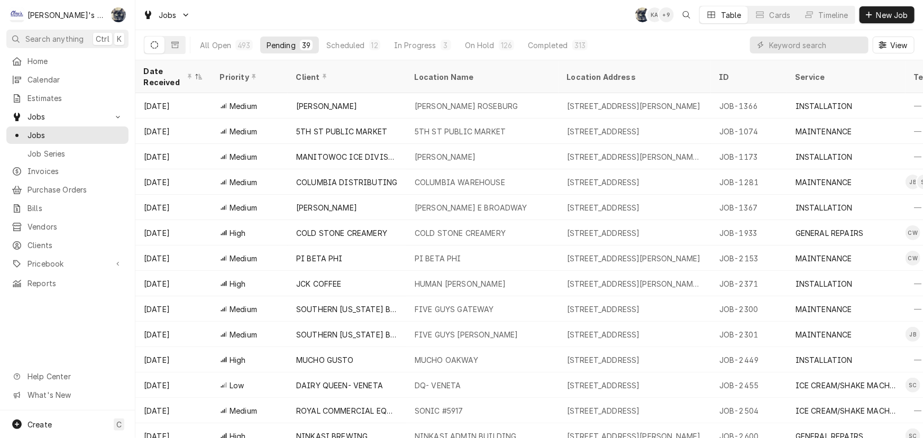
click at [170, 70] on div "Date Received" at bounding box center [168, 77] width 49 height 22
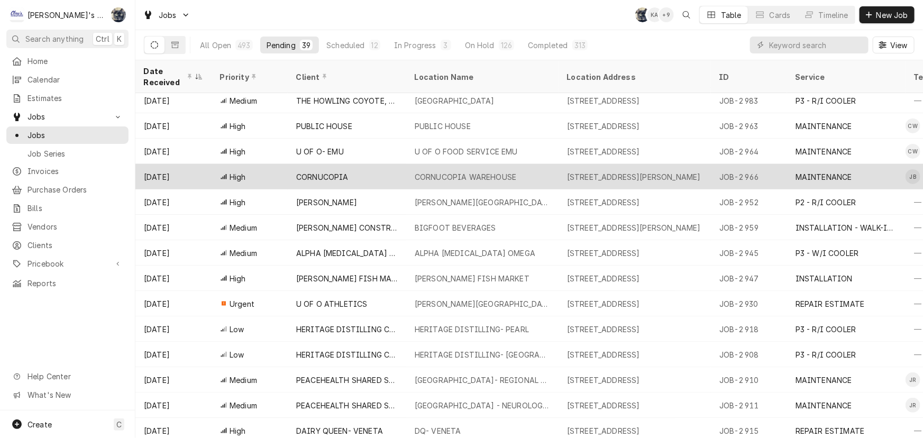
scroll to position [88, 0]
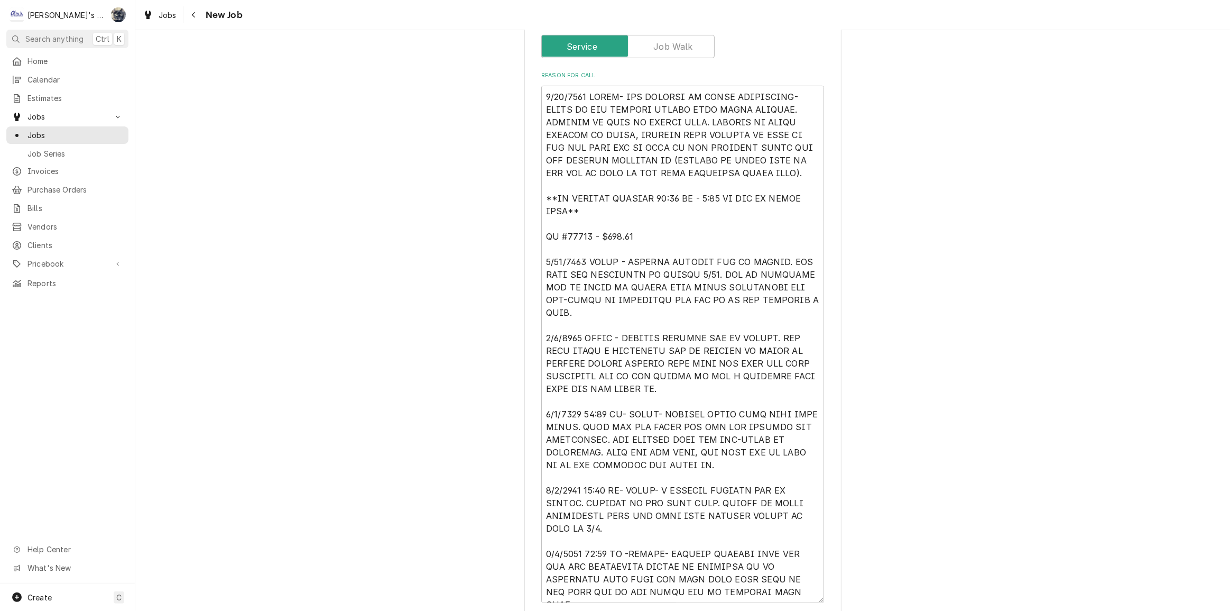
scroll to position [624, 0]
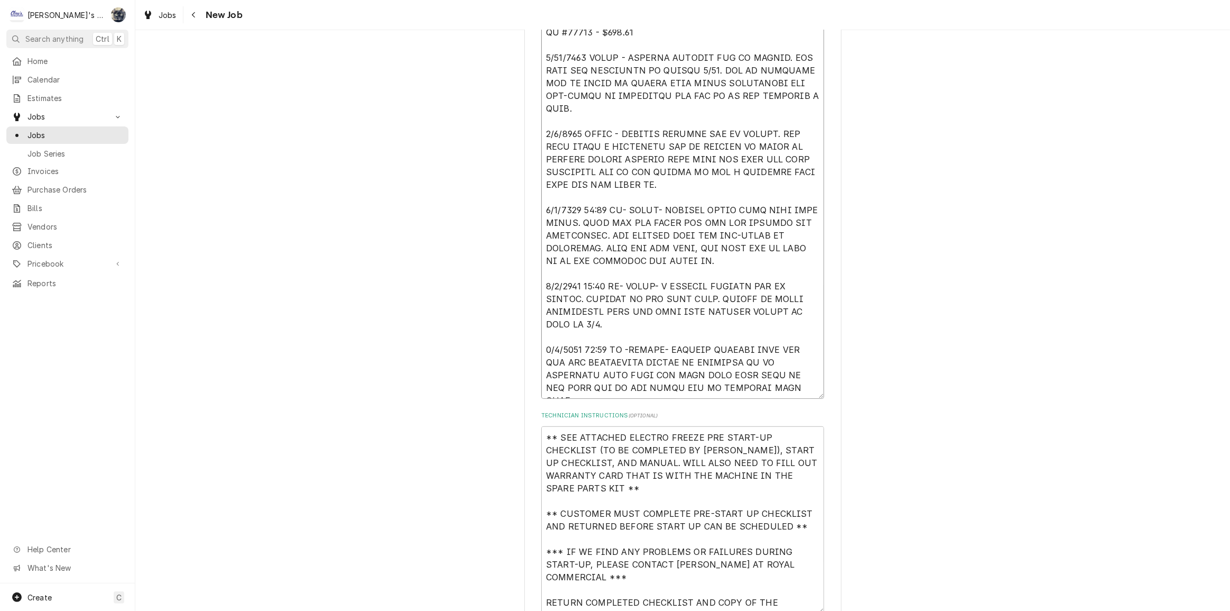
click at [760, 389] on textarea "Reason For Call" at bounding box center [682, 140] width 283 height 517
type textarea "x"
type textarea "7/24/2025 SARAH- PER KATRINA AT ROYAL COMMERCIAL- START UP NEW ELECTRO FREEZE S…"
type textarea "x"
type textarea "7/24/2025 SARAH- PER KATRINA AT ROYAL COMMERCIAL- START UP NEW ELECTRO FREEZE S…"
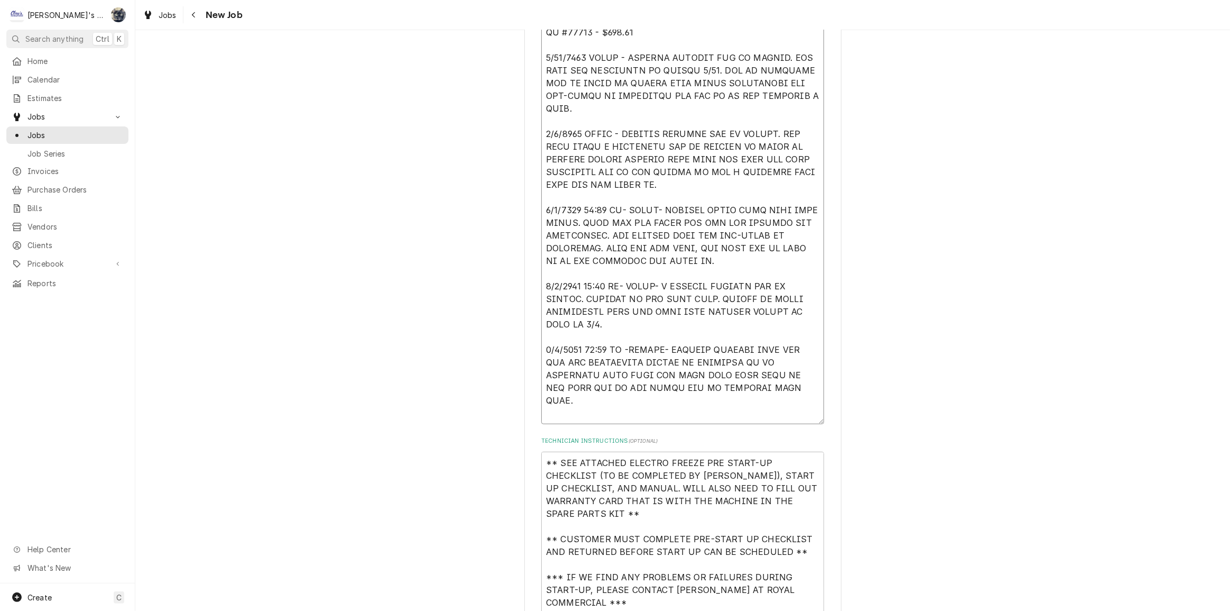
type textarea "x"
type textarea "7/24/2025 SARAH- PER KATRINA AT ROYAL COMMERCIAL- START UP NEW ELECTRO FREEZE S…"
type textarea "x"
type textarea "7/24/2025 SARAH- PER KATRINA AT ROYAL COMMERCIAL- START UP NEW ELECTRO FREEZE S…"
type textarea "x"
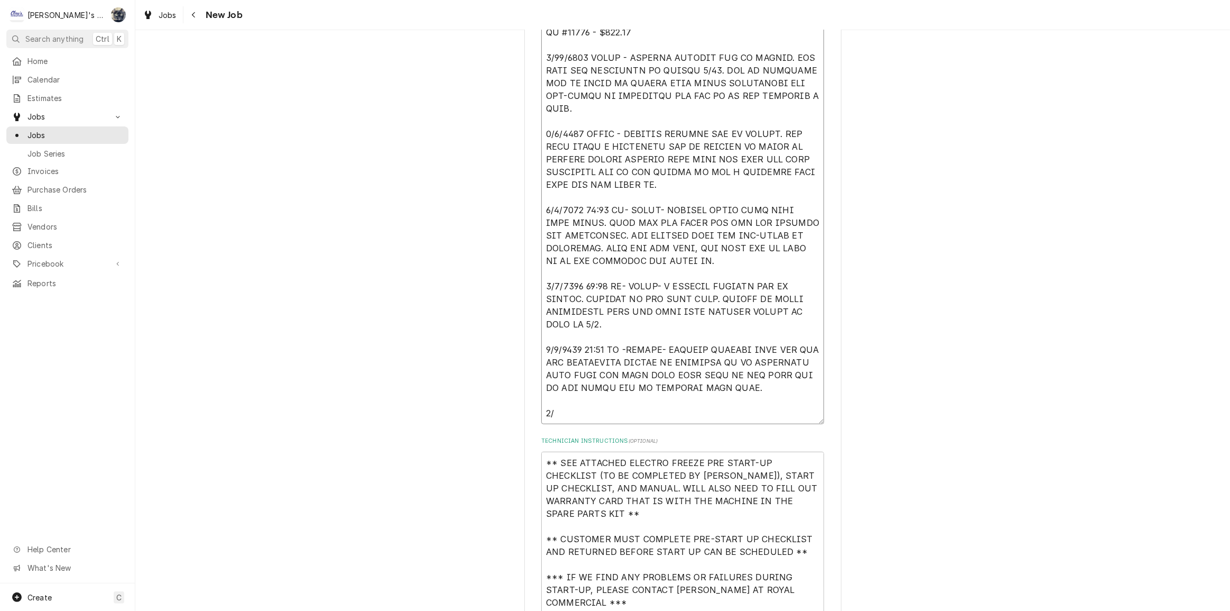
type textarea "7/24/2025 SARAH- PER KATRINA AT ROYAL COMMERCIAL- START UP NEW ELECTRO FREEZE S…"
type textarea "x"
type textarea "7/24/2025 SARAH- PER KATRINA AT ROYAL COMMERCIAL- START UP NEW ELECTRO FREEZE S…"
type textarea "x"
type textarea "7/24/2025 SARAH- PER KATRINA AT ROYAL COMMERCIAL- START UP NEW ELECTRO FREEZE S…"
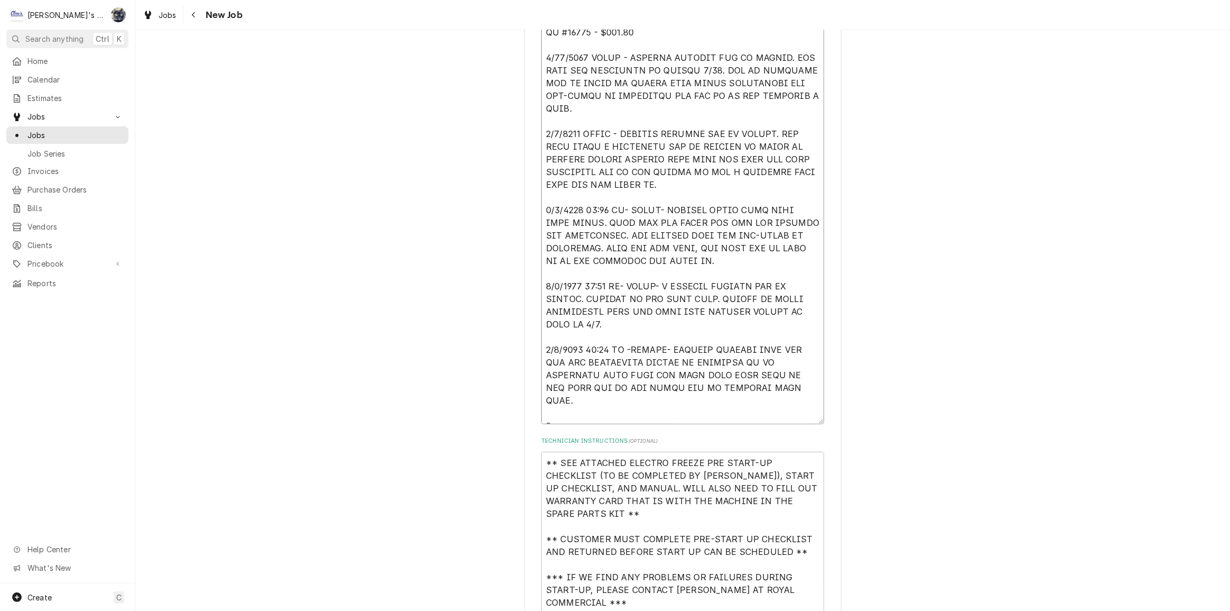
type textarea "x"
type textarea "7/24/2025 SARAH- PER KATRINA AT ROYAL COMMERCIAL- START UP NEW ELECTRO FREEZE S…"
type textarea "x"
type textarea "7/24/2025 SARAH- PER KATRINA AT ROYAL COMMERCIAL- START UP NEW ELECTRO FREEZE S…"
type textarea "x"
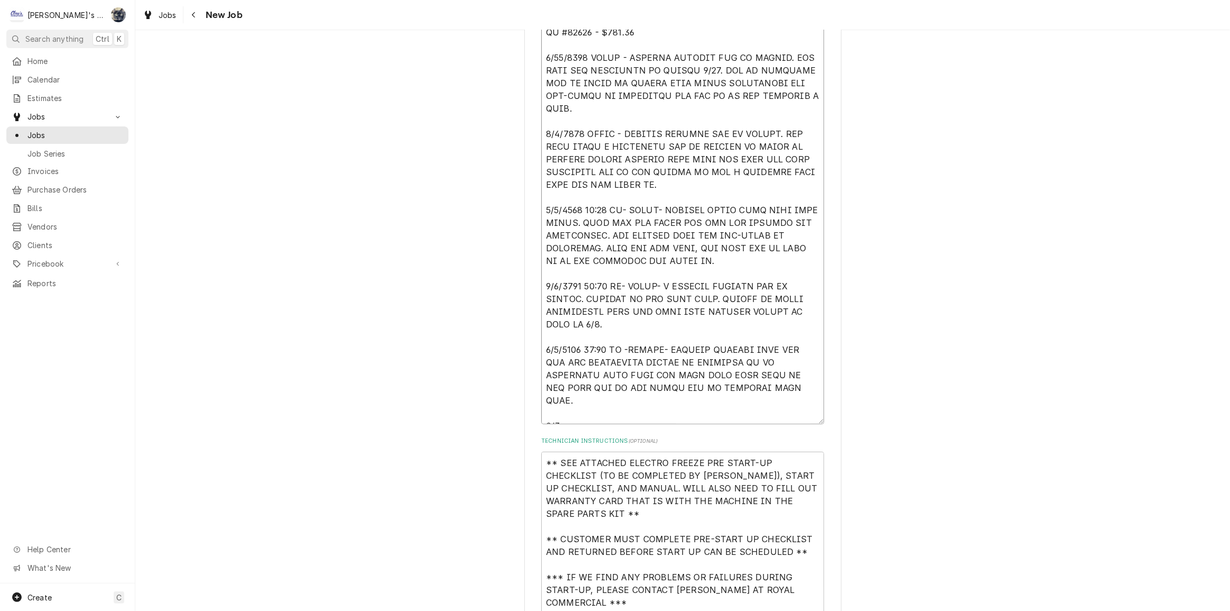
type textarea "7/24/2025 SARAH- PER KATRINA AT ROYAL COMMERCIAL- START UP NEW ELECTRO FREEZE S…"
type textarea "x"
type textarea "7/24/2025 SARAH- PER KATRINA AT ROYAL COMMERCIAL- START UP NEW ELECTRO FREEZE S…"
type textarea "x"
type textarea "7/24/2025 SARAH- PER KATRINA AT ROYAL COMMERCIAL- START UP NEW ELECTRO FREEZE S…"
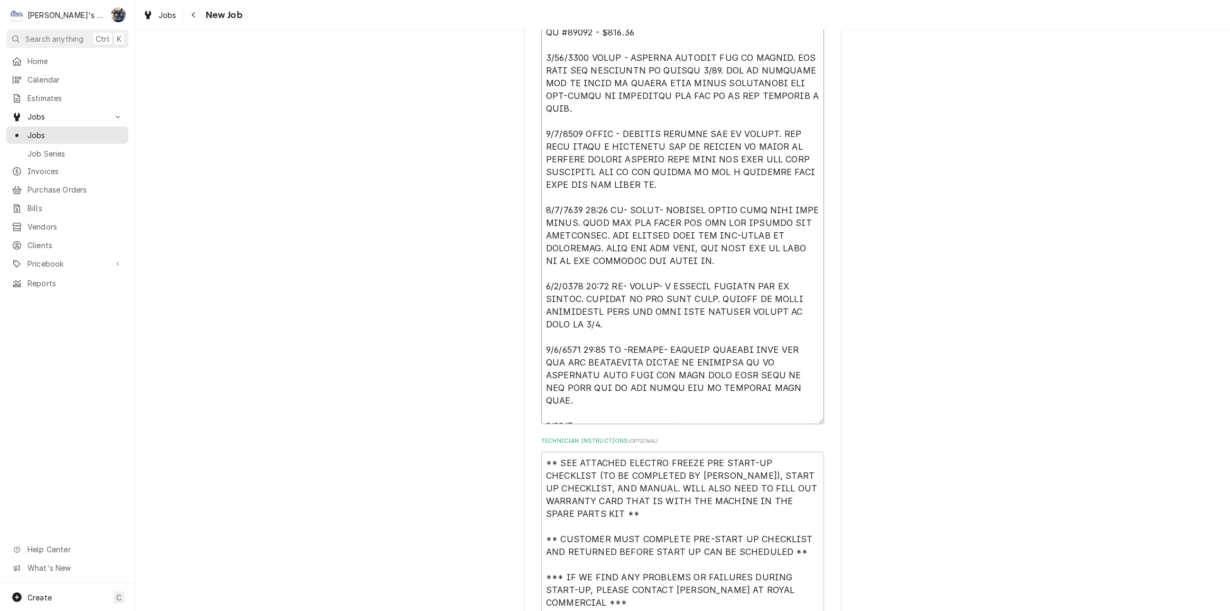
type textarea "x"
type textarea "7/24/2025 SARAH- PER KATRINA AT ROYAL COMMERCIAL- START UP NEW ELECTRO FREEZE S…"
type textarea "x"
type textarea "7/24/2025 SARAH- PER KATRINA AT ROYAL COMMERCIAL- START UP NEW ELECTRO FREEZE S…"
type textarea "x"
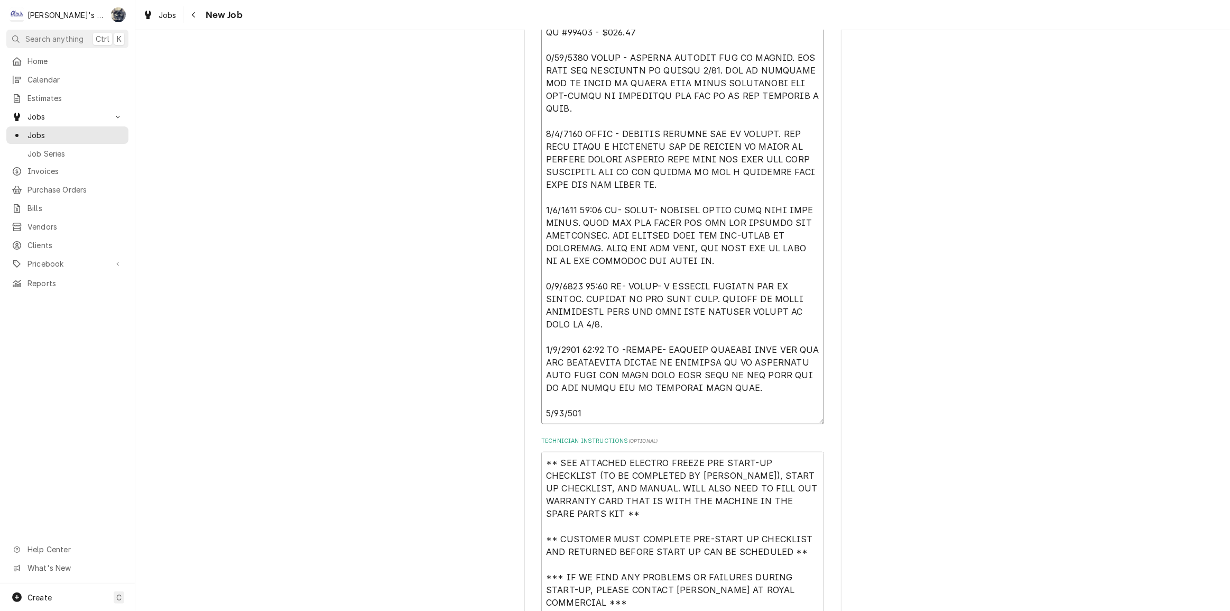
type textarea "7/24/2025 SARAH- PER KATRINA AT ROYAL COMMERCIAL- START UP NEW ELECTRO FREEZE S…"
type textarea "x"
type textarea "7/24/2025 SARAH- PER KATRINA AT ROYAL COMMERCIAL- START UP NEW ELECTRO FREEZE S…"
type textarea "x"
type textarea "7/24/2025 SARAH- PER KATRINA AT ROYAL COMMERCIAL- START UP NEW ELECTRO FREEZE S…"
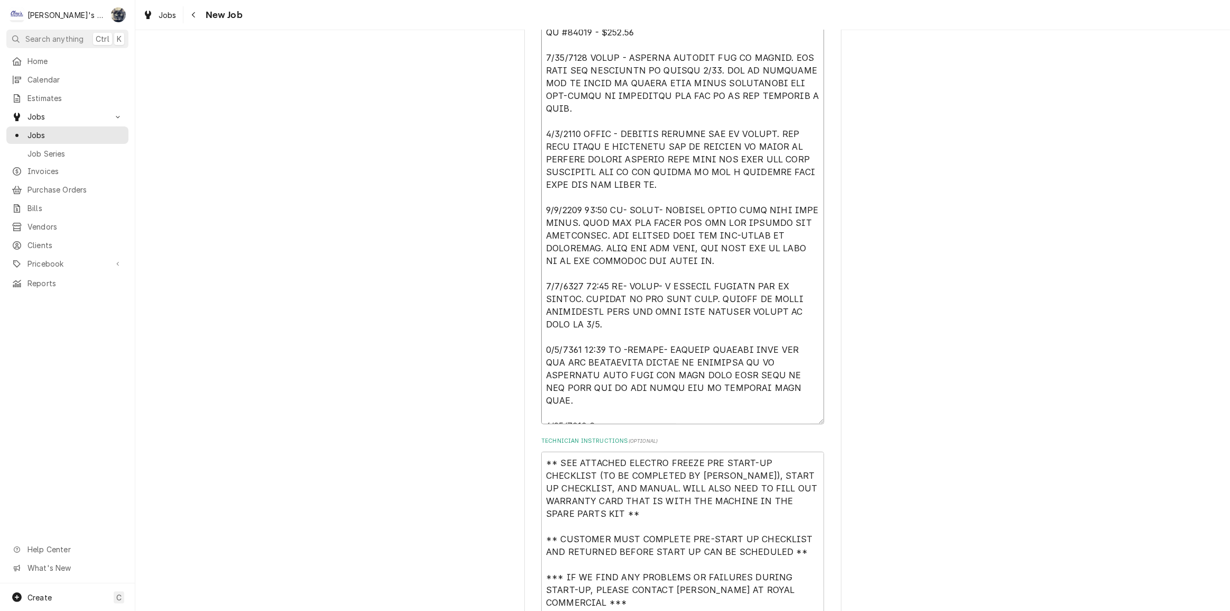
type textarea "x"
type textarea "7/24/2025 SARAH- PER KATRINA AT ROYAL COMMERCIAL- START UP NEW ELECTRO FREEZE S…"
type textarea "x"
type textarea "7/24/2025 SARAH- PER KATRINA AT ROYAL COMMERCIAL- START UP NEW ELECTRO FREEZE S…"
type textarea "x"
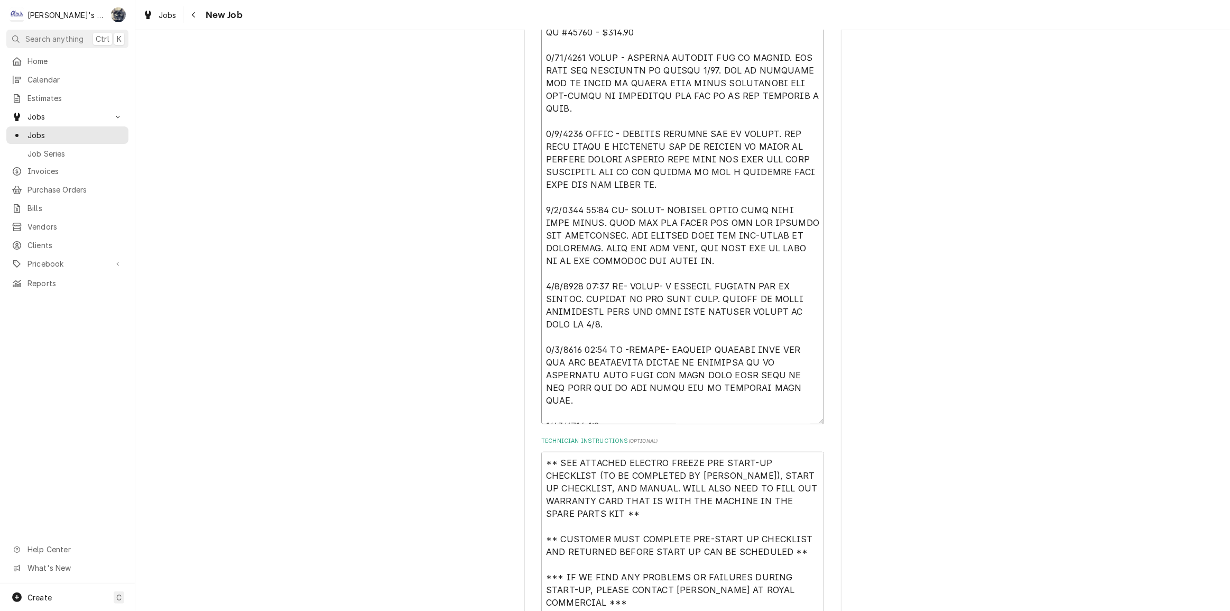
type textarea "7/24/2025 SARAH- PER KATRINA AT ROYAL COMMERCIAL- START UP NEW ELECTRO FREEZE S…"
type textarea "x"
type textarea "7/24/2025 SARAH- PER KATRINA AT ROYAL COMMERCIAL- START UP NEW ELECTRO FREEZE S…"
type textarea "x"
type textarea "7/24/2025 SARAH- PER KATRINA AT ROYAL COMMERCIAL- START UP NEW ELECTRO FREEZE S…"
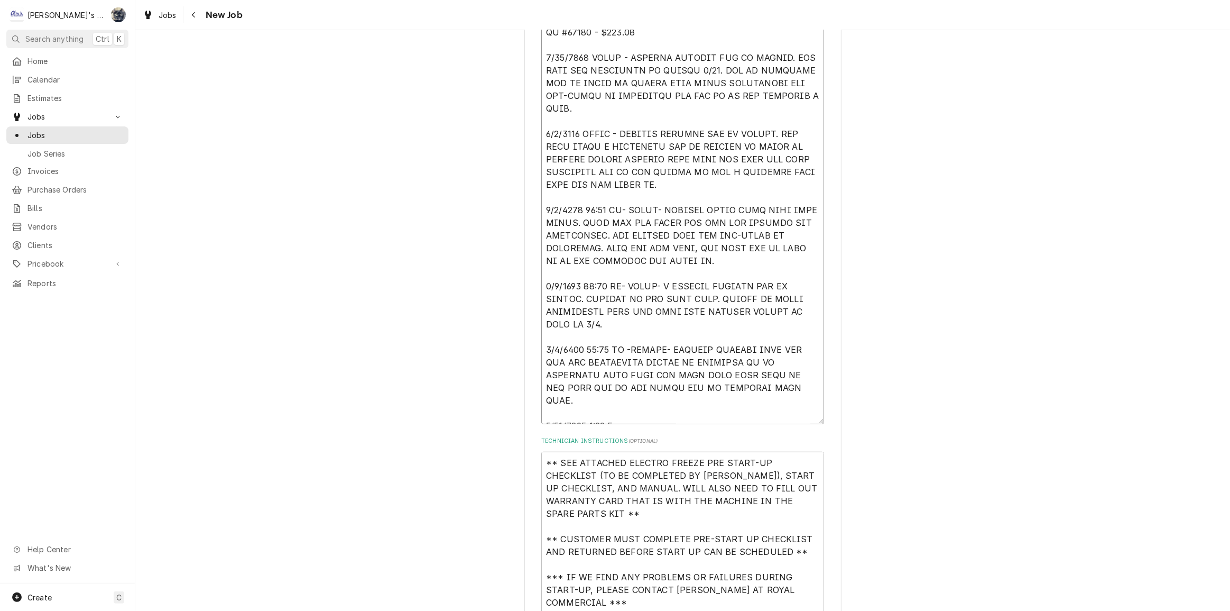
type textarea "x"
type textarea "7/24/2025 SARAH- PER KATRINA AT ROYAL COMMERCIAL- START UP NEW ELECTRO FREEZE S…"
type textarea "x"
type textarea "7/24/2025 SARAH- PER KATRINA AT ROYAL COMMERCIAL- START UP NEW ELECTRO FREEZE S…"
type textarea "x"
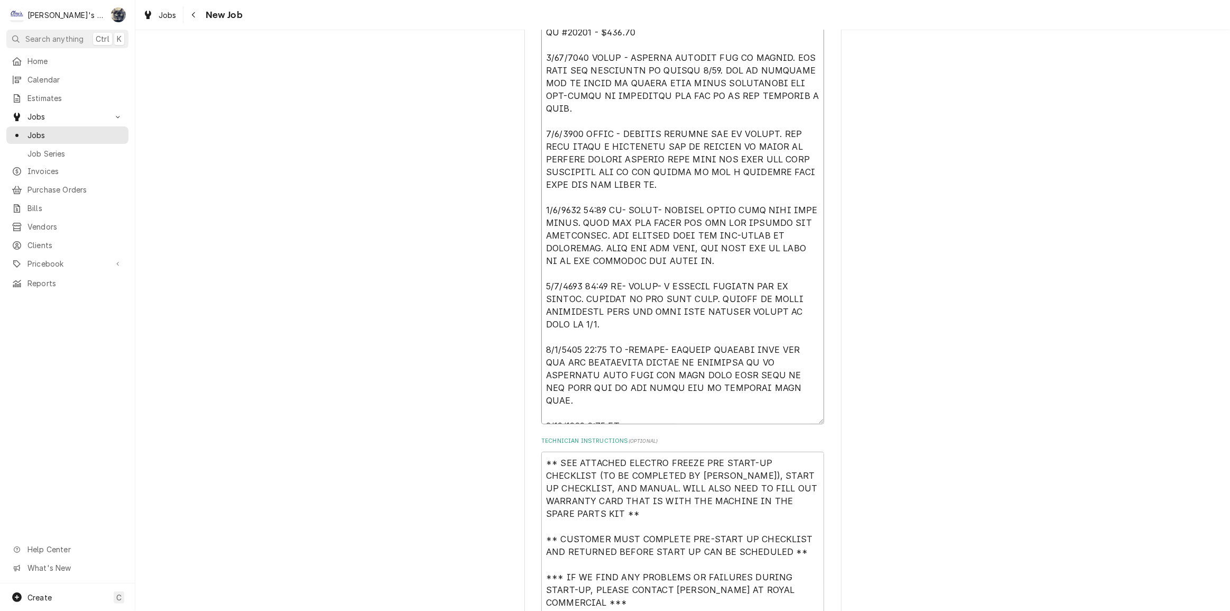
type textarea "7/24/2025 SARAH- PER KATRINA AT ROYAL COMMERCIAL- START UP NEW ELECTRO FREEZE S…"
type textarea "x"
type textarea "7/24/2025 SARAH- PER KATRINA AT ROYAL COMMERCIAL- START UP NEW ELECTRO FREEZE S…"
type textarea "x"
type textarea "7/24/2025 SARAH- PER KATRINA AT ROYAL COMMERCIAL- START UP NEW ELECTRO FREEZE S…"
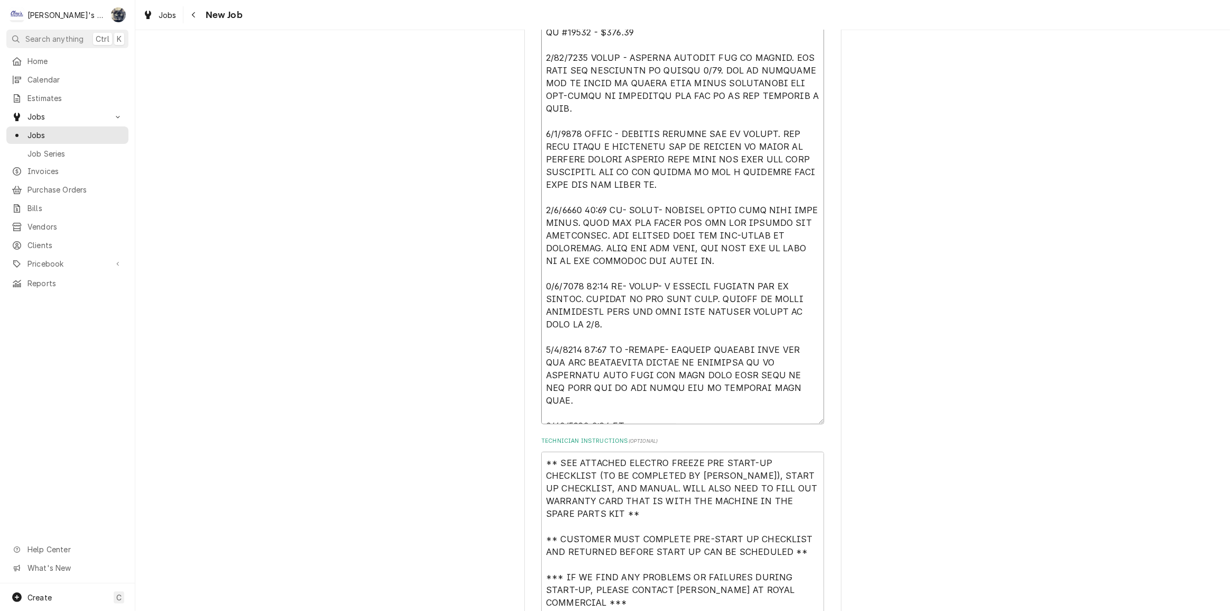
type textarea "x"
type textarea "7/24/2025 SARAH- PER KATRINA AT ROYAL COMMERCIAL- START UP NEW ELECTRO FREEZE S…"
type textarea "x"
type textarea "7/24/2025 SARAH- PER KATRINA AT ROYAL COMMERCIAL- START UP NEW ELECTRO FREEZE S…"
type textarea "x"
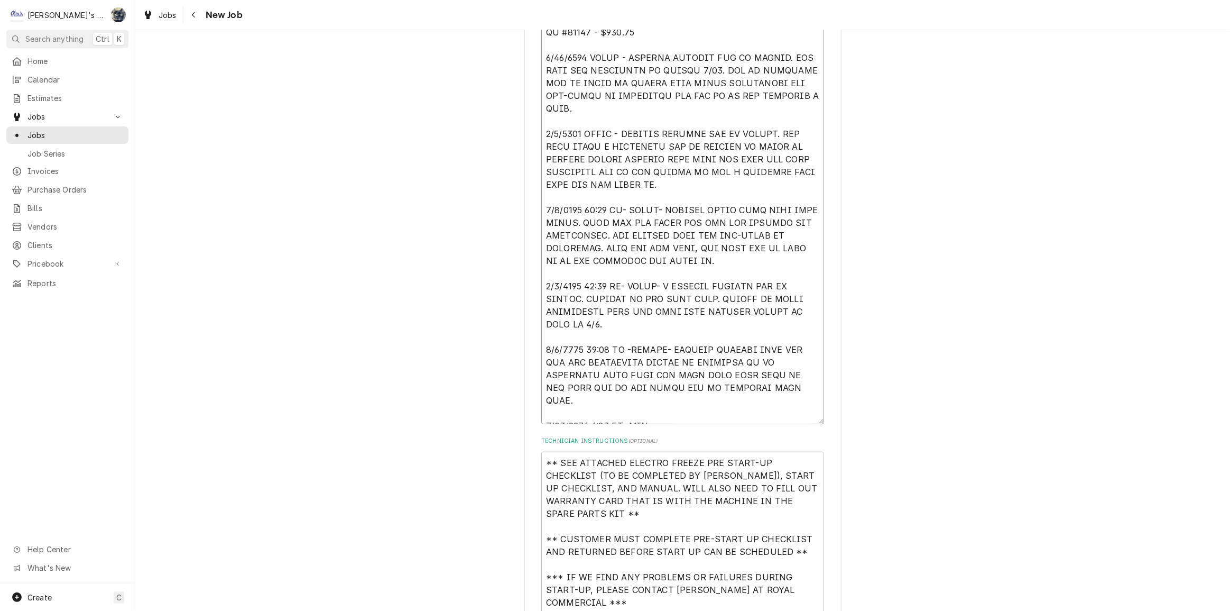
type textarea "7/24/2025 SARAH- PER KATRINA AT ROYAL COMMERCIAL- START UP NEW ELECTRO FREEZE S…"
type textarea "x"
type textarea "7/24/2025 SARAH- PER KATRINA AT ROYAL COMMERCIAL- START UP NEW ELECTRO FREEZE S…"
type textarea "x"
type textarea "7/24/2025 SARAH- PER KATRINA AT ROYAL COMMERCIAL- START UP NEW ELECTRO FREEZE S…"
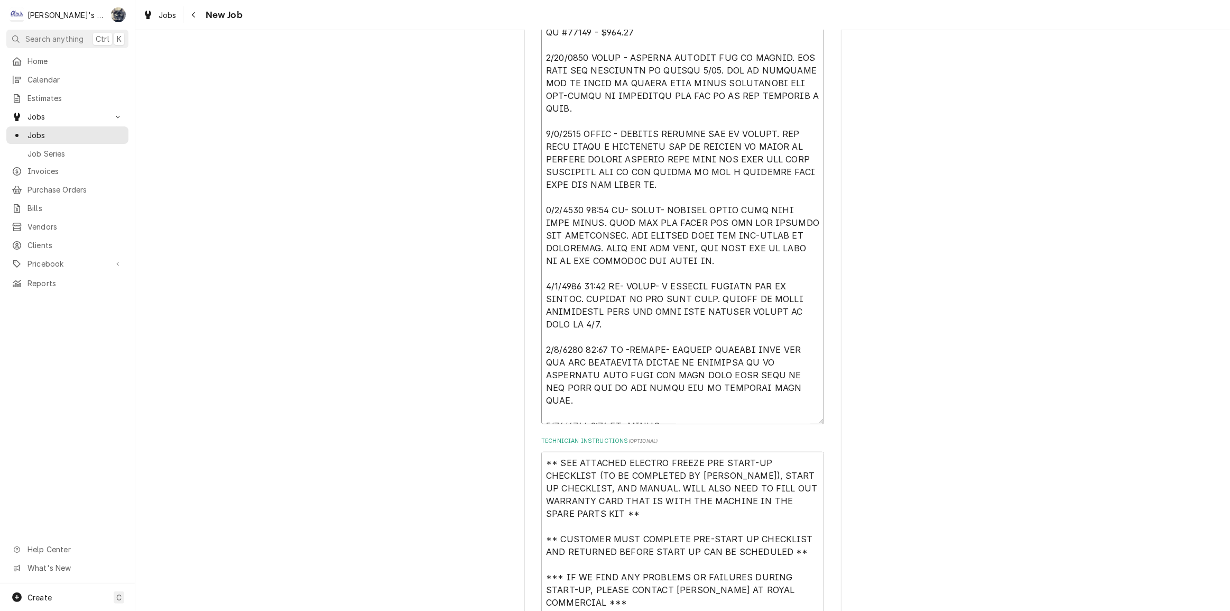
type textarea "x"
type textarea "7/24/2025 SARAH- PER KATRINA AT ROYAL COMMERCIAL- START UP NEW ELECTRO FREEZE S…"
type textarea "x"
type textarea "7/24/2025 SARAH- PER KATRINA AT ROYAL COMMERCIAL- START UP NEW ELECTRO FREEZE S…"
type textarea "x"
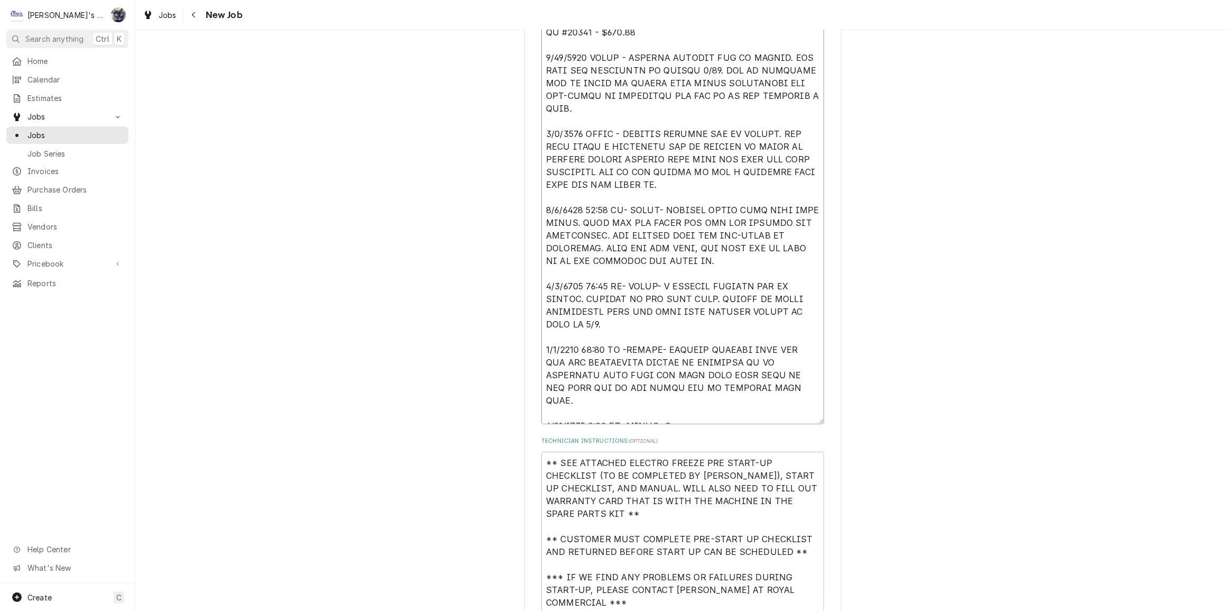
type textarea "7/24/2025 SARAH- PER KATRINA AT ROYAL COMMERCIAL- START UP NEW ELECTRO FREEZE S…"
type textarea "x"
type textarea "7/24/2025 SARAH- PER KATRINA AT ROYAL COMMERCIAL- START UP NEW ELECTRO FREEZE S…"
type textarea "x"
type textarea "7/24/2025 SARAH- PER KATRINA AT ROYAL COMMERCIAL- START UP NEW ELECTRO FREEZE S…"
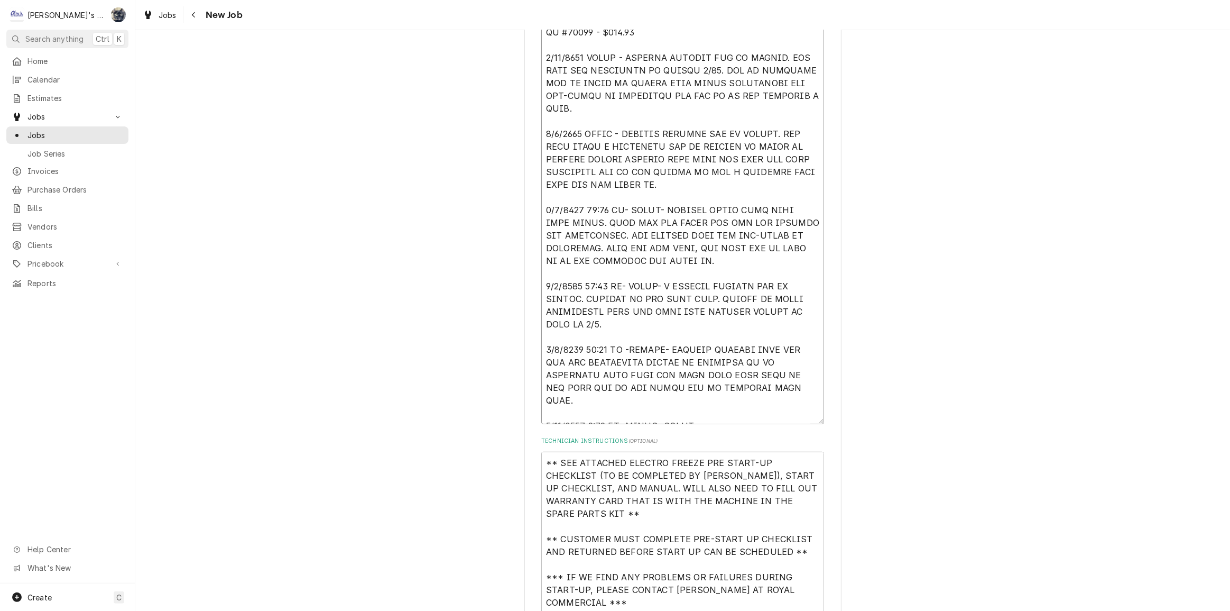
type textarea "x"
type textarea "7/24/2025 SARAH- PER KATRINA AT ROYAL COMMERCIAL- START UP NEW ELECTRO FREEZE S…"
type textarea "x"
type textarea "7/24/2025 SARAH- PER KATRINA AT ROYAL COMMERCIAL- START UP NEW ELECTRO FREEZE S…"
type textarea "x"
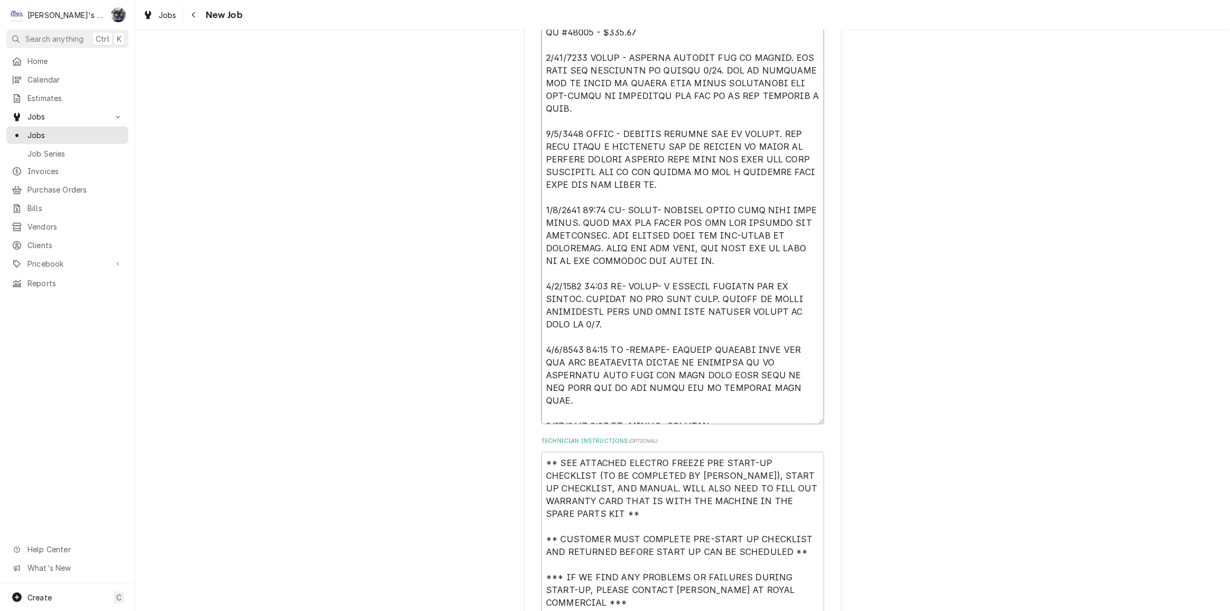
type textarea "7/24/2025 SARAH- PER KATRINA AT ROYAL COMMERCIAL- START UP NEW ELECTRO FREEZE S…"
type textarea "x"
type textarea "7/24/2025 SARAH- PER KATRINA AT ROYAL COMMERCIAL- START UP NEW ELECTRO FREEZE S…"
type textarea "x"
type textarea "7/24/2025 SARAH- PER KATRINA AT ROYAL COMMERCIAL- START UP NEW ELECTRO FREEZE S…"
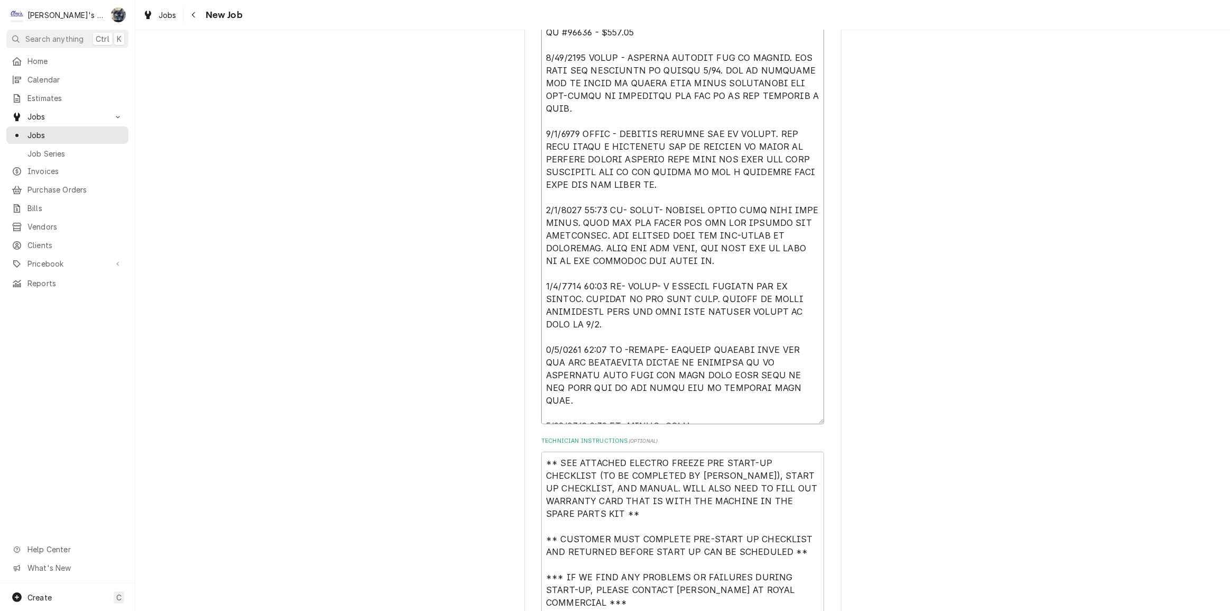
type textarea "x"
type textarea "7/24/2025 SARAH- PER KATRINA AT ROYAL COMMERCIAL- START UP NEW ELECTRO FREEZE S…"
type textarea "x"
type textarea "7/24/2025 SARAH- PER KATRINA AT ROYAL COMMERCIAL- START UP NEW ELECTRO FREEZE S…"
type textarea "x"
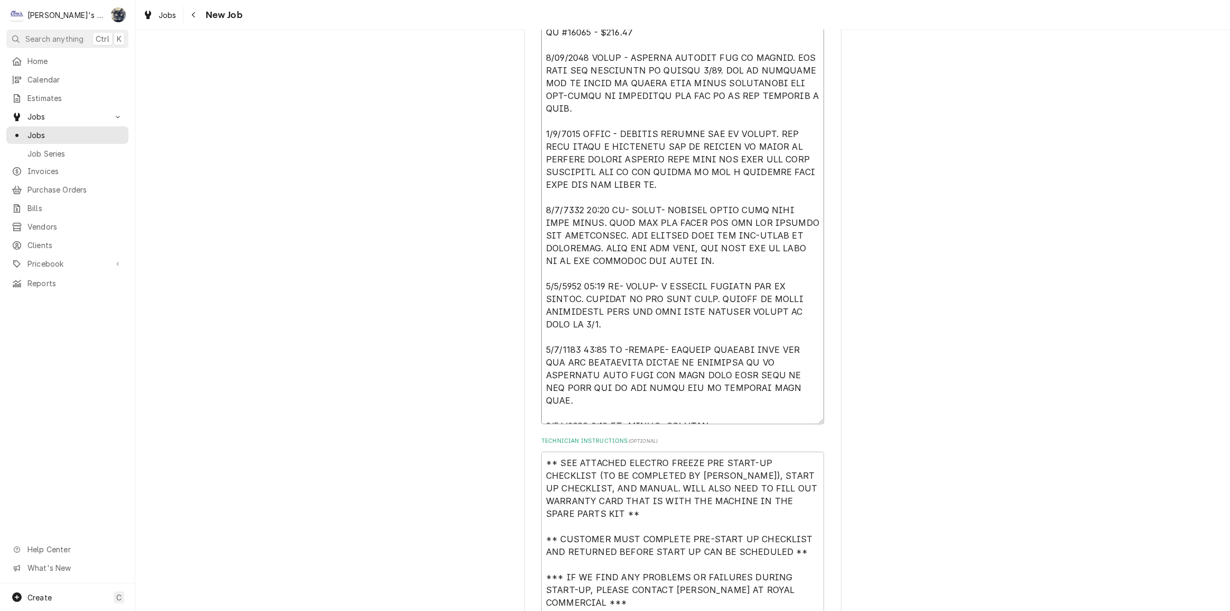
type textarea "7/24/2025 SARAH- PER KATRINA AT ROYAL COMMERCIAL- START UP NEW ELECTRO FREEZE S…"
type textarea "x"
type textarea "7/24/2025 SARAH- PER KATRINA AT ROYAL COMMERCIAL- START UP NEW ELECTRO FREEZE S…"
type textarea "x"
type textarea "7/24/2025 SARAH- PER KATRINA AT ROYAL COMMERCIAL- START UP NEW ELECTRO FREEZE S…"
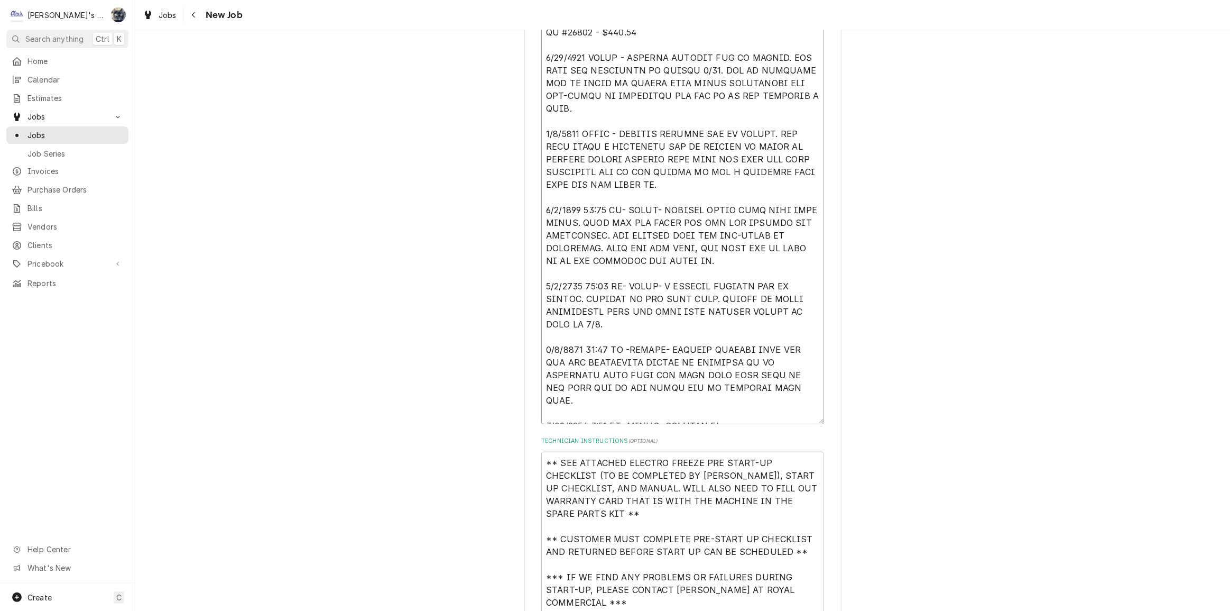
type textarea "x"
type textarea "7/24/2025 SARAH- PER KATRINA AT ROYAL COMMERCIAL- START UP NEW ELECTRO FREEZE S…"
type textarea "x"
type textarea "7/24/2025 SARAH- PER KATRINA AT ROYAL COMMERCIAL- START UP NEW ELECTRO FREEZE S…"
type textarea "x"
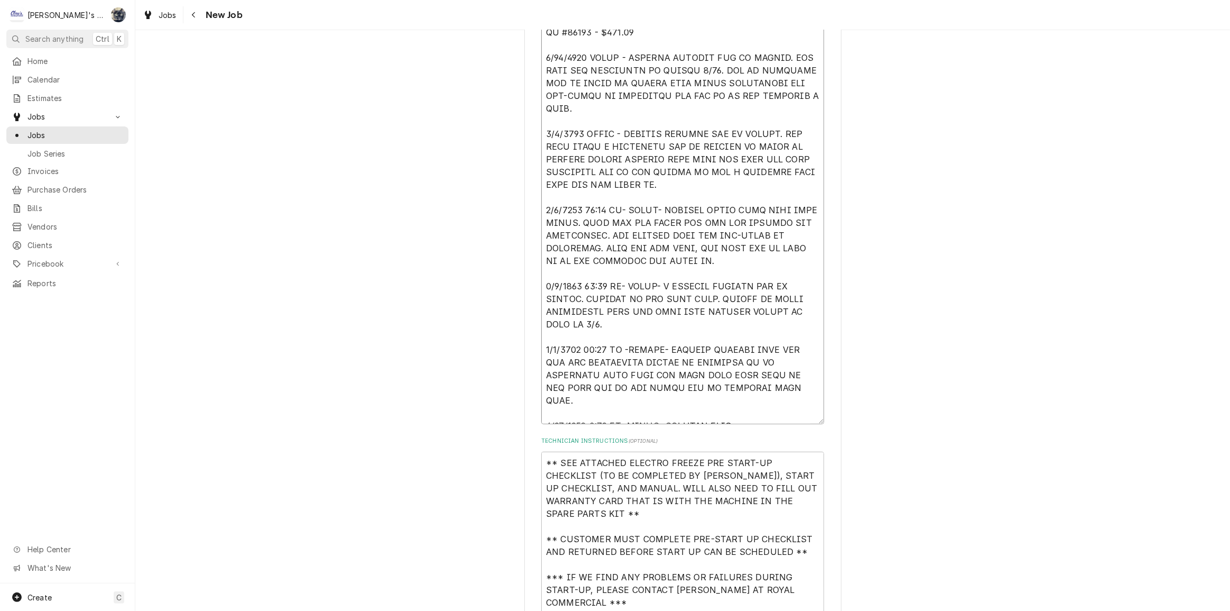
type textarea "7/24/2025 SARAH- PER KATRINA AT ROYAL COMMERCIAL- START UP NEW ELECTRO FREEZE S…"
type textarea "x"
type textarea "7/24/2025 SARAH- PER KATRINA AT ROYAL COMMERCIAL- START UP NEW ELECTRO FREEZE S…"
type textarea "x"
type textarea "7/24/2025 SARAH- PER KATRINA AT ROYAL COMMERCIAL- START UP NEW ELECTRO FREEZE S…"
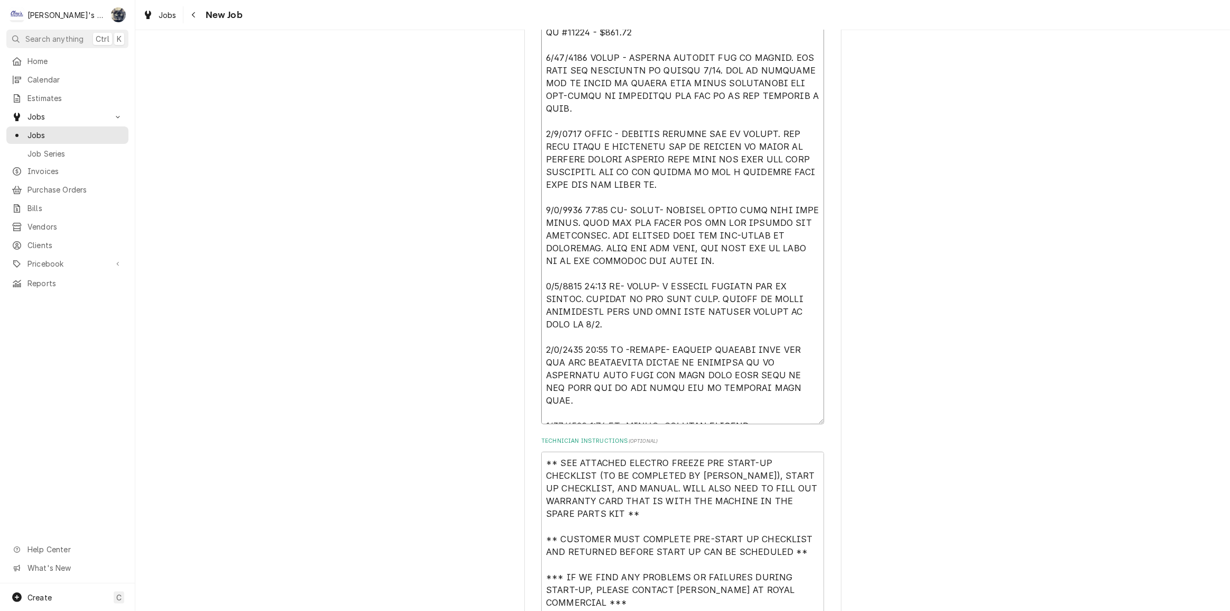
type textarea "x"
type textarea "7/24/2025 SARAH- PER KATRINA AT ROYAL COMMERCIAL- START UP NEW ELECTRO FREEZE S…"
type textarea "x"
type textarea "7/24/2025 SARAH- PER KATRINA AT ROYAL COMMERCIAL- START UP NEW ELECTRO FREEZE S…"
type textarea "x"
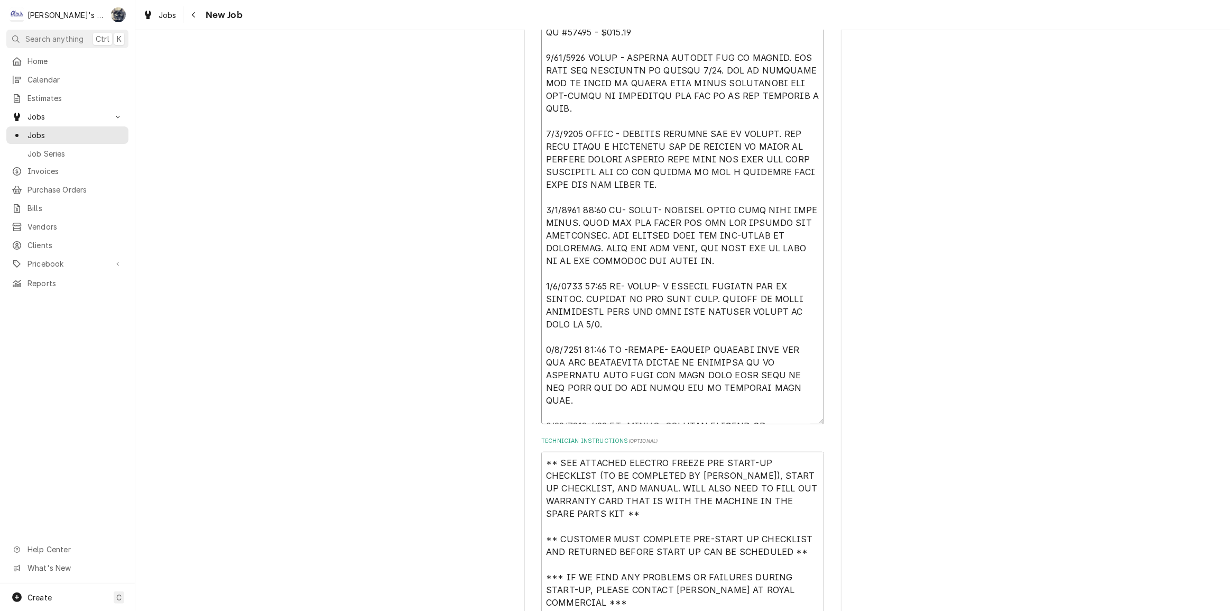
type textarea "7/24/2025 SARAH- PER KATRINA AT ROYAL COMMERCIAL- START UP NEW ELECTRO FREEZE S…"
type textarea "x"
type textarea "7/24/2025 SARAH- PER KATRINA AT ROYAL COMMERCIAL- START UP NEW ELECTRO FREEZE S…"
type textarea "x"
type textarea "7/24/2025 SARAH- PER KATRINA AT ROYAL COMMERCIAL- START UP NEW ELECTRO FREEZE S…"
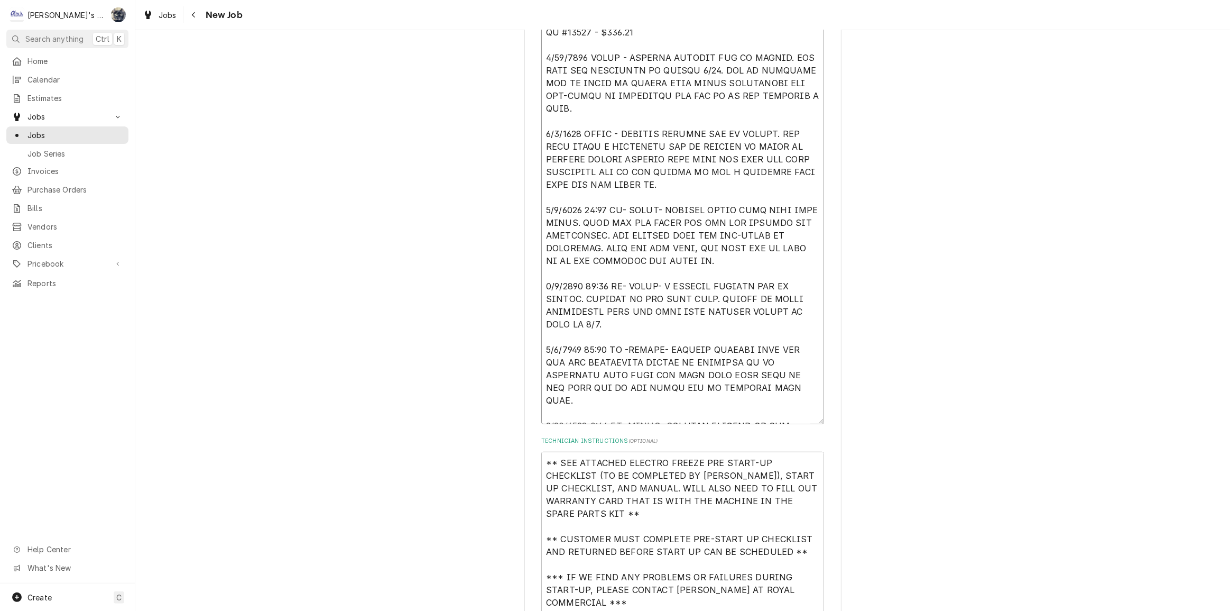
type textarea "x"
type textarea "7/24/2025 SARAH- PER KATRINA AT ROYAL COMMERCIAL- START UP NEW ELECTRO FREEZE S…"
type textarea "x"
type textarea "7/24/2025 SARAH- PER KATRINA AT ROYAL COMMERCIAL- START UP NEW ELECTRO FREEZE S…"
type textarea "x"
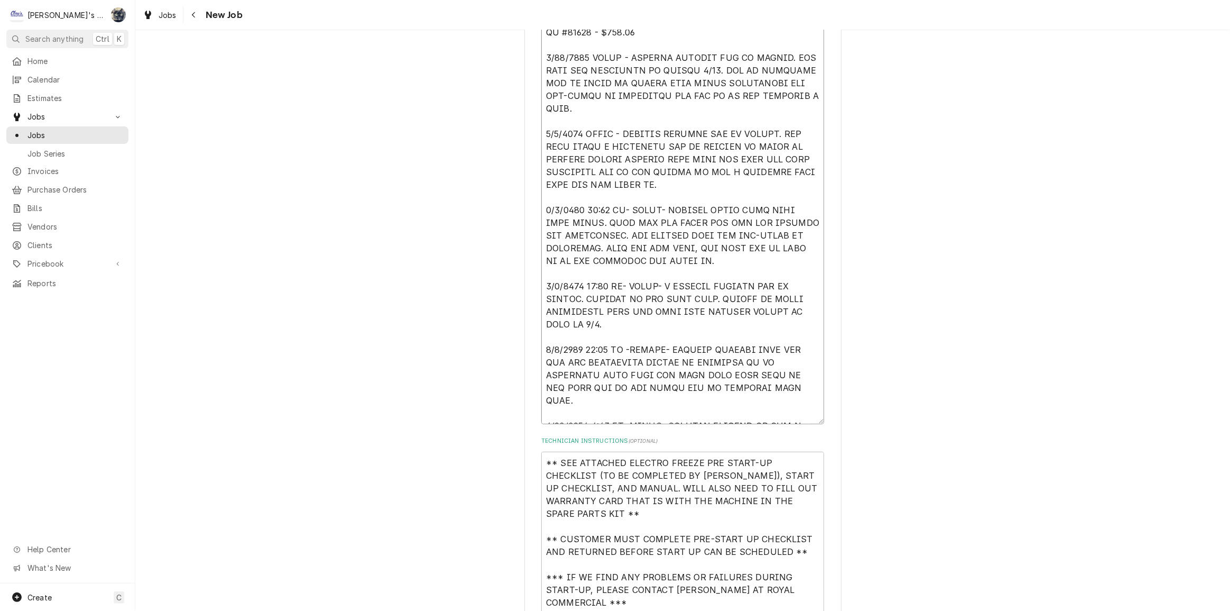
type textarea "7/24/2025 SARAH- PER KATRINA AT ROYAL COMMERCIAL- START UP NEW ELECTRO FREEZE S…"
type textarea "x"
type textarea "7/24/2025 SARAH- PER KATRINA AT ROYAL COMMERCIAL- START UP NEW ELECTRO FREEZE S…"
type textarea "x"
type textarea "7/24/2025 SARAH- PER KATRINA AT ROYAL COMMERCIAL- START UP NEW ELECTRO FREEZE S…"
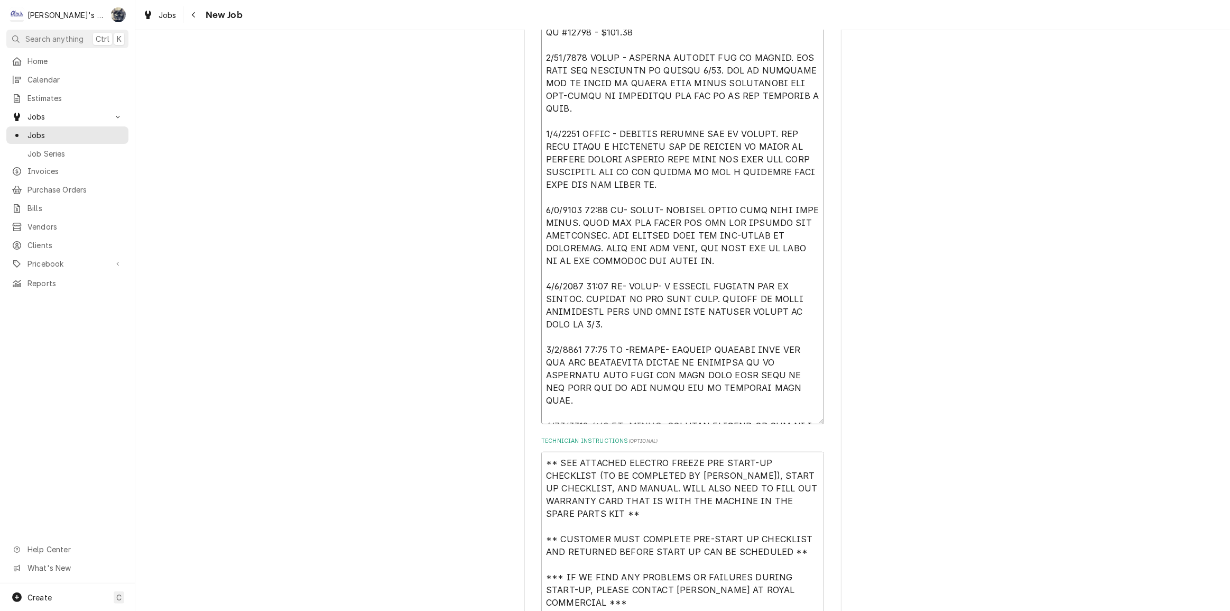
type textarea "x"
type textarea "7/24/2025 SARAH- PER KATRINA AT ROYAL COMMERCIAL- START UP NEW ELECTRO FREEZE S…"
type textarea "x"
type textarea "7/24/2025 SARAH- PER KATRINA AT ROYAL COMMERCIAL- START UP NEW ELECTRO FREEZE S…"
type textarea "x"
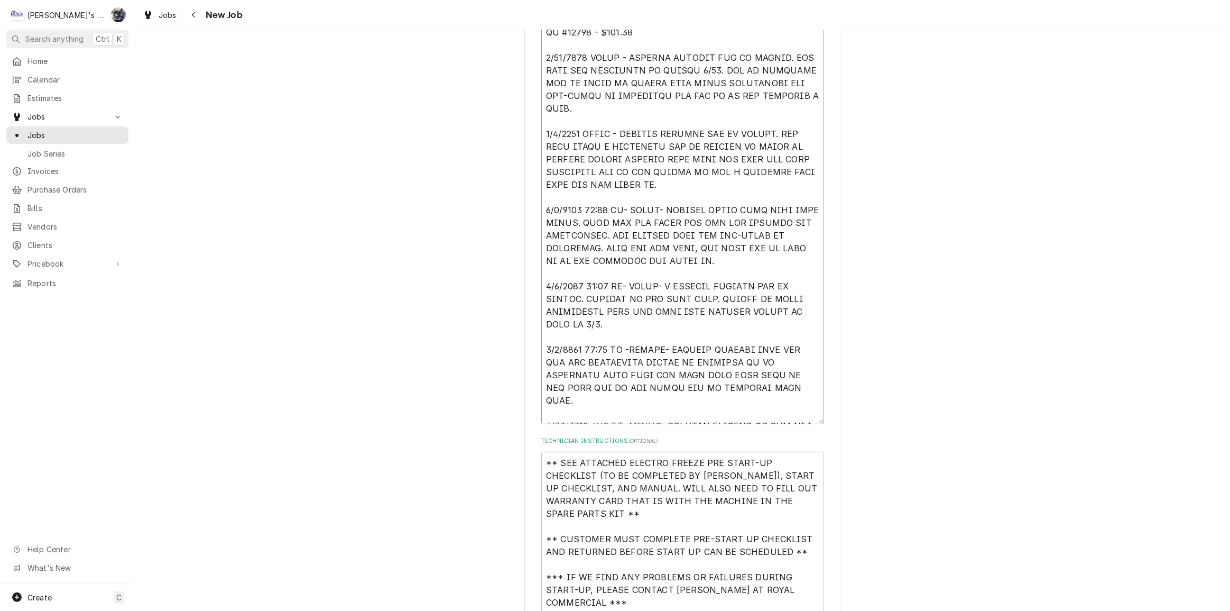
type textarea "7/24/2025 SARAH- PER KATRINA AT ROYAL COMMERCIAL- START UP NEW ELECTRO FREEZE S…"
type textarea "x"
type textarea "7/24/2025 SARAH- PER KATRINA AT ROYAL COMMERCIAL- START UP NEW ELECTRO FREEZE S…"
type textarea "x"
type textarea "7/24/2025 SARAH- PER KATRINA AT ROYAL COMMERCIAL- START UP NEW ELECTRO FREEZE S…"
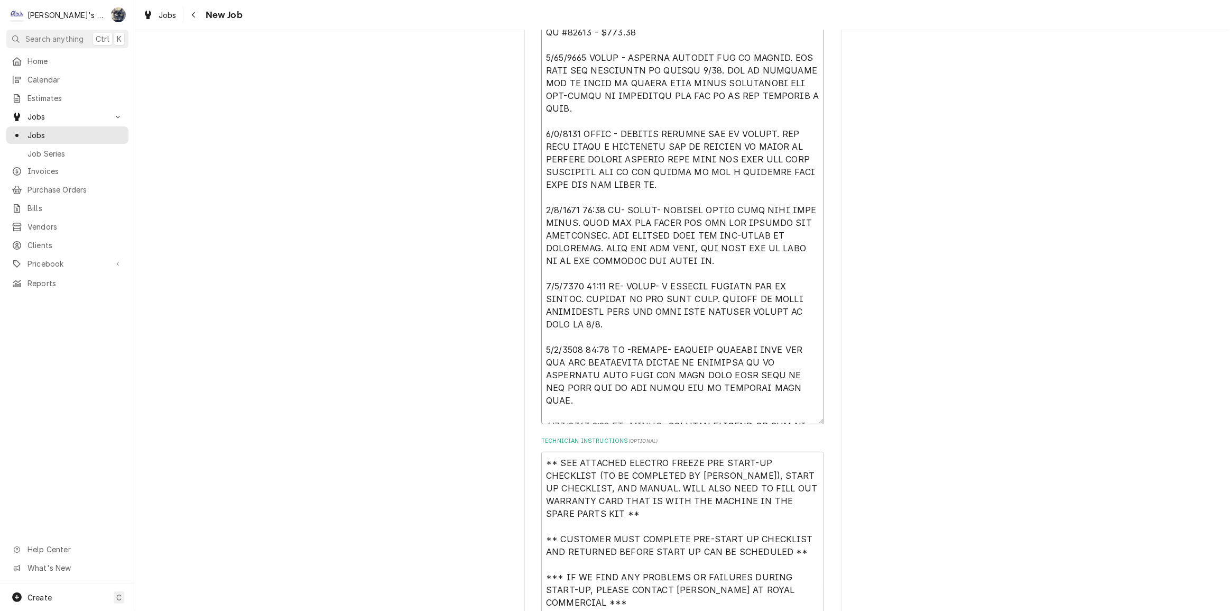
type textarea "x"
type textarea "7/24/2025 SARAH- PER KATRINA AT ROYAL COMMERCIAL- START UP NEW ELECTRO FREEZE S…"
type textarea "x"
type textarea "7/24/2025 SARAH- PER KATRINA AT ROYAL COMMERCIAL- START UP NEW ELECTRO FREEZE S…"
type textarea "x"
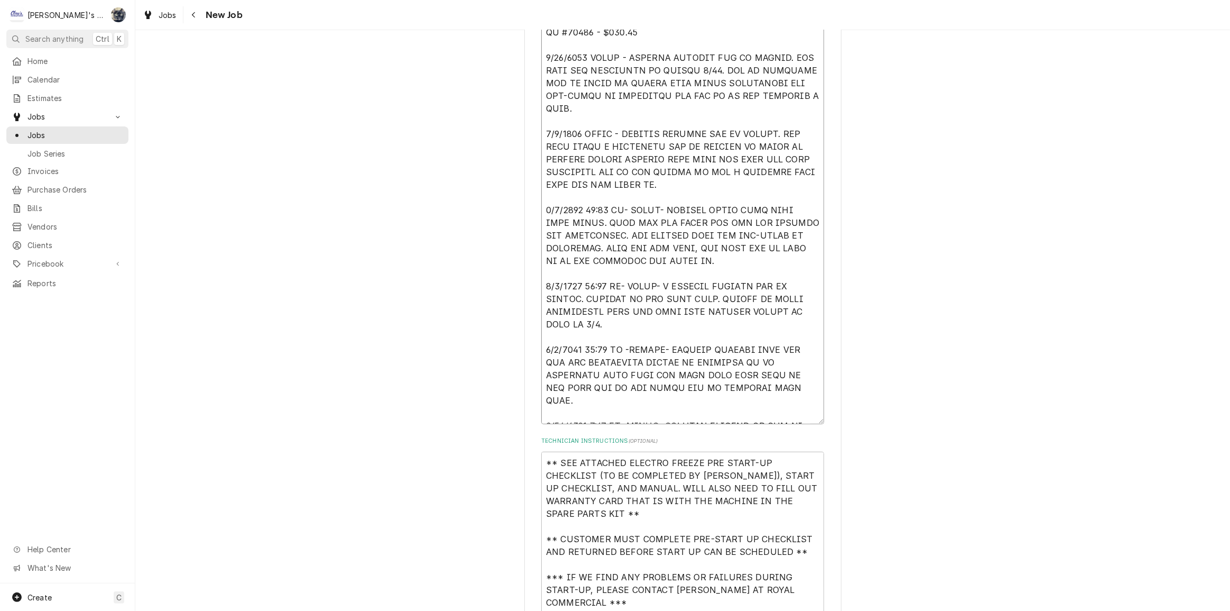
type textarea "7/24/2025 SARAH- PER KATRINA AT ROYAL COMMERCIAL- START UP NEW ELECTRO FREEZE S…"
type textarea "x"
type textarea "7/24/2025 SARAH- PER KATRINA AT ROYAL COMMERCIAL- START UP NEW ELECTRO FREEZE S…"
type textarea "x"
type textarea "7/24/2025 SARAH- PER KATRINA AT ROYAL COMMERCIAL- START UP NEW ELECTRO FREEZE S…"
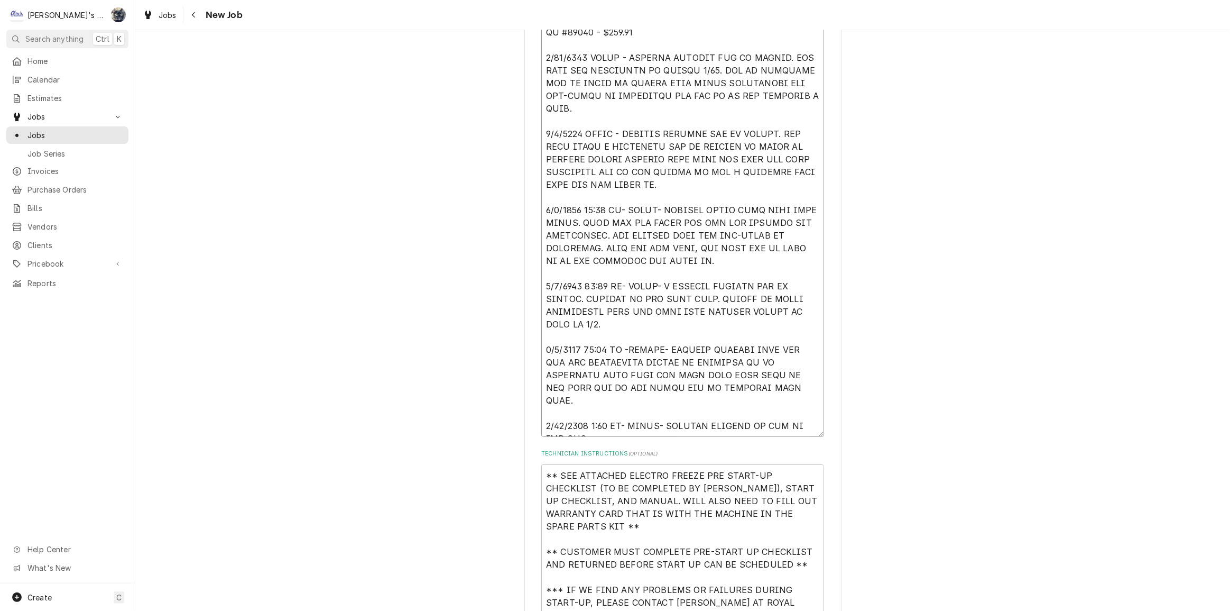
type textarea "x"
type textarea "7/24/2025 SARAH- PER KATRINA AT ROYAL COMMERCIAL- START UP NEW ELECTRO FREEZE S…"
type textarea "x"
type textarea "7/24/2025 SARAH- PER KATRINA AT ROYAL COMMERCIAL- START UP NEW ELECTRO FREEZE S…"
type textarea "x"
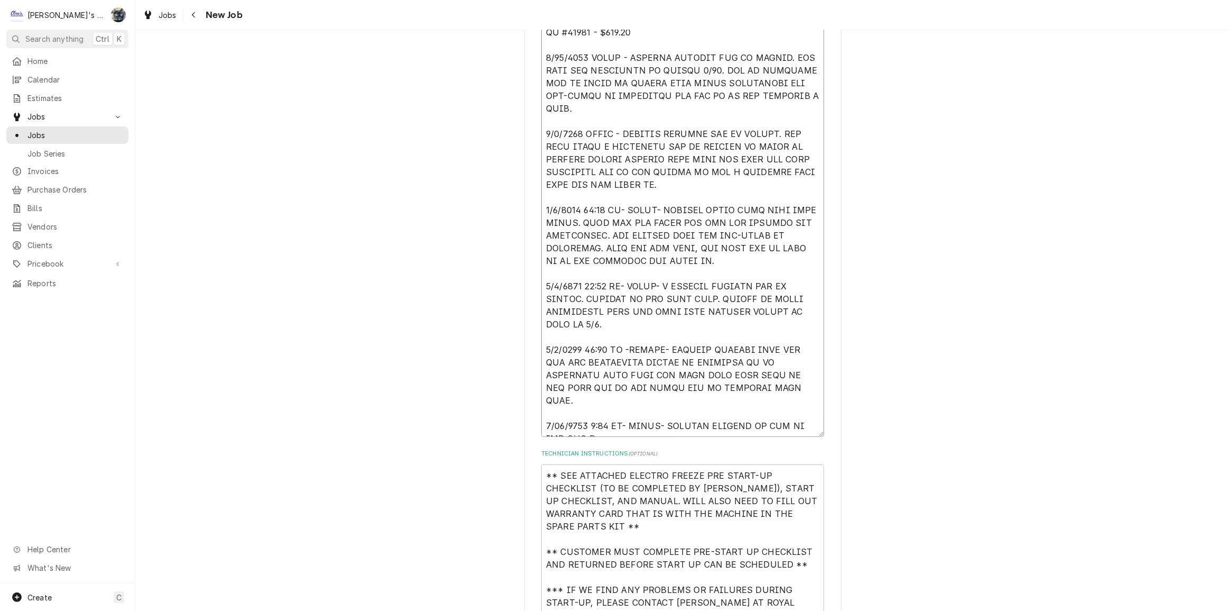
type textarea "7/24/2025 SARAH- PER KATRINA AT ROYAL COMMERCIAL- START UP NEW ELECTRO FREEZE S…"
type textarea "x"
type textarea "7/24/2025 SARAH- PER KATRINA AT ROYAL COMMERCIAL- START UP NEW ELECTRO FREEZE S…"
type textarea "x"
type textarea "7/24/2025 SARAH- PER KATRINA AT ROYAL COMMERCIAL- START UP NEW ELECTRO FREEZE S…"
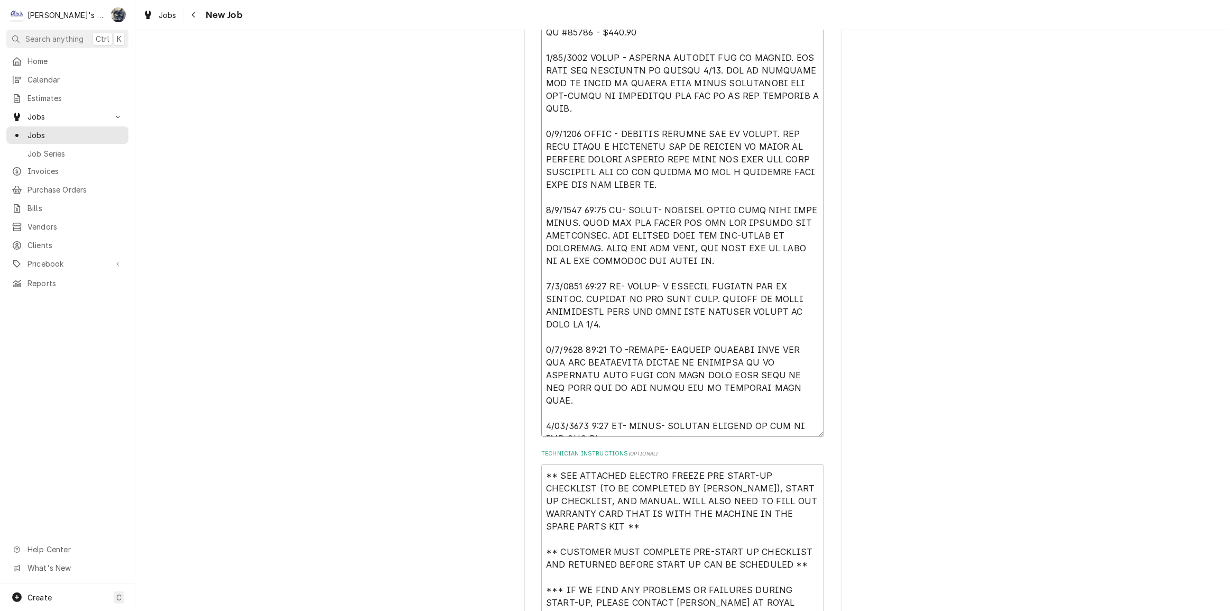
type textarea "x"
type textarea "7/24/2025 SARAH- PER KATRINA AT ROYAL COMMERCIAL- START UP NEW ELECTRO FREEZE S…"
type textarea "x"
type textarea "7/24/2025 SARAH- PER KATRINA AT ROYAL COMMERCIAL- START UP NEW ELECTRO FREEZE S…"
type textarea "x"
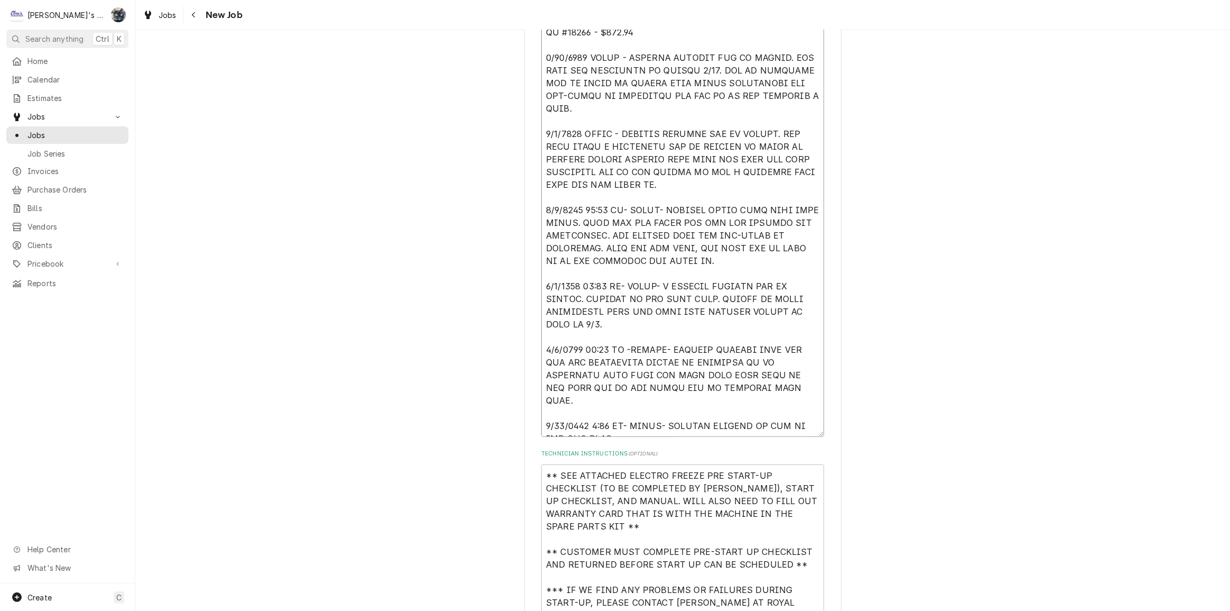
type textarea "7/24/2025 SARAH- PER KATRINA AT ROYAL COMMERCIAL- START UP NEW ELECTRO FREEZE S…"
type textarea "x"
type textarea "7/24/2025 SARAH- PER KATRINA AT ROYAL COMMERCIAL- START UP NEW ELECTRO FREEZE S…"
type textarea "x"
type textarea "7/24/2025 SARAH- PER KATRINA AT ROYAL COMMERCIAL- START UP NEW ELECTRO FREEZE S…"
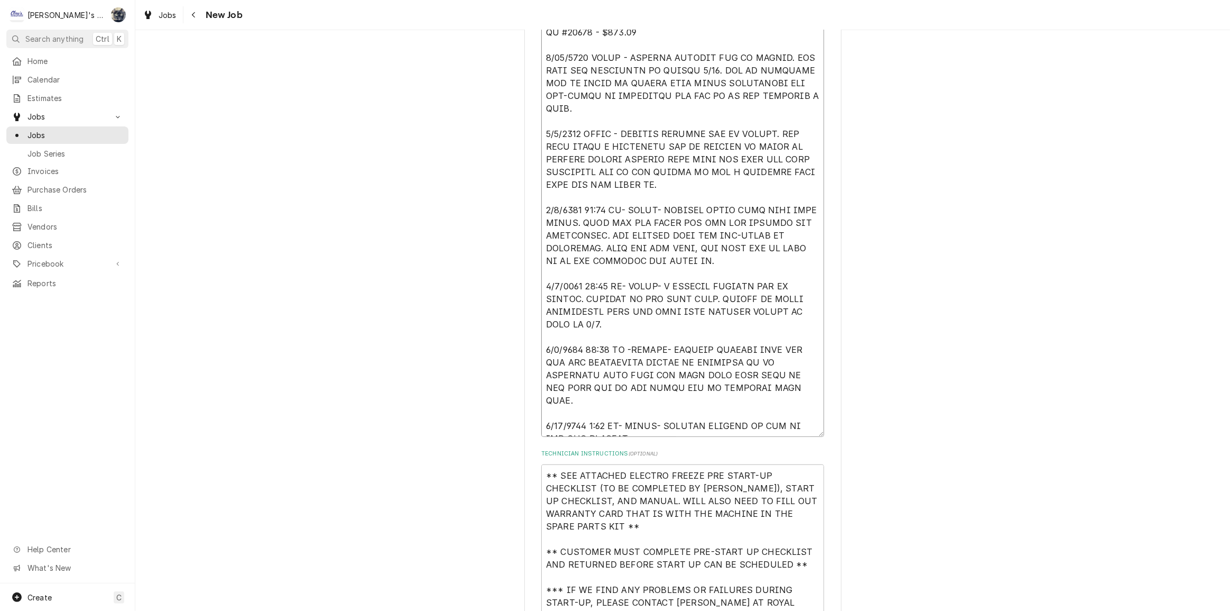
type textarea "x"
type textarea "7/24/2025 SARAH- PER KATRINA AT ROYAL COMMERCIAL- START UP NEW ELECTRO FREEZE S…"
type textarea "x"
type textarea "7/24/2025 SARAH- PER KATRINA AT ROYAL COMMERCIAL- START UP NEW ELECTRO FREEZE S…"
type textarea "x"
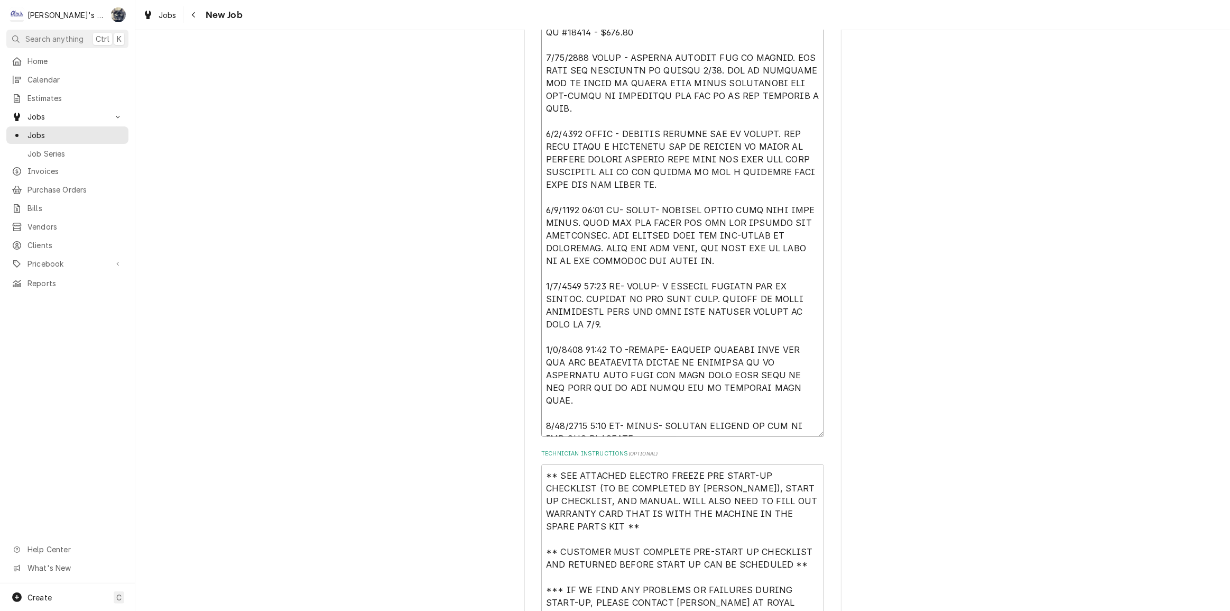
type textarea "7/24/2025 SARAH- PER KATRINA AT ROYAL COMMERCIAL- START UP NEW ELECTRO FREEZE S…"
type textarea "x"
type textarea "7/24/2025 SARAH- PER KATRINA AT ROYAL COMMERCIAL- START UP NEW ELECTRO FREEZE S…"
type textarea "x"
type textarea "7/24/2025 SARAH- PER KATRINA AT ROYAL COMMERCIAL- START UP NEW ELECTRO FREEZE S…"
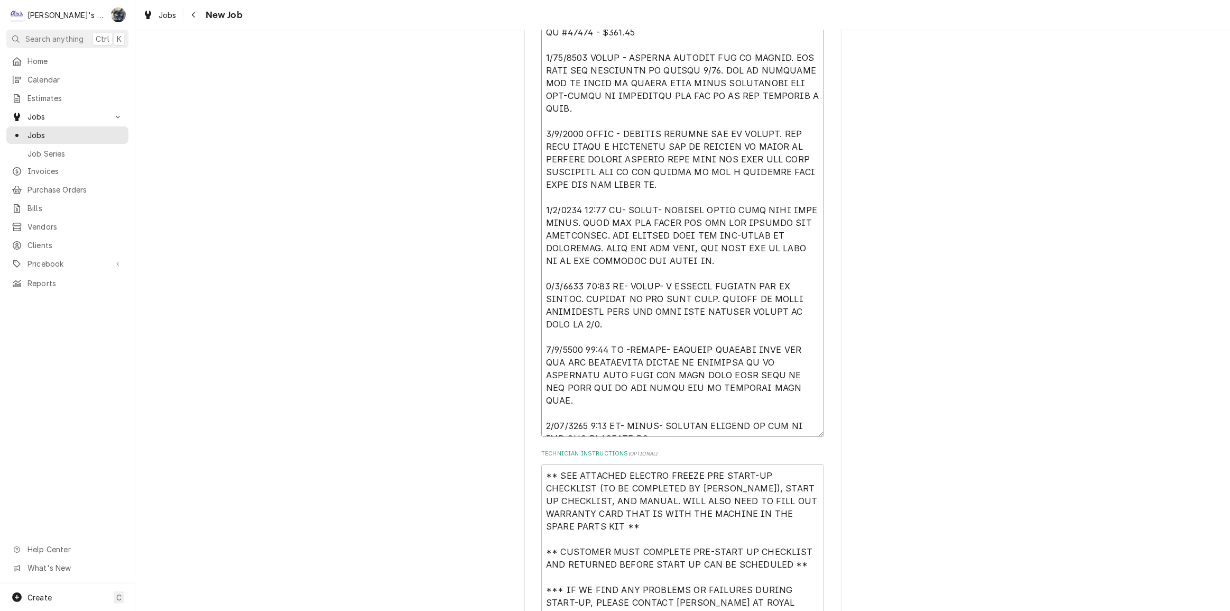
type textarea "x"
type textarea "7/24/2025 SARAH- PER KATRINA AT ROYAL COMMERCIAL- START UP NEW ELECTRO FREEZE S…"
type textarea "x"
type textarea "7/24/2025 SARAH- PER KATRINA AT ROYAL COMMERCIAL- START UP NEW ELECTRO FREEZE S…"
type textarea "x"
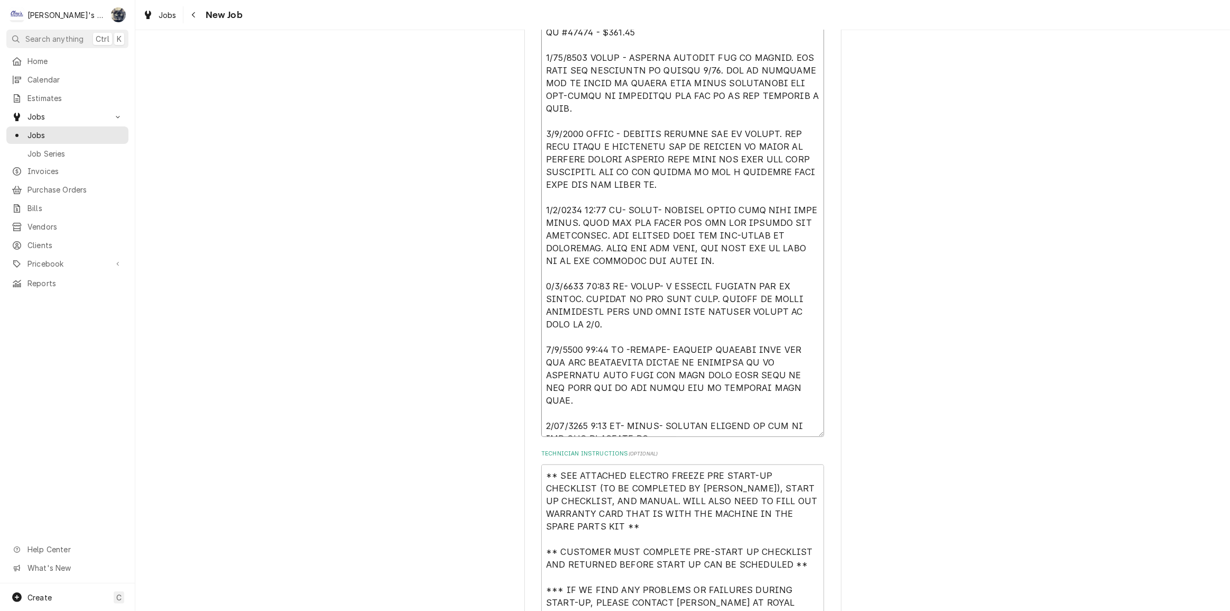
type textarea "7/24/2025 SARAH- PER KATRINA AT ROYAL COMMERCIAL- START UP NEW ELECTRO FREEZE S…"
type textarea "x"
type textarea "7/24/2025 SARAH- PER KATRINA AT ROYAL COMMERCIAL- START UP NEW ELECTRO FREEZE S…"
type textarea "x"
type textarea "7/24/2025 SARAH- PER KATRINA AT ROYAL COMMERCIAL- START UP NEW ELECTRO FREEZE S…"
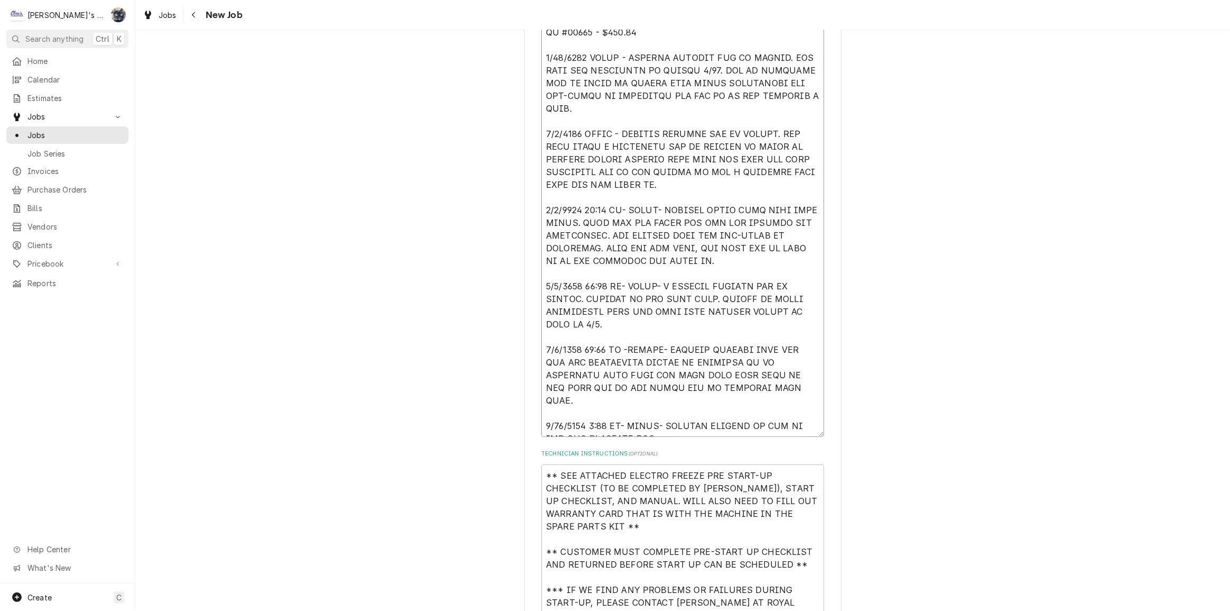
type textarea "x"
type textarea "7/24/2025 SARAH- PER KATRINA AT ROYAL COMMERCIAL- START UP NEW ELECTRO FREEZE S…"
type textarea "x"
type textarea "7/24/2025 SARAH- PER KATRINA AT ROYAL COMMERCIAL- START UP NEW ELECTRO FREEZE S…"
type textarea "x"
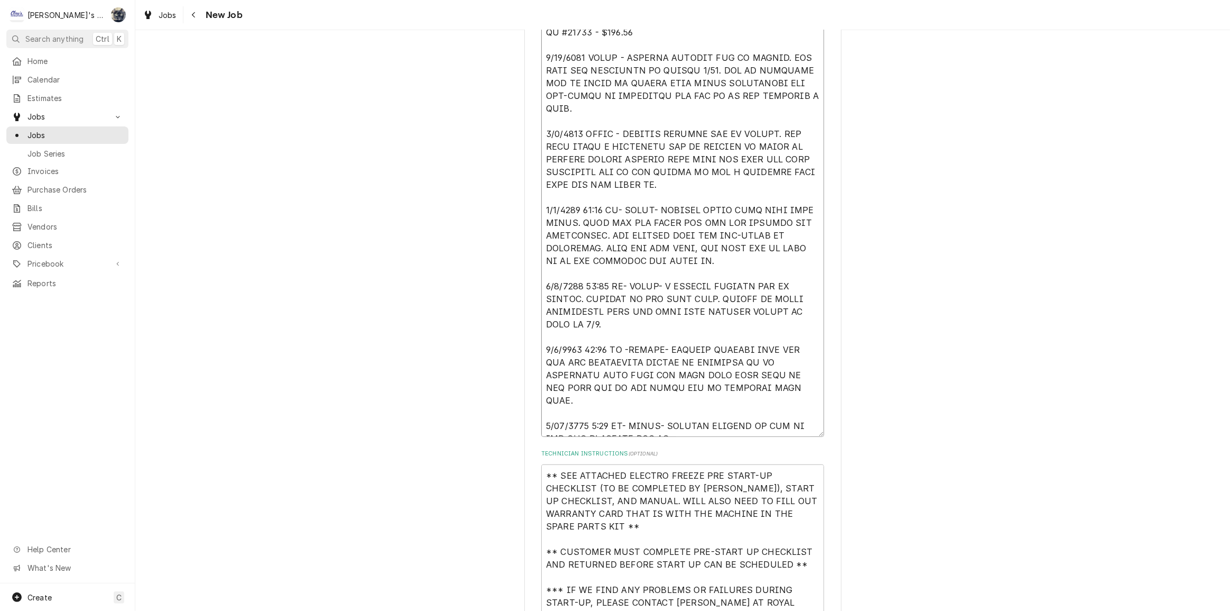
type textarea "7/24/2025 SARAH- PER KATRINA AT ROYAL COMMERCIAL- START UP NEW ELECTRO FREEZE S…"
type textarea "x"
type textarea "7/24/2025 SARAH- PER KATRINA AT ROYAL COMMERCIAL- START UP NEW ELECTRO FREEZE S…"
type textarea "x"
type textarea "7/24/2025 SARAH- PER KATRINA AT ROYAL COMMERCIAL- START UP NEW ELECTRO FREEZE S…"
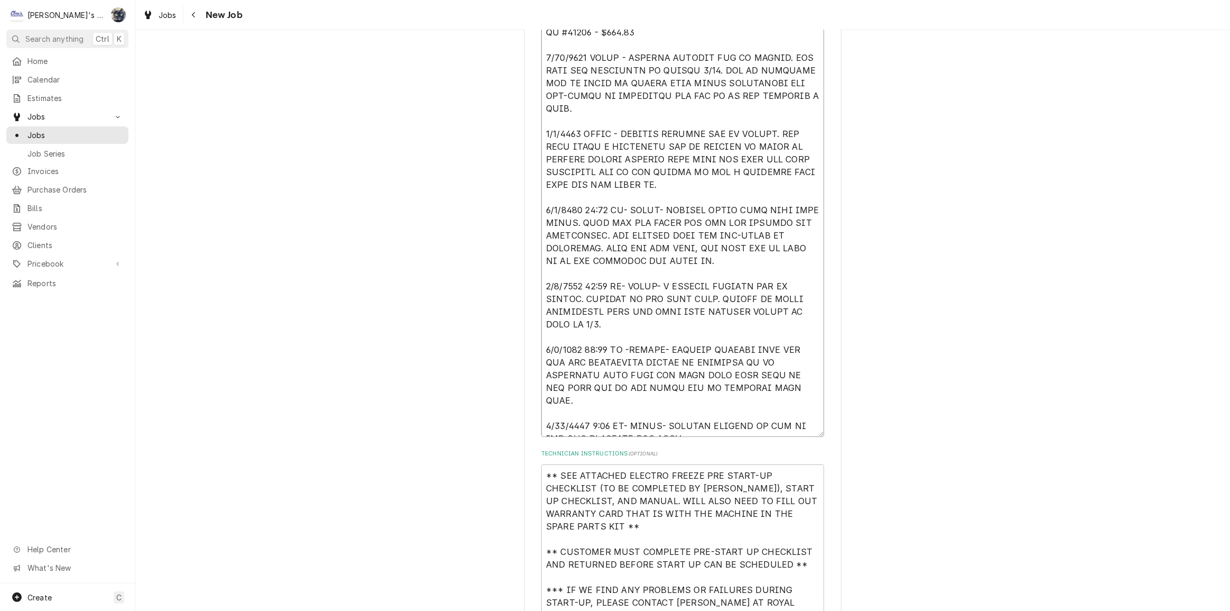
type textarea "x"
type textarea "7/24/2025 SARAH- PER KATRINA AT ROYAL COMMERCIAL- START UP NEW ELECTRO FREEZE S…"
type textarea "x"
type textarea "7/24/2025 SARAH- PER KATRINA AT ROYAL COMMERCIAL- START UP NEW ELECTRO FREEZE S…"
type textarea "x"
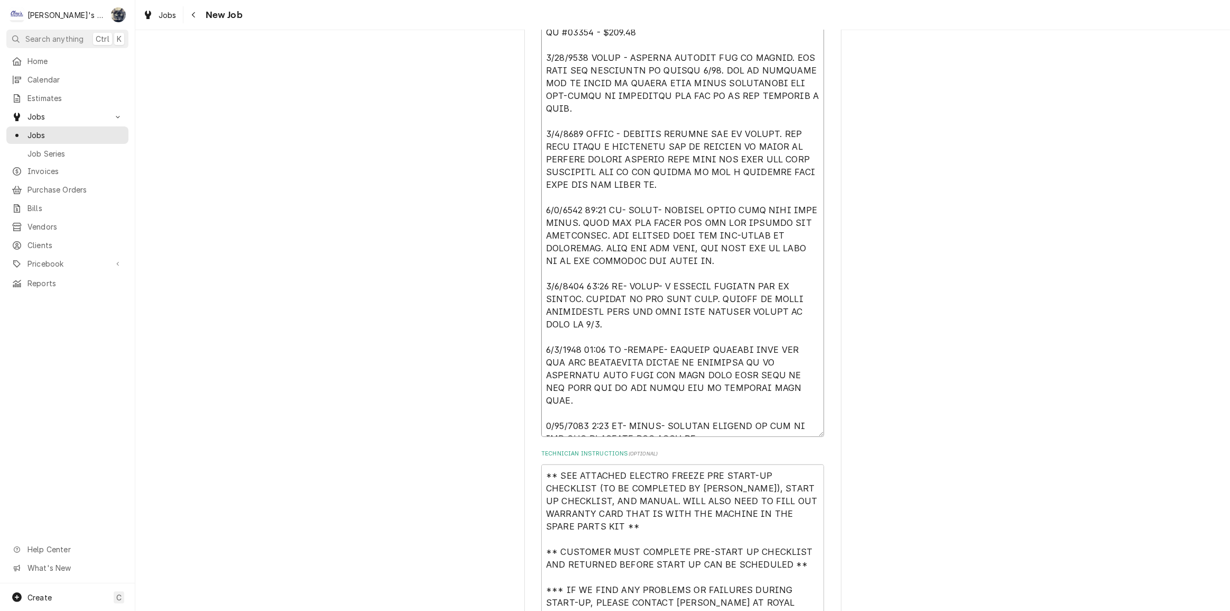
type textarea "7/24/2025 SARAH- PER KATRINA AT ROYAL COMMERCIAL- START UP NEW ELECTRO FREEZE S…"
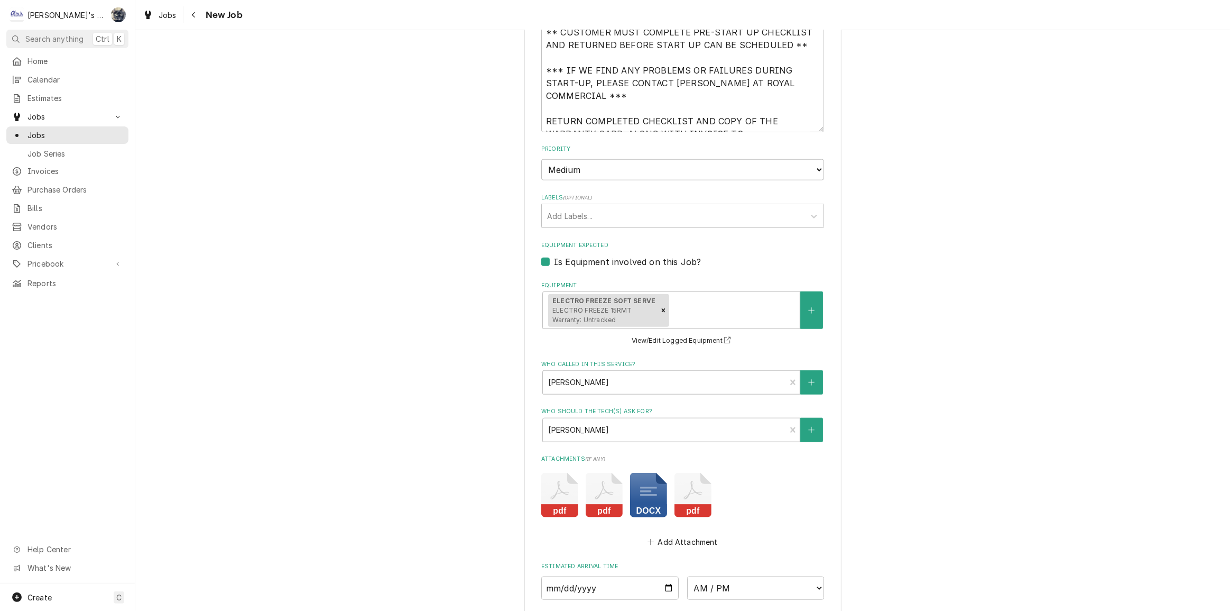
scroll to position [1346, 0]
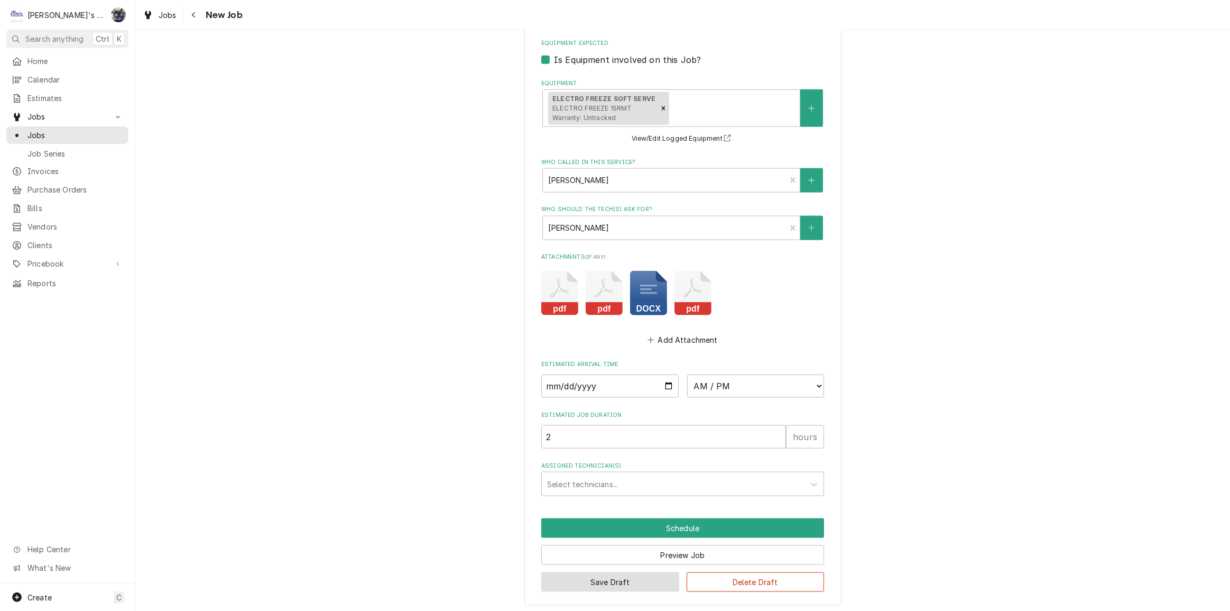
click at [638, 572] on button "Save Draft" at bounding box center [610, 582] width 138 height 20
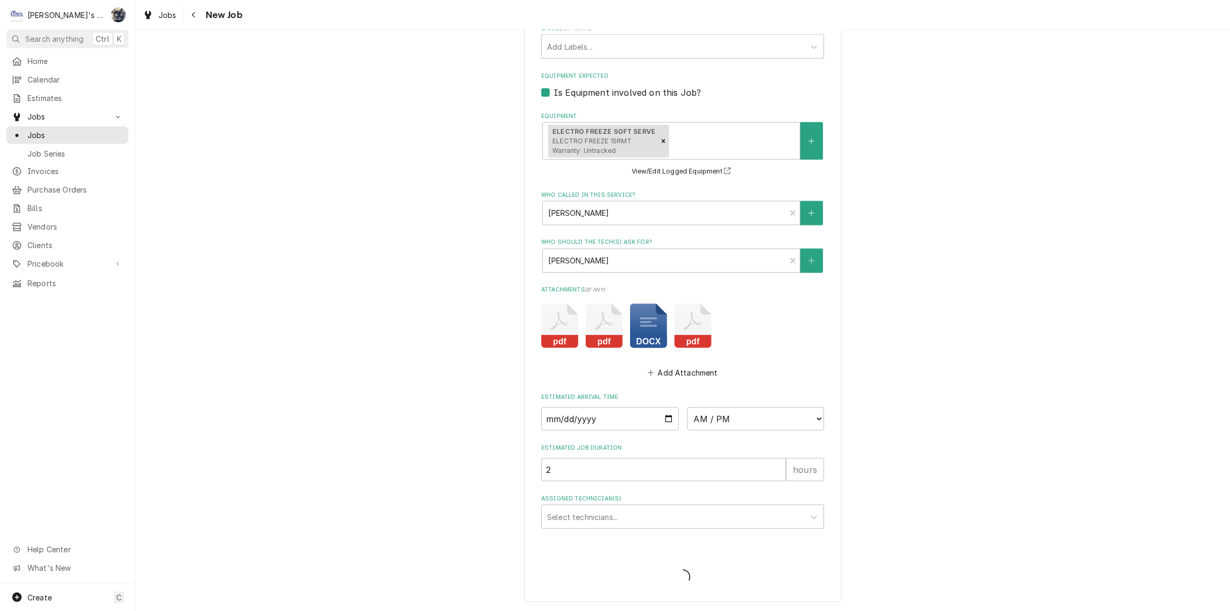
scroll to position [1310, 0]
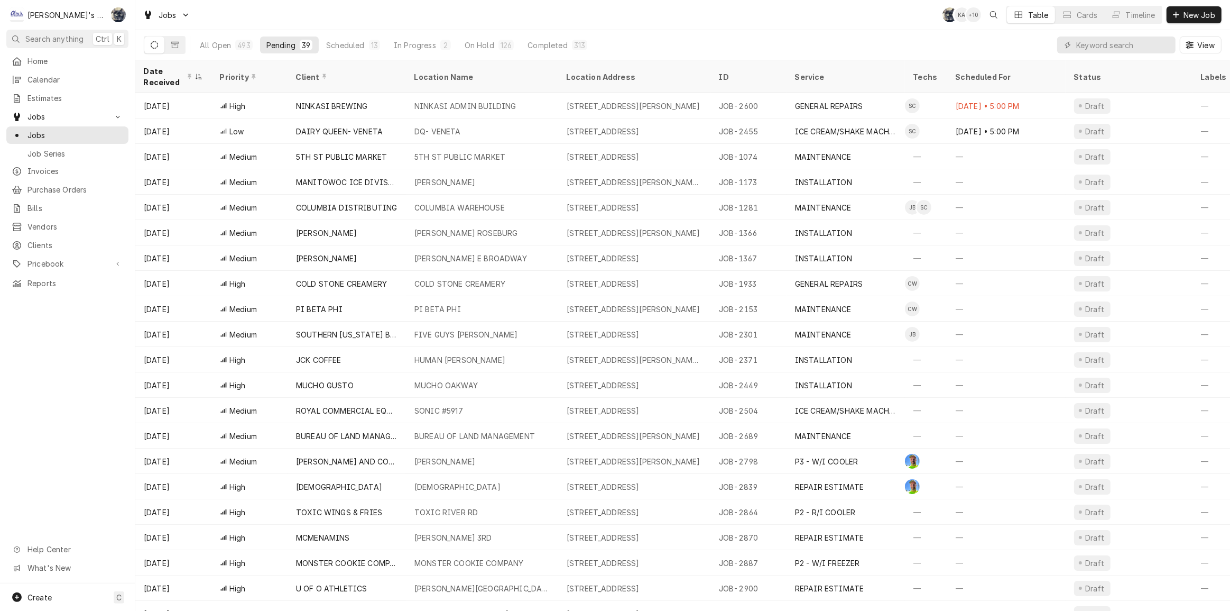
click at [560, 20] on div "Jobs SB KA + 10 Table Cards Timeline New Job" at bounding box center [682, 15] width 1095 height 30
click at [615, 19] on div "Jobs SB KA + 9 Table Cards Timeline New Job" at bounding box center [682, 15] width 1095 height 30
click at [1106, 43] on input "Dynamic Content Wrapper" at bounding box center [1123, 44] width 94 height 17
type input "C"
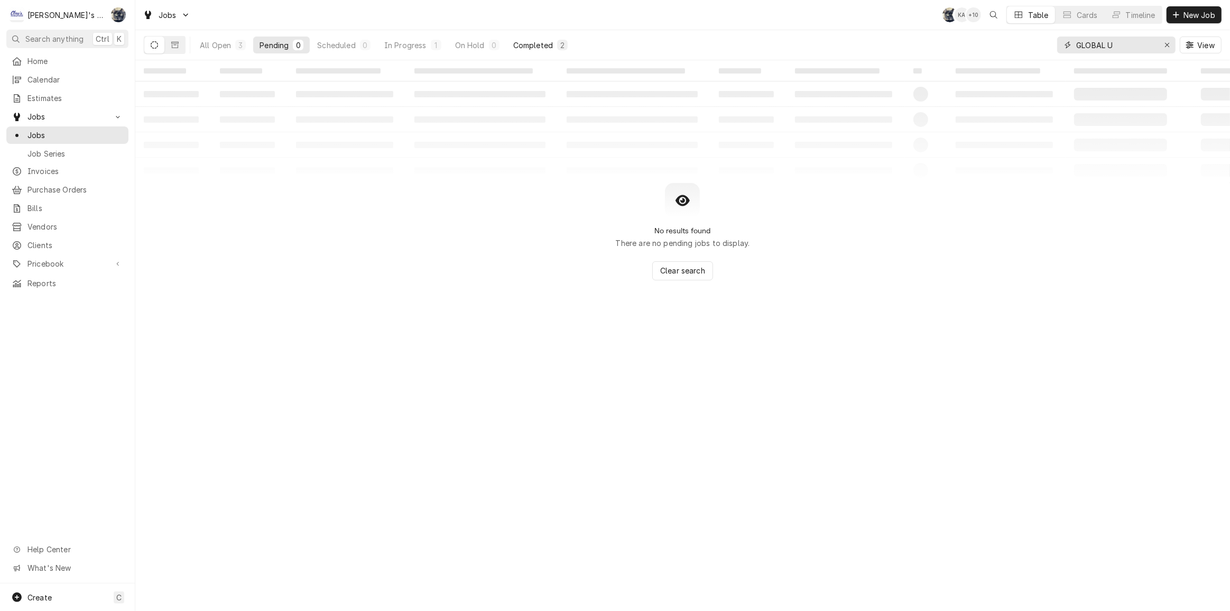
type input "GLOBAL U"
click at [567, 48] on div "2" at bounding box center [562, 45] width 11 height 11
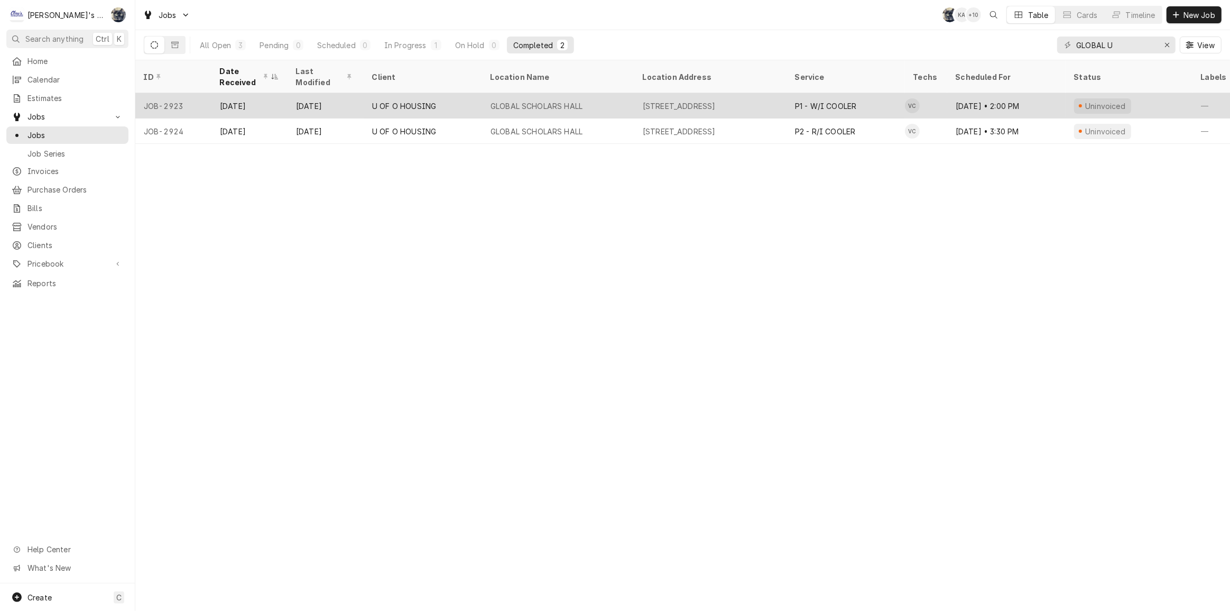
click at [572, 100] on div "GLOBAL SCHOLARS HALL" at bounding box center [537, 105] width 92 height 11
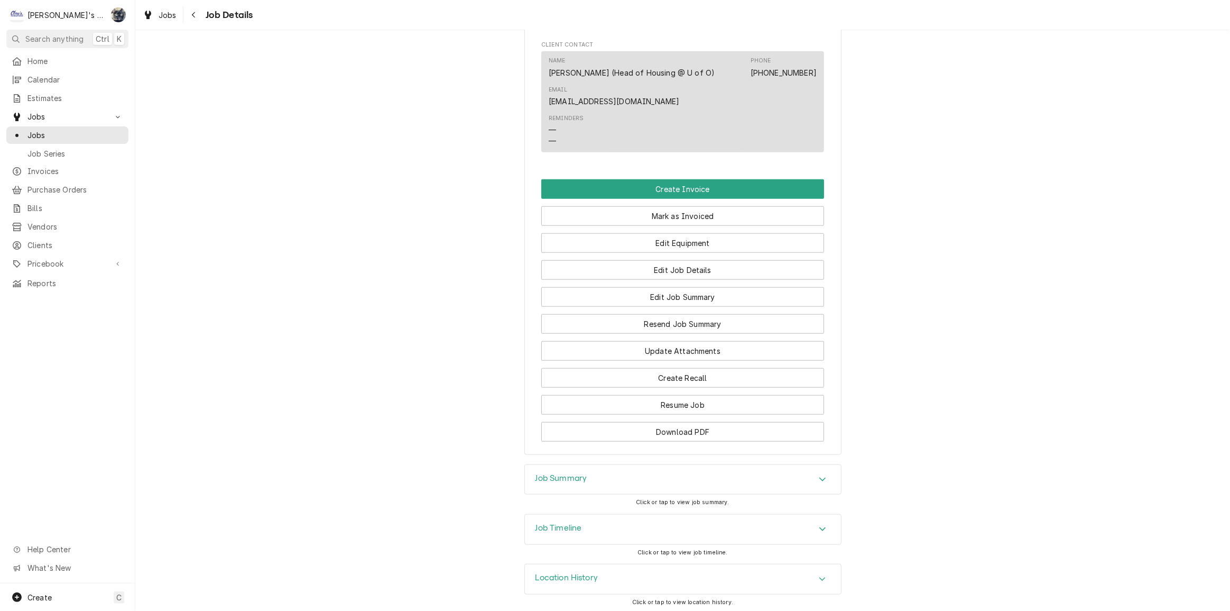
scroll to position [1109, 0]
click at [162, 12] on span "Jobs" at bounding box center [168, 15] width 18 height 11
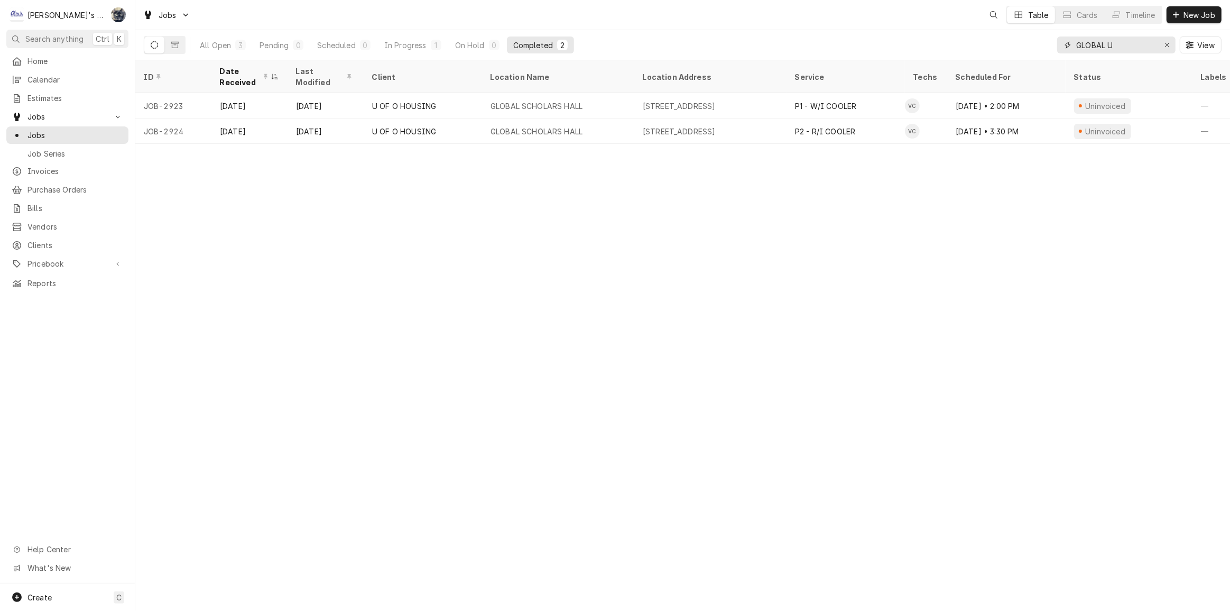
drag, startPoint x: 1126, startPoint y: 45, endPoint x: 1057, endPoint y: 47, distance: 68.7
click at [1057, 47] on div "GLOBAL U" at bounding box center [1116, 44] width 118 height 17
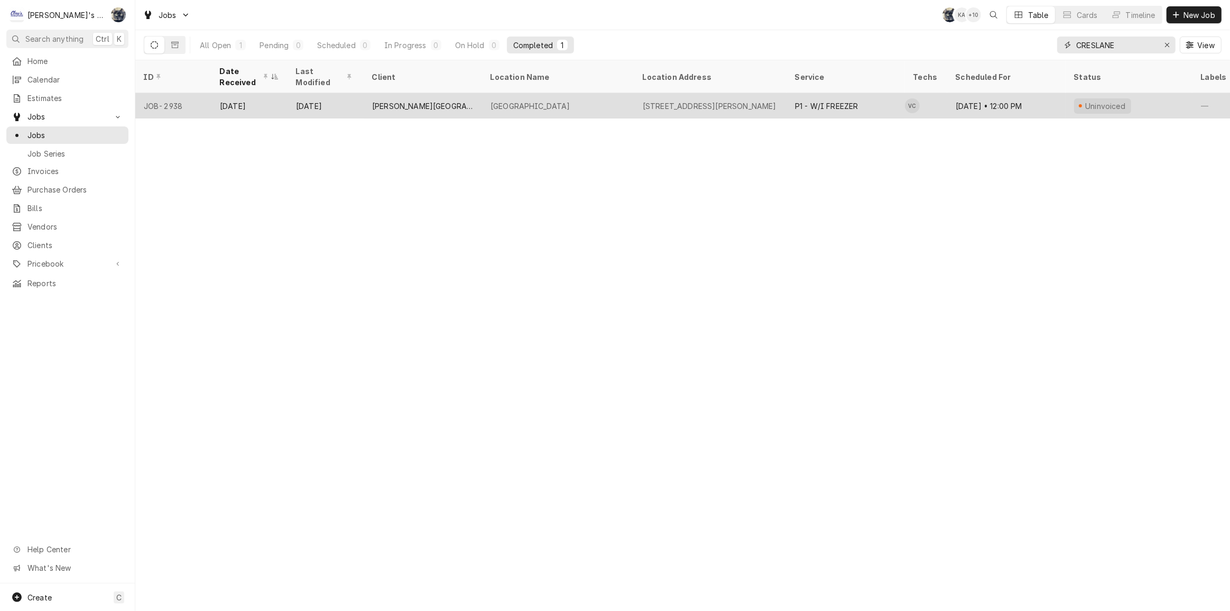
type input "CRESLANE"
click at [658, 94] on div "996 W A ST, CRESWELL, OR 97426" at bounding box center [710, 105] width 152 height 25
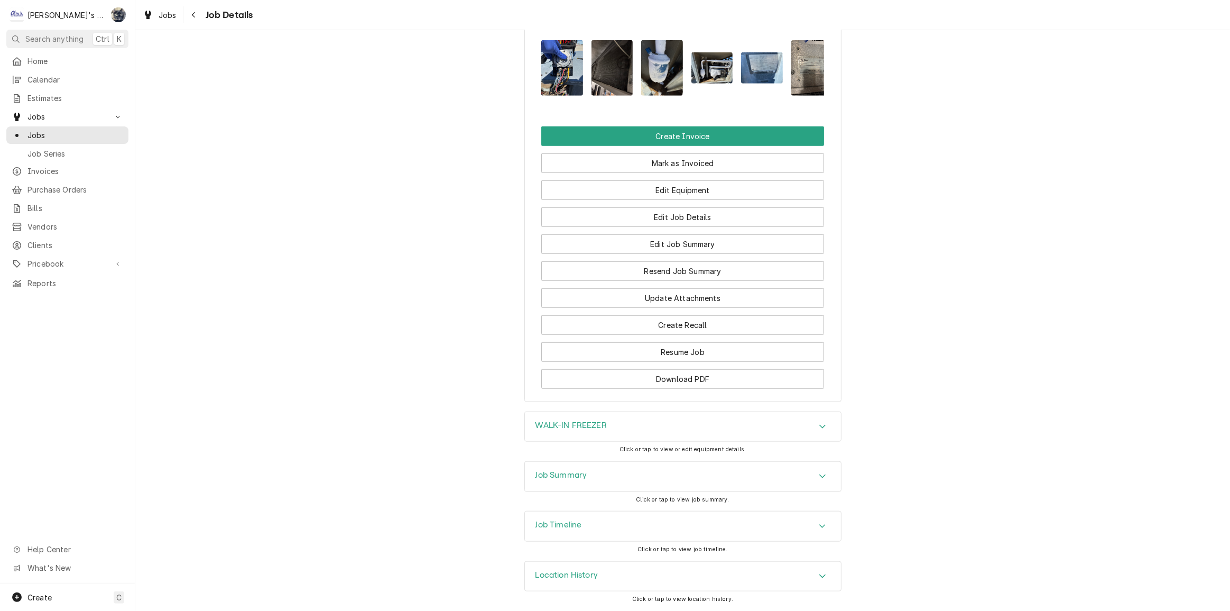
scroll to position [973, 0]
click at [669, 245] on button "Edit Job Summary" at bounding box center [682, 244] width 283 height 20
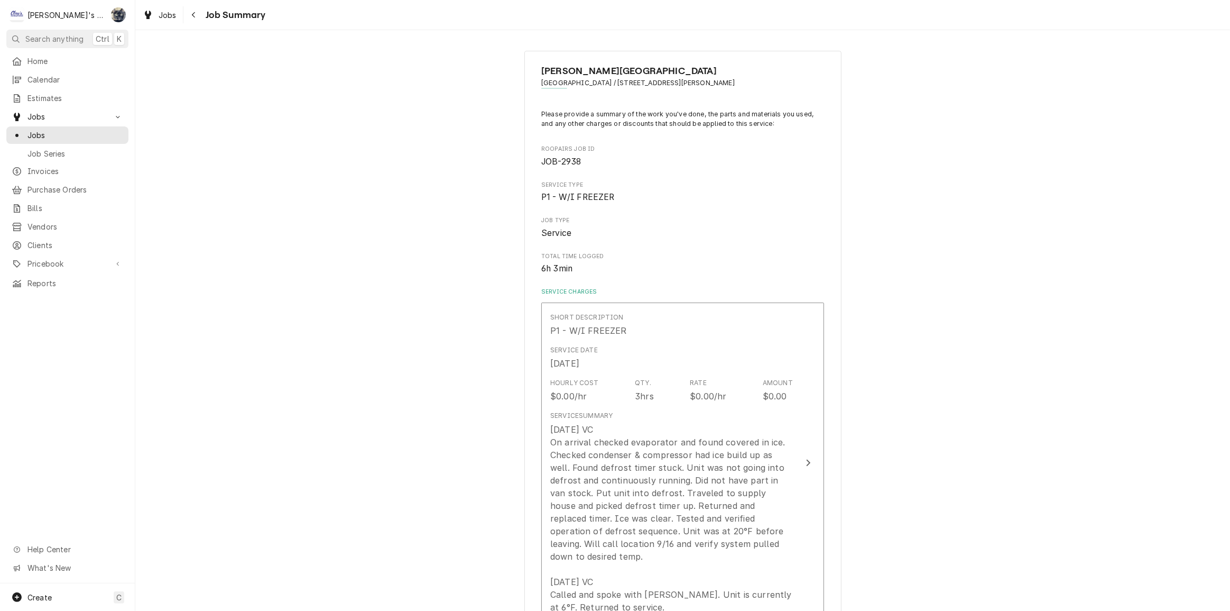
scroll to position [240, 0]
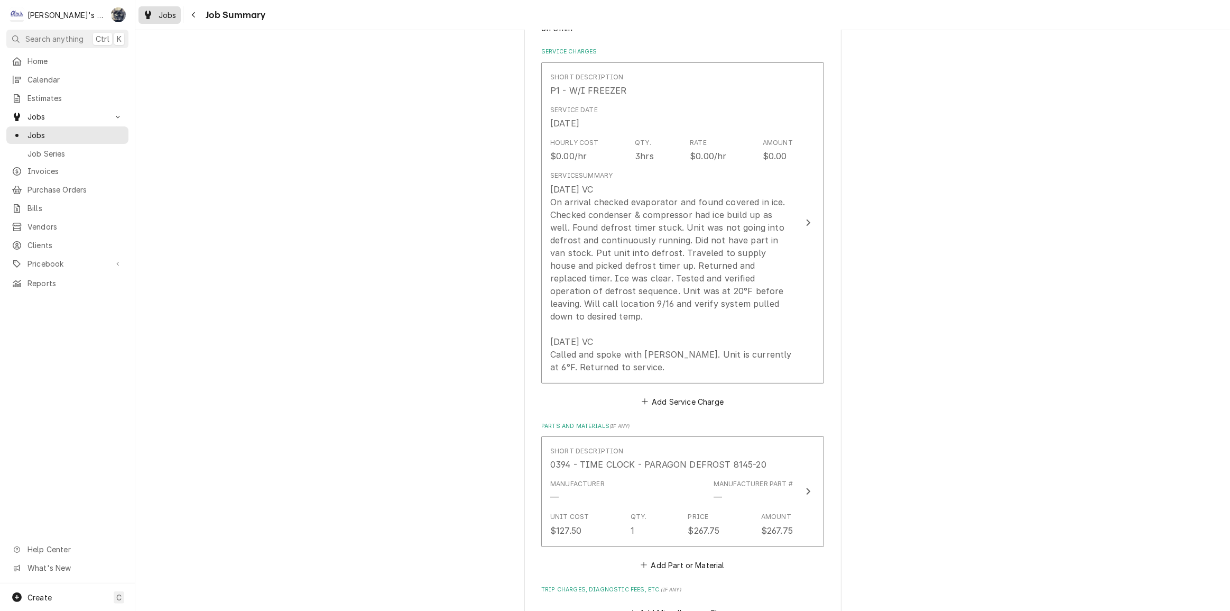
click at [169, 16] on span "Jobs" at bounding box center [168, 15] width 18 height 11
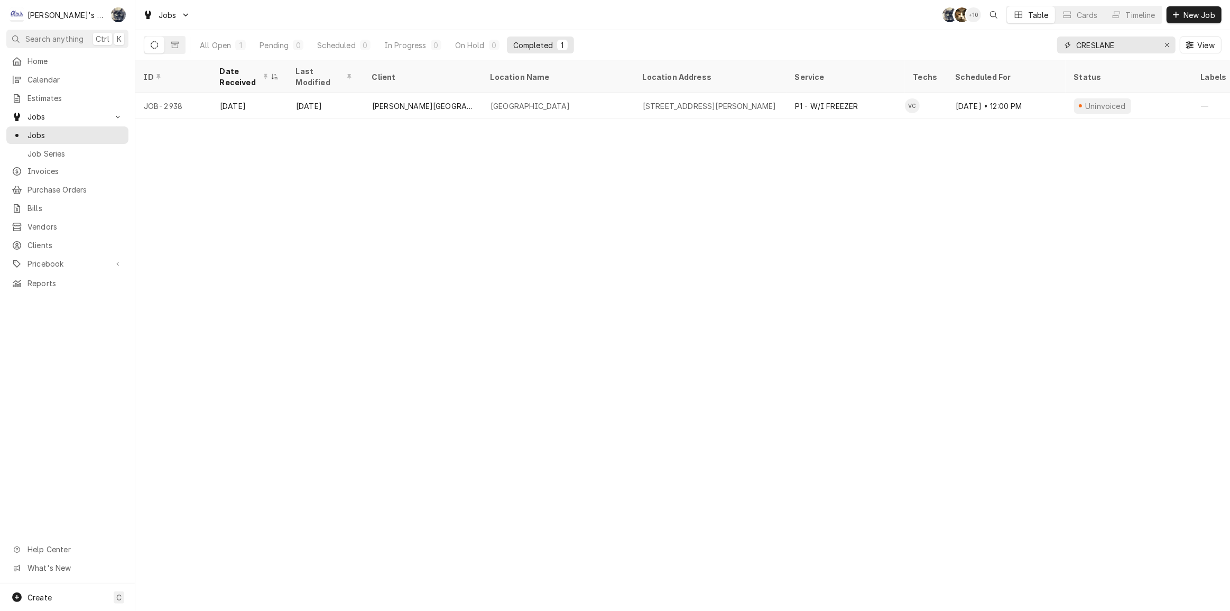
drag, startPoint x: 1124, startPoint y: 43, endPoint x: 1045, endPoint y: 44, distance: 78.8
click at [1045, 44] on div "All Open 1 Pending 0 Scheduled 0 In Progress 0 On Hold 0 Completed 1 CRESLANE V…" at bounding box center [683, 45] width 1078 height 30
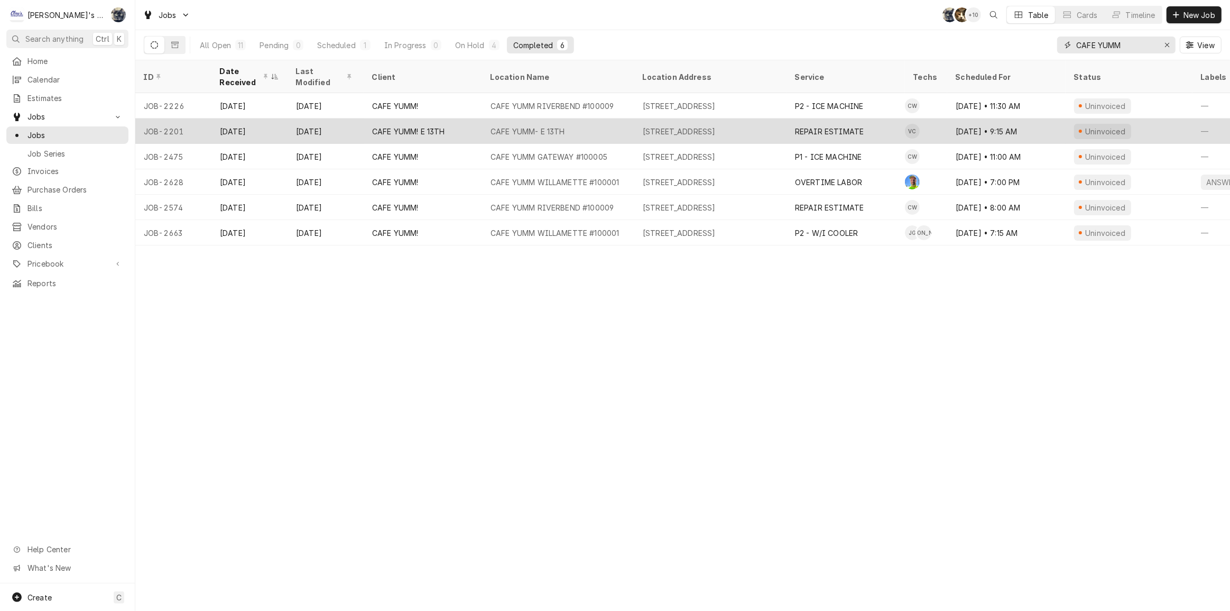
type input "CAFE YUMM"
click at [612, 121] on div "CAFE YUMM- E 13TH" at bounding box center [558, 130] width 152 height 25
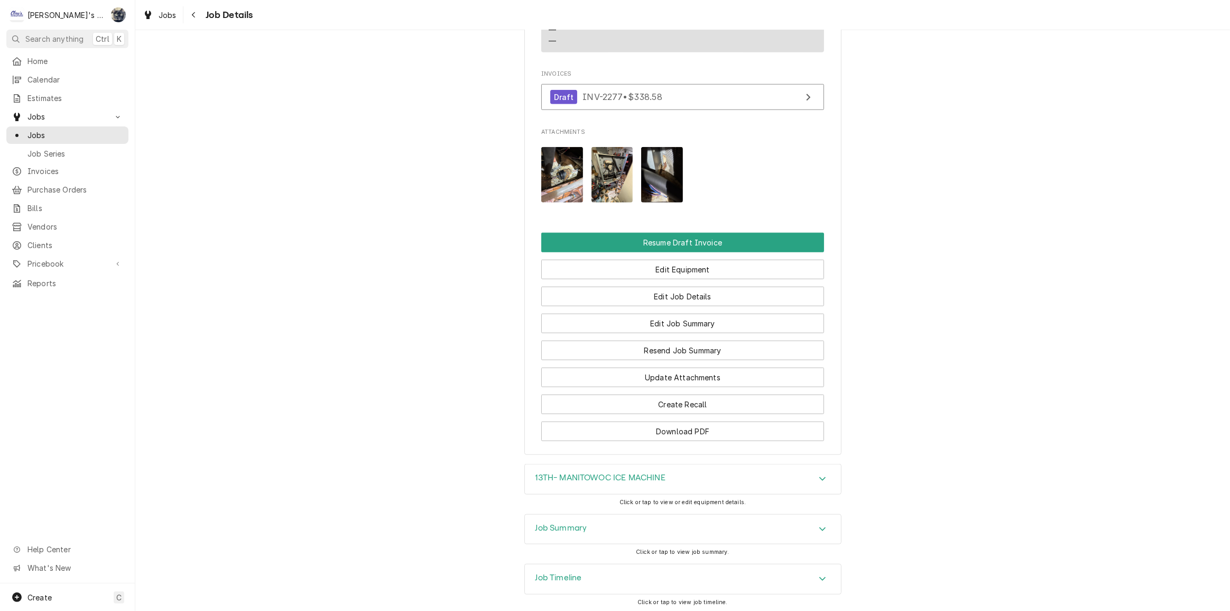
scroll to position [1128, 0]
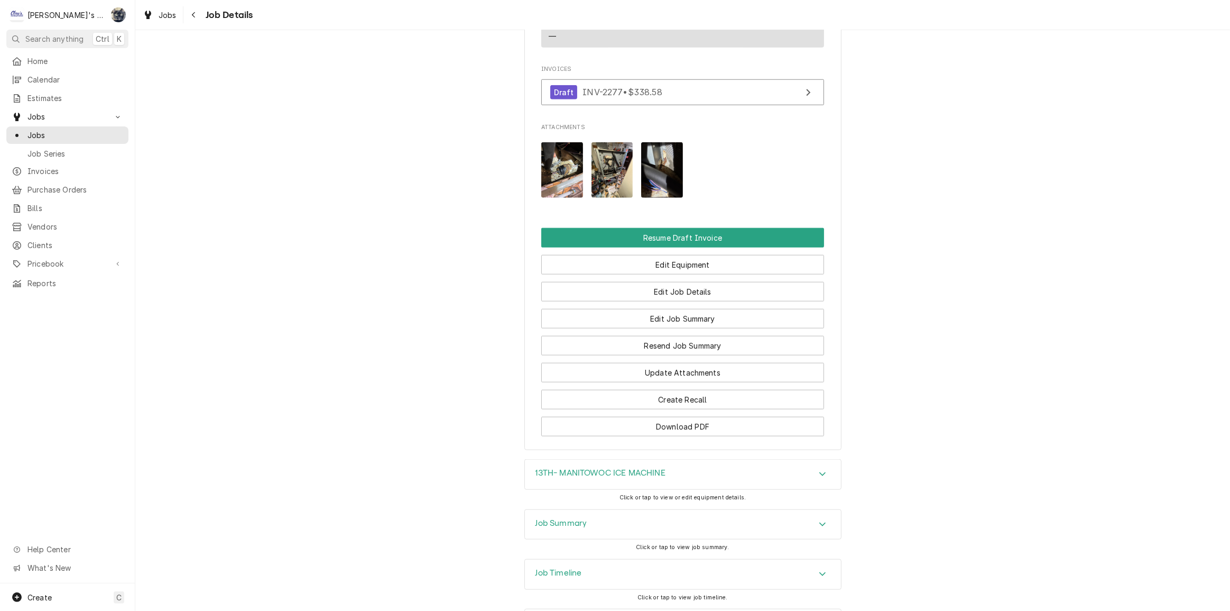
click at [622, 510] on div "Job Summary" at bounding box center [683, 525] width 316 height 30
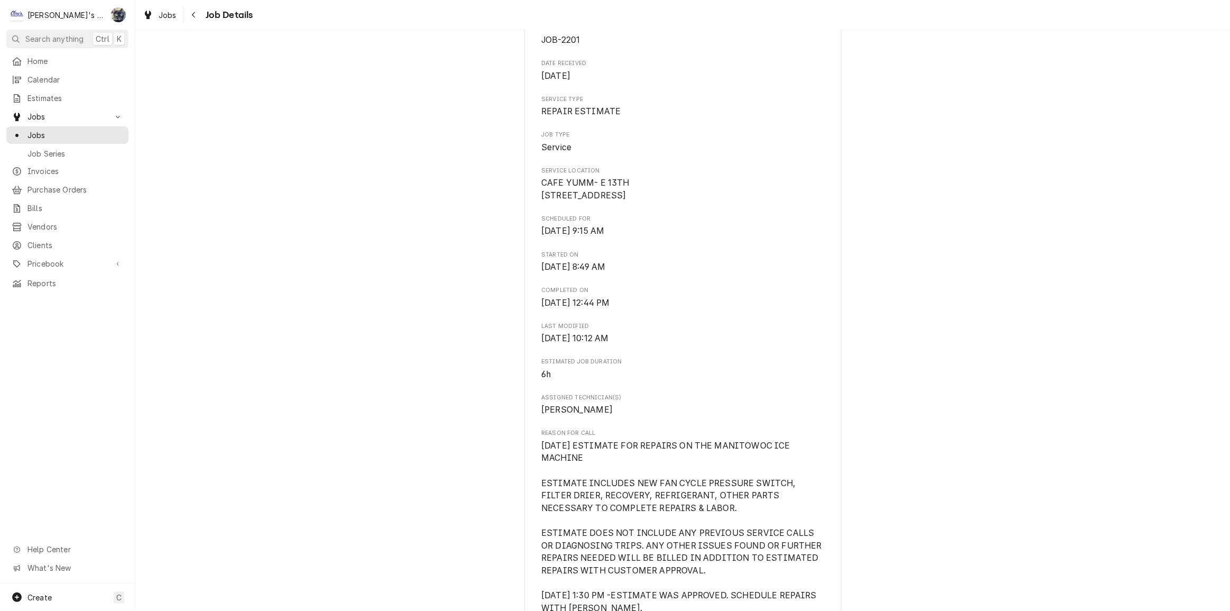
scroll to position [0, 0]
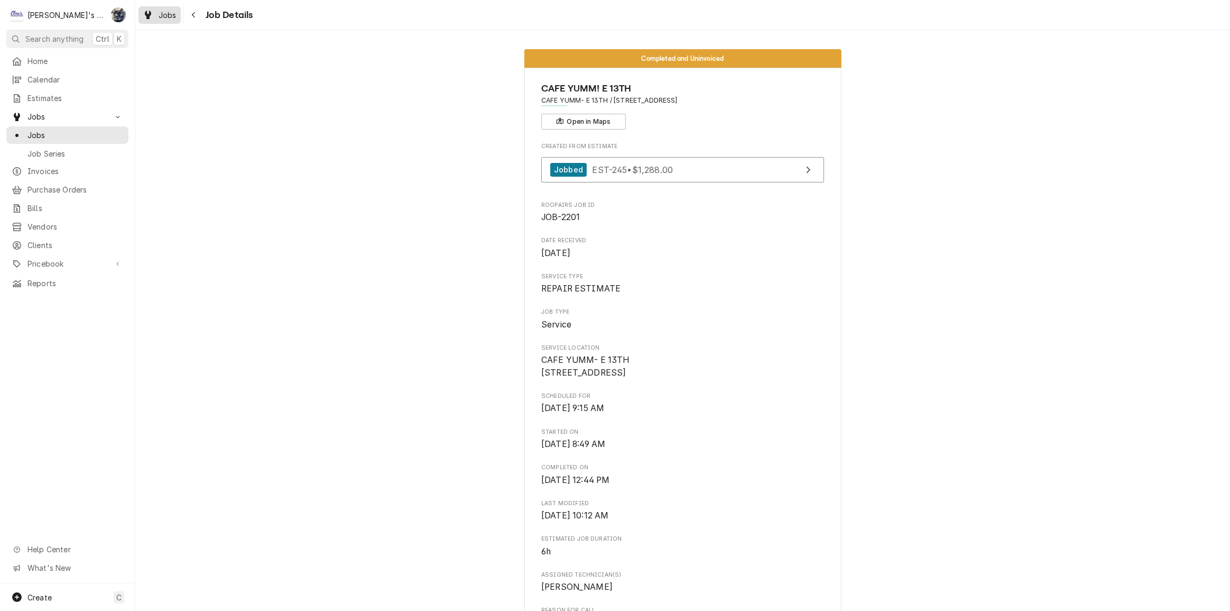
click at [169, 16] on span "Jobs" at bounding box center [168, 15] width 18 height 11
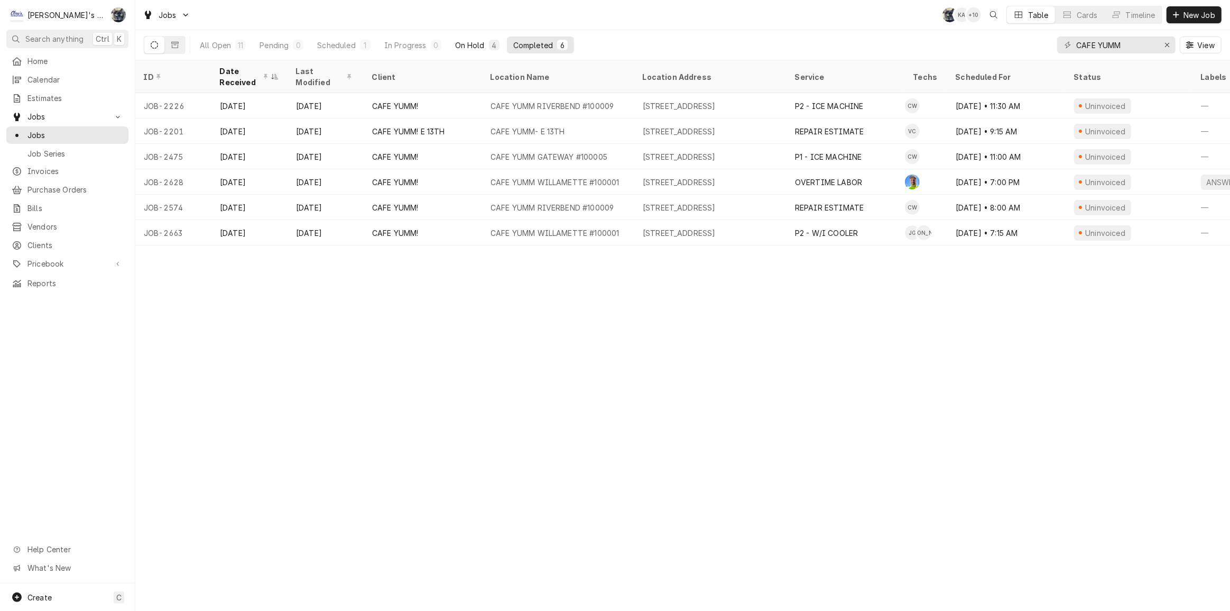
click at [465, 44] on div "On Hold" at bounding box center [470, 45] width 30 height 11
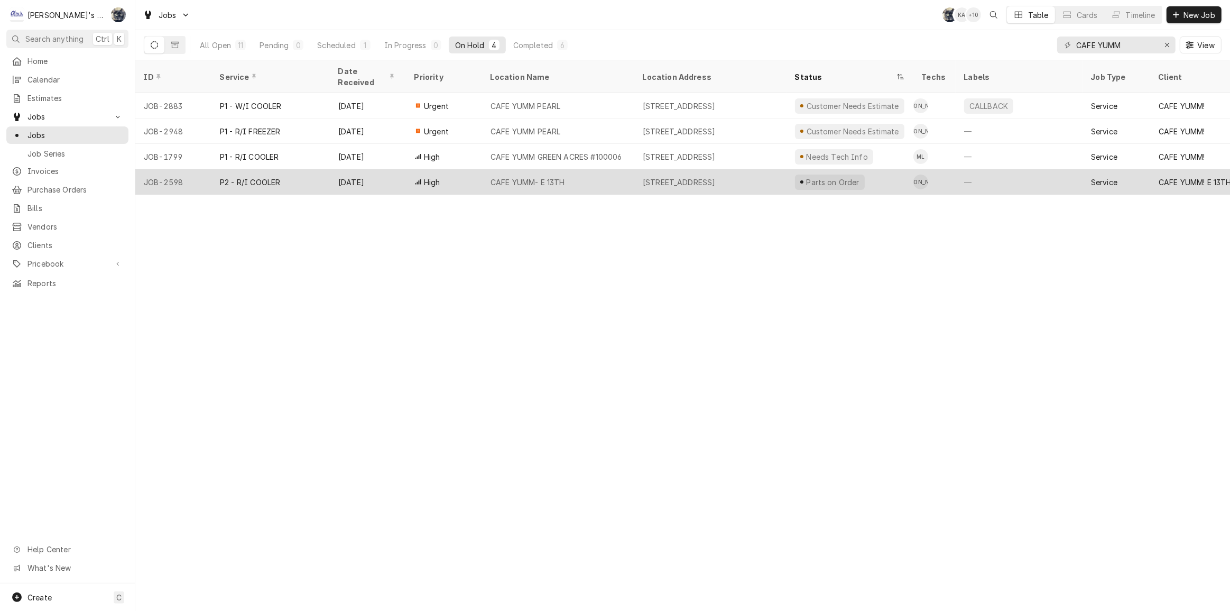
click at [526, 177] on div "CAFE YUMM- E 13TH" at bounding box center [528, 182] width 75 height 11
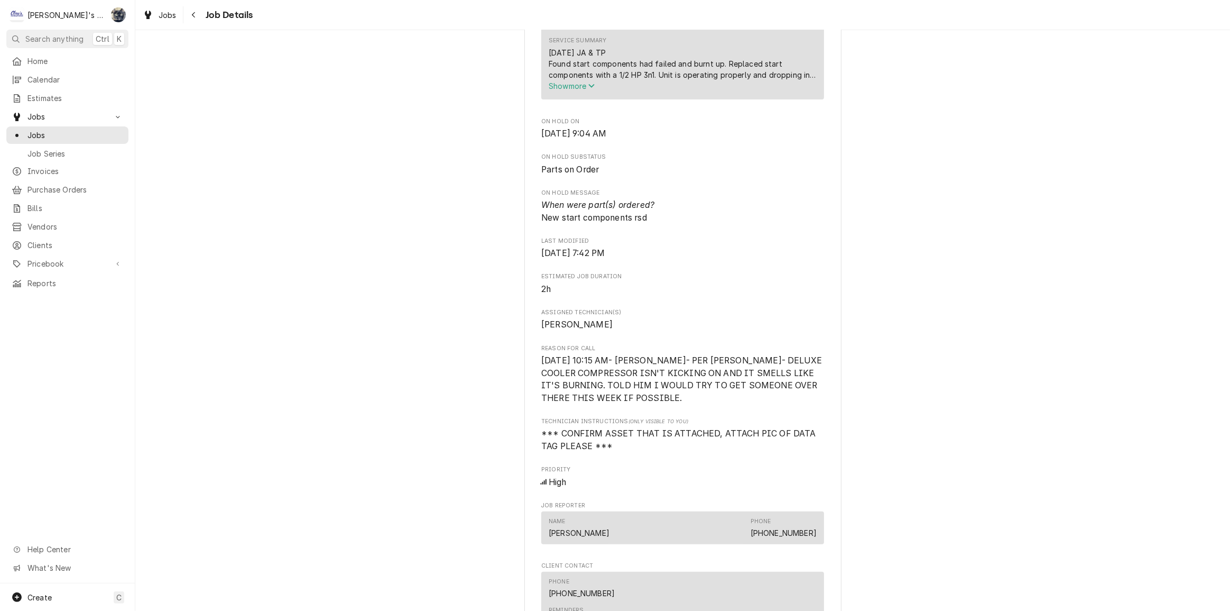
scroll to position [432, 0]
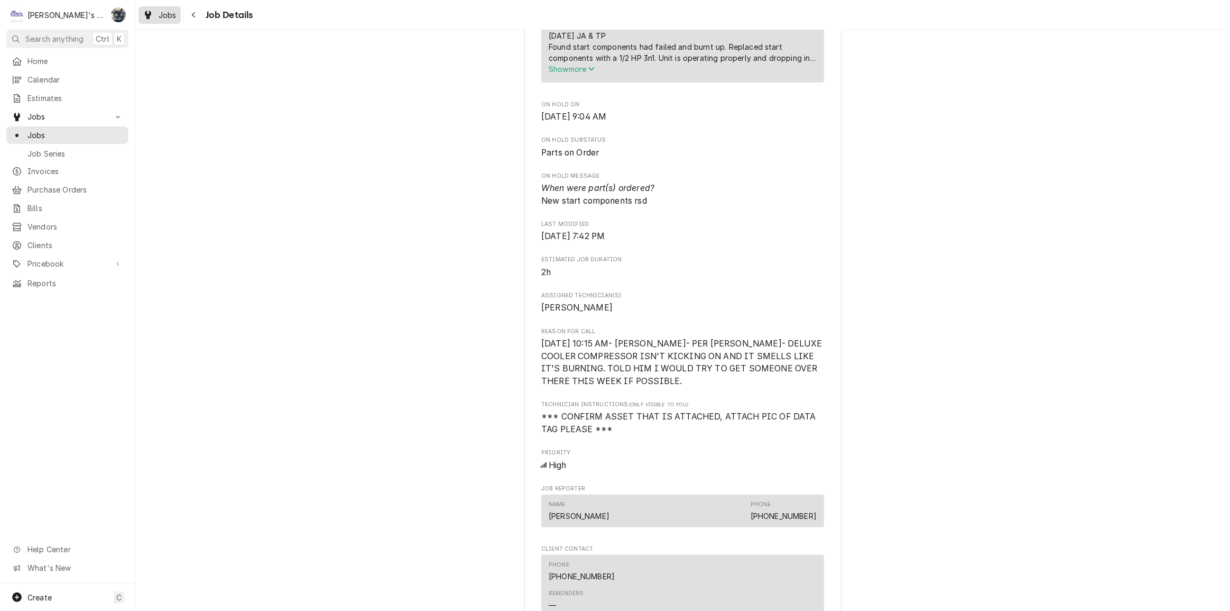
click at [164, 7] on link "Jobs" at bounding box center [160, 14] width 42 height 17
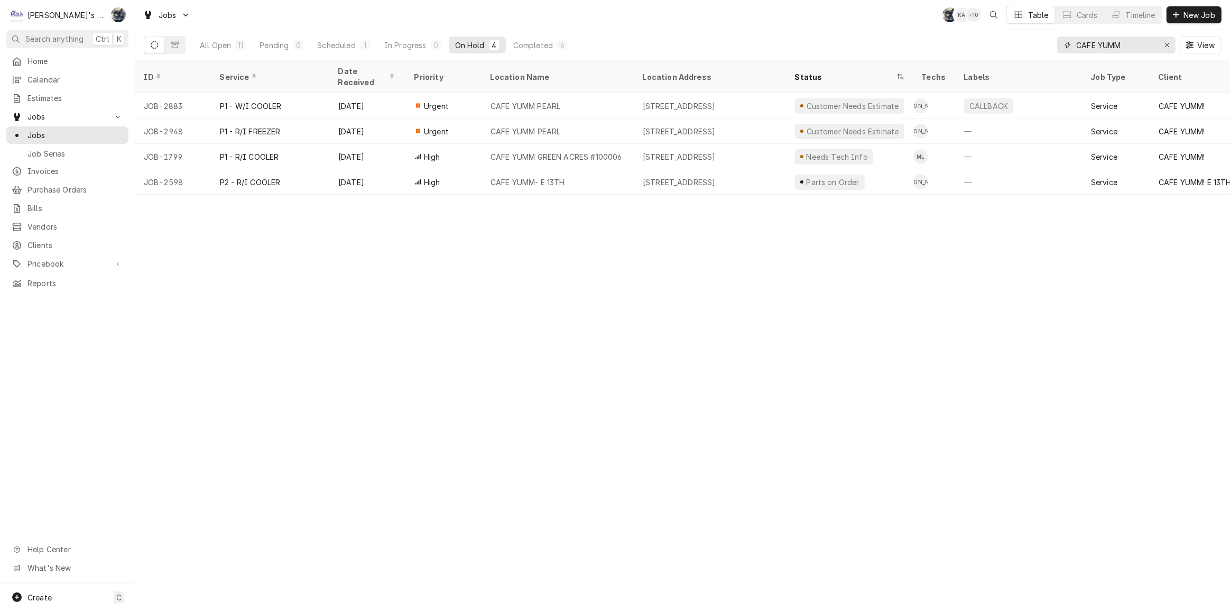
drag, startPoint x: 1137, startPoint y: 48, endPoint x: 1057, endPoint y: 52, distance: 80.5
click at [1062, 52] on div "CAFE YUMM" at bounding box center [1116, 44] width 118 height 17
type input "MCDON"
click at [563, 44] on div "27" at bounding box center [566, 45] width 9 height 11
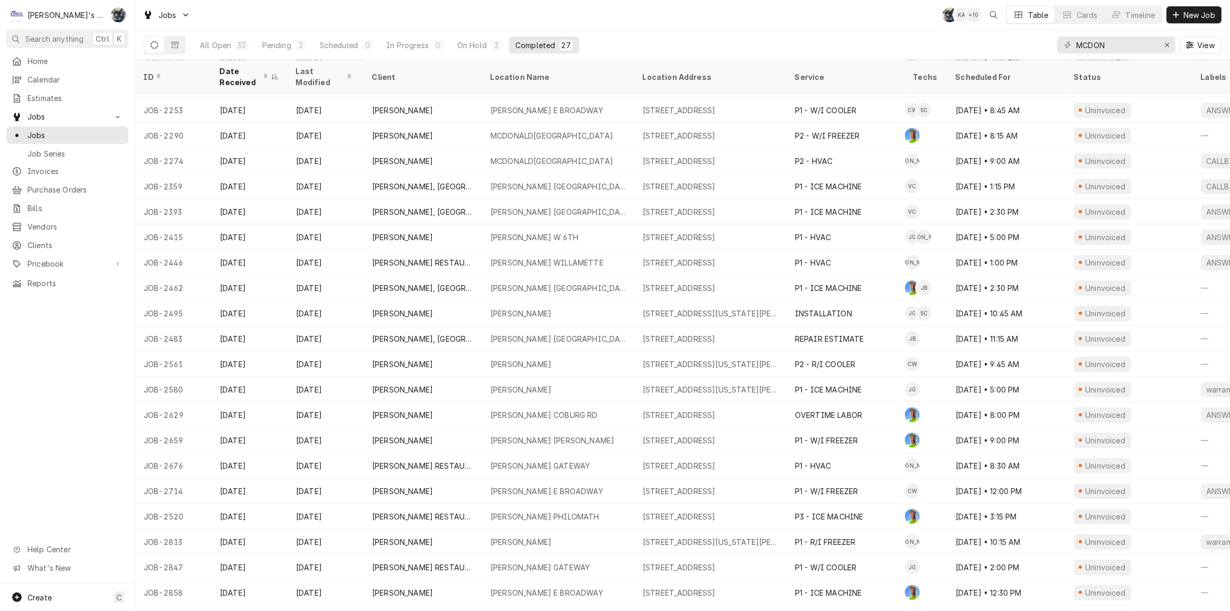
scroll to position [48, 0]
click at [553, 75] on div "Location Name" at bounding box center [557, 76] width 133 height 11
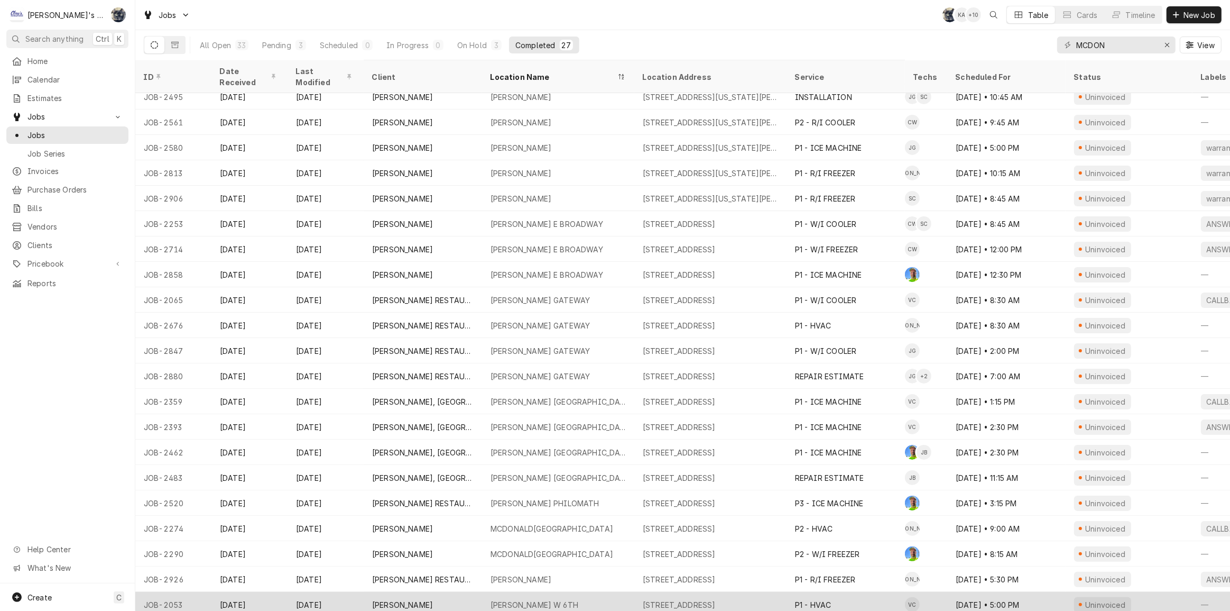
scroll to position [161, 0]
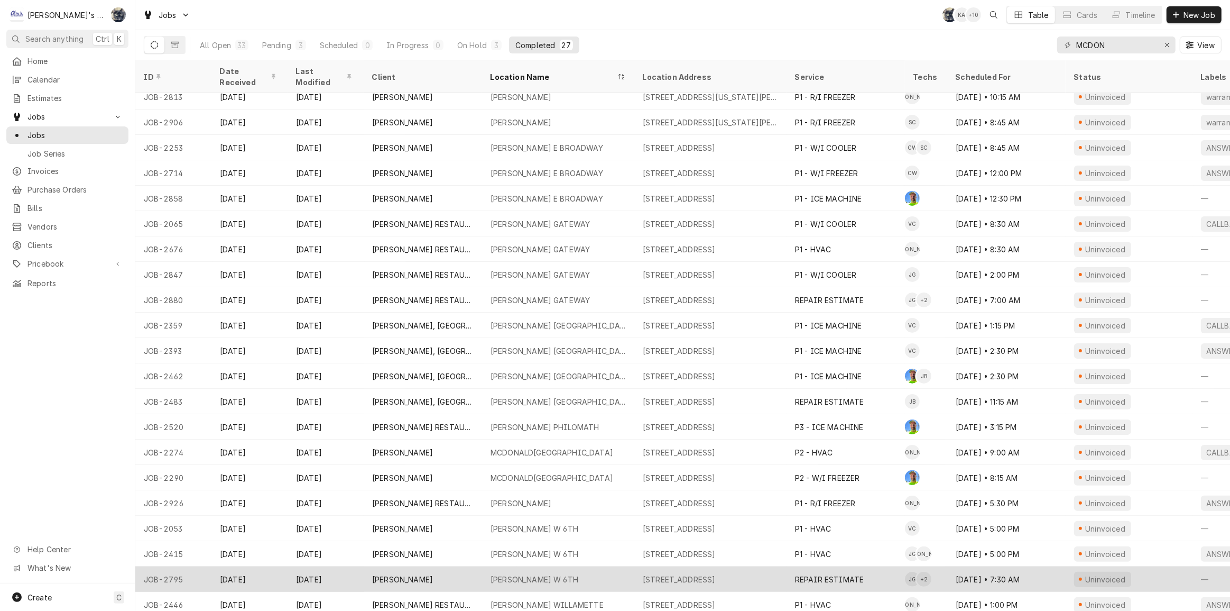
click at [537, 566] on div "MCDONALD'S W 6TH" at bounding box center [558, 578] width 152 height 25
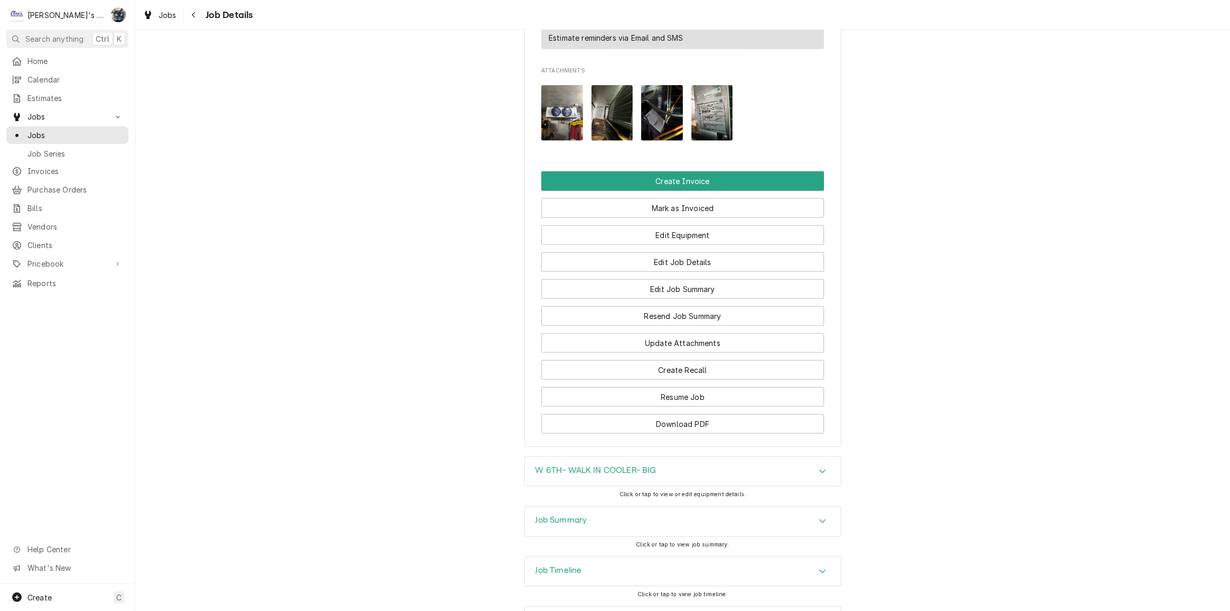
scroll to position [1457, 0]
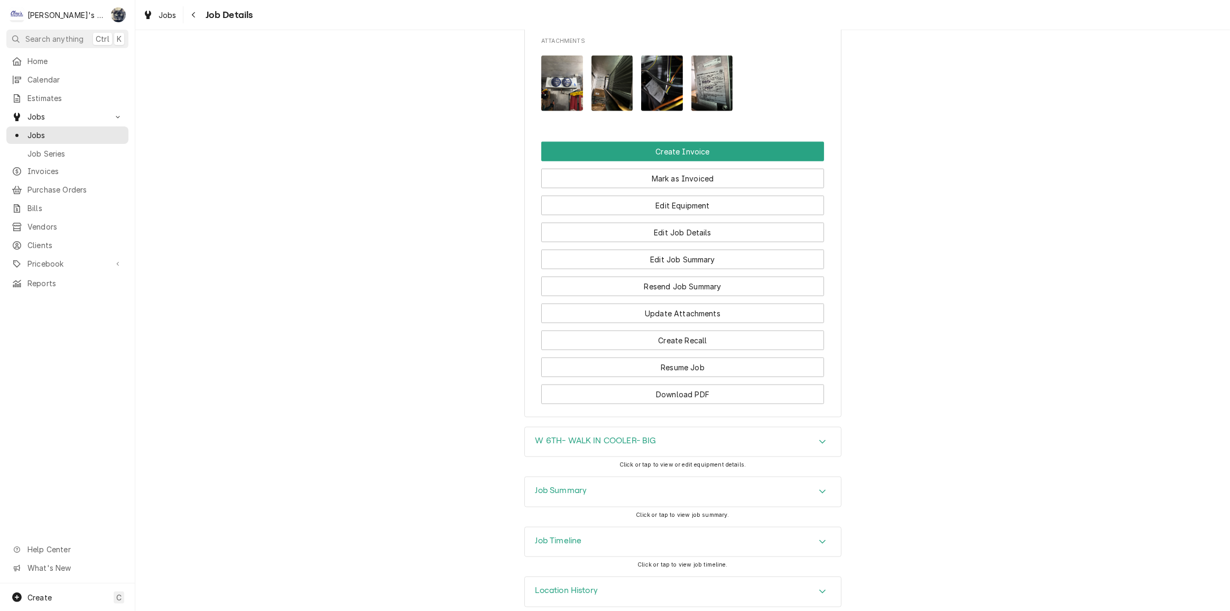
click at [603, 489] on div "Job Summary" at bounding box center [683, 492] width 316 height 30
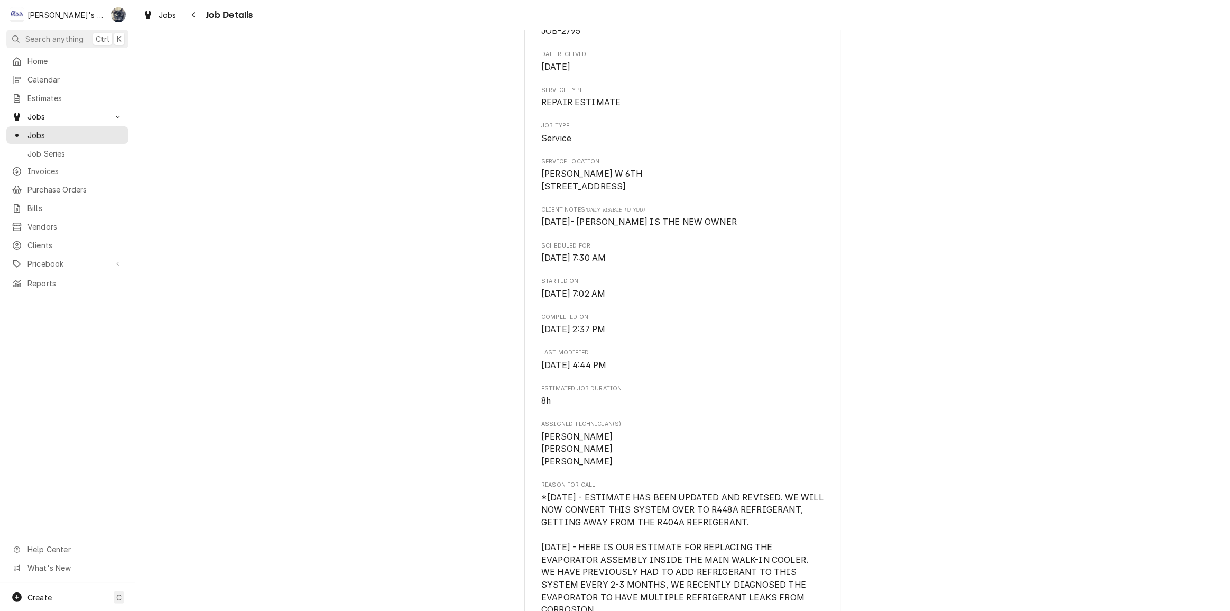
scroll to position [0, 0]
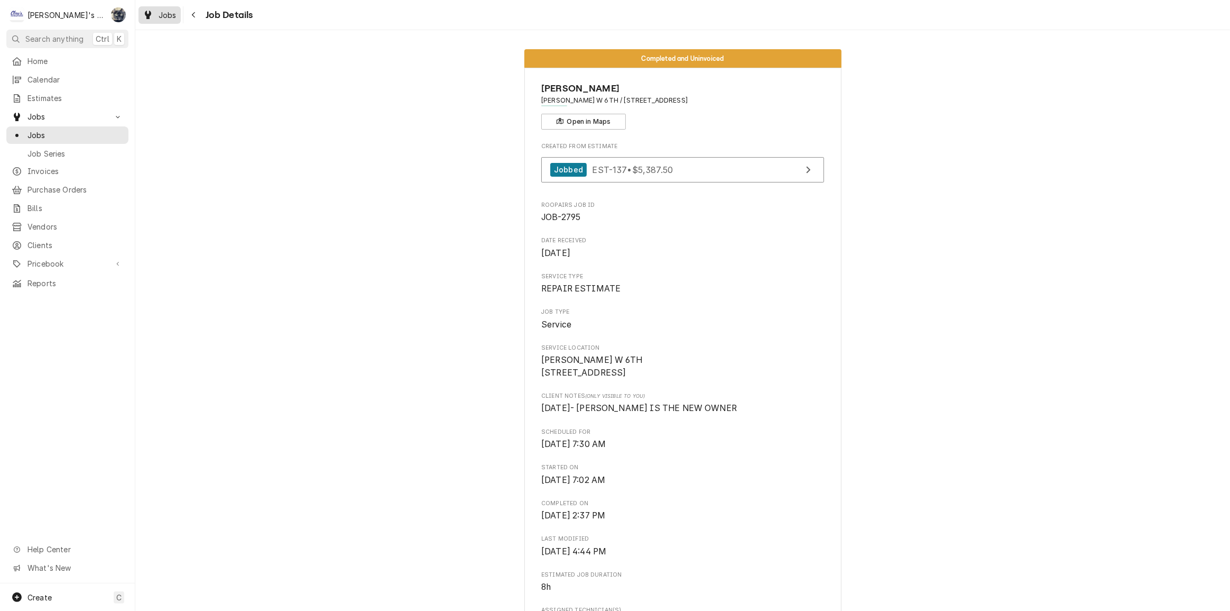
click at [169, 21] on div "Jobs" at bounding box center [160, 14] width 38 height 13
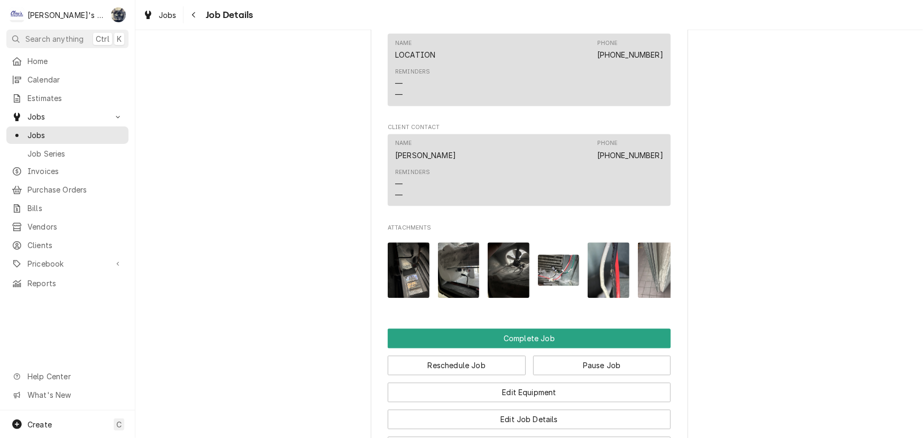
scroll to position [1383, 0]
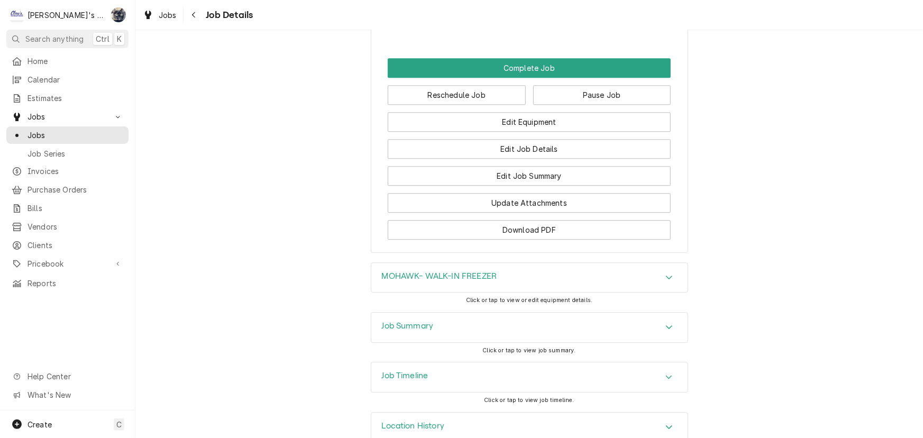
click at [445, 312] on div "Job Summary" at bounding box center [529, 327] width 316 height 30
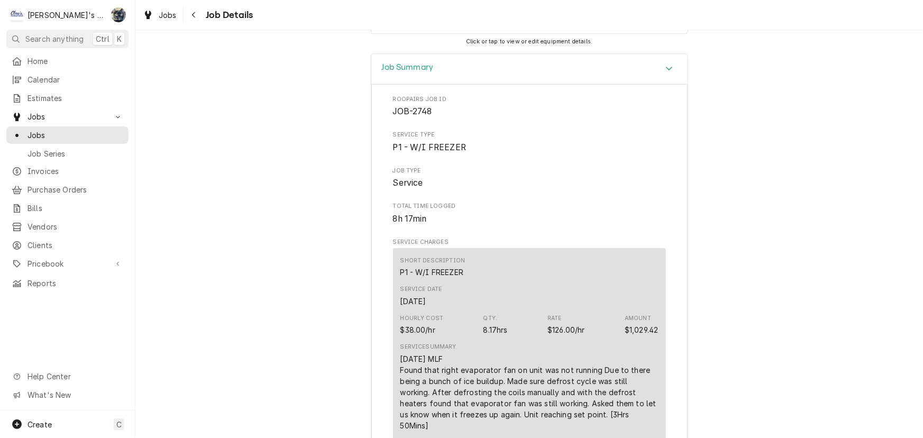
scroll to position [1815, 0]
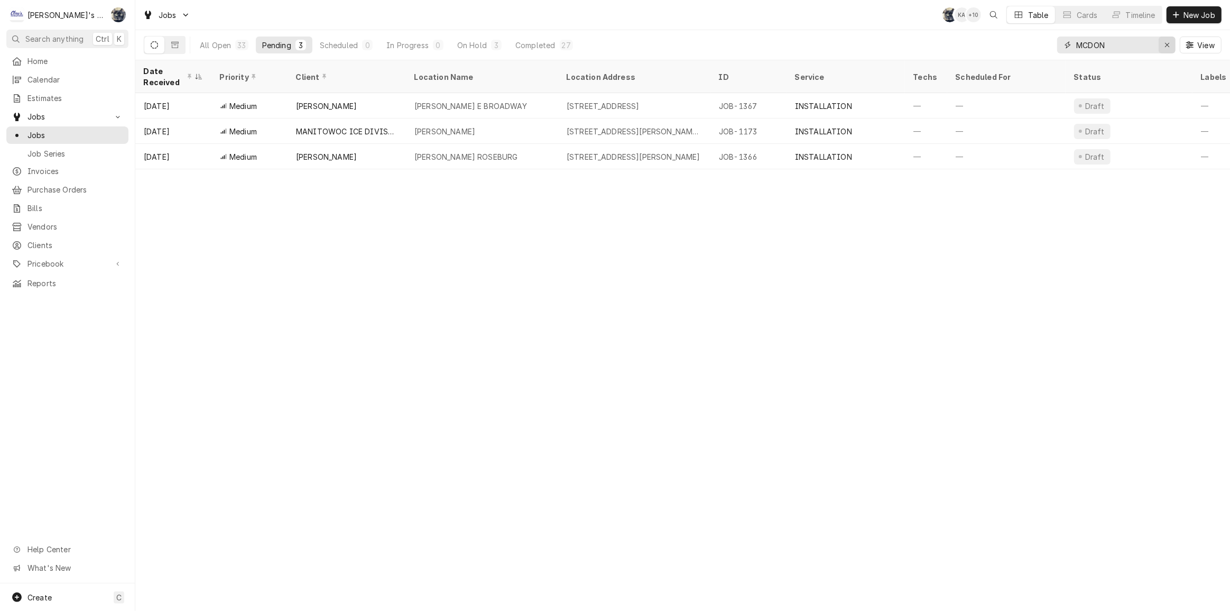
click at [1165, 45] on icon "Erase input" at bounding box center [1168, 44] width 6 height 7
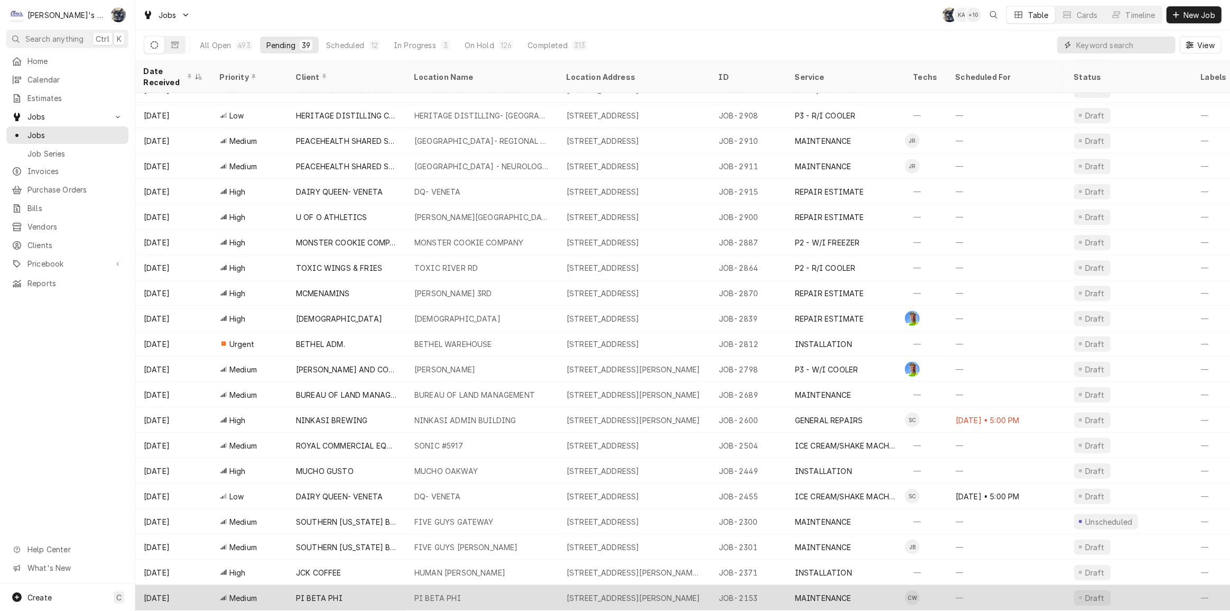
scroll to position [281, 0]
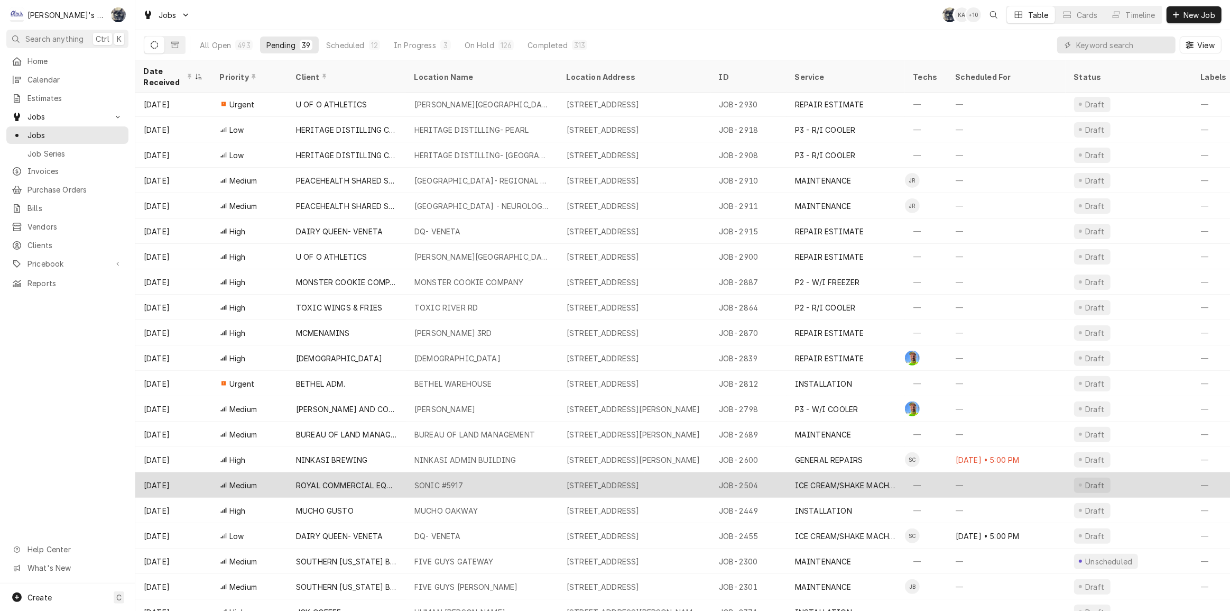
click at [445, 472] on div "SONIC #5917" at bounding box center [482, 484] width 152 height 25
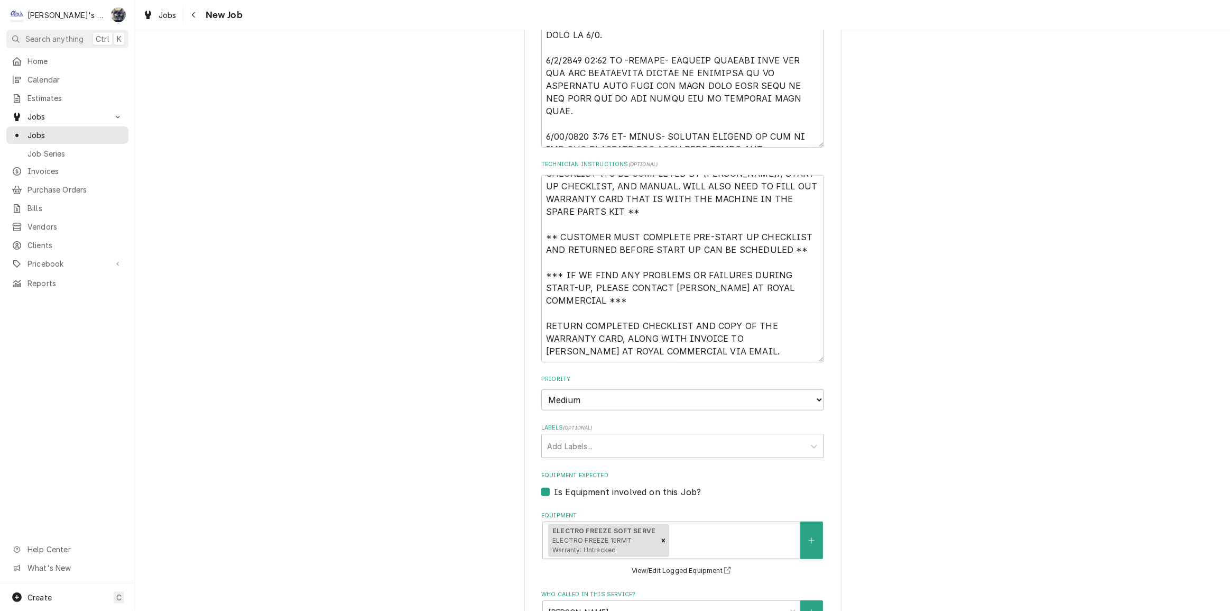
scroll to position [913, 0]
type textarea "x"
type textarea "7/24/2025 SARAH- PER KATRINA AT ROYAL COMMERCIAL- START UP NEW ELECTRO FREEZE S…"
type textarea "x"
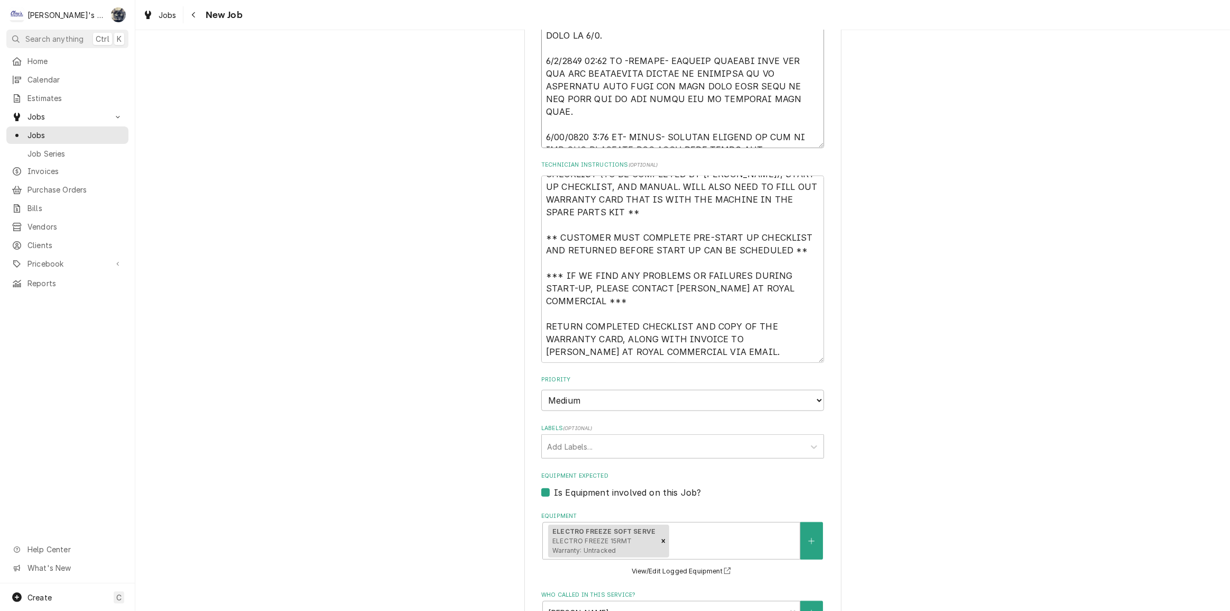
type textarea "7/24/2025 SARAH- PER KATRINA AT ROYAL COMMERCIAL- START UP NEW ELECTRO FREEZE S…"
type textarea "x"
type textarea "7/24/2025 SARAH- PER KATRINA AT ROYAL COMMERCIAL- START UP NEW ELECTRO FREEZE S…"
type textarea "x"
type textarea "7/24/2025 SARAH- PER KATRINA AT ROYAL COMMERCIAL- START UP NEW ELECTRO FREEZE S…"
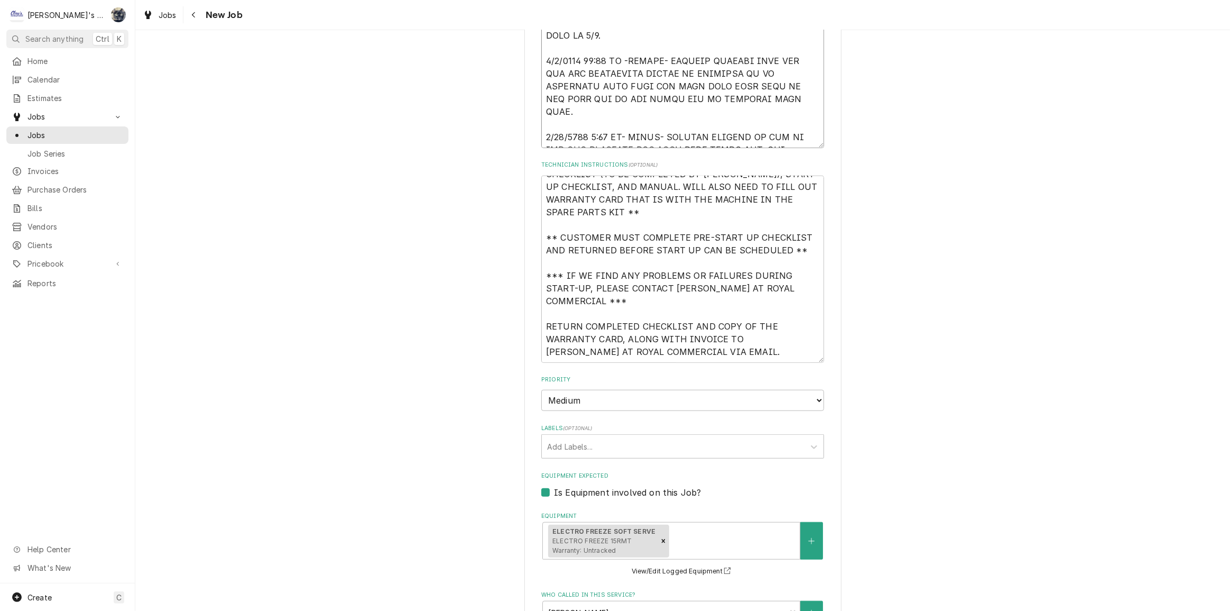
type textarea "x"
type textarea "7/24/2025 SARAH- PER KATRINA AT ROYAL COMMERCIAL- START UP NEW ELECTRO FREEZE S…"
type textarea "x"
type textarea "7/24/2025 SARAH- PER KATRINA AT ROYAL COMMERCIAL- START UP NEW ELECTRO FREEZE S…"
type textarea "x"
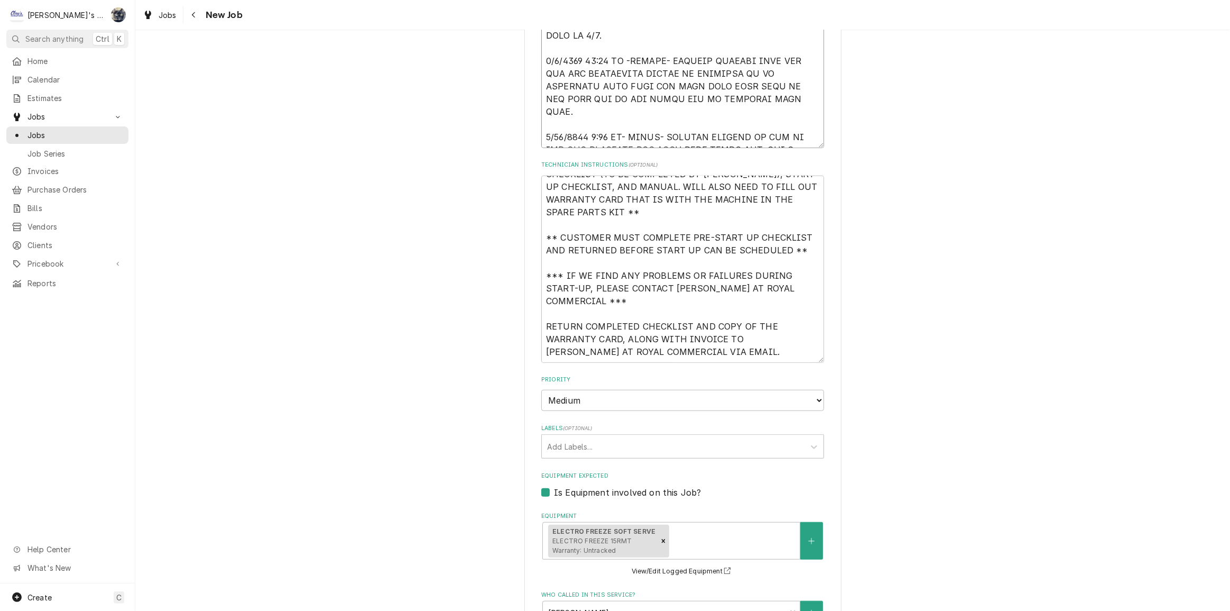
type textarea "7/24/2025 SARAH- PER KATRINA AT ROYAL COMMERCIAL- START UP NEW ELECTRO FREEZE S…"
type textarea "x"
type textarea "7/24/2025 SARAH- PER KATRINA AT ROYAL COMMERCIAL- START UP NEW ELECTRO FREEZE S…"
type textarea "x"
type textarea "7/24/2025 SARAH- PER KATRINA AT ROYAL COMMERCIAL- START UP NEW ELECTRO FREEZE S…"
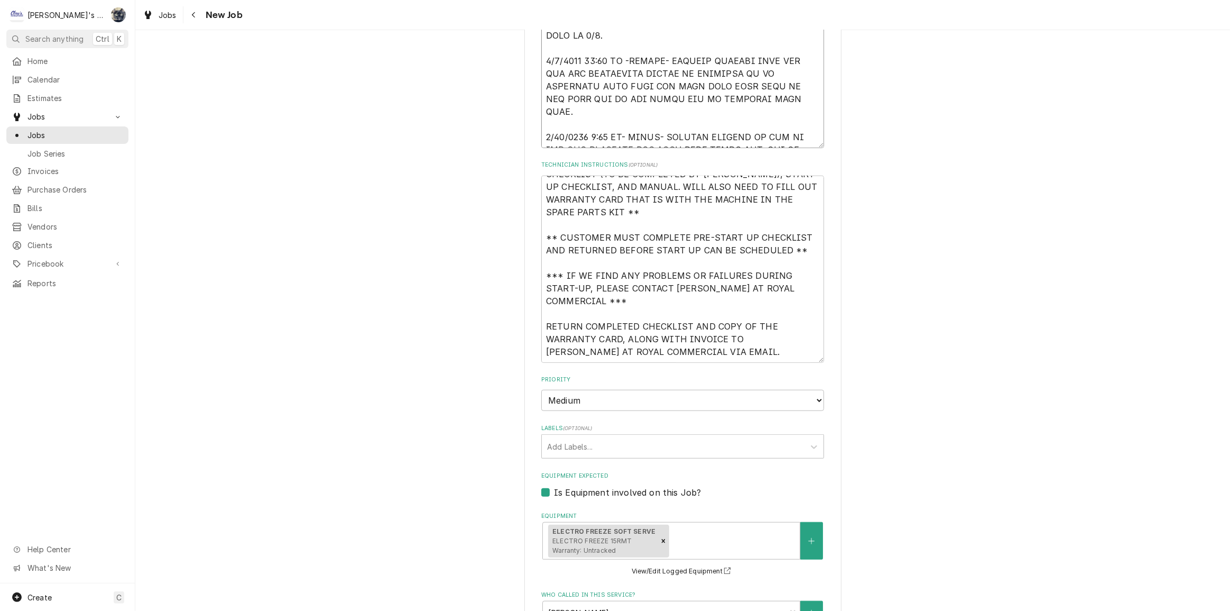
type textarea "x"
type textarea "7/24/2025 SARAH- PER KATRINA AT ROYAL COMMERCIAL- START UP NEW ELECTRO FREEZE S…"
type textarea "x"
type textarea "7/24/2025 SARAH- PER KATRINA AT ROYAL COMMERCIAL- START UP NEW ELECTRO FREEZE S…"
type textarea "x"
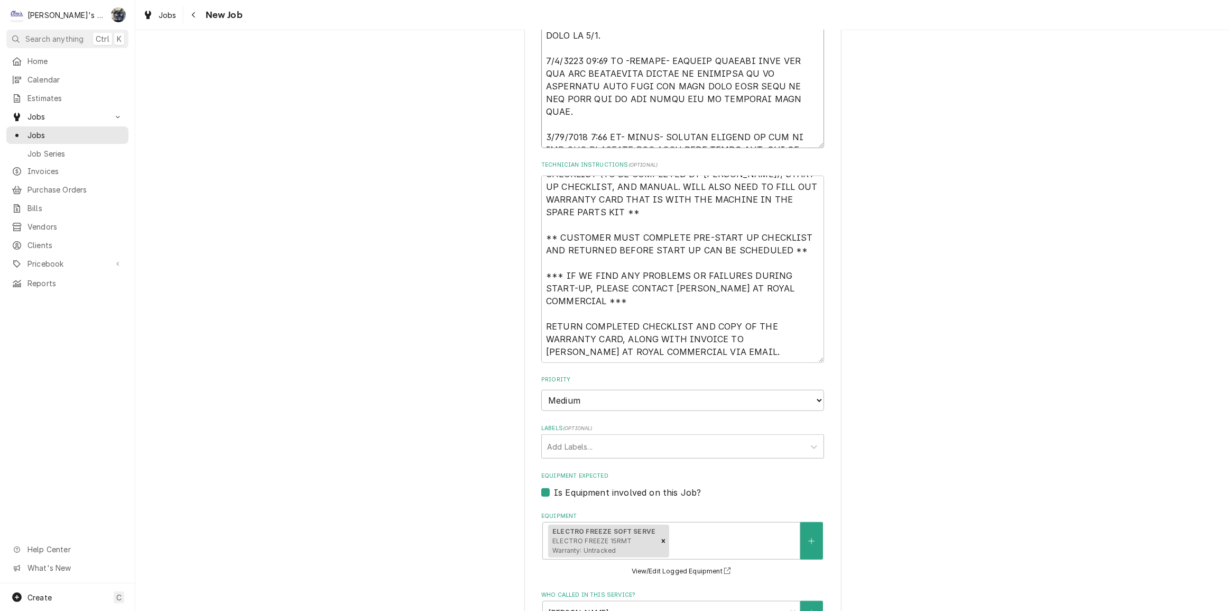
type textarea "7/24/2025 SARAH- PER KATRINA AT ROYAL COMMERCIAL- START UP NEW ELECTRO FREEZE S…"
type textarea "x"
type textarea "7/24/2025 SARAH- PER KATRINA AT ROYAL COMMERCIAL- START UP NEW ELECTRO FREEZE S…"
type textarea "x"
type textarea "7/24/2025 SARAH- PER KATRINA AT ROYAL COMMERCIAL- START UP NEW ELECTRO FREEZE S…"
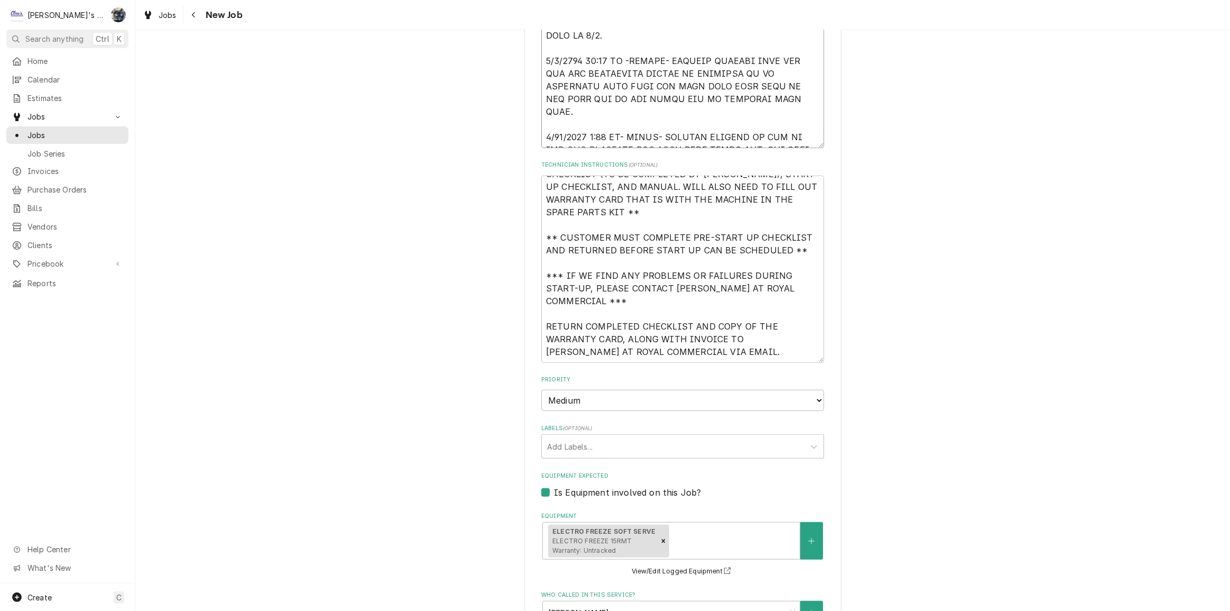
type textarea "x"
type textarea "7/24/2025 SARAH- PER KATRINA AT ROYAL COMMERCIAL- START UP NEW ELECTRO FREEZE S…"
type textarea "x"
type textarea "7/24/2025 SARAH- PER KATRINA AT ROYAL COMMERCIAL- START UP NEW ELECTRO FREEZE S…"
type textarea "x"
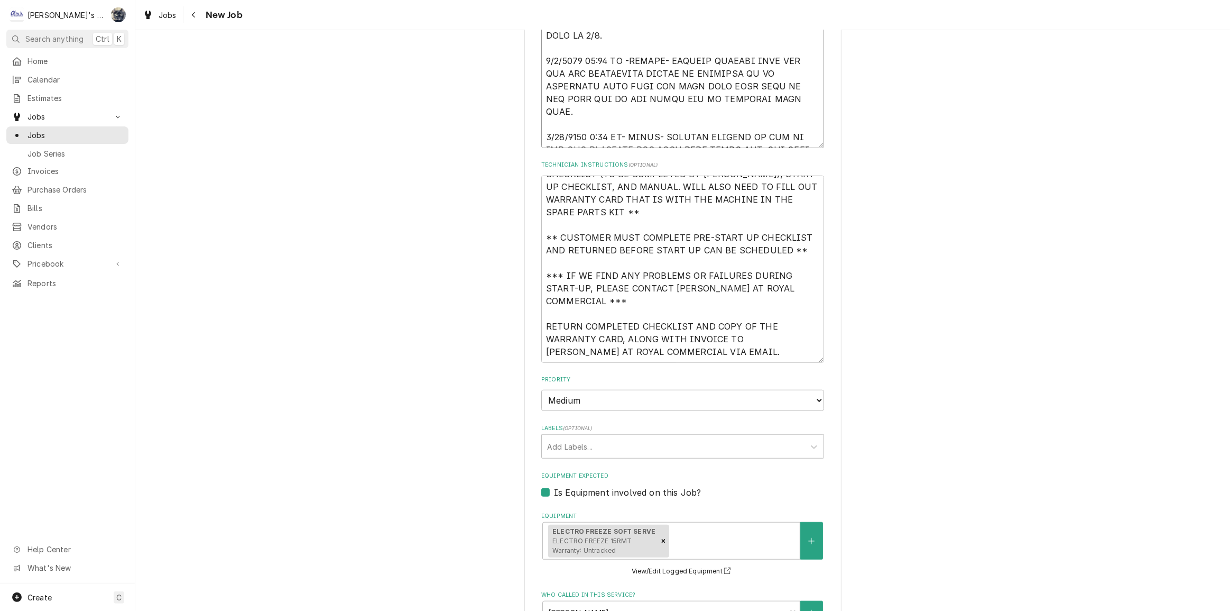
type textarea "7/24/2025 SARAH- PER KATRINA AT ROYAL COMMERCIAL- START UP NEW ELECTRO FREEZE S…"
type textarea "x"
type textarea "7/24/2025 SARAH- PER KATRINA AT ROYAL COMMERCIAL- START UP NEW ELECTRO FREEZE S…"
type textarea "x"
type textarea "7/24/2025 SARAH- PER KATRINA AT ROYAL COMMERCIAL- START UP NEW ELECTRO FREEZE S…"
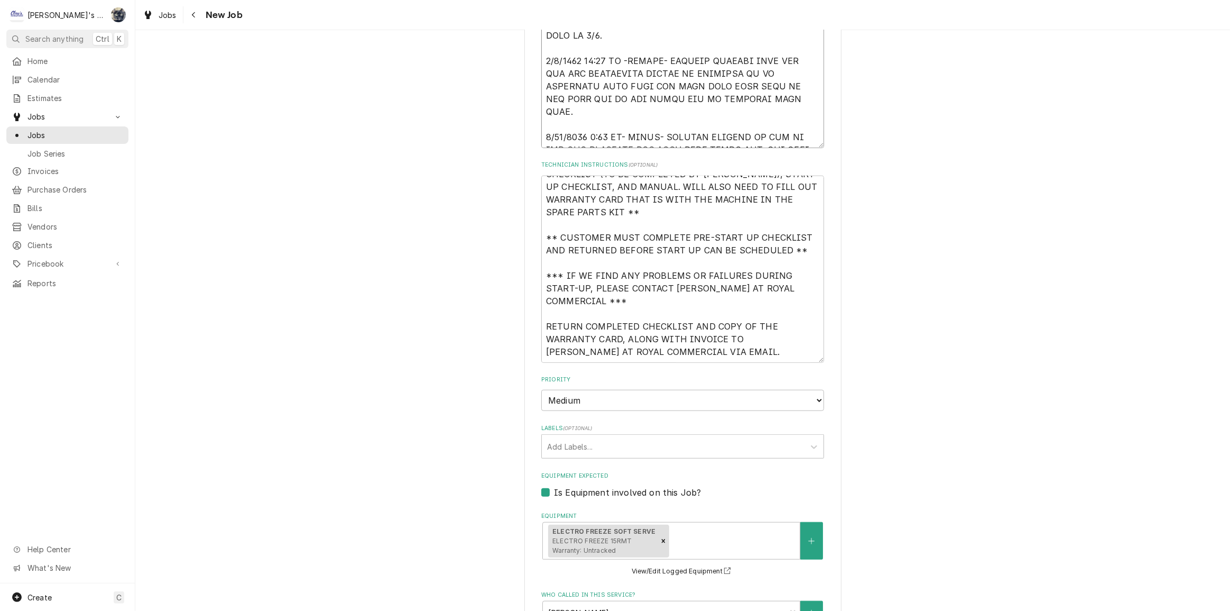
type textarea "x"
type textarea "7/24/2025 SARAH- PER KATRINA AT ROYAL COMMERCIAL- START UP NEW ELECTRO FREEZE S…"
type textarea "x"
type textarea "7/24/2025 SARAH- PER KATRINA AT ROYAL COMMERCIAL- START UP NEW ELECTRO FREEZE S…"
type textarea "x"
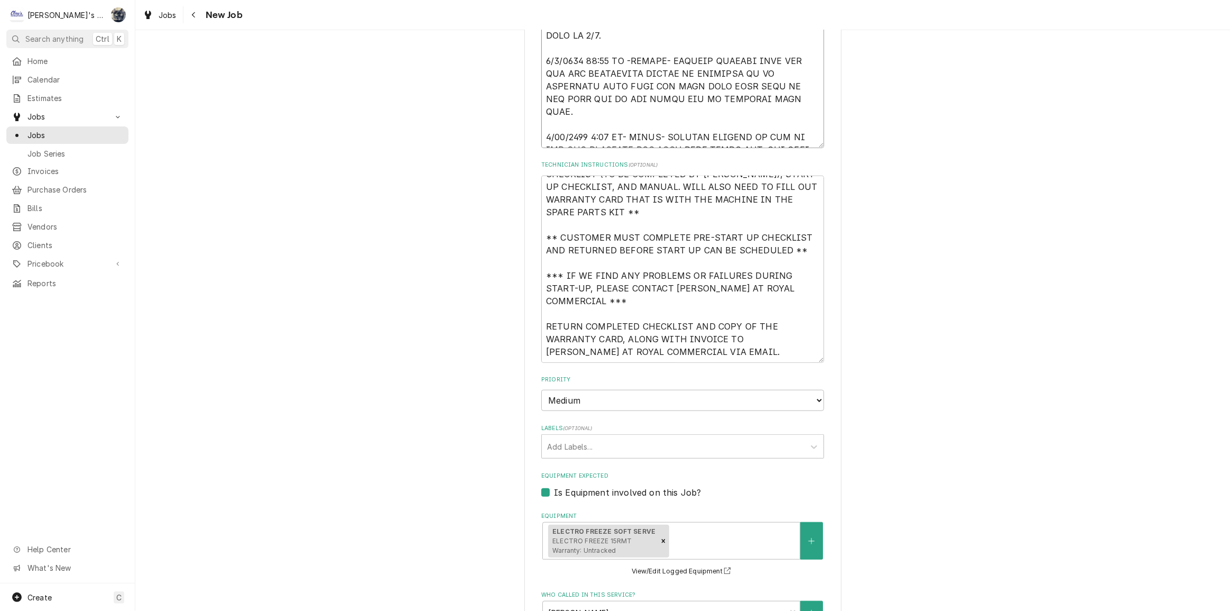
type textarea "7/24/2025 SARAH- PER KATRINA AT ROYAL COMMERCIAL- START UP NEW ELECTRO FREEZE S…"
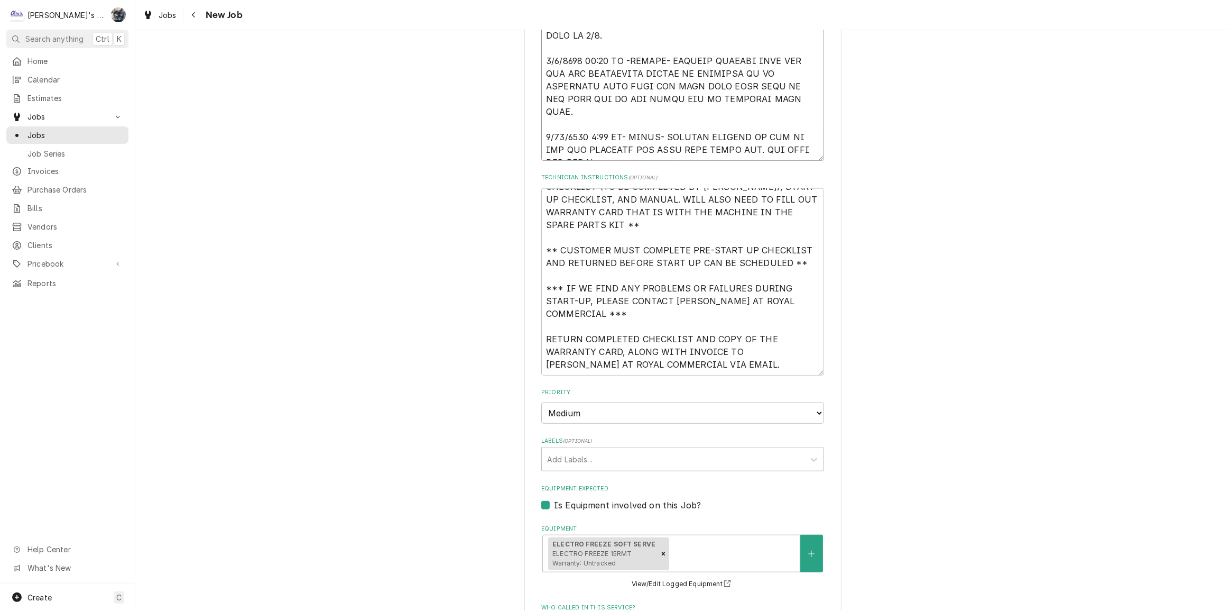
type textarea "x"
type textarea "7/24/2025 SARAH- PER KATRINA AT ROYAL COMMERCIAL- START UP NEW ELECTRO FREEZE S…"
type textarea "x"
type textarea "7/24/2025 SARAH- PER KATRINA AT ROYAL COMMERCIAL- START UP NEW ELECTRO FREEZE S…"
type textarea "x"
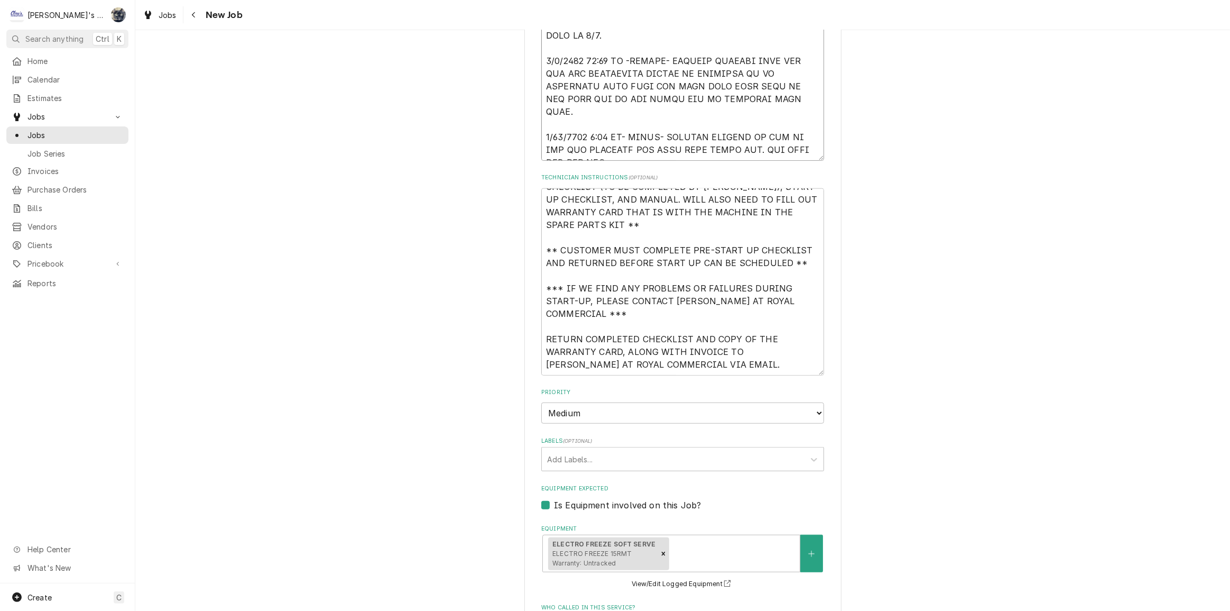
type textarea "7/24/2025 SARAH- PER KATRINA AT ROYAL COMMERCIAL- START UP NEW ELECTRO FREEZE S…"
type textarea "x"
type textarea "7/24/2025 SARAH- PER KATRINA AT ROYAL COMMERCIAL- START UP NEW ELECTRO FREEZE S…"
type textarea "x"
type textarea "7/24/2025 SARAH- PER KATRINA AT ROYAL COMMERCIAL- START UP NEW ELECTRO FREEZE S…"
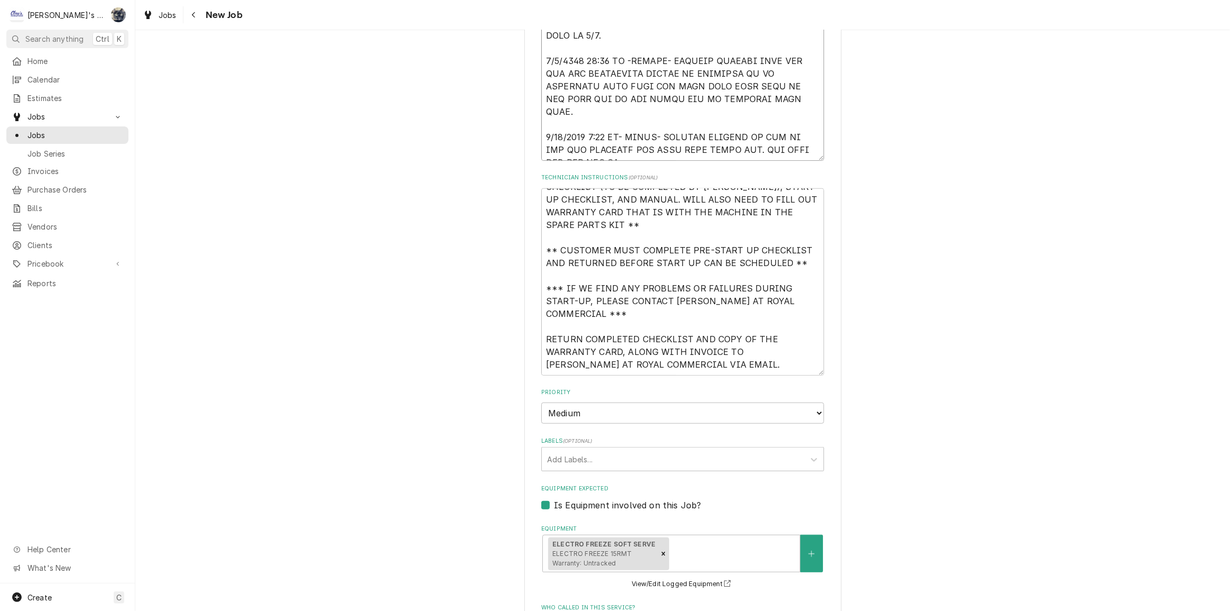
type textarea "x"
type textarea "7/24/2025 SARAH- PER KATRINA AT ROYAL COMMERCIAL- START UP NEW ELECTRO FREEZE S…"
type textarea "x"
type textarea "7/24/2025 SARAH- PER KATRINA AT ROYAL COMMERCIAL- START UP NEW ELECTRO FREEZE S…"
type textarea "x"
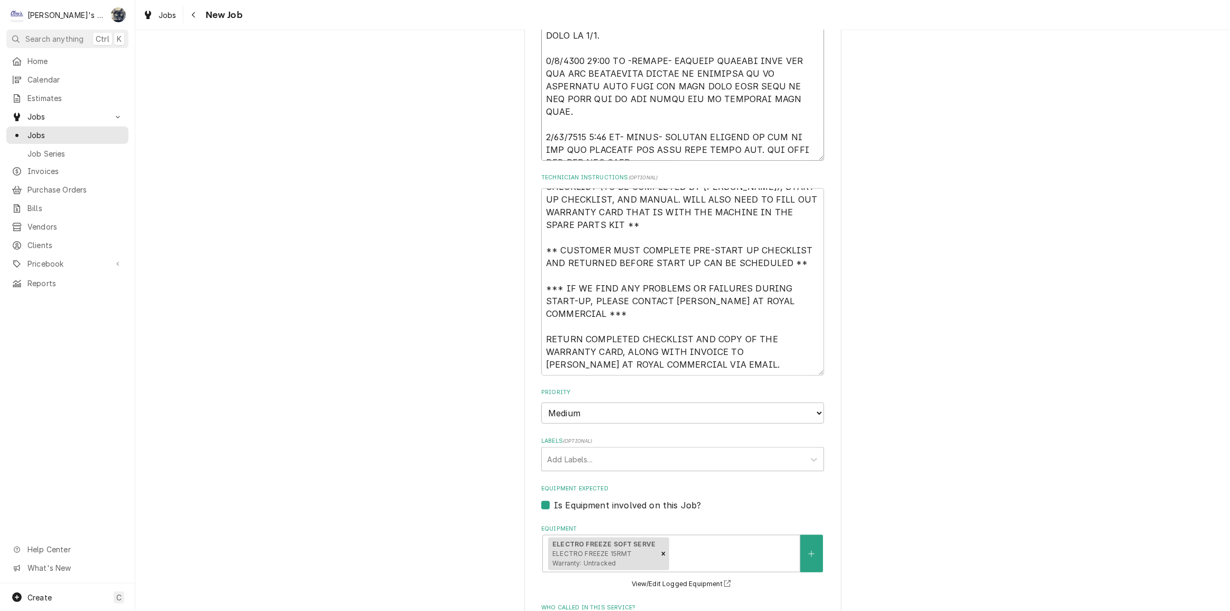
type textarea "7/24/2025 SARAH- PER KATRINA AT ROYAL COMMERCIAL- START UP NEW ELECTRO FREEZE S…"
type textarea "x"
type textarea "7/24/2025 SARAH- PER KATRINA AT ROYAL COMMERCIAL- START UP NEW ELECTRO FREEZE S…"
type textarea "x"
type textarea "7/24/2025 SARAH- PER KATRINA AT ROYAL COMMERCIAL- START UP NEW ELECTRO FREEZE S…"
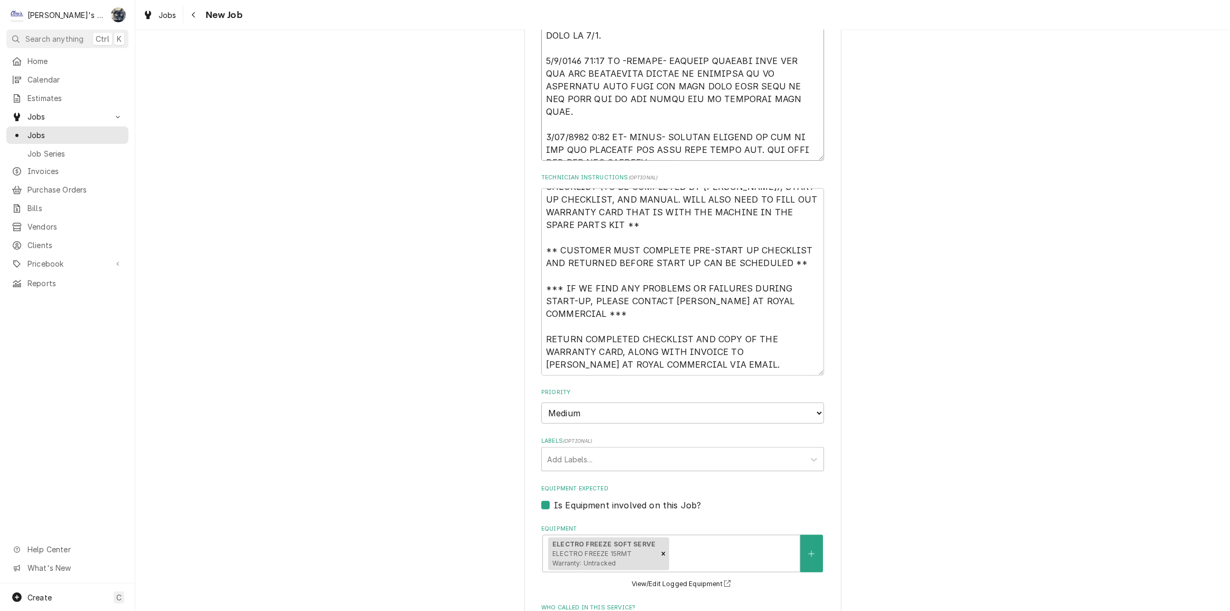
type textarea "x"
type textarea "7/24/2025 SARAH- PER KATRINA AT ROYAL COMMERCIAL- START UP NEW ELECTRO FREEZE S…"
type textarea "x"
type textarea "7/24/2025 SARAH- PER KATRINA AT ROYAL COMMERCIAL- START UP NEW ELECTRO FREEZE S…"
type textarea "x"
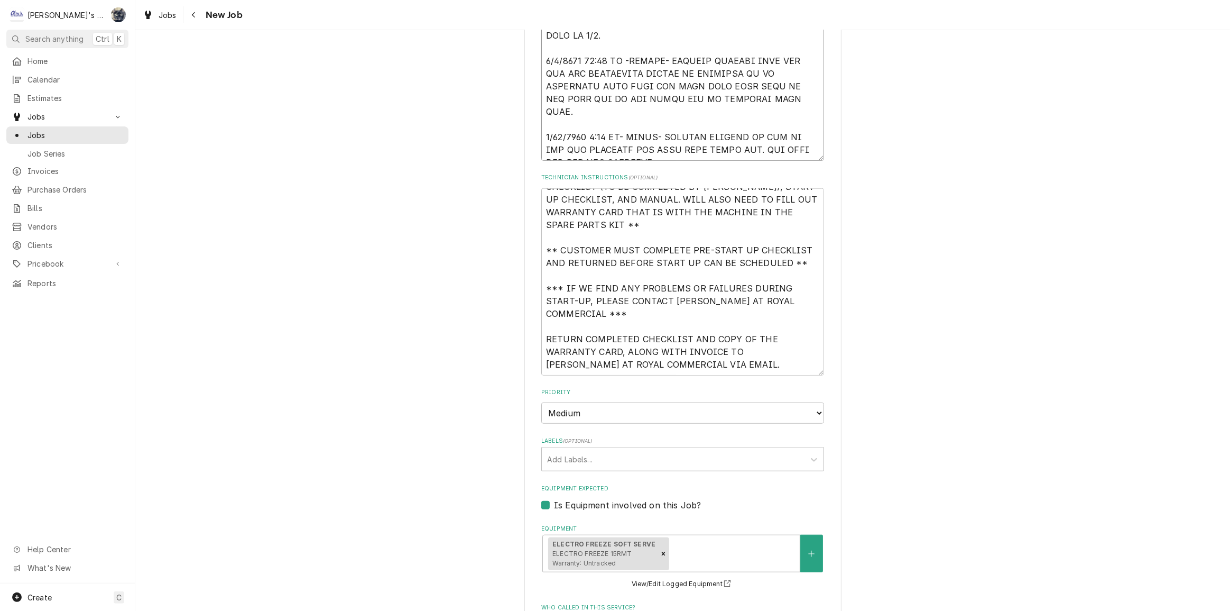
type textarea "7/24/2025 SARAH- PER KATRINA AT ROYAL COMMERCIAL- START UP NEW ELECTRO FREEZE S…"
type textarea "x"
type textarea "7/24/2025 SARAH- PER KATRINA AT ROYAL COMMERCIAL- START UP NEW ELECTRO FREEZE S…"
type textarea "x"
type textarea "7/24/2025 SARAH- PER KATRINA AT ROYAL COMMERCIAL- START UP NEW ELECTRO FREEZE S…"
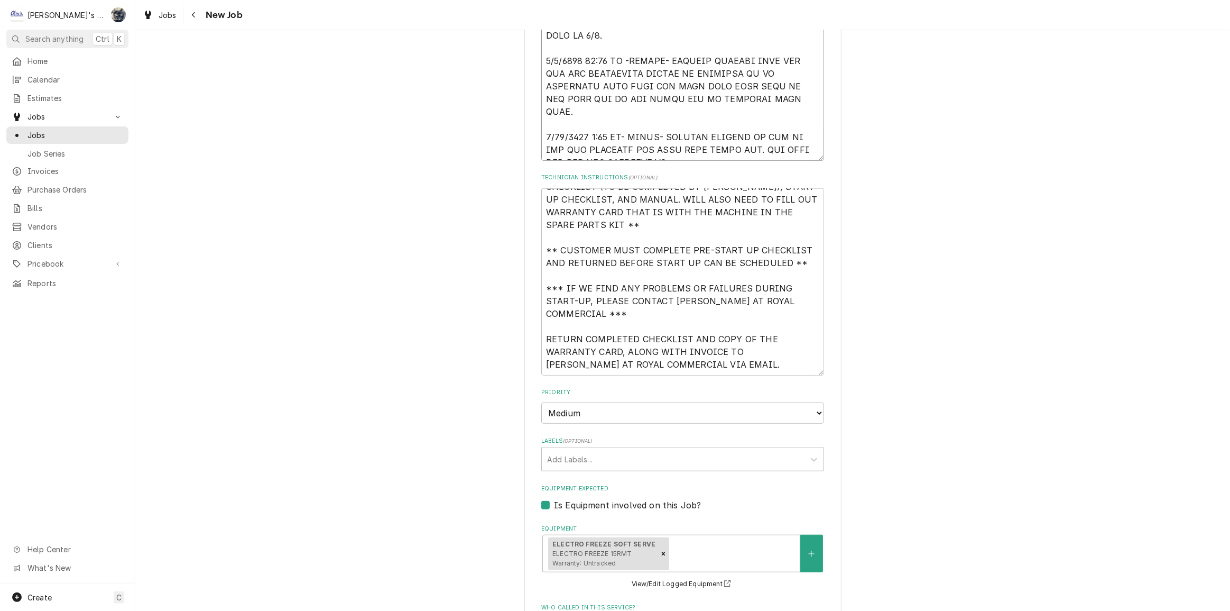
type textarea "x"
type textarea "7/24/2025 SARAH- PER KATRINA AT ROYAL COMMERCIAL- START UP NEW ELECTRO FREEZE S…"
type textarea "x"
type textarea "7/24/2025 SARAH- PER KATRINA AT ROYAL COMMERCIAL- START UP NEW ELECTRO FREEZE S…"
type textarea "x"
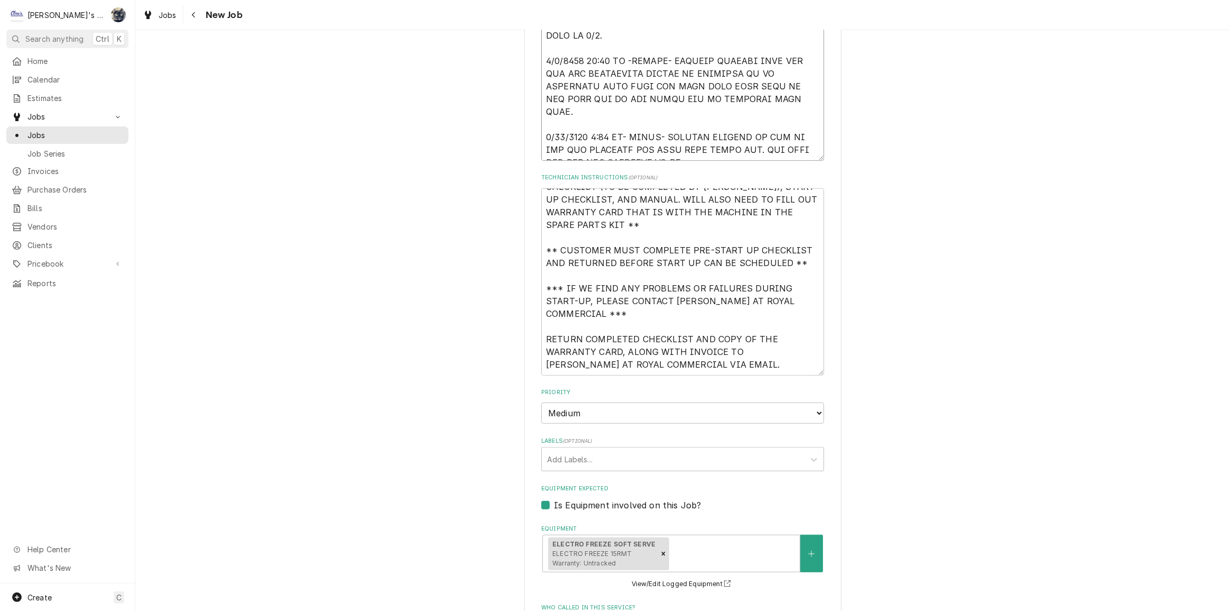
type textarea "7/24/2025 SARAH- PER KATRINA AT ROYAL COMMERCIAL- START UP NEW ELECTRO FREEZE S…"
type textarea "x"
type textarea "7/24/2025 SARAH- PER KATRINA AT ROYAL COMMERCIAL- START UP NEW ELECTRO FREEZE S…"
type textarea "x"
type textarea "7/24/2025 SARAH- PER KATRINA AT ROYAL COMMERCIAL- START UP NEW ELECTRO FREEZE S…"
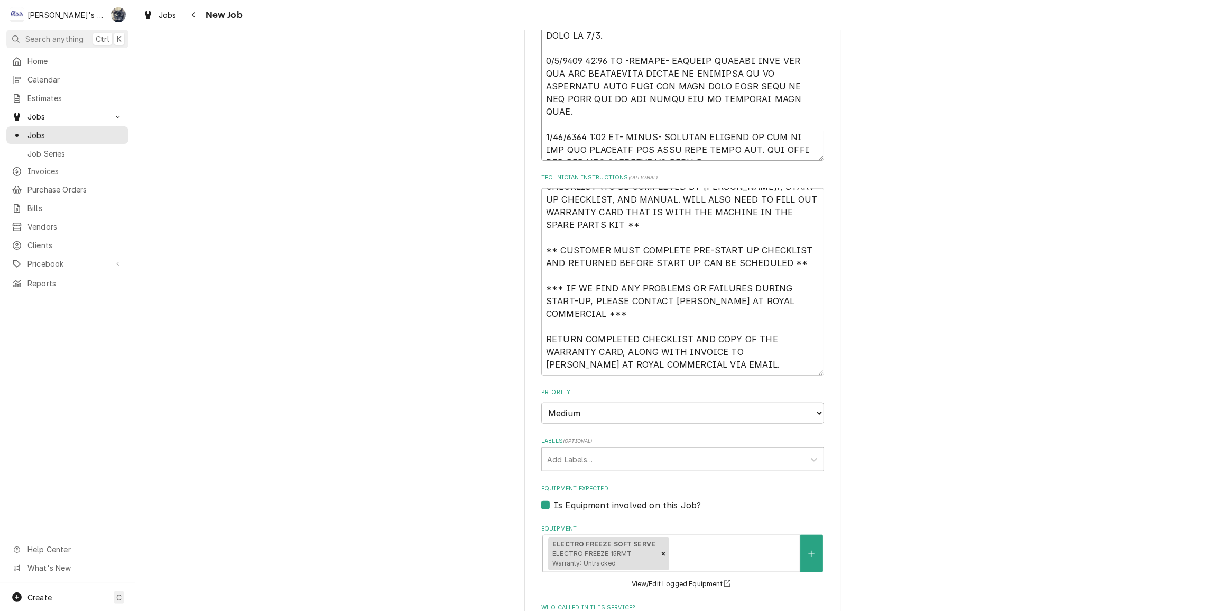
type textarea "x"
type textarea "7/24/2025 SARAH- PER KATRINA AT ROYAL COMMERCIAL- START UP NEW ELECTRO FREEZE S…"
type textarea "x"
type textarea "7/24/2025 SARAH- PER KATRINA AT ROYAL COMMERCIAL- START UP NEW ELECTRO FREEZE S…"
type textarea "x"
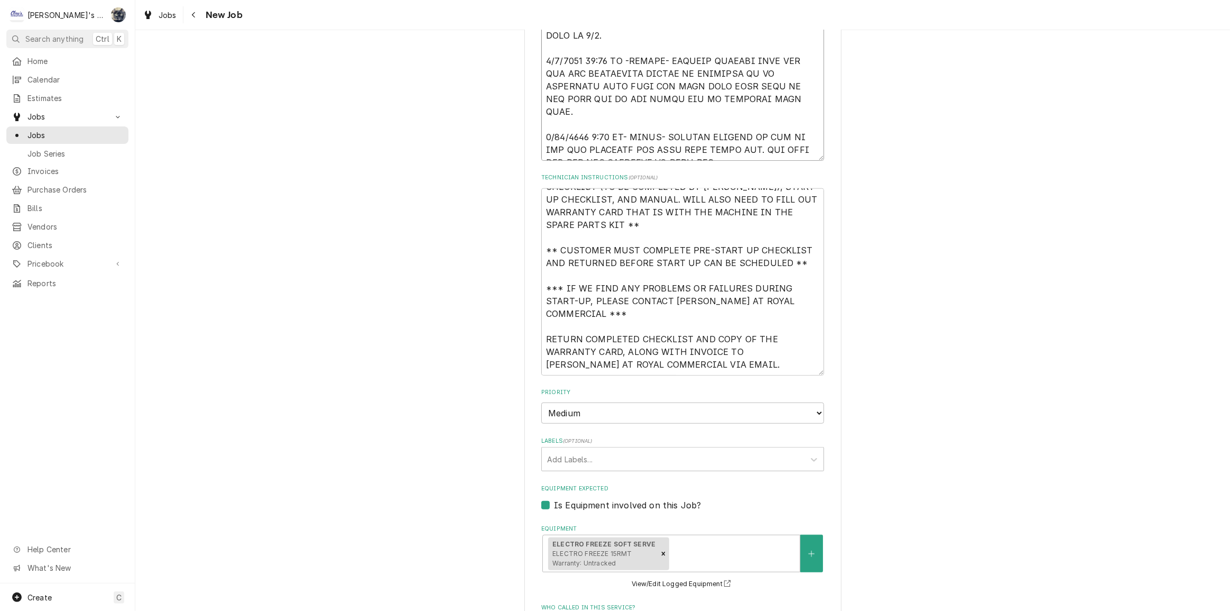
type textarea "7/24/2025 SARAH- PER KATRINA AT ROYAL COMMERCIAL- START UP NEW ELECTRO FREEZE S…"
type textarea "x"
type textarea "7/24/2025 SARAH- PER KATRINA AT ROYAL COMMERCIAL- START UP NEW ELECTRO FREEZE S…"
type textarea "x"
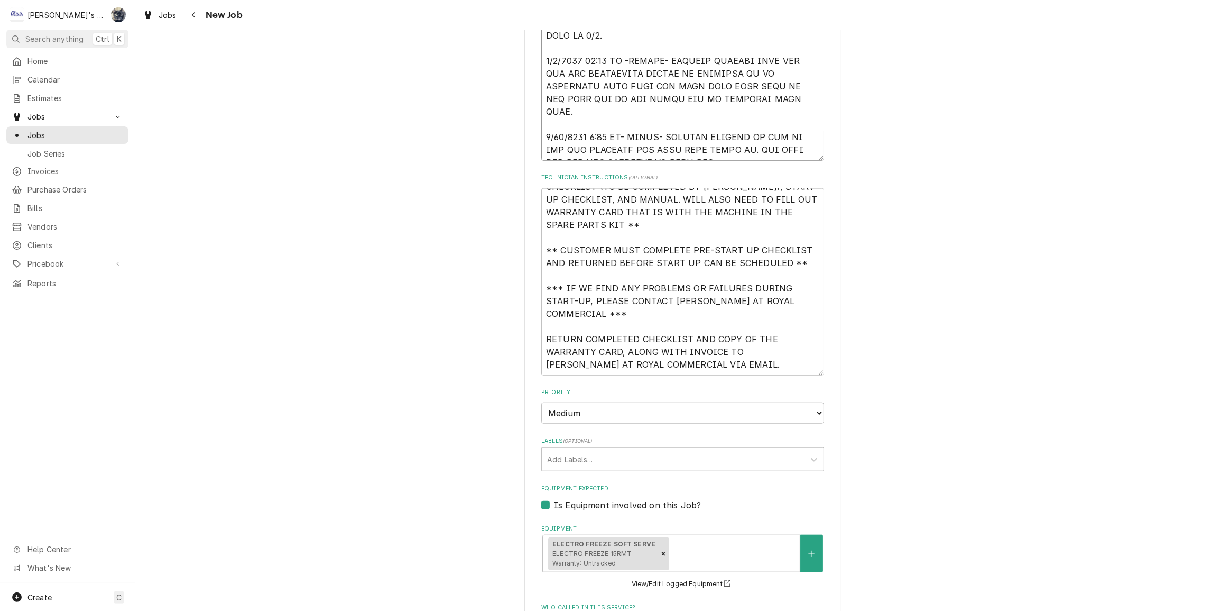
type textarea "7/24/2025 SARAH- PER KATRINA AT ROYAL COMMERCIAL- START UP NEW ELECTRO FREEZE S…"
type textarea "x"
type textarea "7/24/2025 SARAH- PER KATRINA AT ROYAL COMMERCIAL- START UP NEW ELECTRO FREEZE S…"
type textarea "x"
type textarea "7/24/2025 SARAH- PER KATRINA AT ROYAL COMMERCIAL- START UP NEW ELECTRO FREEZE S…"
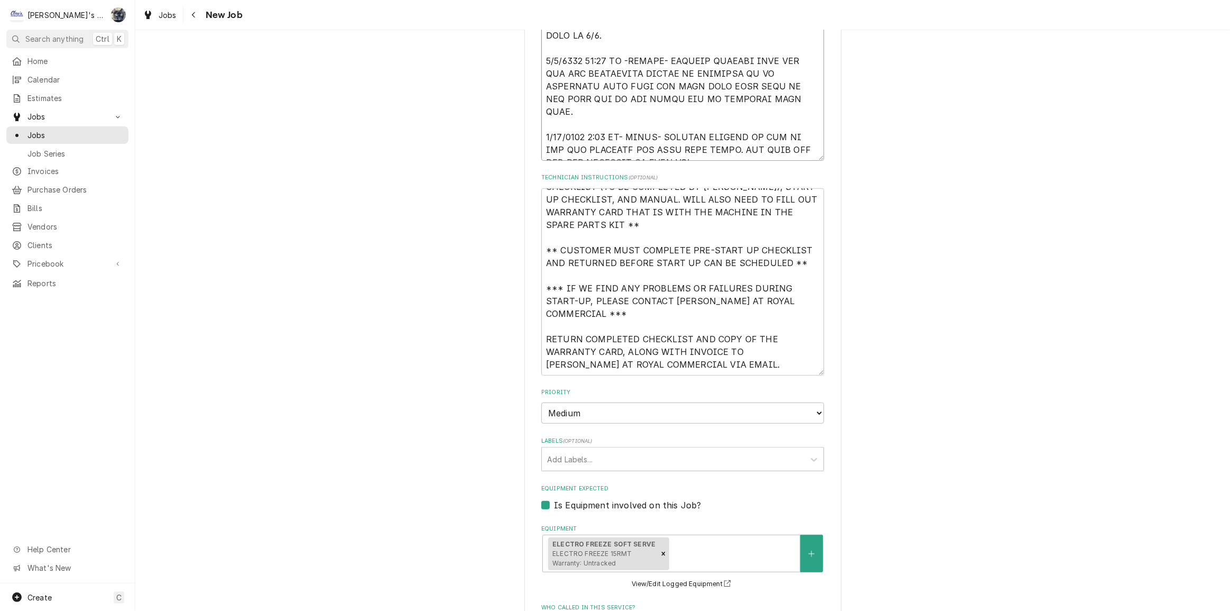
type textarea "x"
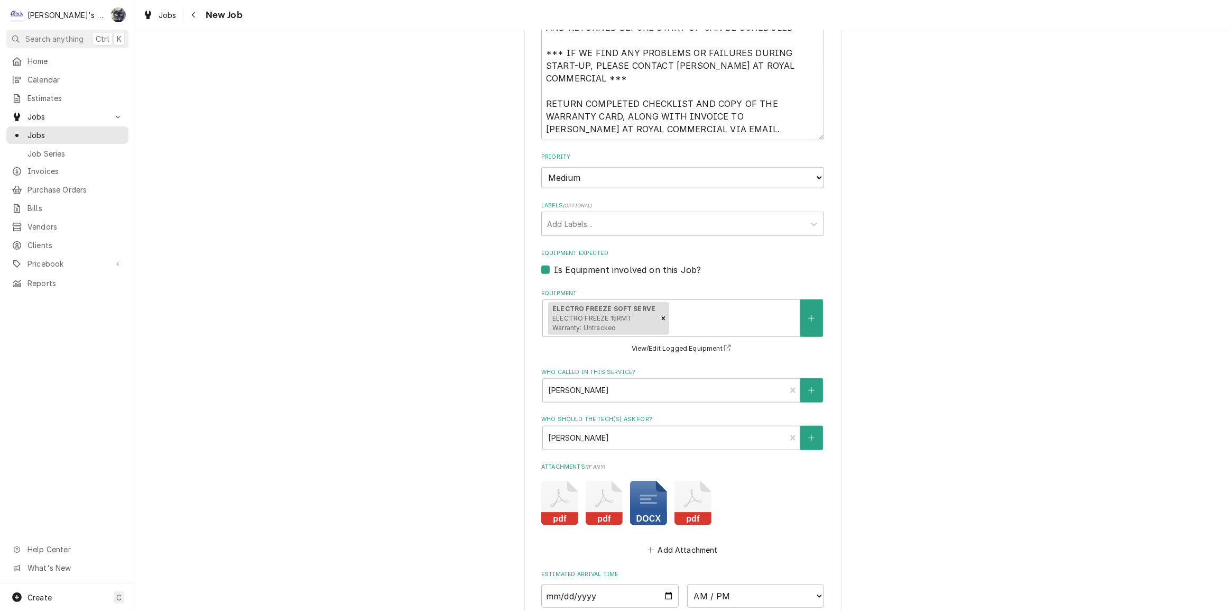
scroll to position [1358, 0]
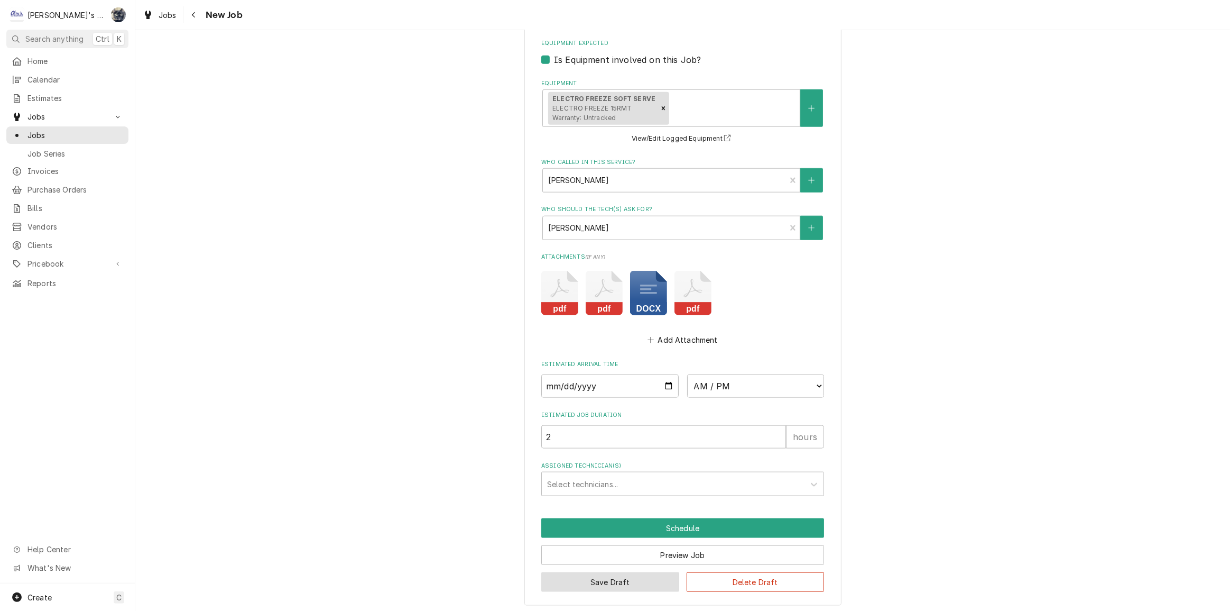
type textarea "7/24/2025 SARAH- PER KATRINA AT ROYAL COMMERCIAL- START UP NEW ELECTRO FREEZE S…"
click at [648, 575] on button "Save Draft" at bounding box center [610, 582] width 138 height 20
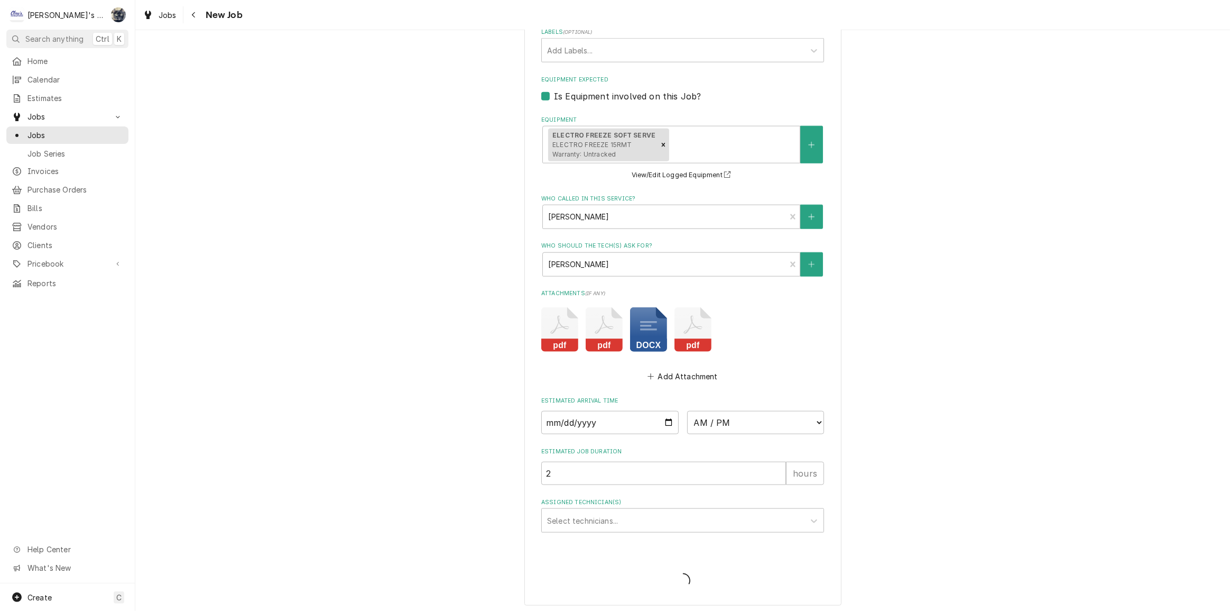
type textarea "x"
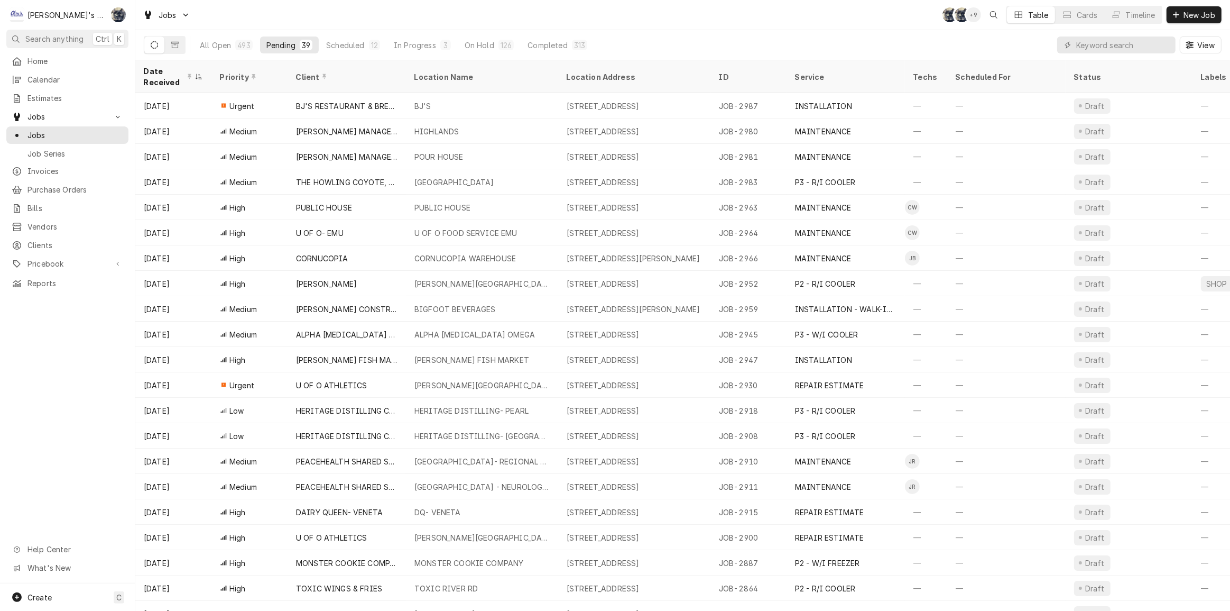
click at [360, 16] on div "Jobs SB SB + 9 Table Cards Timeline New Job" at bounding box center [682, 15] width 1095 height 30
click at [417, 17] on div "Jobs SB SB + 9 Table Cards Timeline New Job" at bounding box center [682, 15] width 1095 height 30
click at [288, 9] on div "Jobs SB SB + 10 Table Cards Timeline New Job" at bounding box center [682, 15] width 1095 height 30
click at [1113, 47] on input "Dynamic Content Wrapper" at bounding box center [1123, 44] width 94 height 17
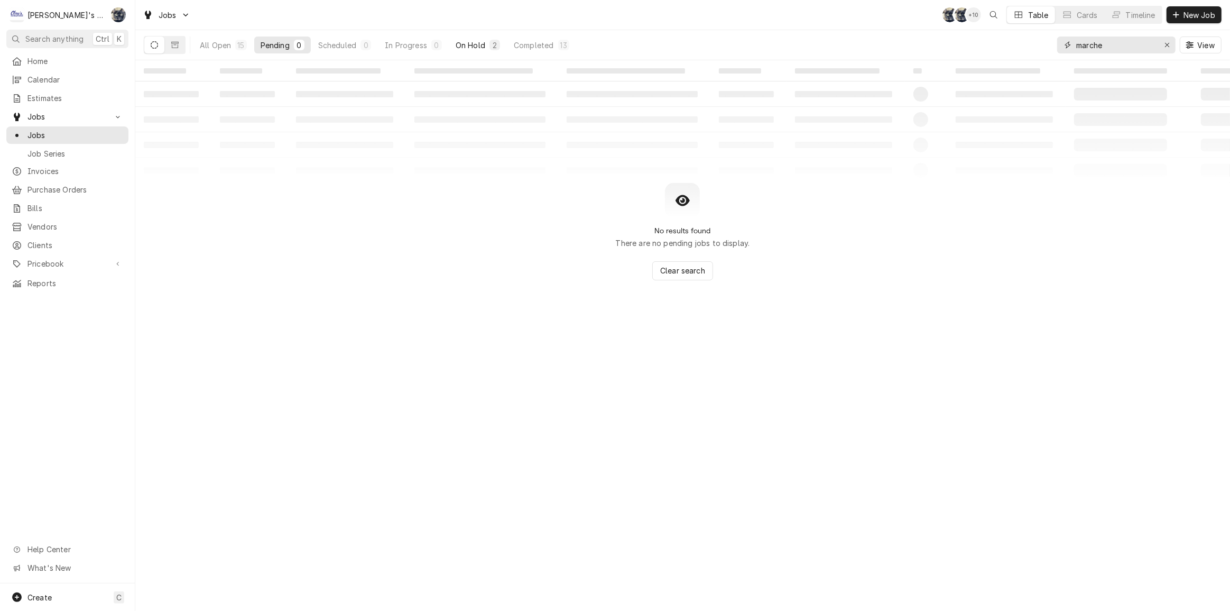
type input "marche"
click at [490, 47] on div "2" at bounding box center [495, 45] width 11 height 11
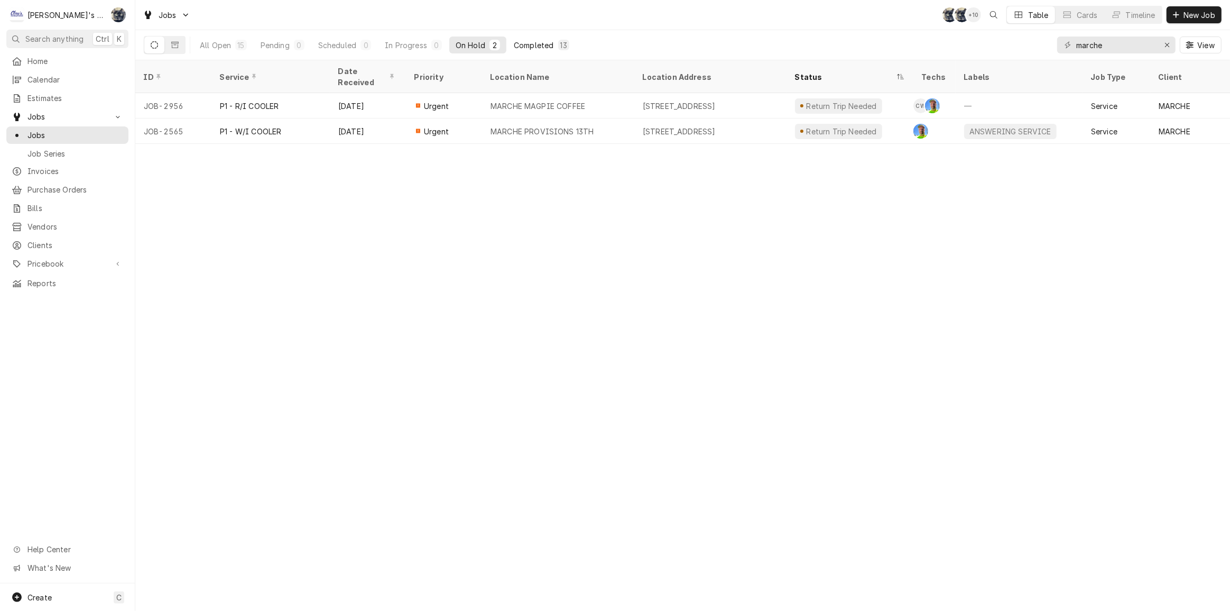
click at [561, 46] on div "13" at bounding box center [563, 45] width 7 height 11
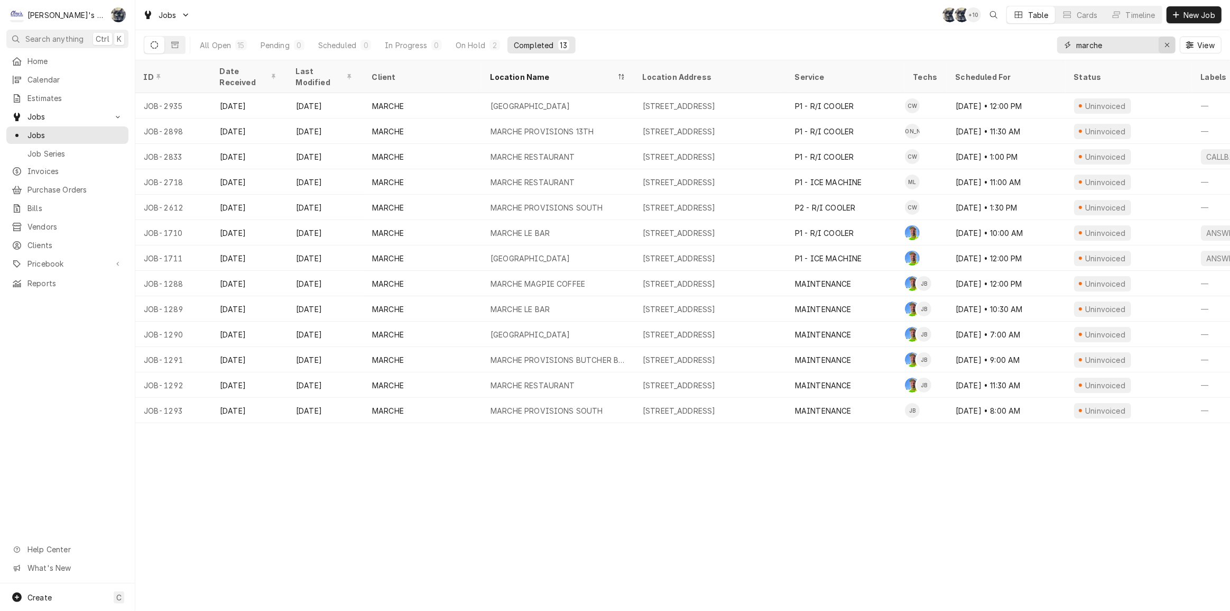
click at [1169, 43] on icon "Erase input" at bounding box center [1168, 44] width 6 height 7
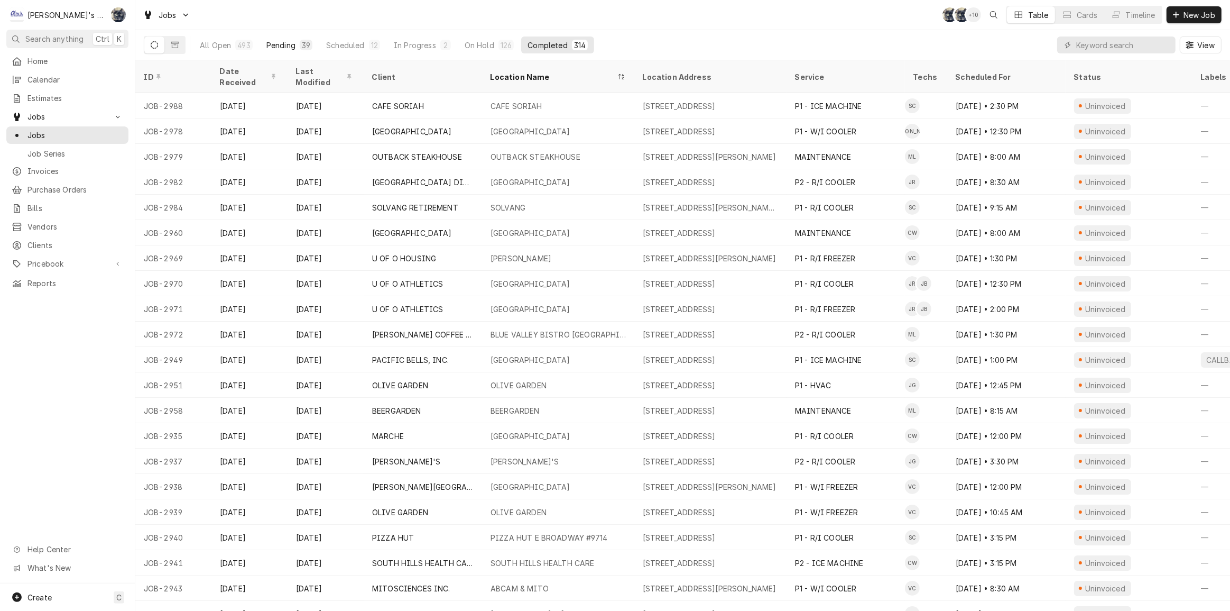
click at [300, 42] on div "39" at bounding box center [306, 45] width 13 height 11
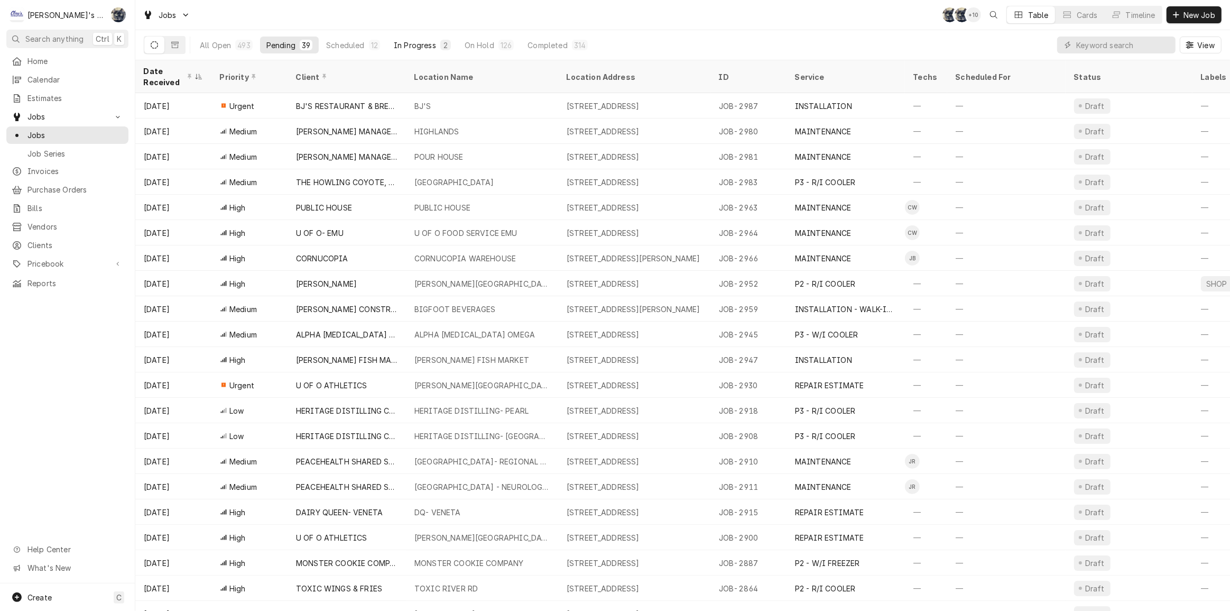
click at [403, 38] on button "In Progress 2" at bounding box center [423, 44] width 70 height 17
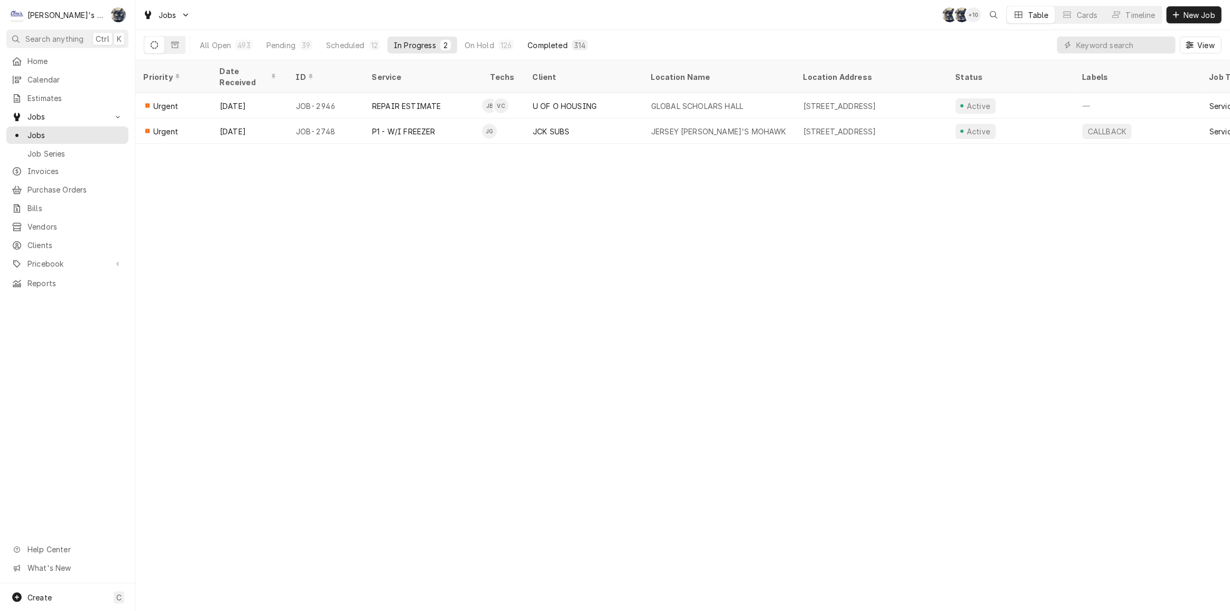
click at [542, 42] on div "Completed" at bounding box center [548, 45] width 40 height 11
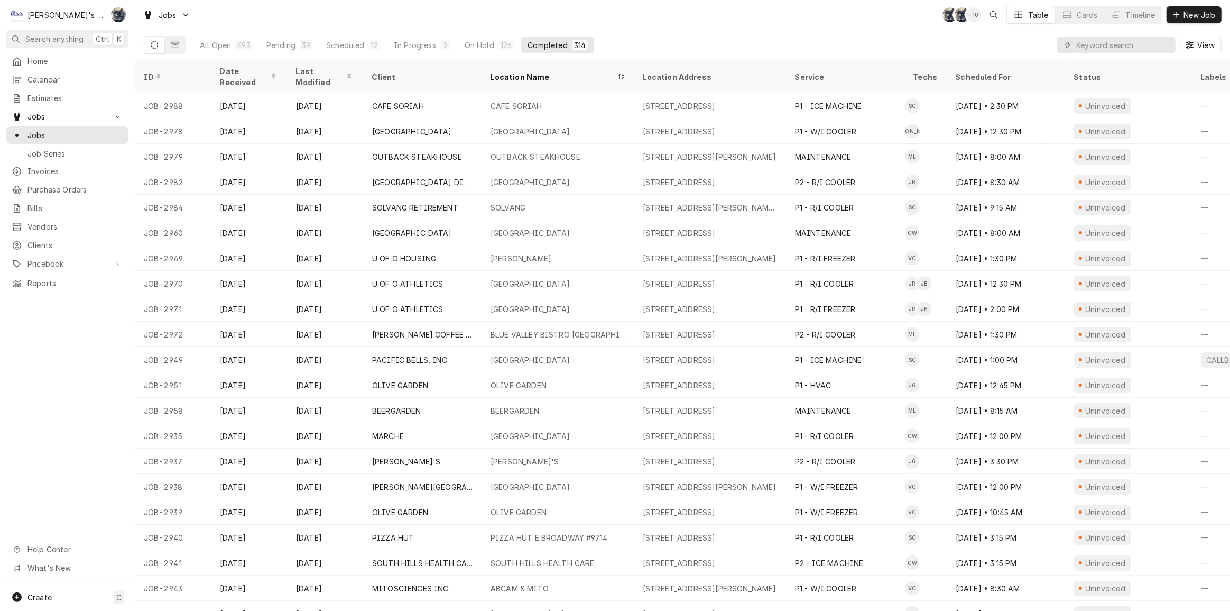
click at [1142, 34] on div "View" at bounding box center [1139, 45] width 164 height 30
click at [1140, 41] on input "Dynamic Content Wrapper" at bounding box center [1123, 44] width 94 height 17
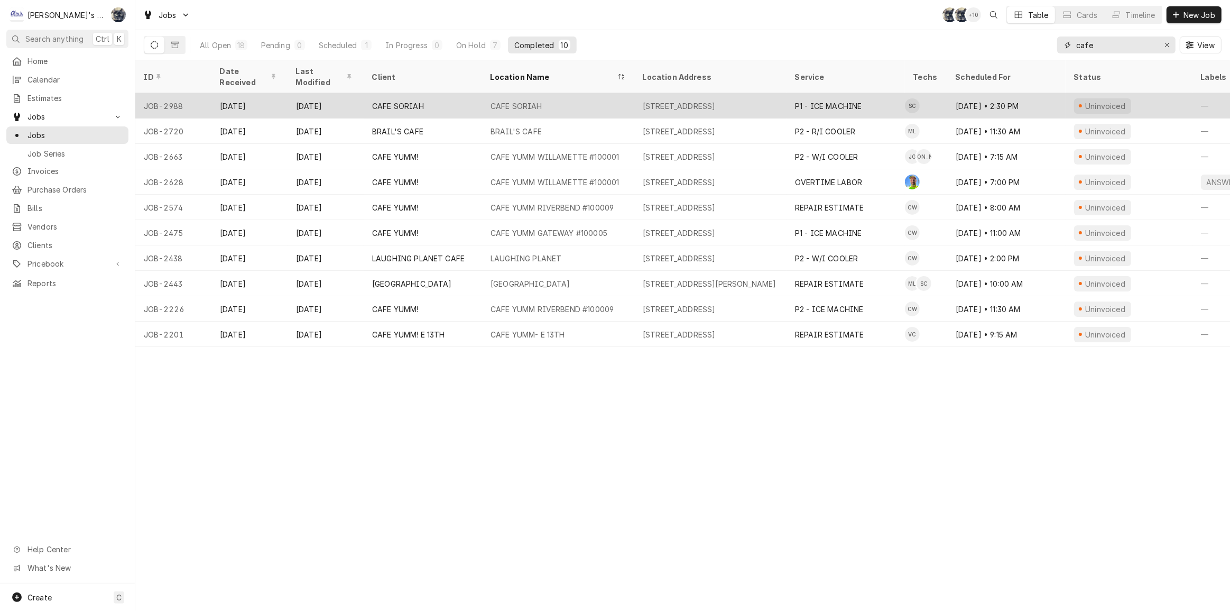
type input "cafe"
click at [523, 100] on div "CAFE SORIAH" at bounding box center [517, 105] width 52 height 11
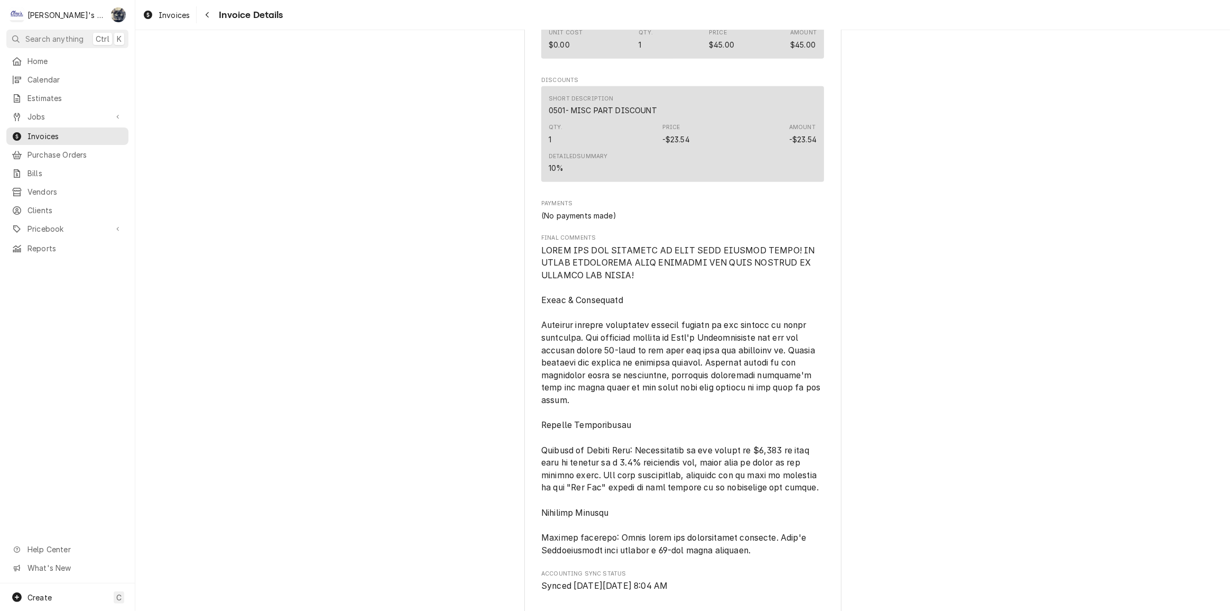
scroll to position [1579, 0]
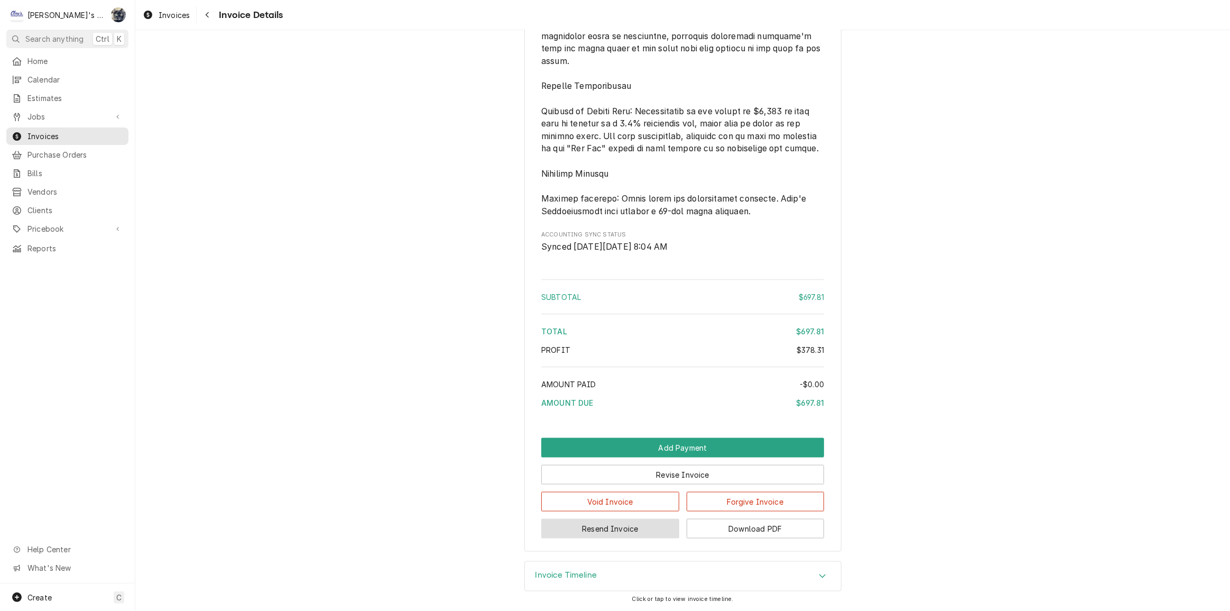
click at [633, 530] on button "Resend Invoice" at bounding box center [610, 529] width 138 height 20
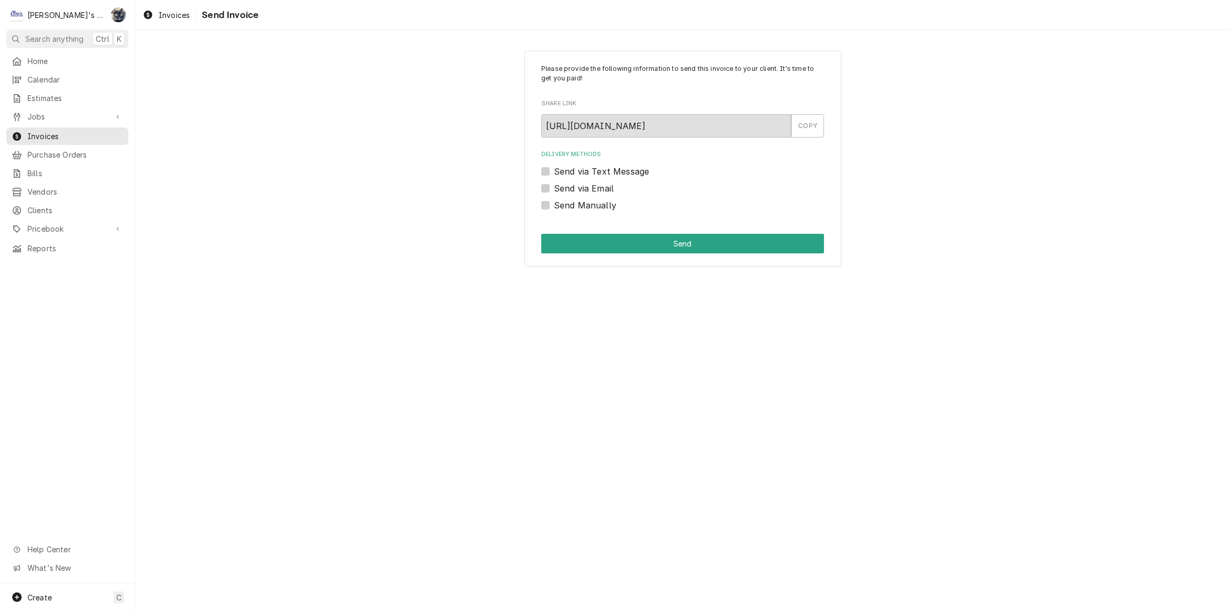
click at [554, 190] on label "Send via Email" at bounding box center [584, 188] width 60 height 13
click at [554, 190] on input "Send via Email" at bounding box center [695, 193] width 283 height 23
checkbox input "true"
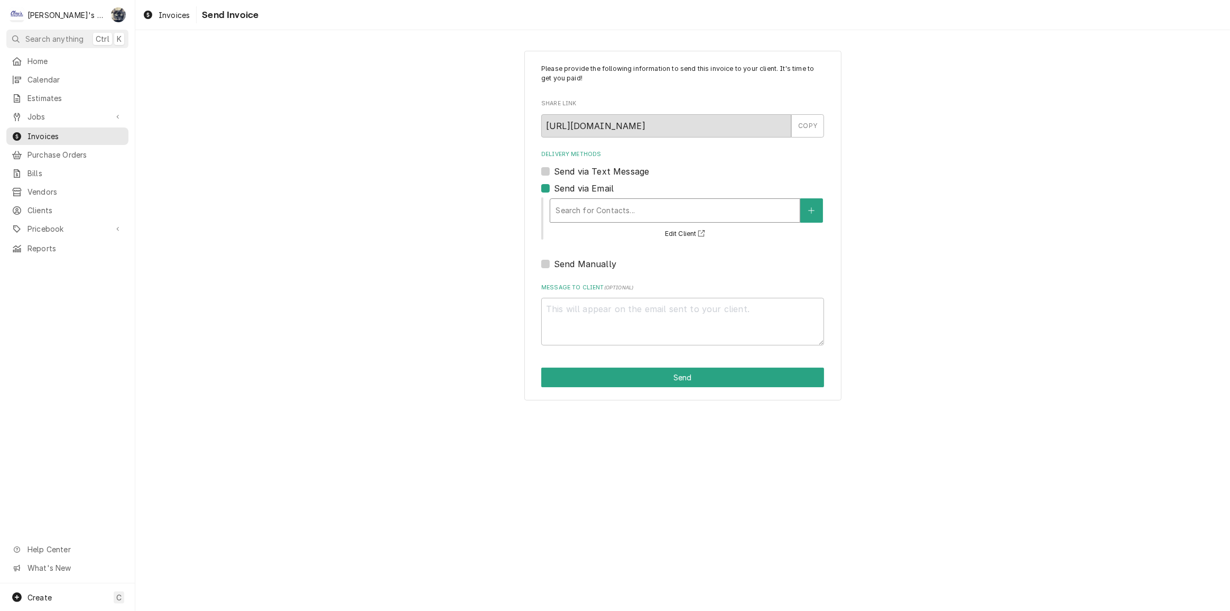
click at [564, 214] on div "Delivery Methods" at bounding box center [675, 210] width 239 height 19
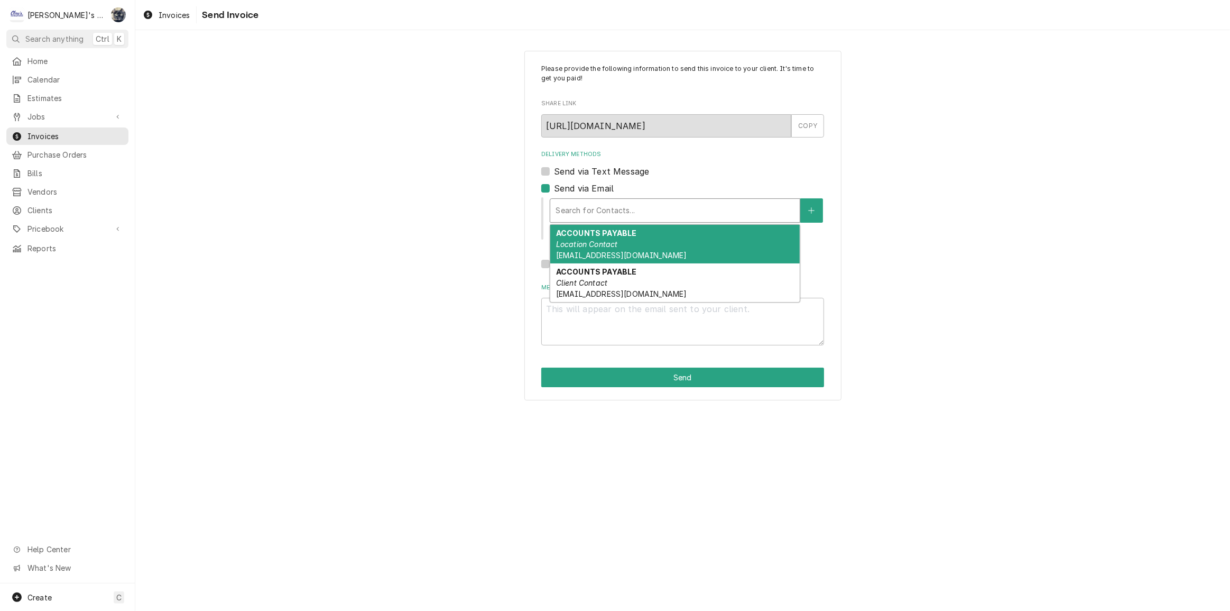
click at [582, 248] on div "ACCOUNTS PAYABLE Location Contact ap@traxleradmin.com" at bounding box center [675, 244] width 250 height 39
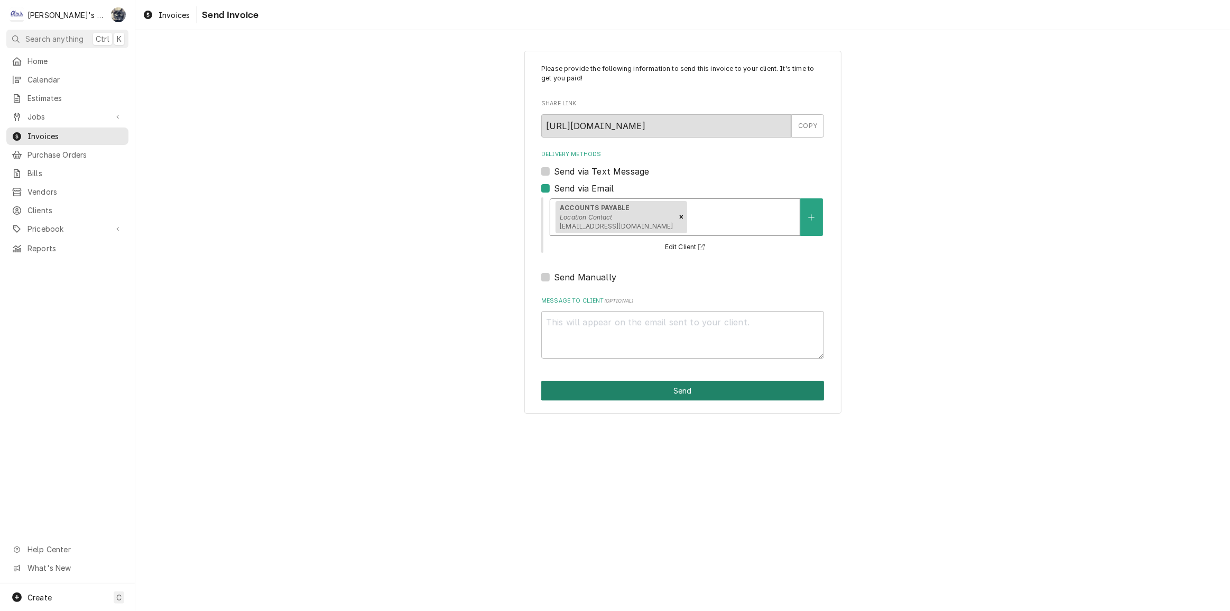
click at [616, 386] on button "Send" at bounding box center [682, 391] width 283 height 20
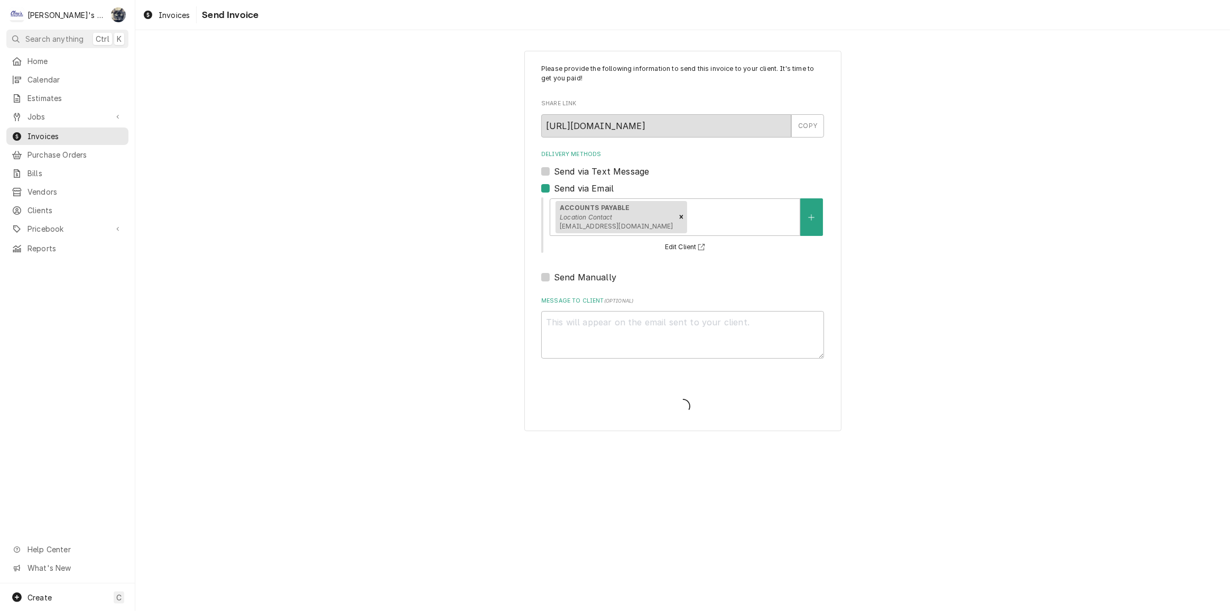
type textarea "x"
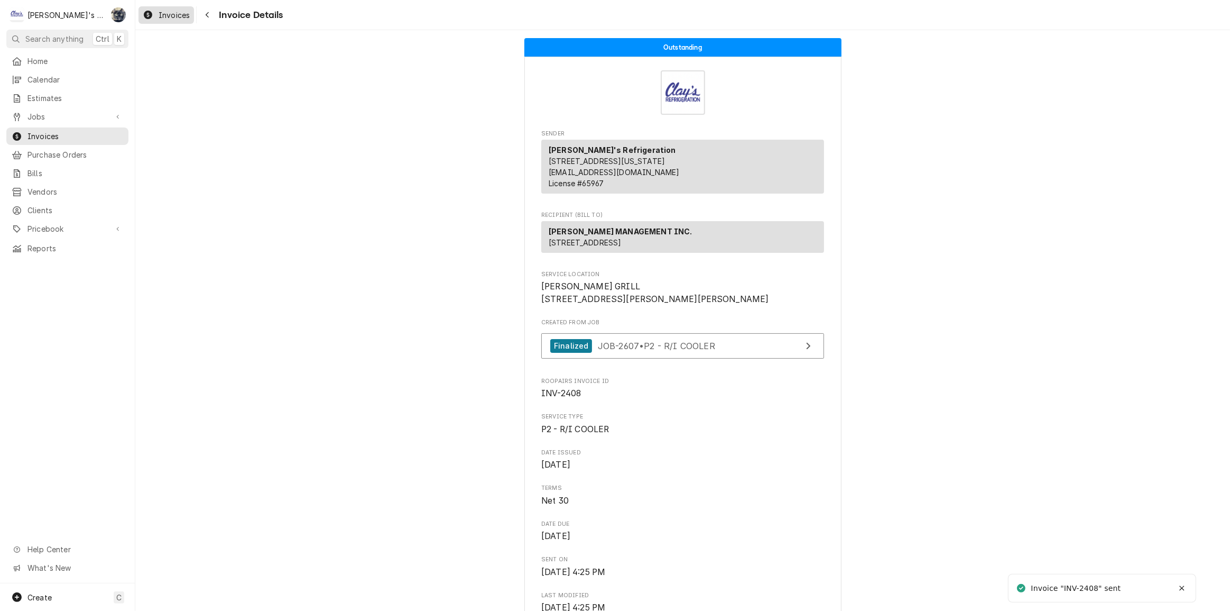
click at [170, 15] on span "Invoices" at bounding box center [174, 15] width 31 height 11
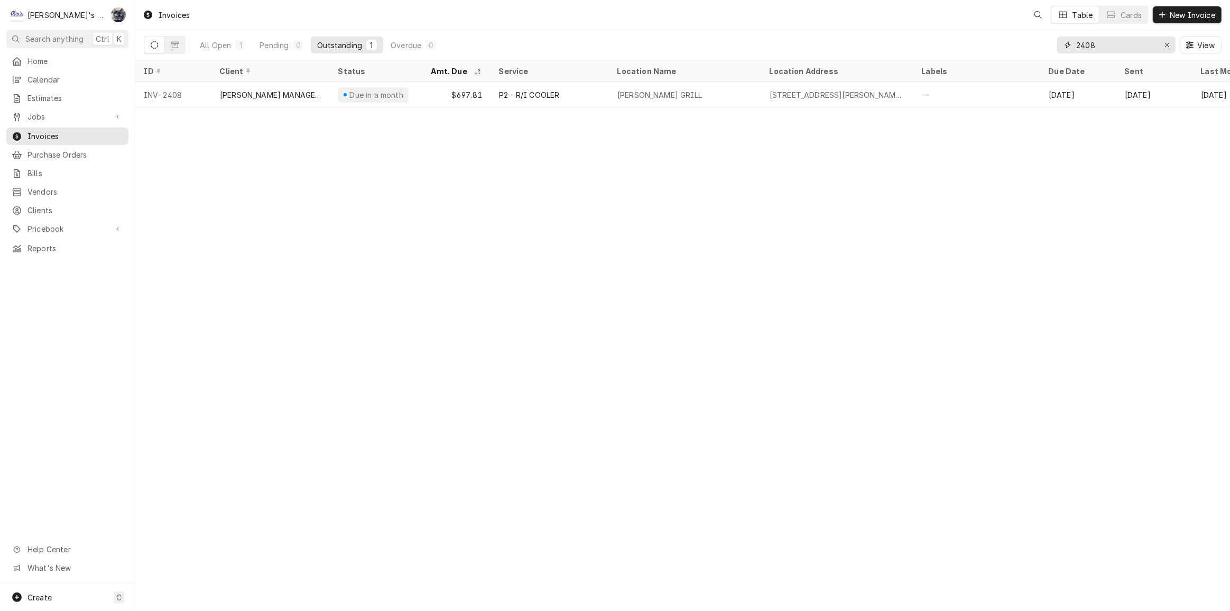
drag, startPoint x: 1114, startPoint y: 46, endPoint x: 1060, endPoint y: 48, distance: 54.5
click at [1060, 48] on div "2408" at bounding box center [1116, 44] width 118 height 17
type input "2368"
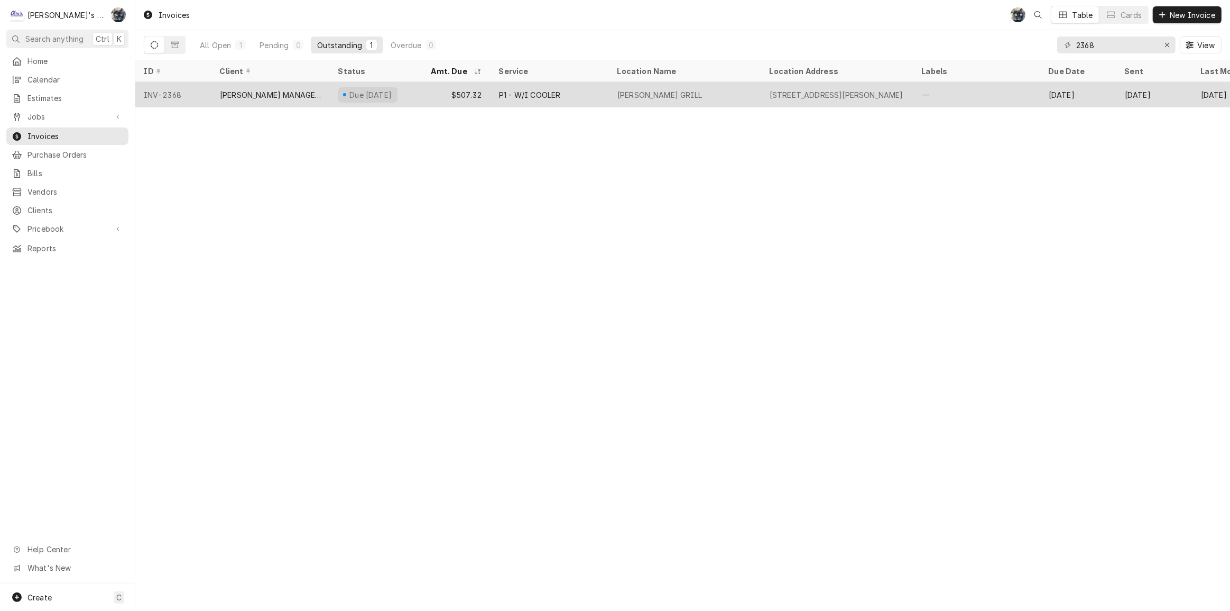
click at [685, 95] on div "[PERSON_NAME] GRILL" at bounding box center [685, 94] width 152 height 25
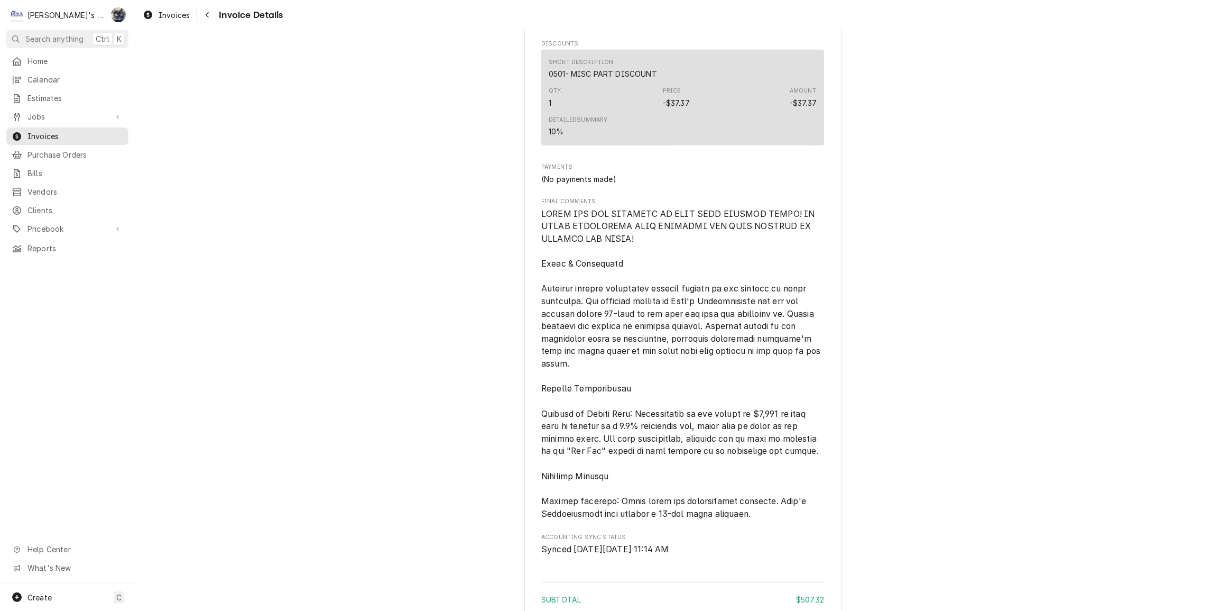
scroll to position [1619, 0]
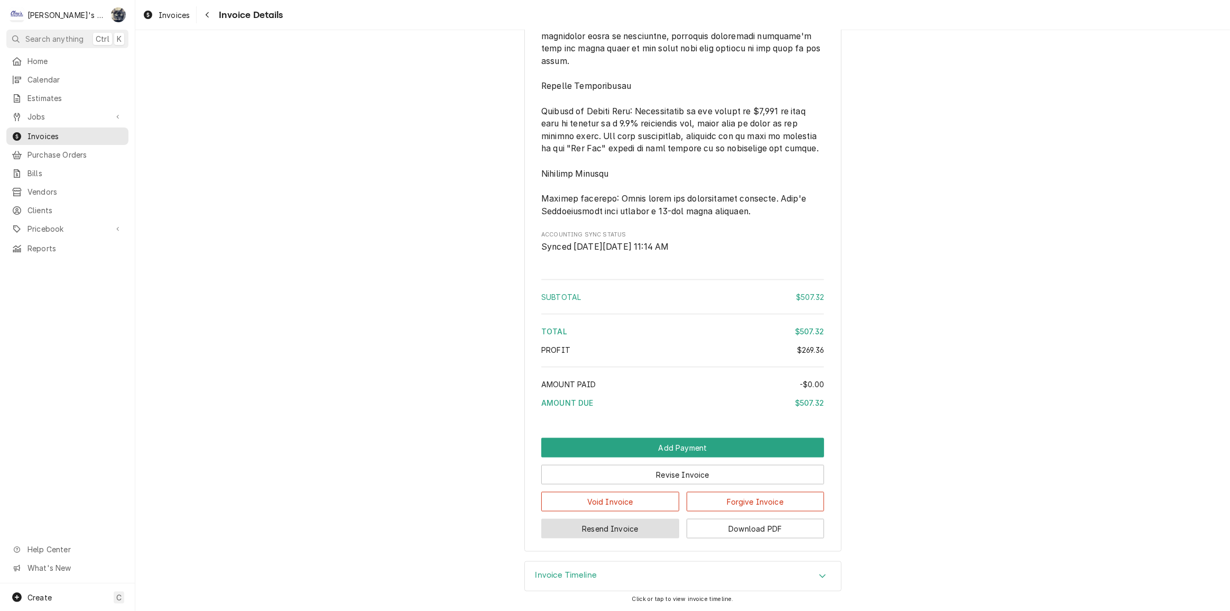
click at [626, 532] on button "Resend Invoice" at bounding box center [610, 529] width 138 height 20
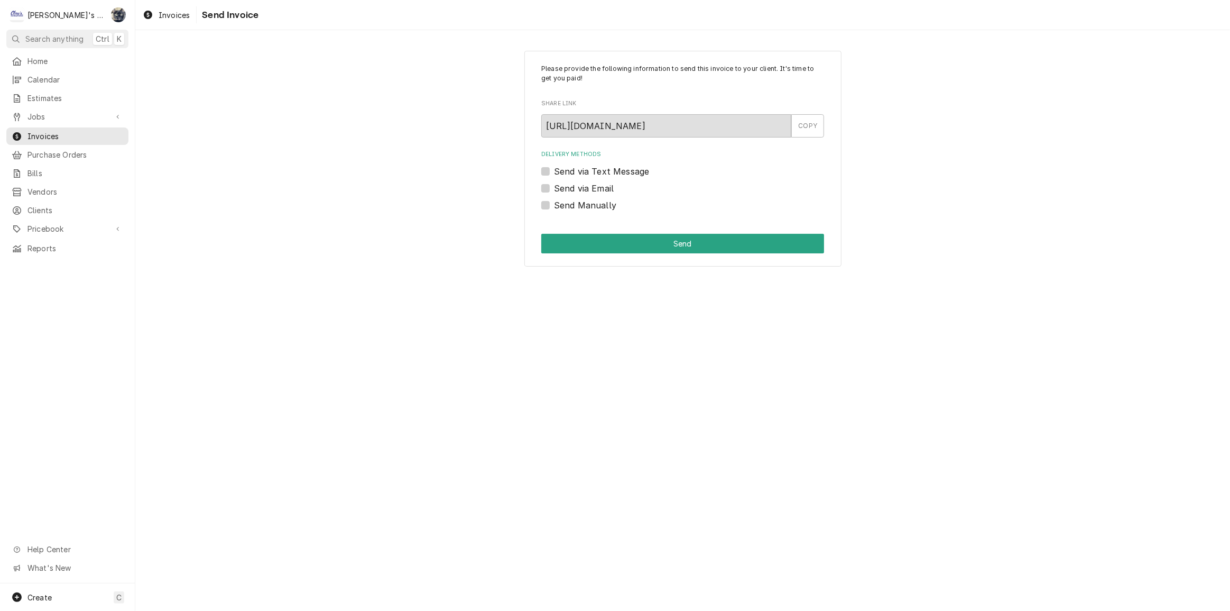
click at [554, 189] on label "Send via Email" at bounding box center [584, 188] width 60 height 13
click at [554, 189] on input "Send via Email" at bounding box center [695, 193] width 283 height 23
checkbox input "true"
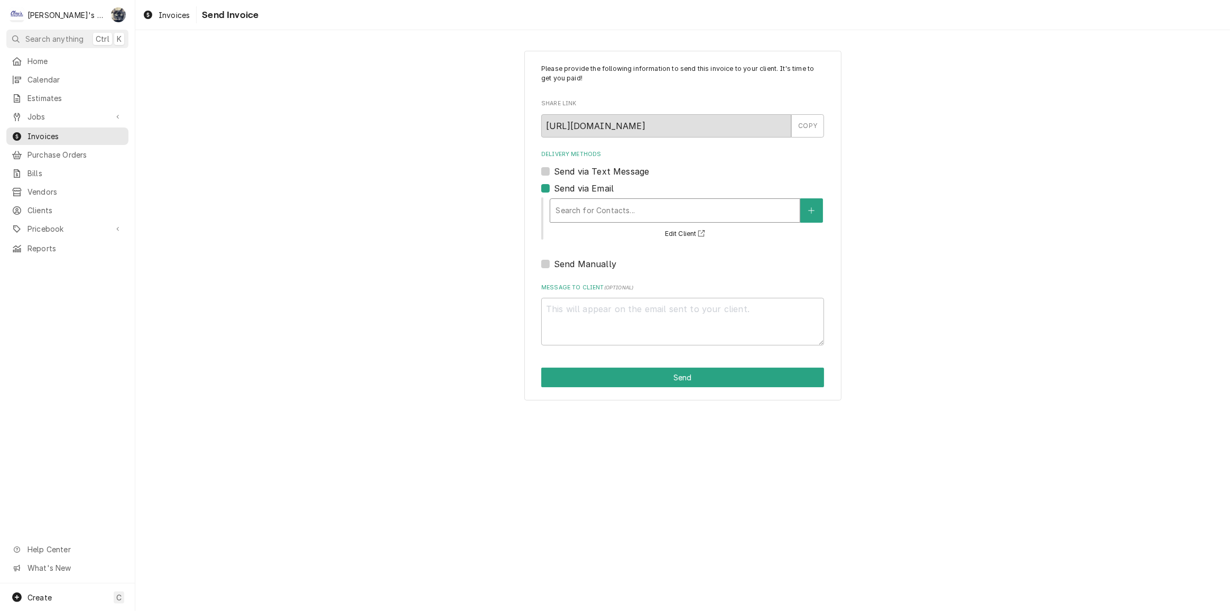
click at [550, 205] on div "Search for Contacts..." at bounding box center [675, 210] width 250 height 23
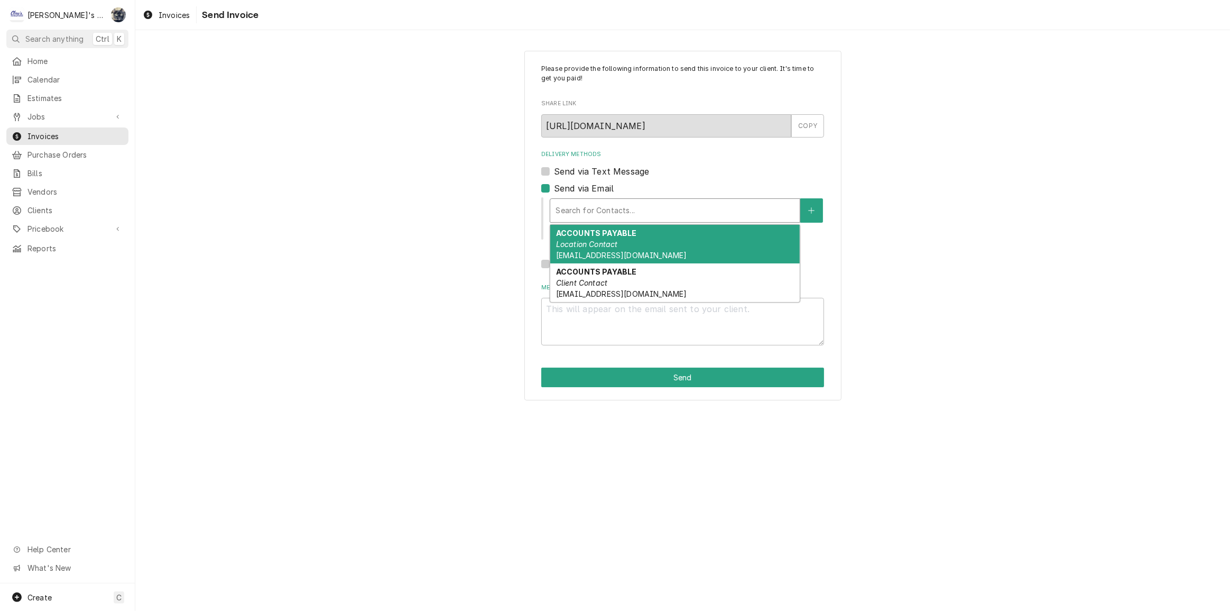
click at [577, 251] on span "ap@traxleradmin.com" at bounding box center [621, 255] width 131 height 9
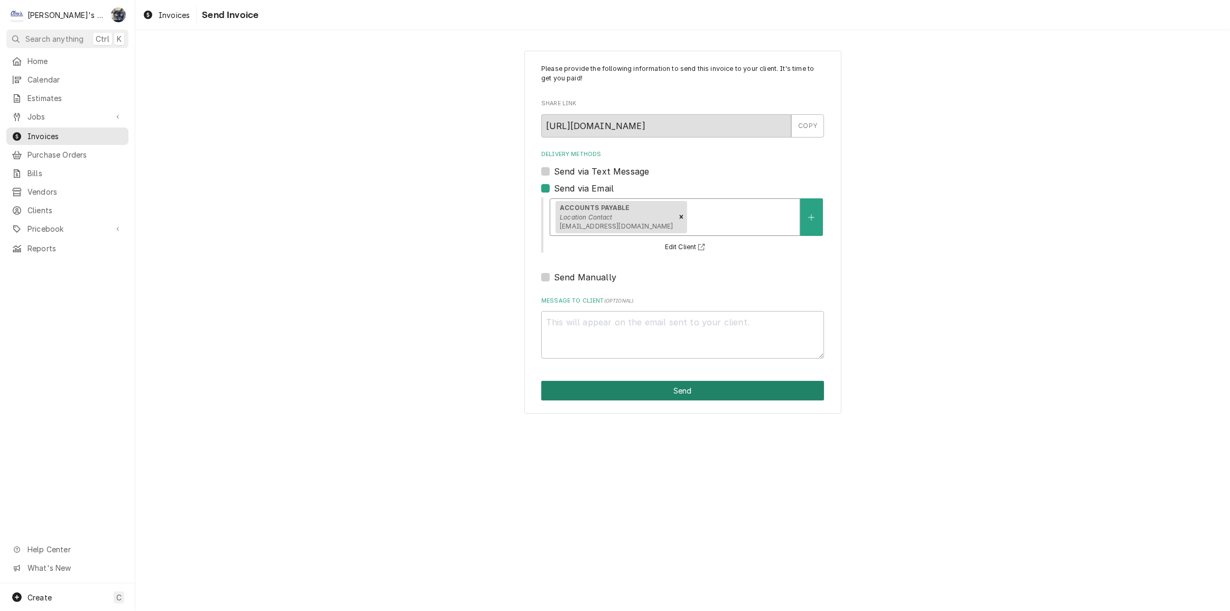
click at [626, 391] on button "Send" at bounding box center [682, 391] width 283 height 20
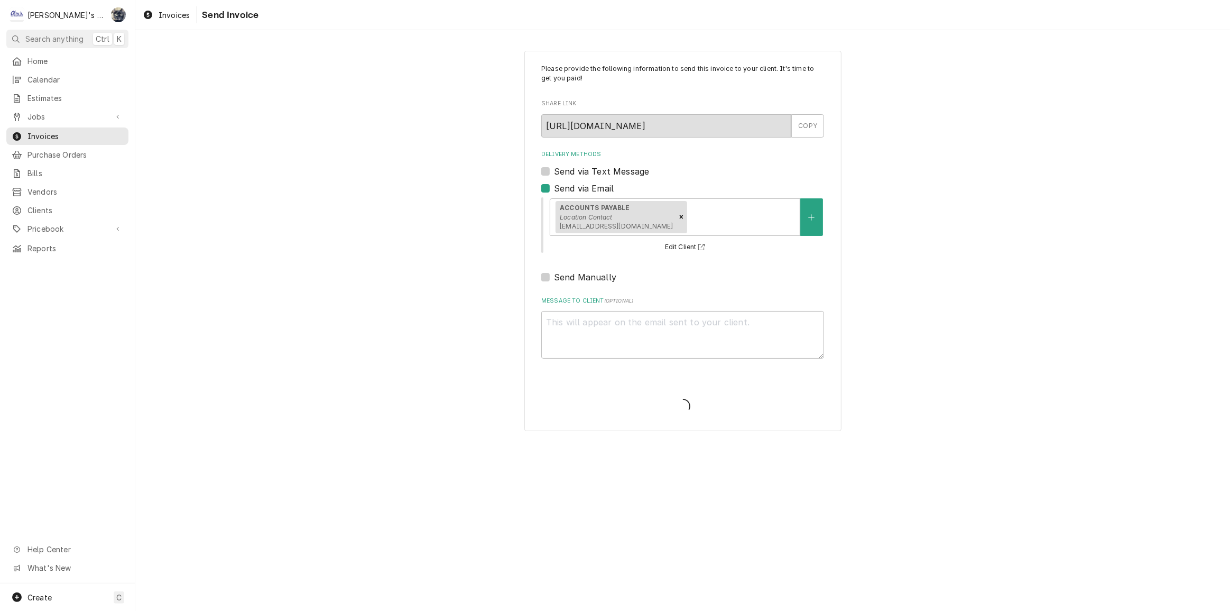
type textarea "x"
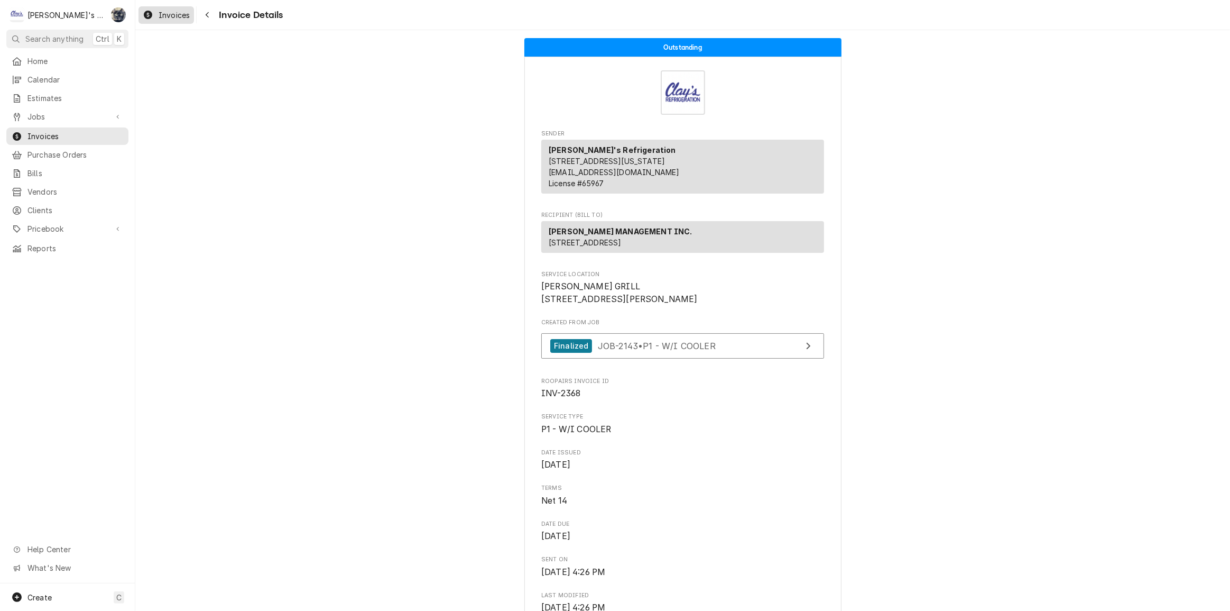
click at [177, 21] on link "Invoices" at bounding box center [167, 14] width 56 height 17
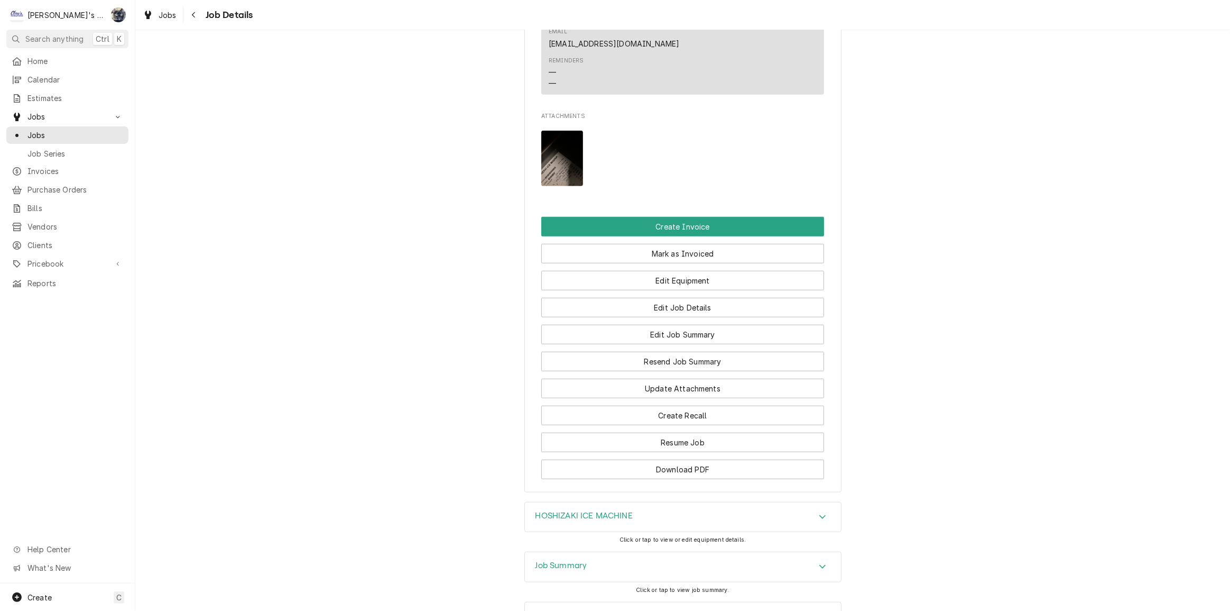
scroll to position [1139, 0]
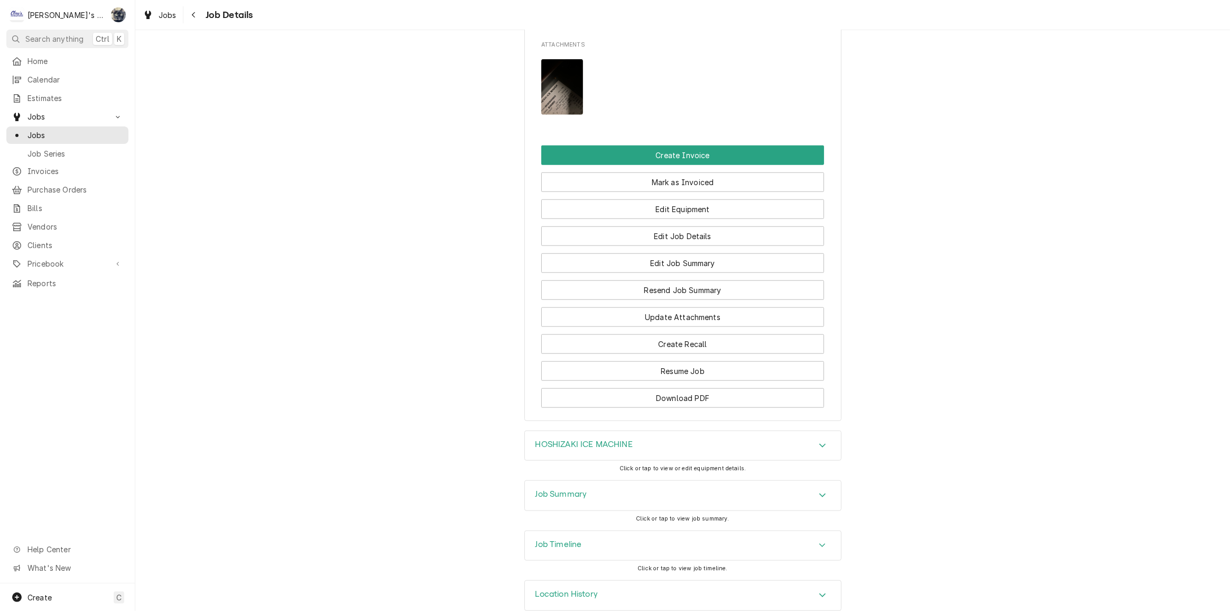
click at [566, 489] on div "Job Summary" at bounding box center [562, 495] width 52 height 13
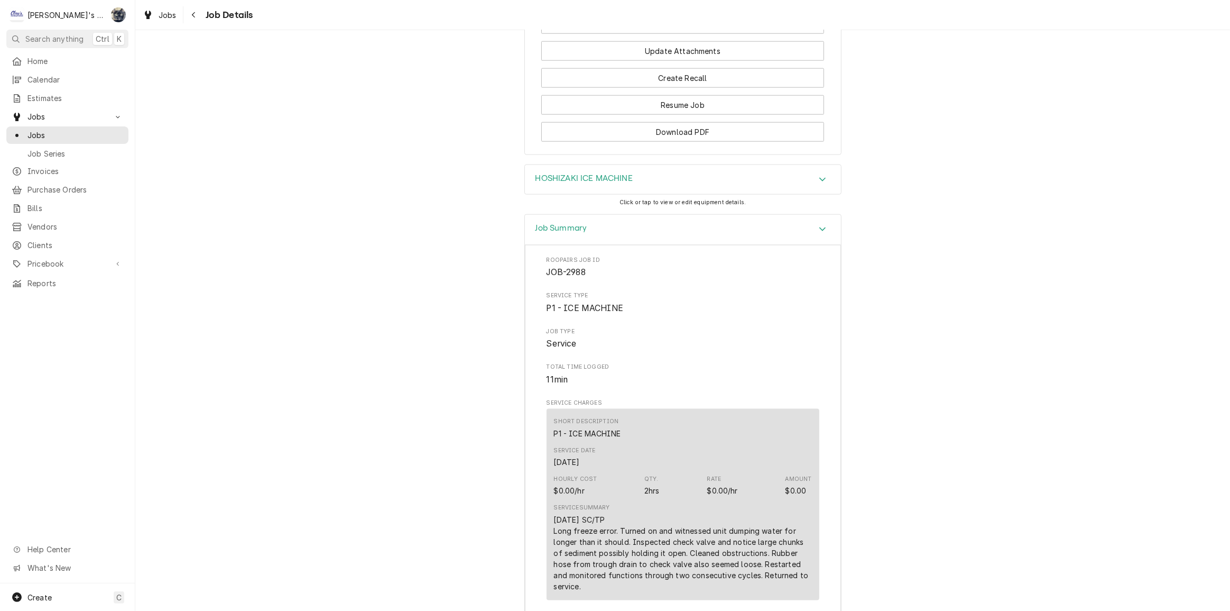
scroll to position [1235, 0]
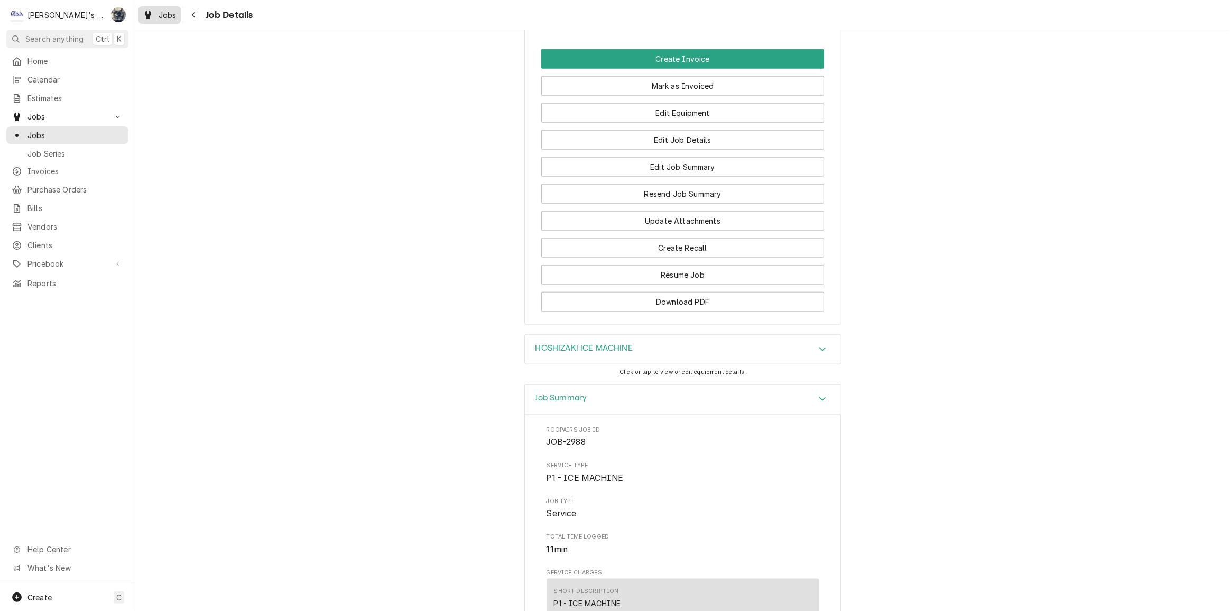
click at [164, 18] on span "Jobs" at bounding box center [168, 15] width 18 height 11
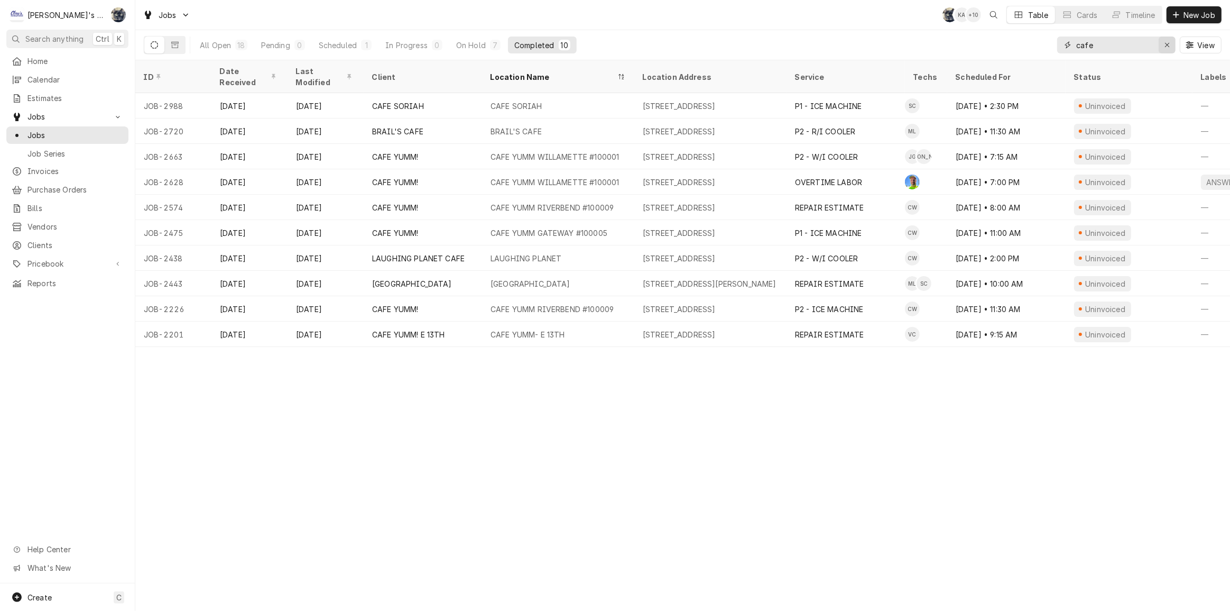
click at [1167, 46] on icon "Erase input" at bounding box center [1168, 44] width 6 height 7
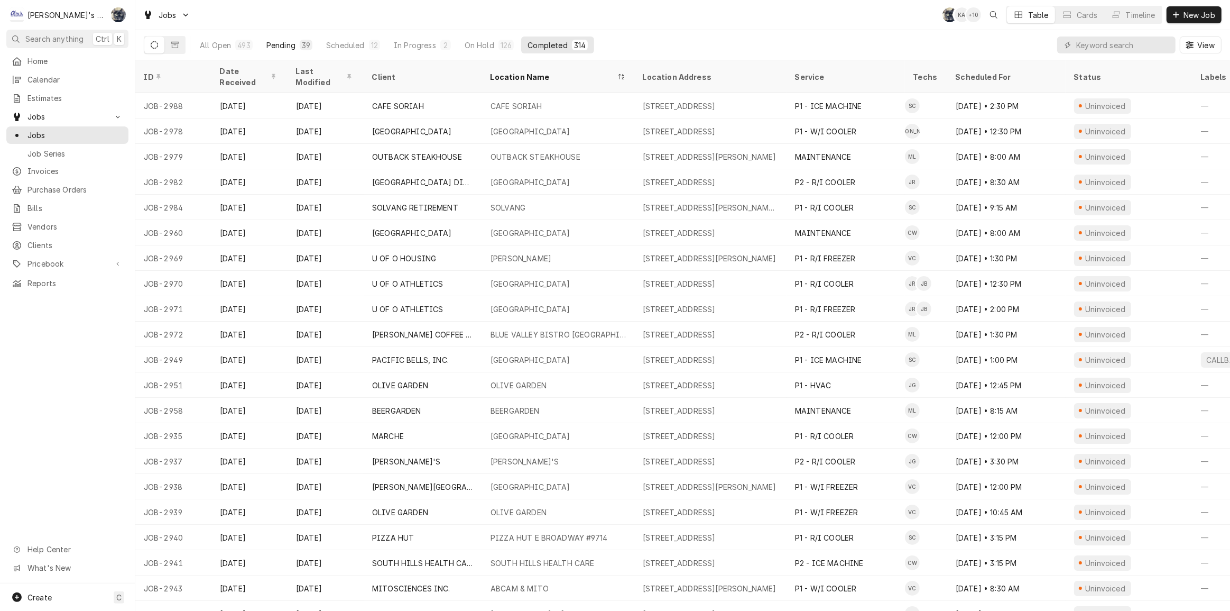
click at [296, 44] on button "Pending 39" at bounding box center [289, 44] width 59 height 17
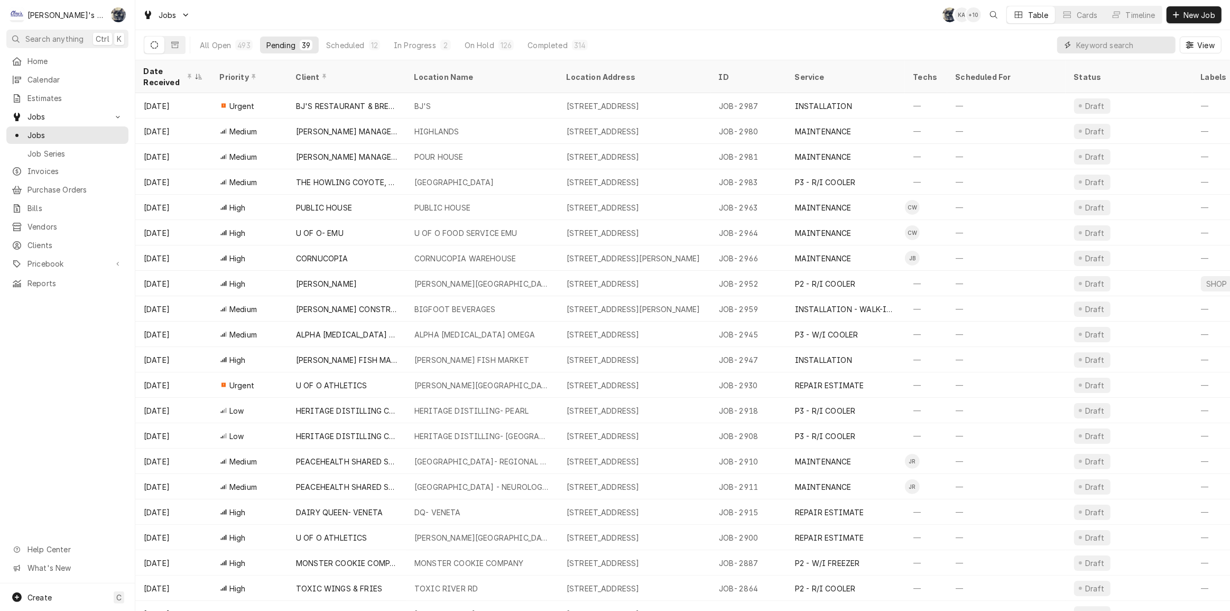
click at [1107, 45] on input "Dynamic Content Wrapper" at bounding box center [1123, 44] width 94 height 17
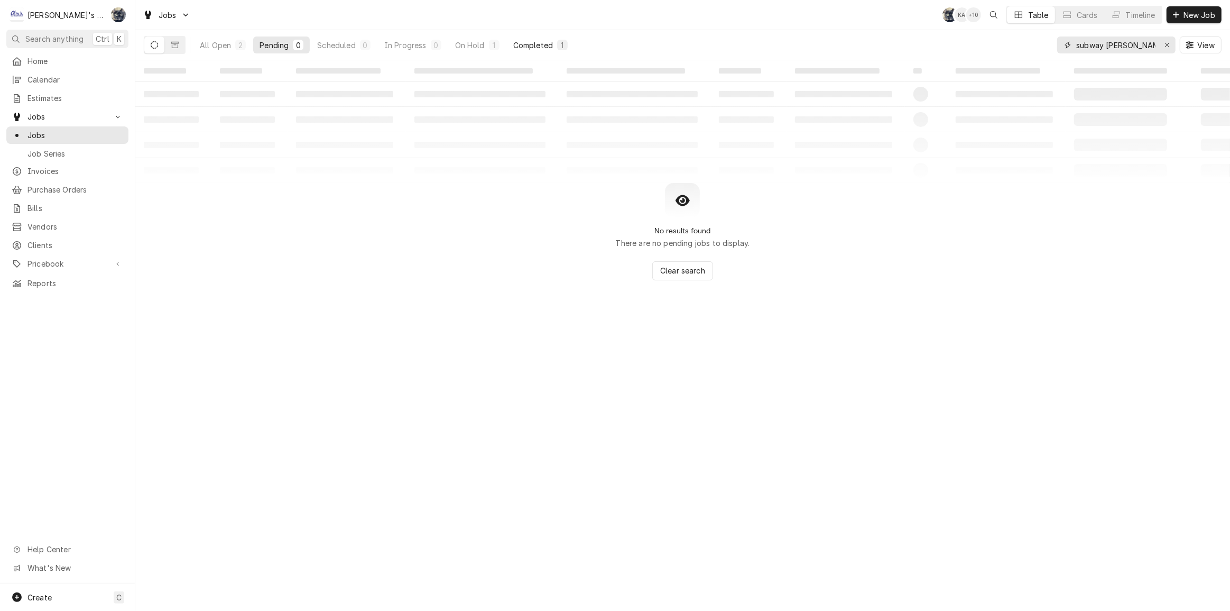
type input "subway harris"
click at [550, 44] on div "Completed" at bounding box center [533, 45] width 40 height 11
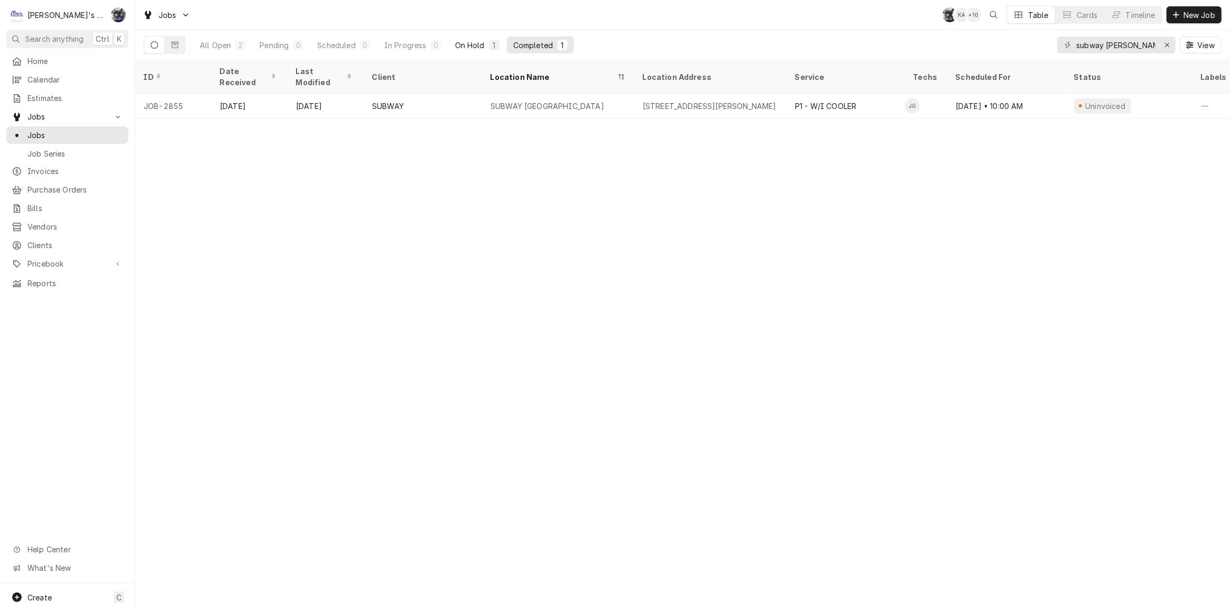
click at [477, 42] on div "On Hold" at bounding box center [470, 45] width 30 height 11
click at [541, 40] on div "Completed" at bounding box center [533, 45] width 40 height 11
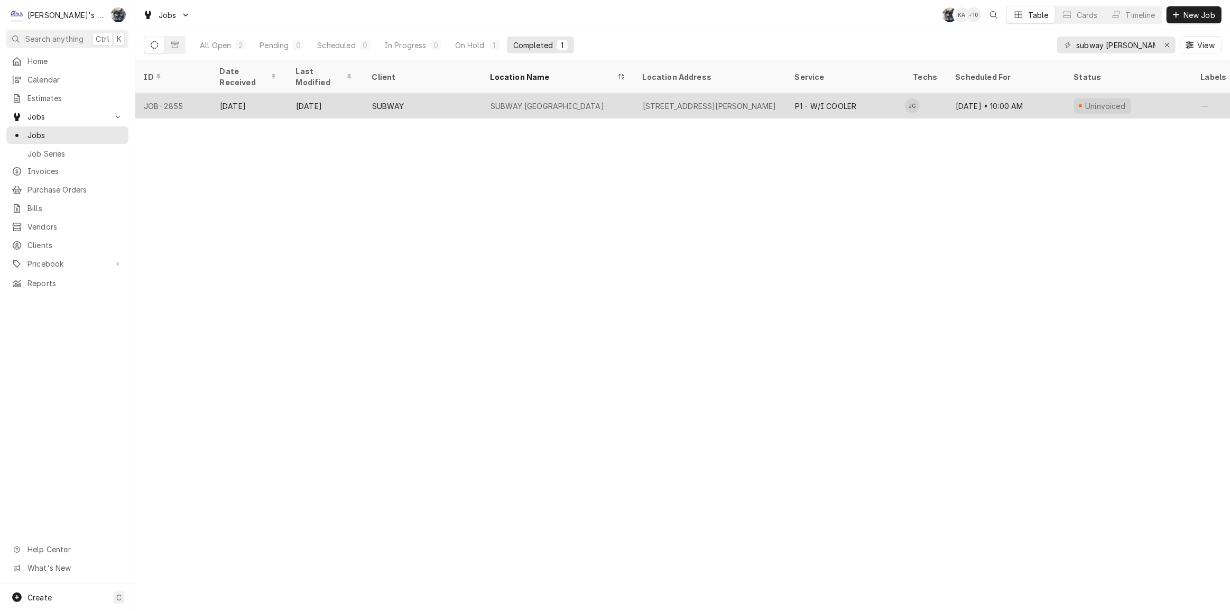
click at [560, 100] on div "SUBWAY HARRISBURG" at bounding box center [548, 105] width 114 height 11
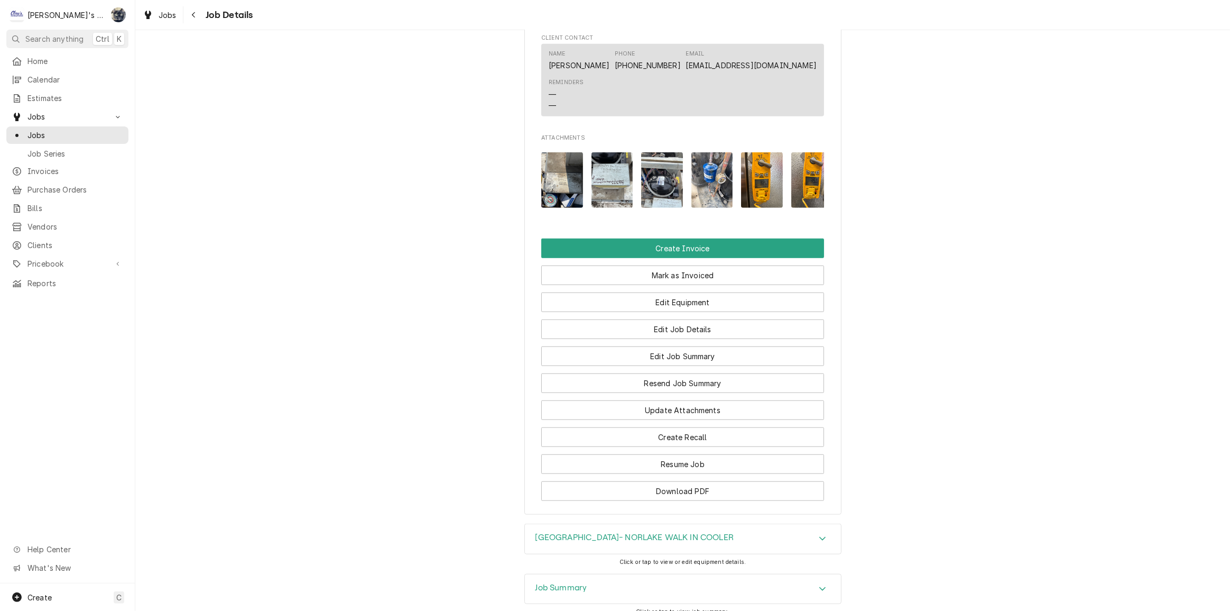
scroll to position [961, 0]
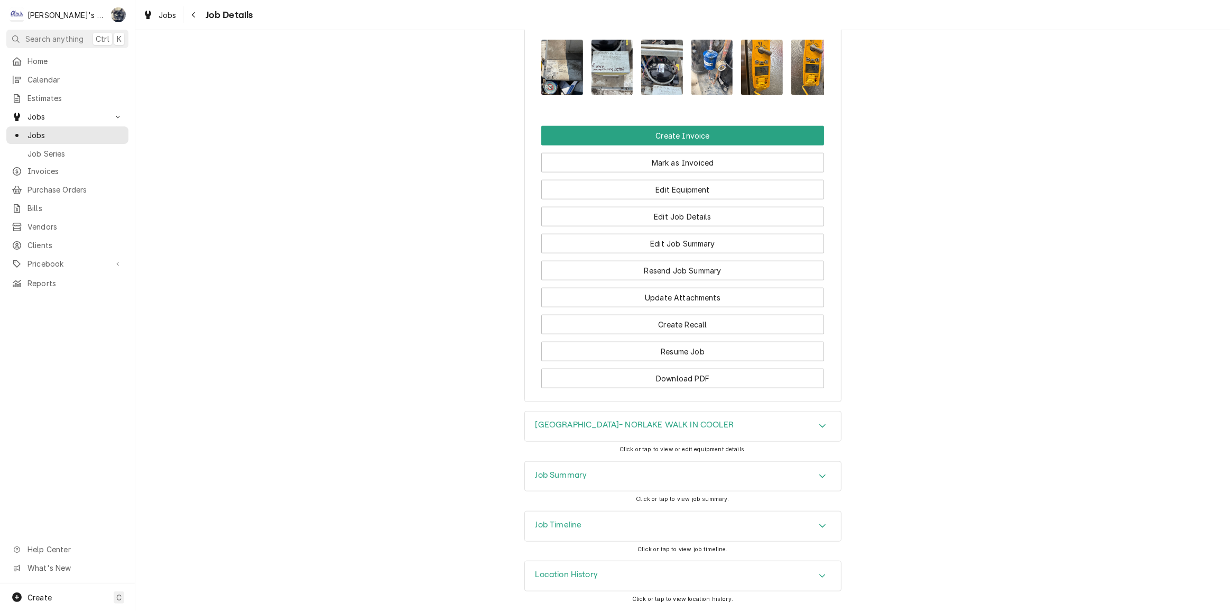
click at [645, 428] on h3 "HARRISBURG- NORLAKE WALK IN COOLER" at bounding box center [635, 425] width 199 height 10
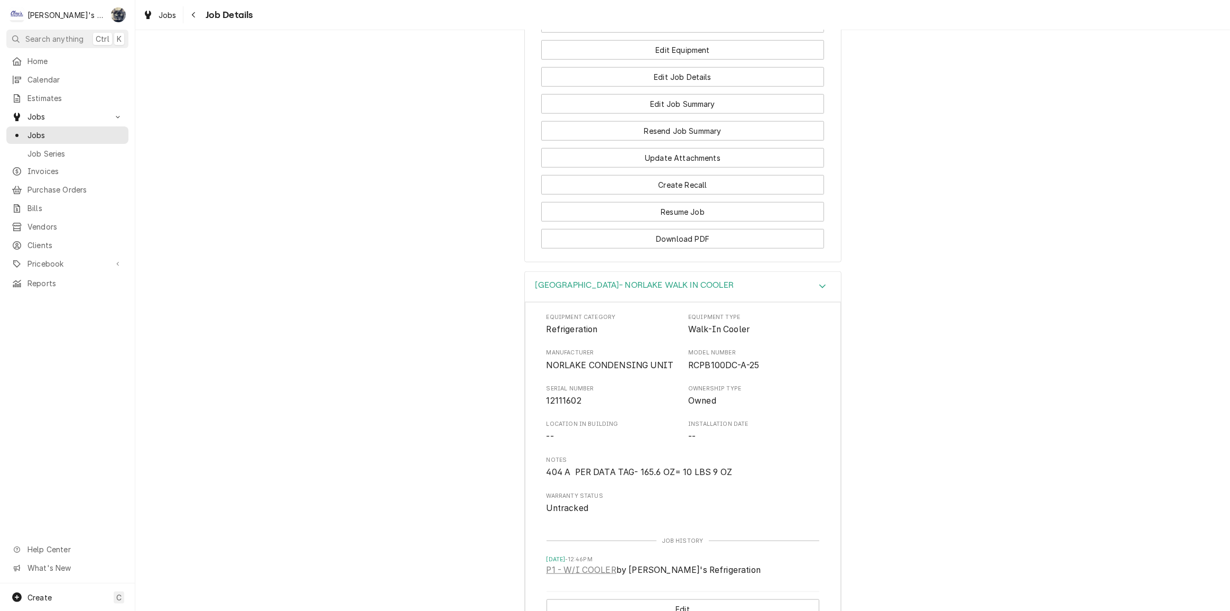
scroll to position [1387, 0]
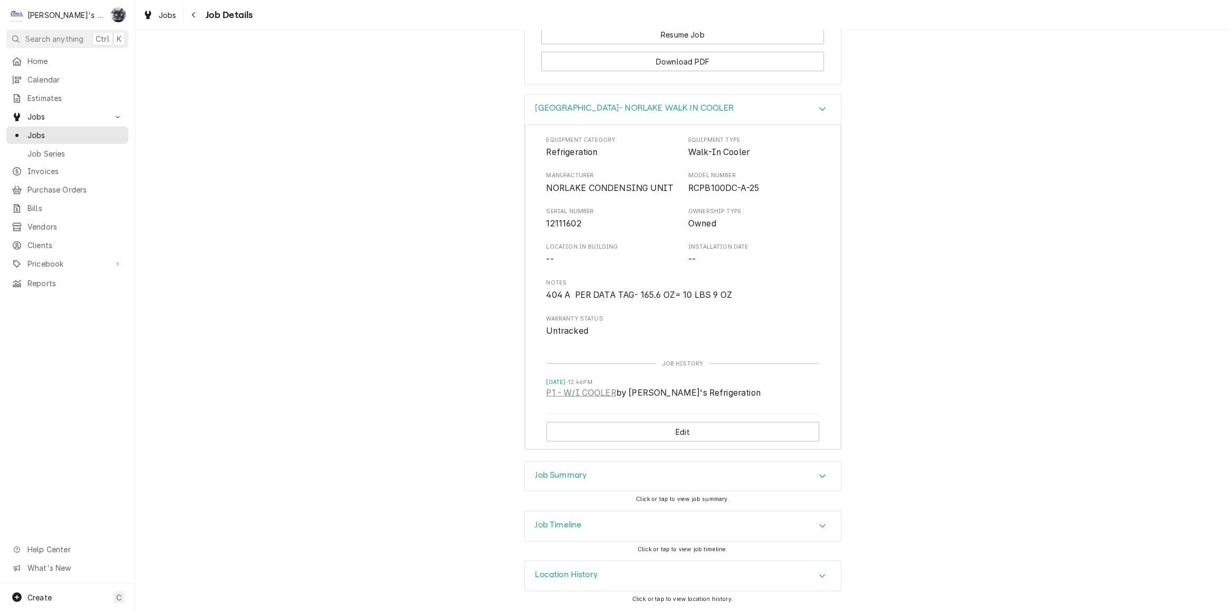
click at [645, 477] on div "Job Summary" at bounding box center [683, 477] width 316 height 30
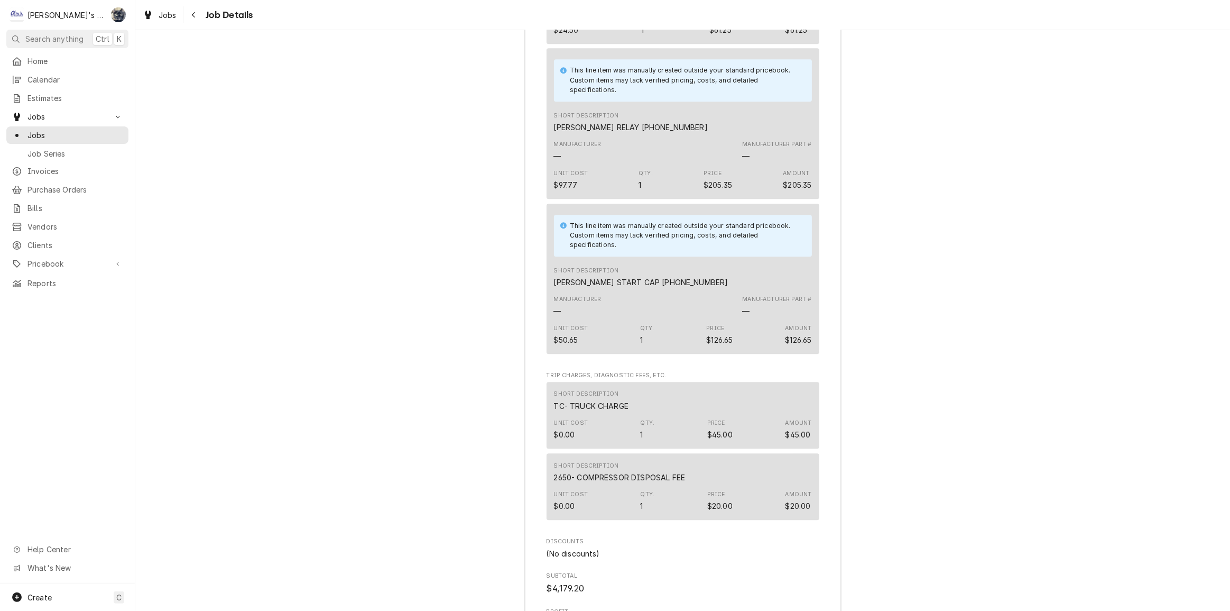
scroll to position [3262, 0]
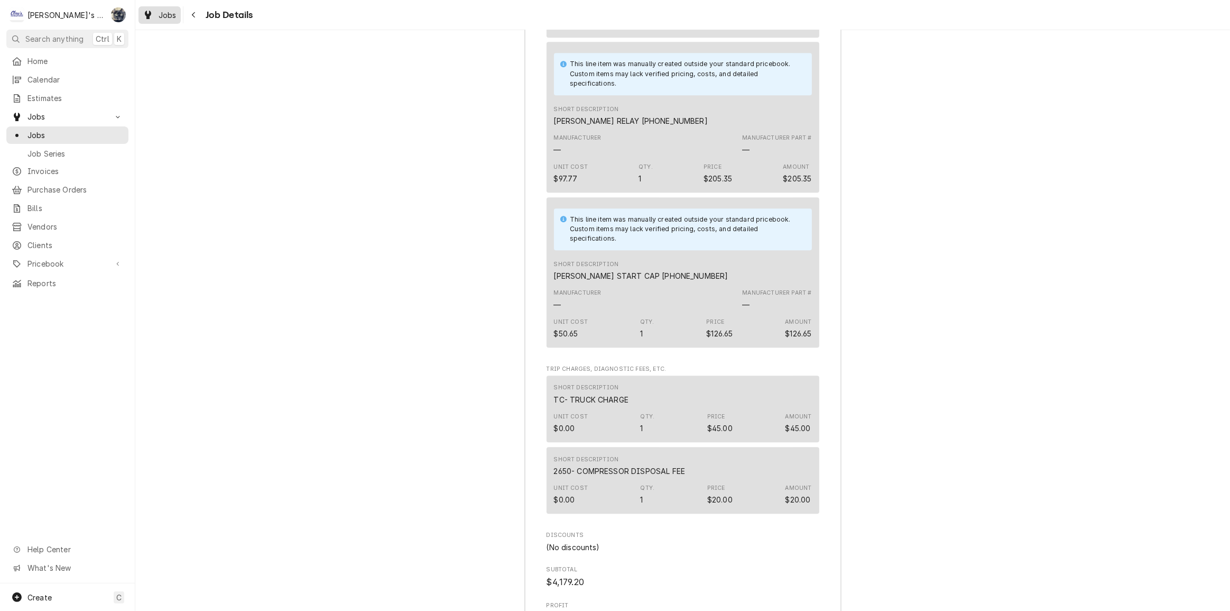
click at [171, 11] on span "Jobs" at bounding box center [168, 15] width 18 height 11
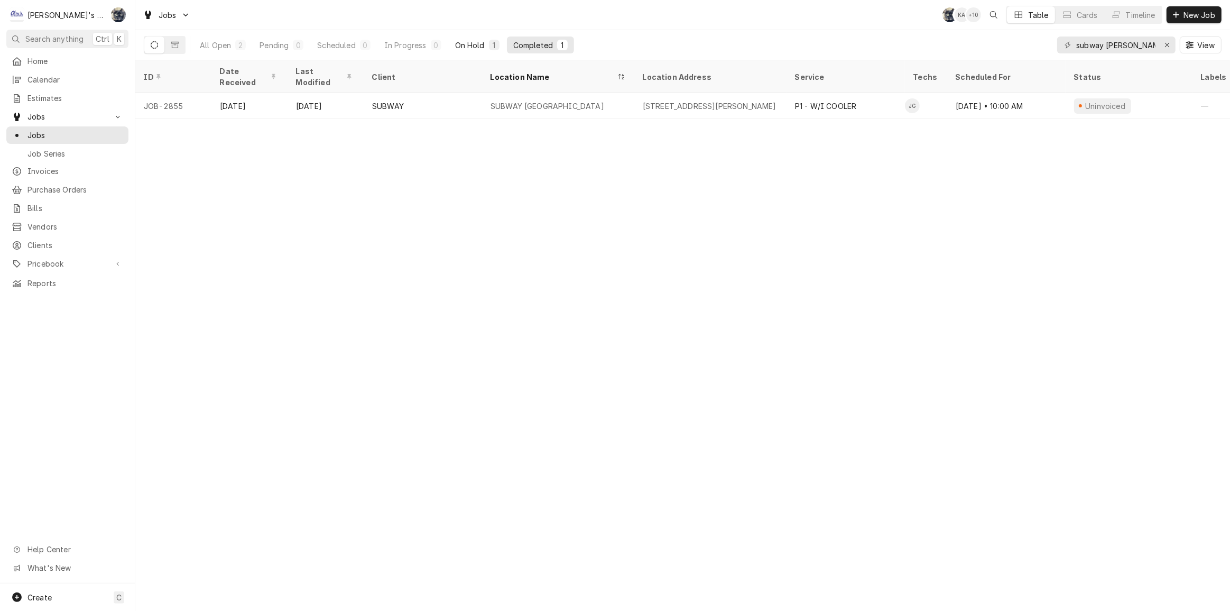
click at [473, 48] on div "On Hold" at bounding box center [470, 45] width 30 height 11
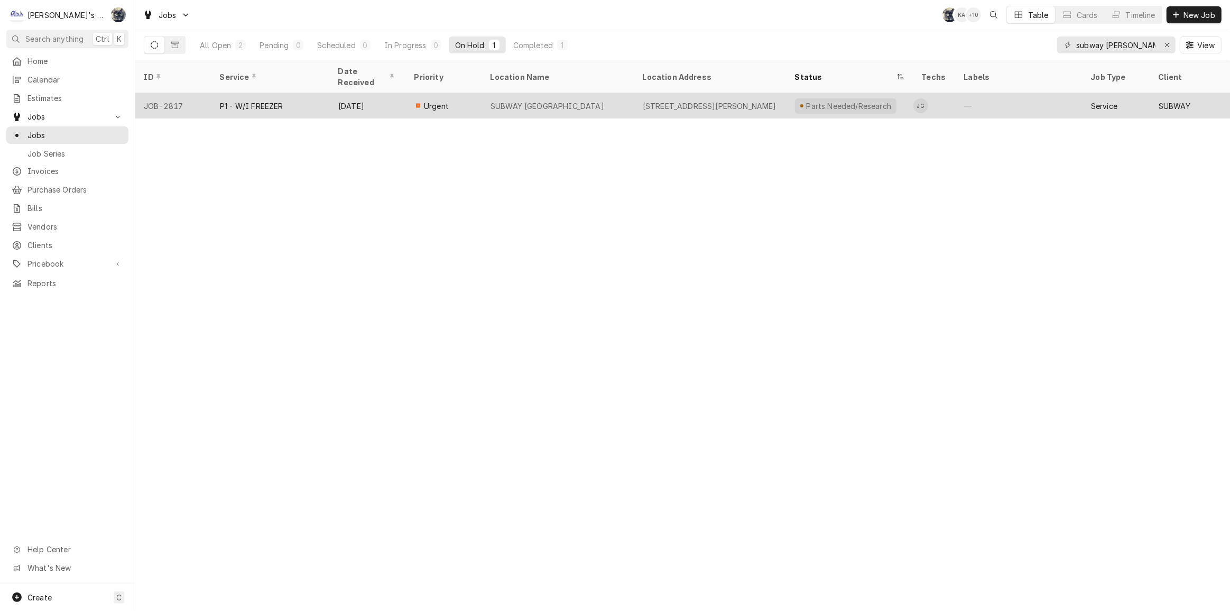
click at [570, 100] on div "SUBWAY [GEOGRAPHIC_DATA]" at bounding box center [548, 105] width 114 height 11
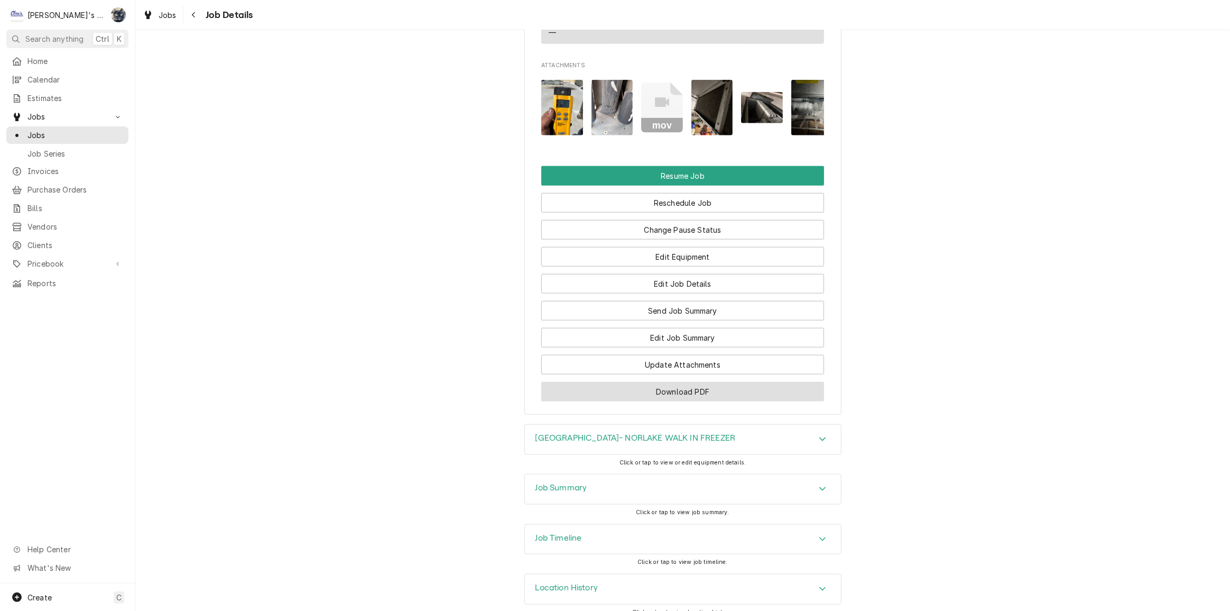
scroll to position [1369, 0]
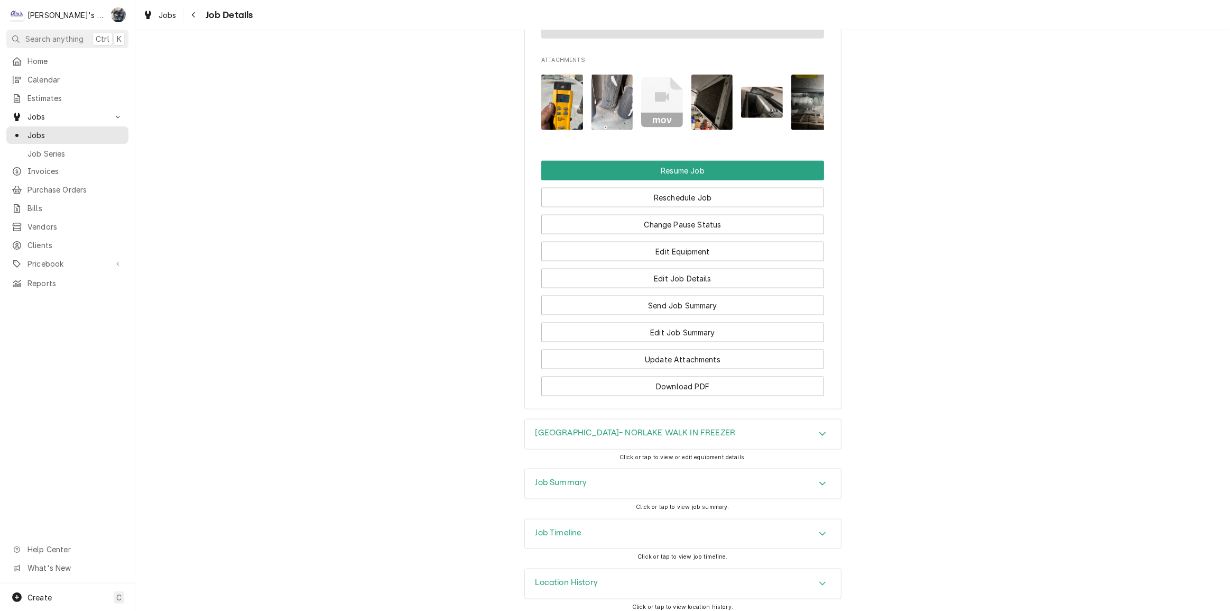
click at [620, 483] on div "Job Summary" at bounding box center [683, 484] width 316 height 30
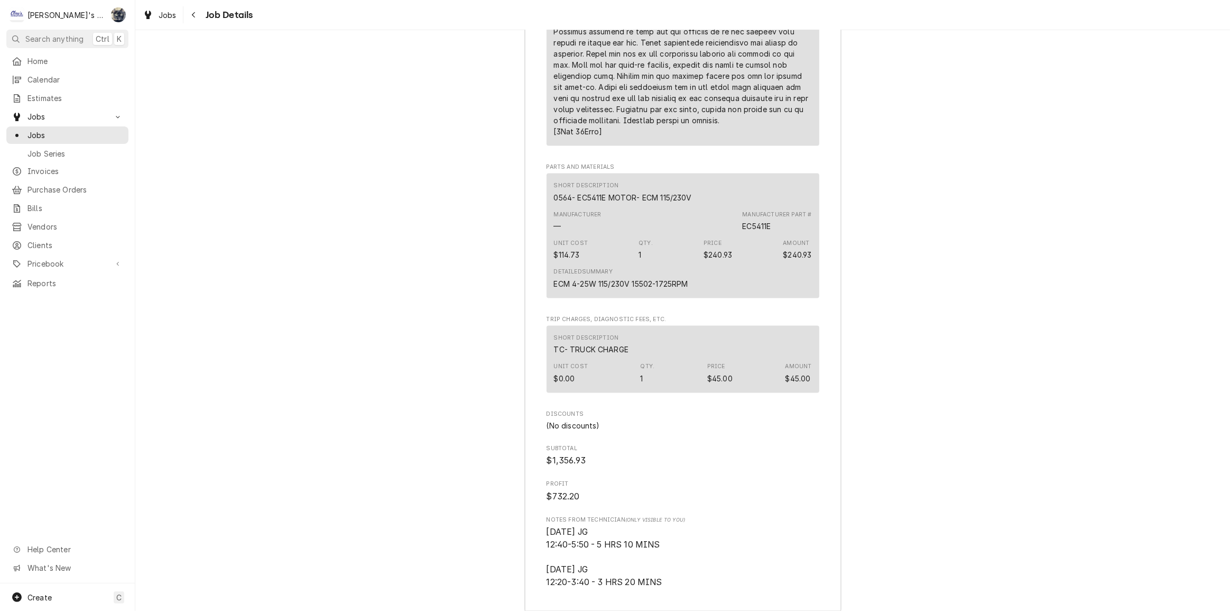
scroll to position [2282, 0]
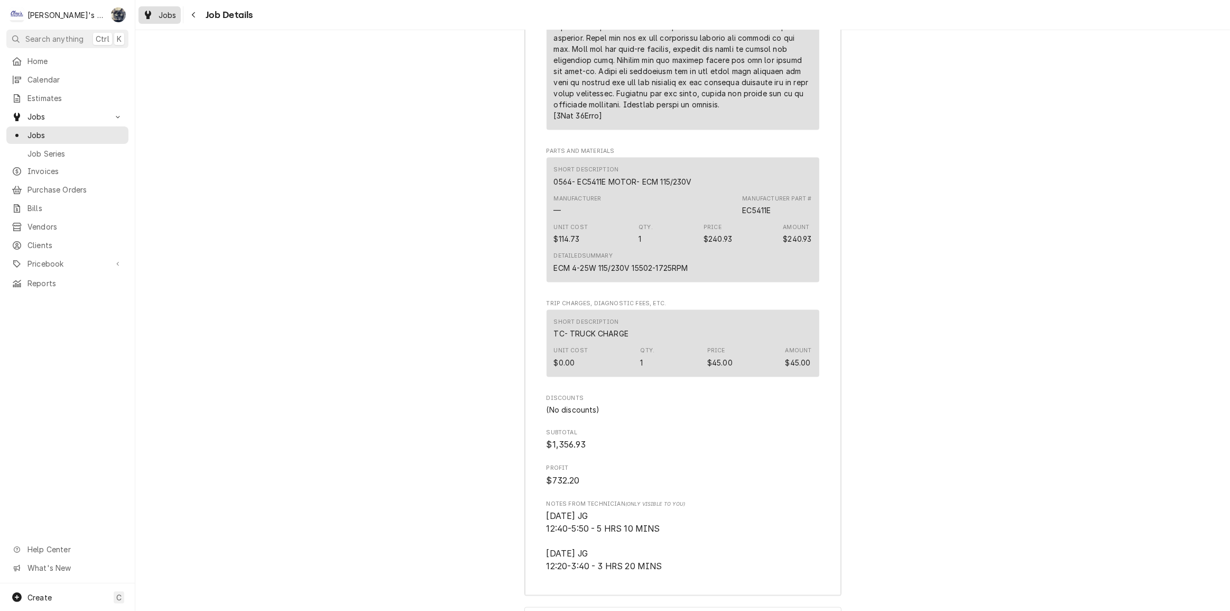
click at [161, 16] on span "Jobs" at bounding box center [168, 15] width 18 height 11
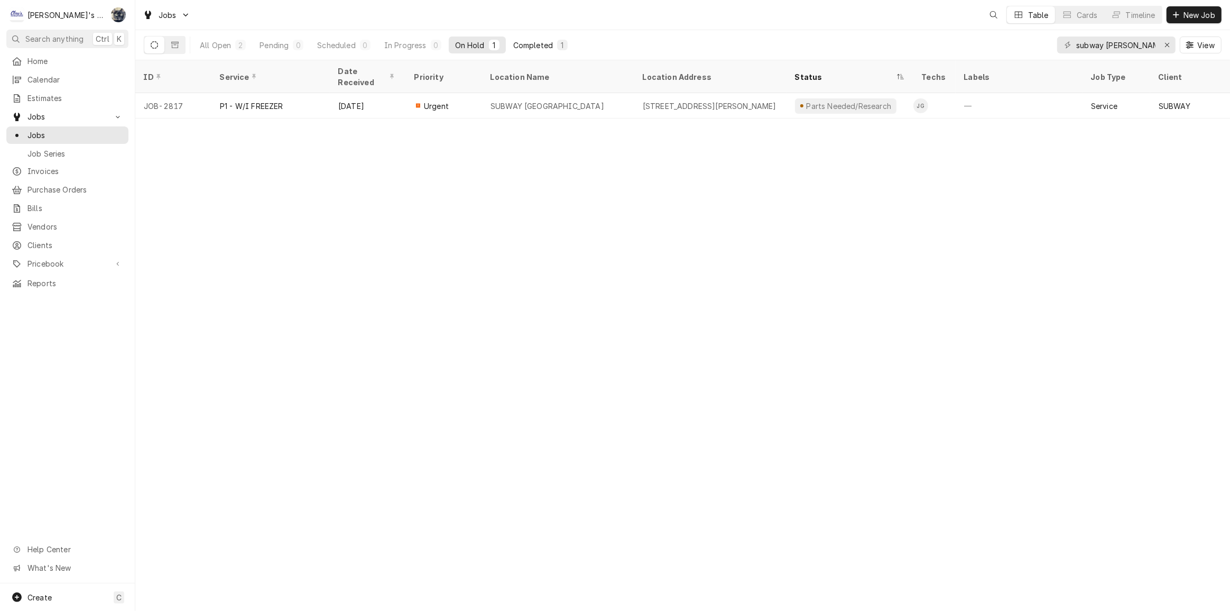
click at [535, 42] on div "Completed" at bounding box center [533, 45] width 40 height 11
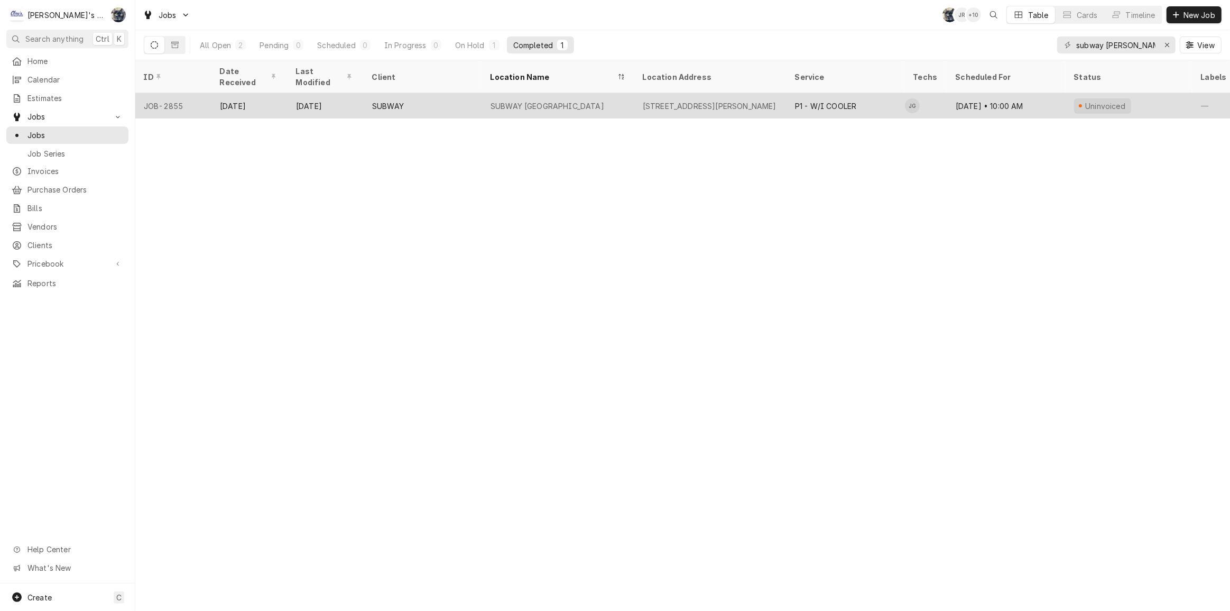
click at [561, 100] on div "SUBWAY HARRISBURG" at bounding box center [548, 105] width 114 height 11
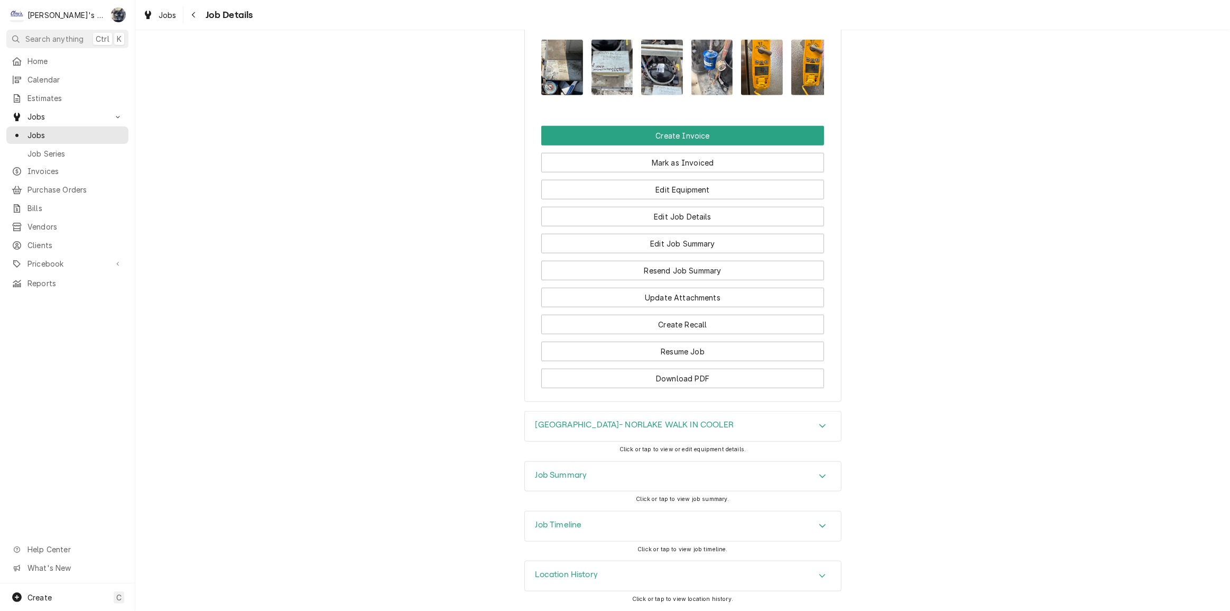
scroll to position [1071, 0]
click at [608, 480] on div "Job Summary" at bounding box center [683, 477] width 316 height 30
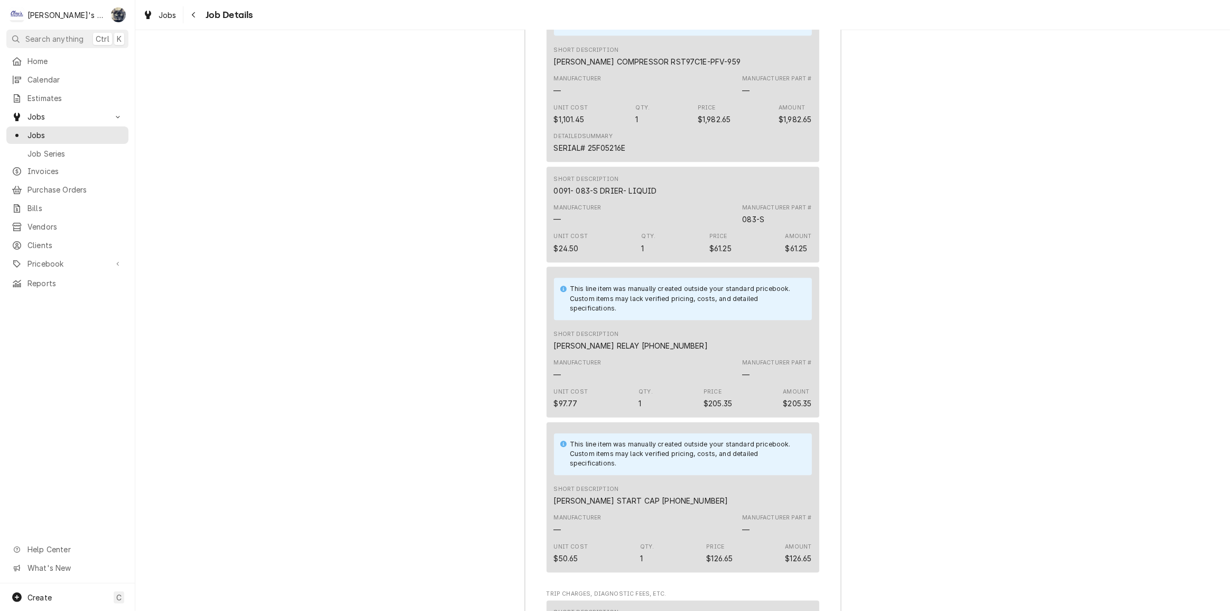
scroll to position [2705, 0]
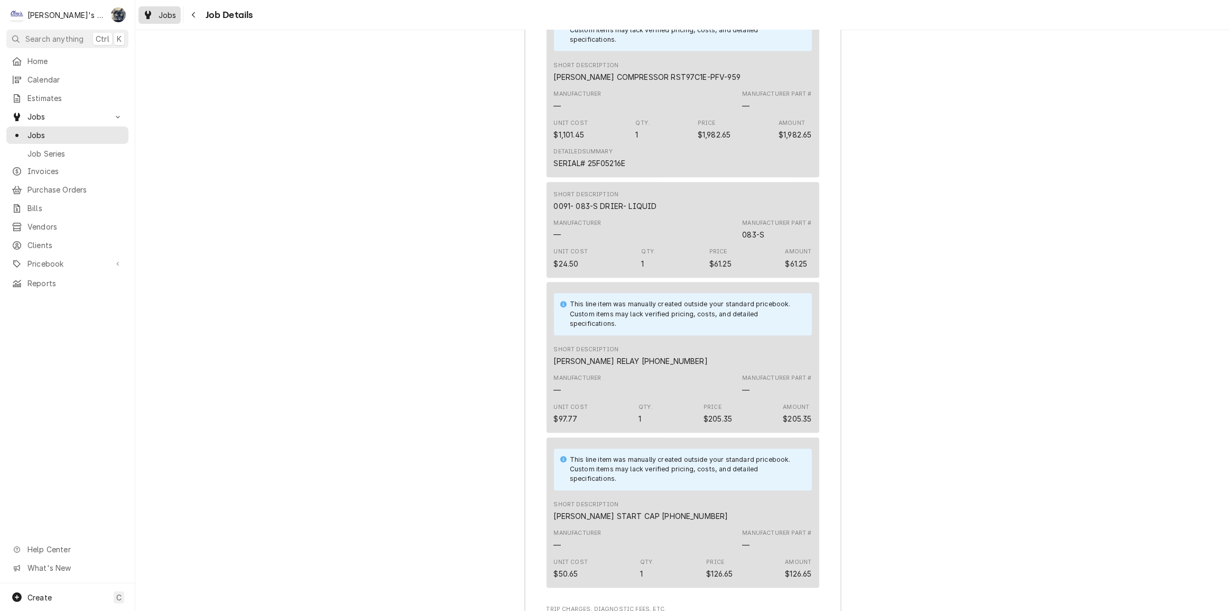
click at [171, 16] on span "Jobs" at bounding box center [168, 15] width 18 height 11
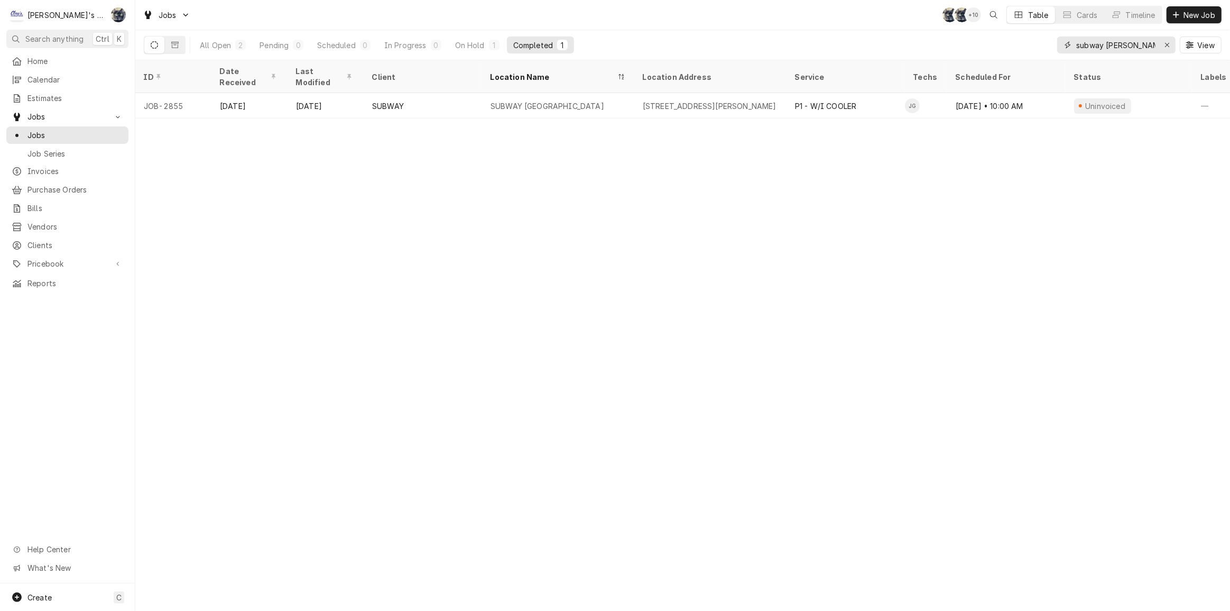
drag, startPoint x: 1084, startPoint y: 43, endPoint x: 1033, endPoint y: 44, distance: 51.3
click at [1033, 44] on div "All Open 2 Pending 0 Scheduled 0 In Progress 0 On Hold 1 Completed 1 subway har…" at bounding box center [683, 45] width 1078 height 30
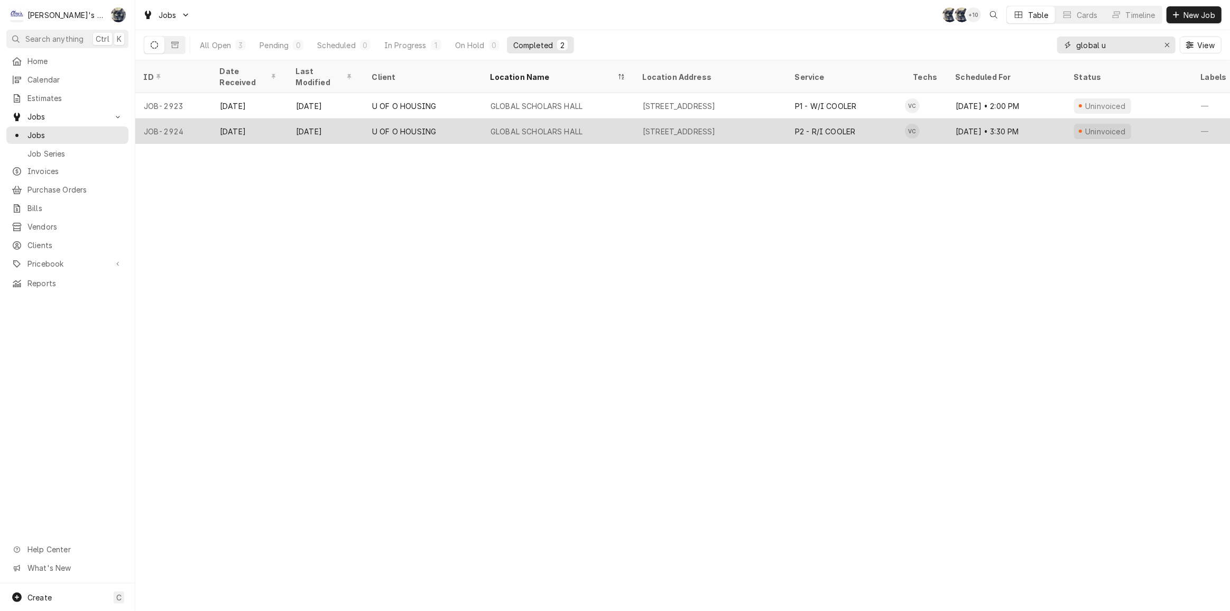
type input "global u"
click at [851, 126] on div "P2 - R/I COOLER" at bounding box center [825, 131] width 60 height 11
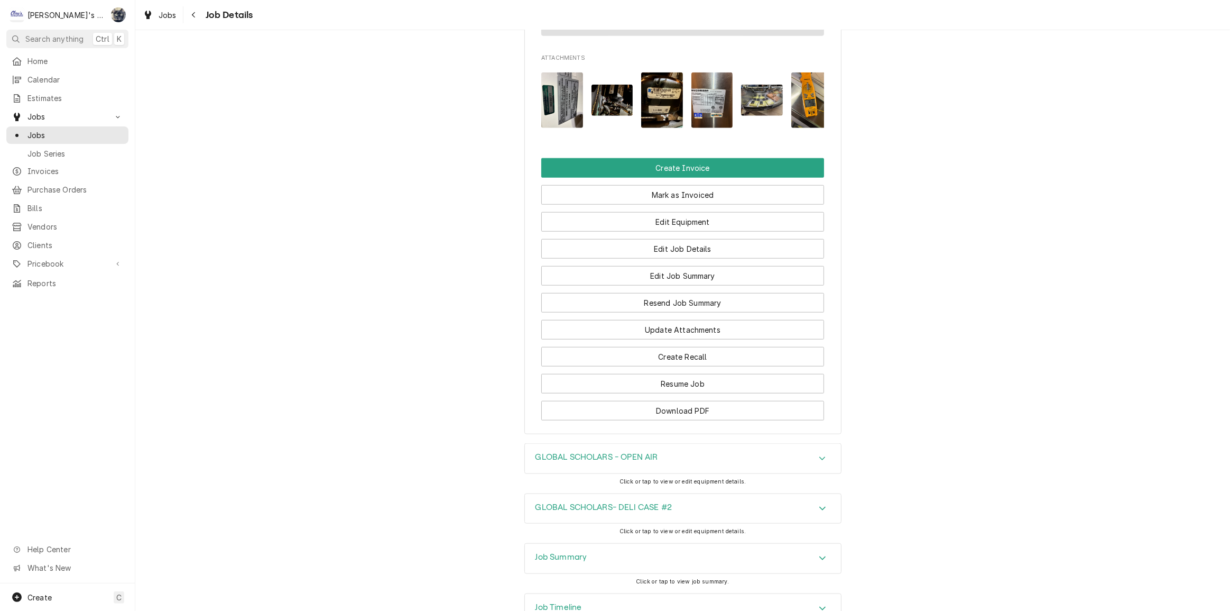
scroll to position [1284, 0]
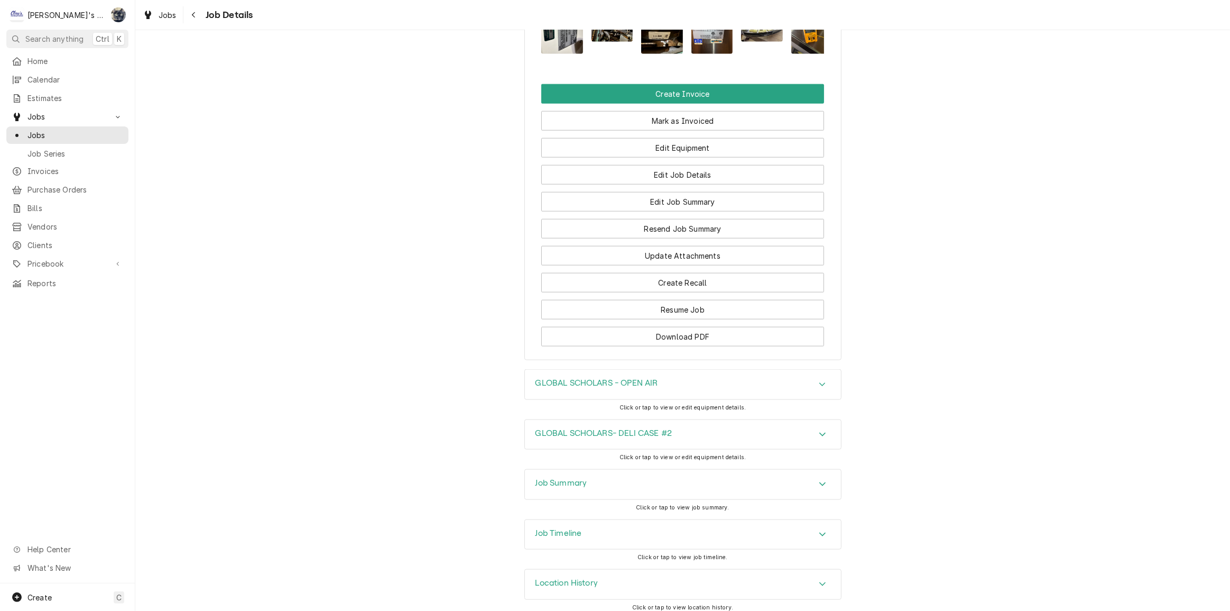
click at [629, 469] on div "Job Summary" at bounding box center [683, 484] width 316 height 30
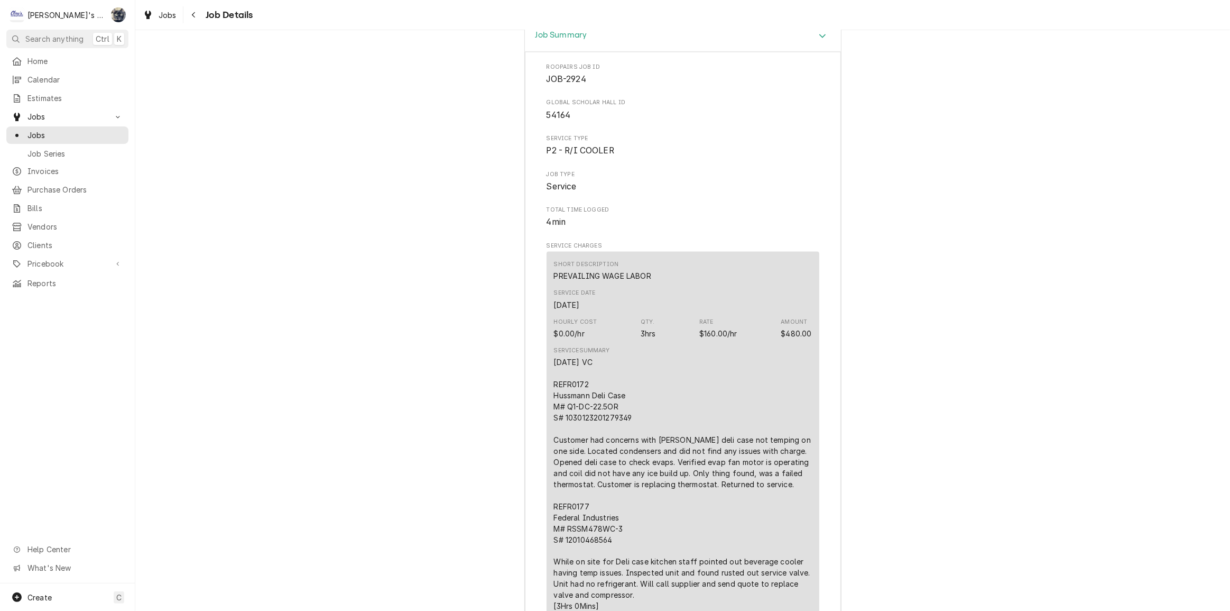
scroll to position [1876, 0]
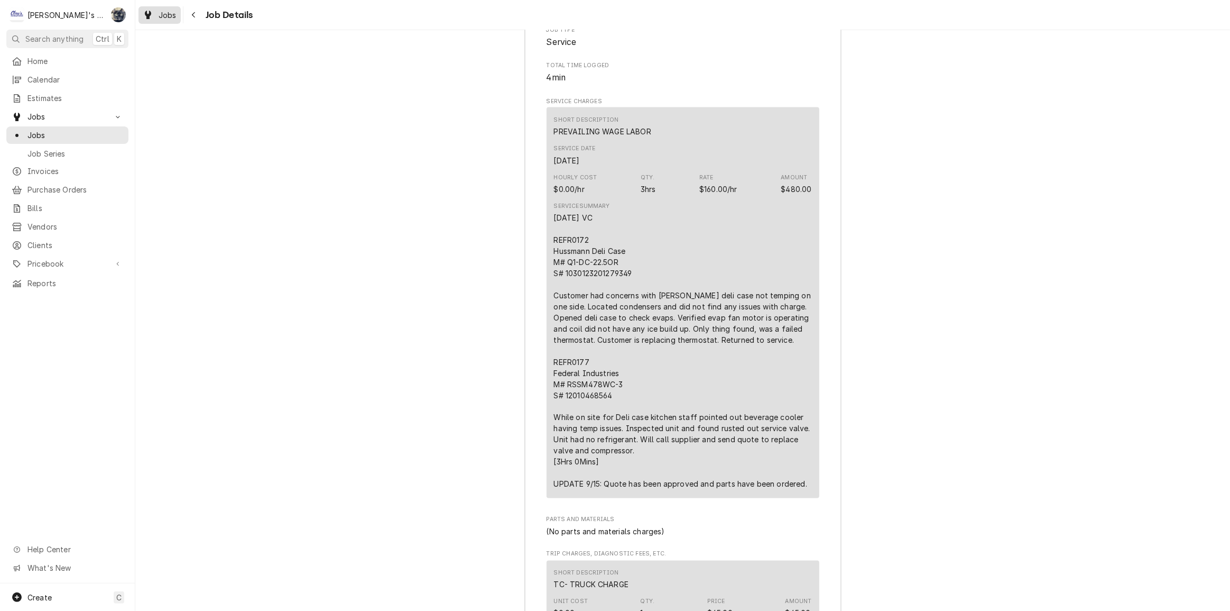
click at [168, 22] on link "Jobs" at bounding box center [160, 14] width 42 height 17
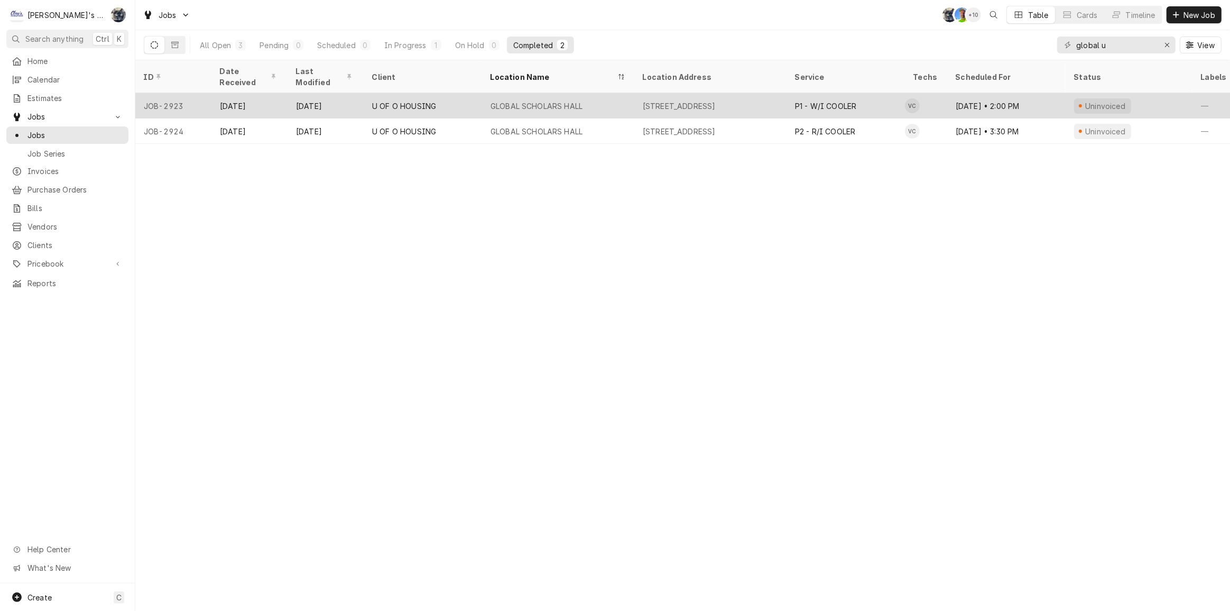
click at [713, 100] on div "[STREET_ADDRESS]" at bounding box center [679, 105] width 73 height 11
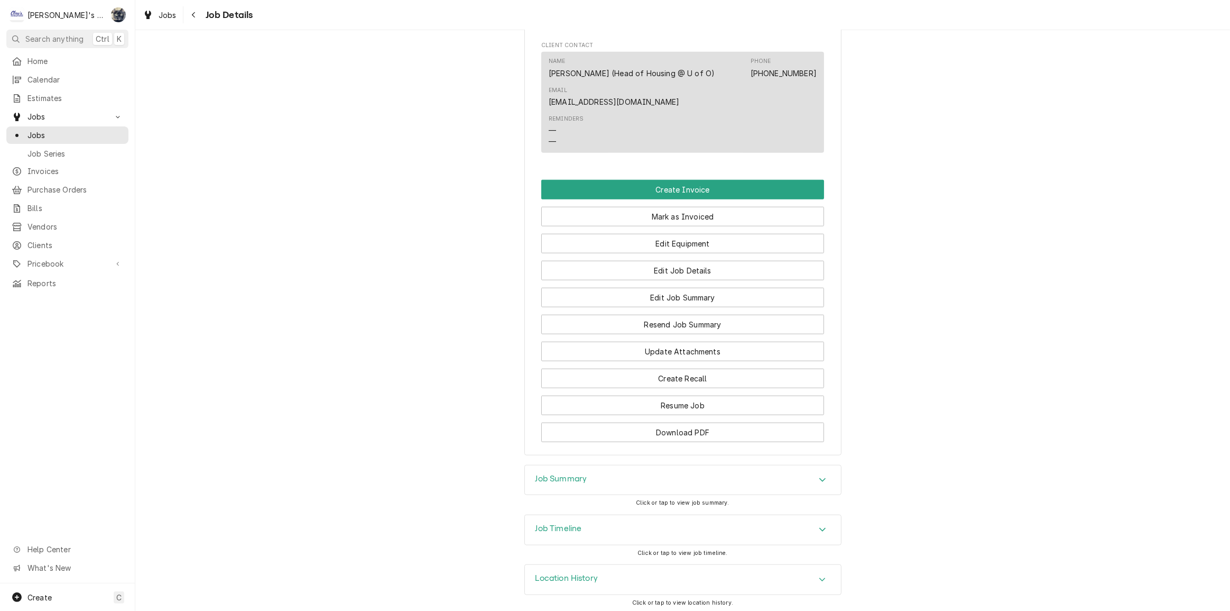
scroll to position [1109, 0]
click at [634, 468] on div "Job Summary" at bounding box center [683, 479] width 316 height 30
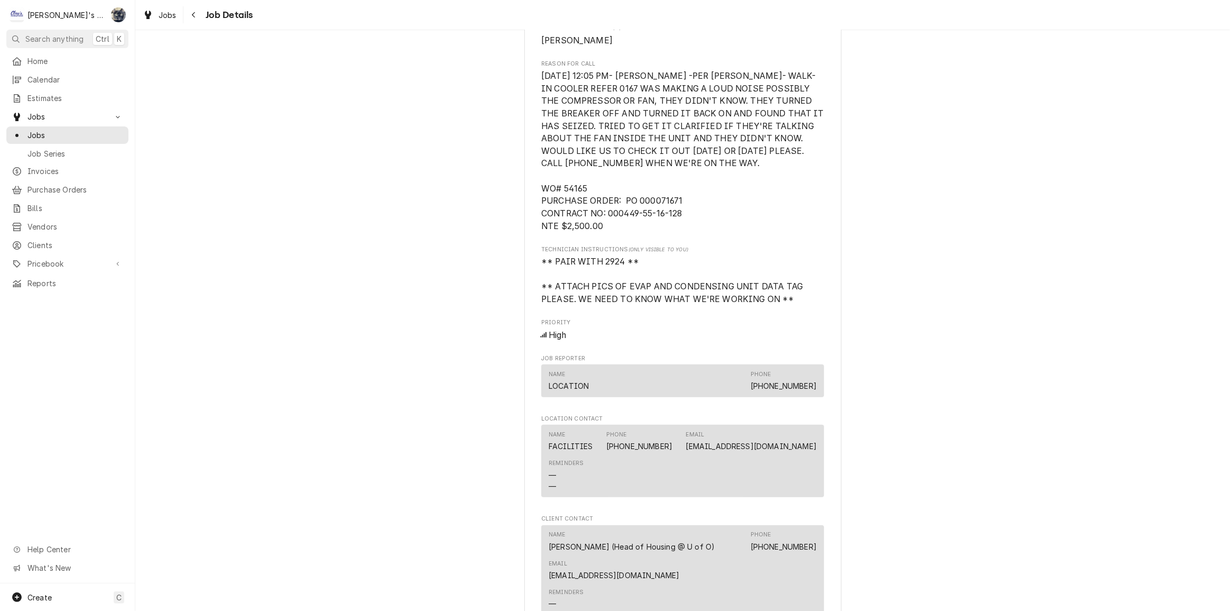
scroll to position [580, 0]
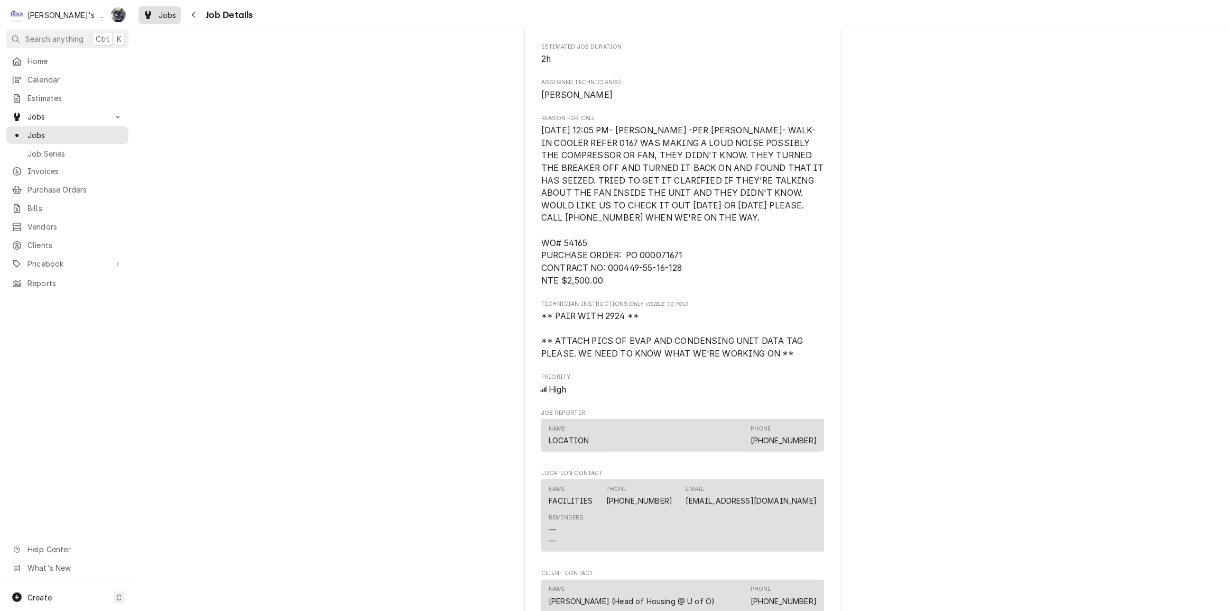
click at [172, 14] on span "Jobs" at bounding box center [168, 15] width 18 height 11
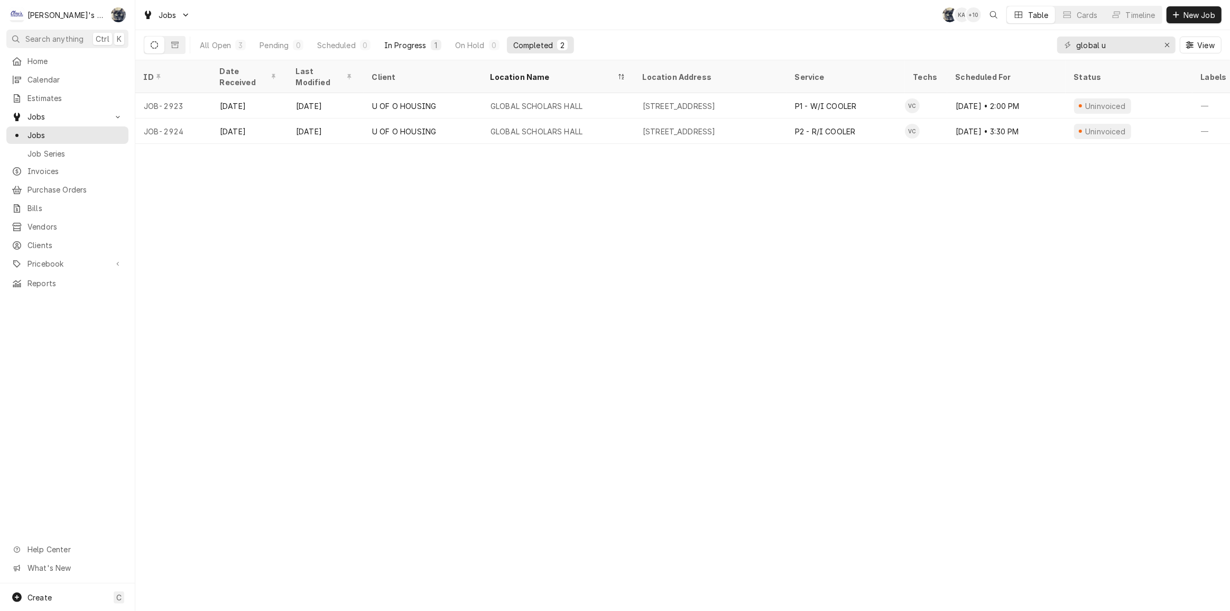
click at [410, 41] on div "In Progress" at bounding box center [405, 45] width 42 height 11
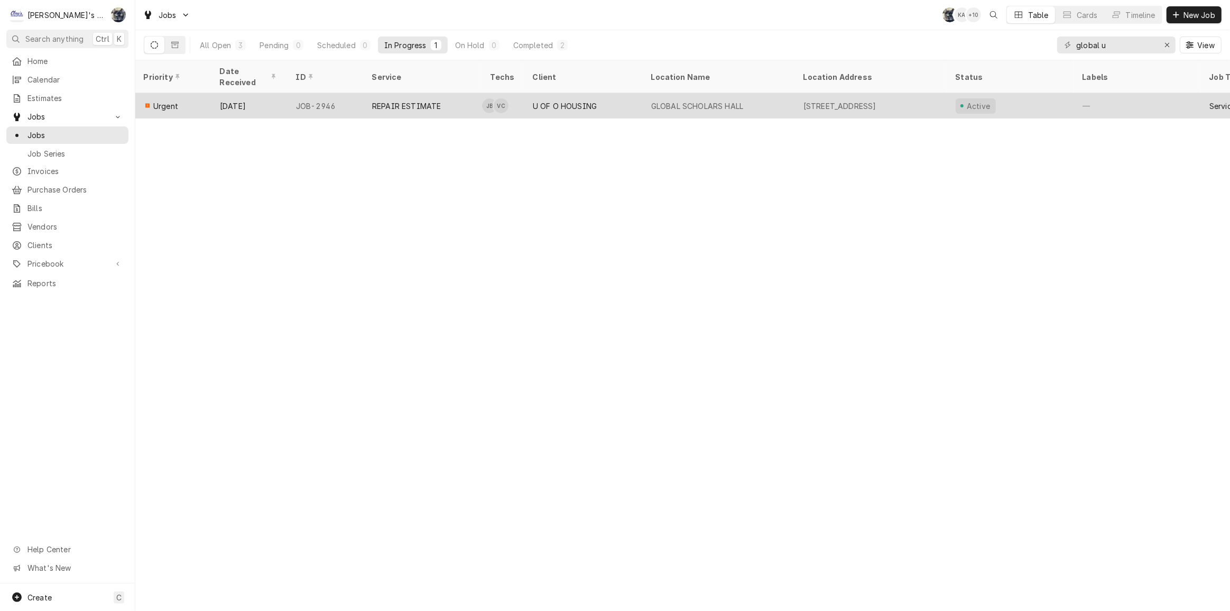
click at [552, 100] on div "U OF O HOUSING" at bounding box center [565, 105] width 64 height 11
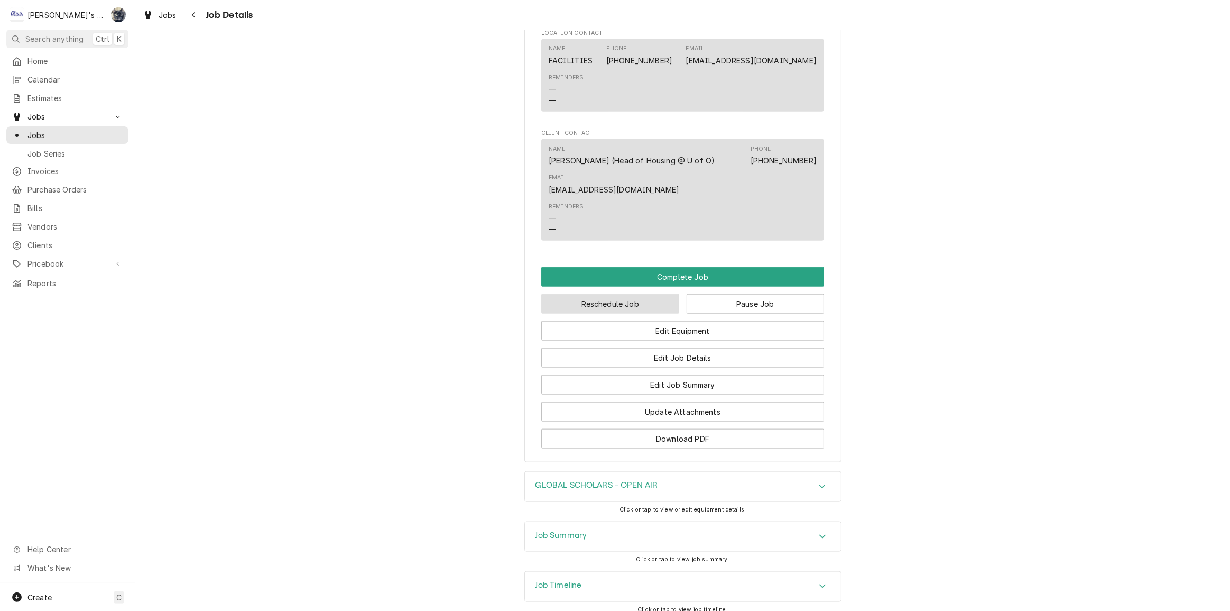
scroll to position [1344, 0]
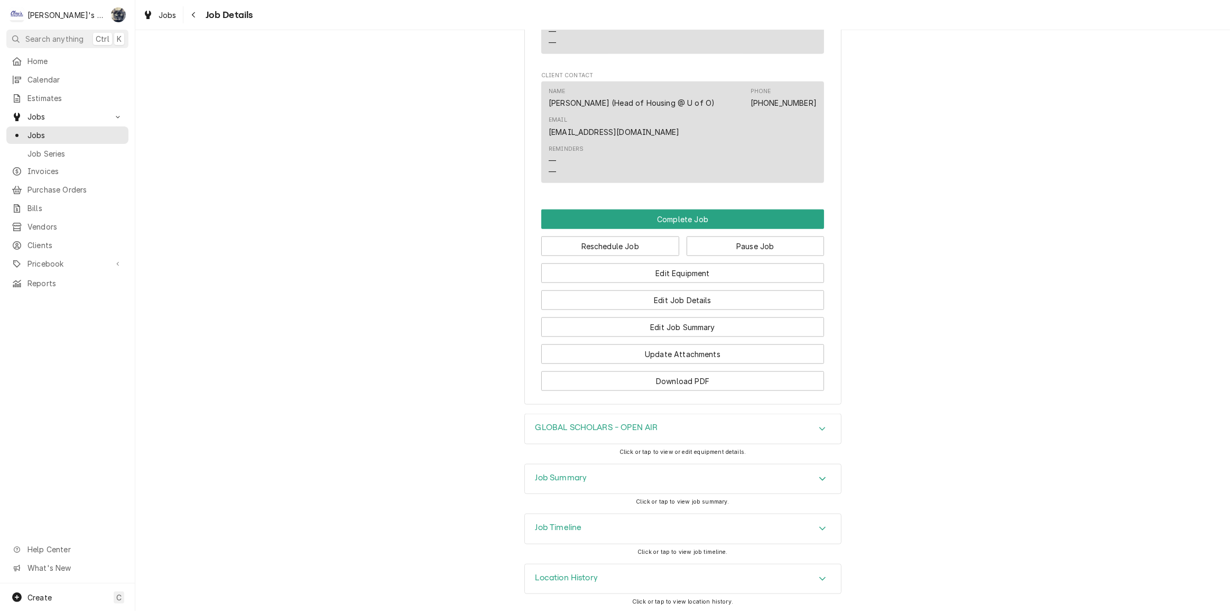
click at [616, 470] on div "Job Summary" at bounding box center [683, 479] width 316 height 30
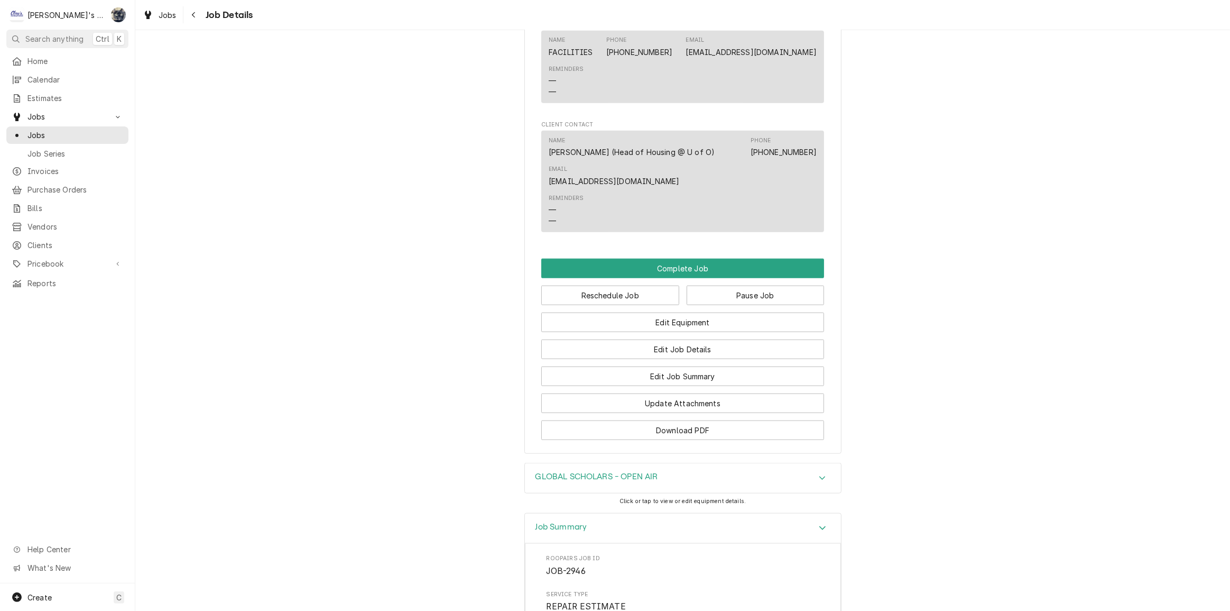
scroll to position [1154, 0]
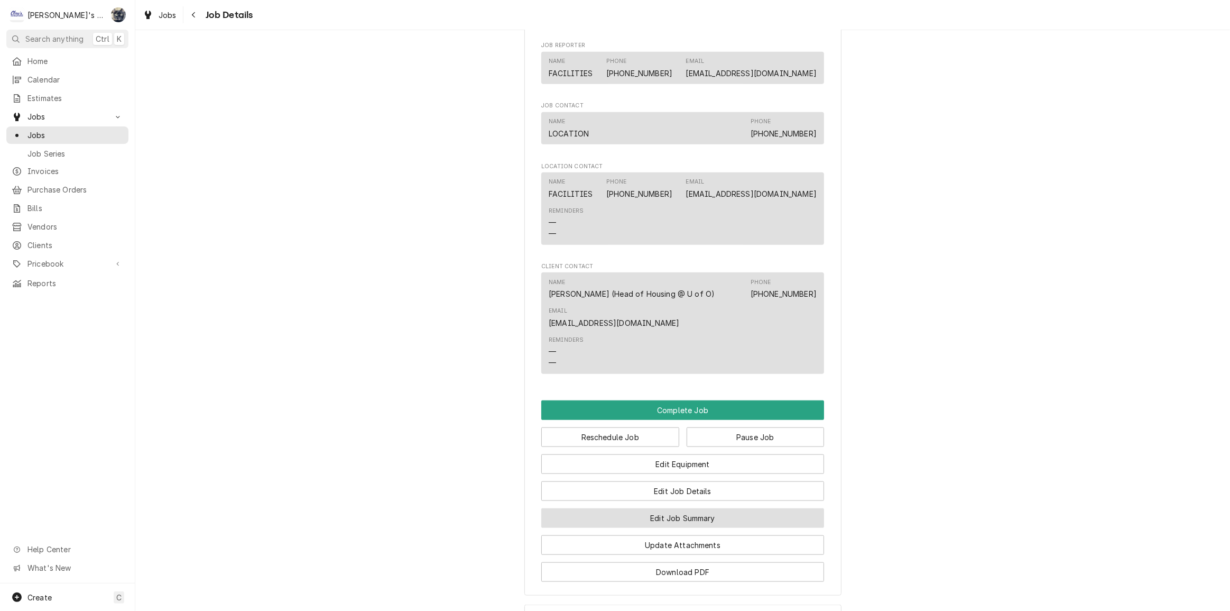
click at [699, 515] on button "Edit Job Summary" at bounding box center [682, 518] width 283 height 20
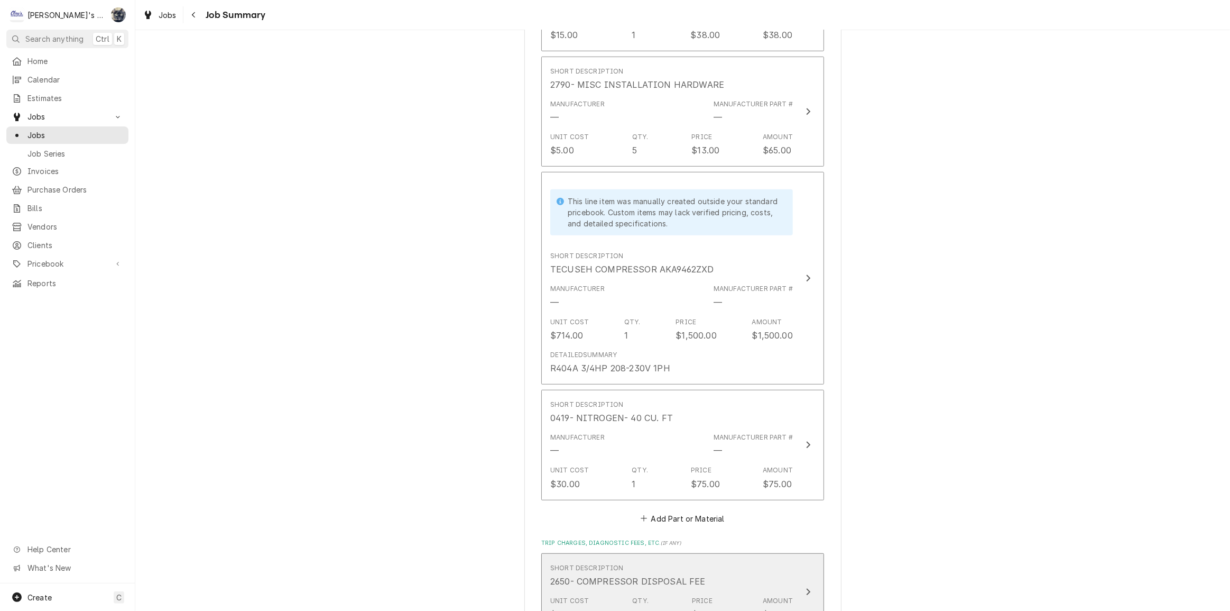
scroll to position [961, 0]
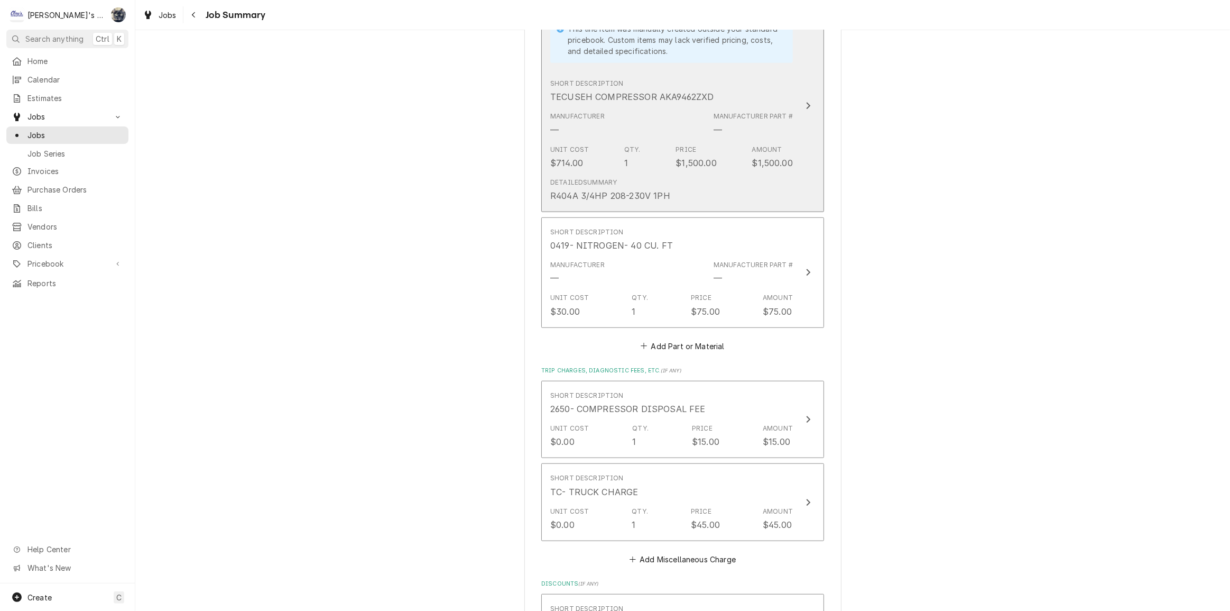
click at [641, 194] on div "R404A 3/4HP 208-230V 1PH" at bounding box center [610, 195] width 120 height 13
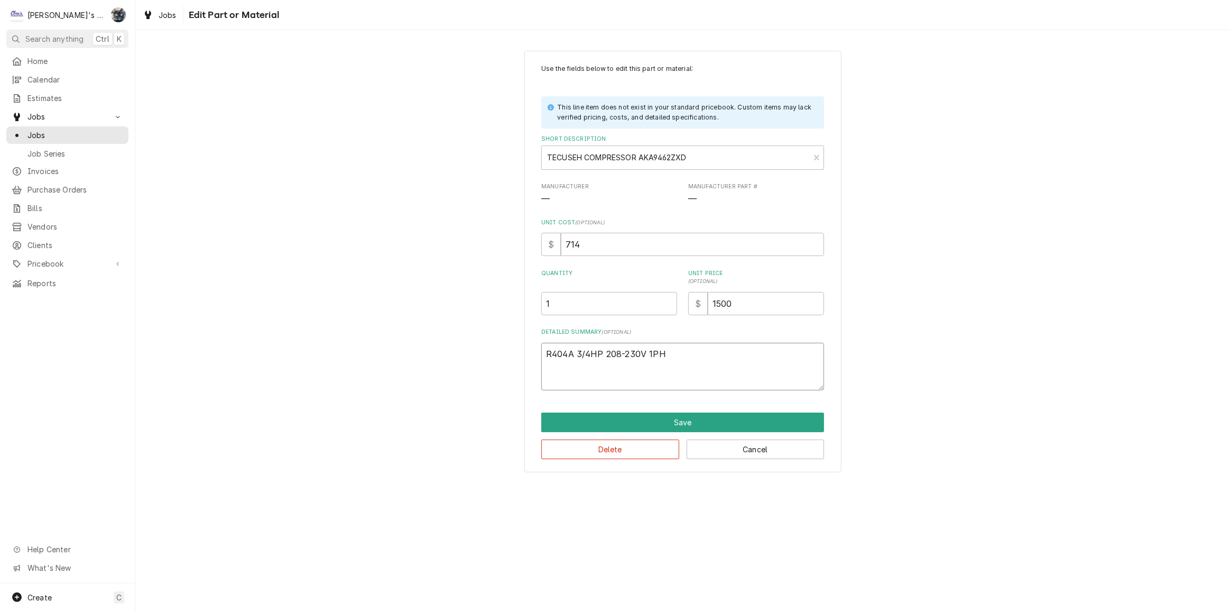
click at [693, 371] on textarea "R404A 3/4HP 208-230V 1PH" at bounding box center [682, 367] width 283 height 48
type textarea "x"
type textarea "R404A 3/4HP 208-230V 1PH"
type textarea "x"
type textarea "R404A 3/4HP 208-230V 1PH"
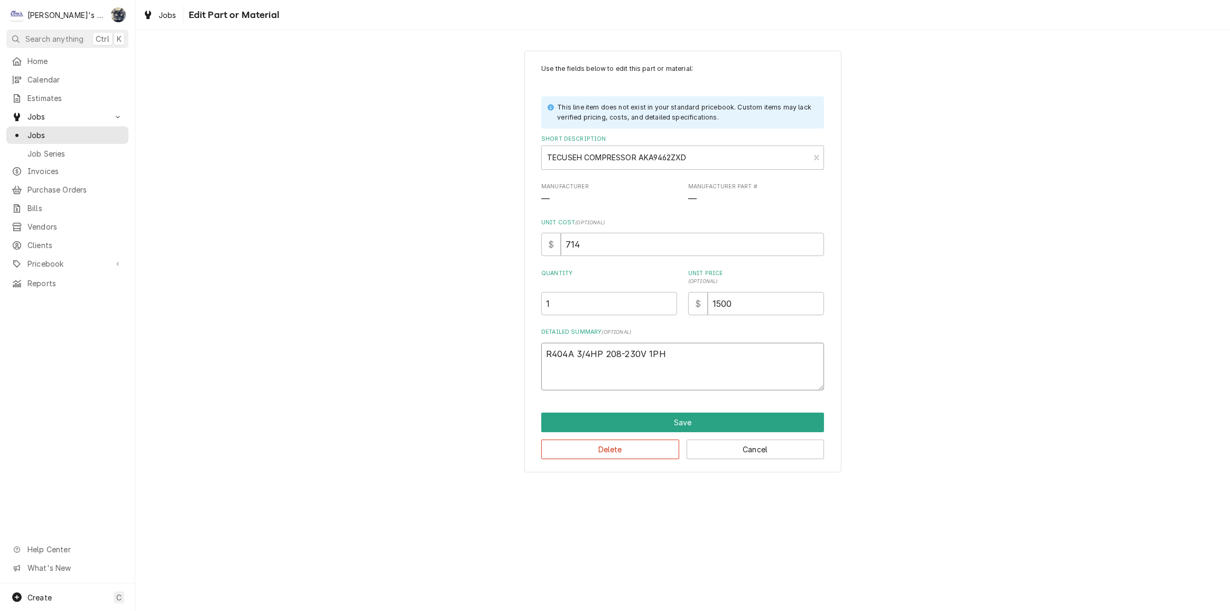
type textarea "x"
type textarea "R404A 3/4HP 208-230V 1PH"
type textarea "x"
type textarea "R404A 3/4HP 208-230V 1PH *"
type textarea "x"
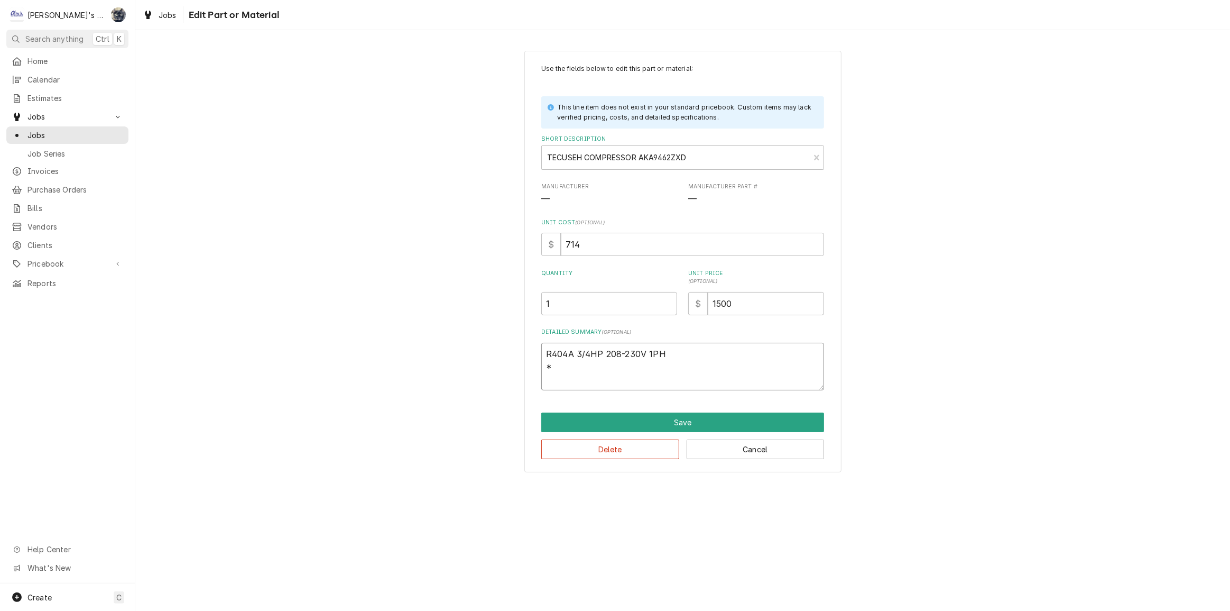
type textarea "R404A 3/4HP 208-230V 1PH *s"
type textarea "x"
type textarea "R404A 3/4HP 208-230V 1PH *se"
type textarea "x"
type textarea "R404A 3/4HP 208-230V 1PH *ser"
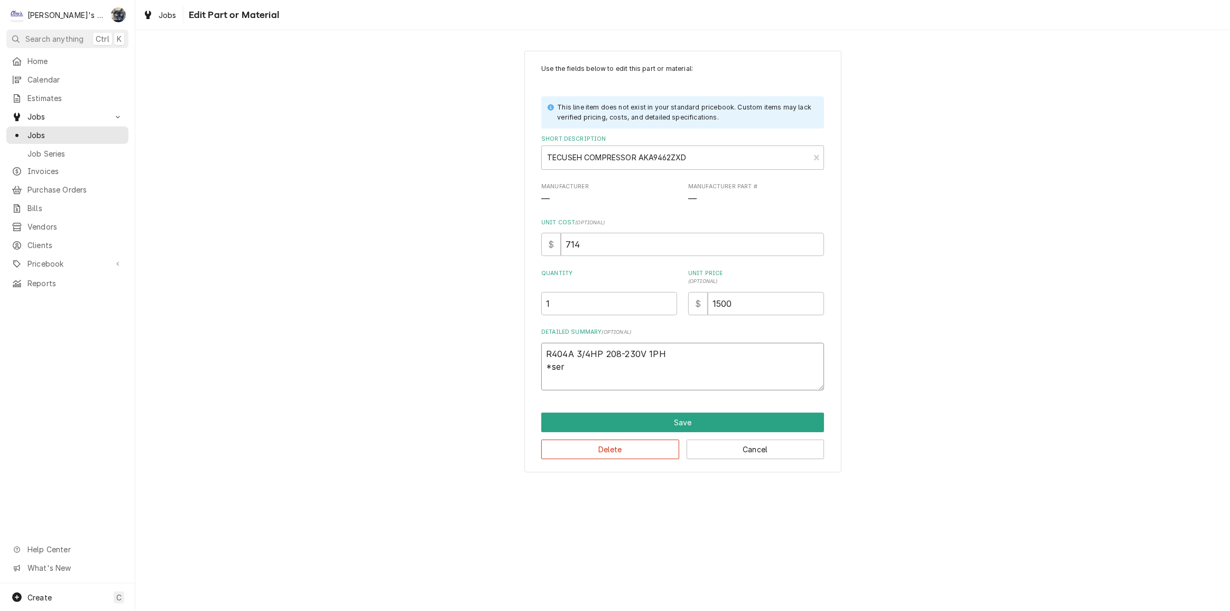
type textarea "x"
type textarea "R404A 3/4HP 208-230V 1PH *seri"
type textarea "x"
type textarea "R404A 3/4HP 208-230V 1PH *ser"
type textarea "x"
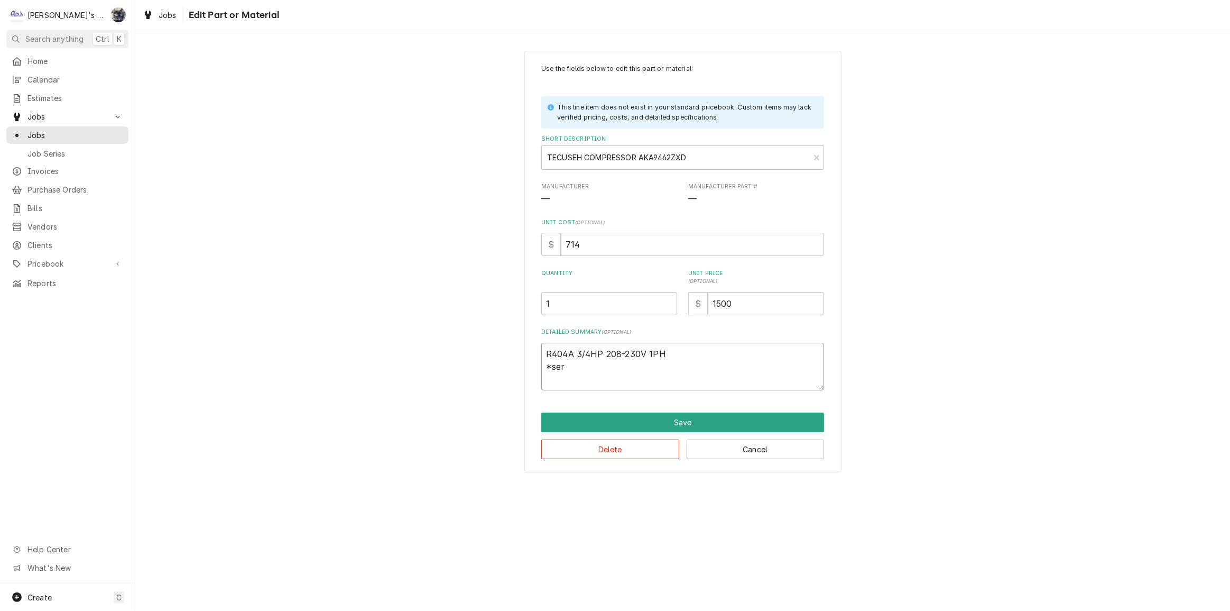
type textarea "R404A 3/4HP 208-230V 1PH *se"
type textarea "x"
type textarea "R404A 3/4HP 208-230V 1PH *s"
type textarea "x"
type textarea "R404A 3/4HP 208-230V 1PH *"
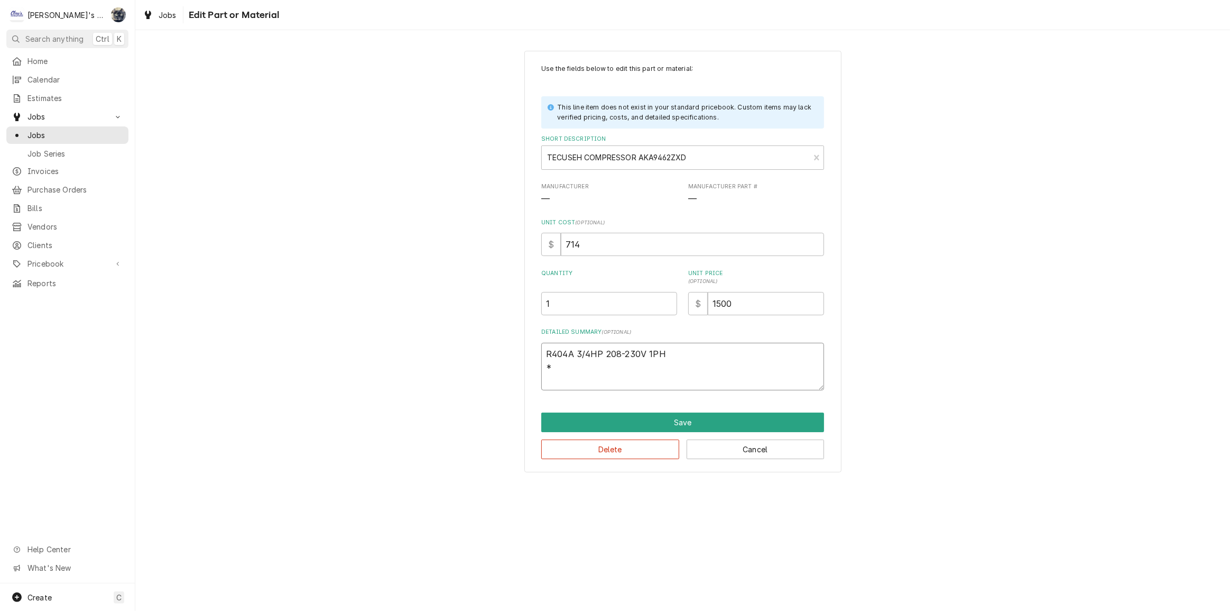
type textarea "x"
type textarea "R404A 3/4HP 208-230V 1PH *S"
type textarea "x"
type textarea "R404A 3/4HP 208-230V 1PH *SE"
type textarea "x"
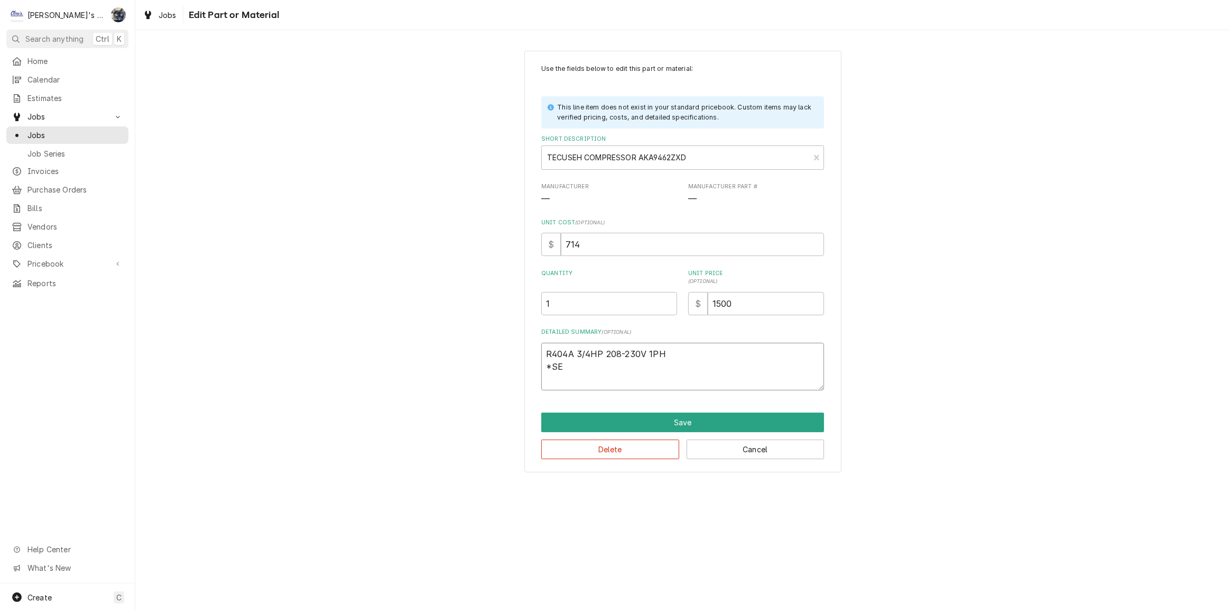
type textarea "R404A 3/4HP 208-230V 1PH *SER"
type textarea "x"
type textarea "R404A 3/4HP 208-230V 1PH *SERI"
type textarea "x"
type textarea "R404A 3/4HP 208-230V 1PH *SERIA"
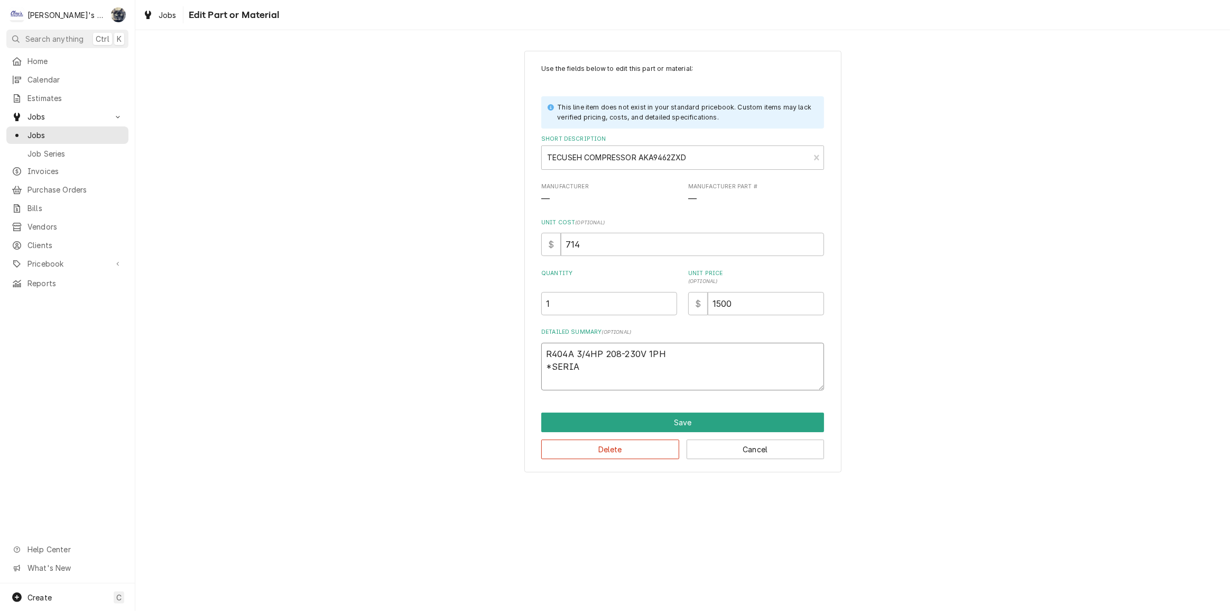
type textarea "x"
type textarea "R404A 3/4HP 208-230V 1PH *SERIAL"
type textarea "x"
type textarea "R404A 3/4HP 208-230V 1PH *SERIAL"
type textarea "x"
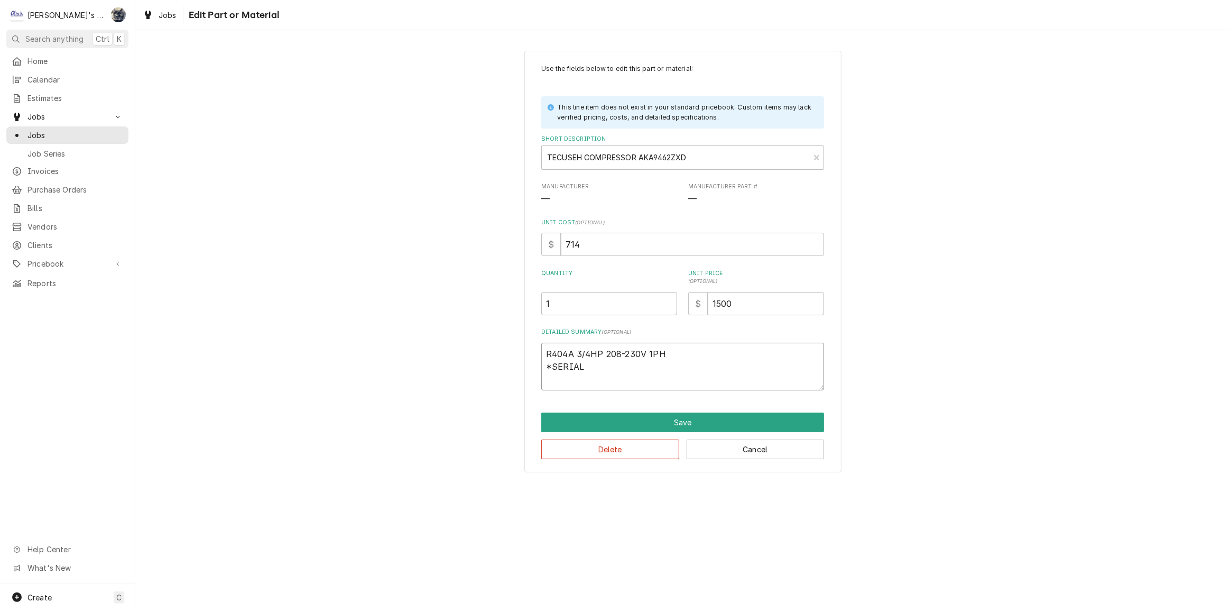
type textarea "R404A 3/4HP 208-230V 1PH *SERIAL #"
type textarea "x"
type textarea "R404A 3/4HP 208-230V 1PH *SERIAL #5"
type textarea "x"
type textarea "R404A 3/4HP 208-230V 1PH *SERIAL #51"
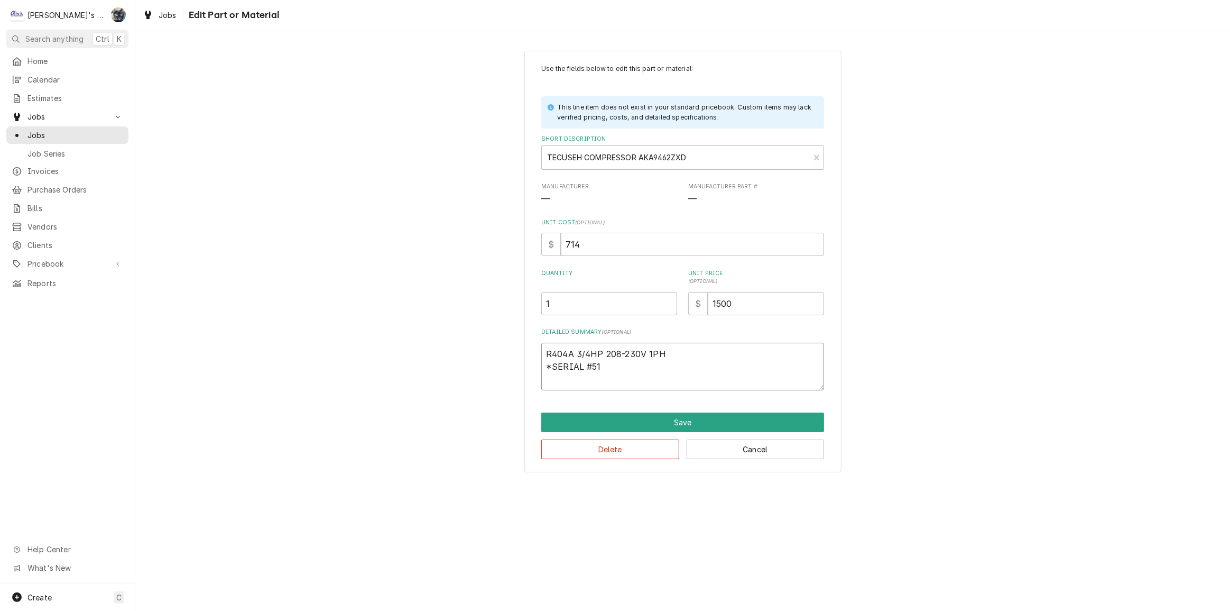
type textarea "x"
type textarea "R404A 3/4HP 208-230V 1PH *SERIAL #51D"
type textarea "x"
type textarea "R404A 3/4HP 208-230V 1PH *SERIAL #51D0"
type textarea "x"
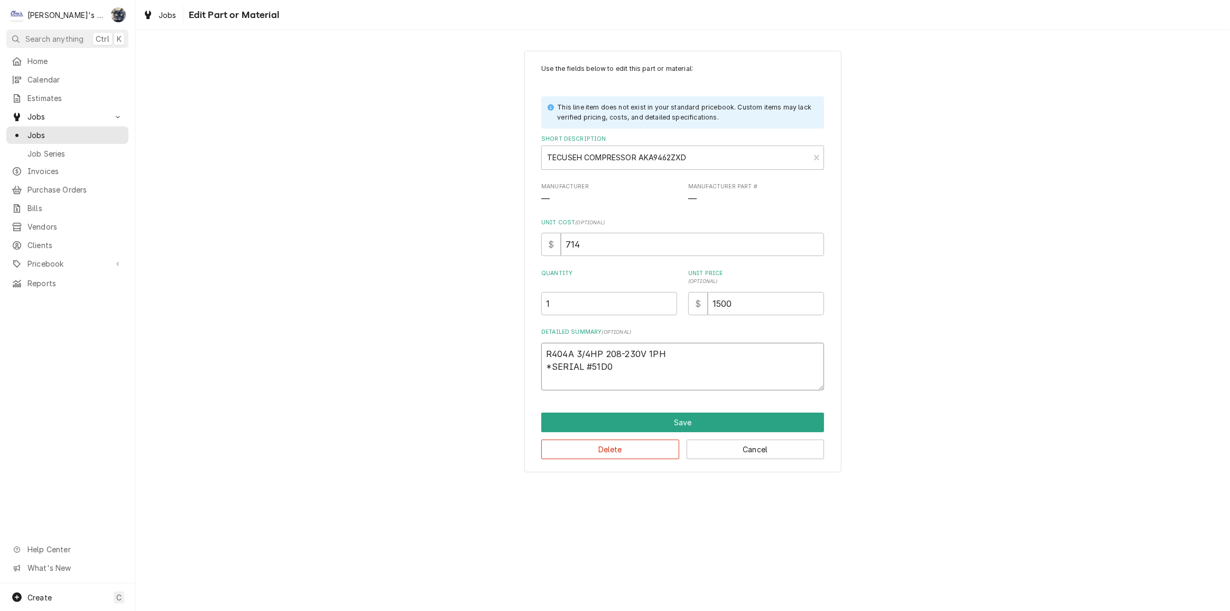
type textarea "R404A 3/4HP 208-230V 1PH *SERIAL #51D01"
type textarea "x"
type textarea "R404A 3/4HP 208-230V 1PH *SERIAL #51D012"
type textarea "x"
type textarea "R404A 3/4HP 208-230V 1PH *SERIAL #51D0125"
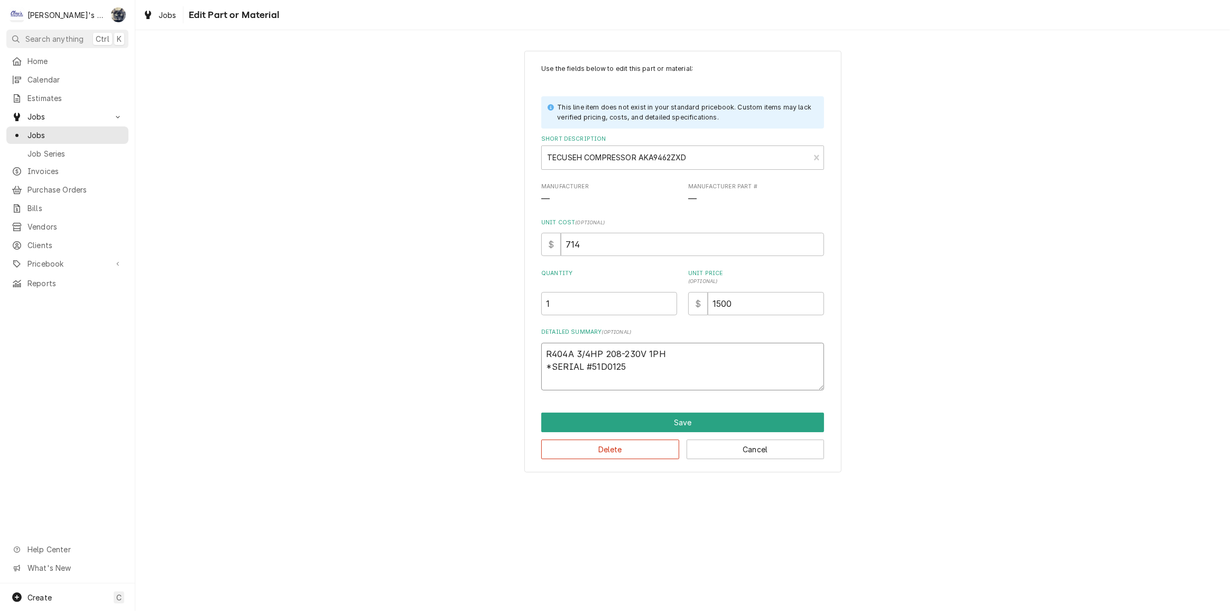
type textarea "x"
type textarea "R404A 3/4HP 208-230V 1PH *SERIAL #51D01254"
type textarea "x"
type textarea "R404A 3/4HP 208-230V 1PH *SERIAL #51D012542"
type textarea "x"
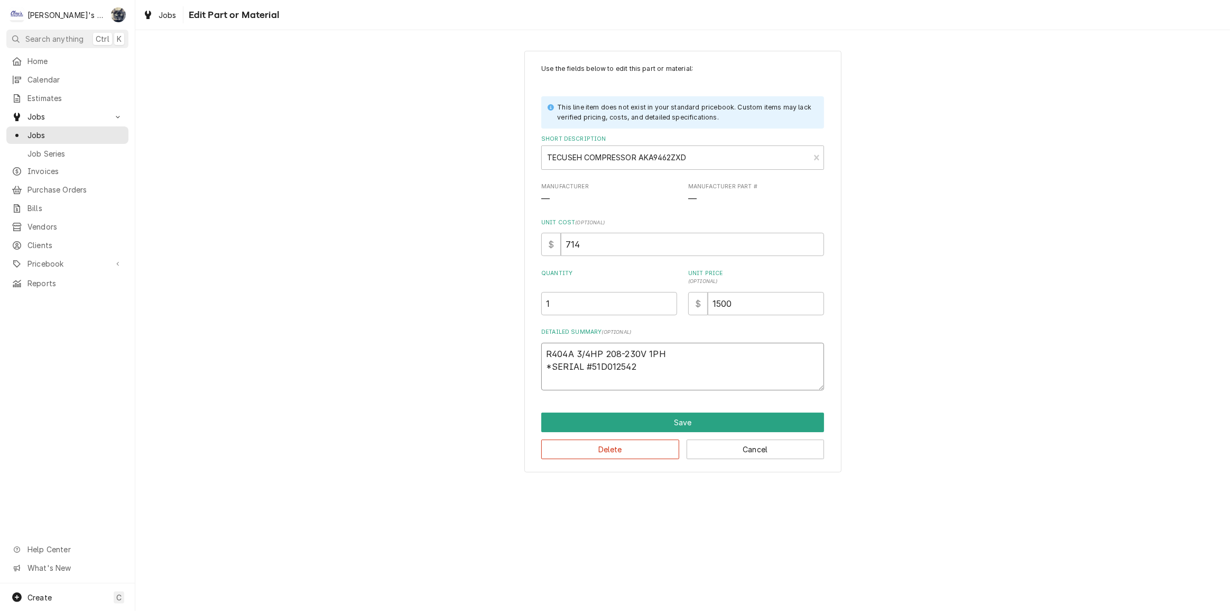
type textarea "R404A 3/4HP 208-230V 1PH *SERIAL #51D0125422"
type textarea "x"
type textarea "R404A 3/4HP 208-230V 1PH *SERIAL #51D01254221"
type textarea "x"
type textarea "R404A 3/4HP 208-230V 1PH *SERIAL #51D012542212"
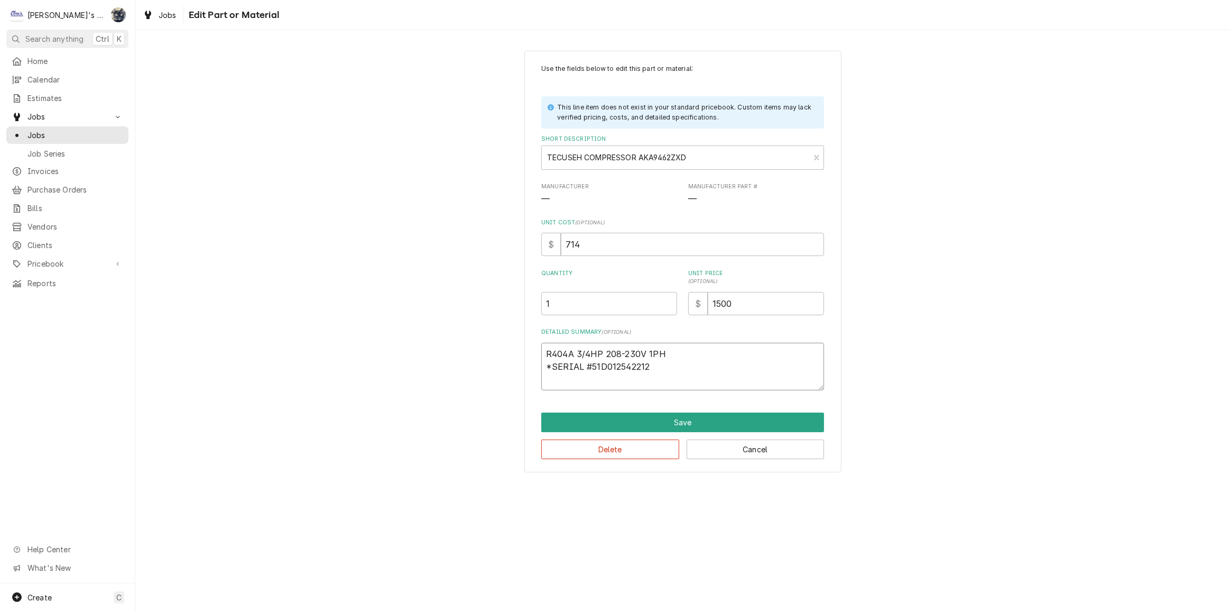
type textarea "x"
type textarea "R404A 3/4HP 208-230V 1PH *SERIAL #51D0125422122"
type textarea "x"
type textarea "R404A 3/4HP 208-230V 1PH *SERIAL #51D01254221223"
type textarea "x"
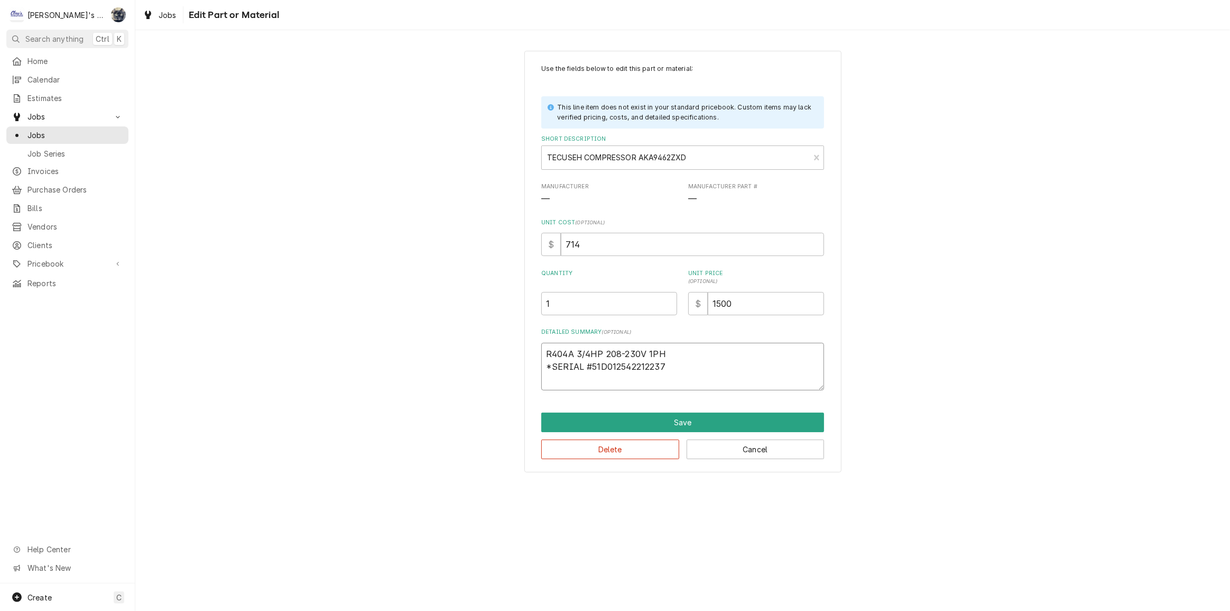
click at [546, 364] on textarea "R404A 3/4HP 208-230V 1PH *SERIAL #51D012542212237" at bounding box center [682, 367] width 283 height 48
type textarea "R404A 3/4HP 208-230V 1PH *SERIAL #51D012542212237"
click at [616, 419] on button "Save" at bounding box center [682, 422] width 283 height 20
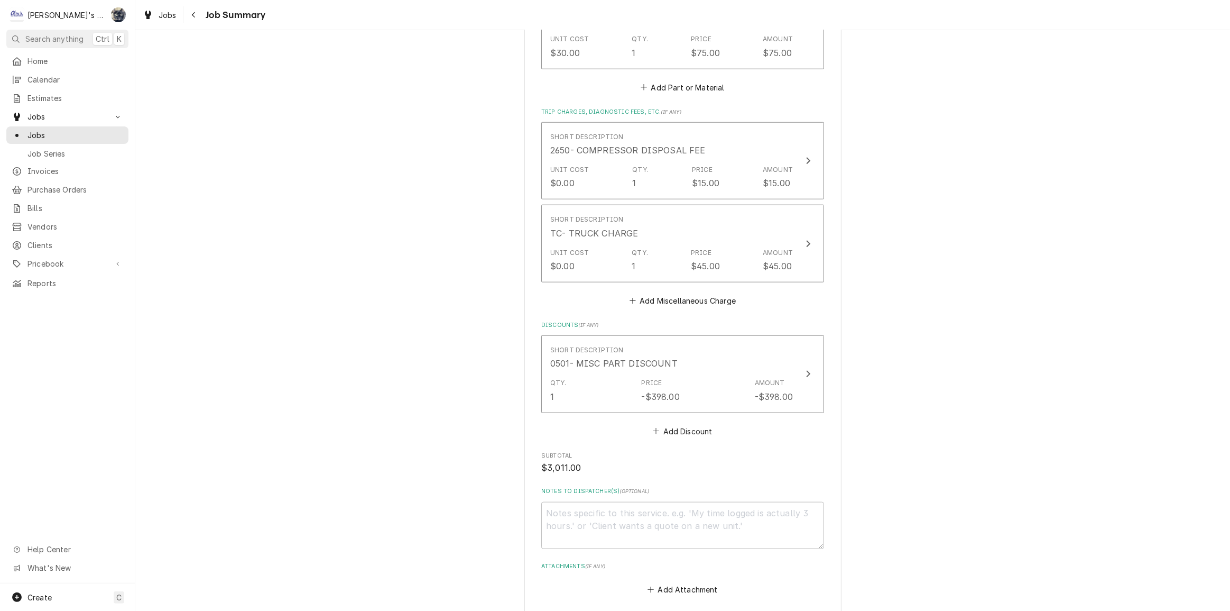
scroll to position [1249, 0]
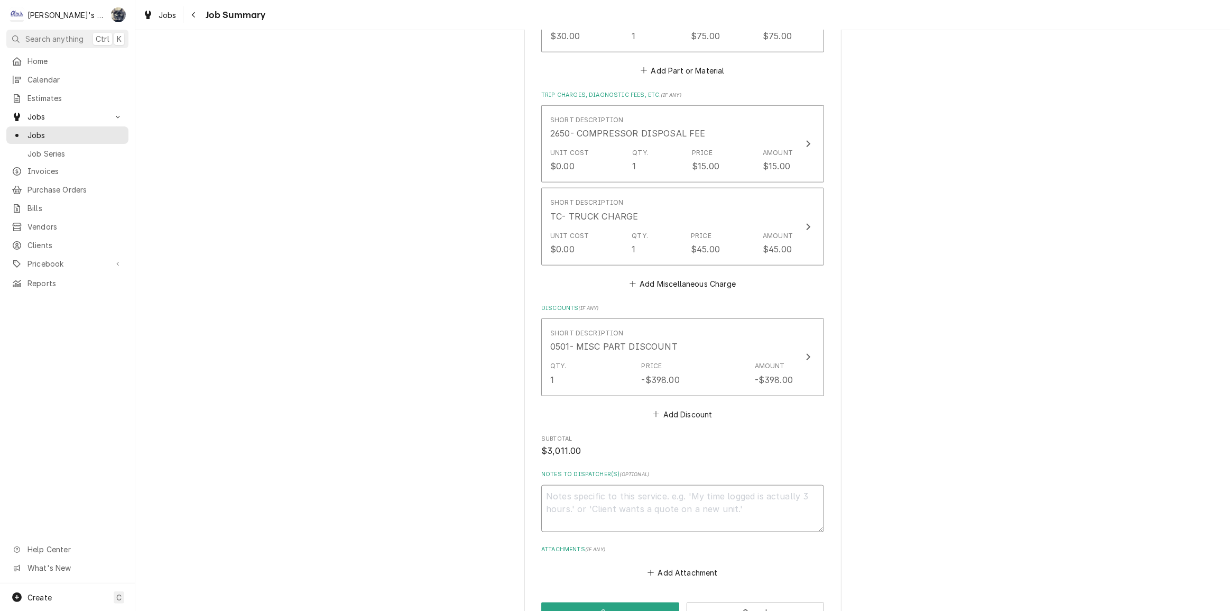
click at [601, 486] on textarea "Notes to Dispatcher(s) ( optional )" at bounding box center [682, 509] width 283 height 48
type textarea "x"
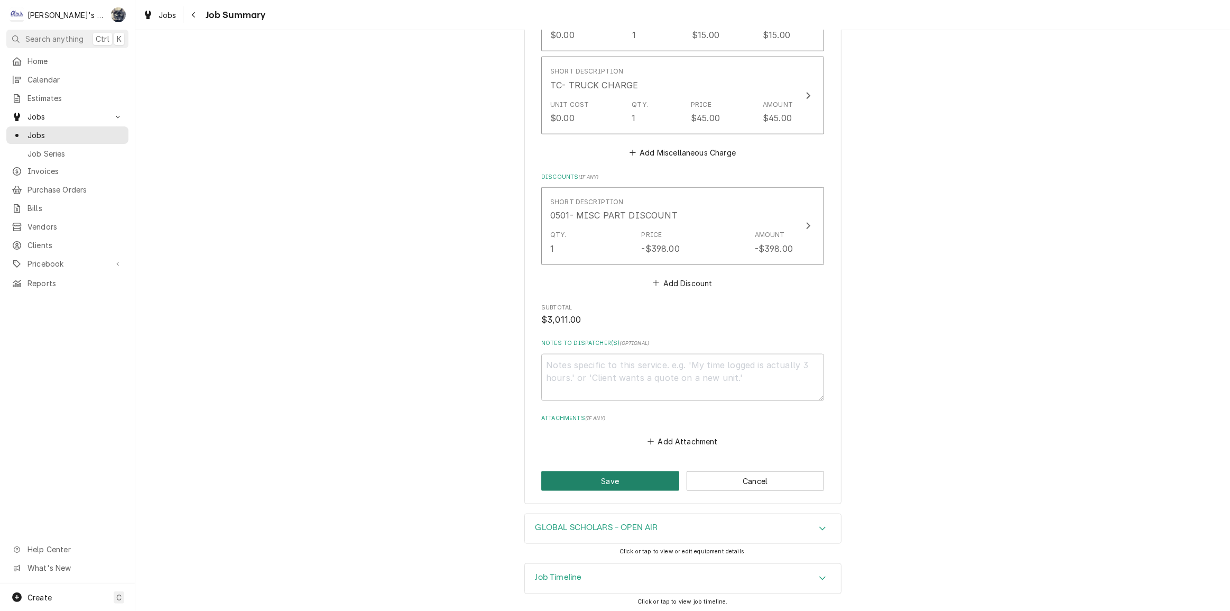
click at [596, 480] on button "Save" at bounding box center [610, 481] width 138 height 20
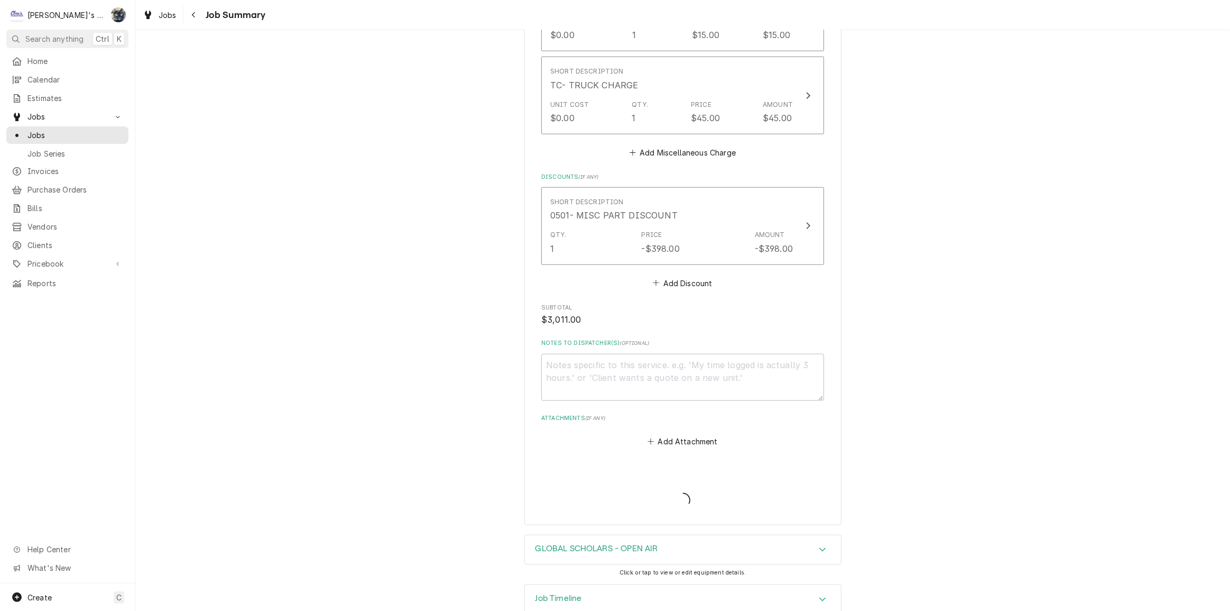
type textarea "x"
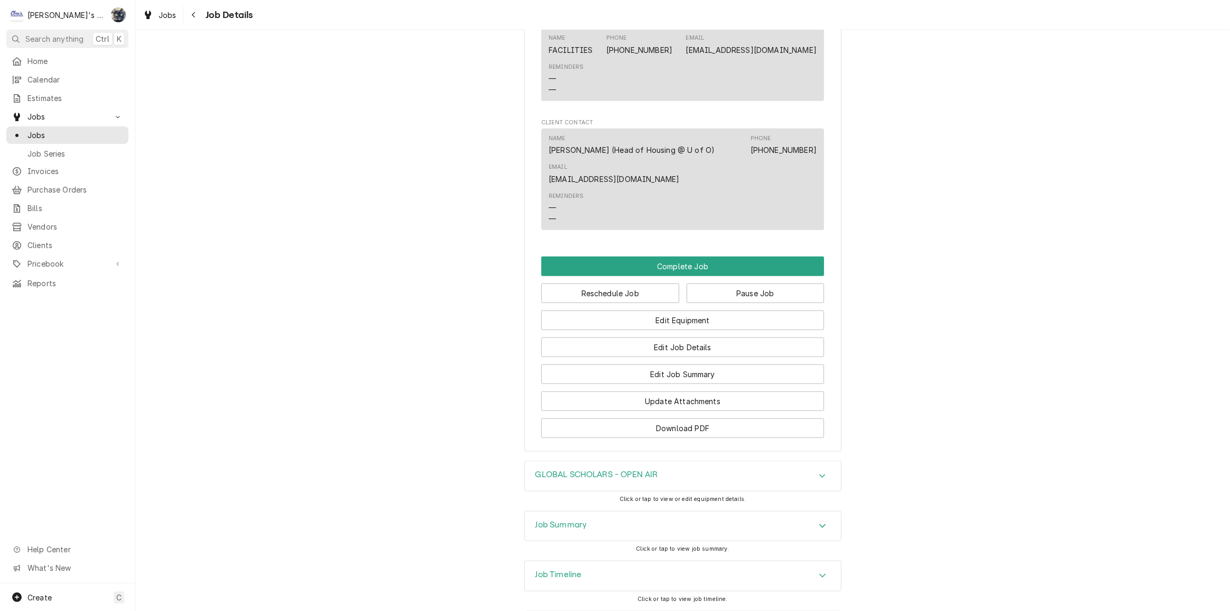
scroll to position [1344, 0]
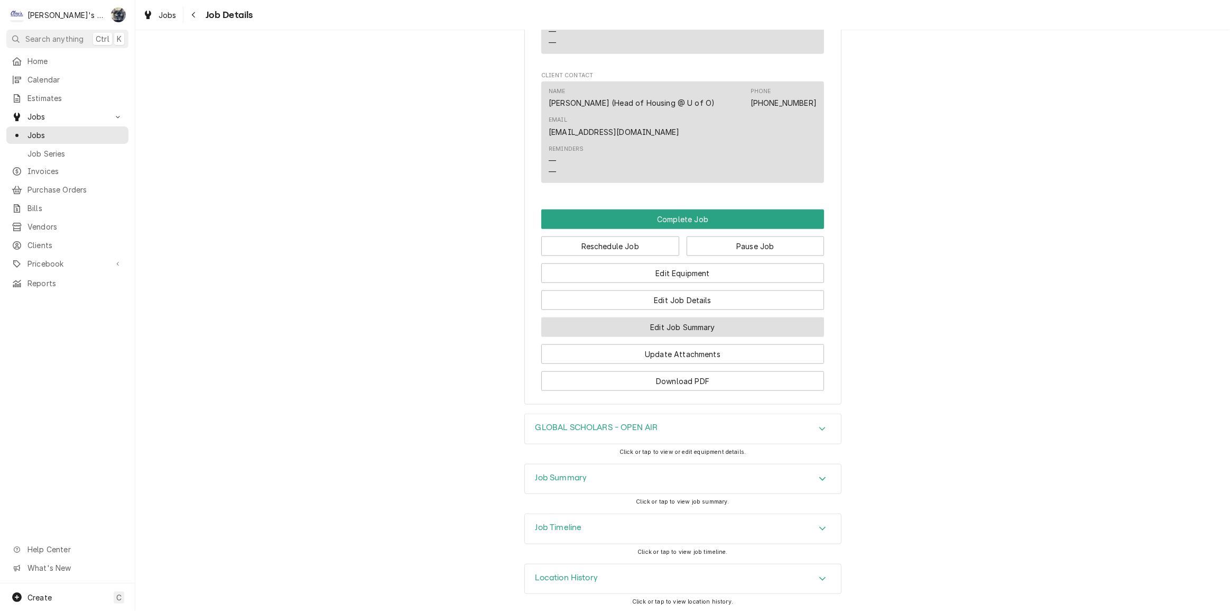
click at [653, 328] on button "Edit Job Summary" at bounding box center [682, 327] width 283 height 20
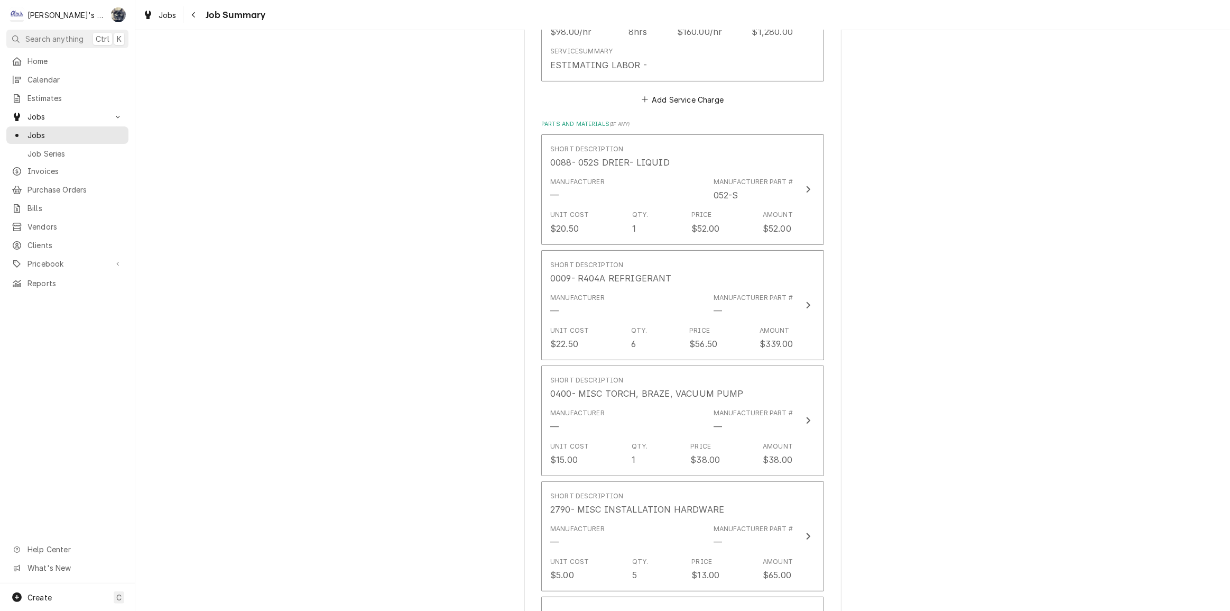
scroll to position [384, 0]
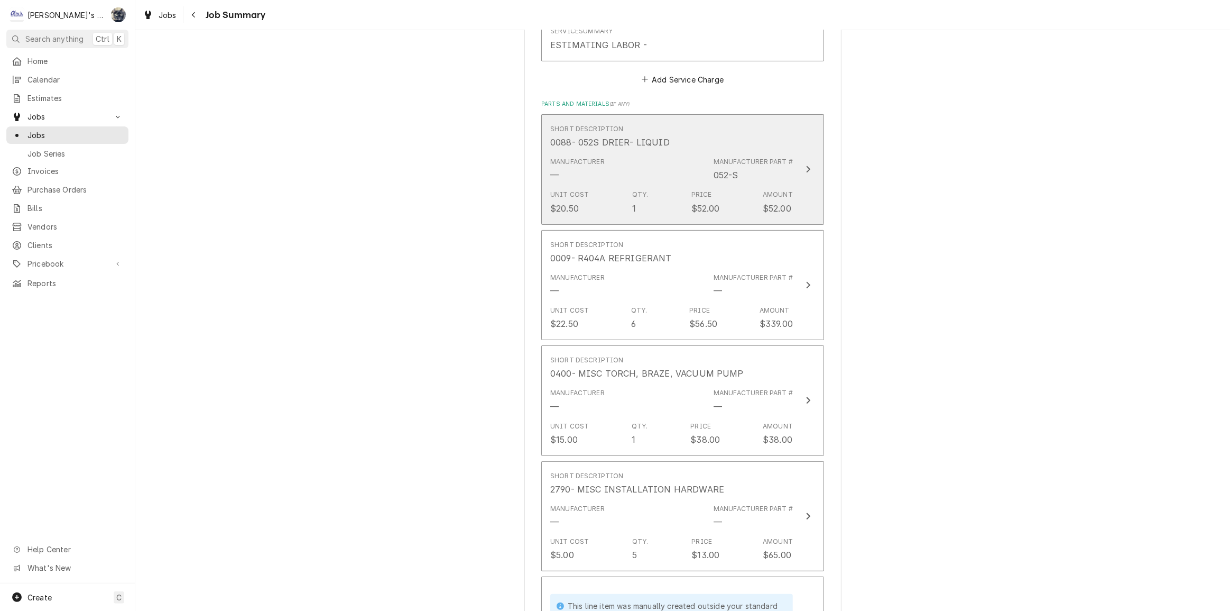
click at [650, 202] on div "Unit Cost $20.50 Qty. 1 Price $52.00 Amount $52.00" at bounding box center [671, 202] width 243 height 33
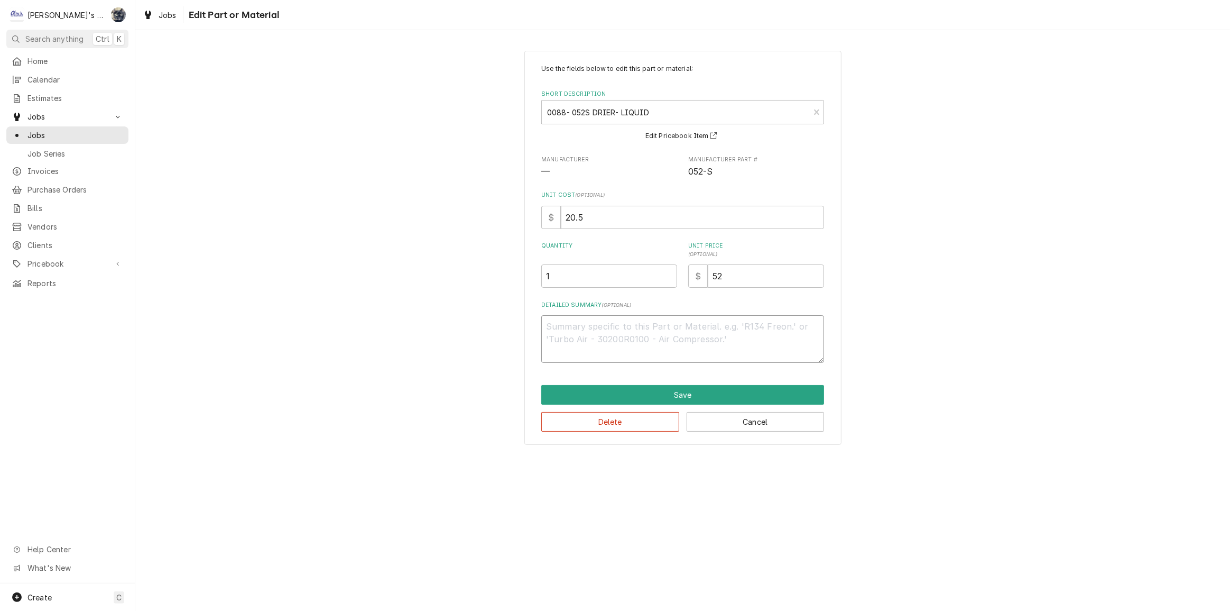
click at [625, 342] on textarea "Detailed Summary ( optional )" at bounding box center [682, 339] width 283 height 48
click at [725, 423] on button "Cancel" at bounding box center [756, 422] width 138 height 20
type textarea "x"
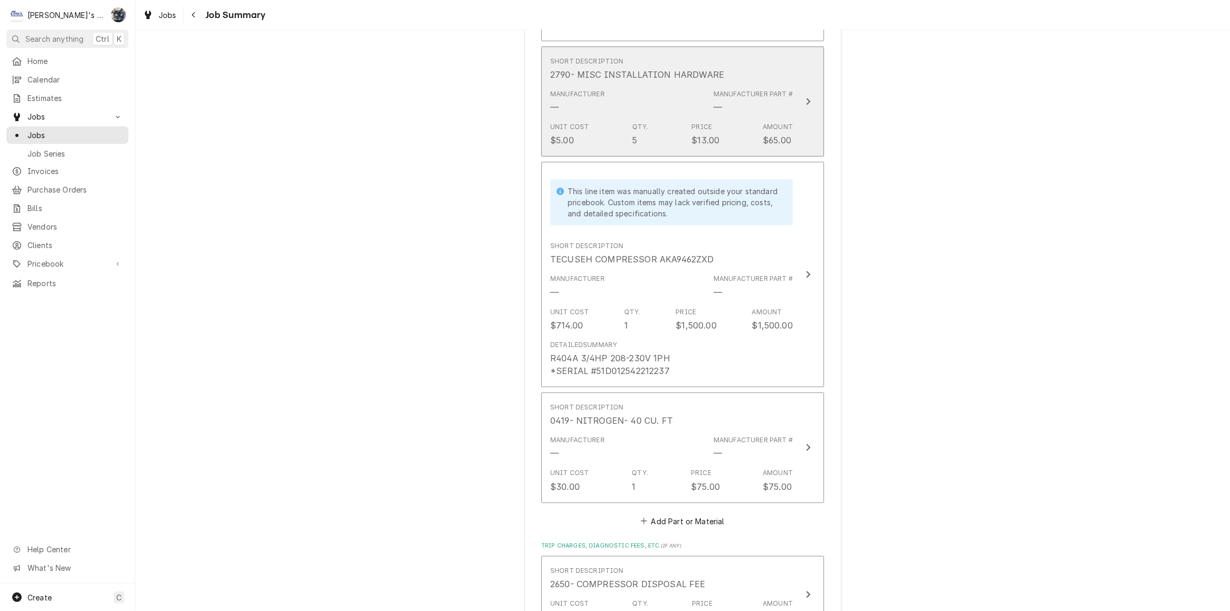
scroll to position [865, 0]
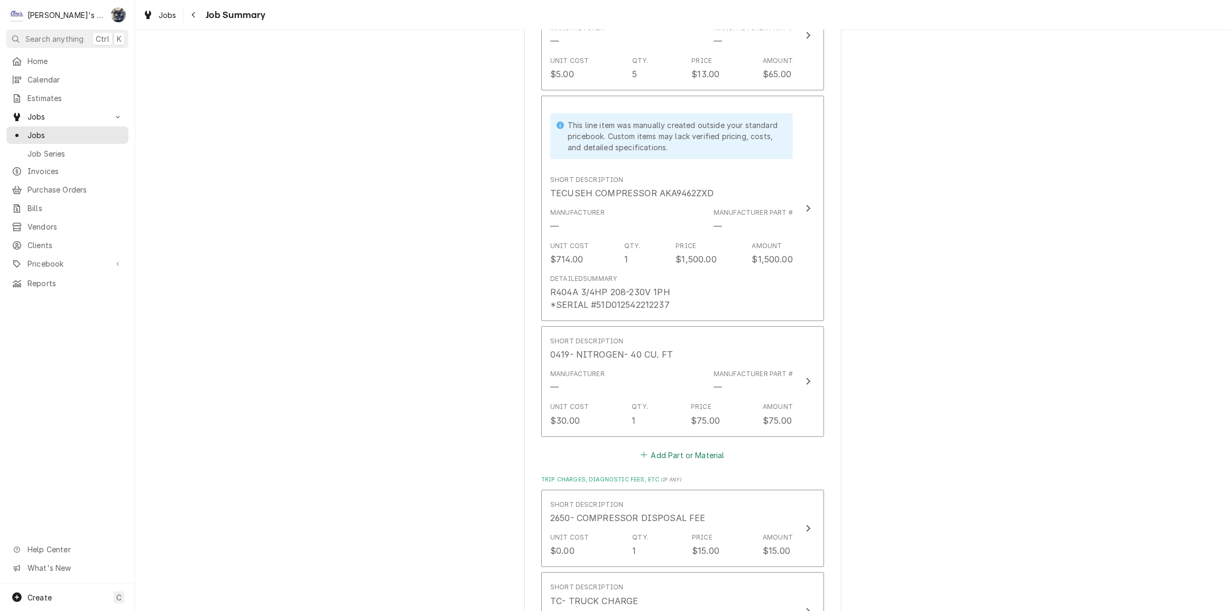
click at [687, 456] on button "Add Part or Material" at bounding box center [682, 454] width 87 height 15
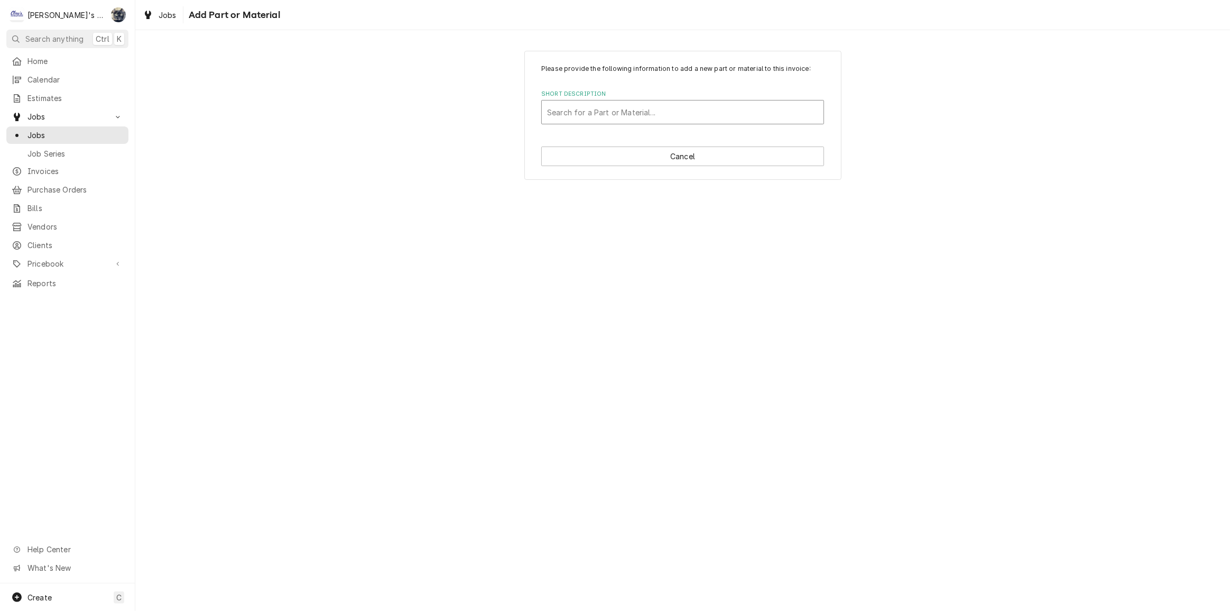
click at [588, 113] on div "Short Description" at bounding box center [682, 112] width 271 height 19
type input "083"
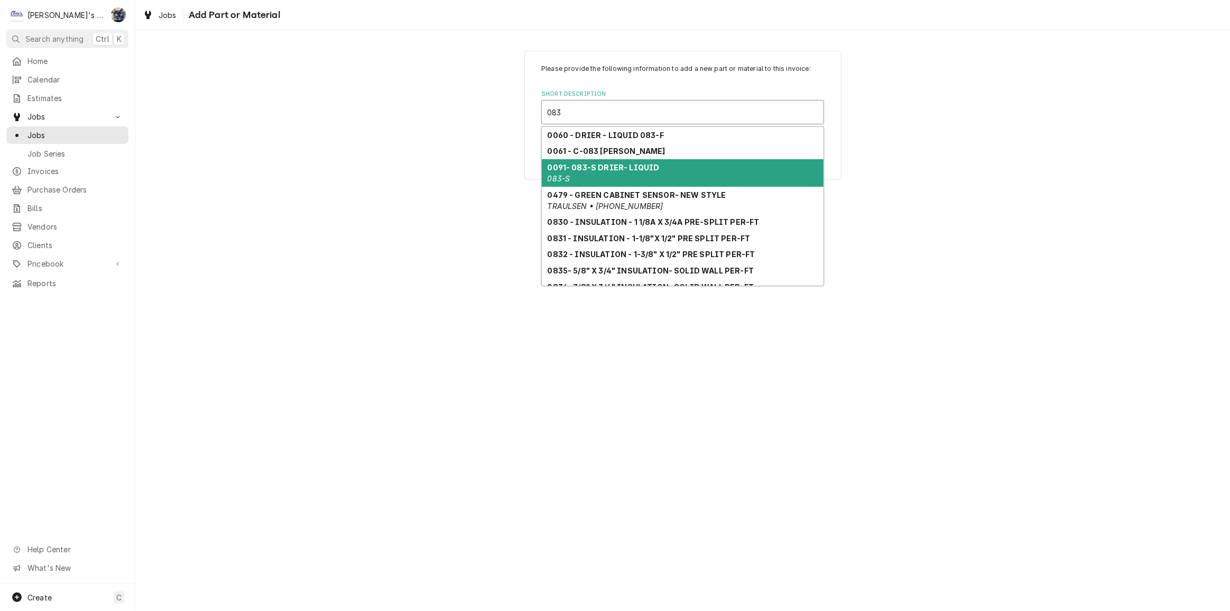
click at [616, 163] on strong "0091- 083-S DRIER- LIQUID" at bounding box center [604, 167] width 112 height 9
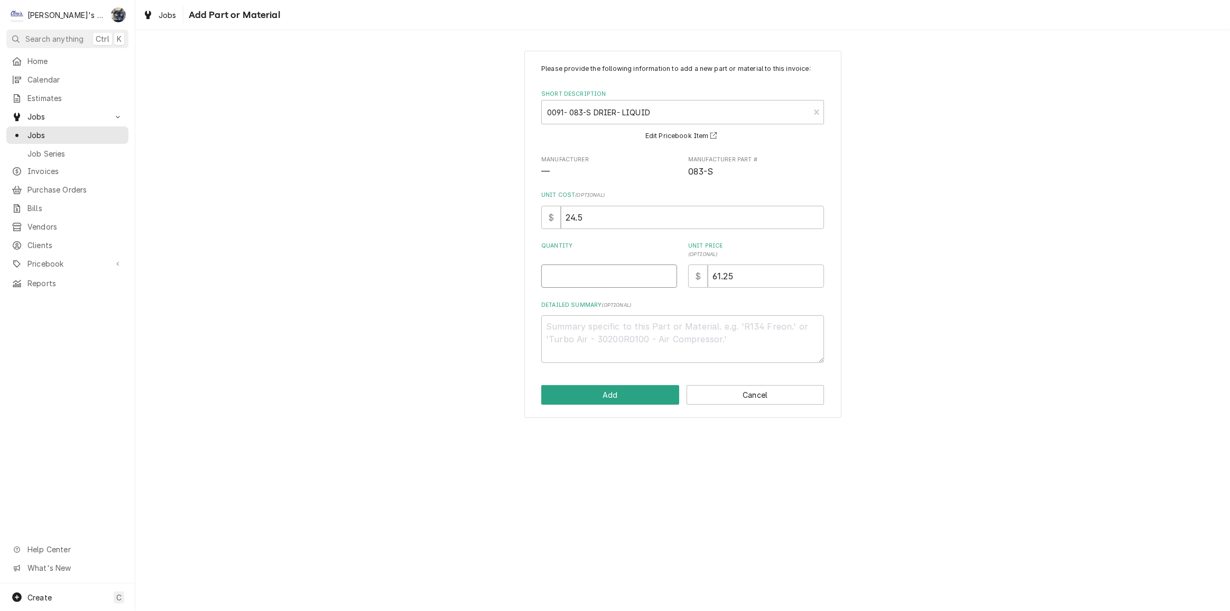
click at [616, 279] on input "Quantity" at bounding box center [609, 275] width 136 height 23
type textarea "x"
type input "1"
click at [616, 335] on textarea "Detailed Summary ( optional )" at bounding box center [682, 339] width 283 height 48
type textarea "x"
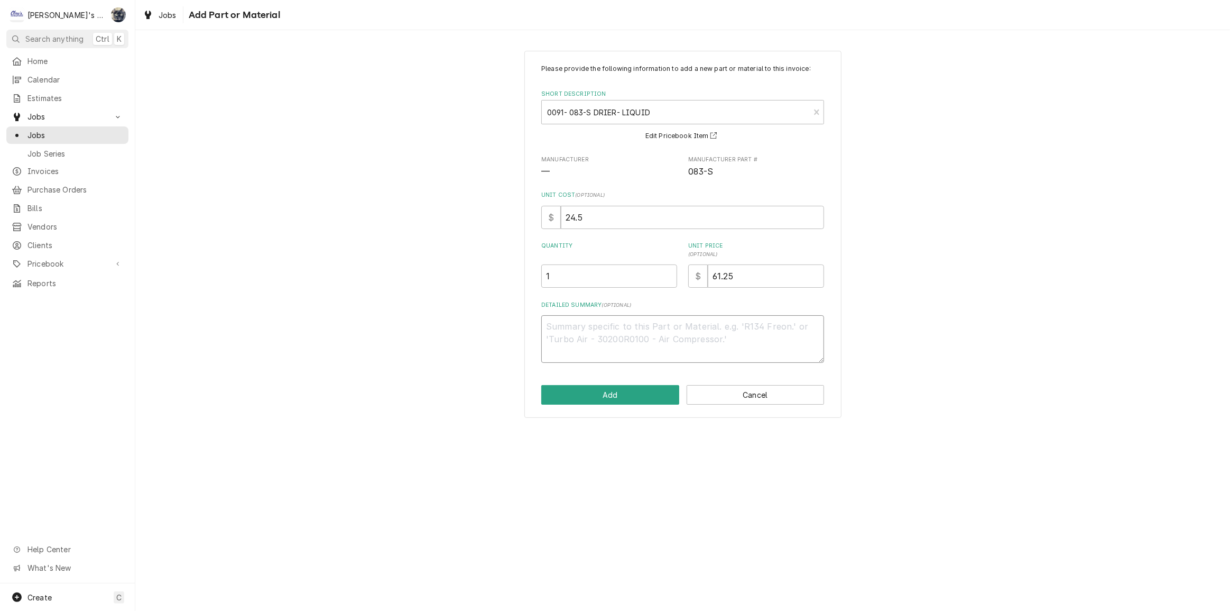
type textarea "U"
type textarea "x"
type textarea "*"
type textarea "x"
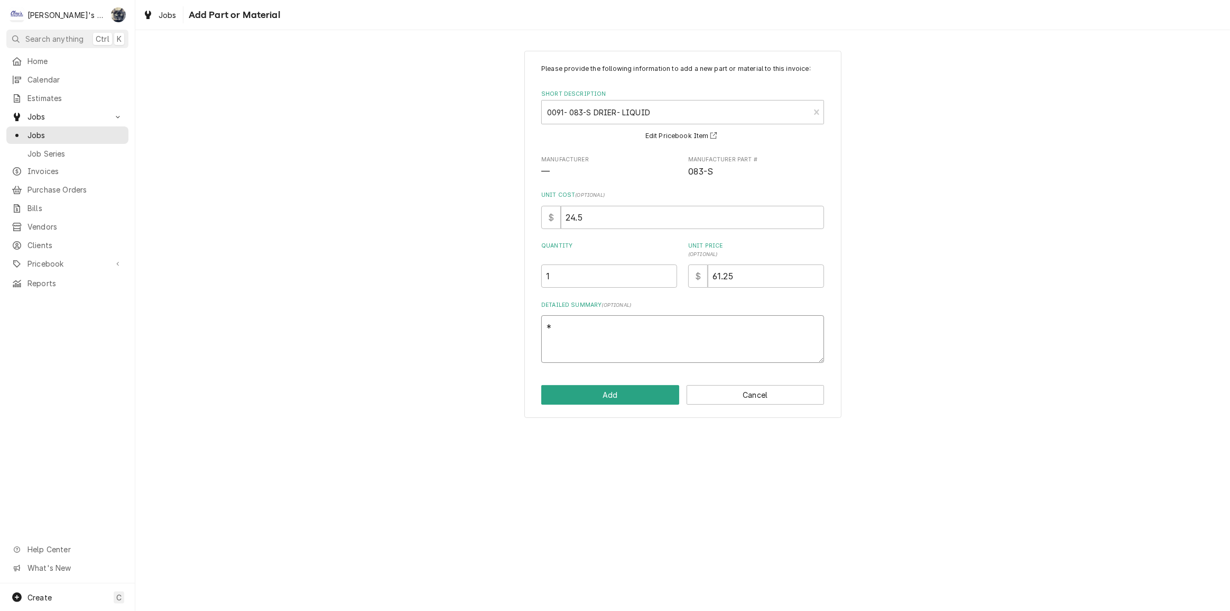
type textarea "**"
type textarea "x"
type textarea "**U"
type textarea "x"
type textarea "**US"
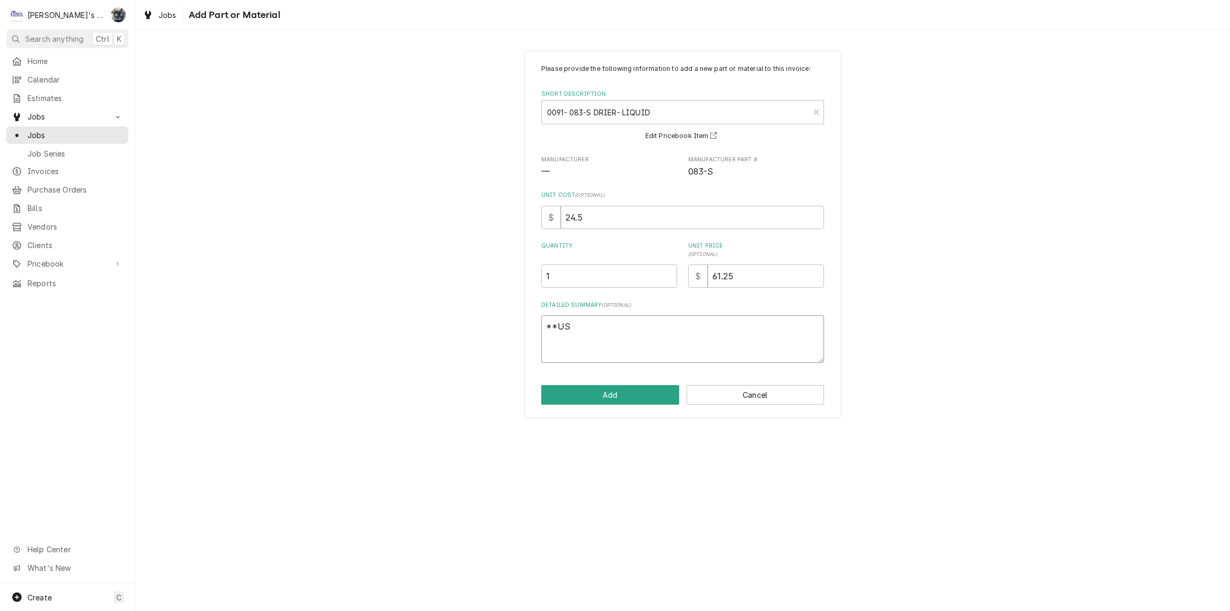
type textarea "x"
type textarea "**USE"
type textarea "x"
type textarea "**USED"
type textarea "x"
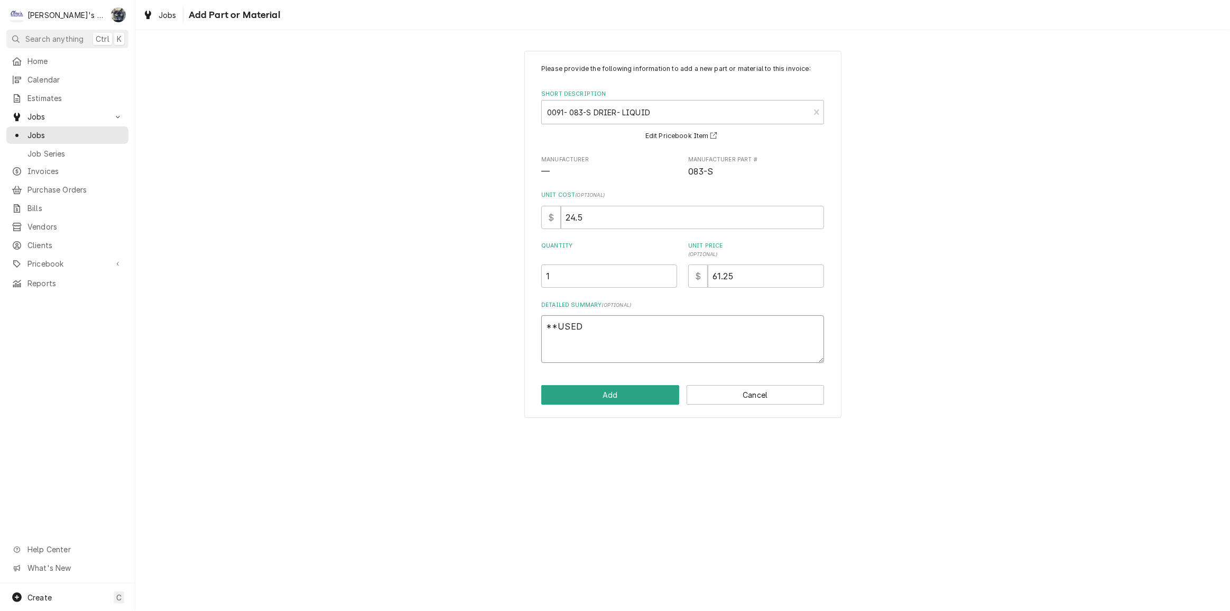
type textarea "**USED"
type textarea "x"
type textarea "**USED T"
type textarea "x"
type textarea "**USED TH"
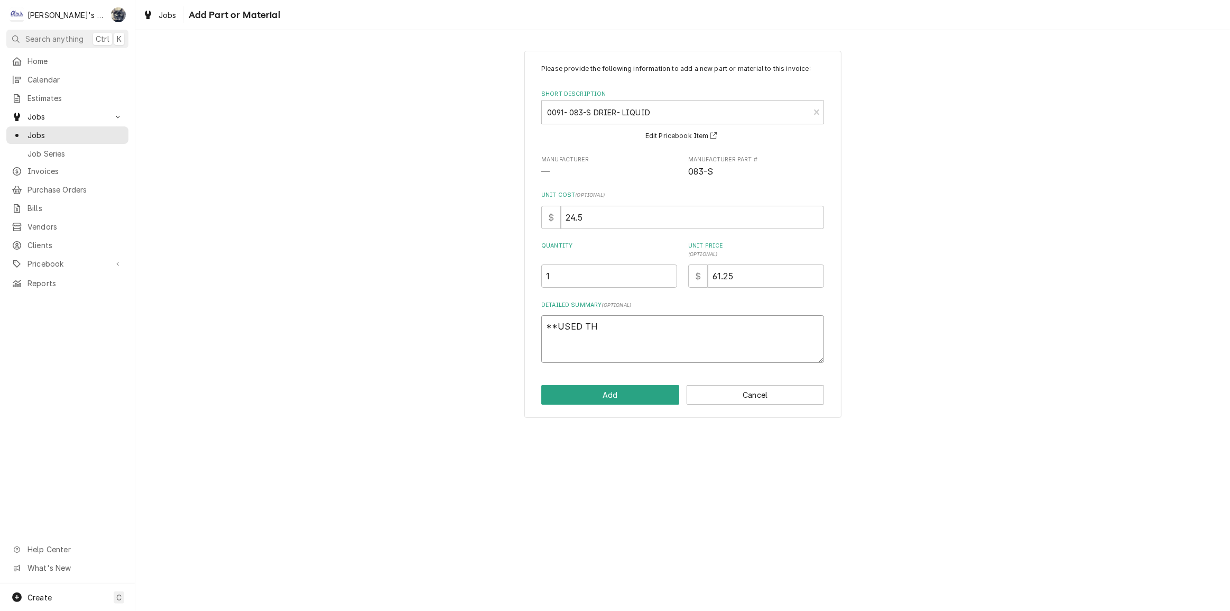
type textarea "x"
type textarea "**USED THI"
type textarea "x"
type textarea "**USED THIS"
type textarea "x"
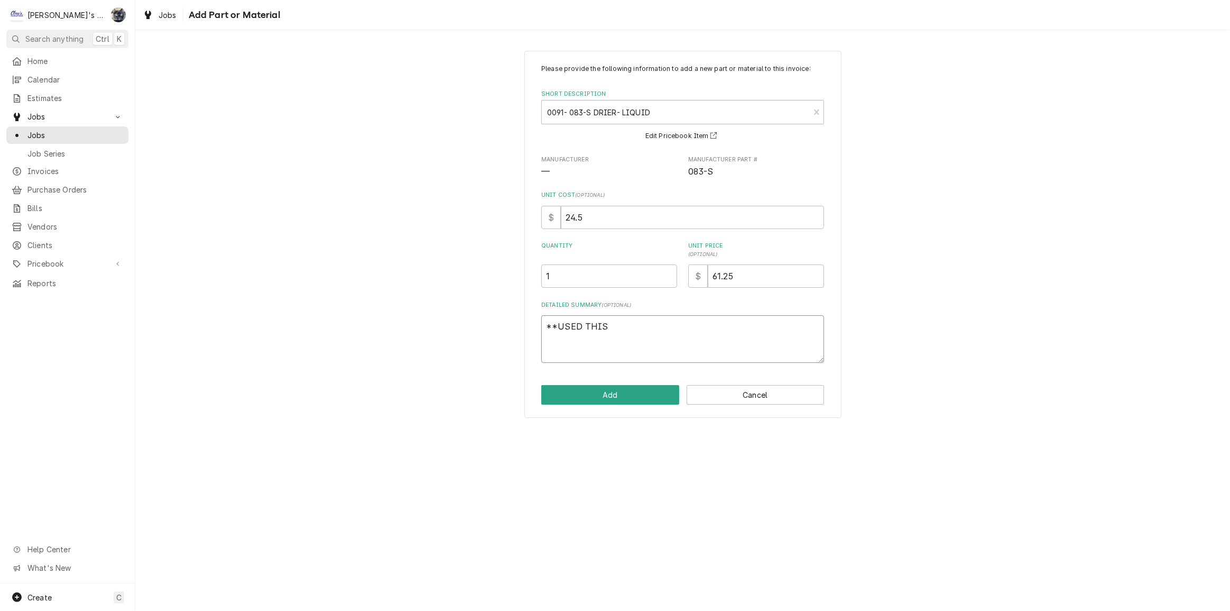
type textarea "**USED THIS"
type textarea "x"
type textarea "**USED THIS D"
type textarea "x"
type textarea "**USED THIS DR"
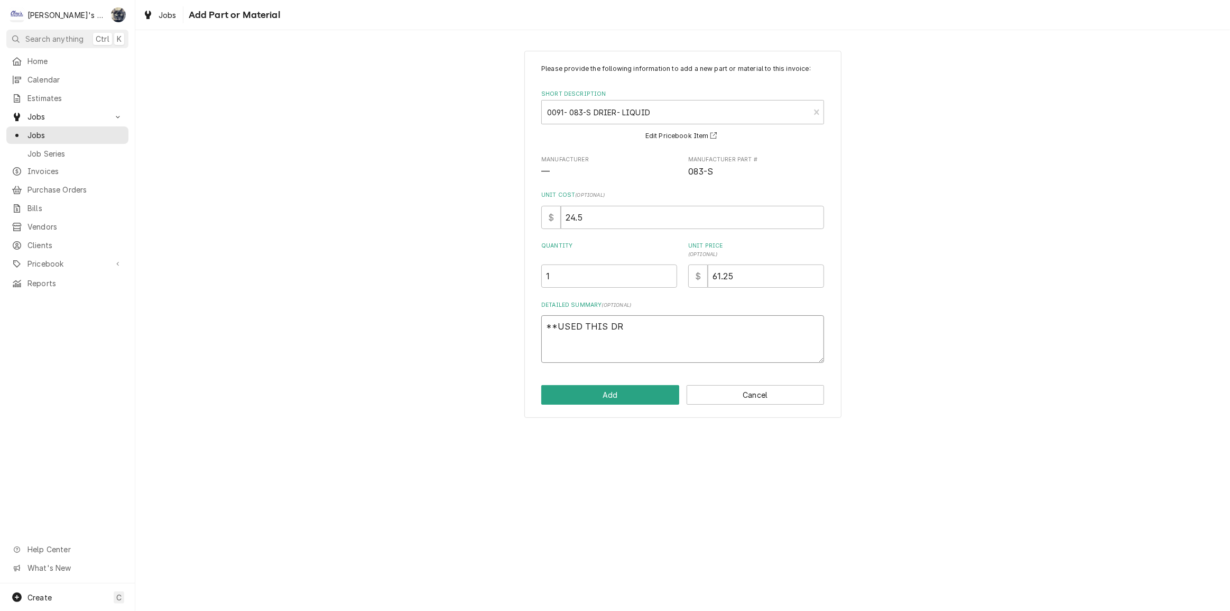
type textarea "x"
type textarea "**USED THIS DRI"
type textarea "x"
type textarea "**USED THIS DRIE"
type textarea "x"
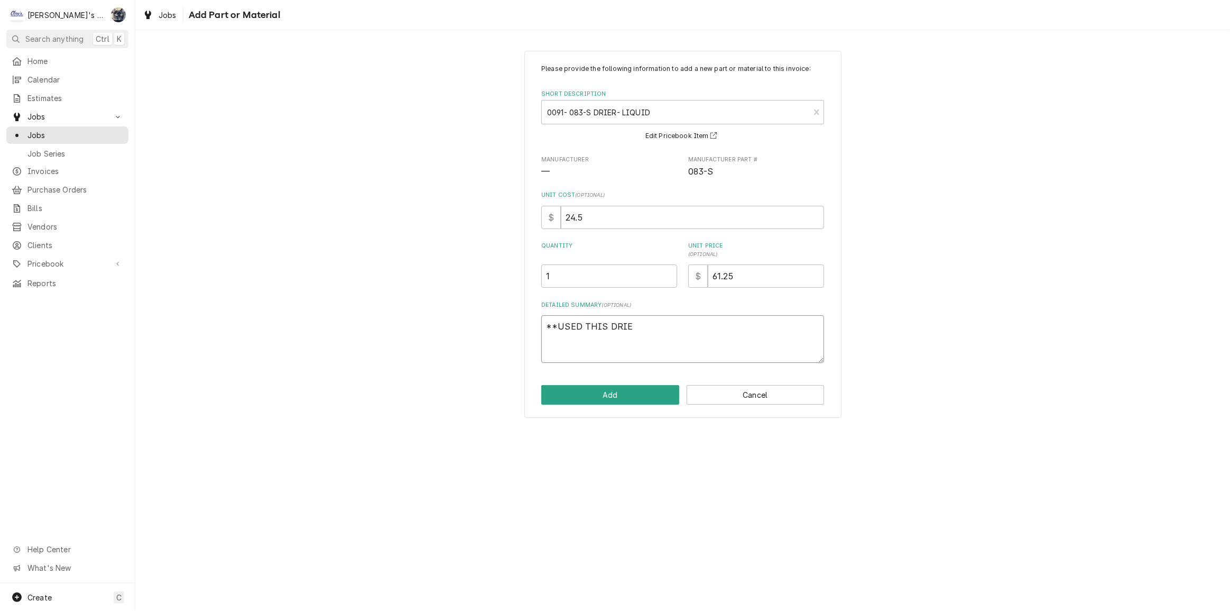
type textarea "**USED THIS DRIER"
type textarea "x"
type textarea "**USED THIS DRIER"
type textarea "x"
type textarea "**USED THIS DRIER I"
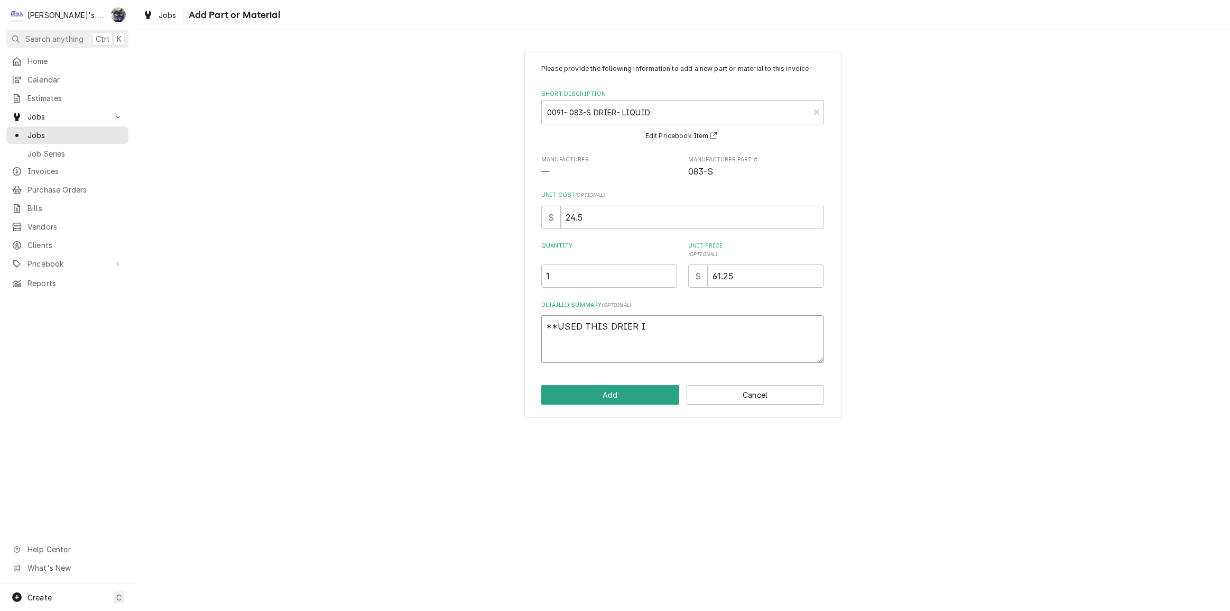
type textarea "x"
type textarea "**USED THIS DRIER IN"
type textarea "x"
type textarea "**USED THIS DRIER INS"
type textarea "x"
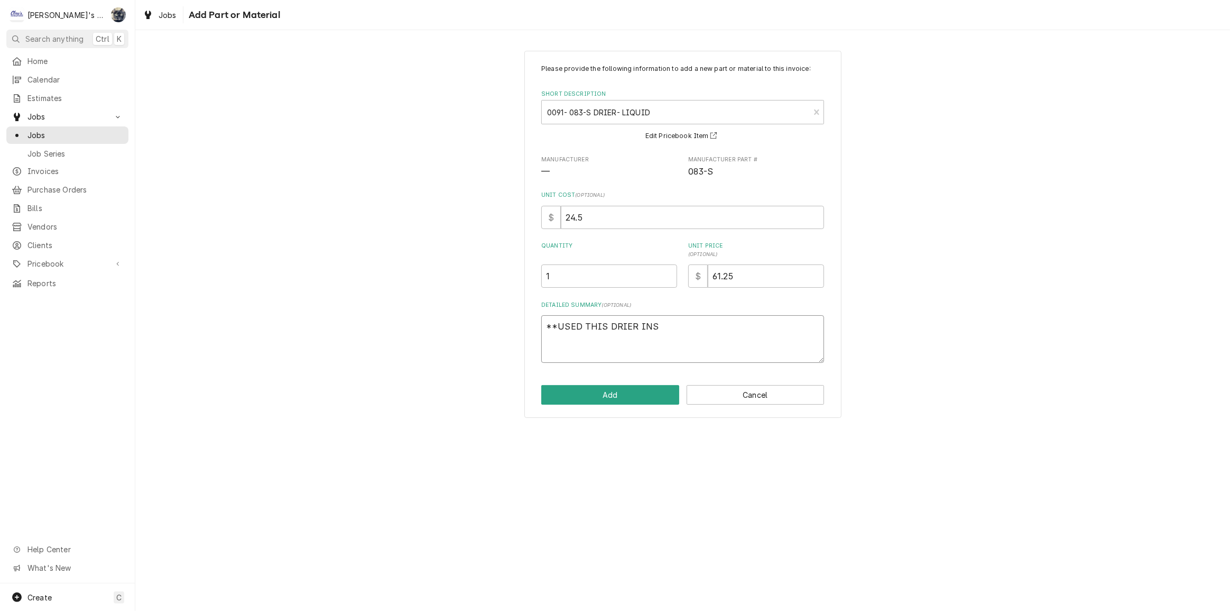
type textarea "**USED THIS DRIER INST"
type textarea "x"
type textarea "**USED THIS DRIER INSTE"
type textarea "x"
type textarea "**USED THIS DRIER INSTEA"
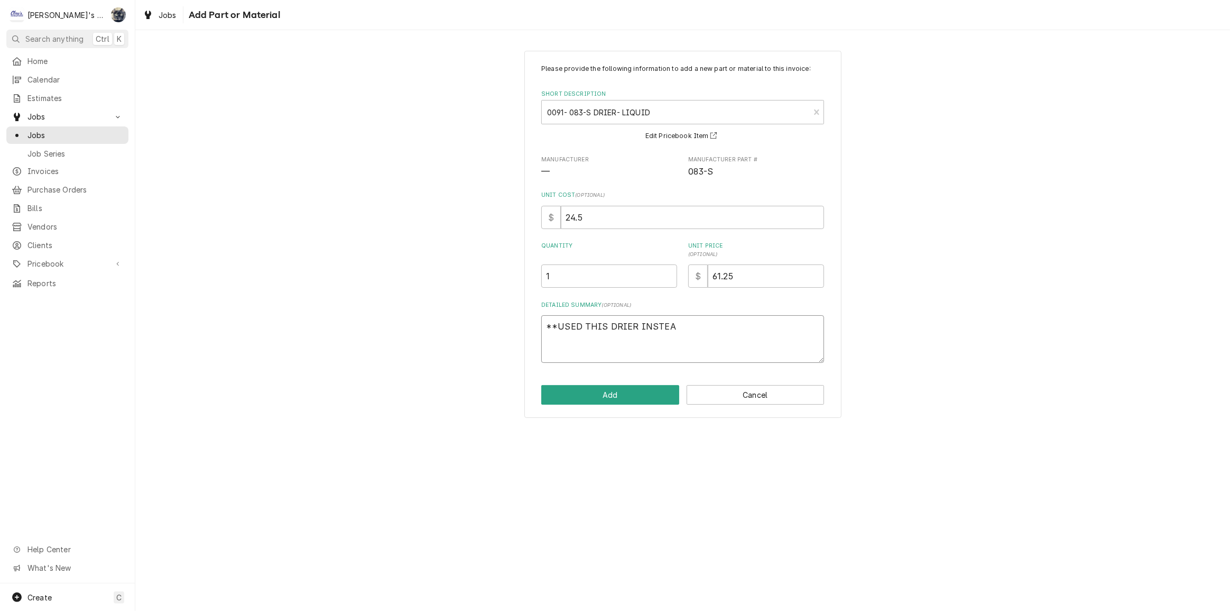
type textarea "x"
type textarea "**USED THIS DRIER INSTEAD"
type textarea "x"
type textarea "**USED THIS DRIER INSTEAD"
type textarea "x"
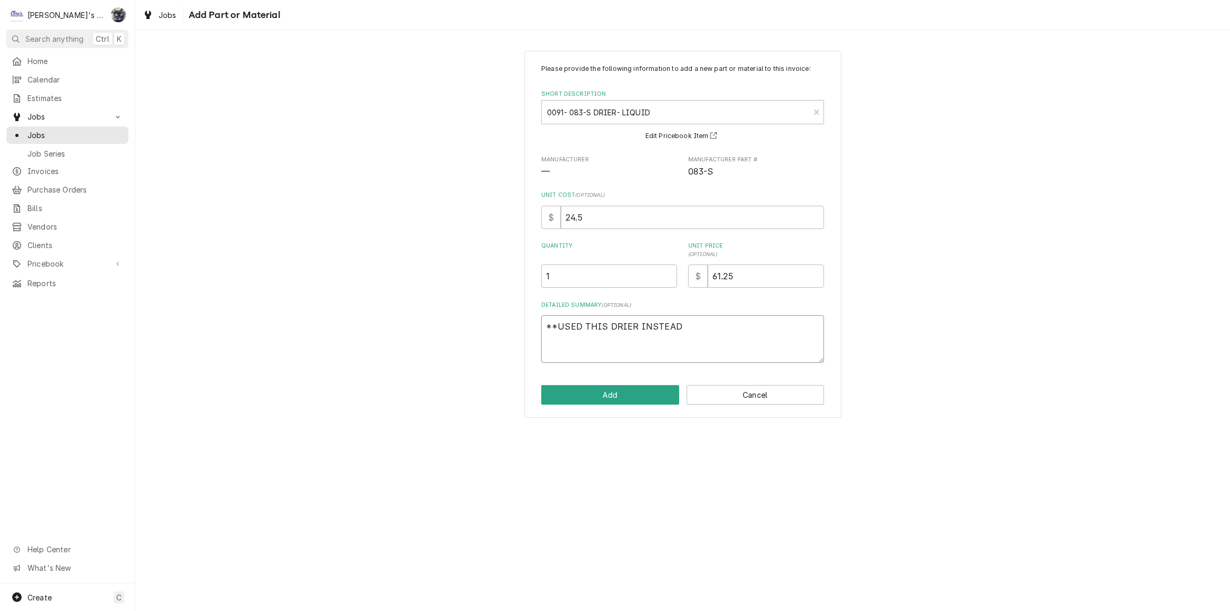
type textarea "**USED THIS DRIER INSTEAD O"
type textarea "x"
type textarea "**USED THIS DRIER INSTEAD OF"
type textarea "x"
type textarea "**USED THIS DRIER INSTEAD OF"
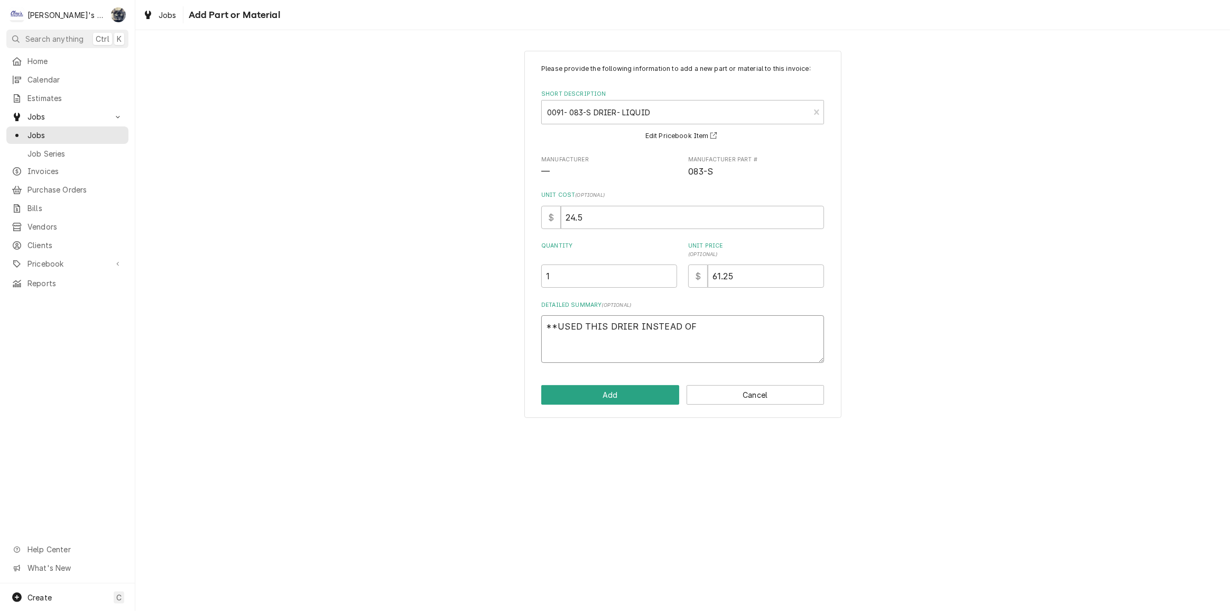
type textarea "x"
type textarea "**USED THIS DRIER INSTEAD OF T"
type textarea "x"
type textarea "**USED THIS DRIER INSTEAD OF TH"
type textarea "x"
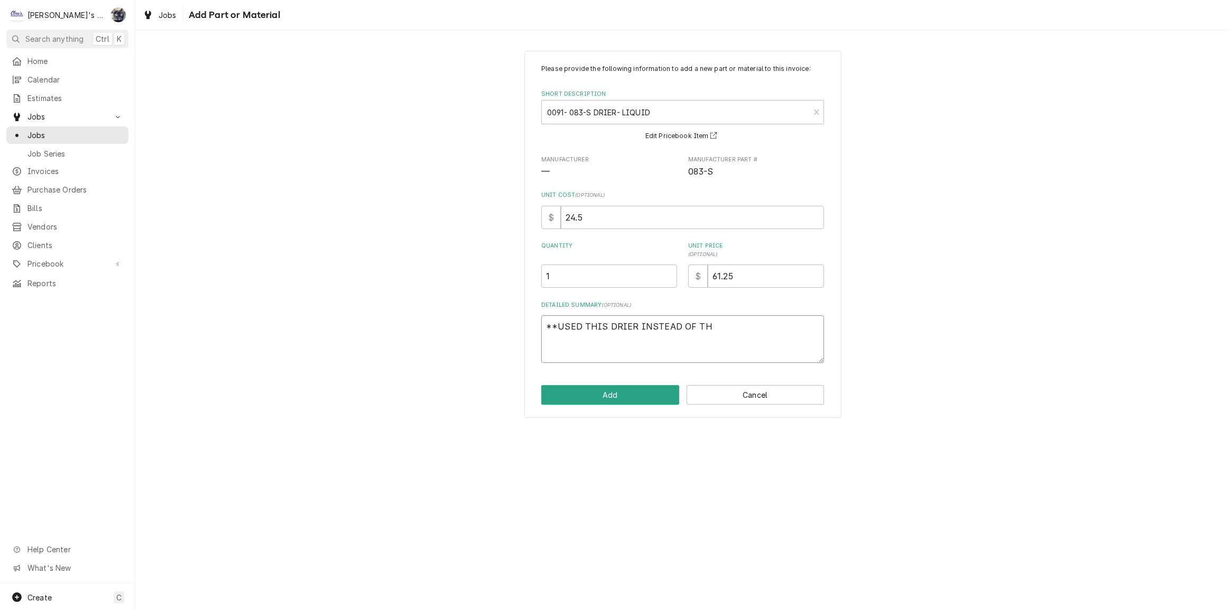
type textarea "**USED THIS DRIER INSTEAD OF THE"
type textarea "x"
type textarea "**USED THIS DRIER INSTEAD OF THE"
type textarea "x"
type textarea "**USED THIS DRIER INSTEAD OF THE 0"
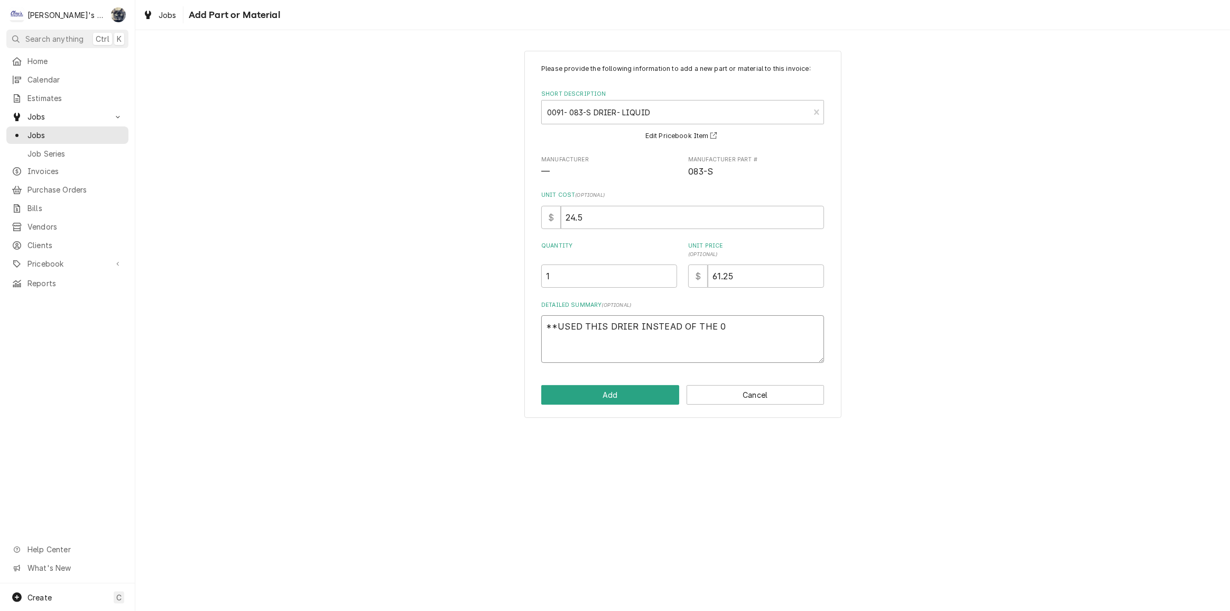
type textarea "x"
type textarea "**USED THIS DRIER INSTEAD OF THE 05"
type textarea "x"
type textarea "**USED THIS DRIER INSTEAD OF THE 052"
type textarea "x"
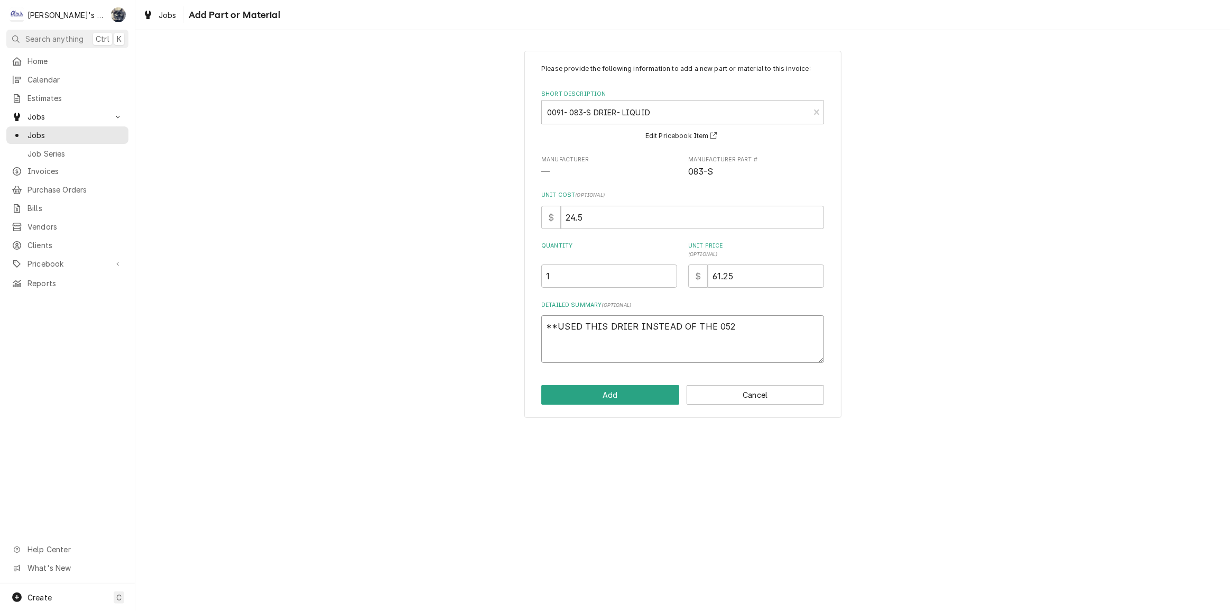
type textarea "**USED THIS DRIER INSTEAD OF THE 052S"
type textarea "x"
type textarea "**USED THIS DRIER INSTEAD OF THE 052S?"
click at [619, 385] on button "Add" at bounding box center [610, 395] width 138 height 20
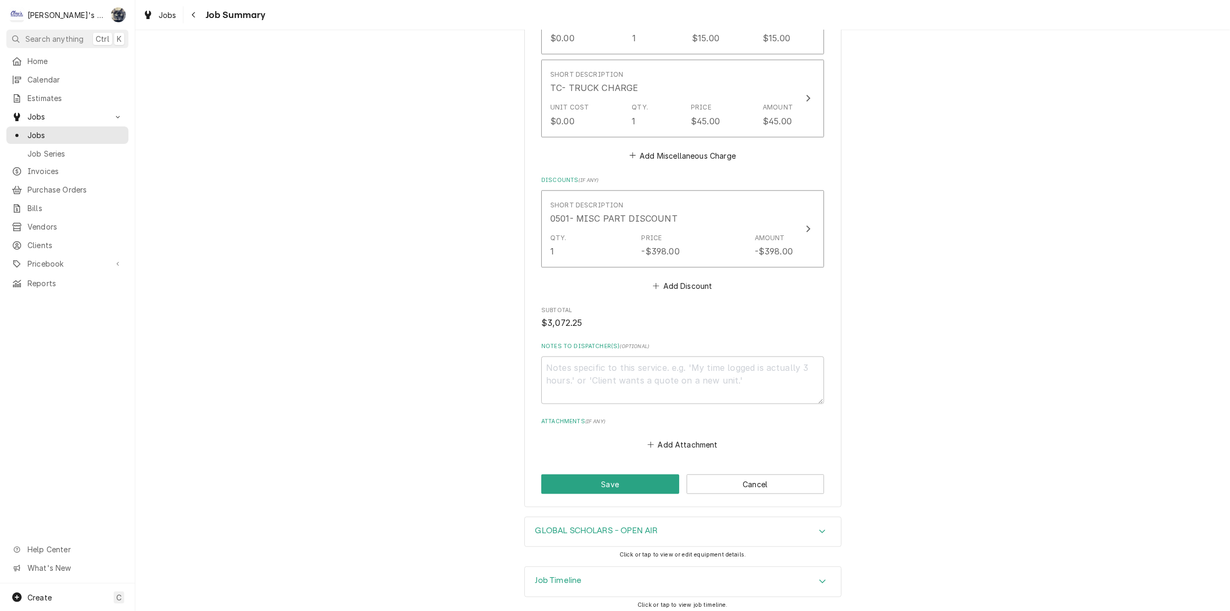
scroll to position [1528, 0]
click at [619, 483] on button "Save" at bounding box center [610, 482] width 138 height 20
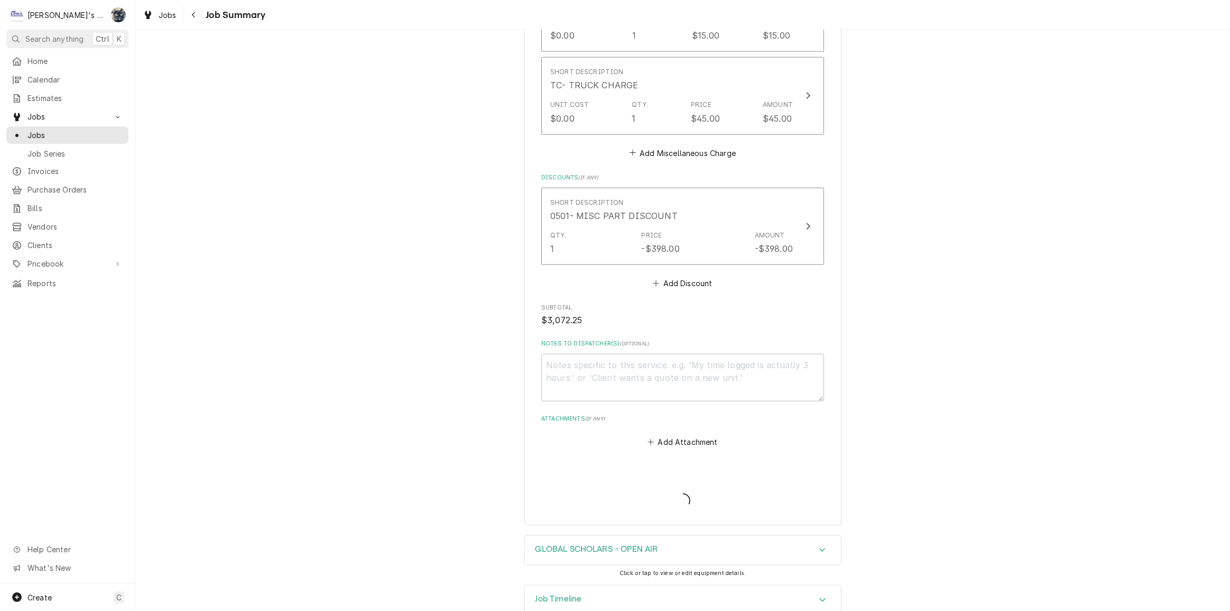
type textarea "x"
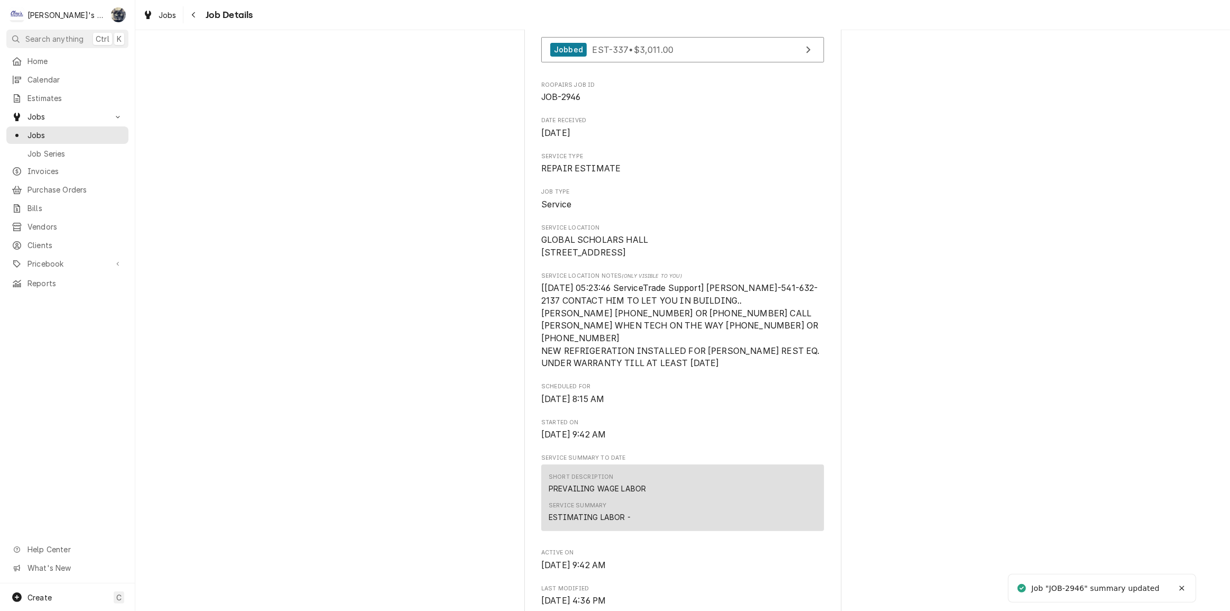
scroll to position [288, 0]
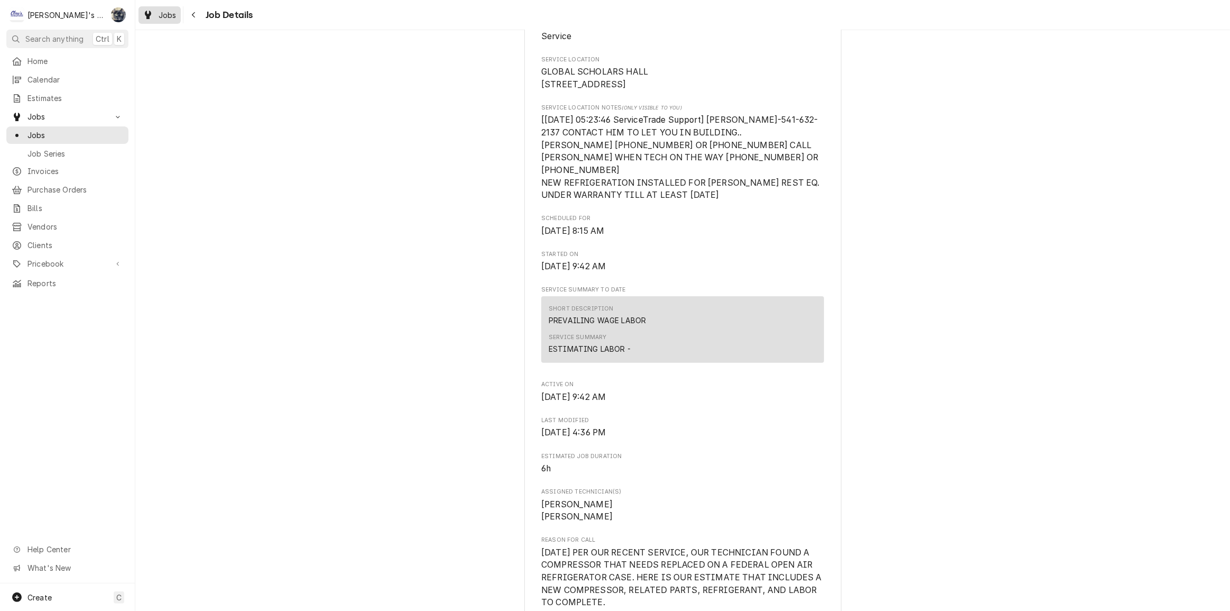
click at [148, 13] on icon "Dynamic Content Wrapper" at bounding box center [148, 15] width 6 height 8
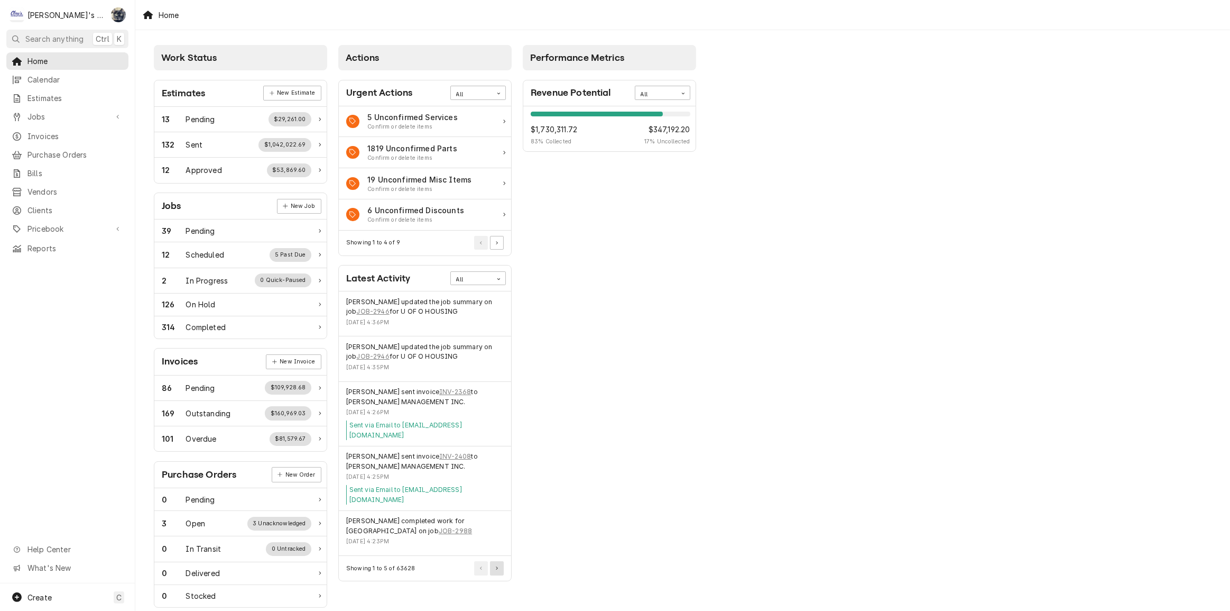
click at [500, 561] on button "Pagination Controls" at bounding box center [497, 568] width 14 height 14
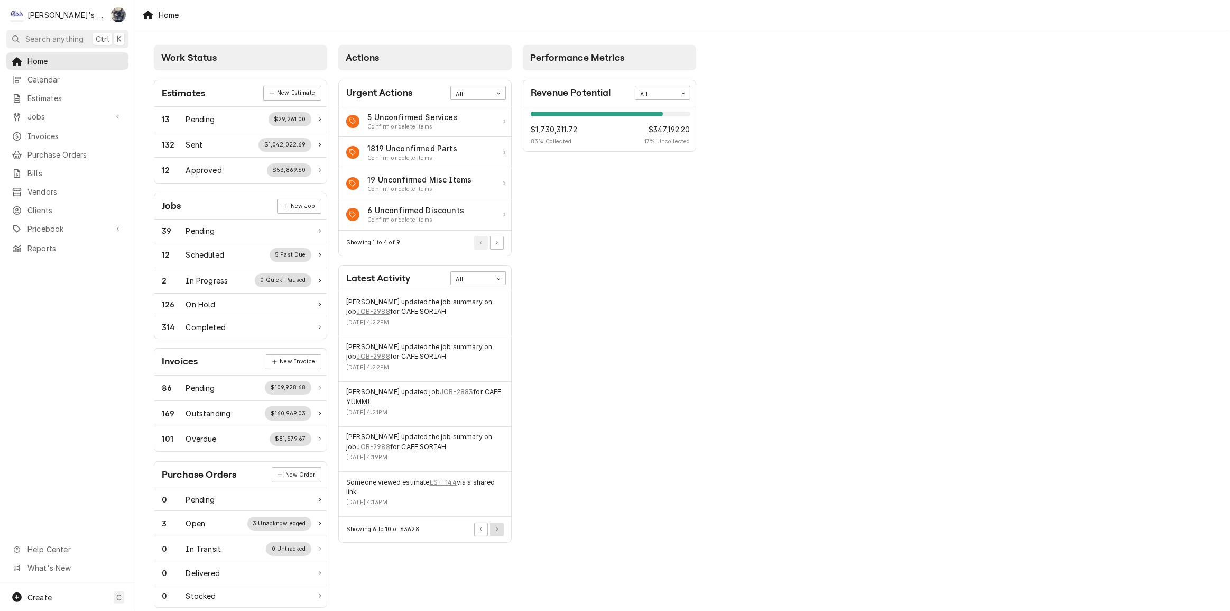
click at [496, 529] on icon "Pagination Controls" at bounding box center [497, 529] width 2 height 3
click at [452, 301] on link "INV-2365" at bounding box center [442, 302] width 32 height 10
click at [482, 539] on button "Pagination Controls" at bounding box center [481, 539] width 14 height 14
click at [449, 481] on link "EST-144" at bounding box center [443, 482] width 27 height 10
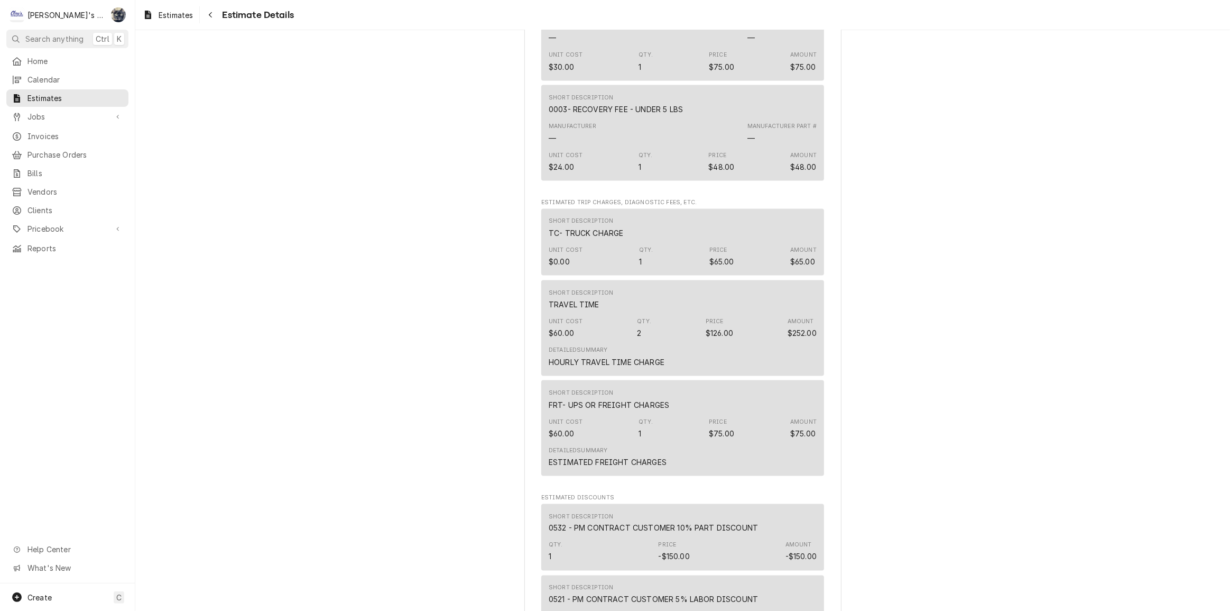
scroll to position [1826, 0]
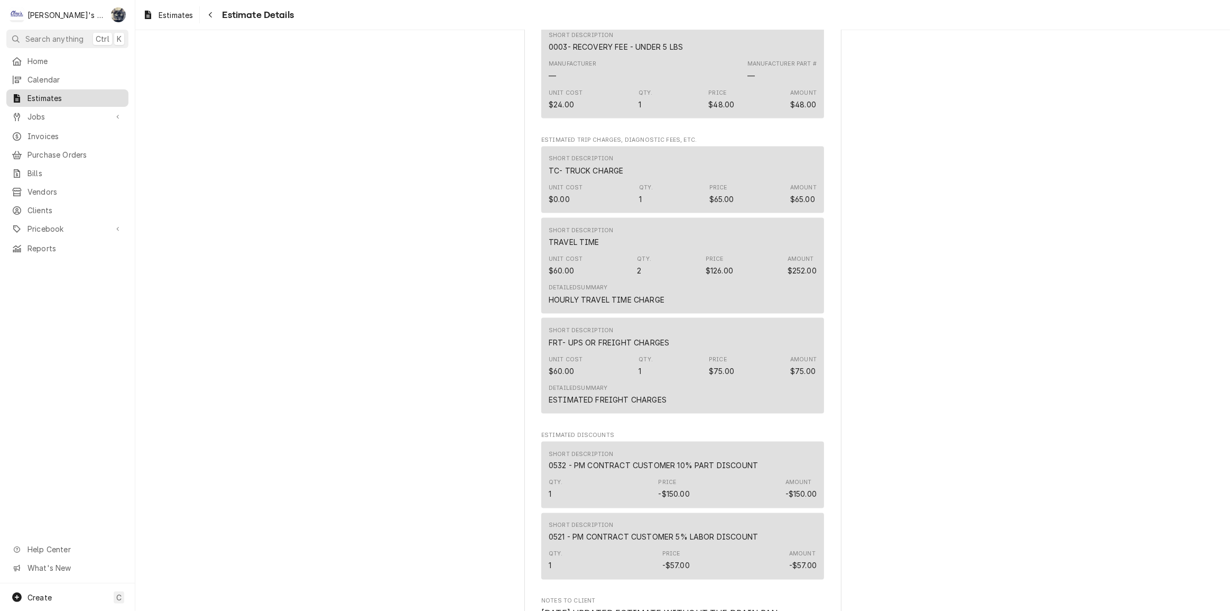
click at [57, 97] on span "Estimates" at bounding box center [75, 98] width 96 height 11
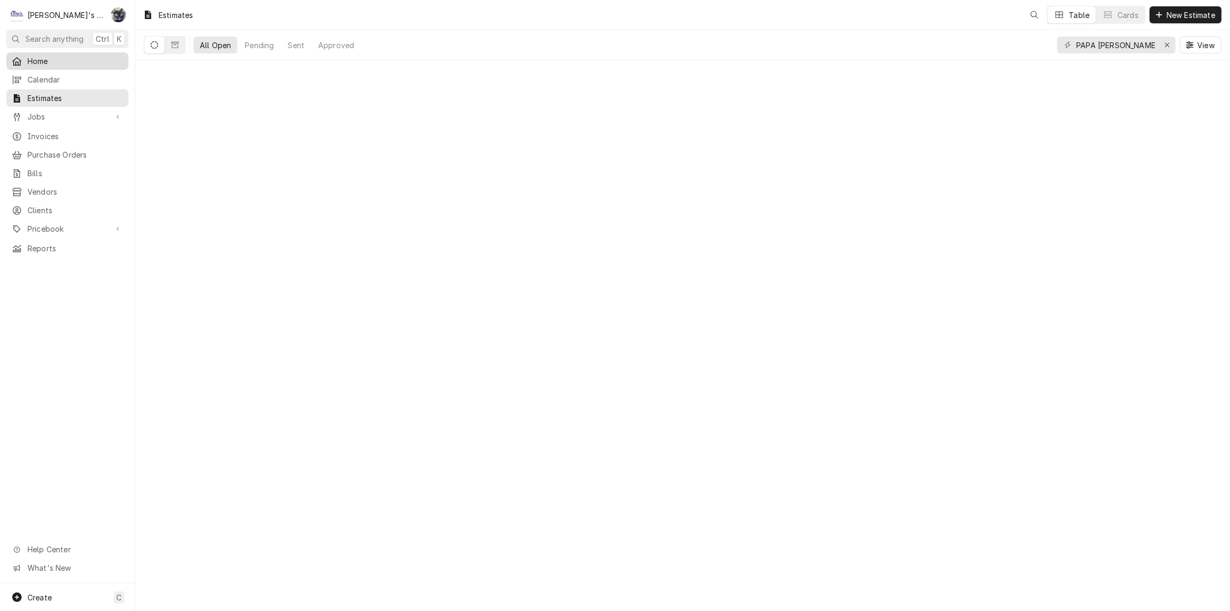
click at [49, 58] on span "Home" at bounding box center [75, 61] width 96 height 11
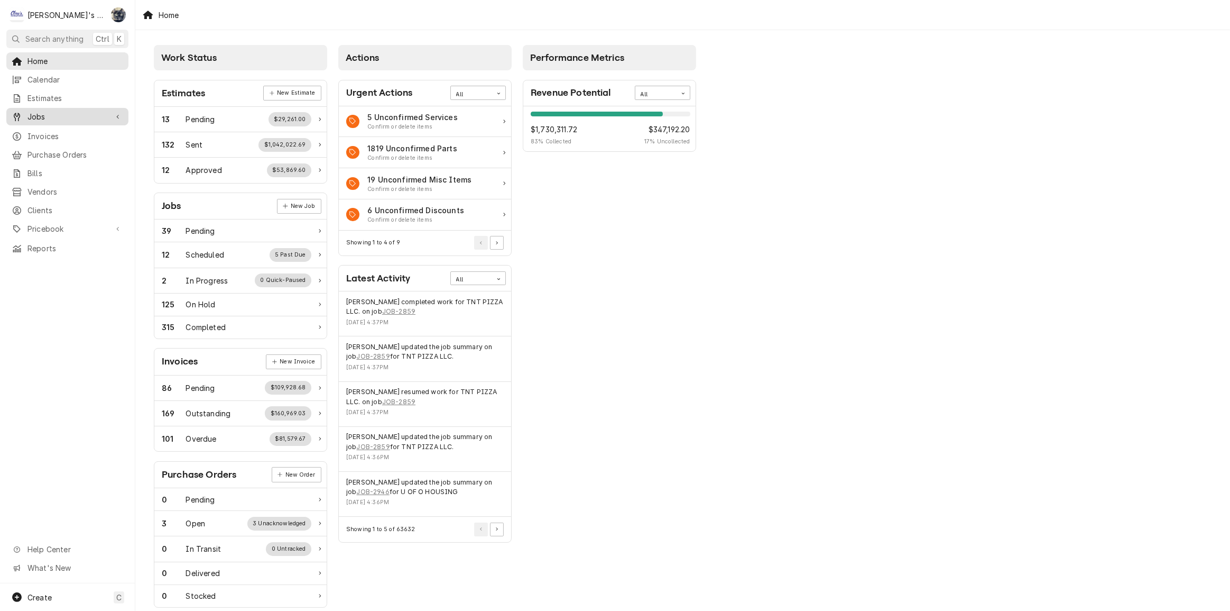
click at [50, 116] on span "Jobs" at bounding box center [67, 116] width 80 height 11
click at [50, 145] on link "Job Series" at bounding box center [67, 153] width 122 height 17
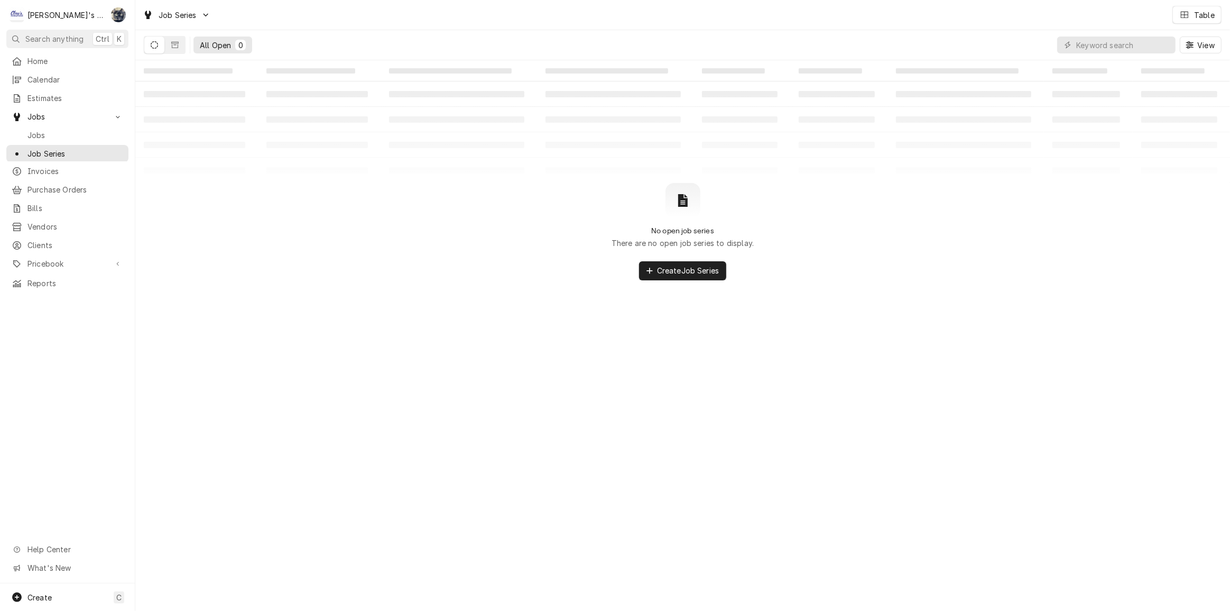
click at [49, 130] on span "Jobs" at bounding box center [75, 135] width 96 height 11
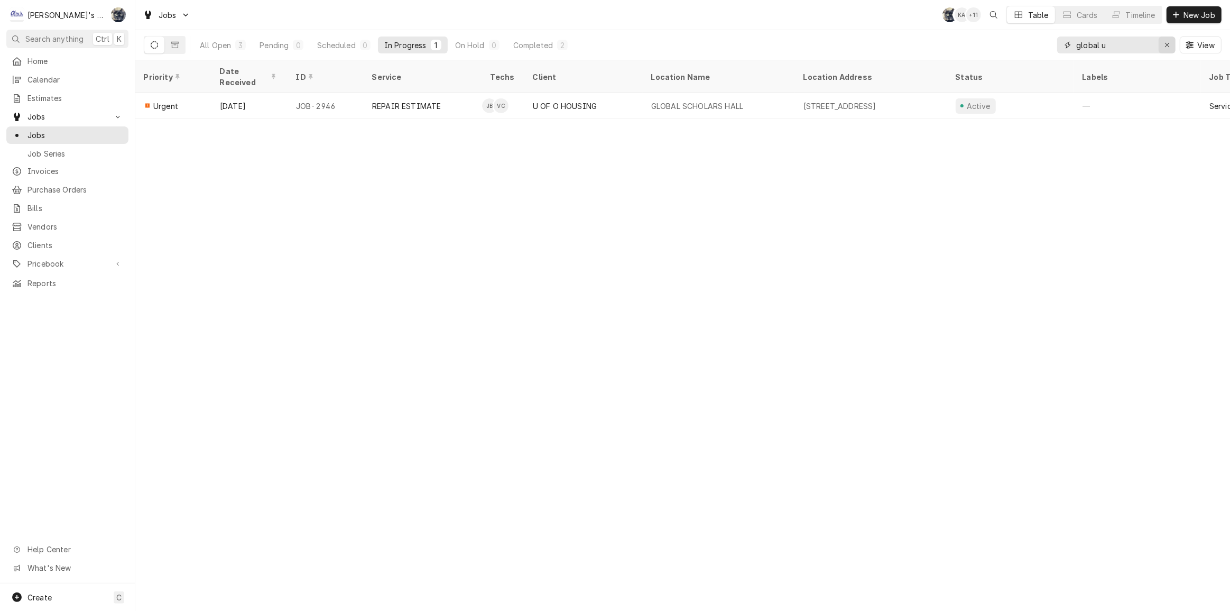
click at [1167, 43] on icon "Erase input" at bounding box center [1168, 44] width 6 height 7
click at [290, 26] on div "Jobs SB KA + 11 Table Cards Timeline New Job" at bounding box center [682, 15] width 1095 height 30
